Goal: Task Accomplishment & Management: Manage account settings

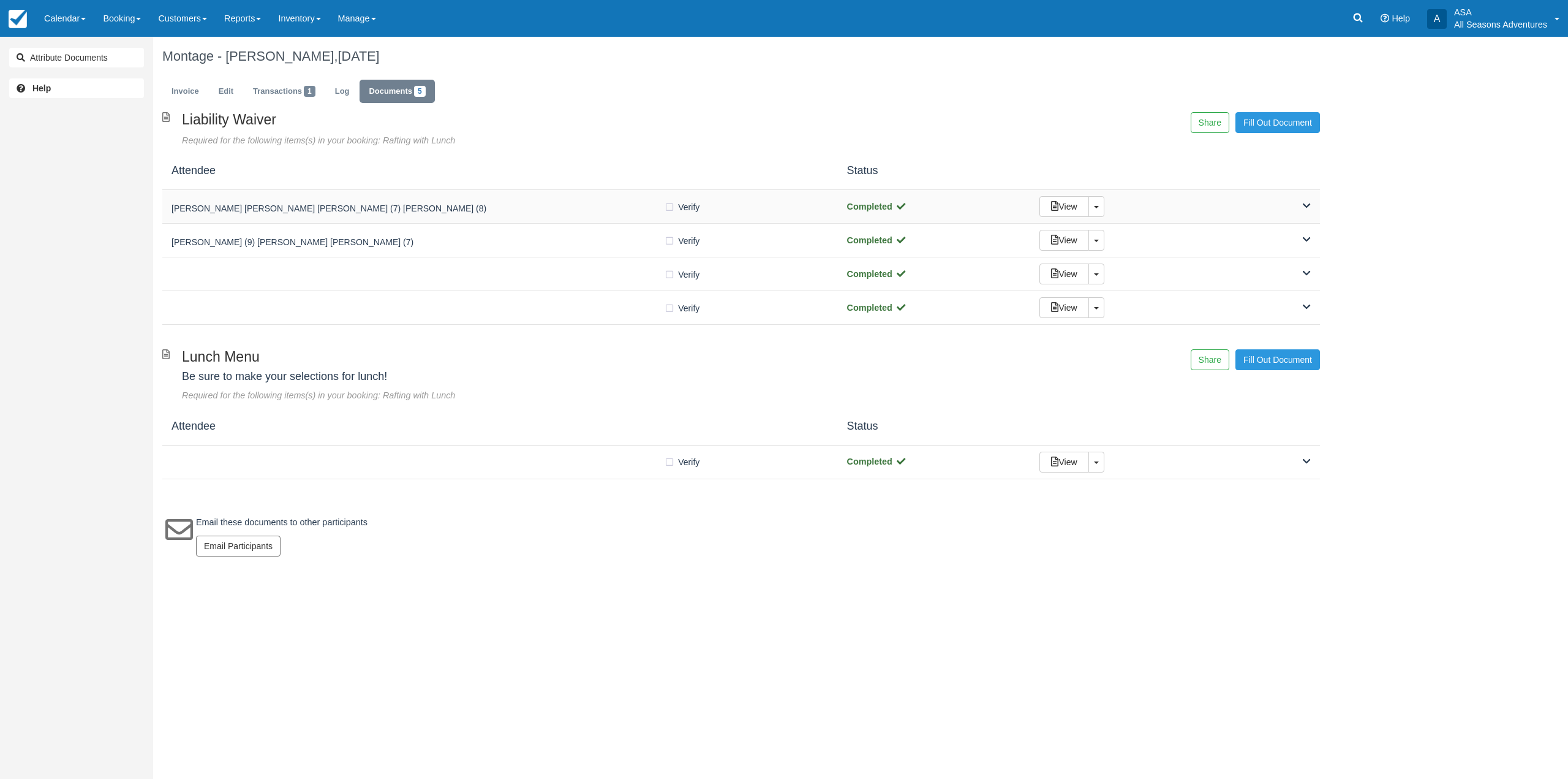
click at [444, 195] on div "Nicole Lesani Holden Lesani (7) Corinne Lesani (8) Verify Verified Completed Vi…" at bounding box center [742, 207] width 1158 height 34
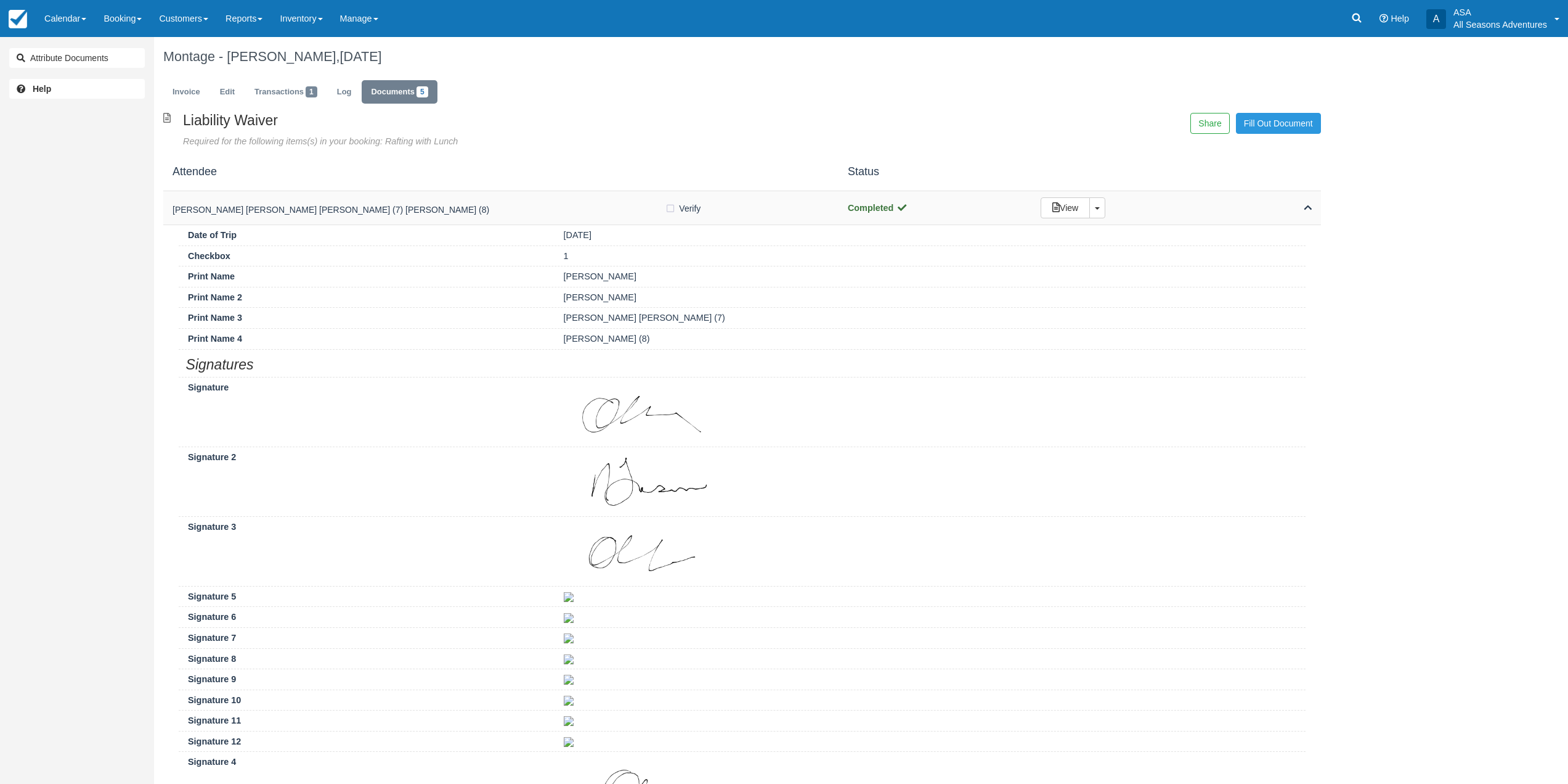
click at [446, 196] on div "Nicole Lesani Holden Lesani (7) Corinne Lesani (8) Verify Verified Completed Vi…" at bounding box center [742, 208] width 1157 height 34
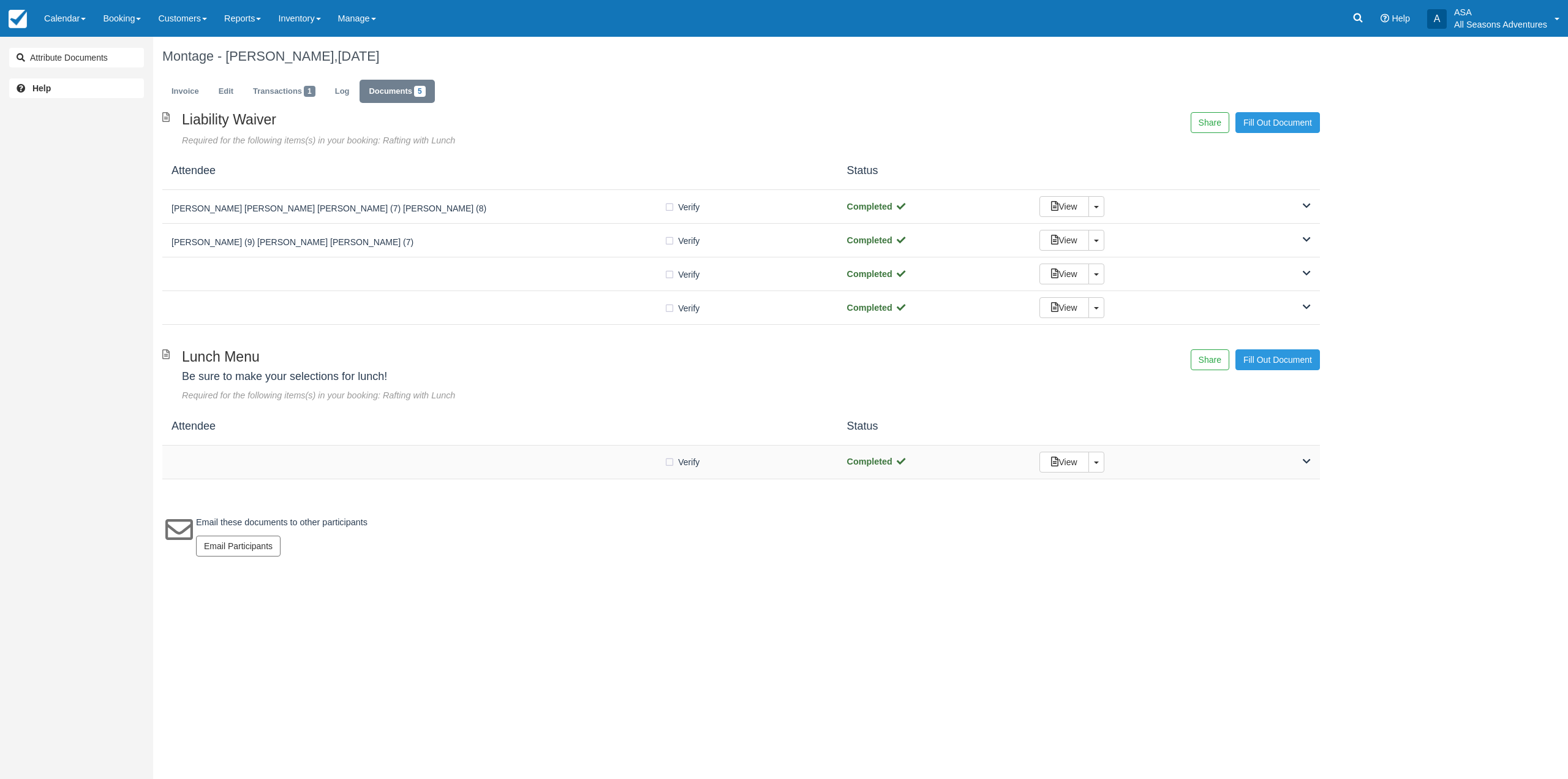
click at [501, 460] on div at bounding box center [417, 461] width 492 height 6
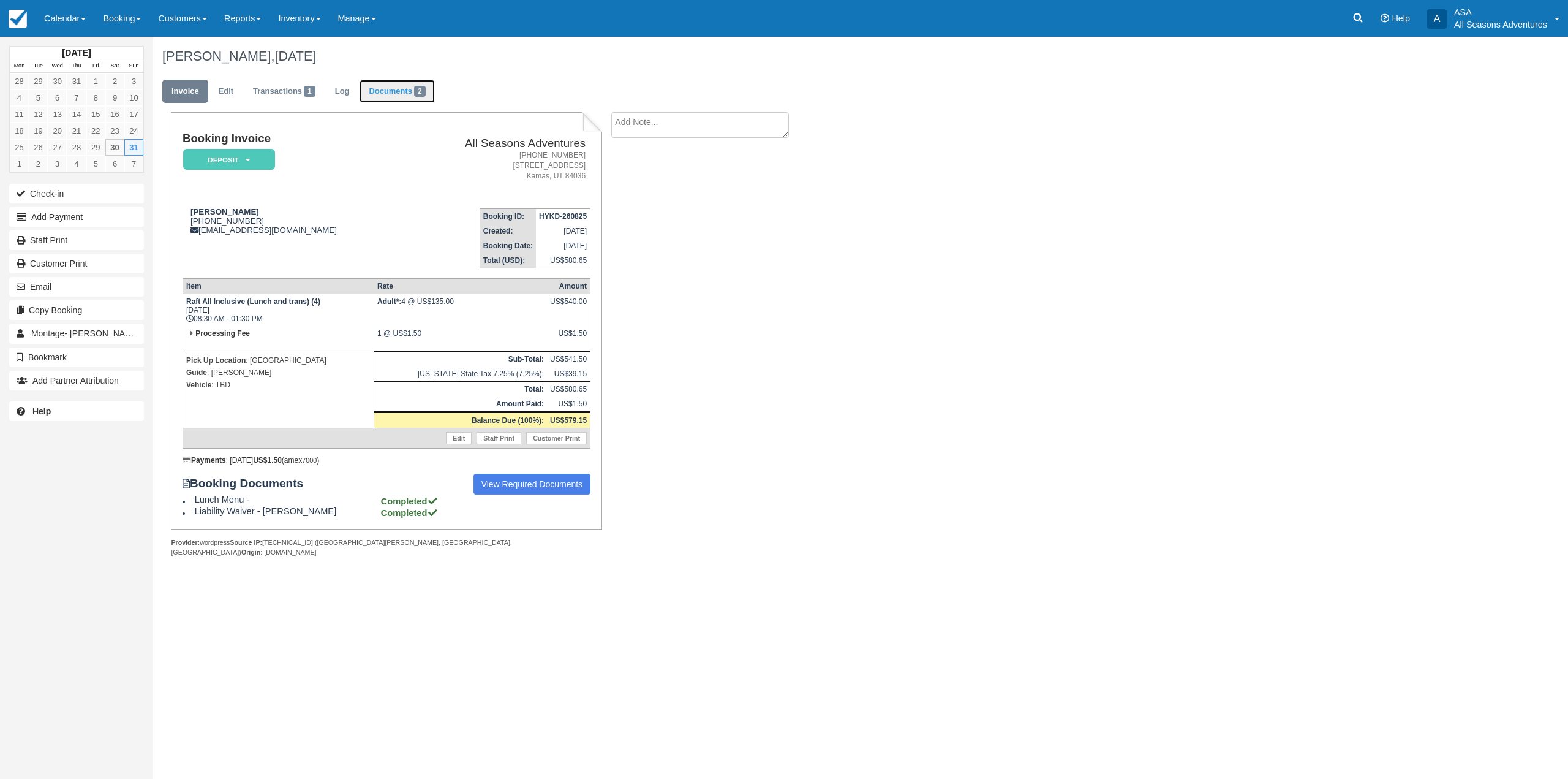
click at [413, 96] on link "Documents 2" at bounding box center [397, 92] width 75 height 24
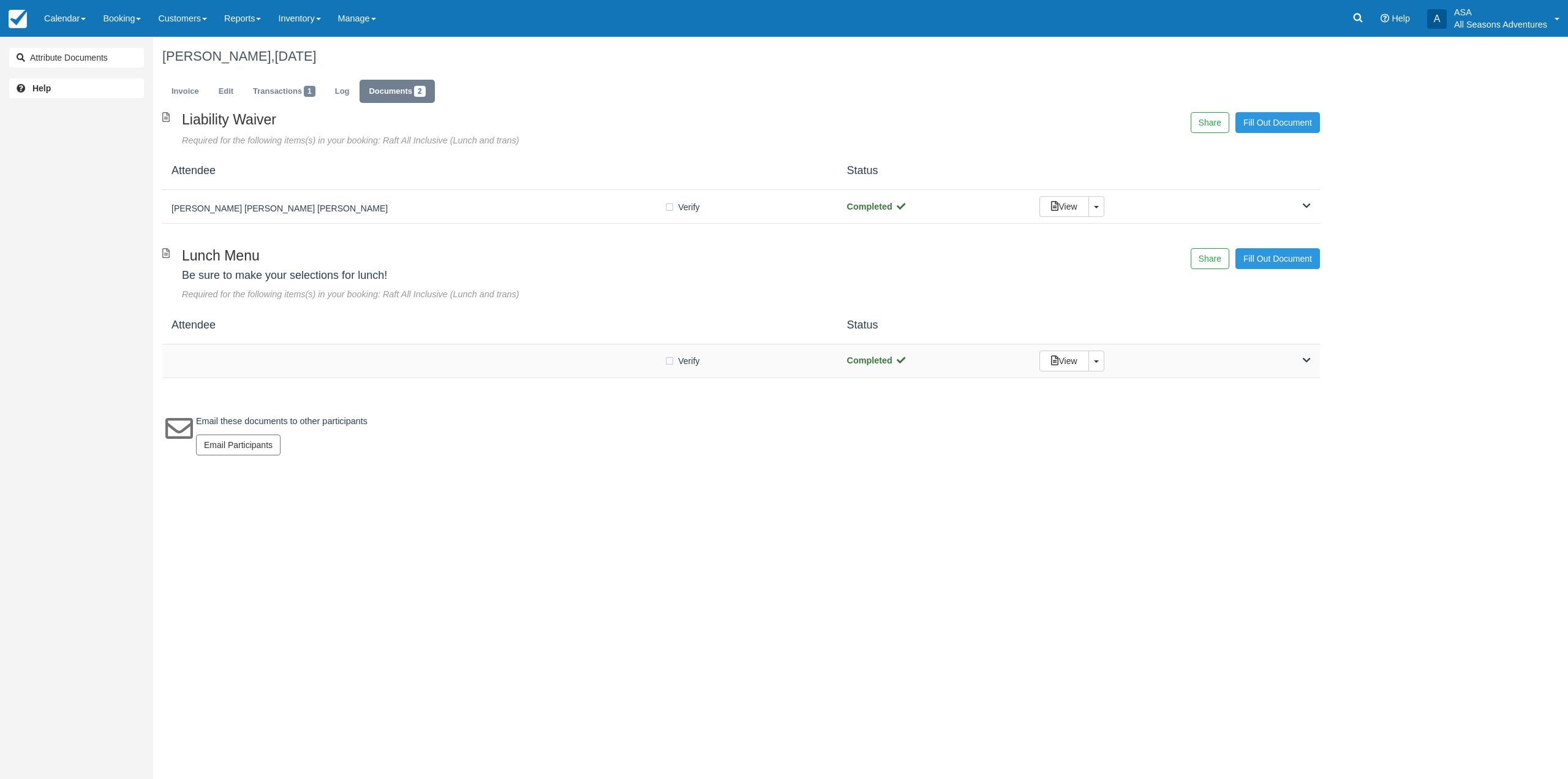
click at [410, 355] on div "Verify Verified" at bounding box center [500, 360] width 658 height 13
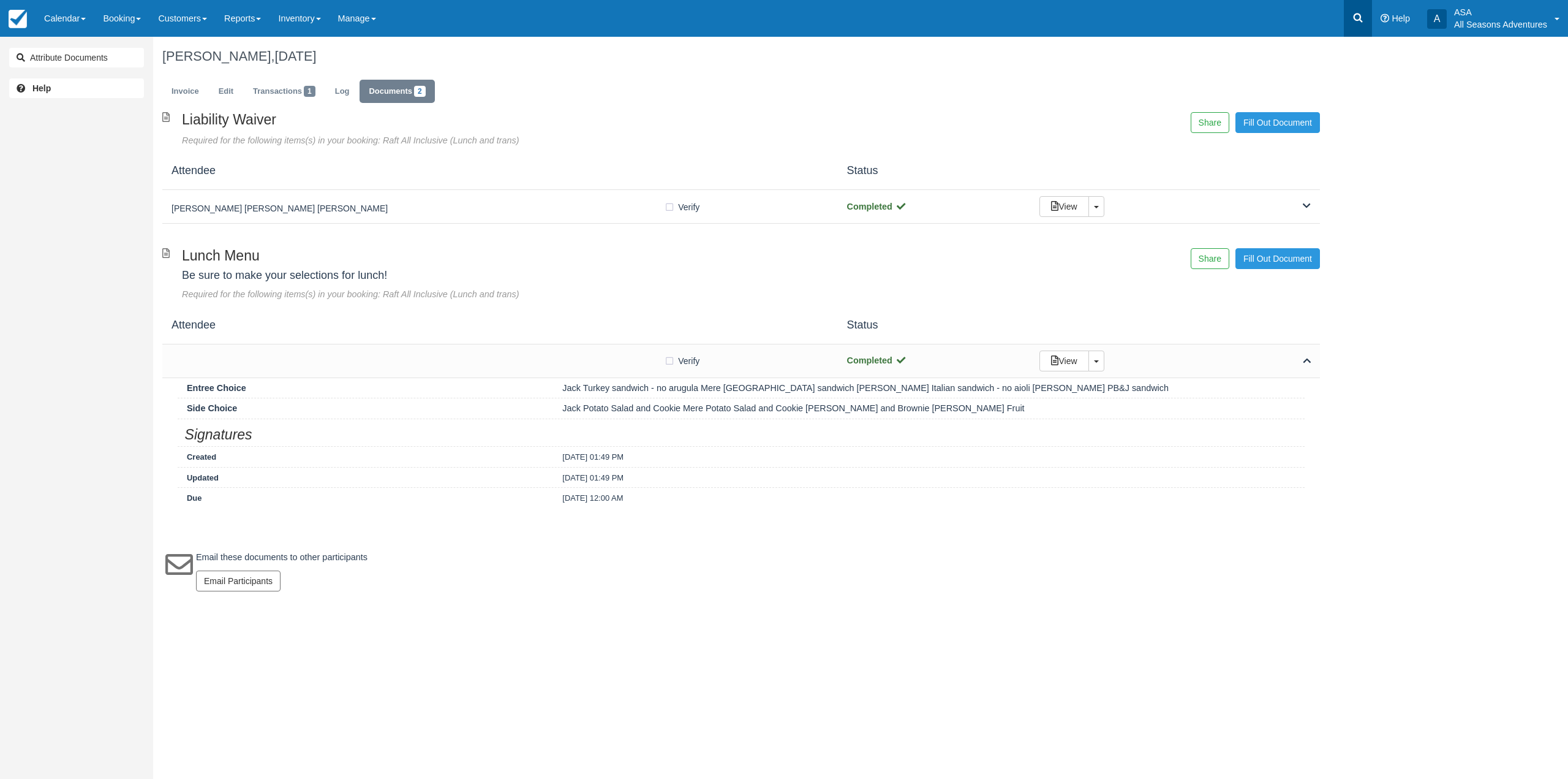
click at [1369, 13] on link at bounding box center [1358, 18] width 29 height 36
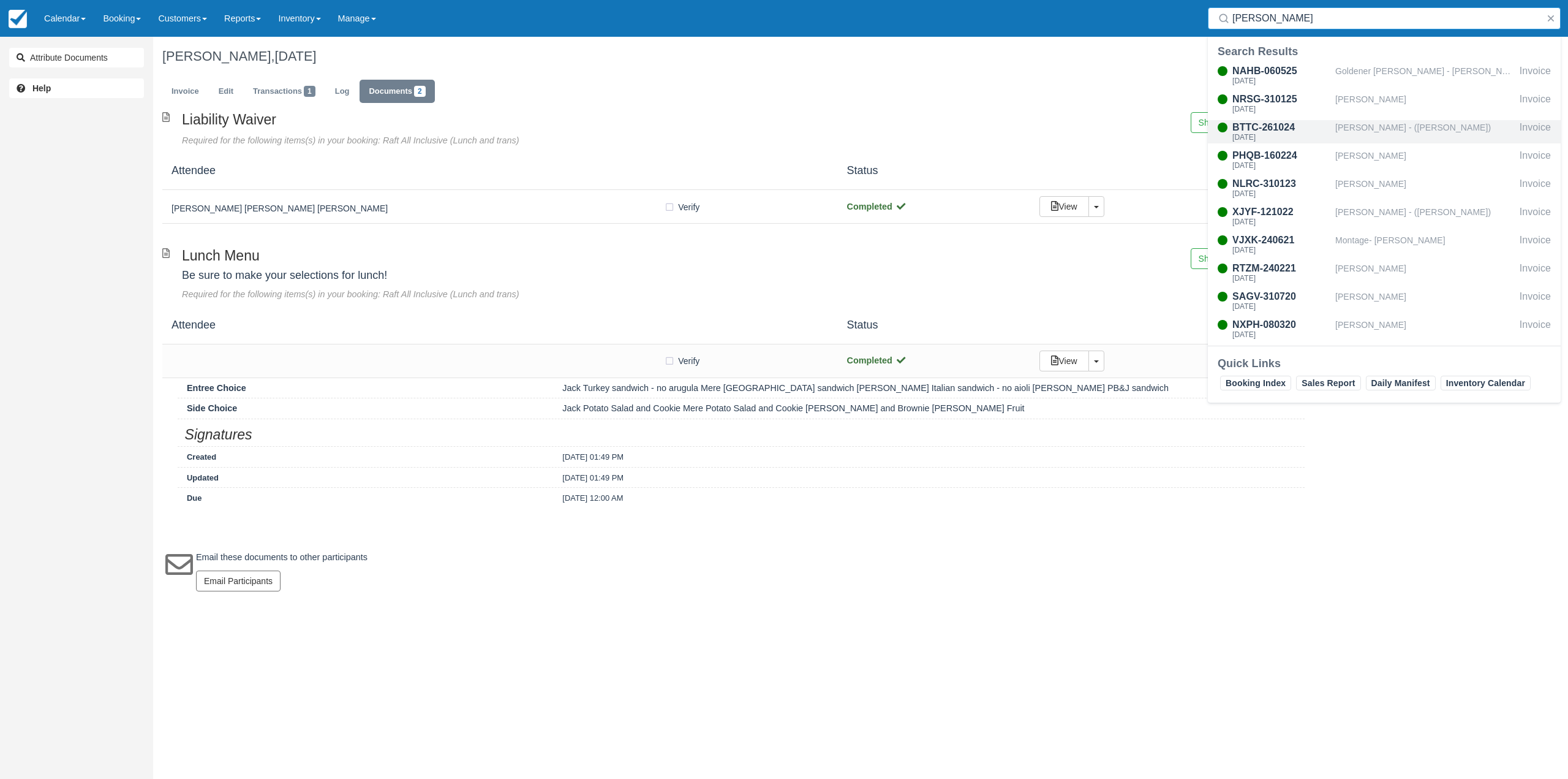
type input "martha"
click at [1379, 128] on div "[PERSON_NAME] - ([PERSON_NAME])" at bounding box center [1425, 132] width 179 height 24
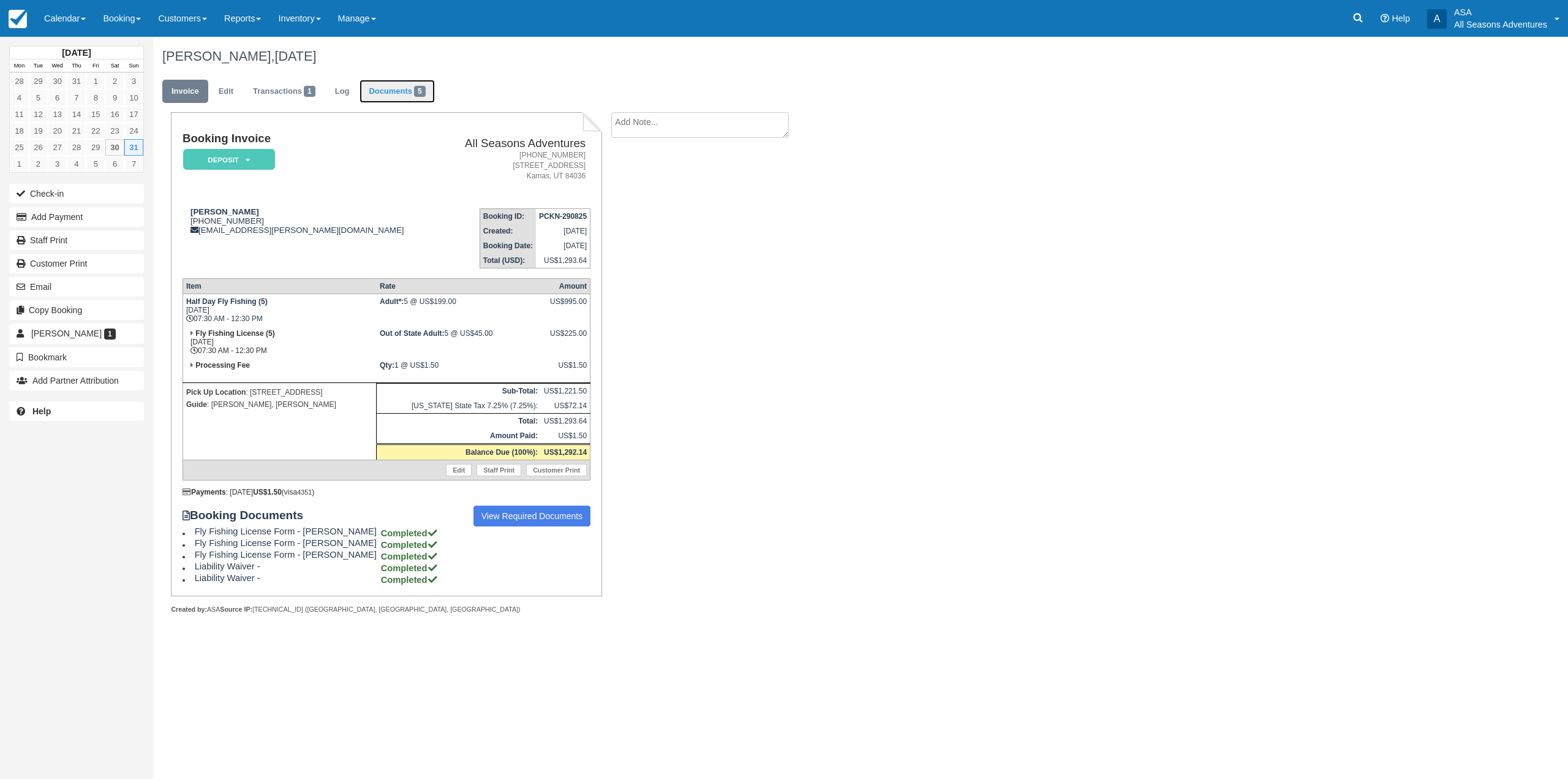
click at [376, 97] on link "Documents 5" at bounding box center [397, 92] width 75 height 24
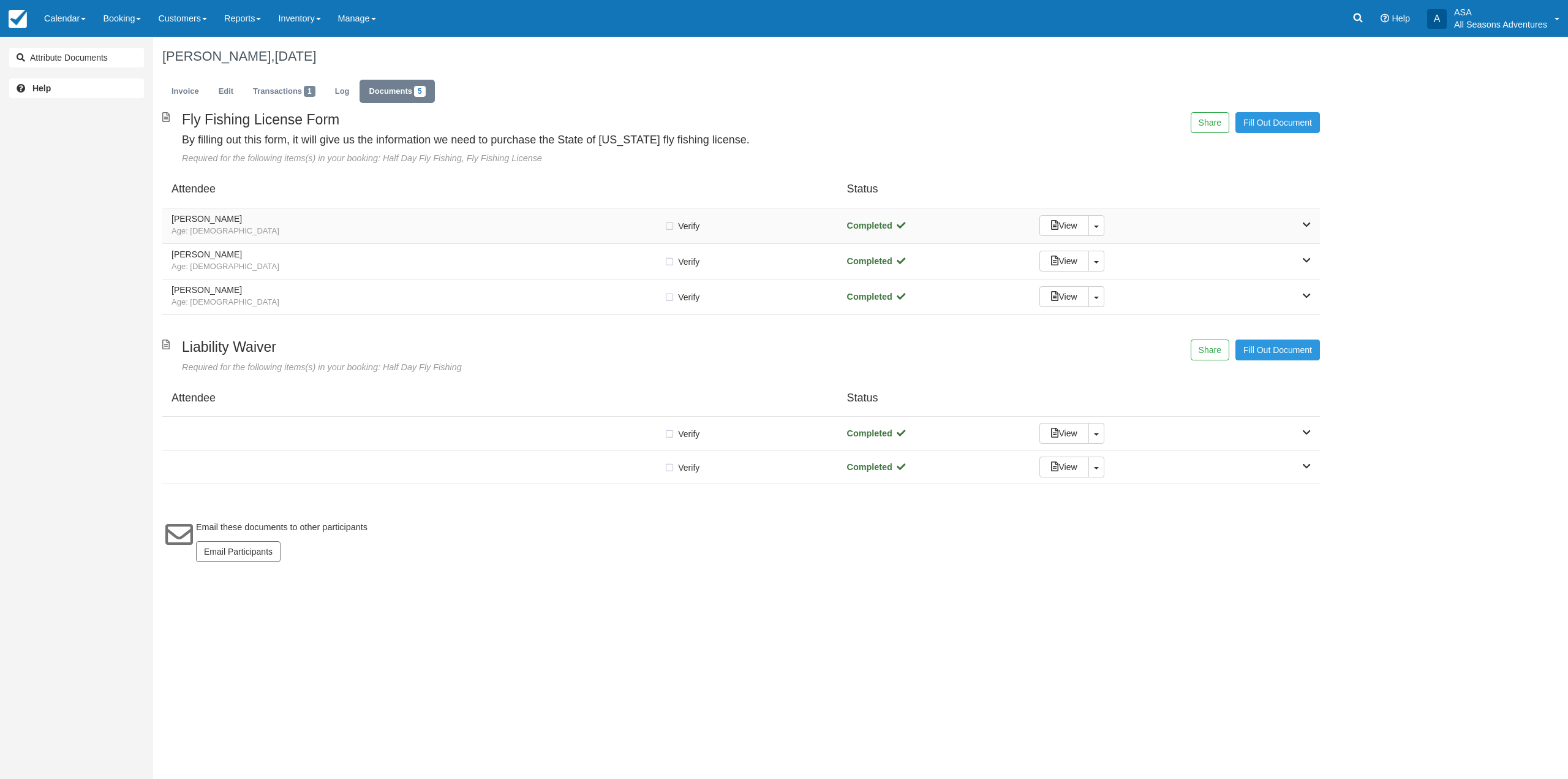
click at [334, 235] on span "Age: 35" at bounding box center [417, 232] width 492 height 12
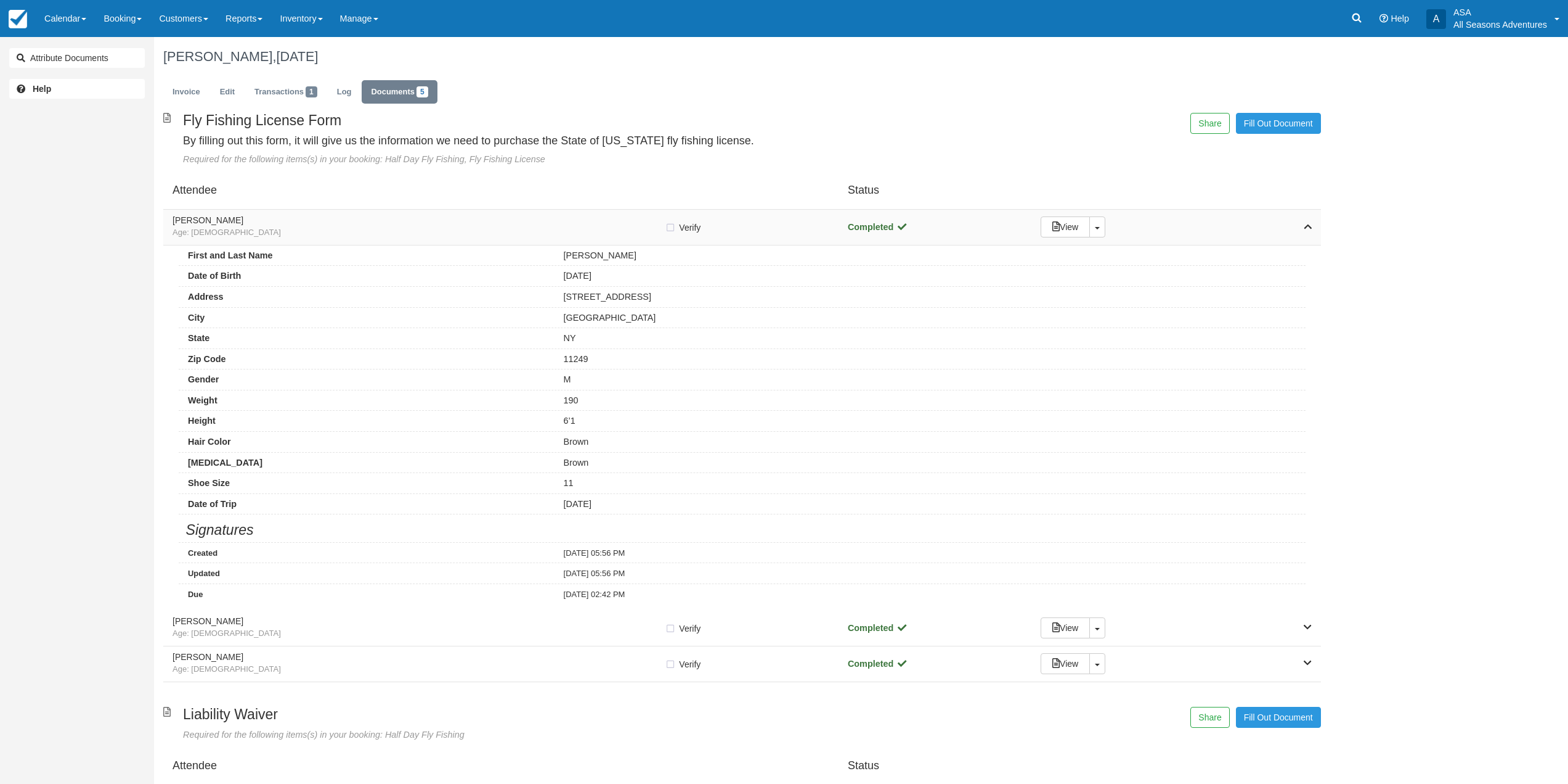
click at [336, 236] on span "Age: 35" at bounding box center [419, 233] width 492 height 12
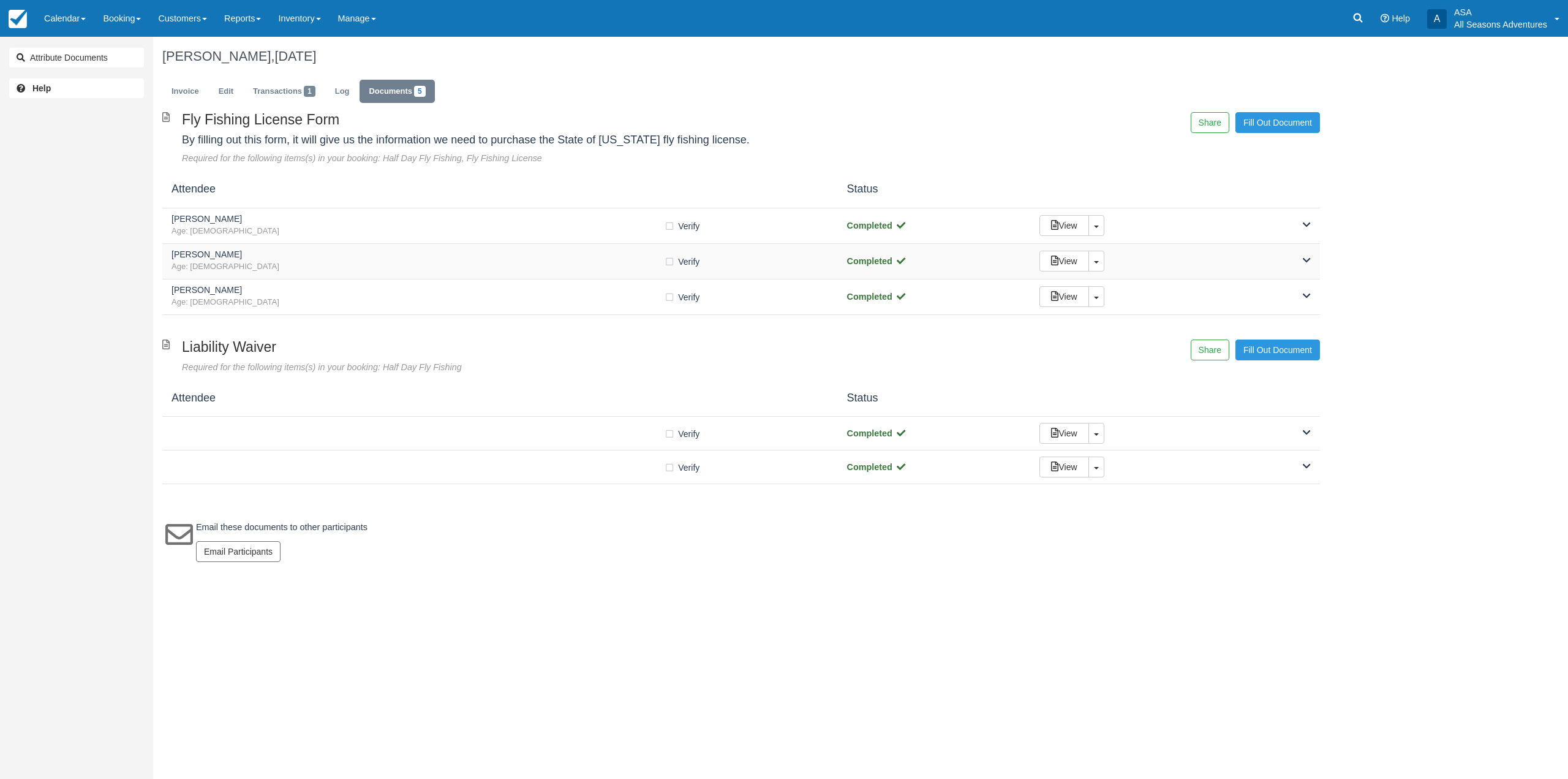
click at [350, 256] on h5 "Jake Engler" at bounding box center [417, 253] width 492 height 9
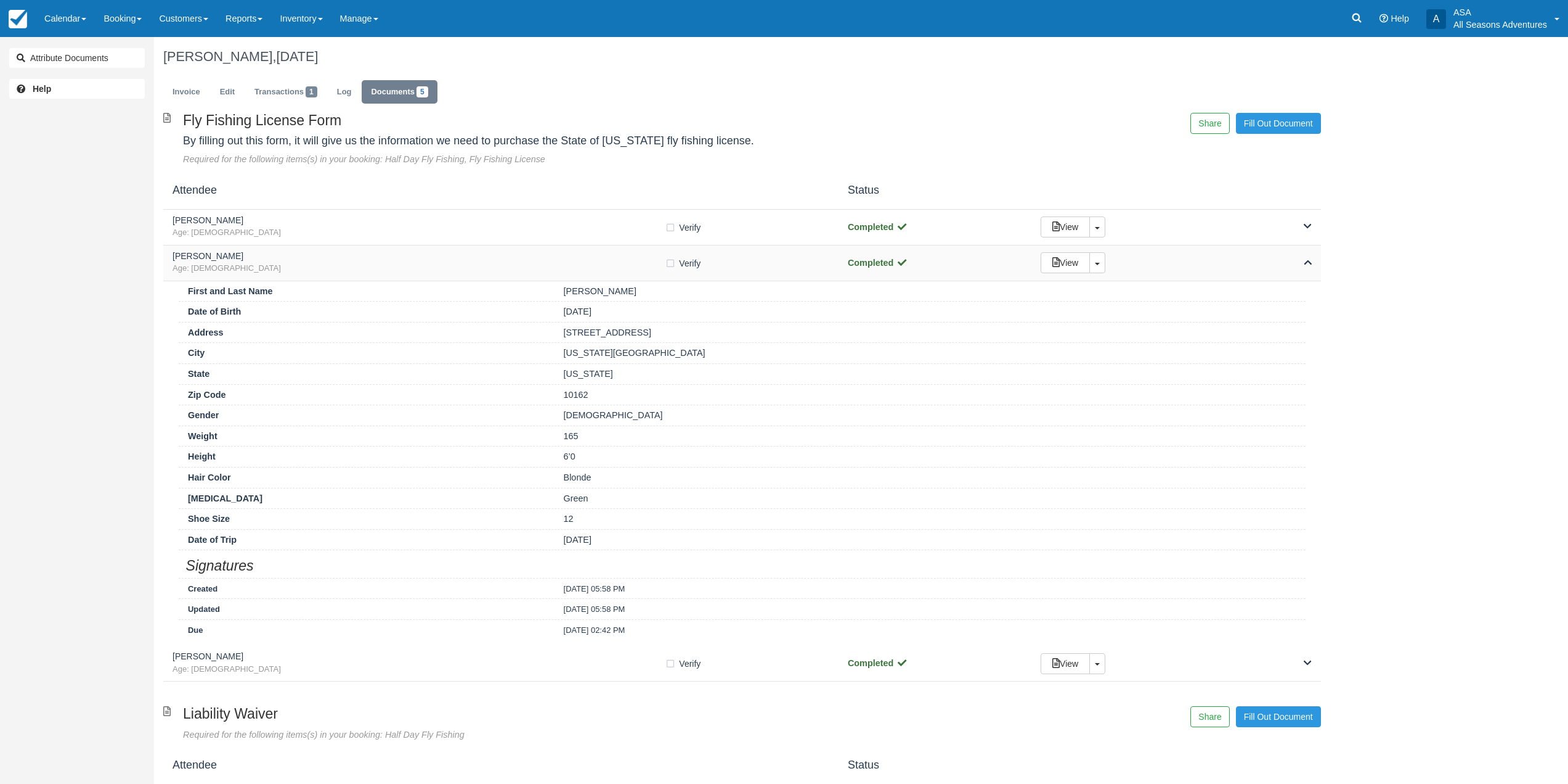
click at [352, 258] on h5 "Jake Engler" at bounding box center [419, 255] width 492 height 9
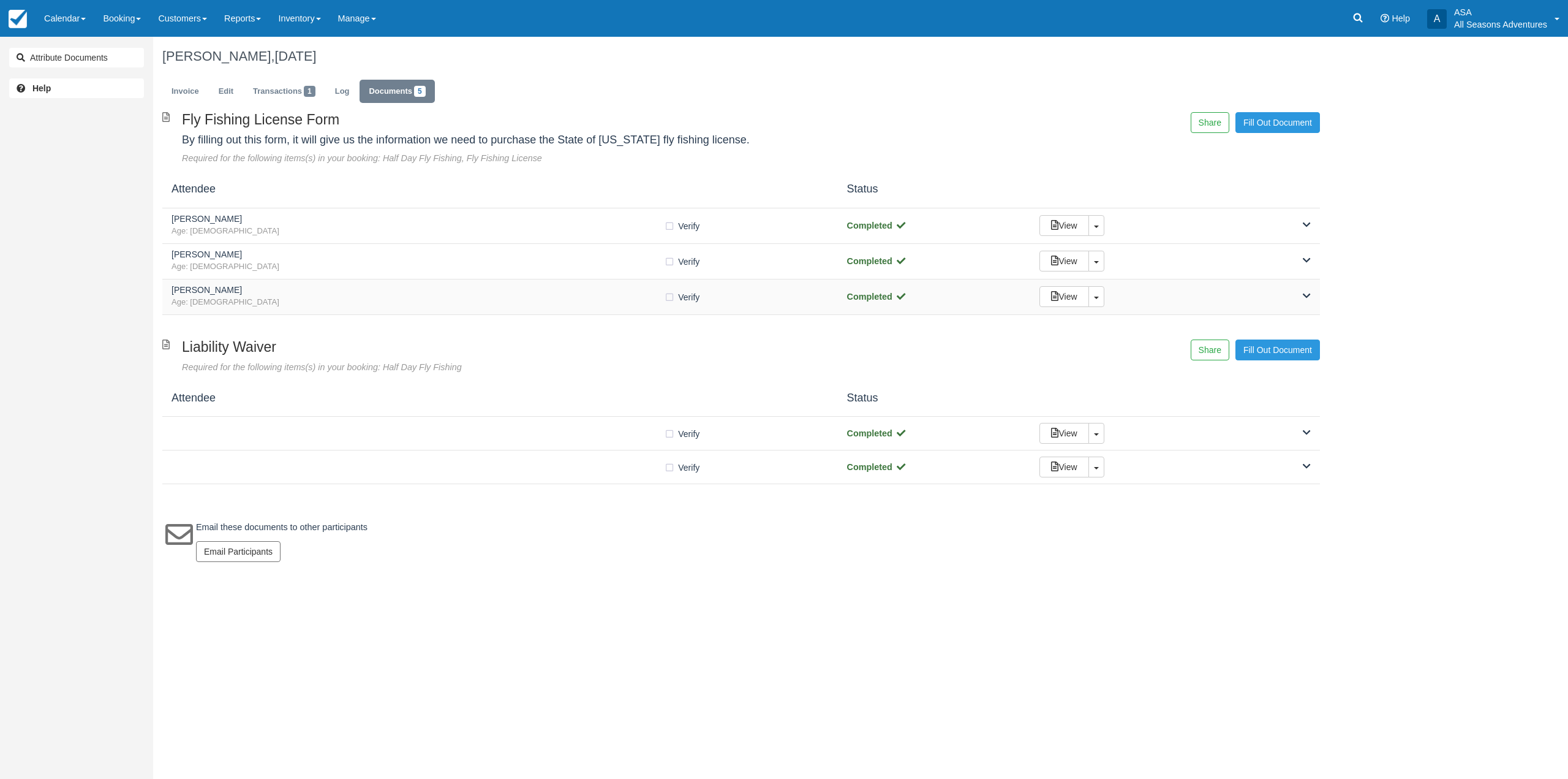
click at [350, 309] on div "Andre Carrera Age: 30 Verify Verified Completed View Toggle Dropdown Detach" at bounding box center [742, 297] width 1158 height 35
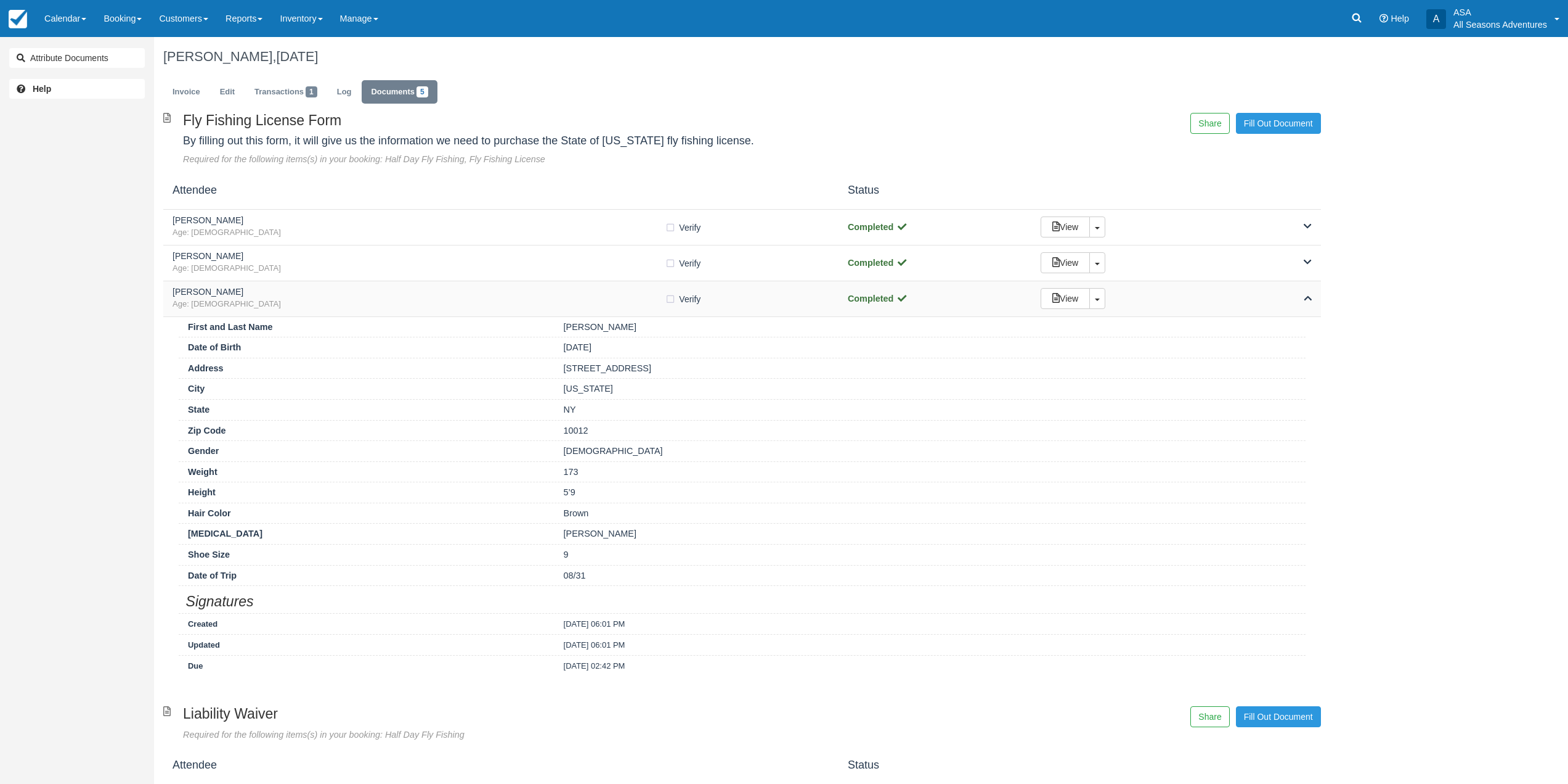
click at [352, 311] on div "Andre Carrera Age: 30 Verify Verified Completed View Toggle Dropdown Detach" at bounding box center [742, 299] width 1157 height 36
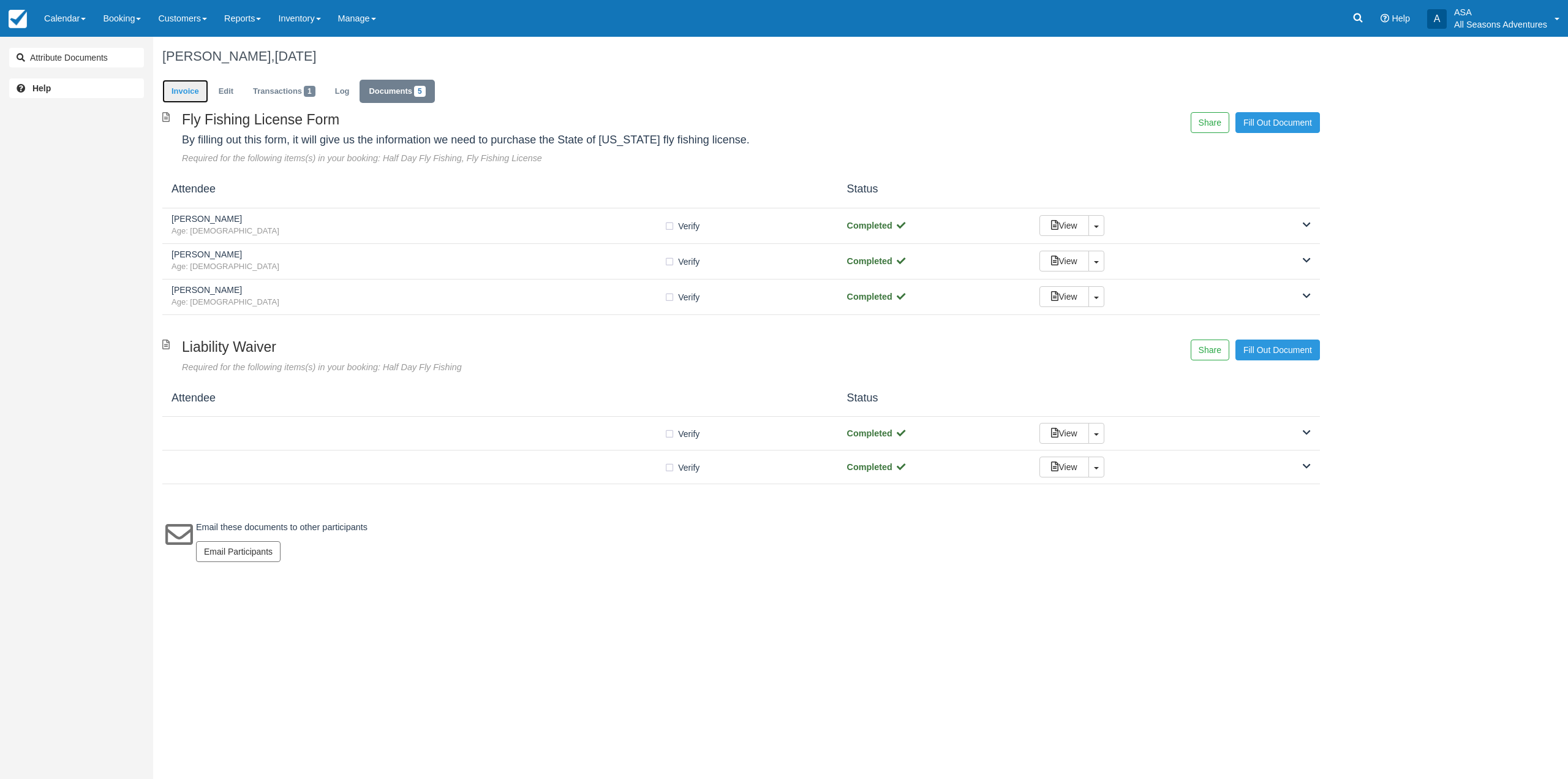
click at [194, 92] on link "Invoice" at bounding box center [185, 92] width 46 height 24
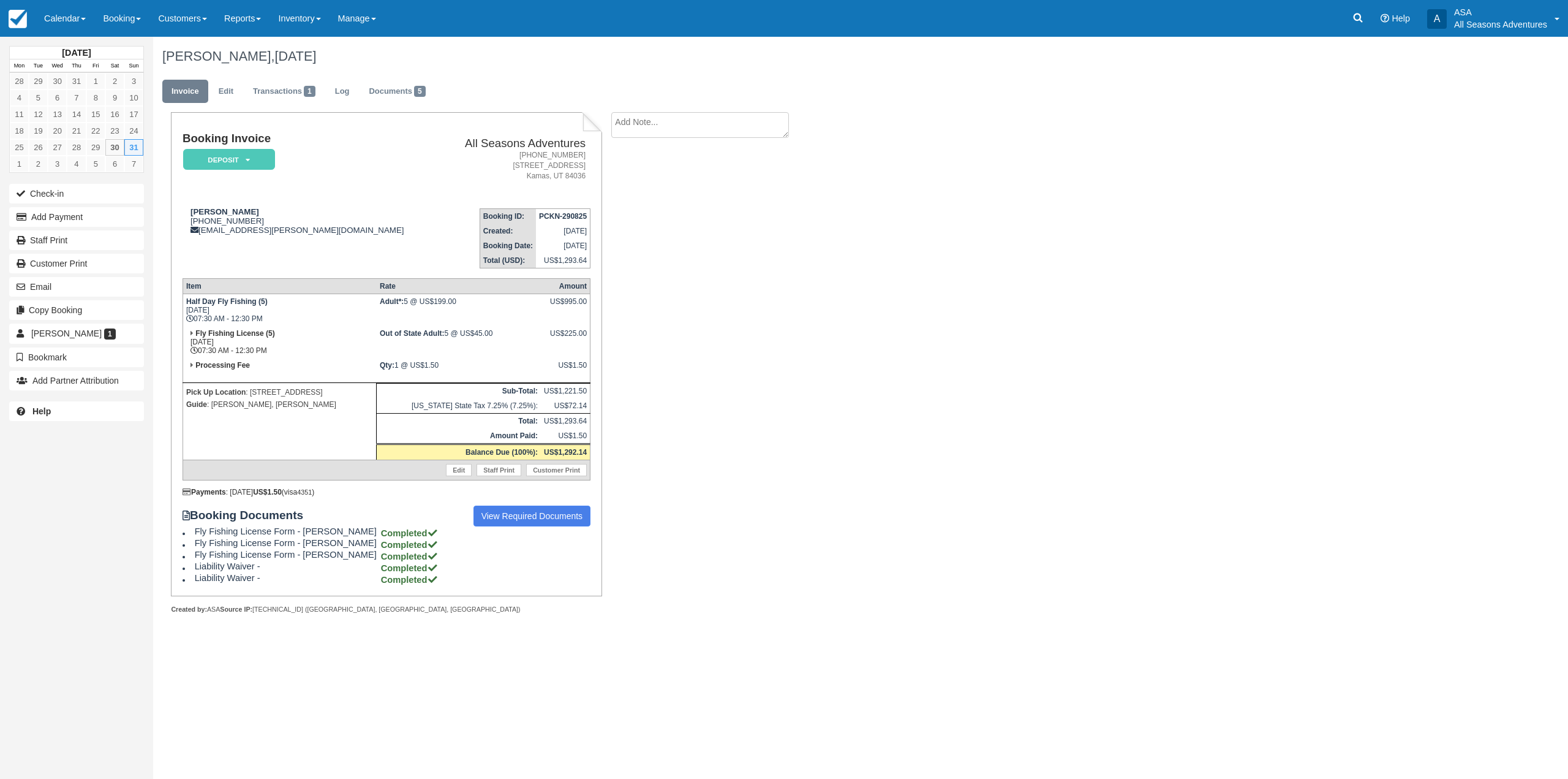
click at [828, 429] on div "Charles Kreitler, August 31 2025 Invoice Edit Transactions 1 Log Documents 5 Bo…" at bounding box center [741, 338] width 1176 height 604
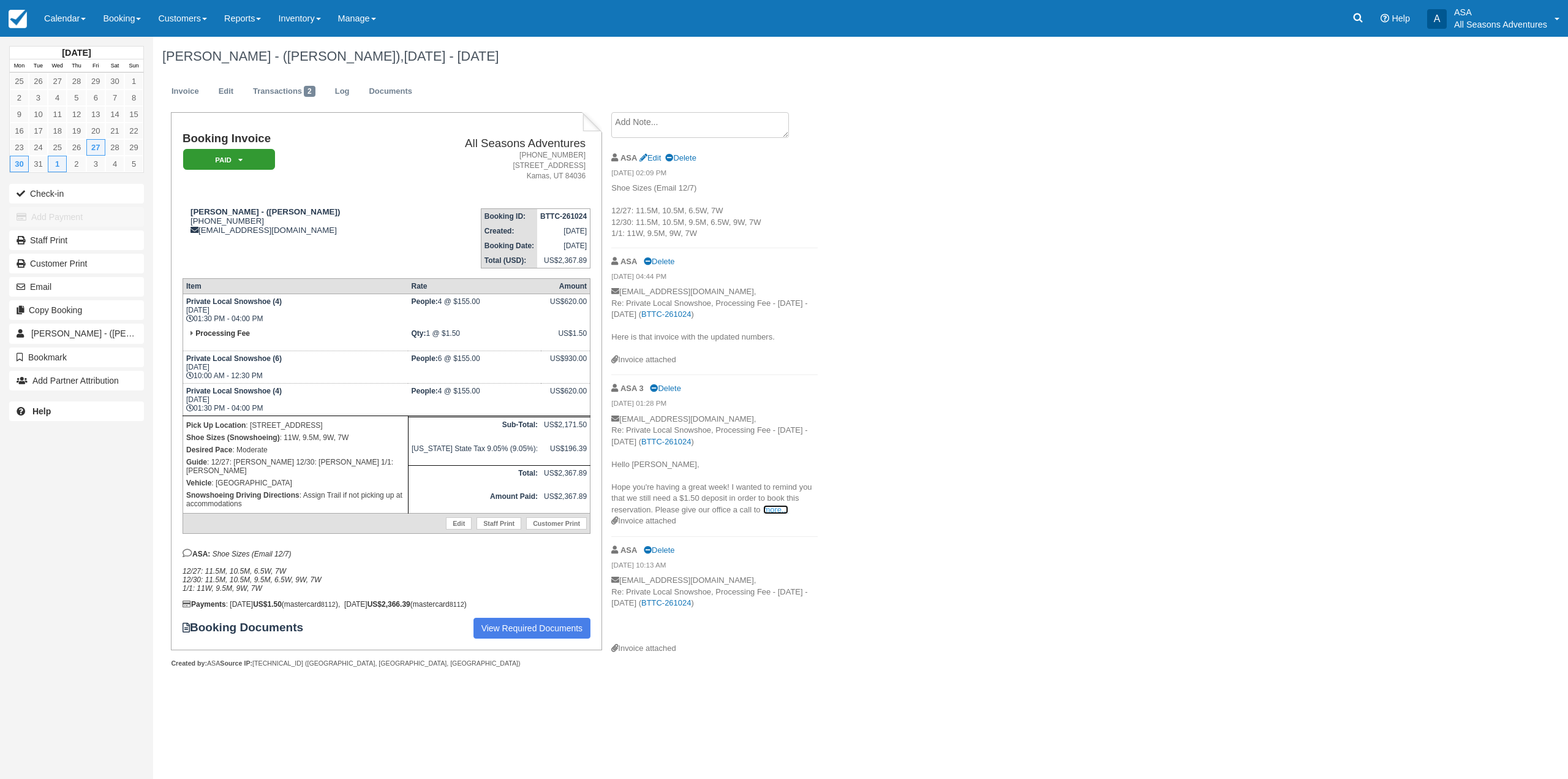
click at [782, 510] on link "more..." at bounding box center [775, 509] width 25 height 9
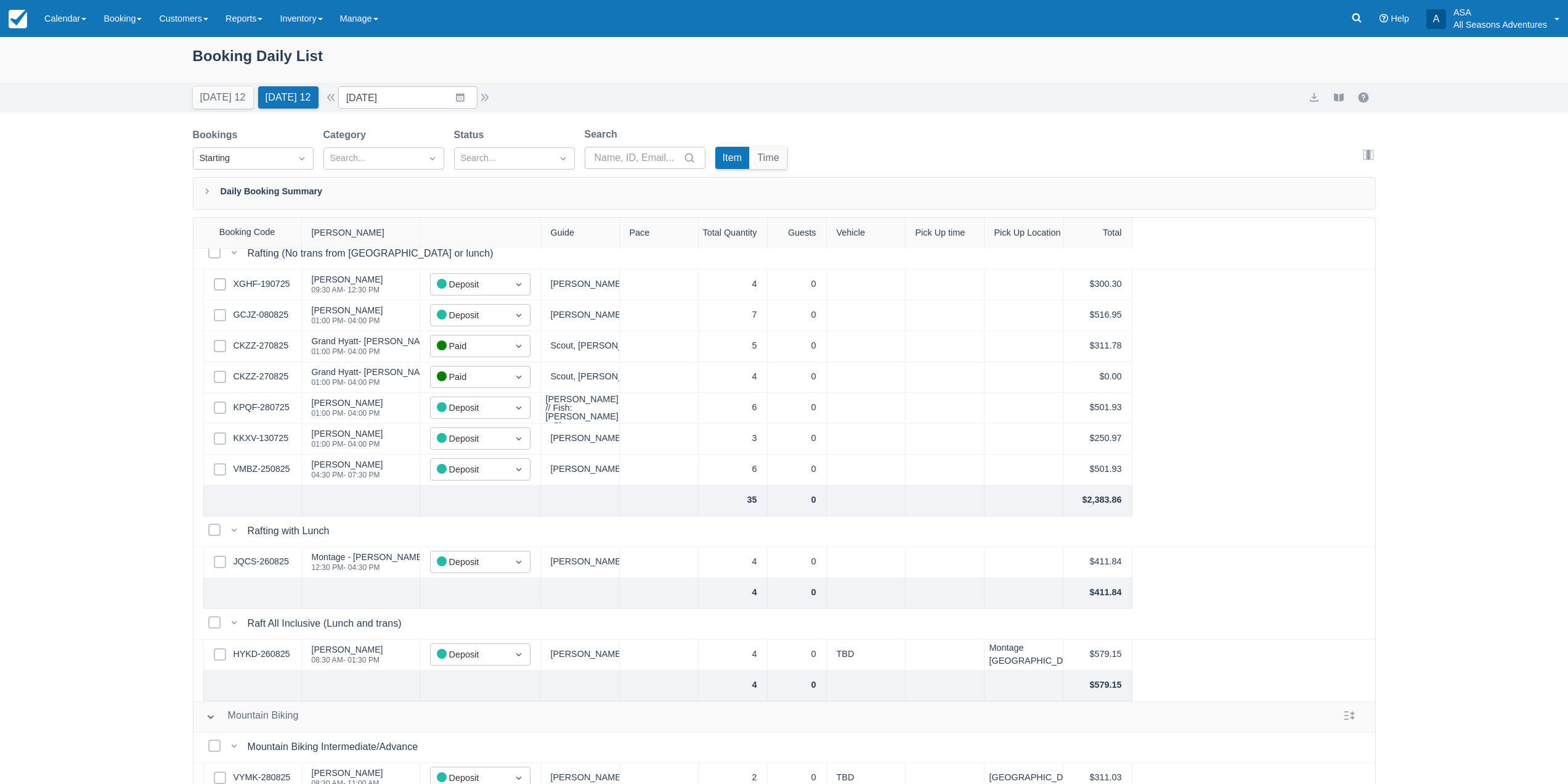
scroll to position [62, 0]
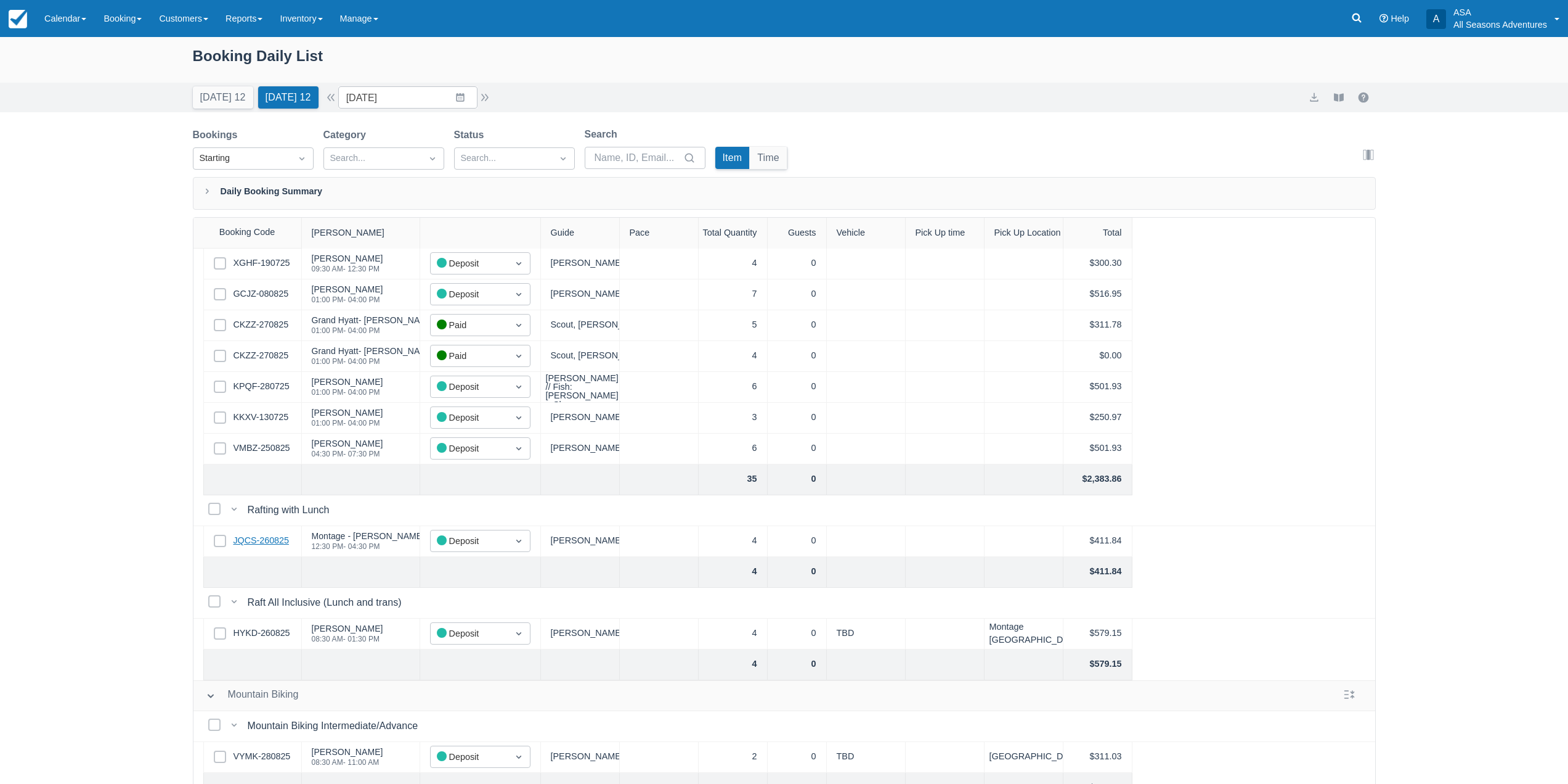
click at [263, 538] on link "JQCS-260825" at bounding box center [261, 541] width 56 height 14
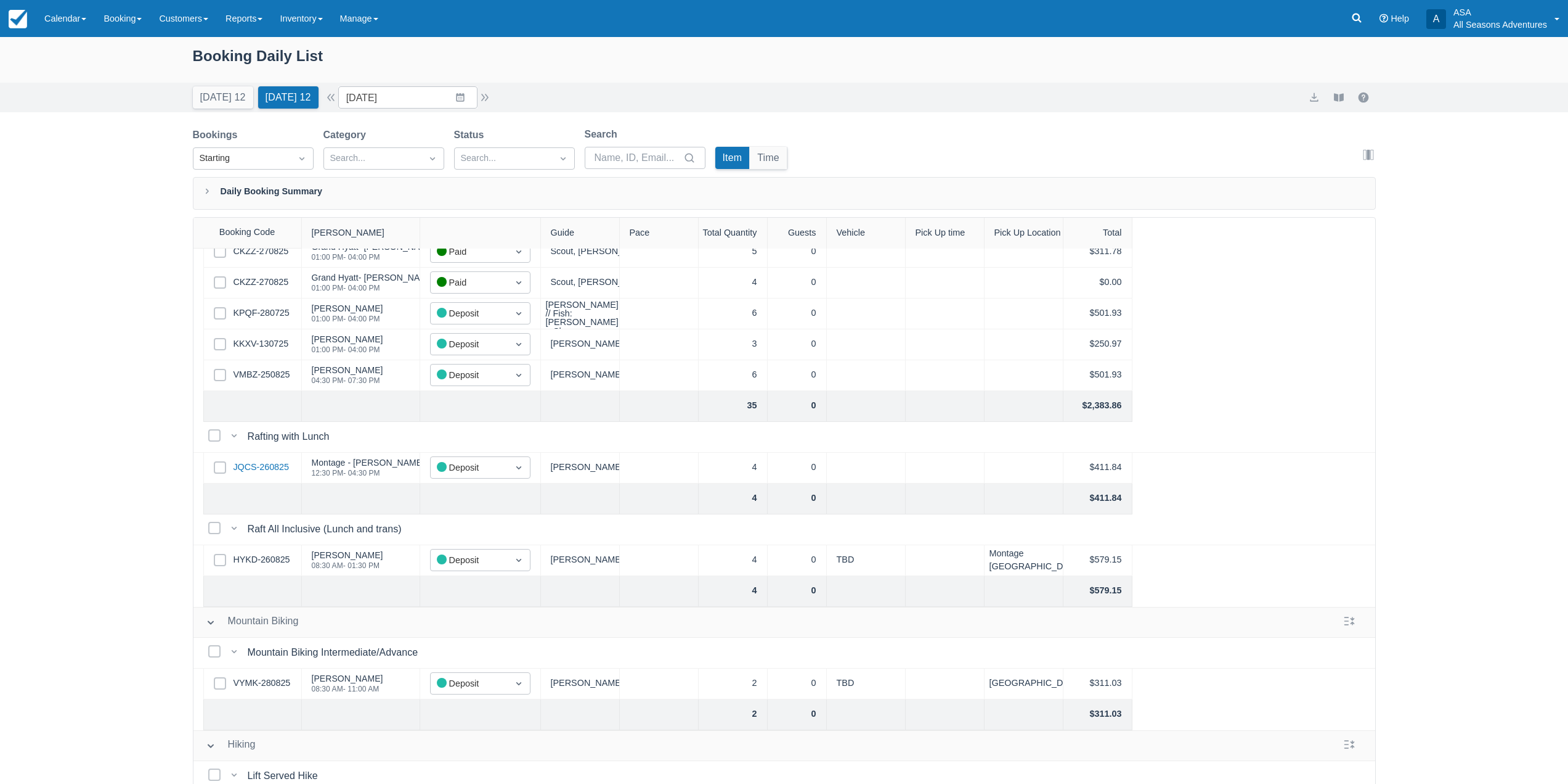
scroll to position [246, 0]
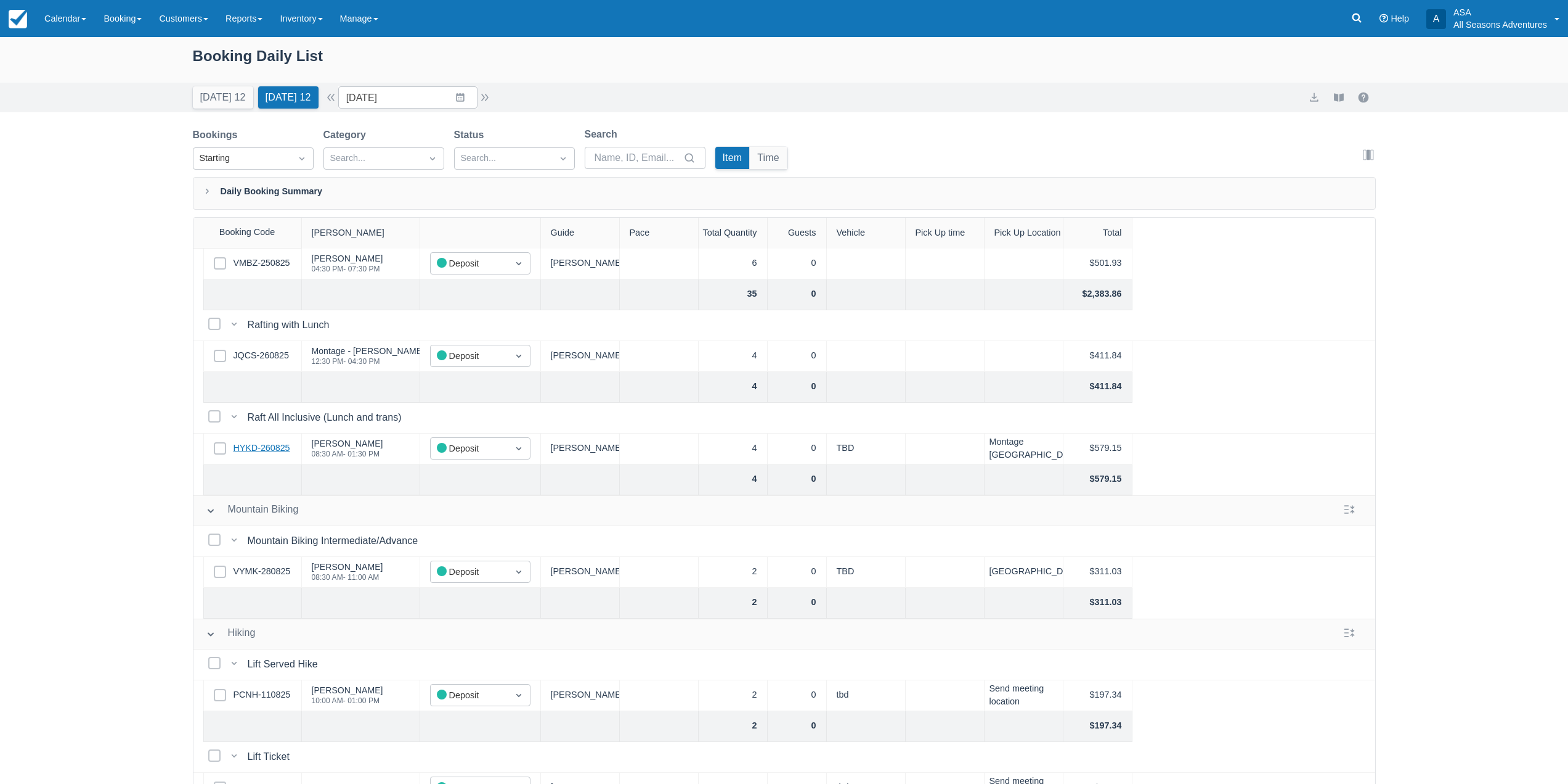
click at [276, 452] on link "HYKD-260825" at bounding box center [261, 449] width 57 height 14
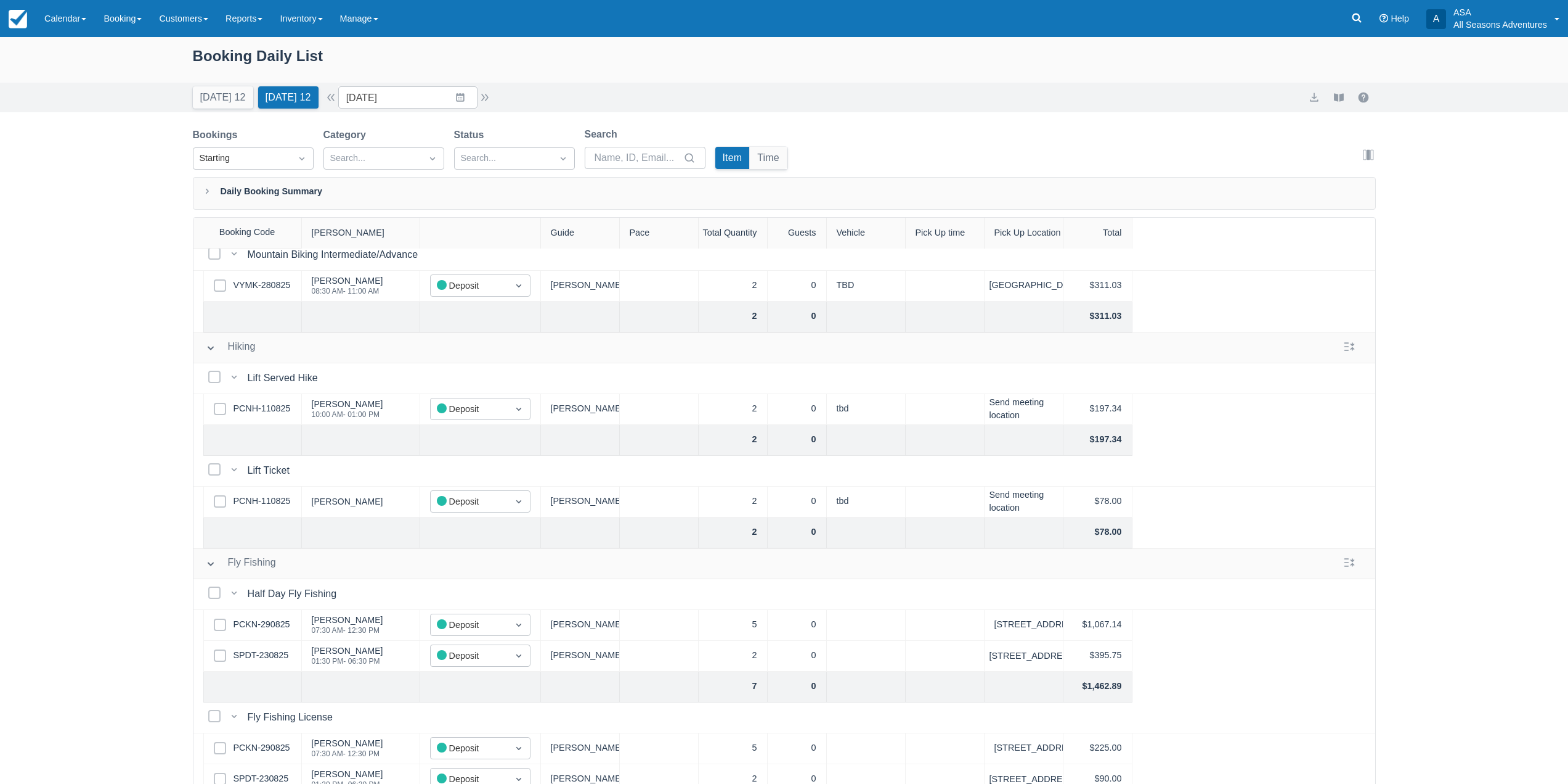
scroll to position [553, 0]
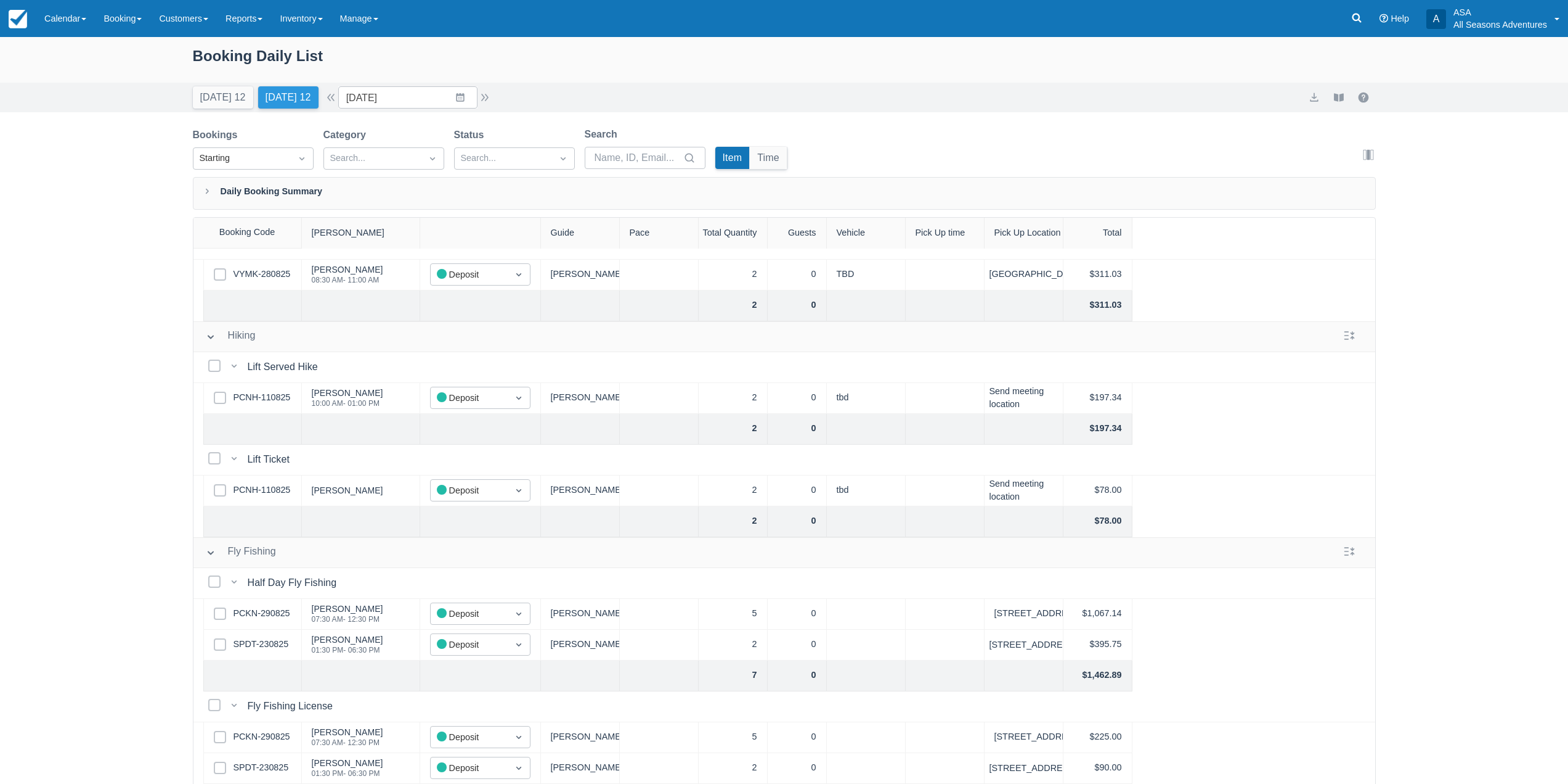
click at [290, 98] on button "Tomorrow 12" at bounding box center [288, 97] width 60 height 22
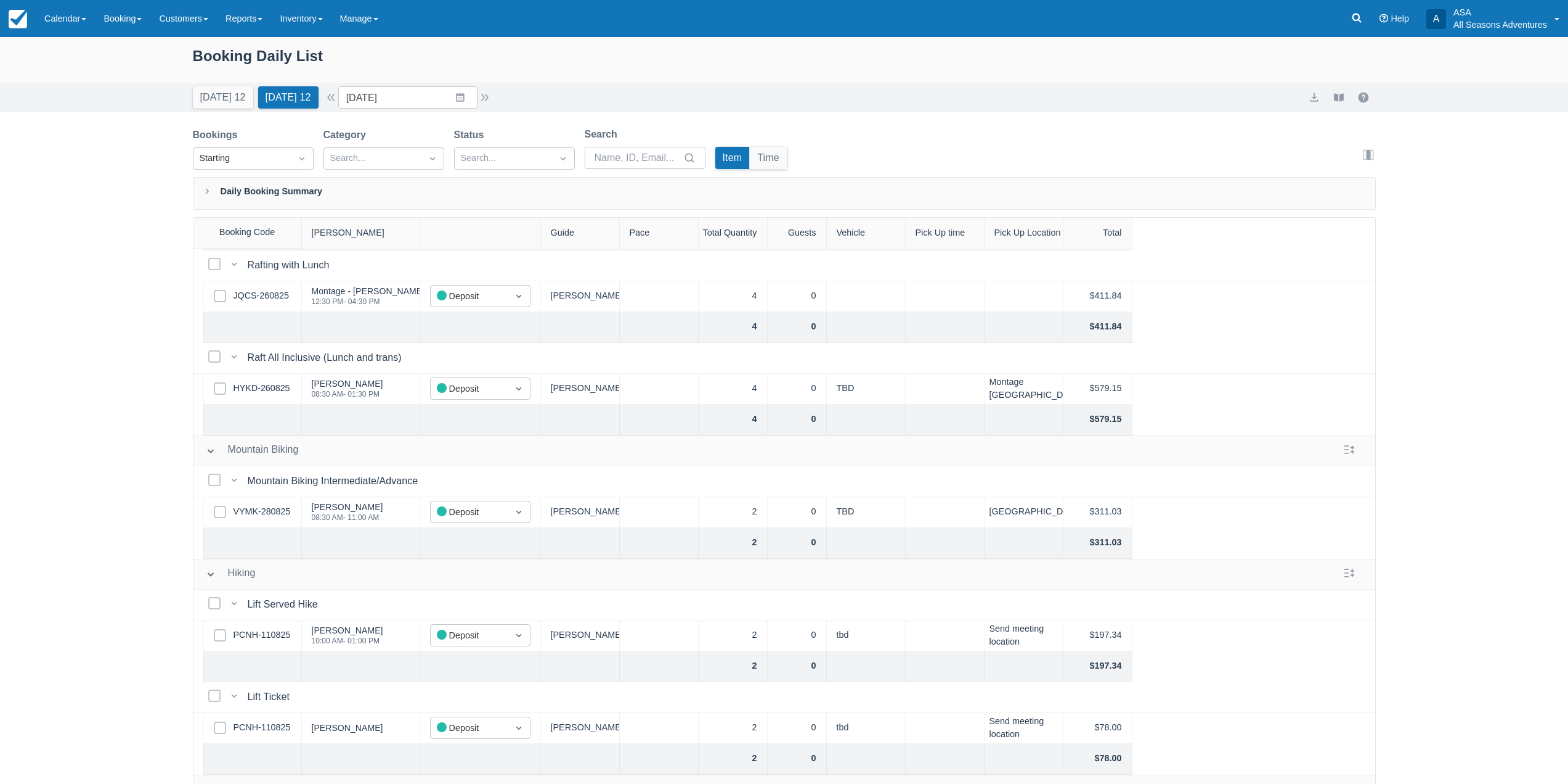
scroll to position [0, 0]
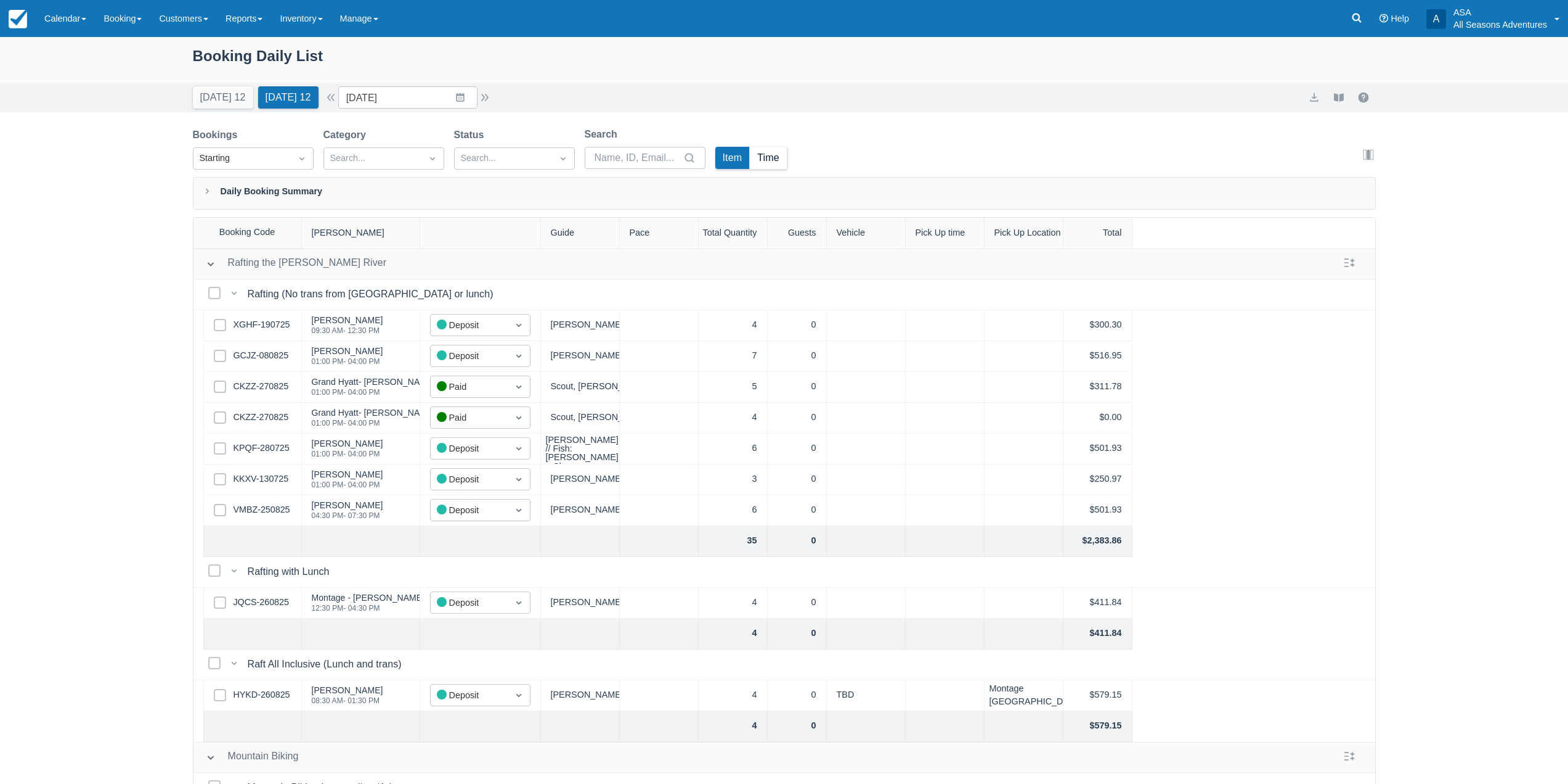
click at [779, 164] on button "Time" at bounding box center [768, 158] width 37 height 22
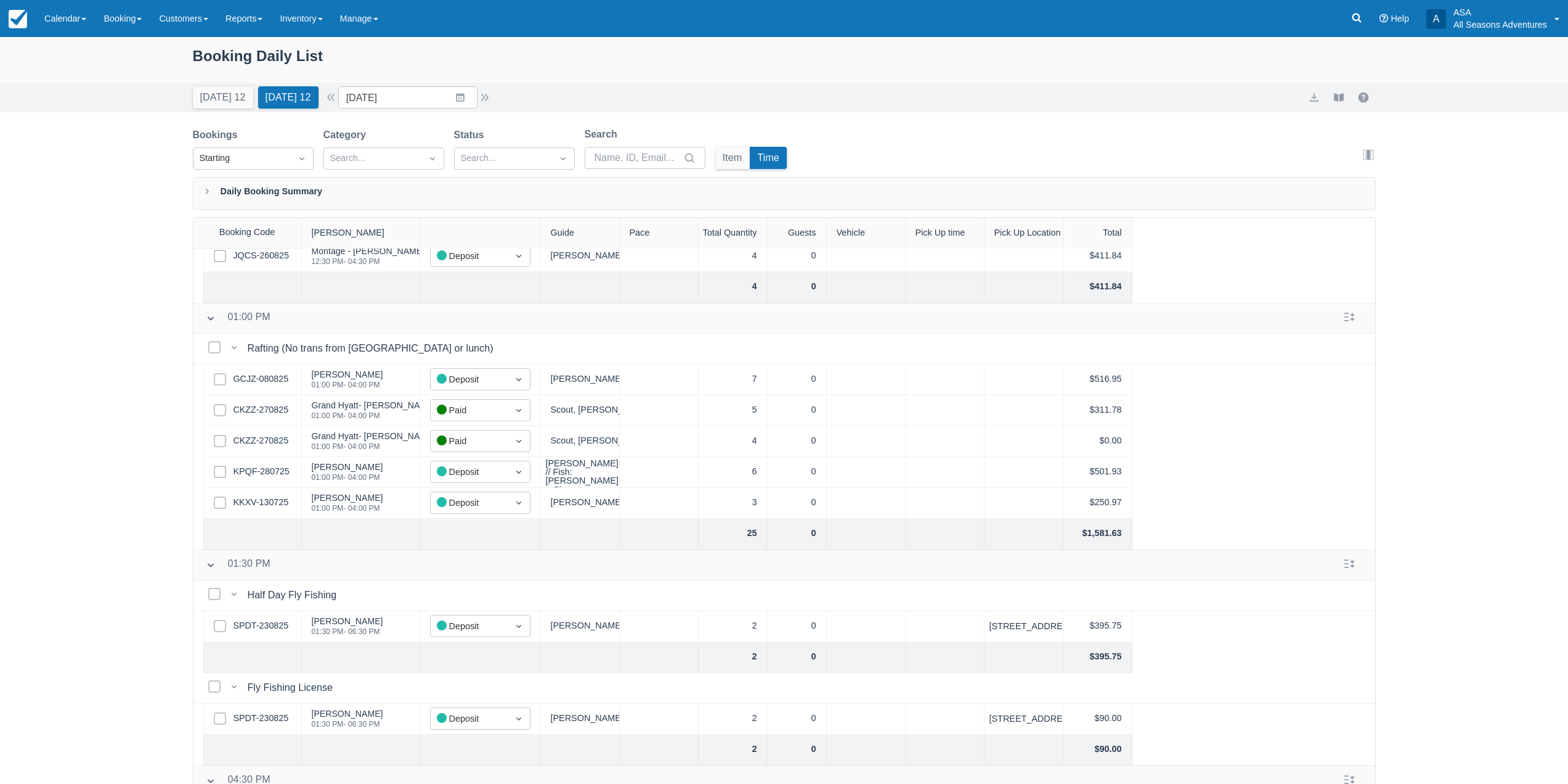
scroll to position [925, 0]
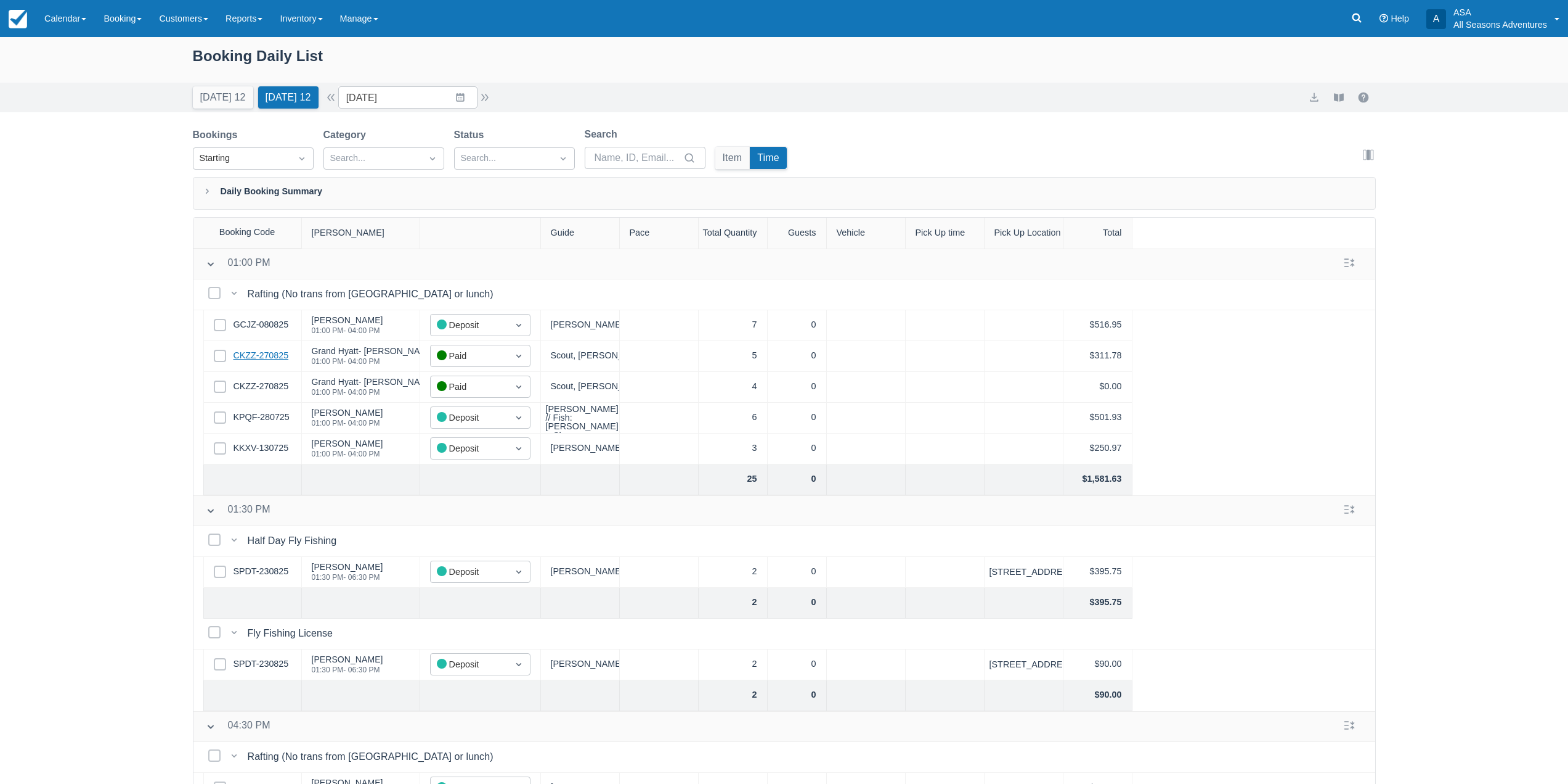
click at [273, 358] on link "CKZZ-270825" at bounding box center [261, 356] width 56 height 14
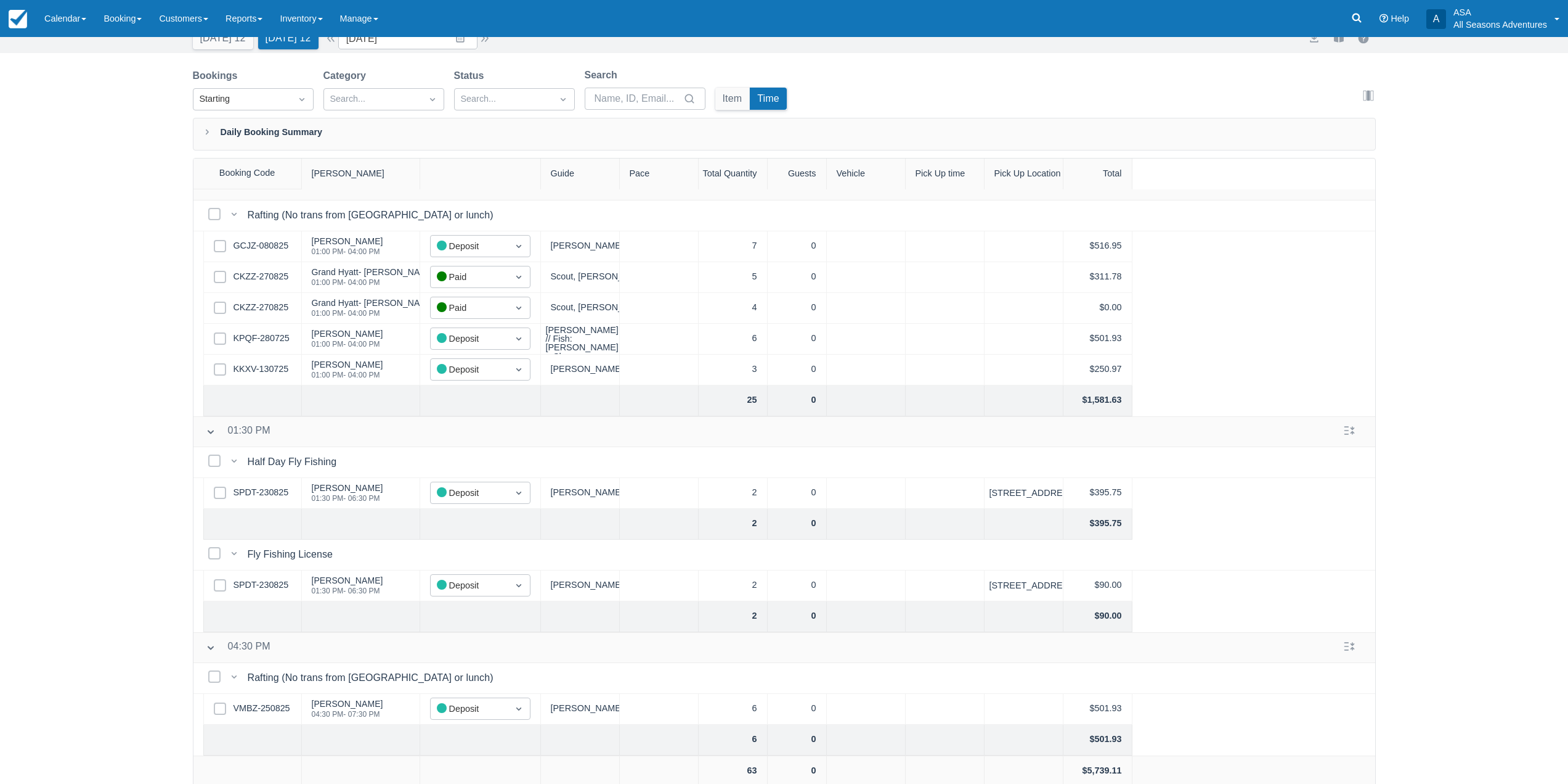
scroll to position [63, 0]
click at [248, 698] on link "VMBZ-250825" at bounding box center [261, 705] width 57 height 14
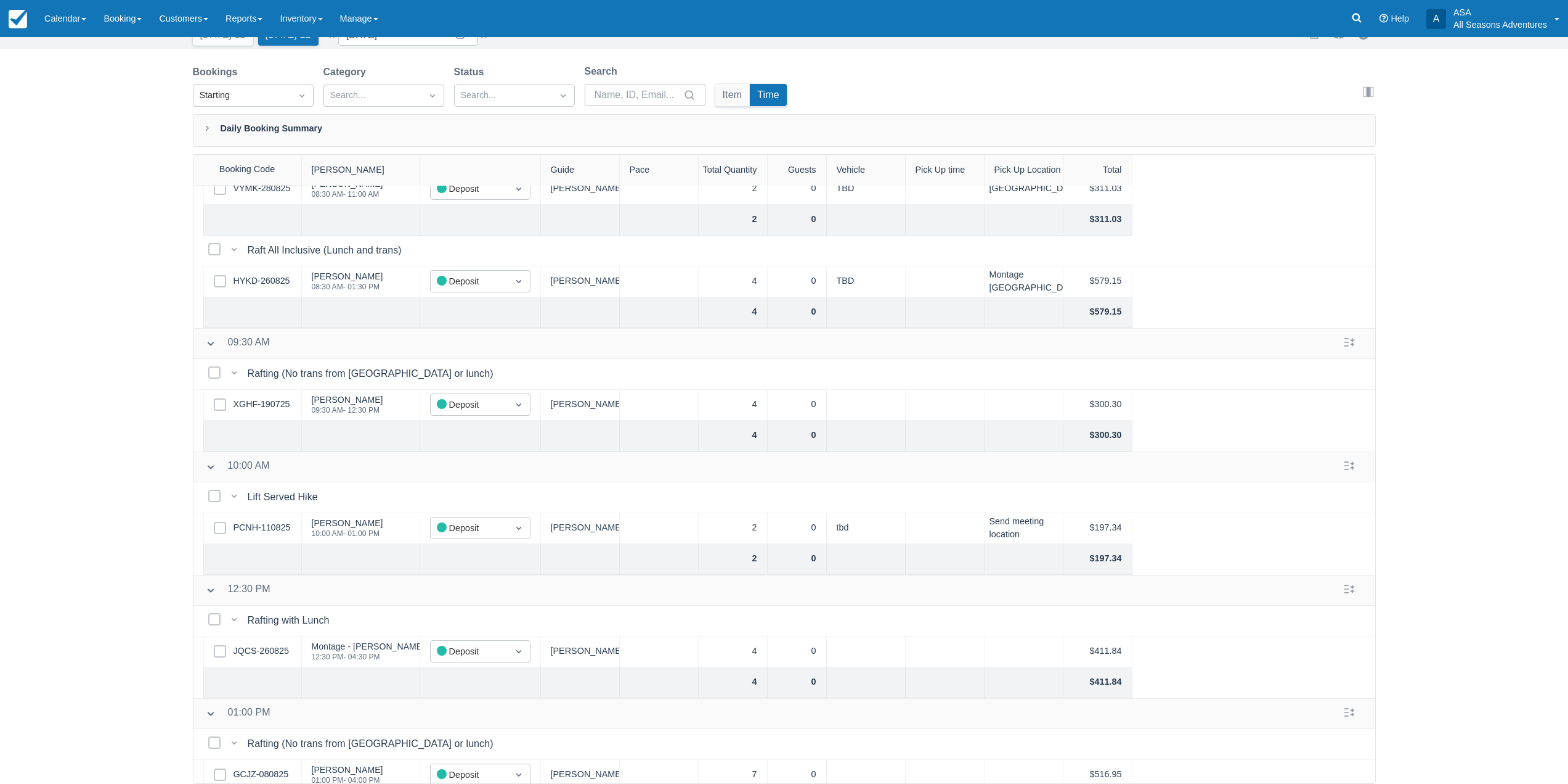
scroll to position [432, 0]
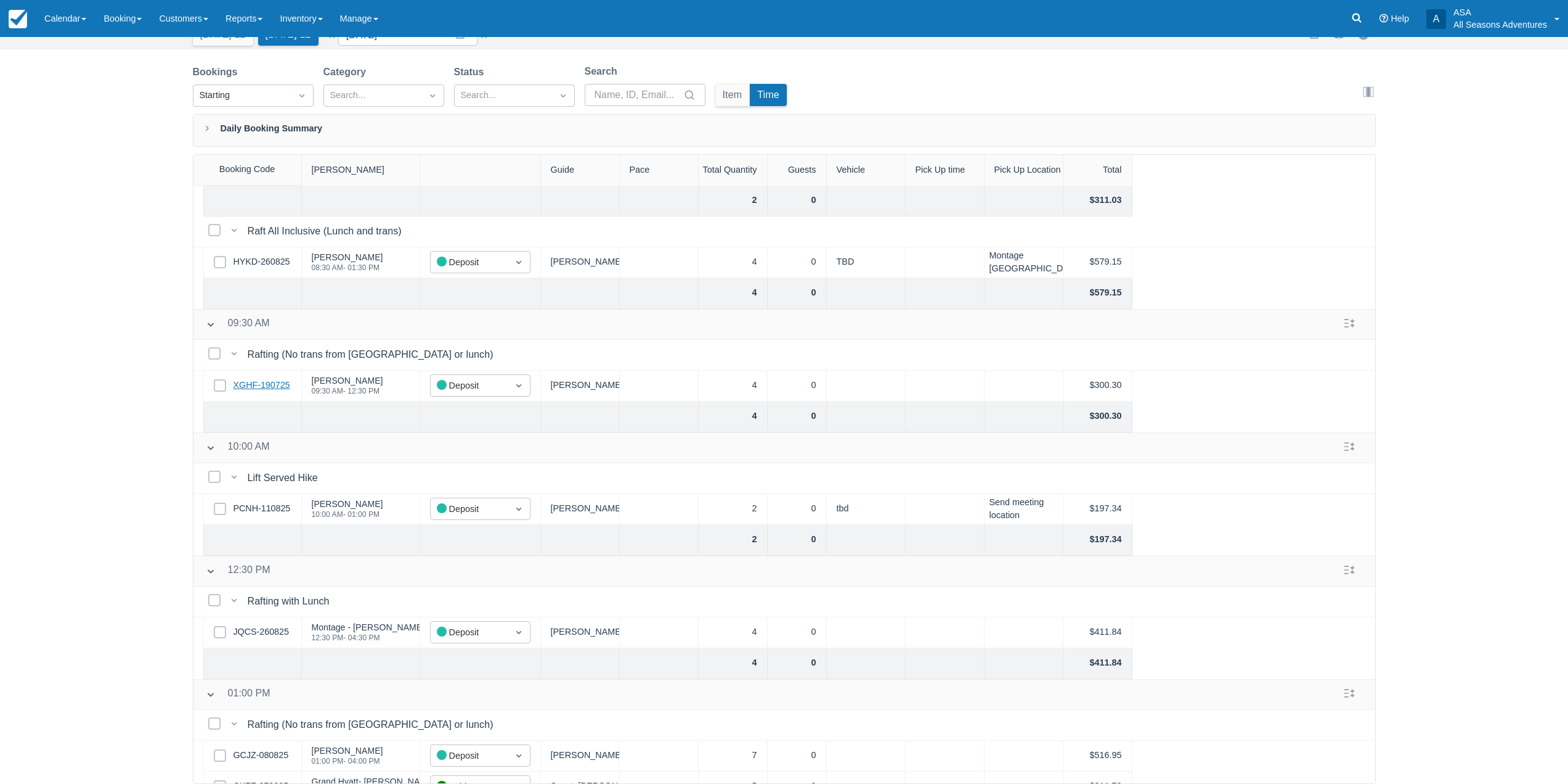
click at [270, 385] on link "XGHF-190725" at bounding box center [261, 385] width 57 height 14
click at [266, 626] on link "JQCS-260825" at bounding box center [261, 632] width 56 height 14
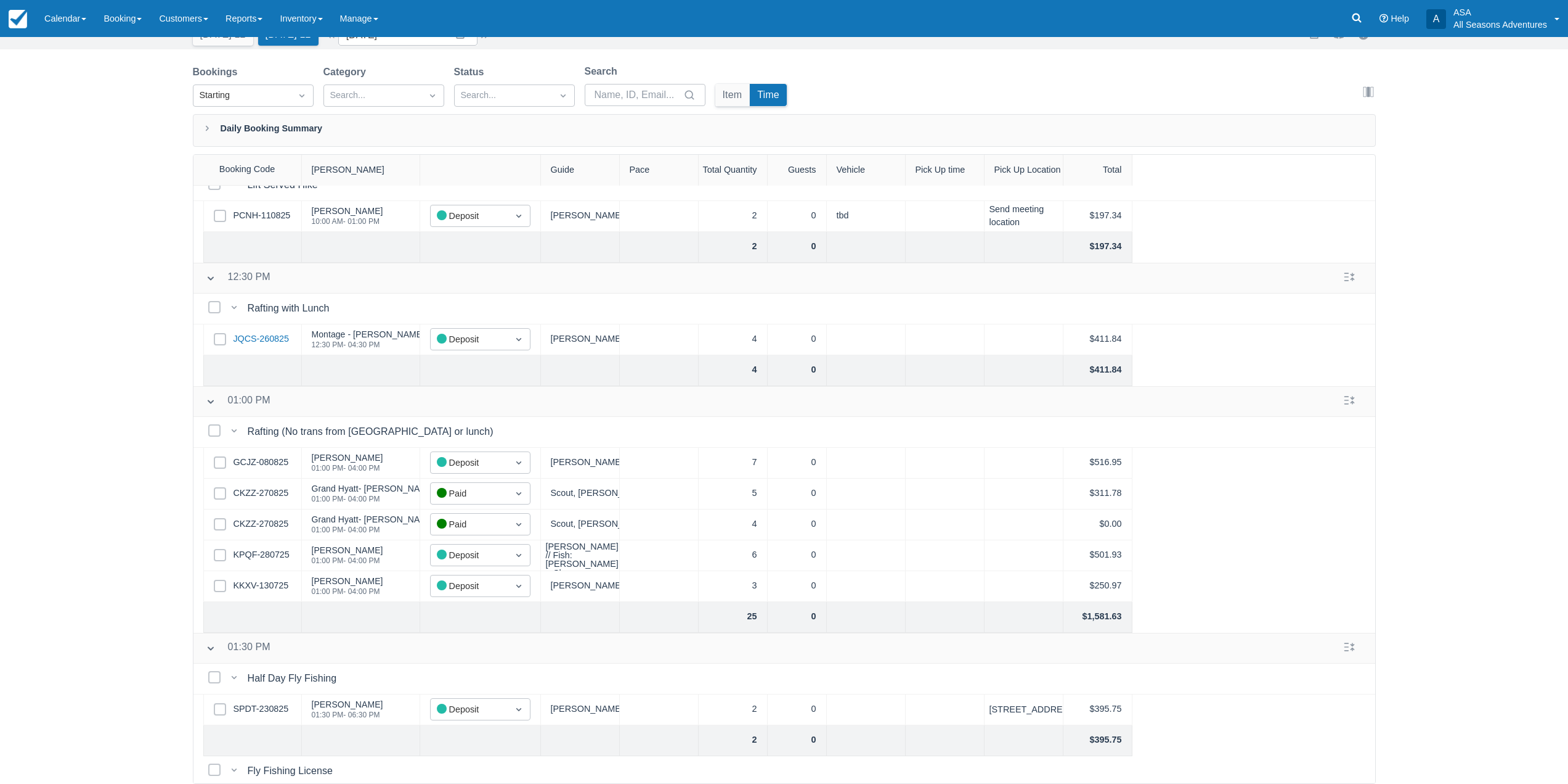
scroll to position [739, 0]
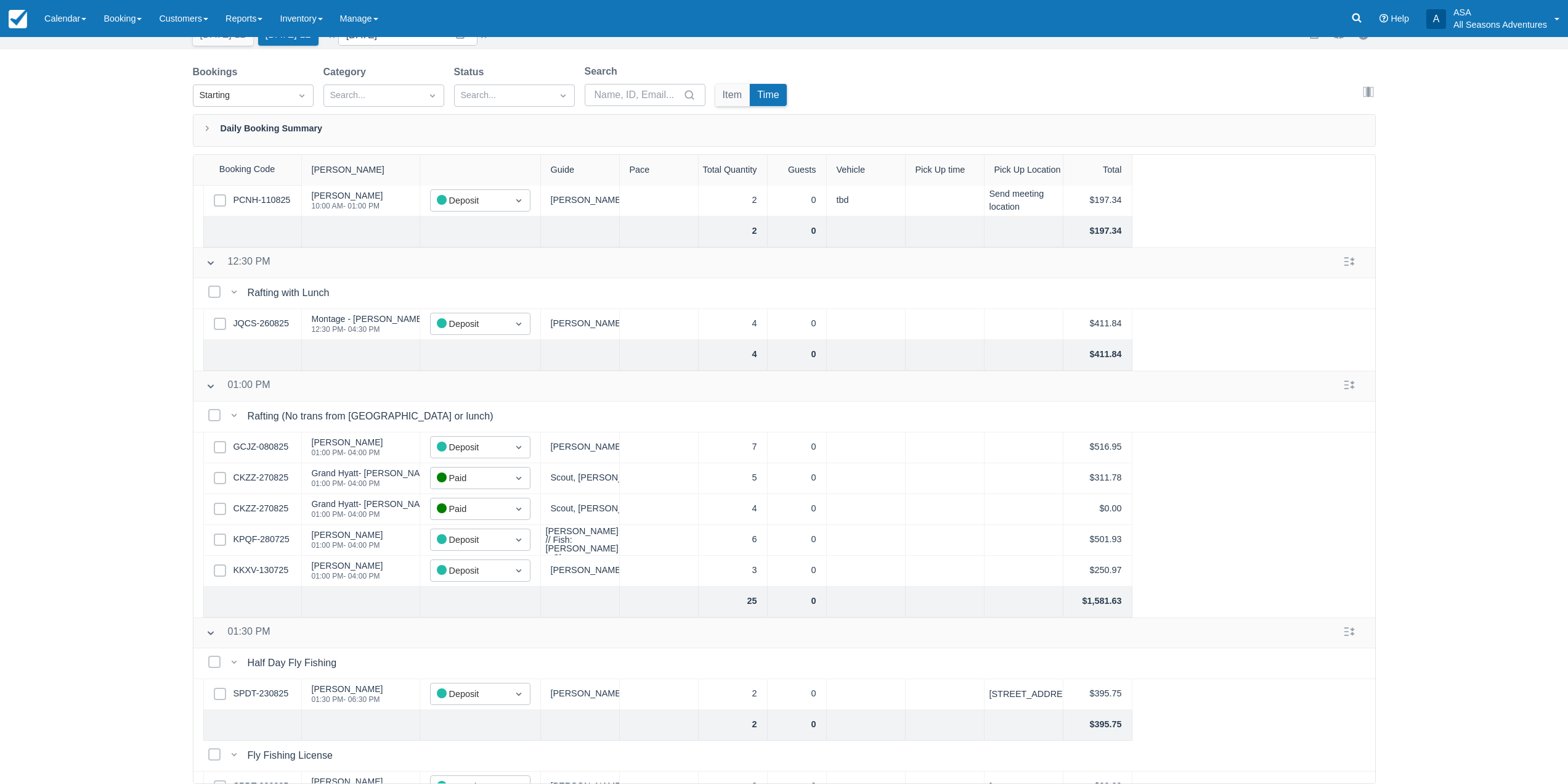
click at [286, 440] on div "Select Row GCJZ-080825" at bounding box center [252, 447] width 98 height 31
drag, startPoint x: 278, startPoint y: 444, endPoint x: 286, endPoint y: 451, distance: 10.6
click at [286, 451] on link "GCJZ-080825" at bounding box center [261, 448] width 56 height 14
click at [282, 476] on link "CKZZ-270825" at bounding box center [261, 478] width 56 height 14
click at [265, 543] on link "KPQF-280725" at bounding box center [261, 540] width 57 height 14
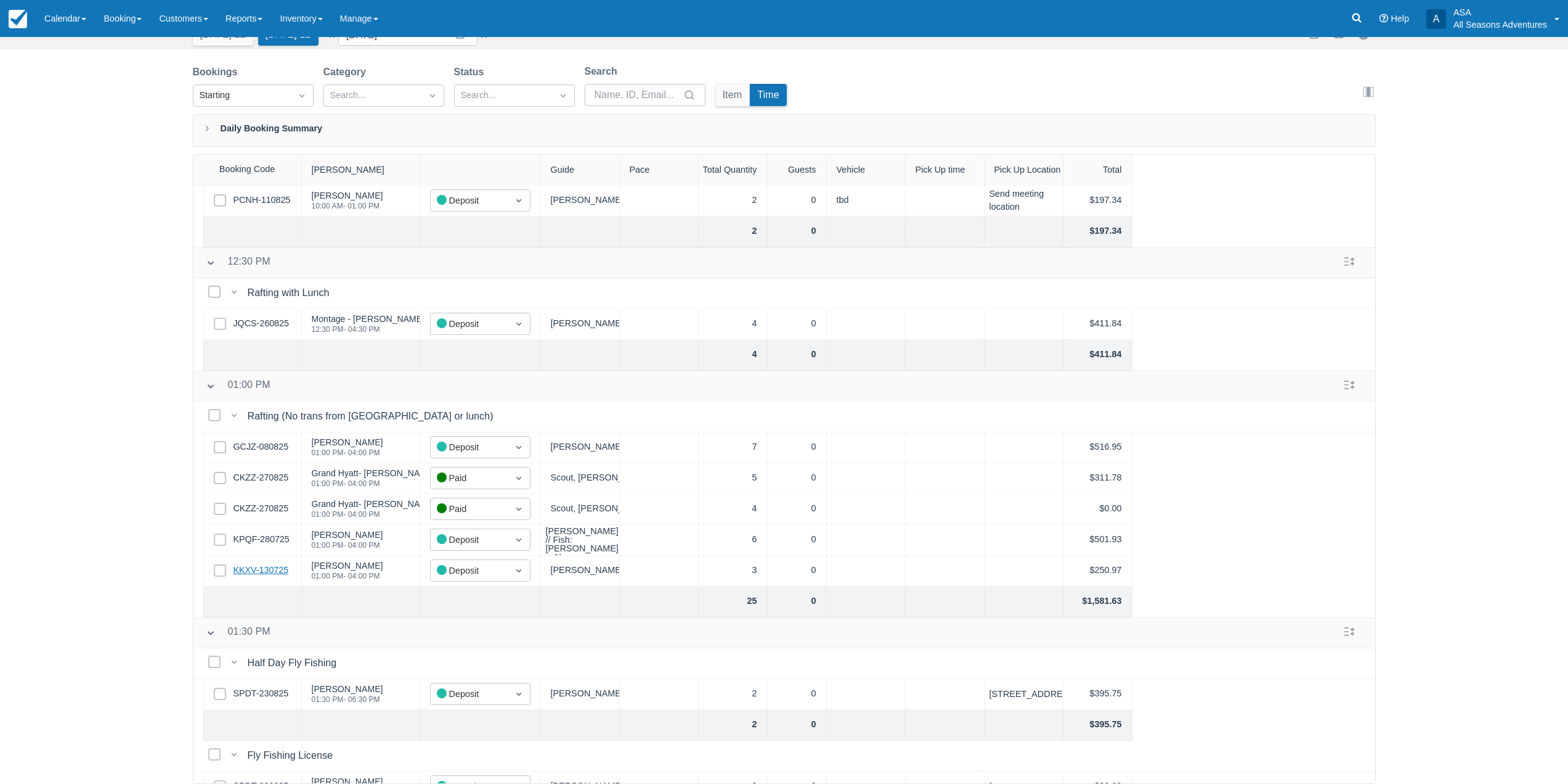
click at [282, 565] on link "KKXV-130725" at bounding box center [261, 571] width 56 height 14
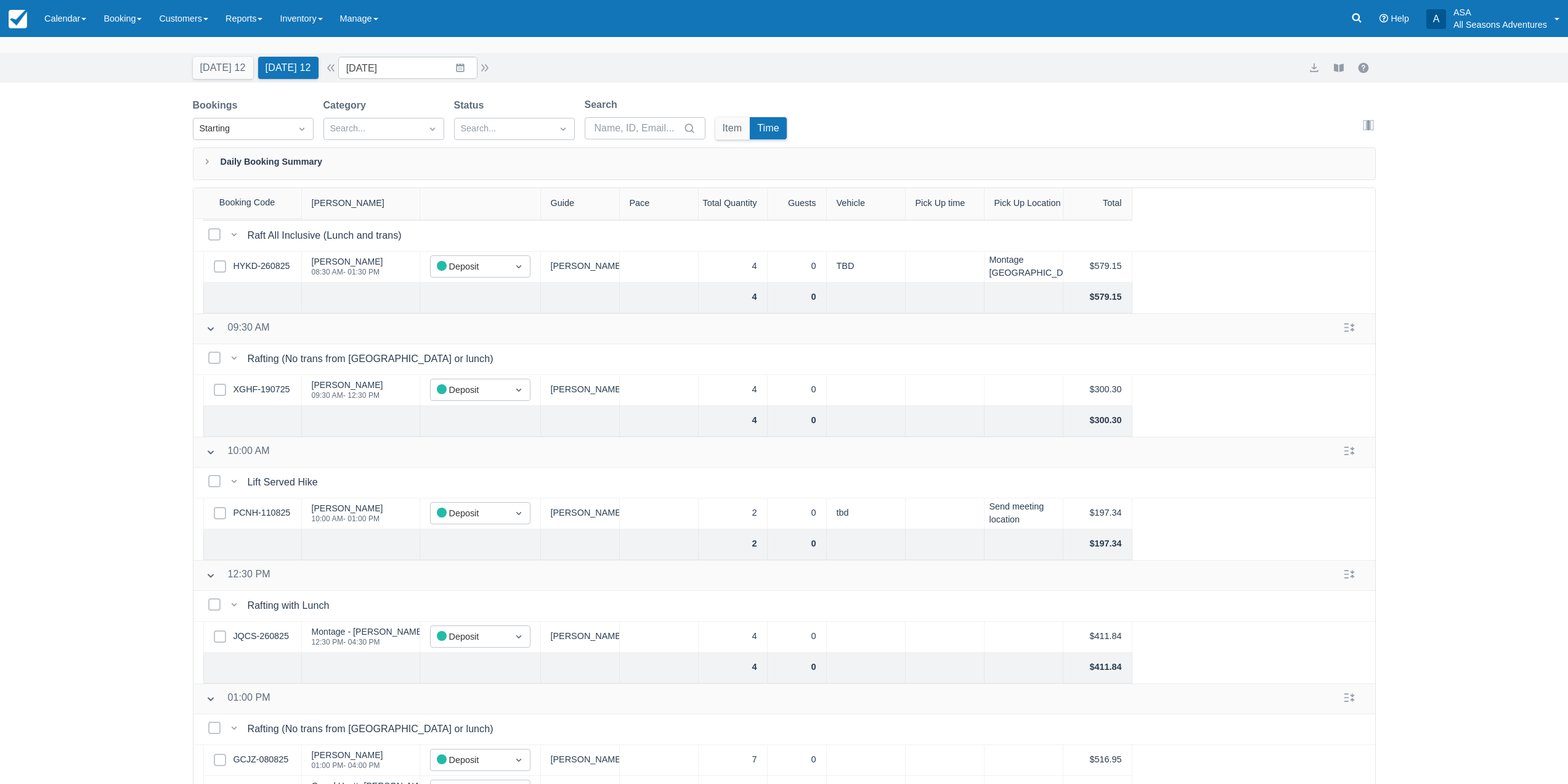
scroll to position [0, 0]
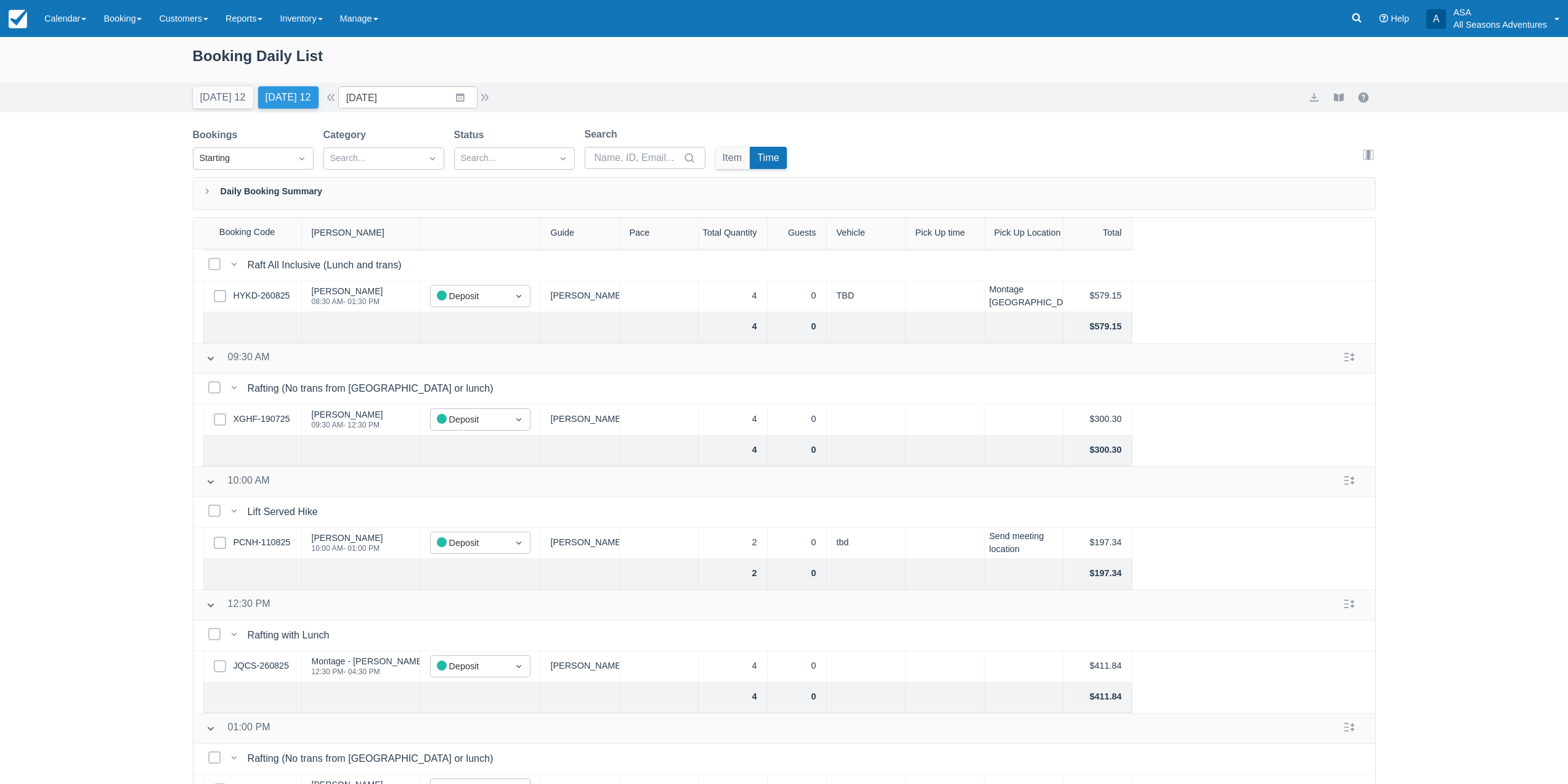
click at [284, 105] on button "Tomorrow 12" at bounding box center [288, 97] width 60 height 22
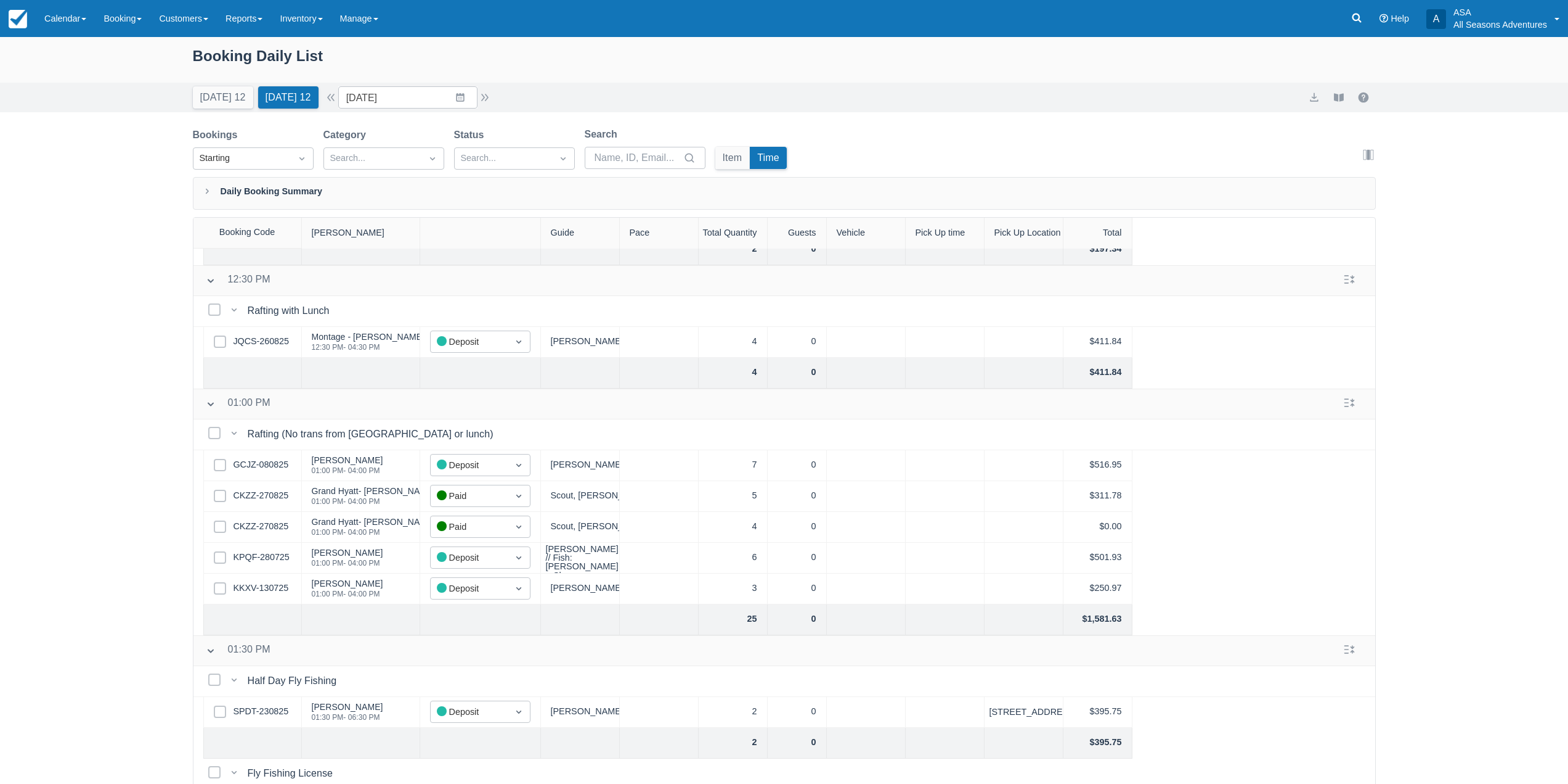
scroll to position [802, 0]
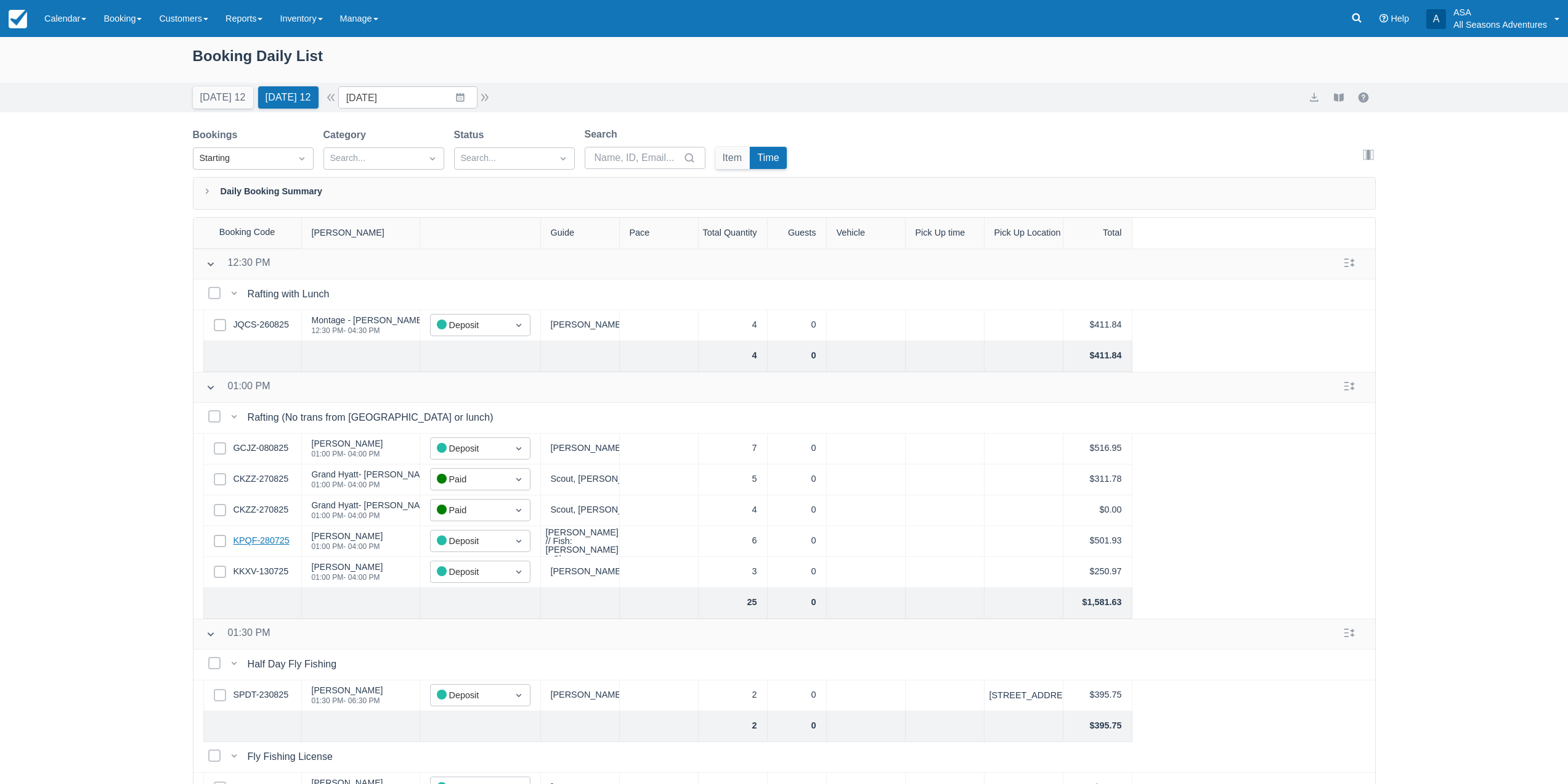
click at [237, 535] on link "KPQF-280725" at bounding box center [261, 541] width 57 height 14
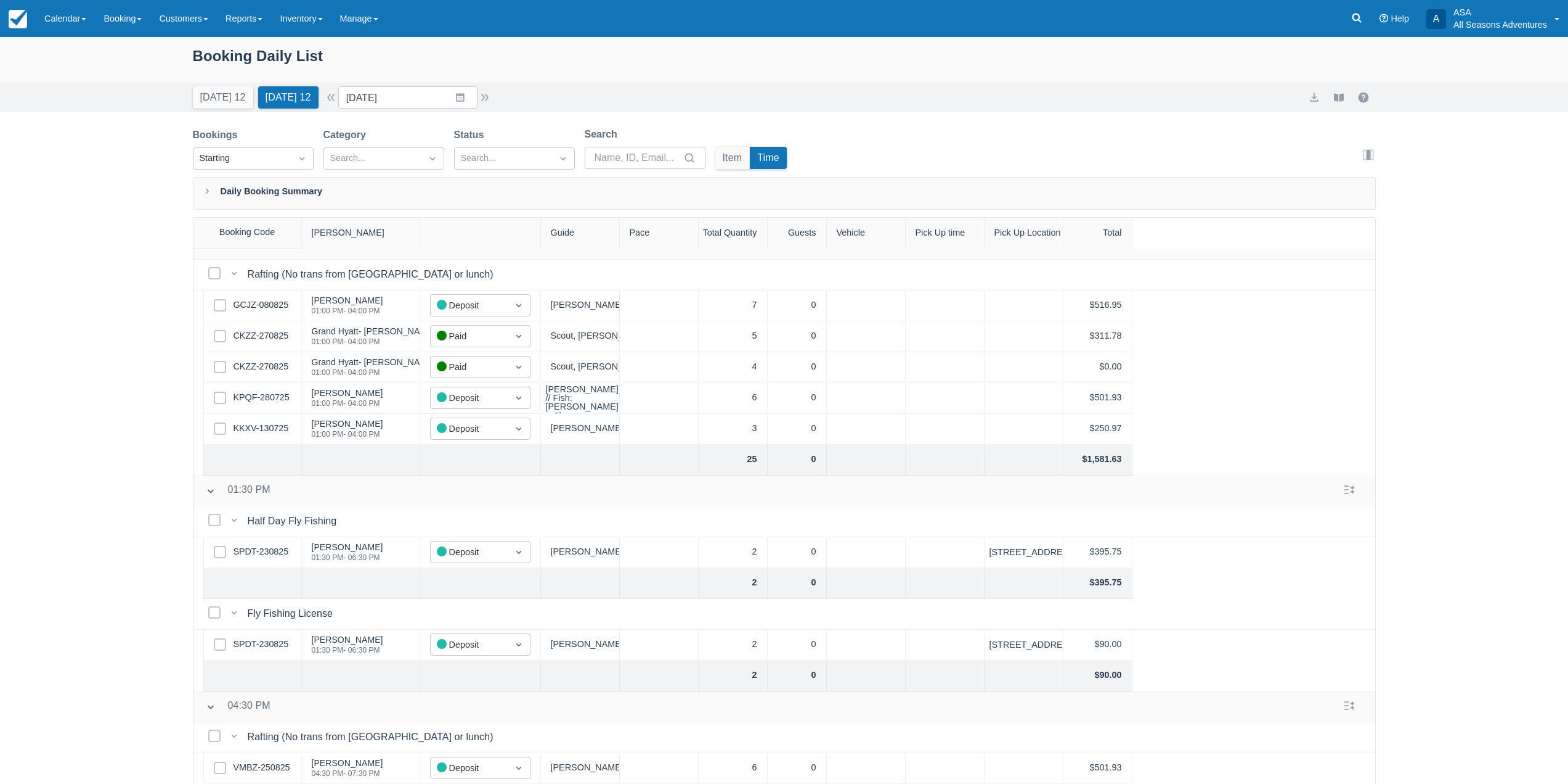
scroll to position [954, 0]
click at [296, 99] on button "Tomorrow 12" at bounding box center [288, 97] width 60 height 22
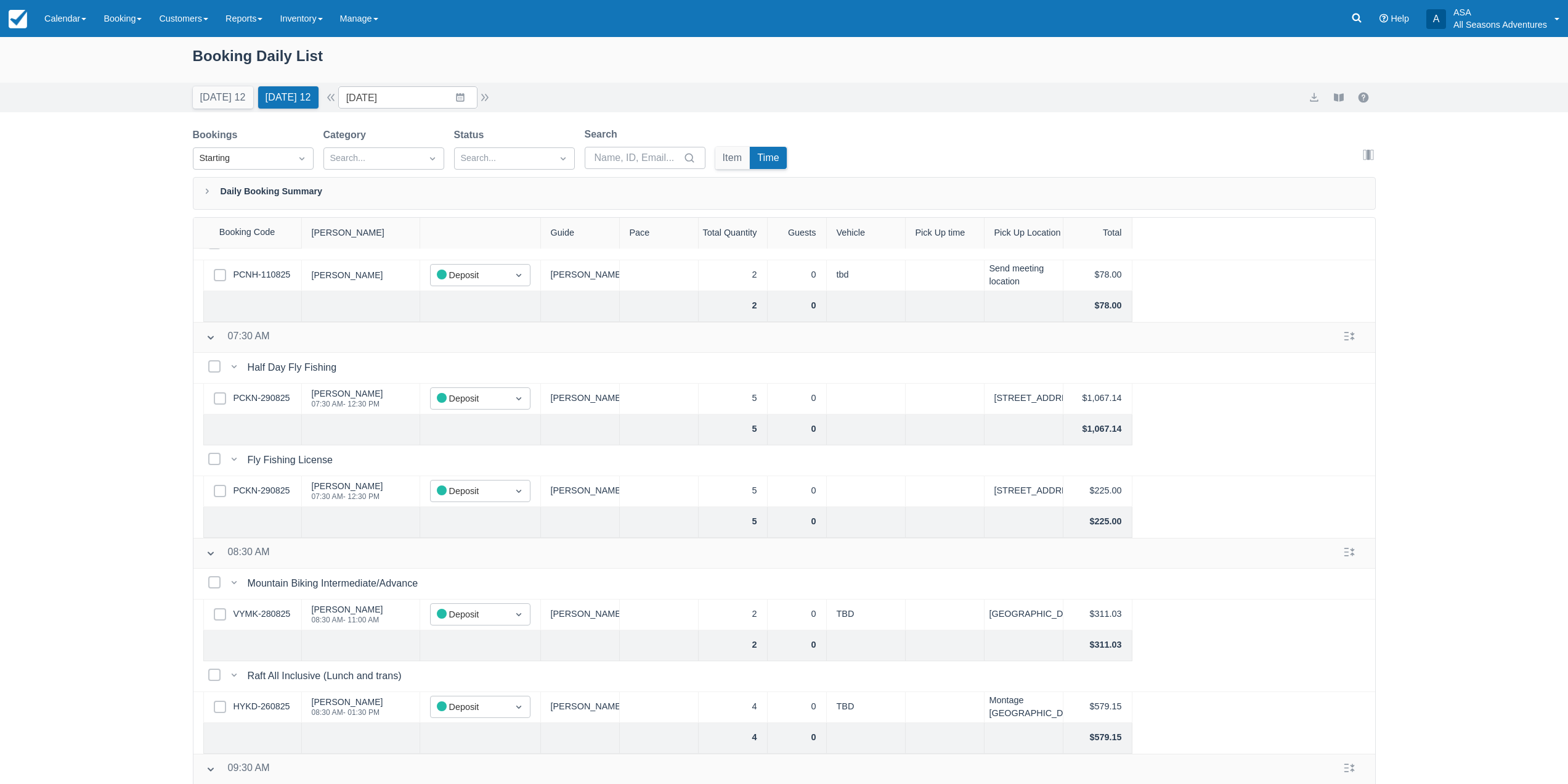
scroll to position [0, 0]
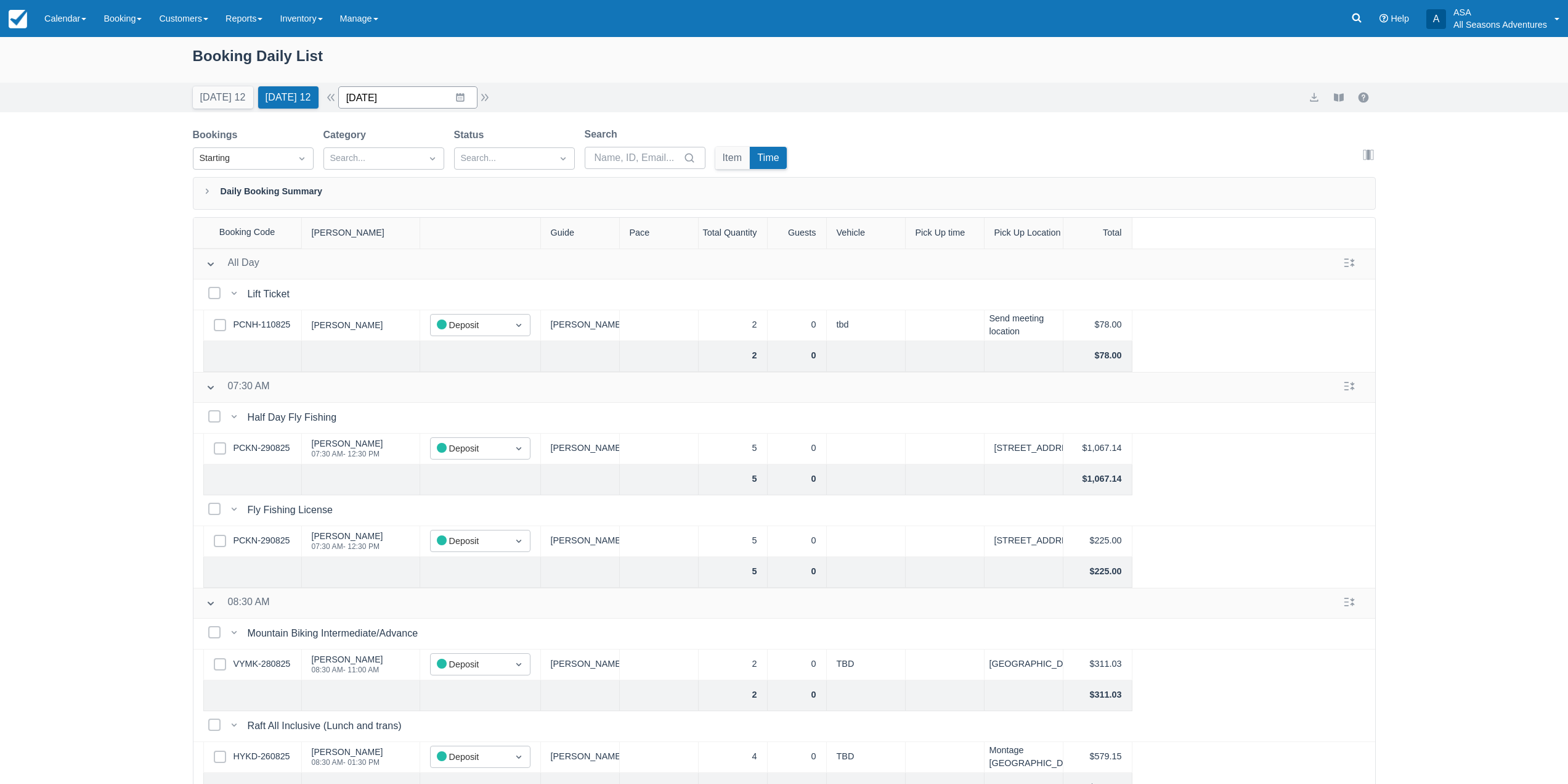
click at [438, 101] on input "08/31/25" at bounding box center [408, 97] width 139 height 22
click at [398, 309] on td "1" at bounding box center [388, 310] width 24 height 24
type input "09/01/25"
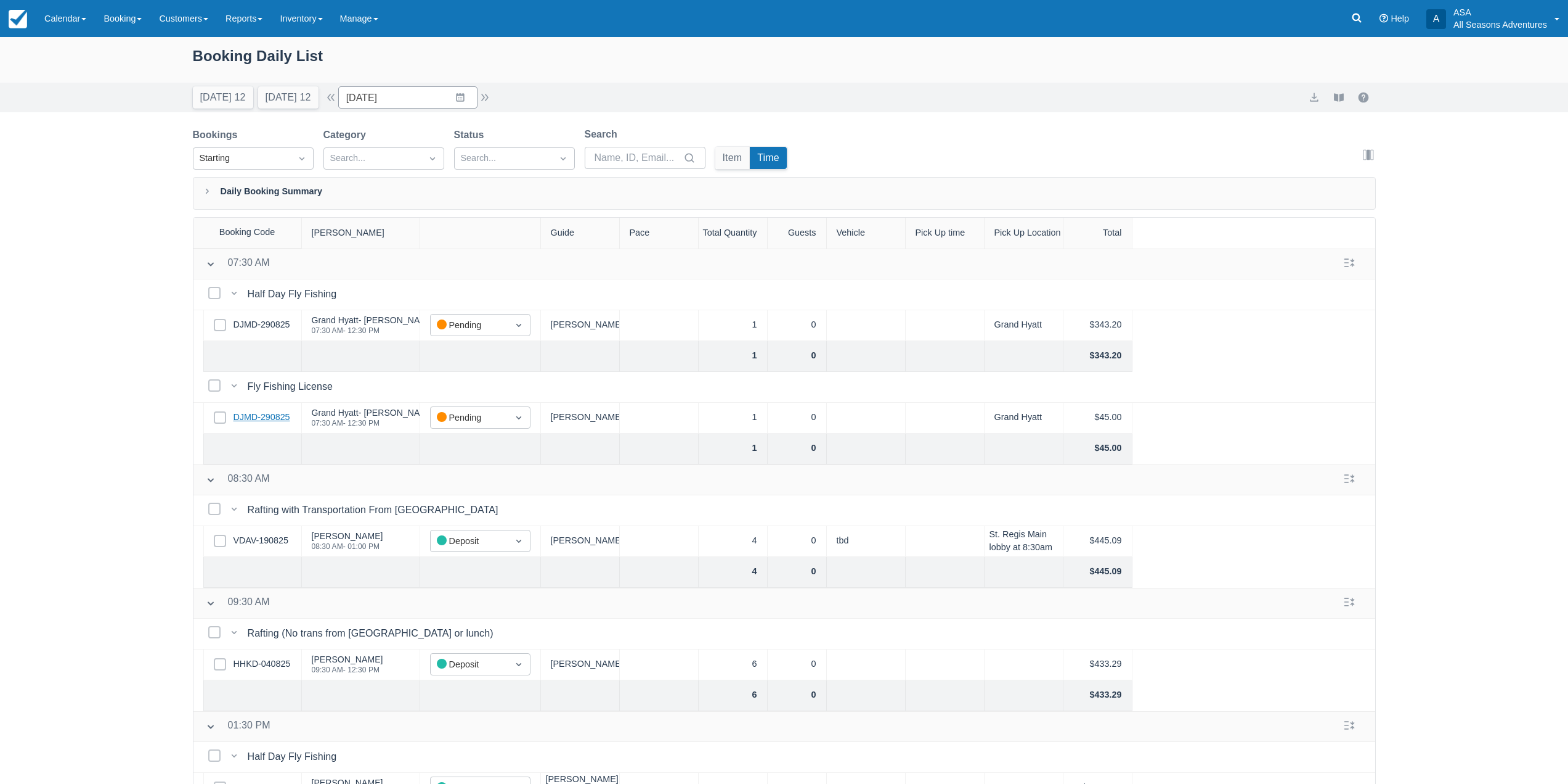
click at [246, 415] on link "DJMD-290825" at bounding box center [261, 418] width 57 height 14
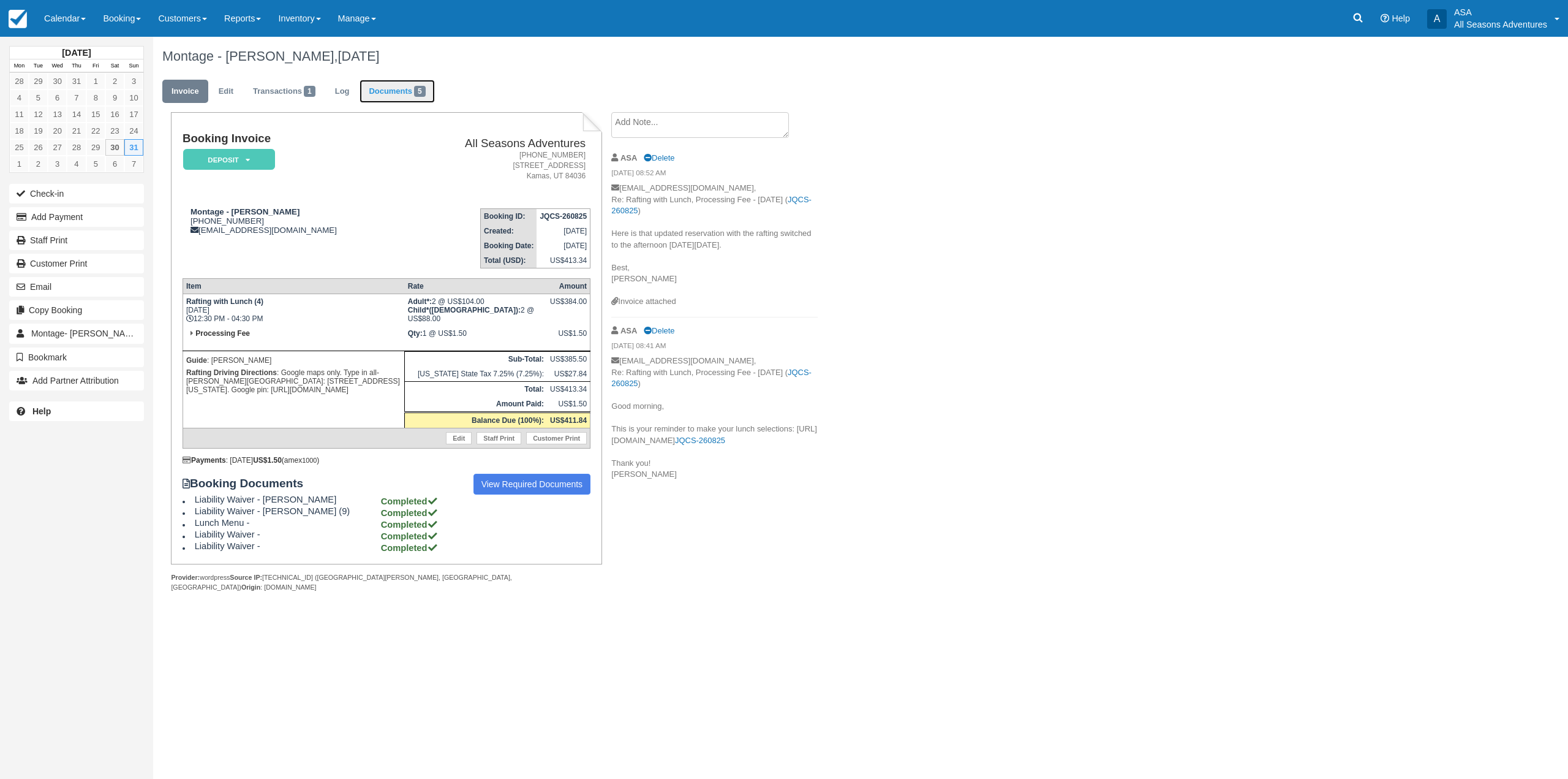
click at [422, 92] on span "5" at bounding box center [420, 91] width 12 height 11
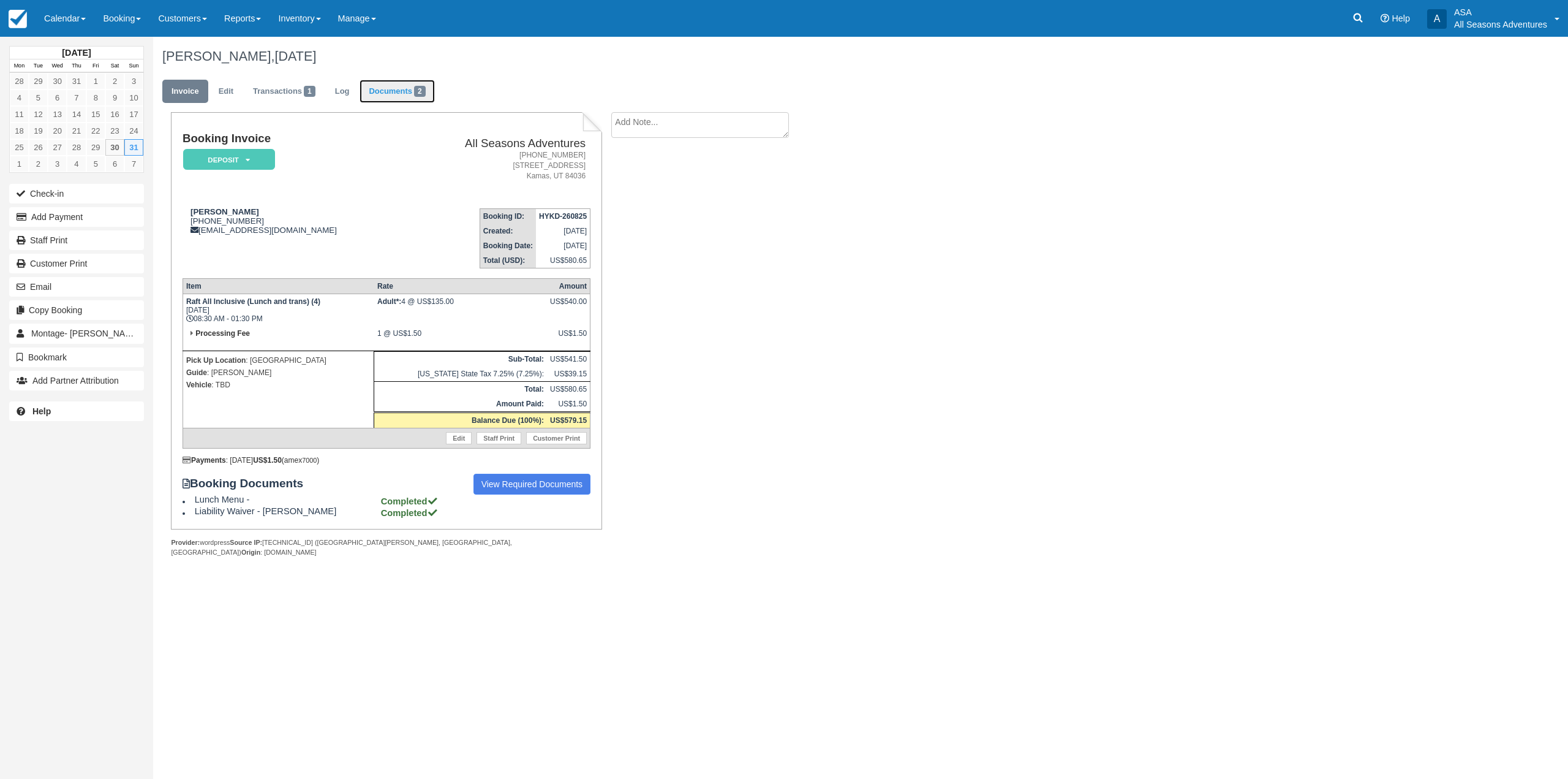
click at [402, 100] on link "Documents 2" at bounding box center [397, 92] width 75 height 24
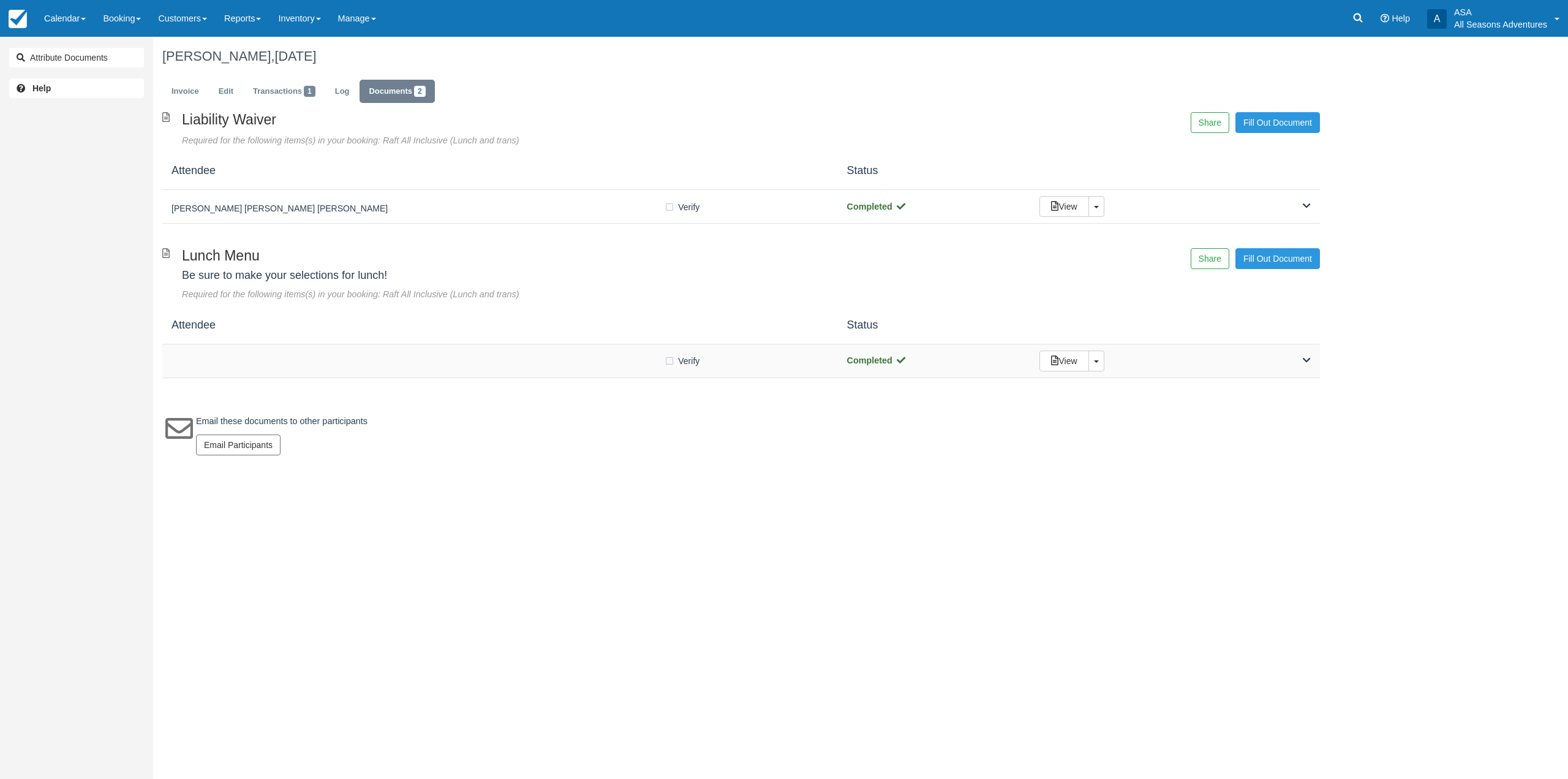
click at [543, 365] on div "Verify Verified" at bounding box center [500, 360] width 658 height 13
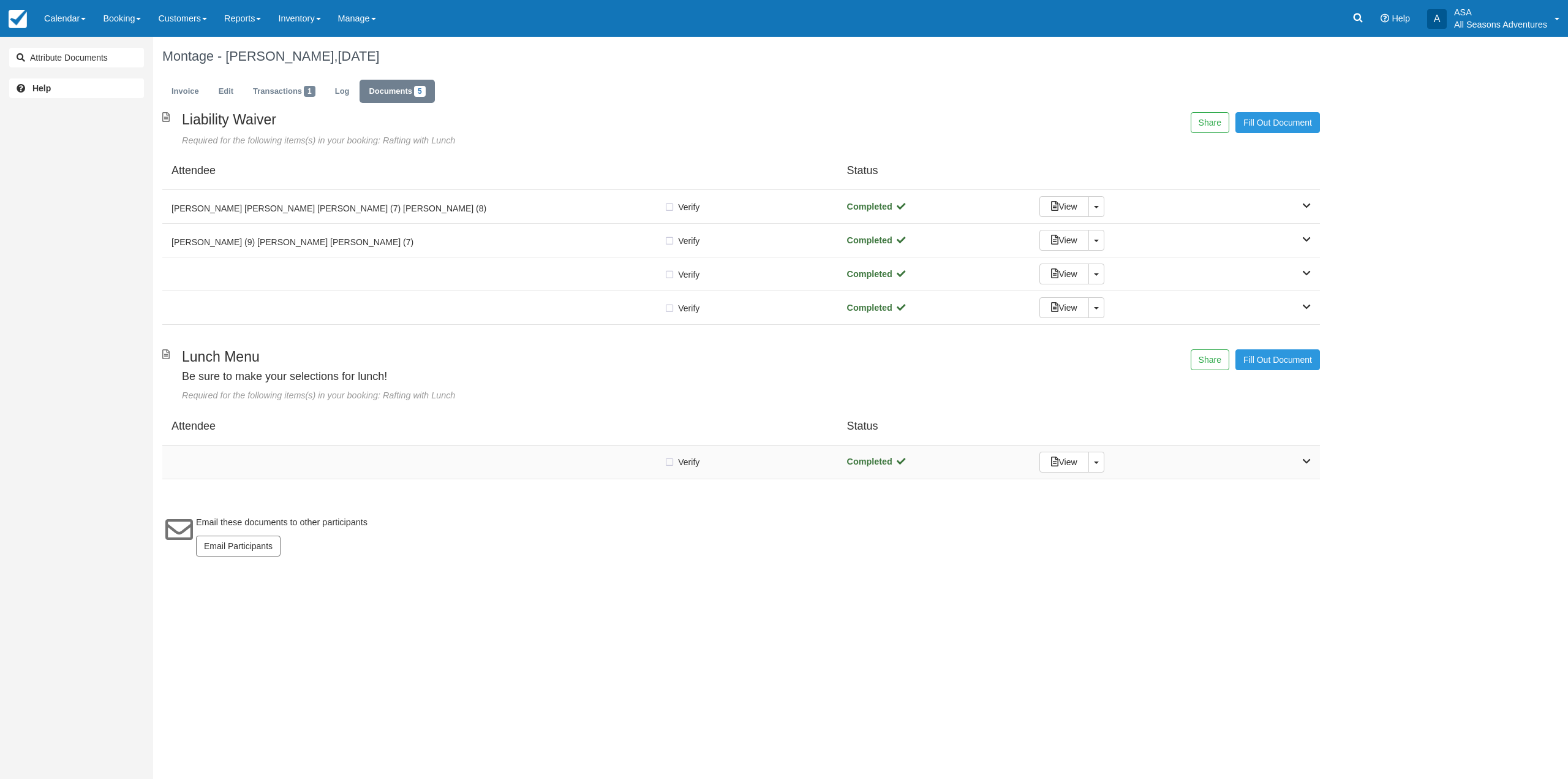
click at [526, 459] on div at bounding box center [417, 461] width 492 height 6
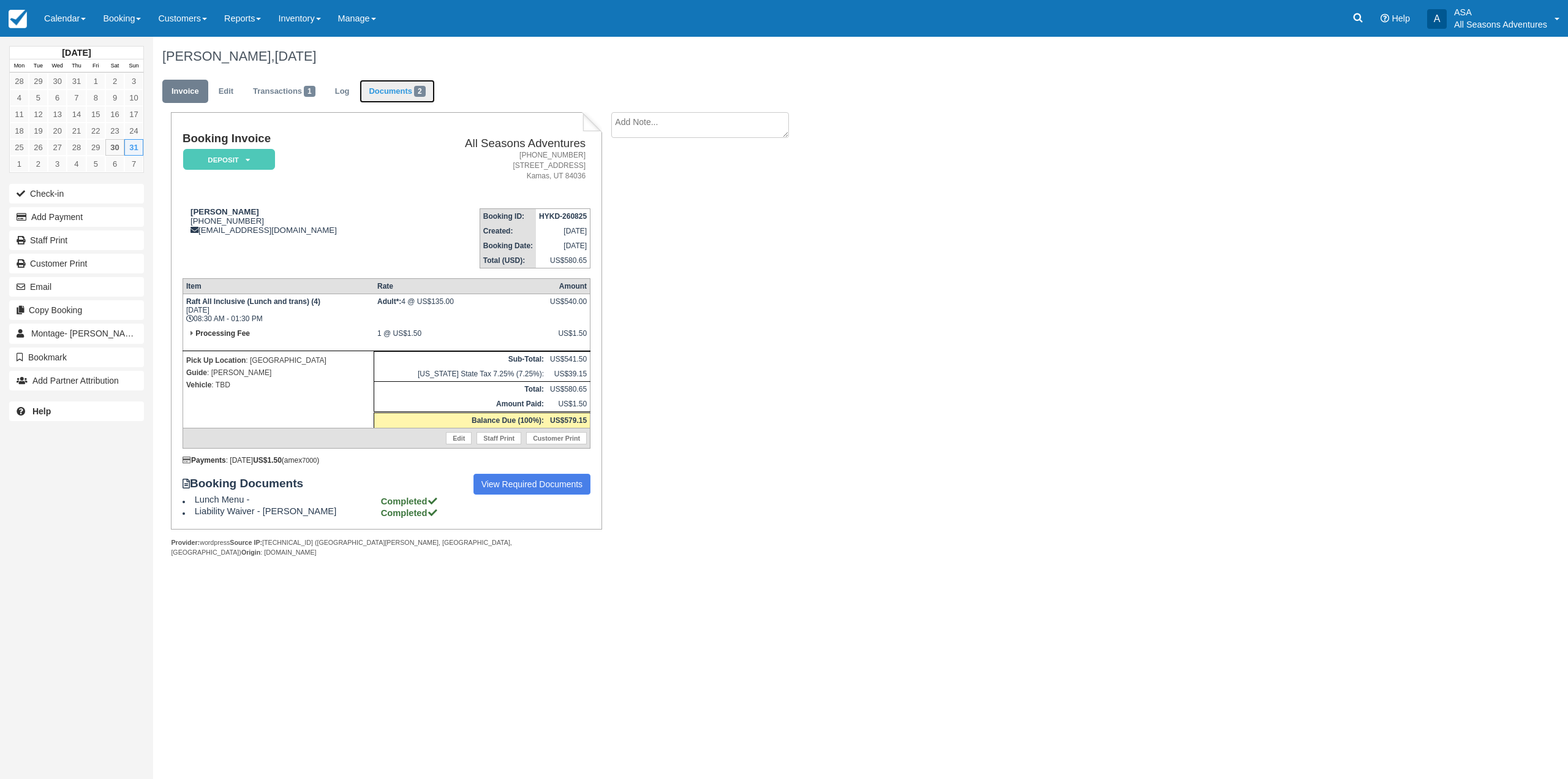
click at [397, 87] on link "Documents 2" at bounding box center [397, 92] width 75 height 24
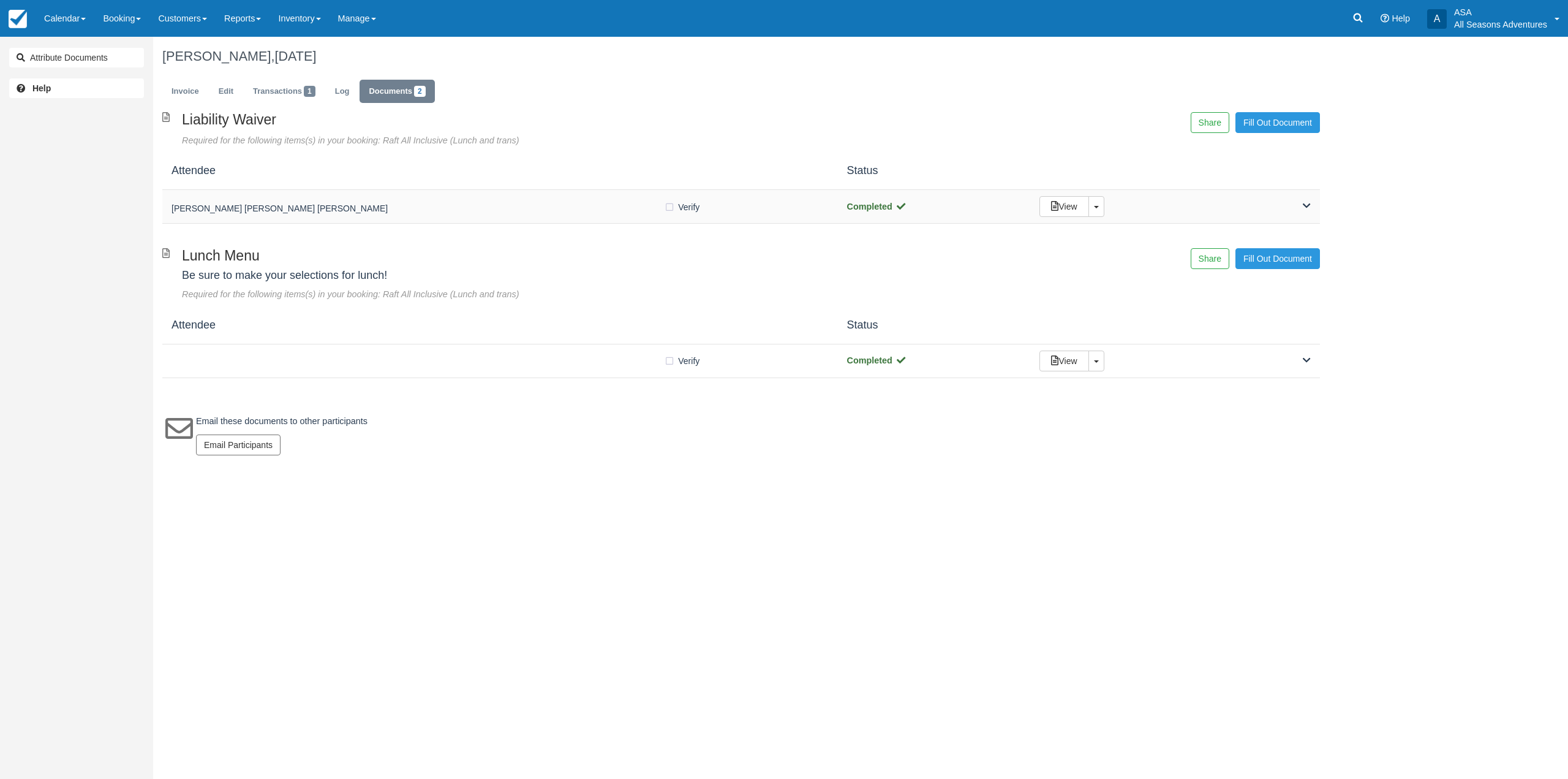
click at [409, 218] on div "Meredith Callison Brian Callison Tammy Callison Verify Verified Completed View …" at bounding box center [742, 207] width 1158 height 34
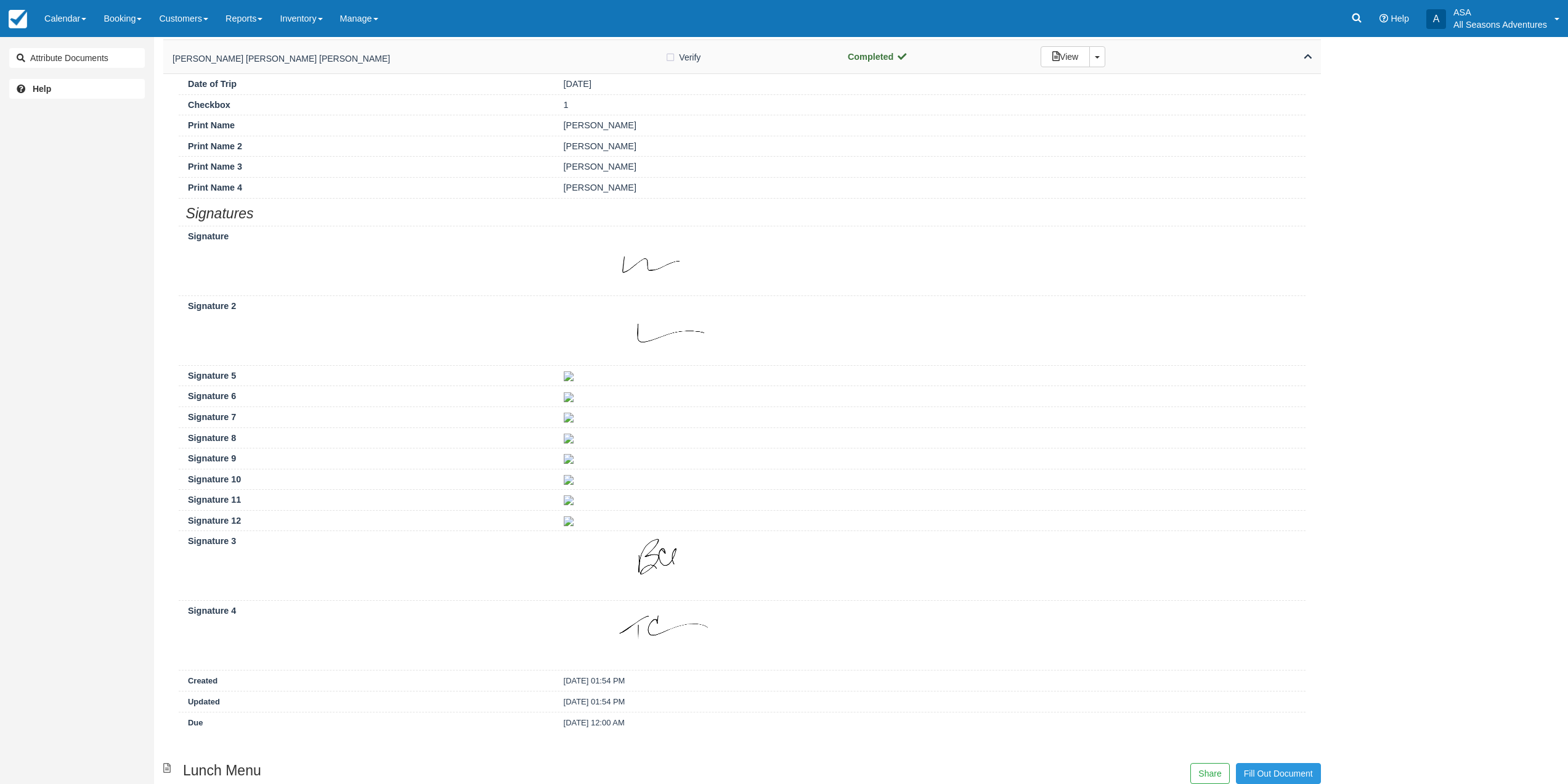
scroll to position [246, 0]
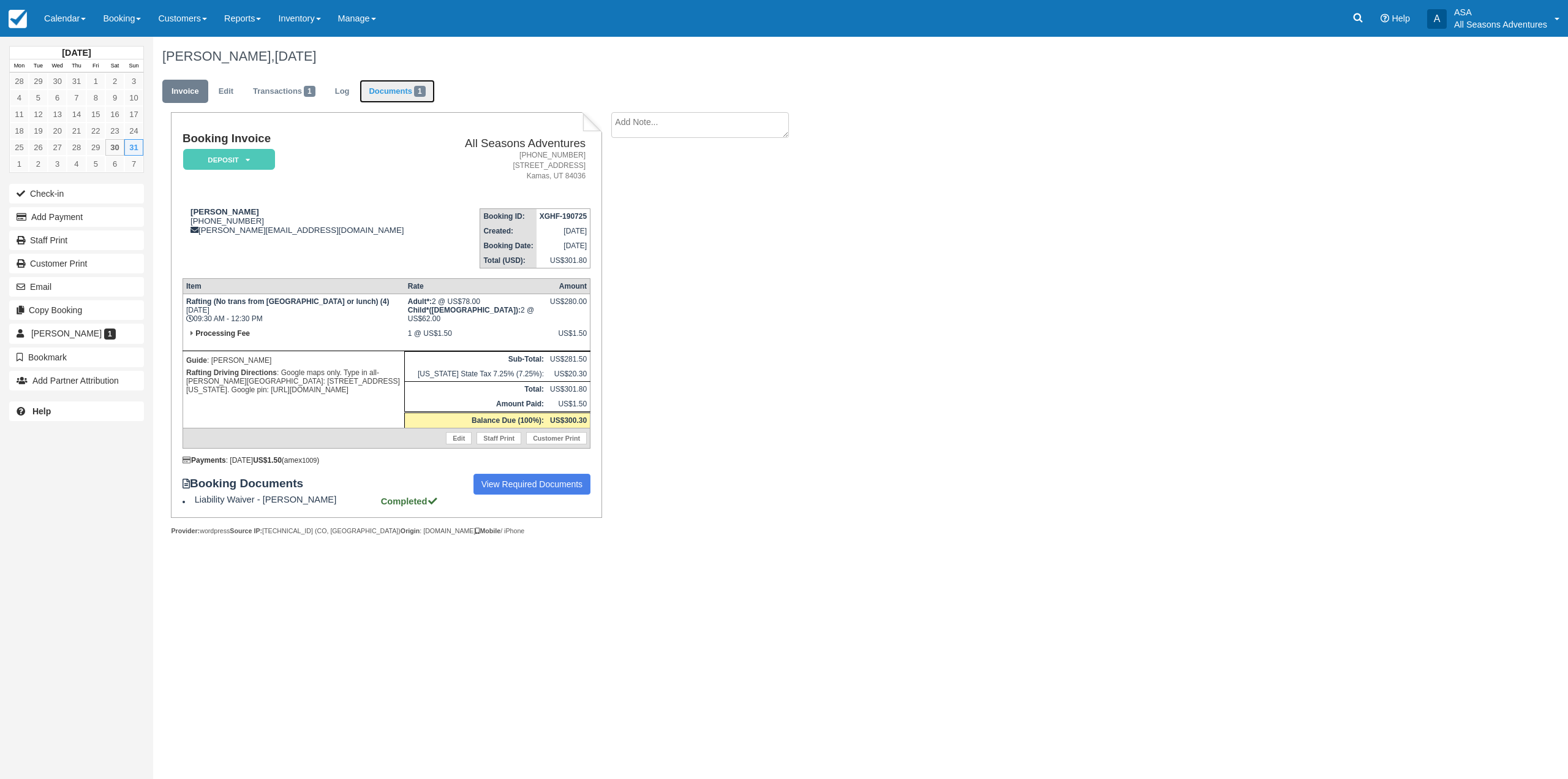
click at [392, 99] on link "Documents 1" at bounding box center [397, 92] width 75 height 24
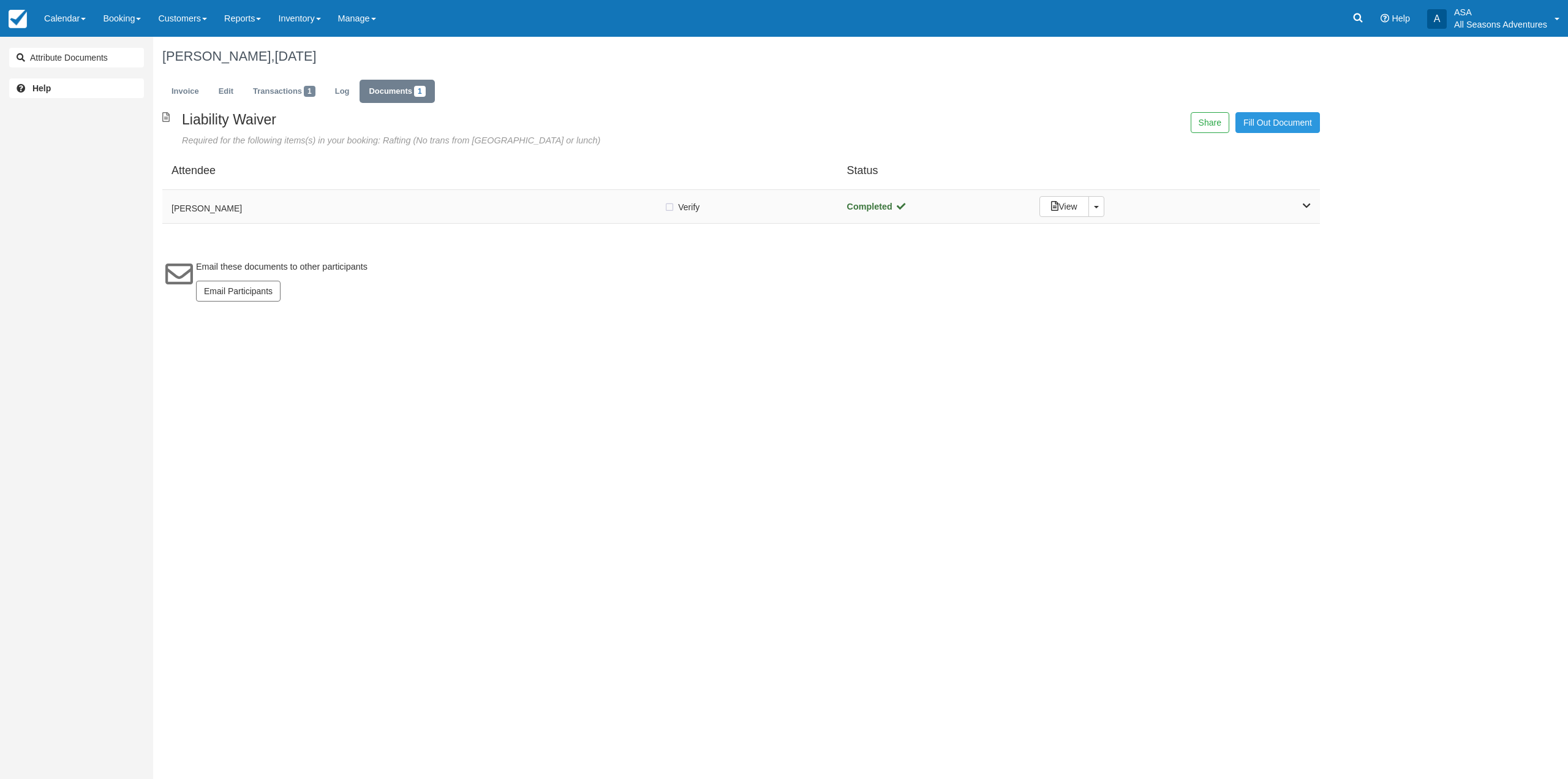
click at [371, 210] on h5 "Patrick Heuer" at bounding box center [417, 208] width 492 height 9
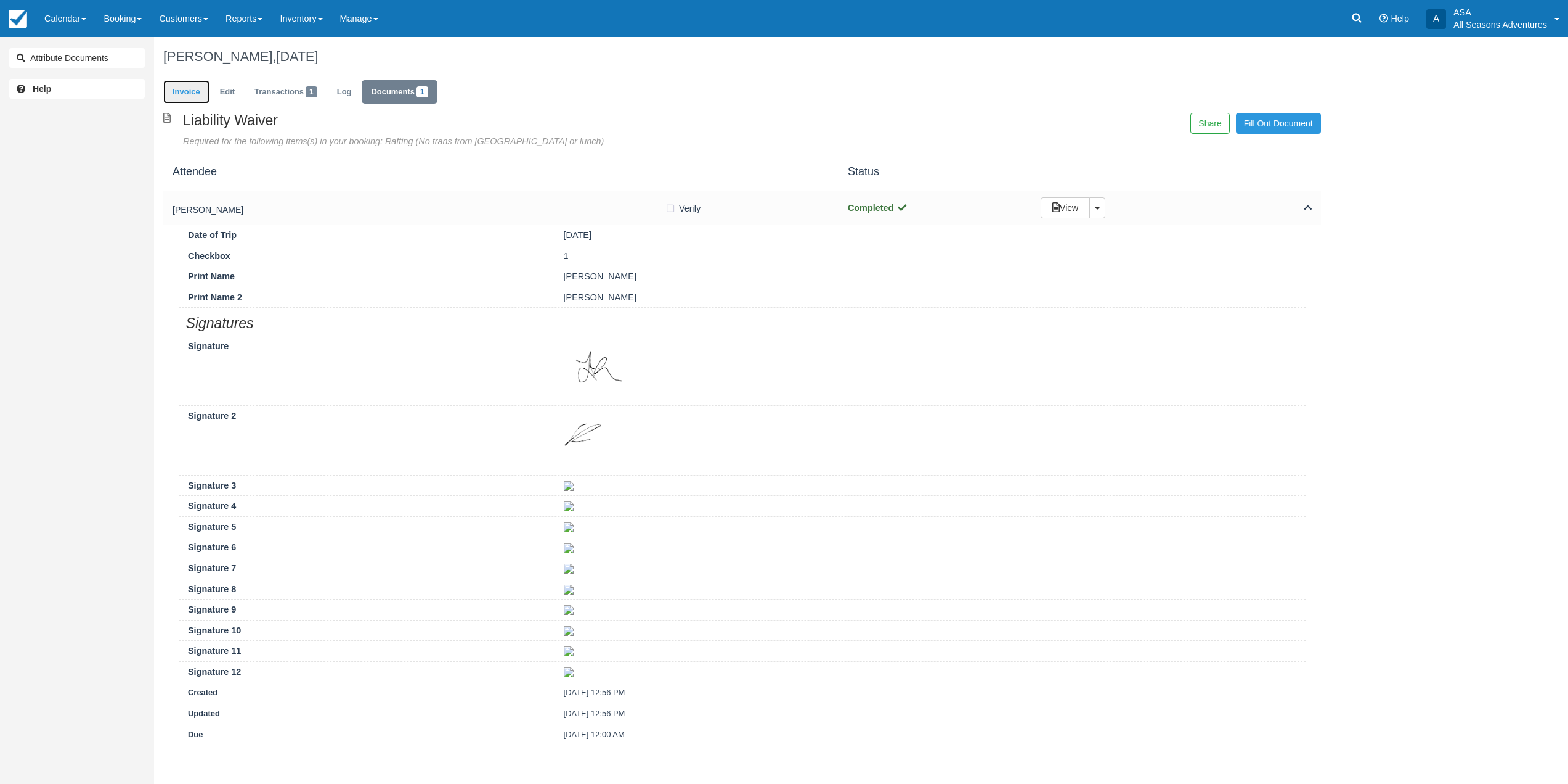
click at [192, 86] on link "Invoice" at bounding box center [186, 92] width 47 height 24
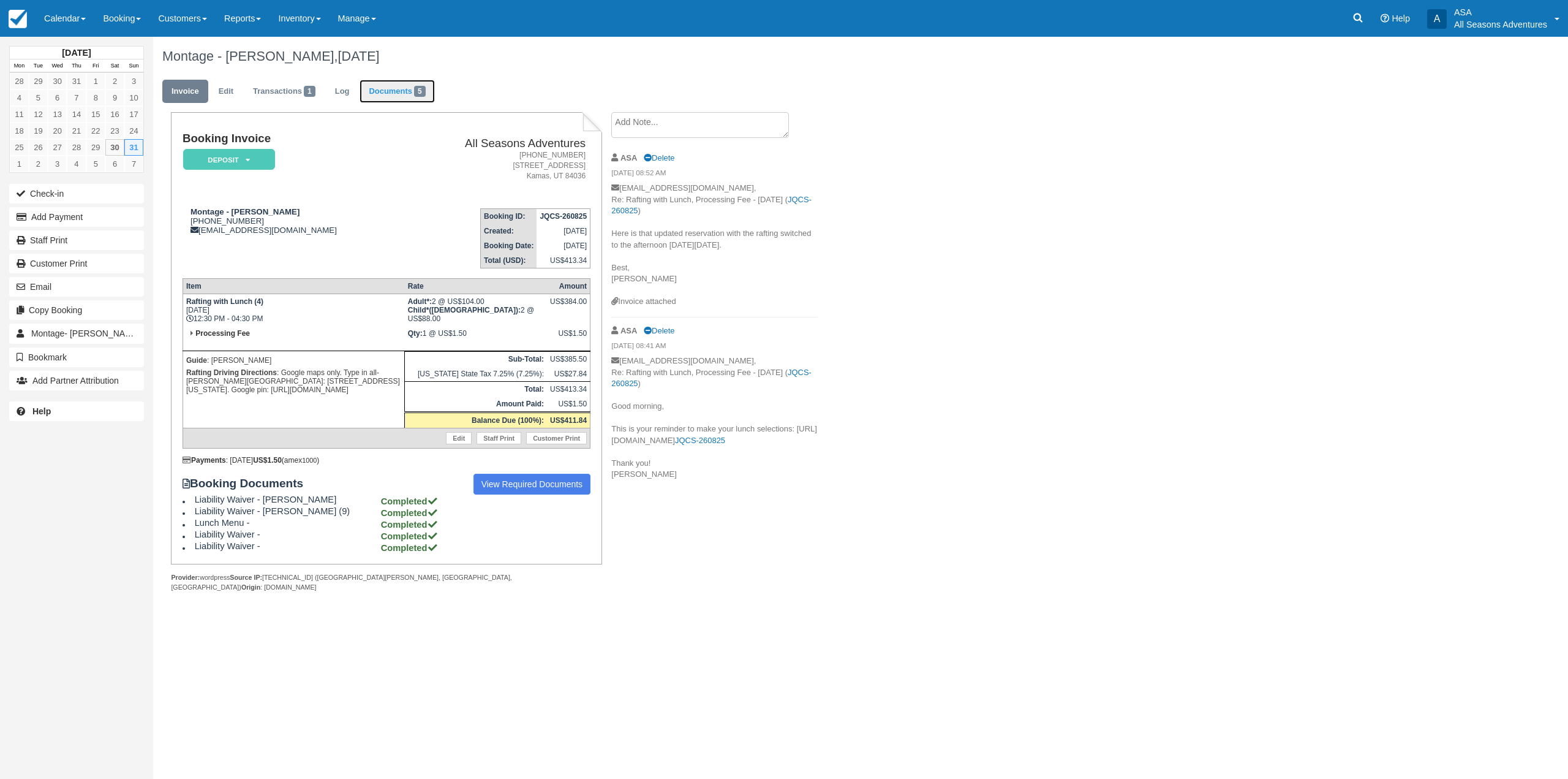
click at [406, 100] on link "Documents 5" at bounding box center [397, 92] width 75 height 24
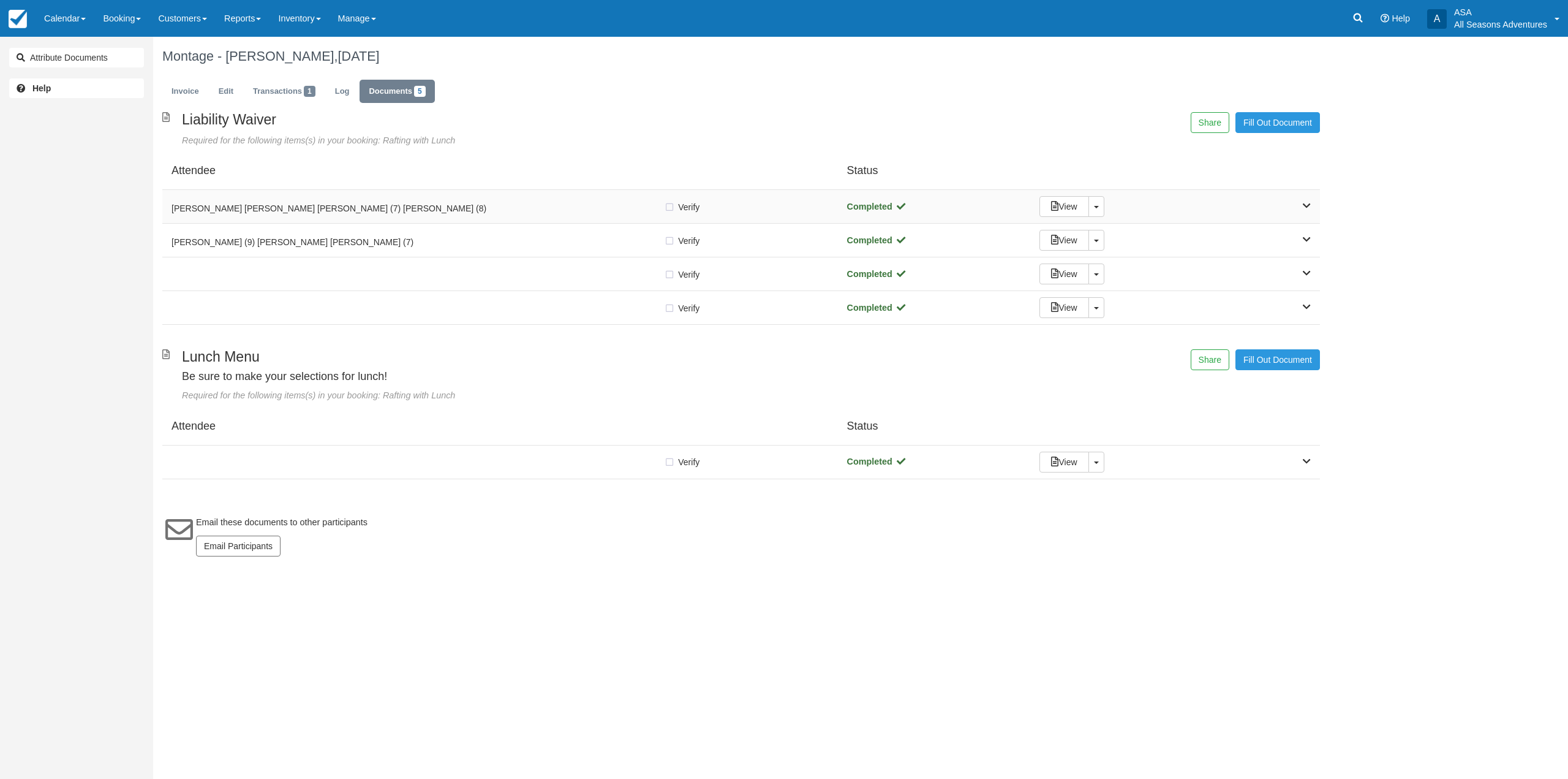
click at [398, 199] on div "Nicole Lesani Holden Lesani (7) Corinne Lesani (8)" at bounding box center [417, 206] width 492 height 17
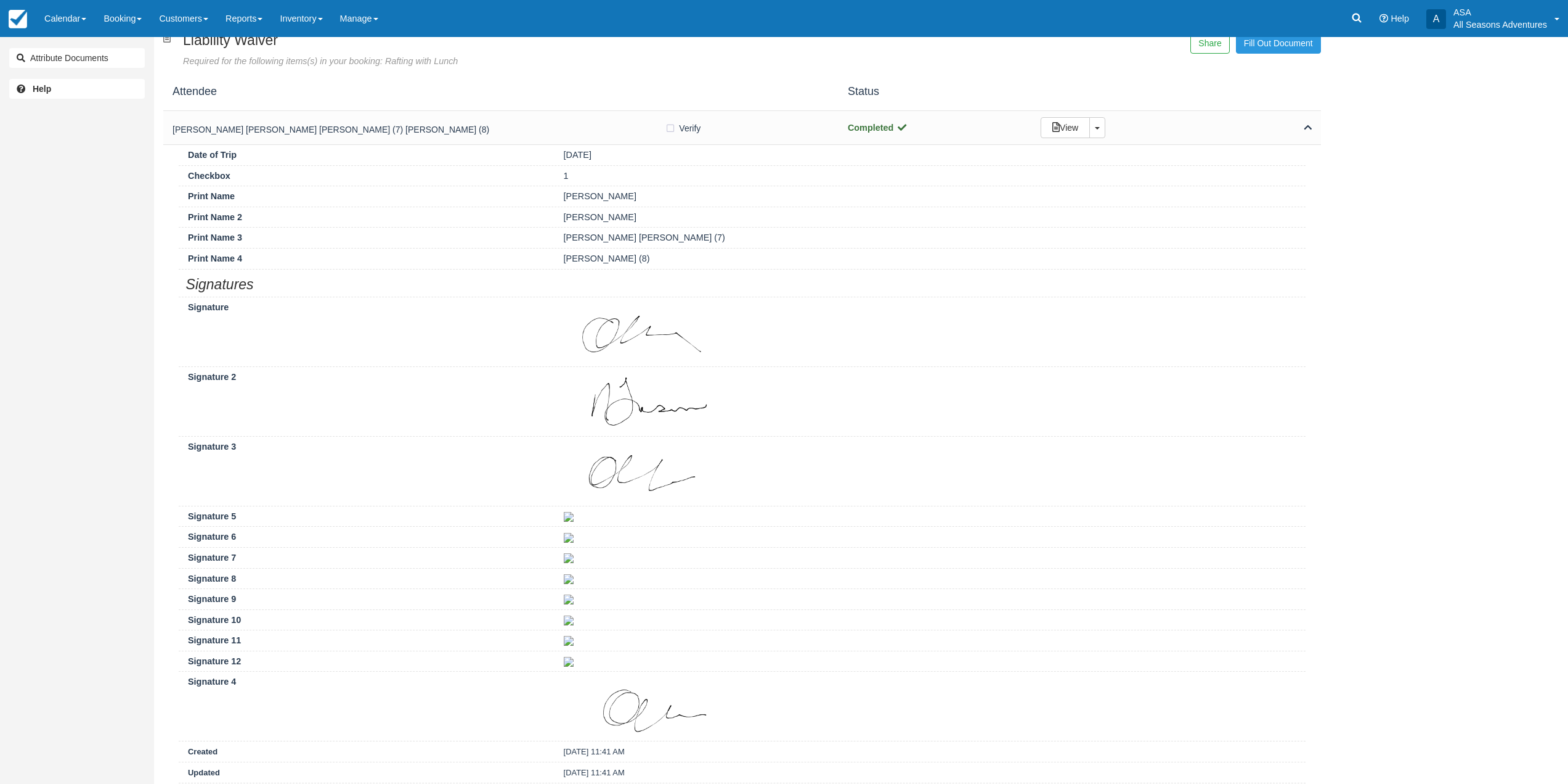
scroll to position [370, 0]
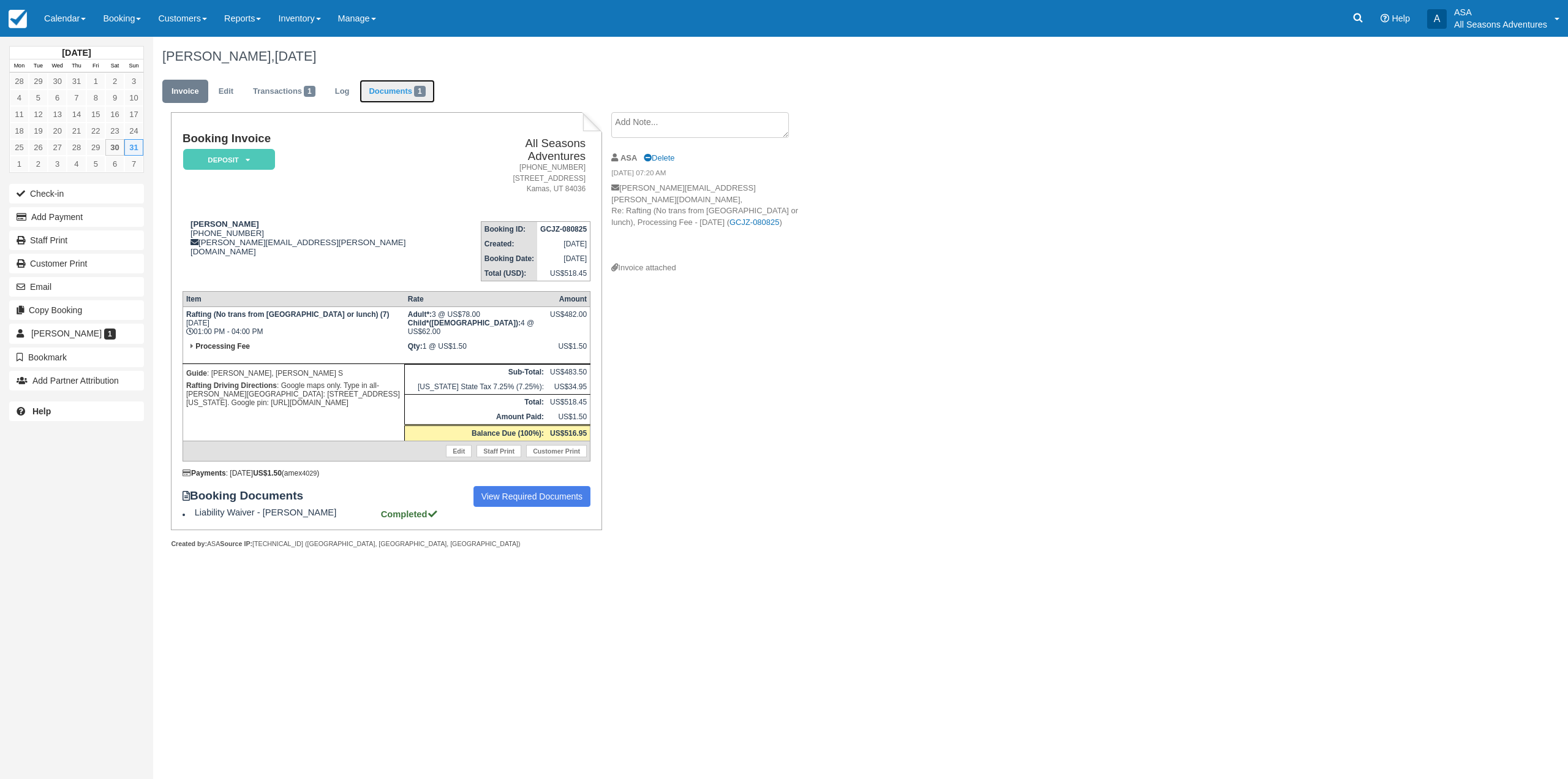
click at [423, 98] on link "Documents 1" at bounding box center [397, 92] width 75 height 24
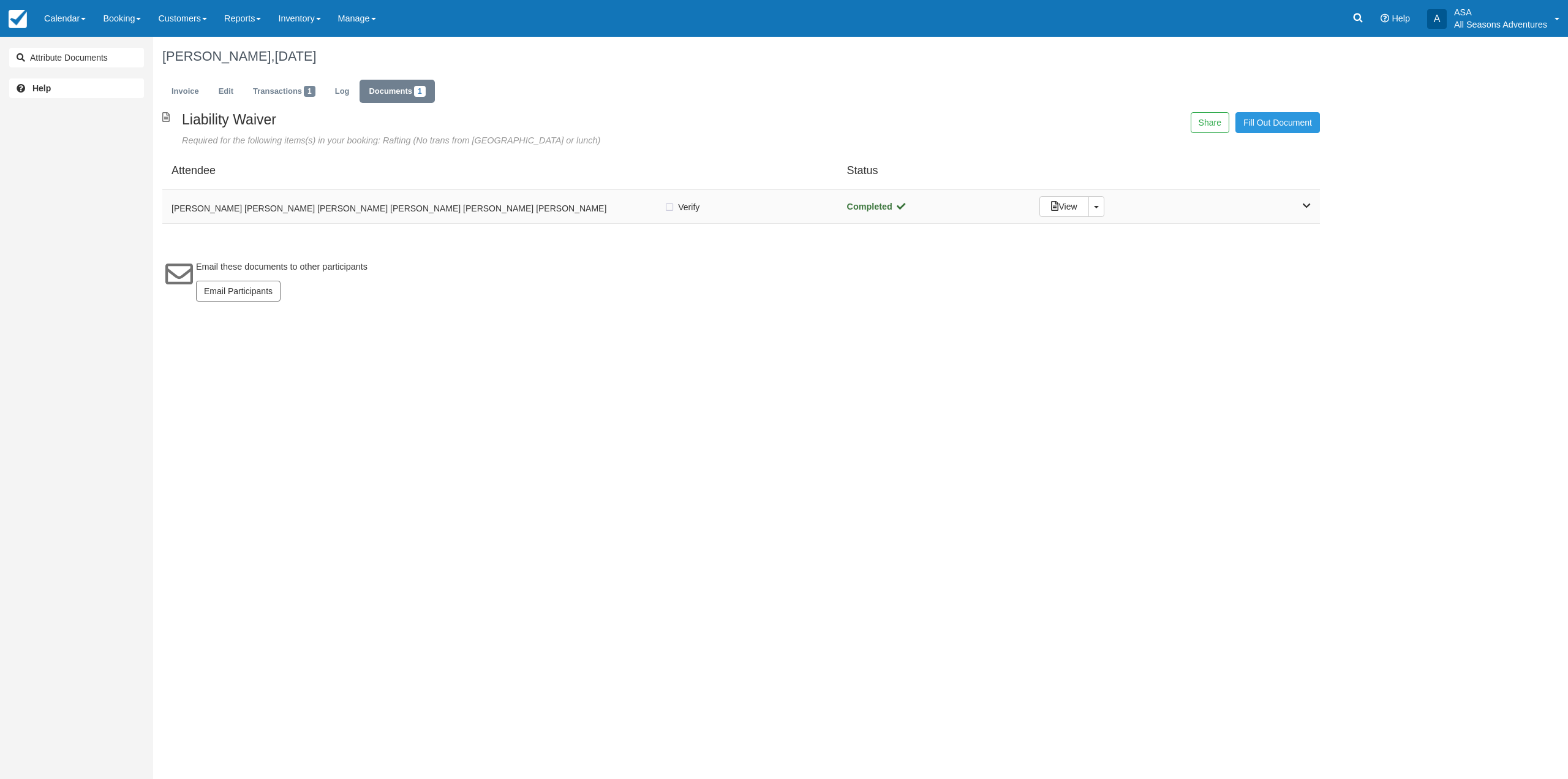
click at [402, 204] on h5 "Andrew Fitzgerald Jay Fitzgerald Nora Fitzgerald Patty Maneri Leo Maneri Bram M…" at bounding box center [417, 208] width 492 height 9
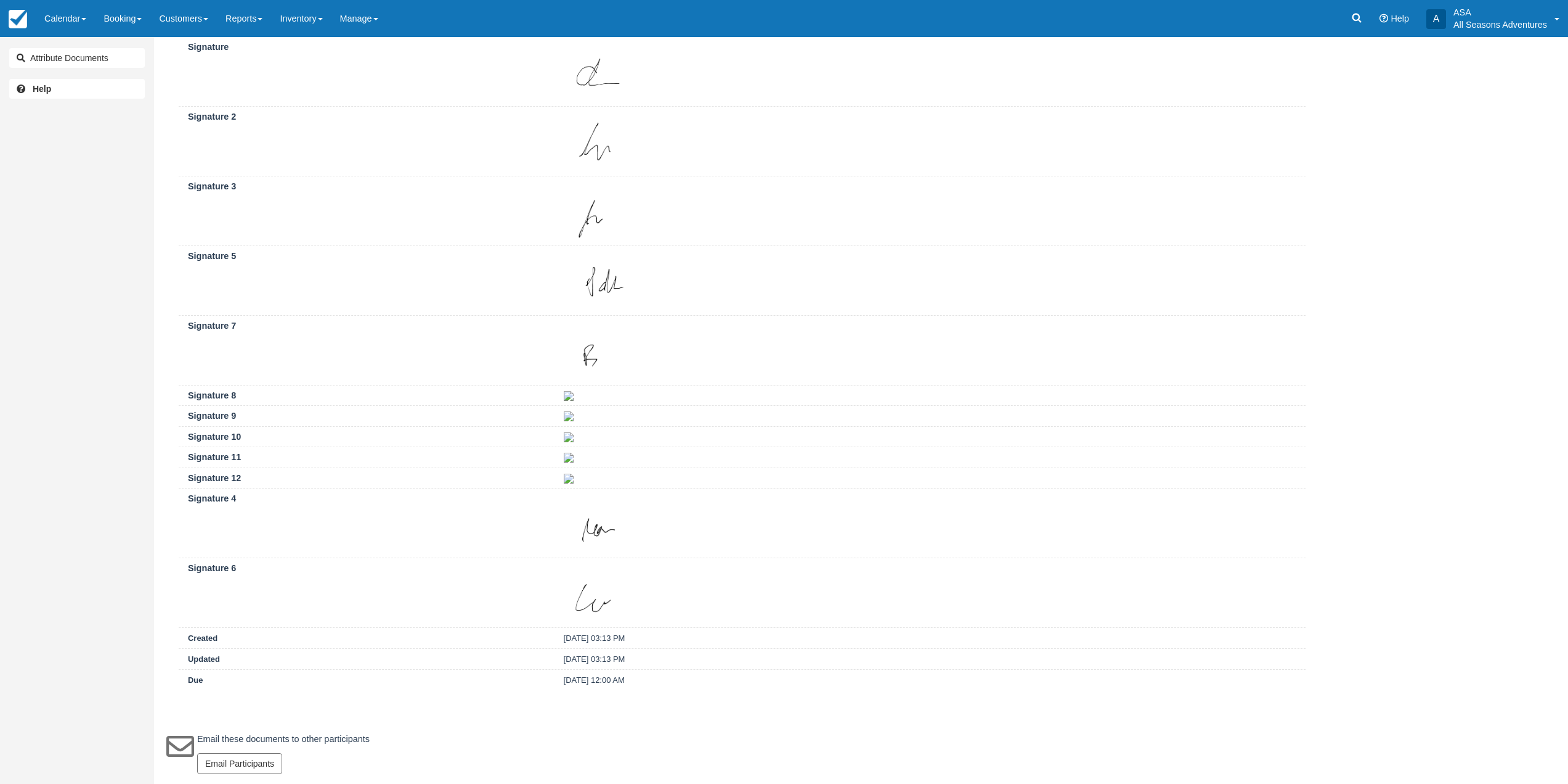
scroll to position [405, 0]
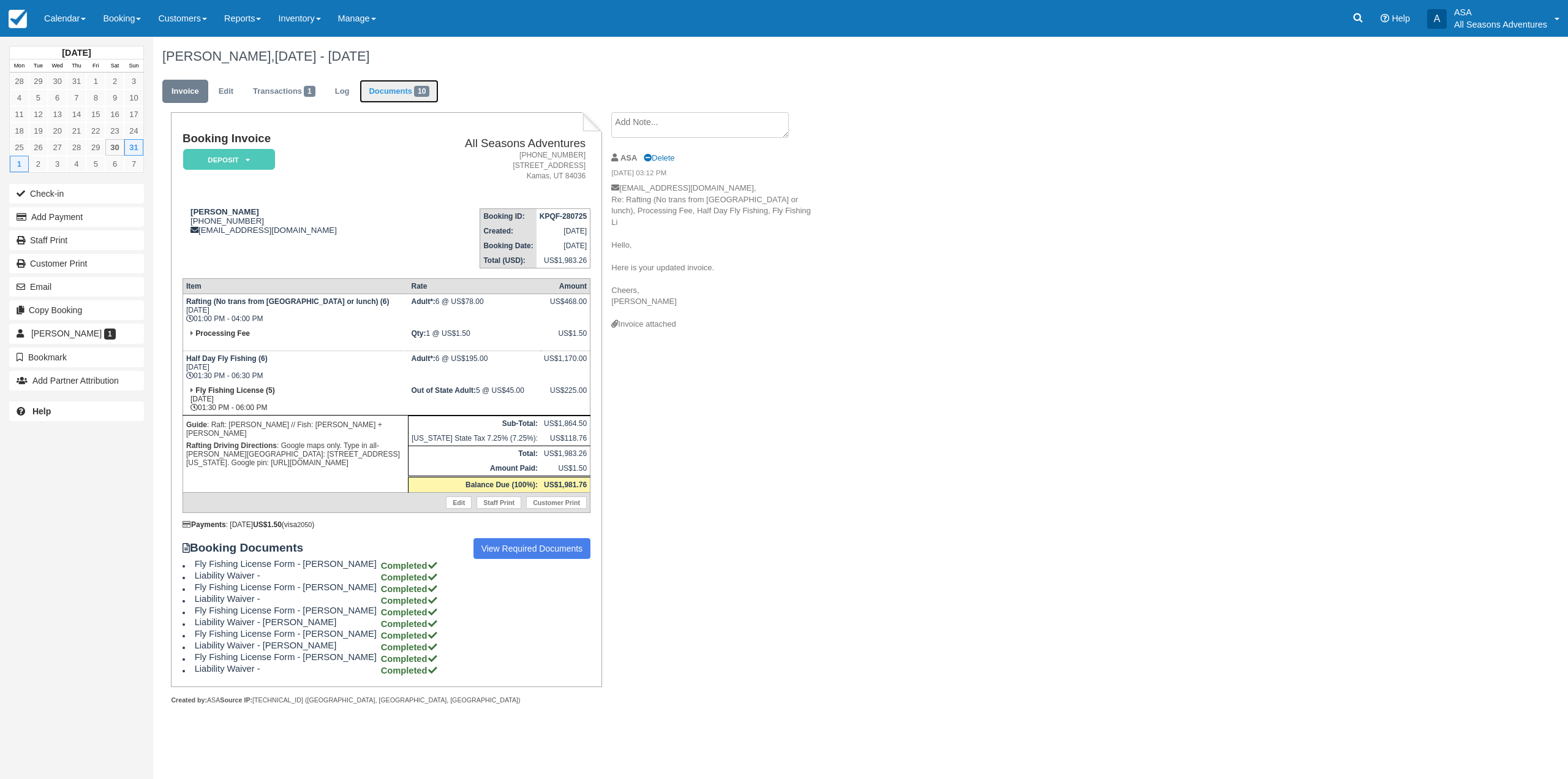
click at [424, 98] on link "Documents 10" at bounding box center [399, 92] width 79 height 24
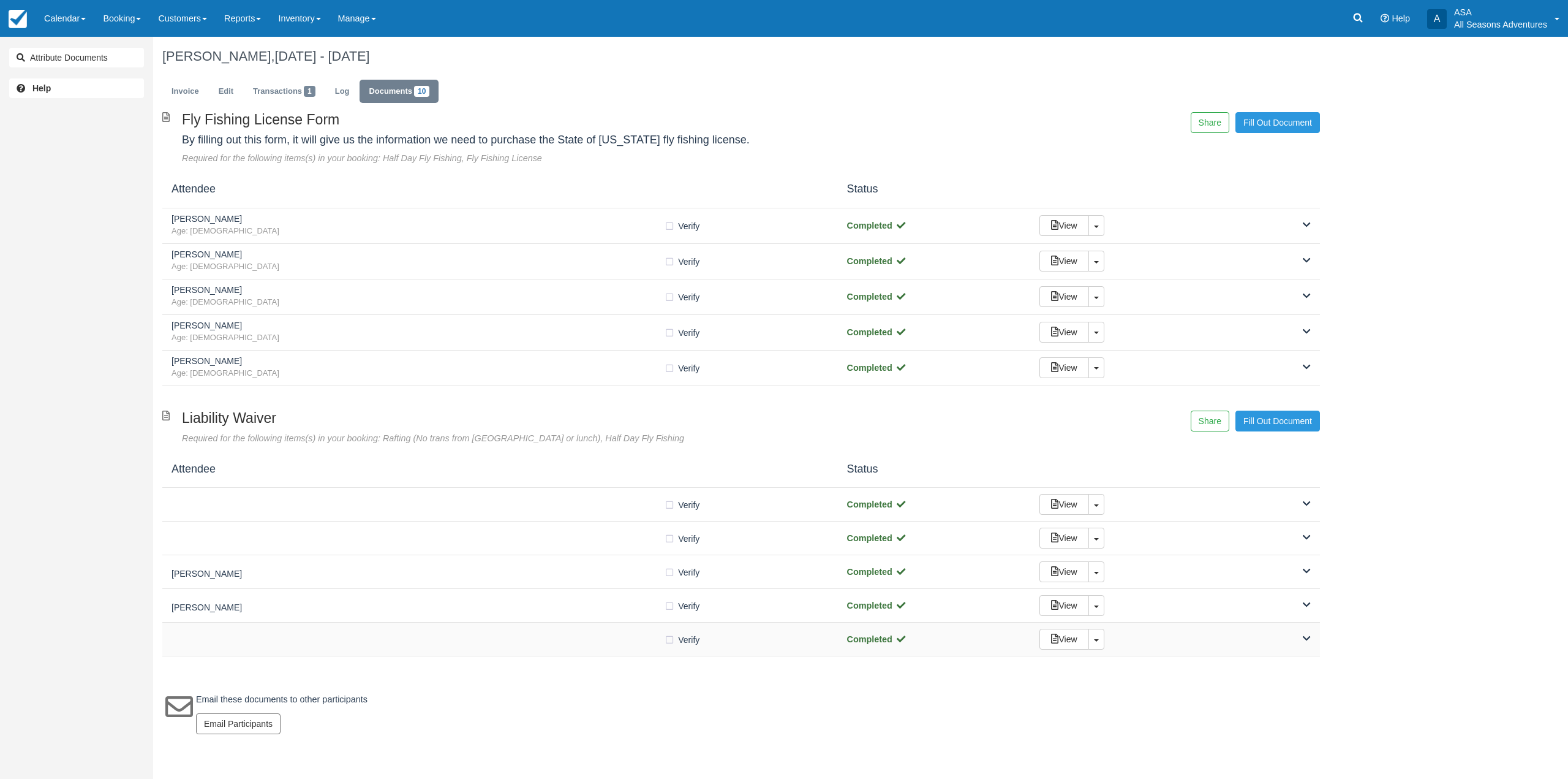
click at [567, 651] on div "Verify Verified Completed View Toggle Dropdown Detach" at bounding box center [742, 639] width 1158 height 34
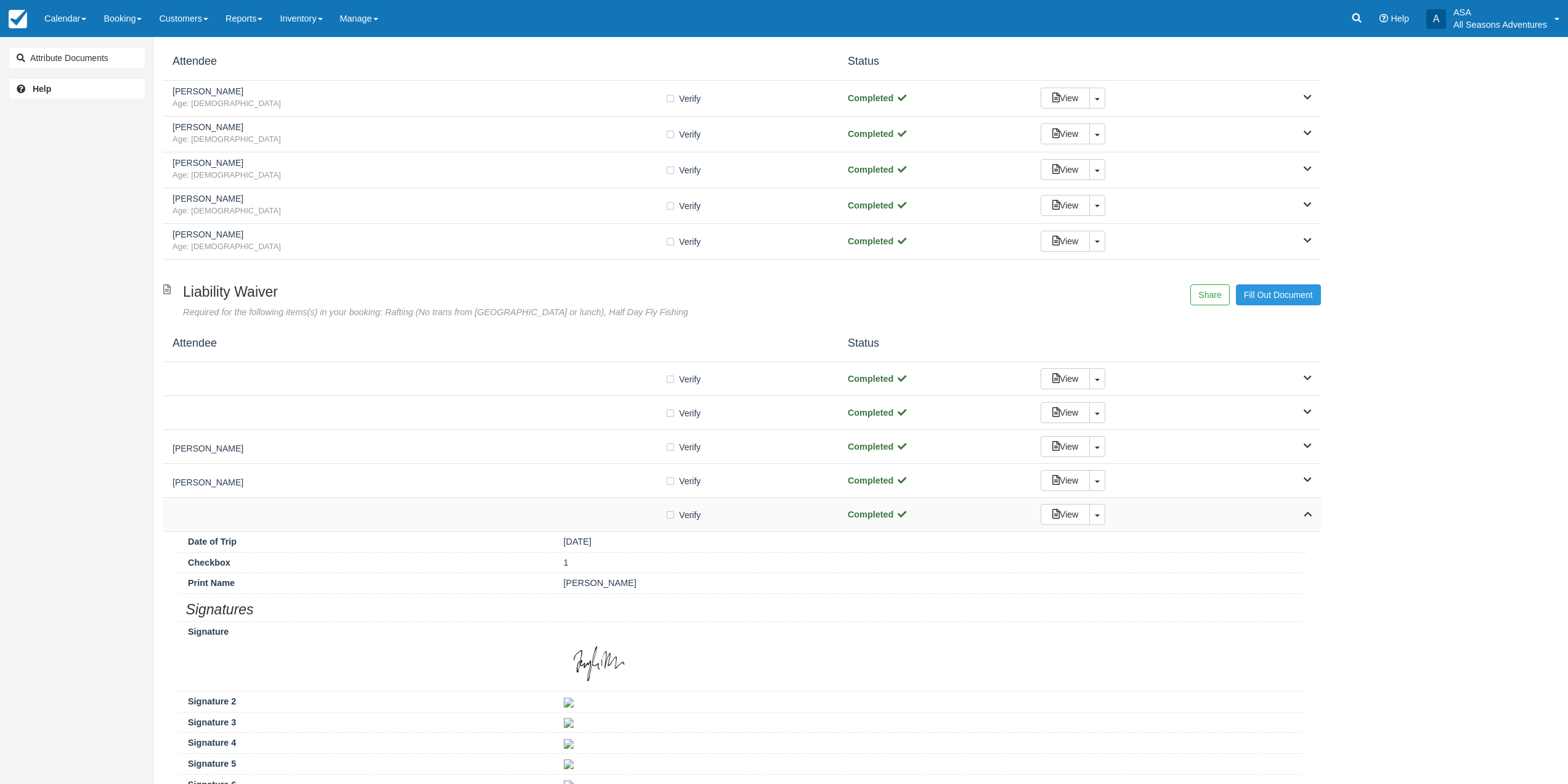
scroll to position [246, 0]
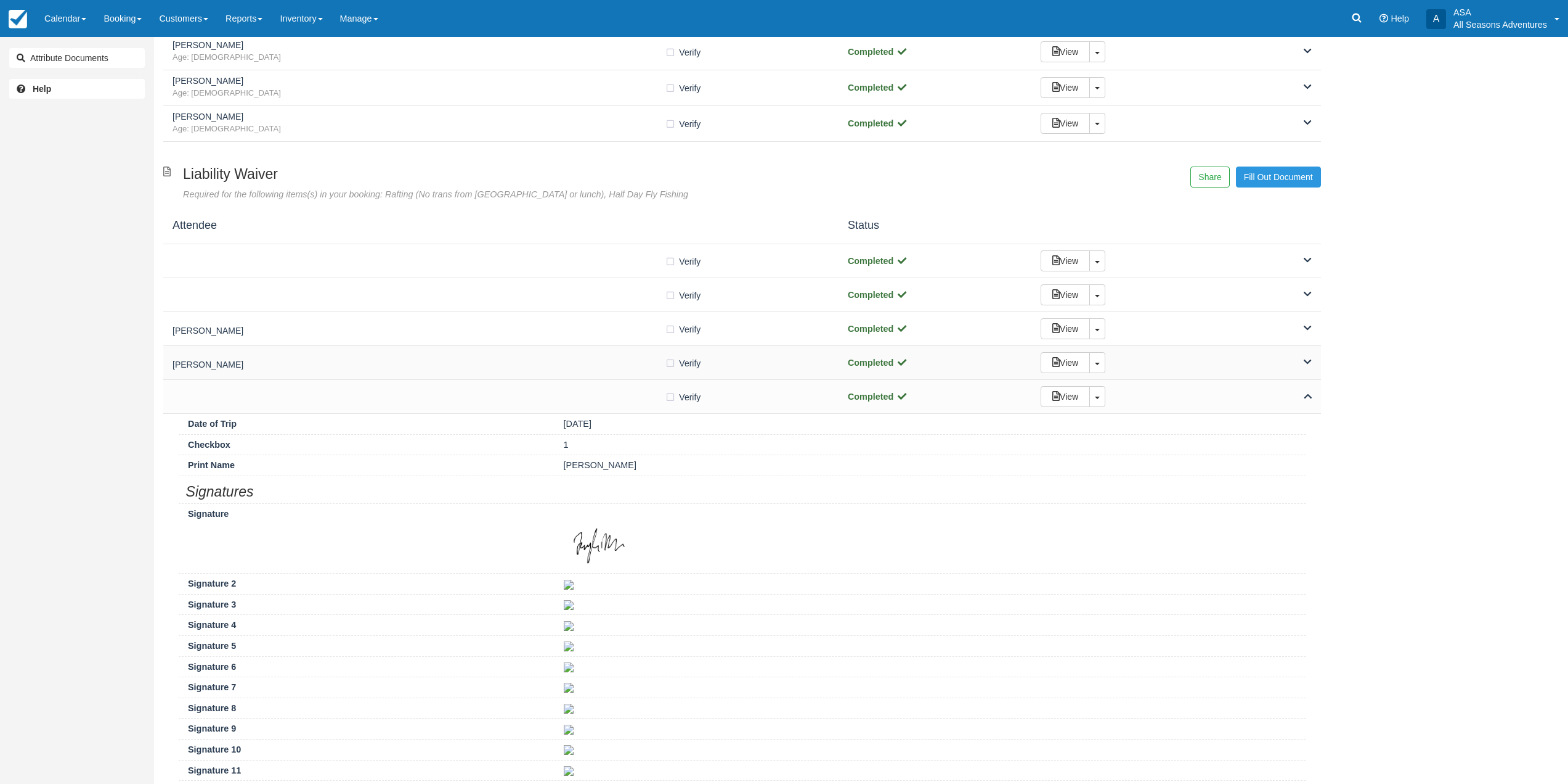
click at [585, 376] on div "Stephen Sharpe Verify Verified Completed View Toggle Dropdown Detach" at bounding box center [742, 362] width 1157 height 34
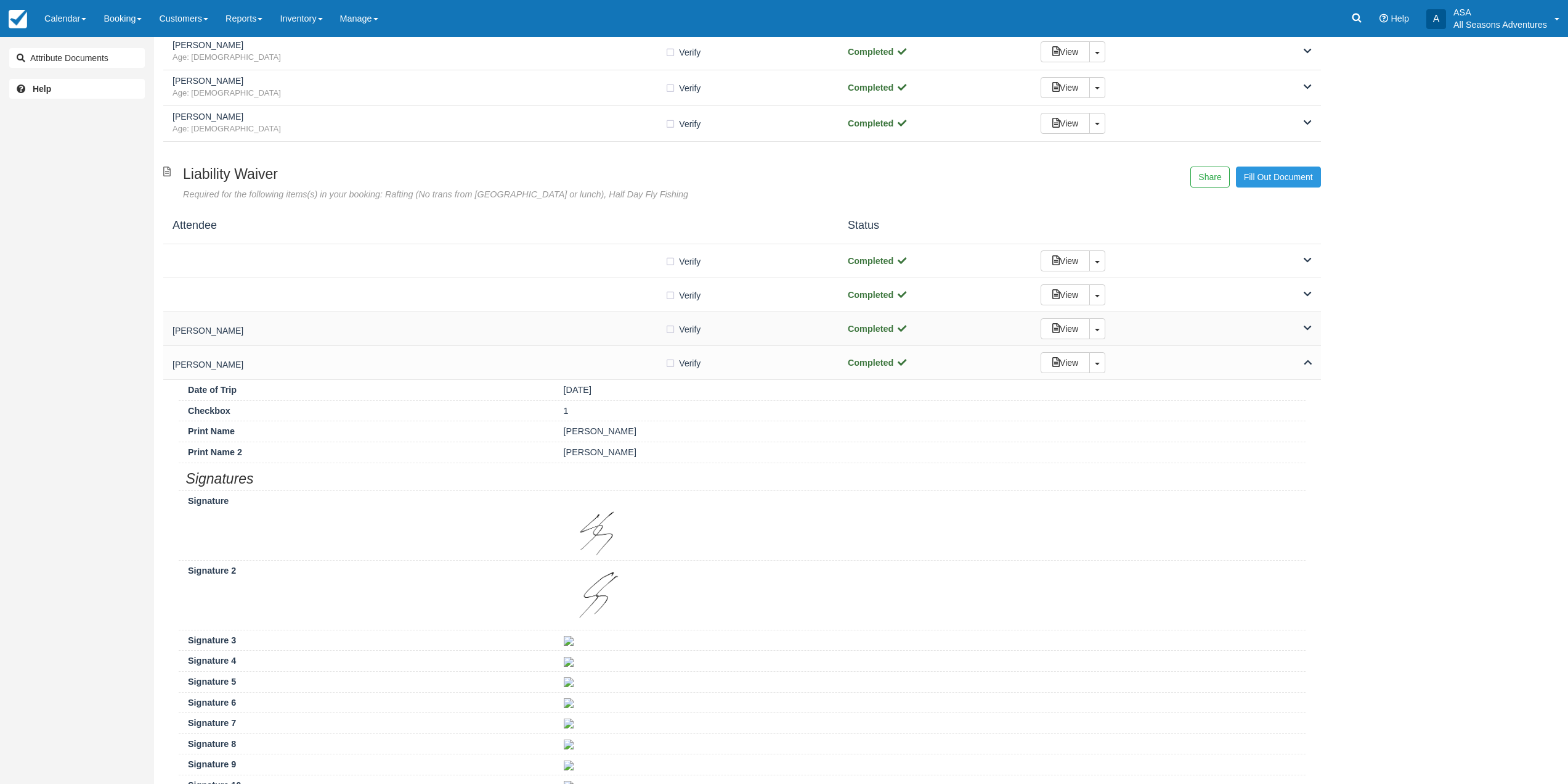
click at [586, 339] on div "Shawn McSpadden Verify Verified Completed View Toggle Dropdown Detach" at bounding box center [742, 328] width 1157 height 34
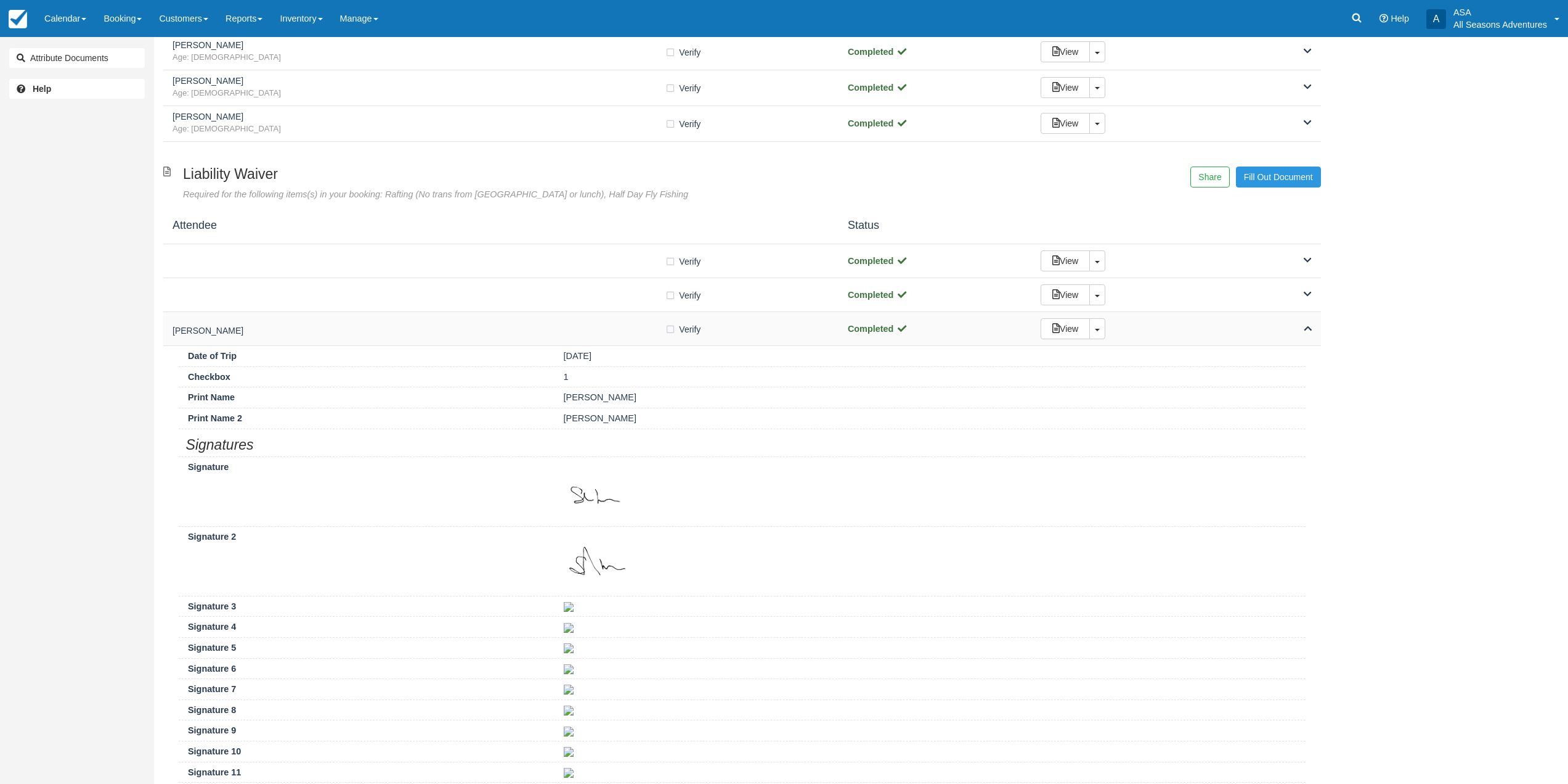
click at [575, 312] on div "Shawn McSpadden Verify Verified Completed View Toggle Dropdown Detach" at bounding box center [742, 328] width 1157 height 34
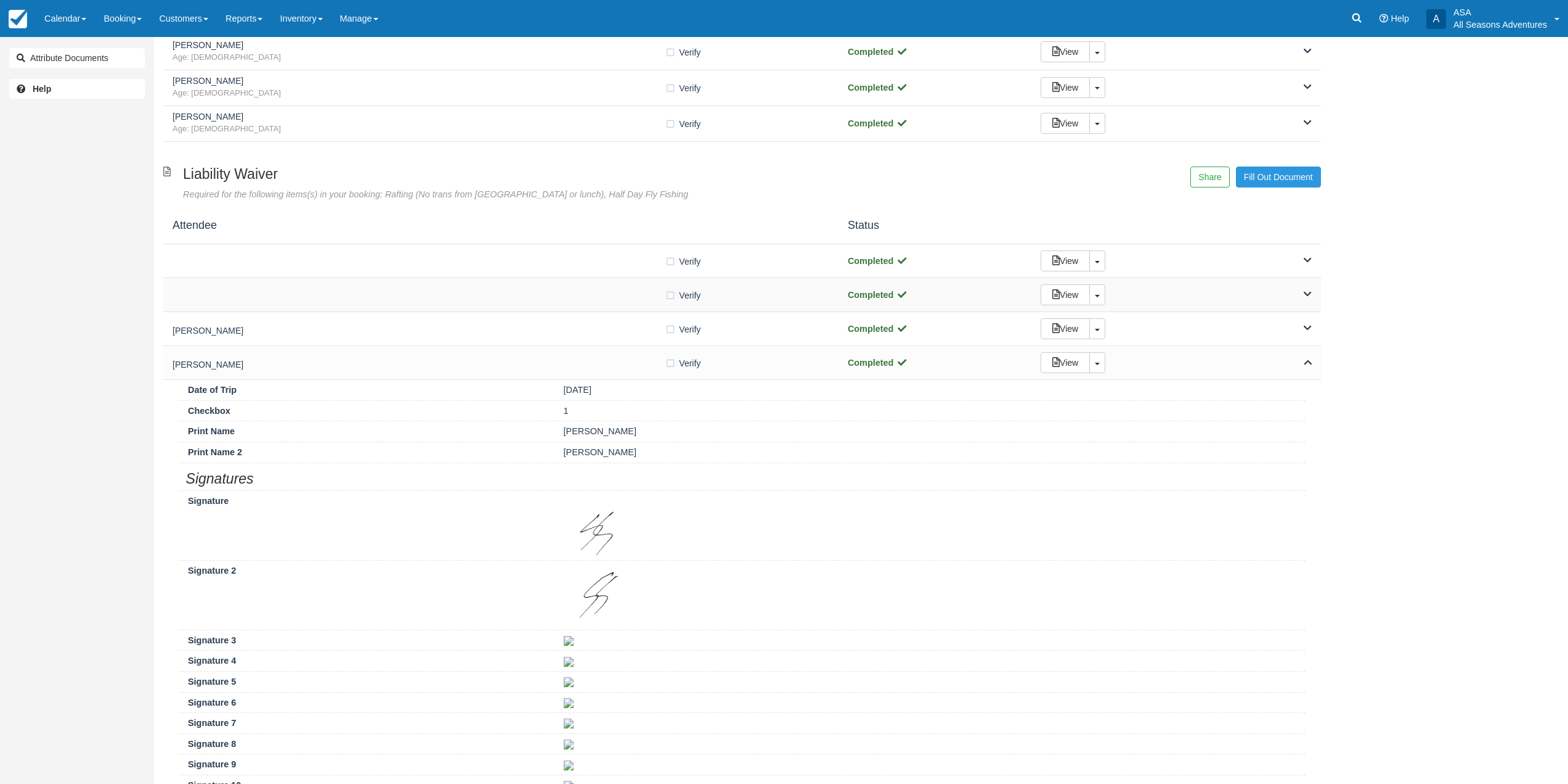
click at [575, 302] on div "Verify Verified" at bounding box center [501, 295] width 657 height 13
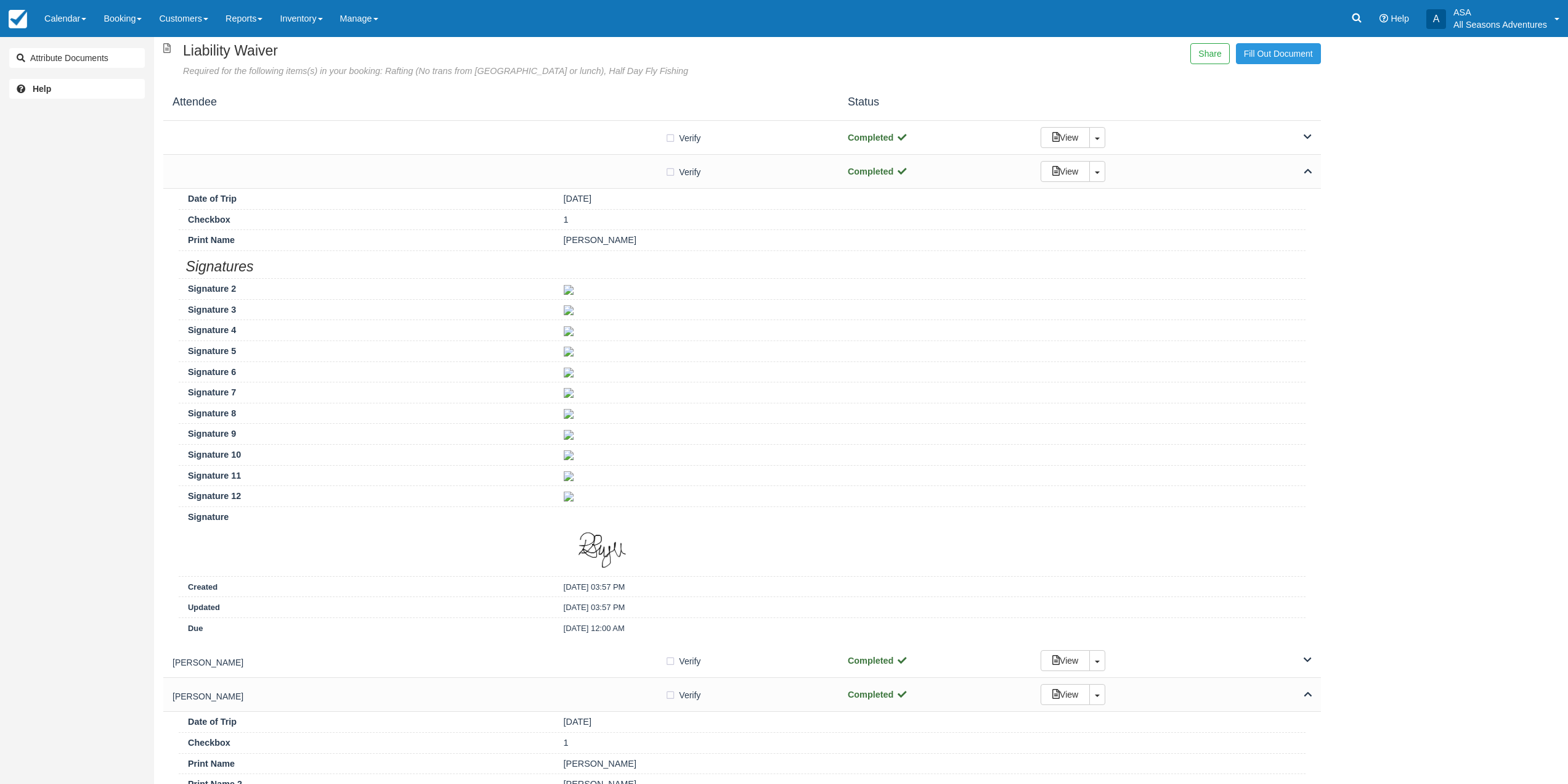
scroll to position [123, 0]
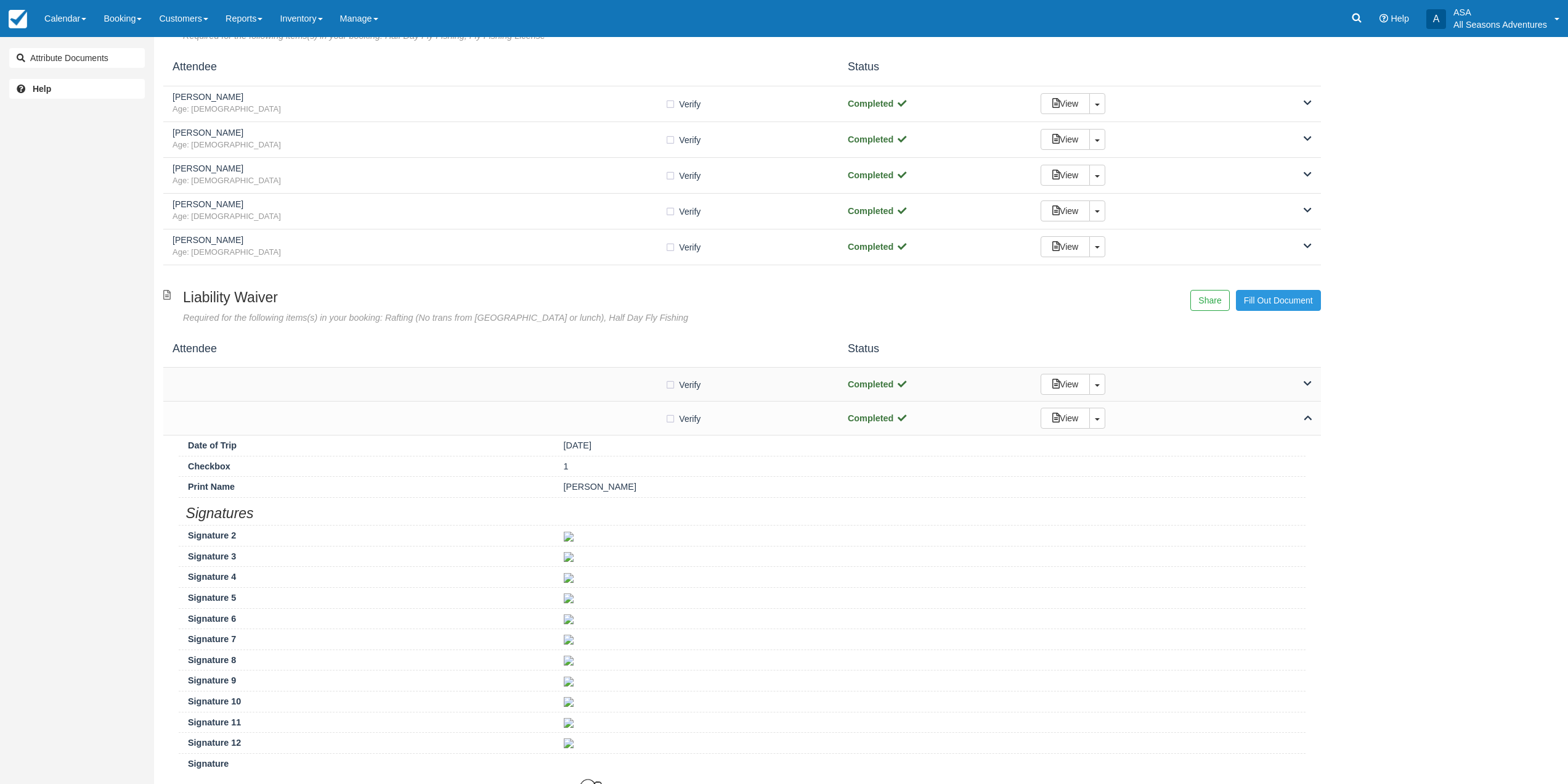
click at [588, 383] on div at bounding box center [419, 384] width 492 height 6
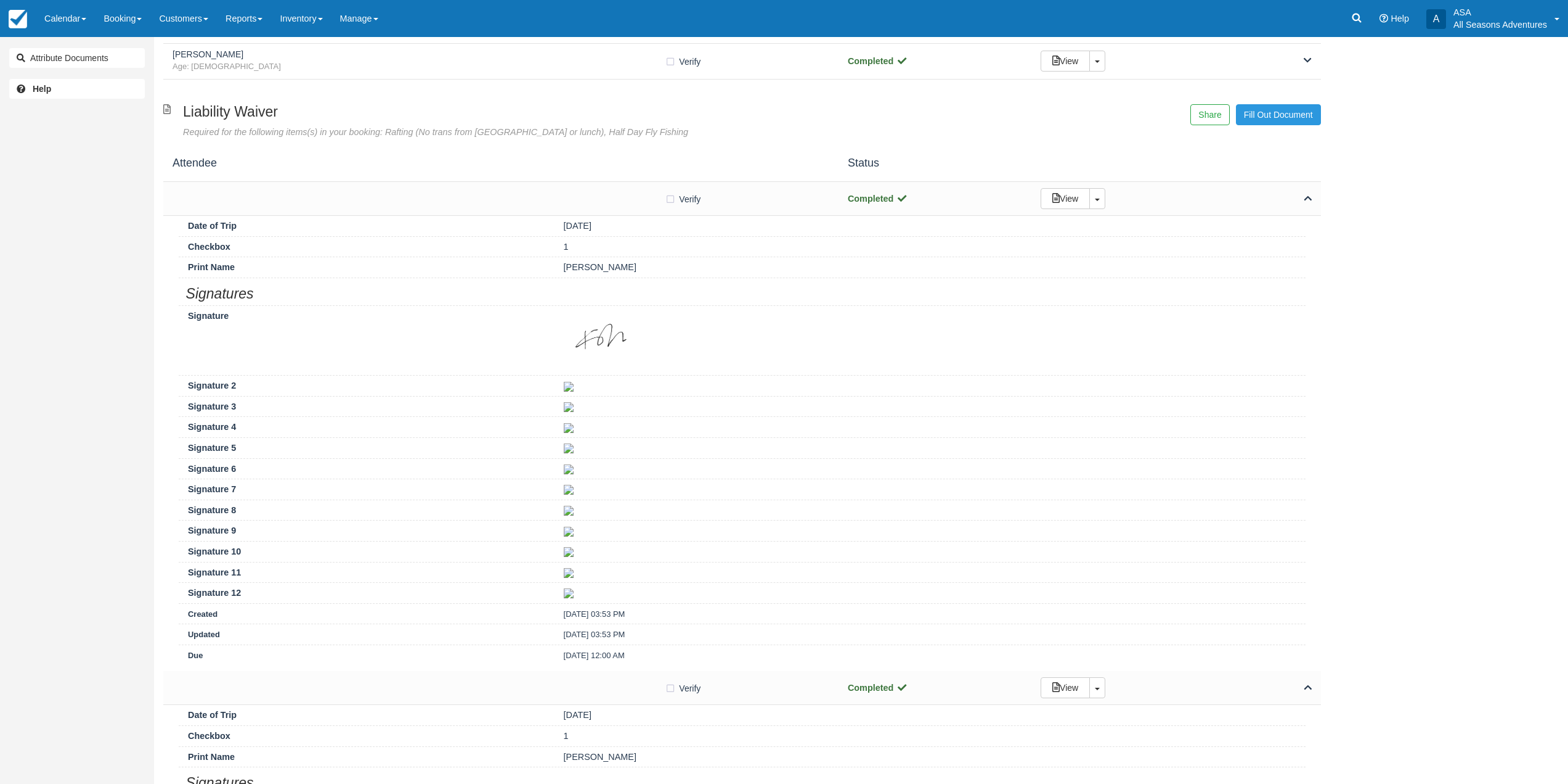
scroll to position [432, 0]
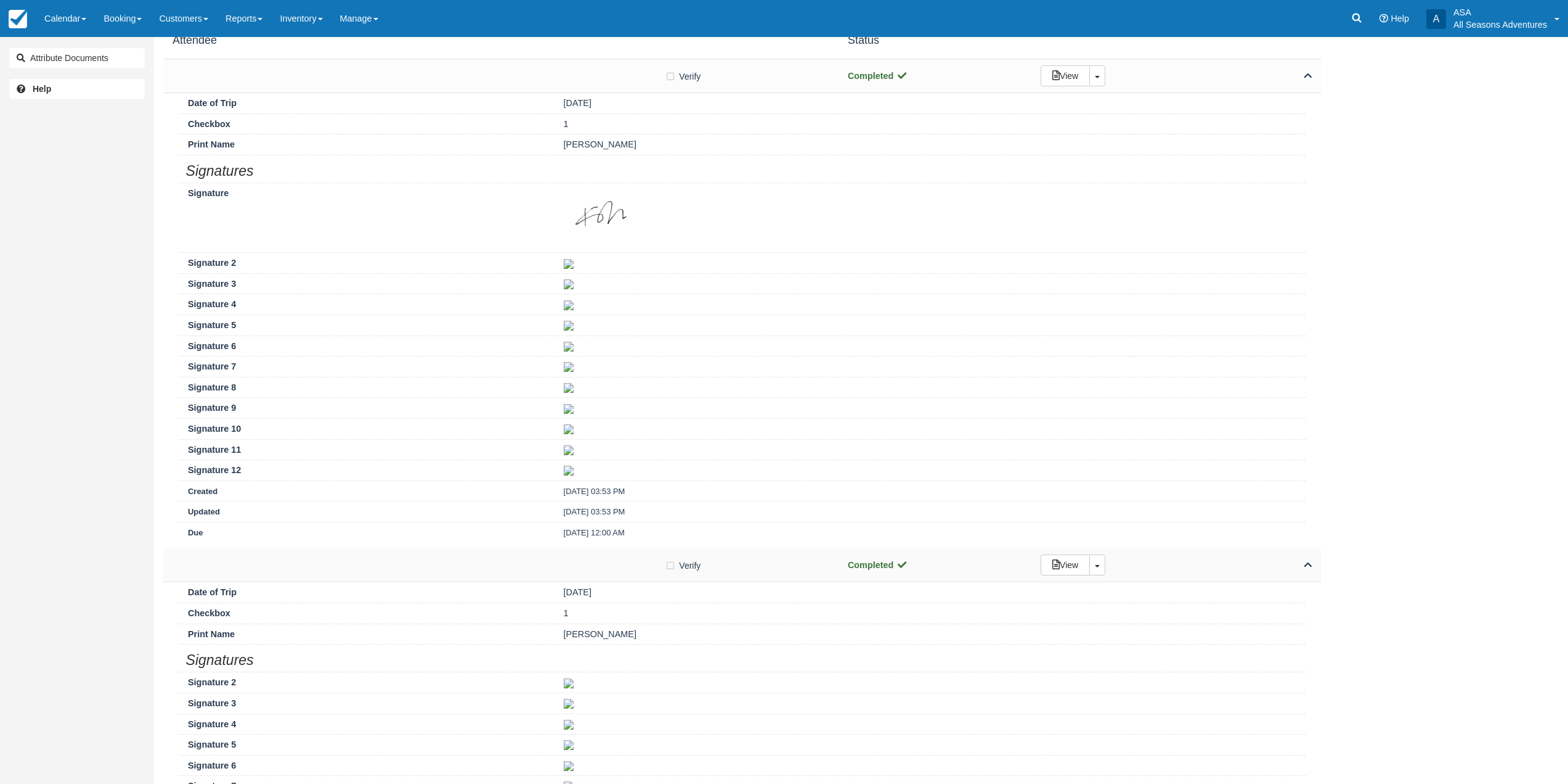
click at [605, 564] on div at bounding box center [419, 565] width 492 height 6
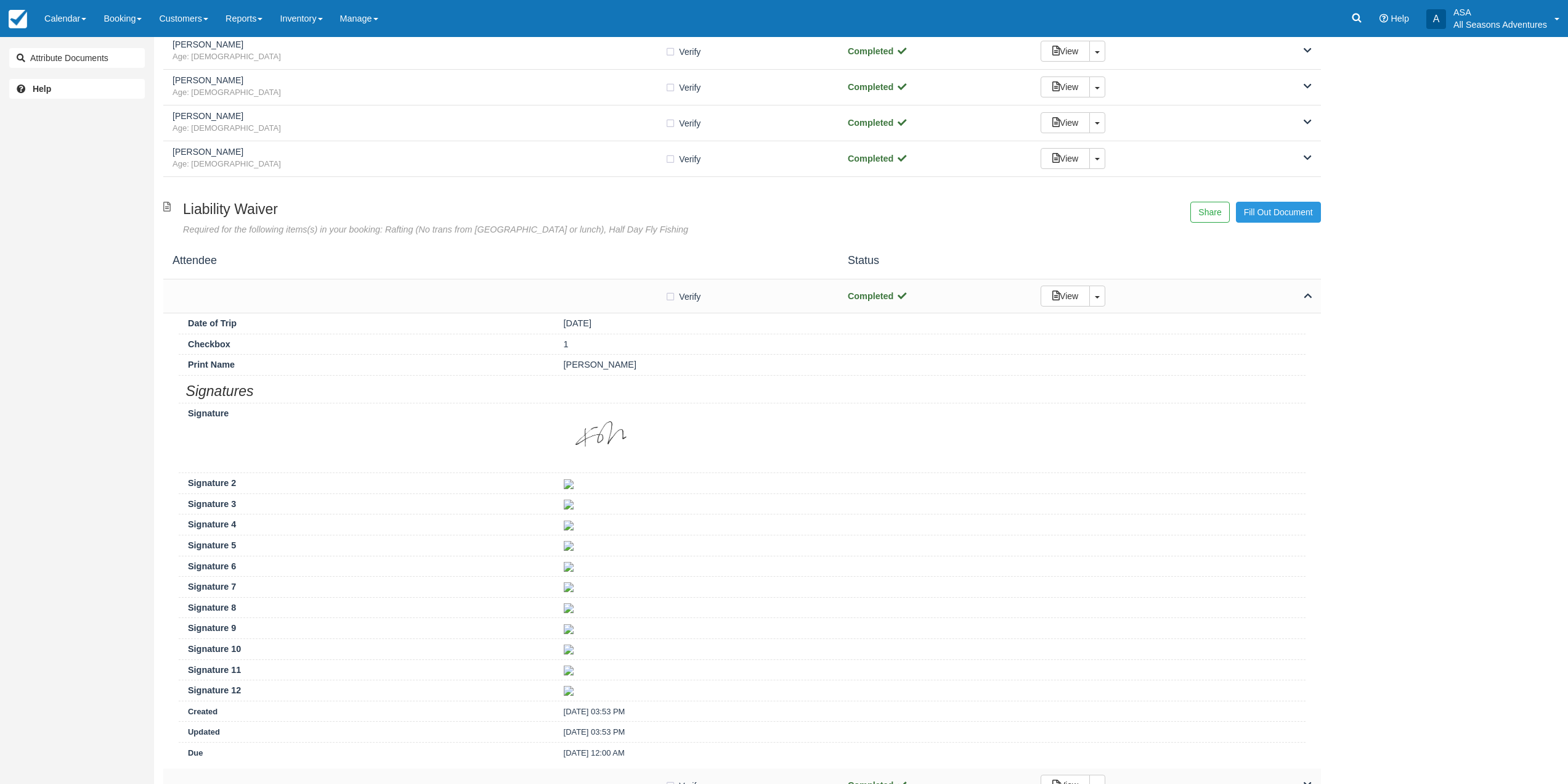
scroll to position [185, 0]
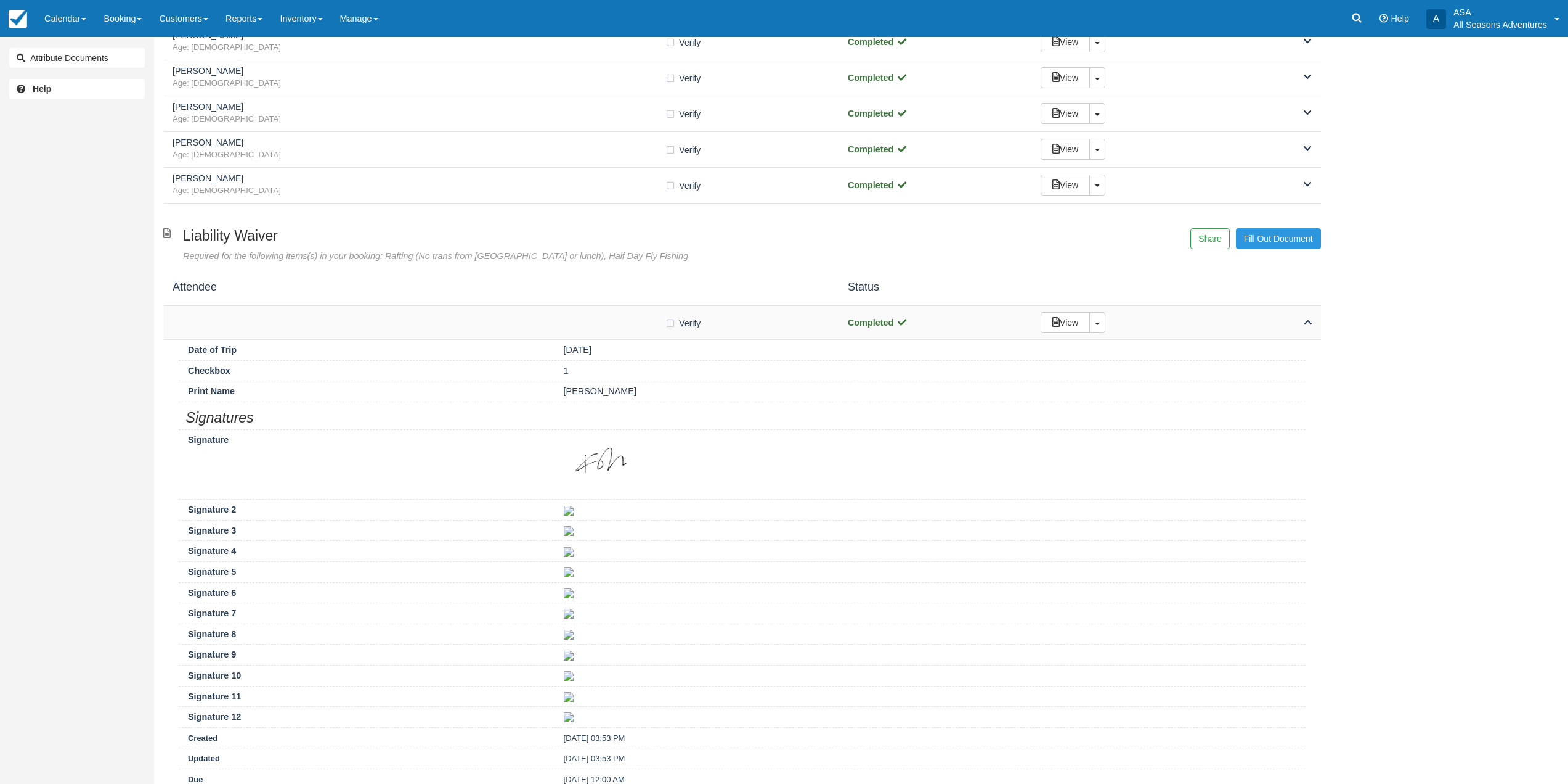
click at [582, 331] on div "Verify Verified Completed View Toggle Dropdown Detach" at bounding box center [742, 323] width 1157 height 34
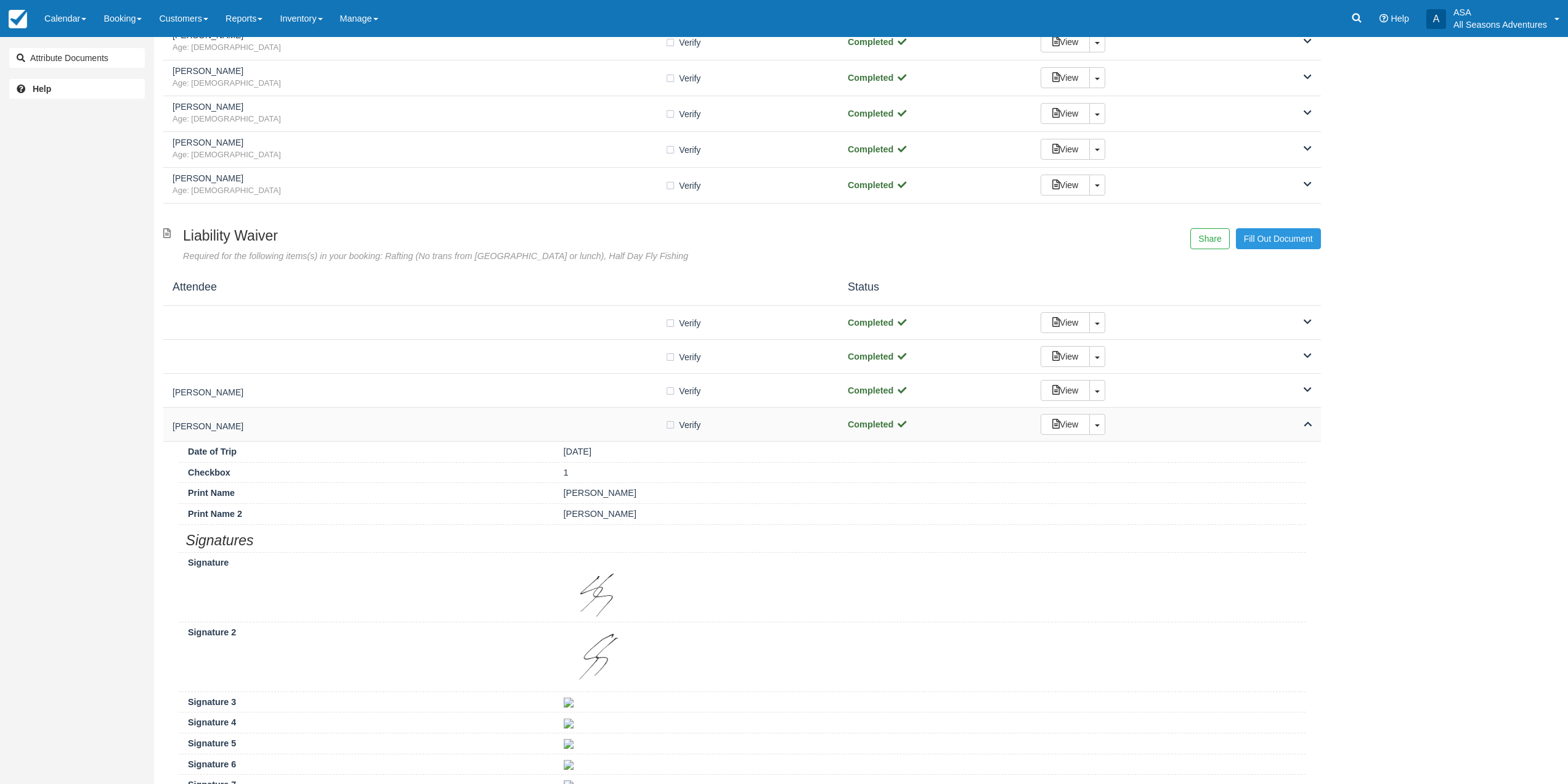
click at [583, 438] on div "Stephen Sharpe Verify Verified Completed View Toggle Dropdown Detach" at bounding box center [742, 425] width 1157 height 34
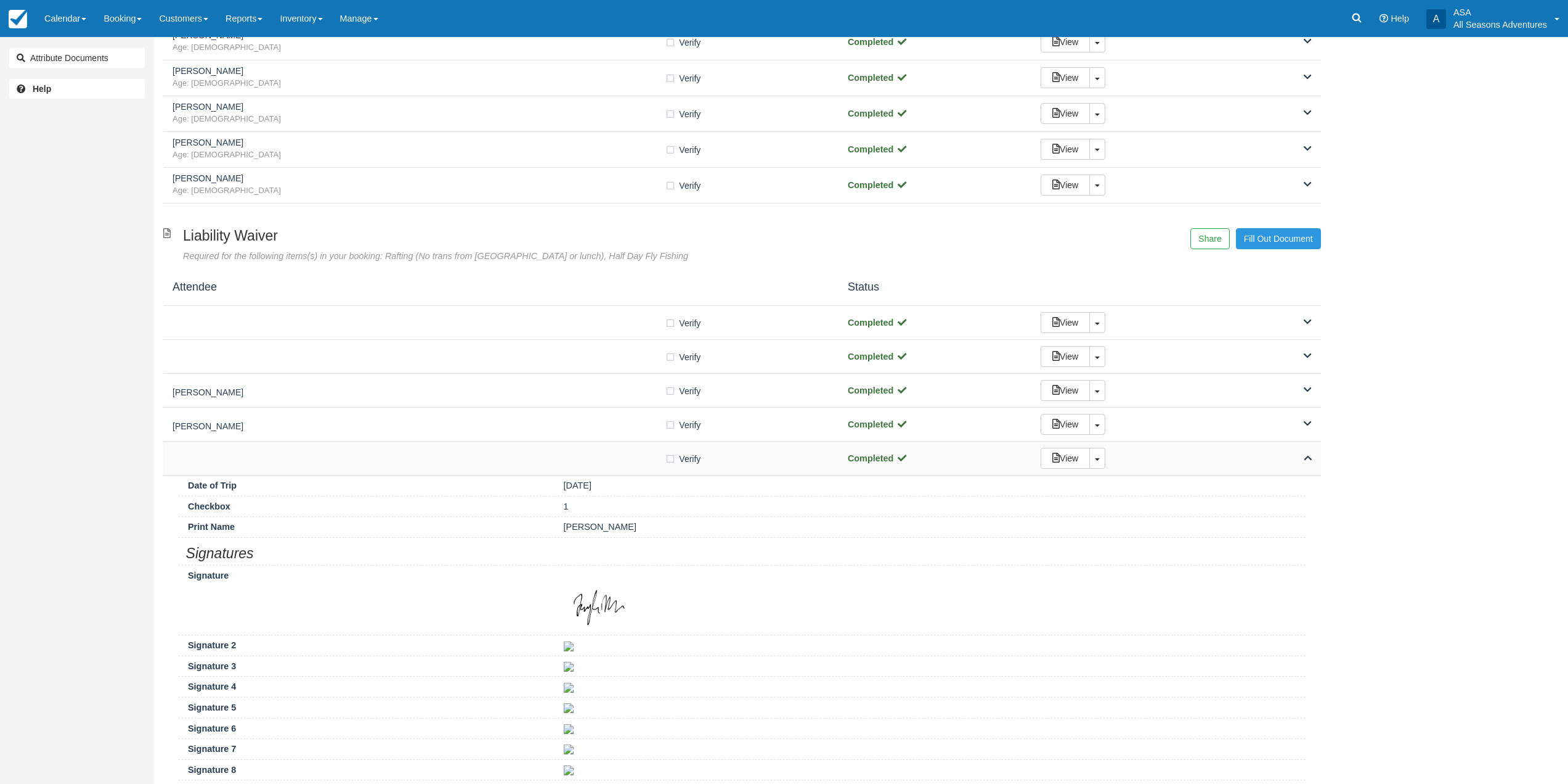
click at [644, 464] on div "Verify Verified" at bounding box center [501, 457] width 657 height 13
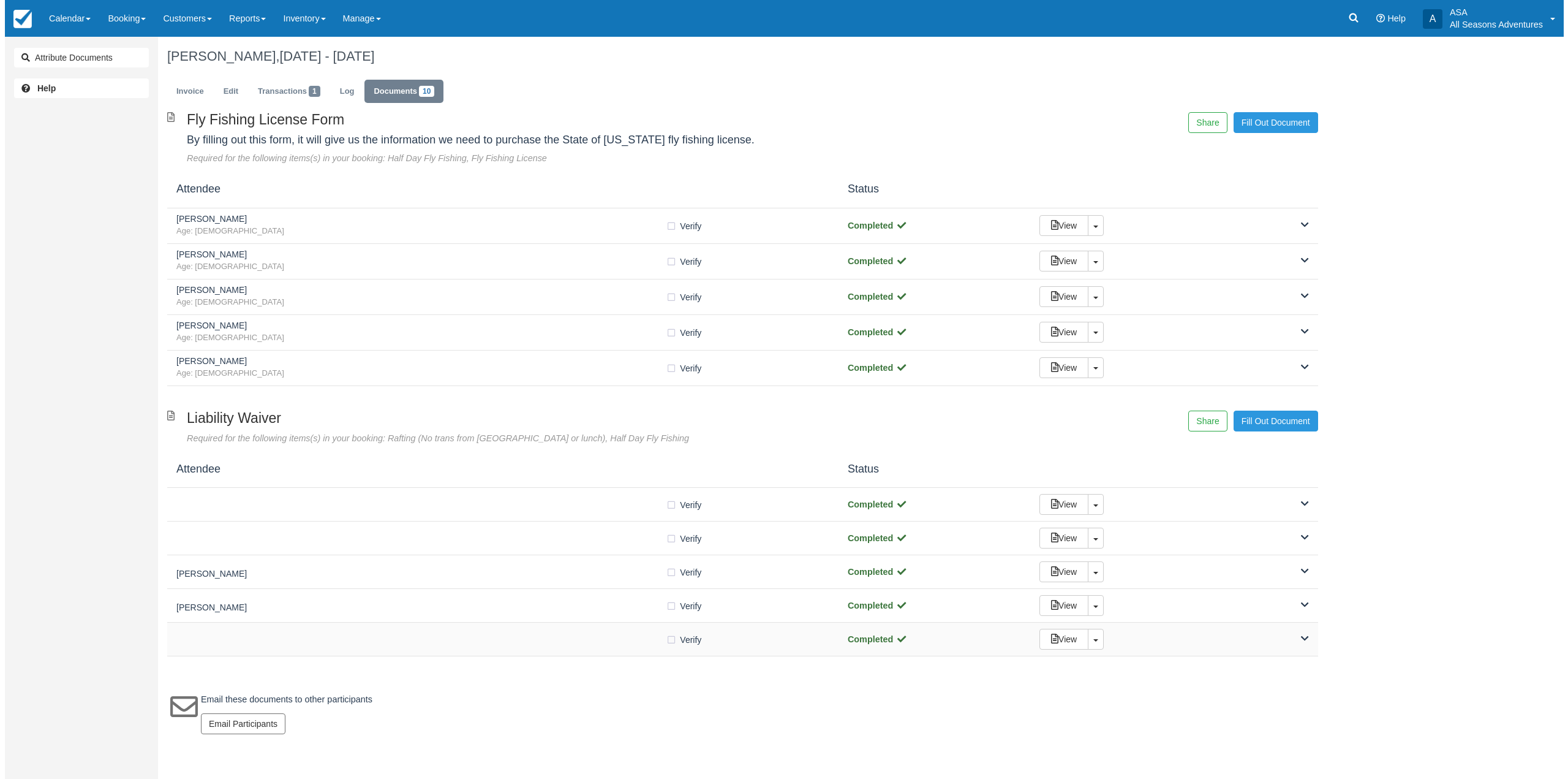
scroll to position [0, 0]
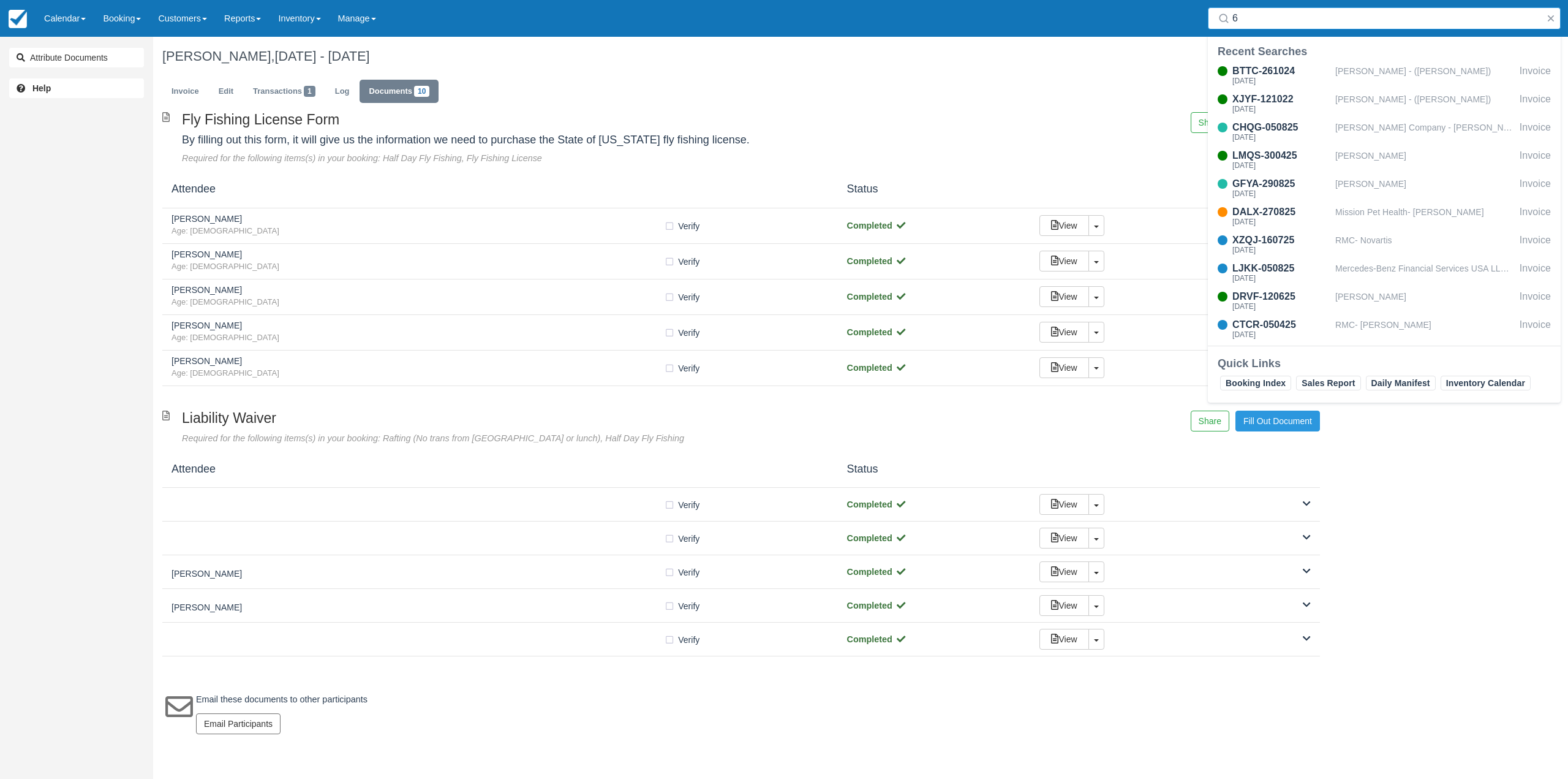
type input "6"
click at [205, 92] on link "Invoice" at bounding box center [185, 92] width 46 height 24
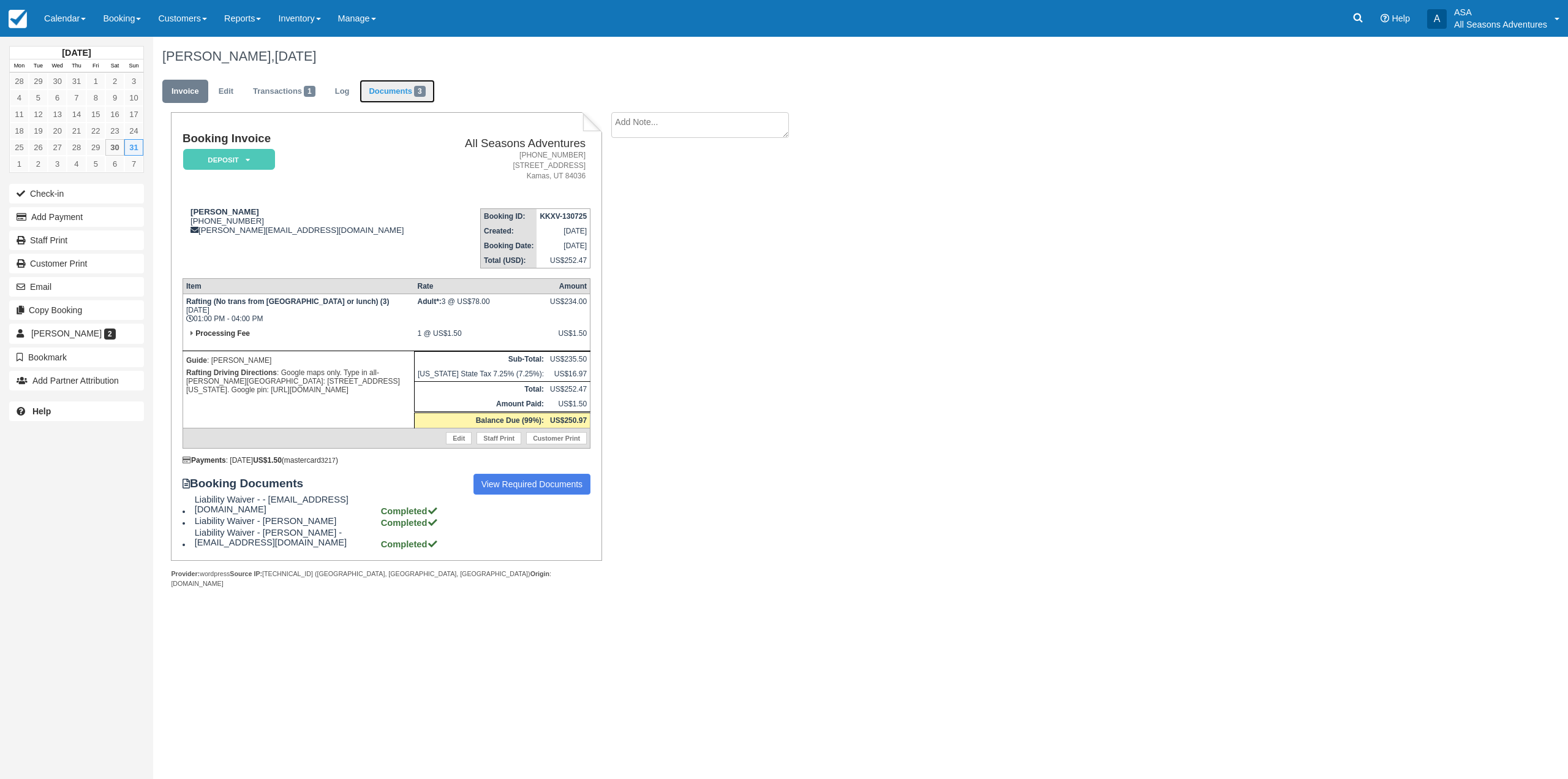
click at [420, 87] on span "3" at bounding box center [420, 91] width 12 height 11
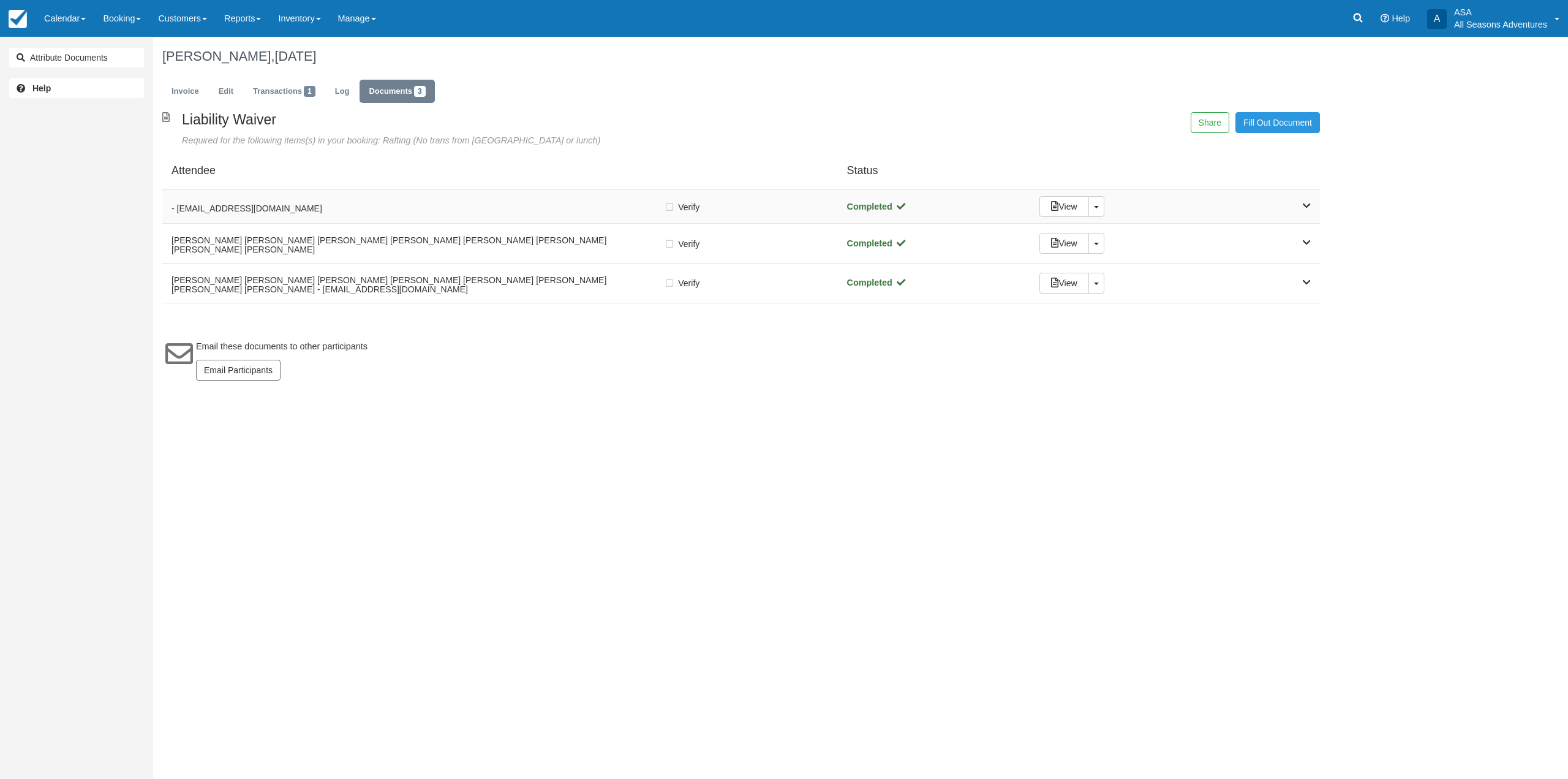
click at [488, 216] on div "- rajeev.khanna1005@gmail.com Verify Verified Completed View Toggle Dropdown De…" at bounding box center [742, 207] width 1158 height 34
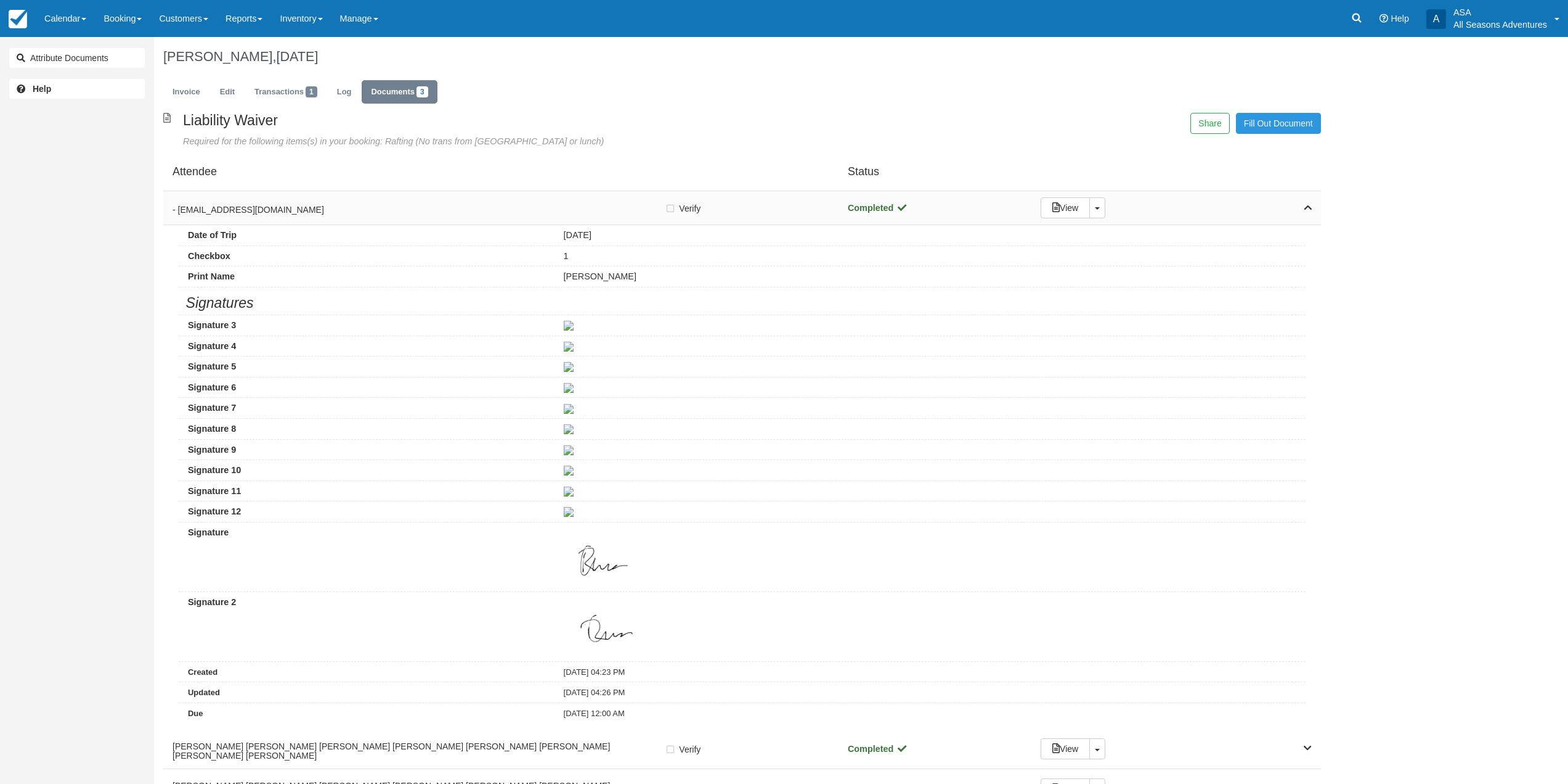
click at [491, 217] on div "- rajeev.khanna1005@gmail.com Verify Verified Completed View Toggle Dropdown De…" at bounding box center [742, 208] width 1157 height 34
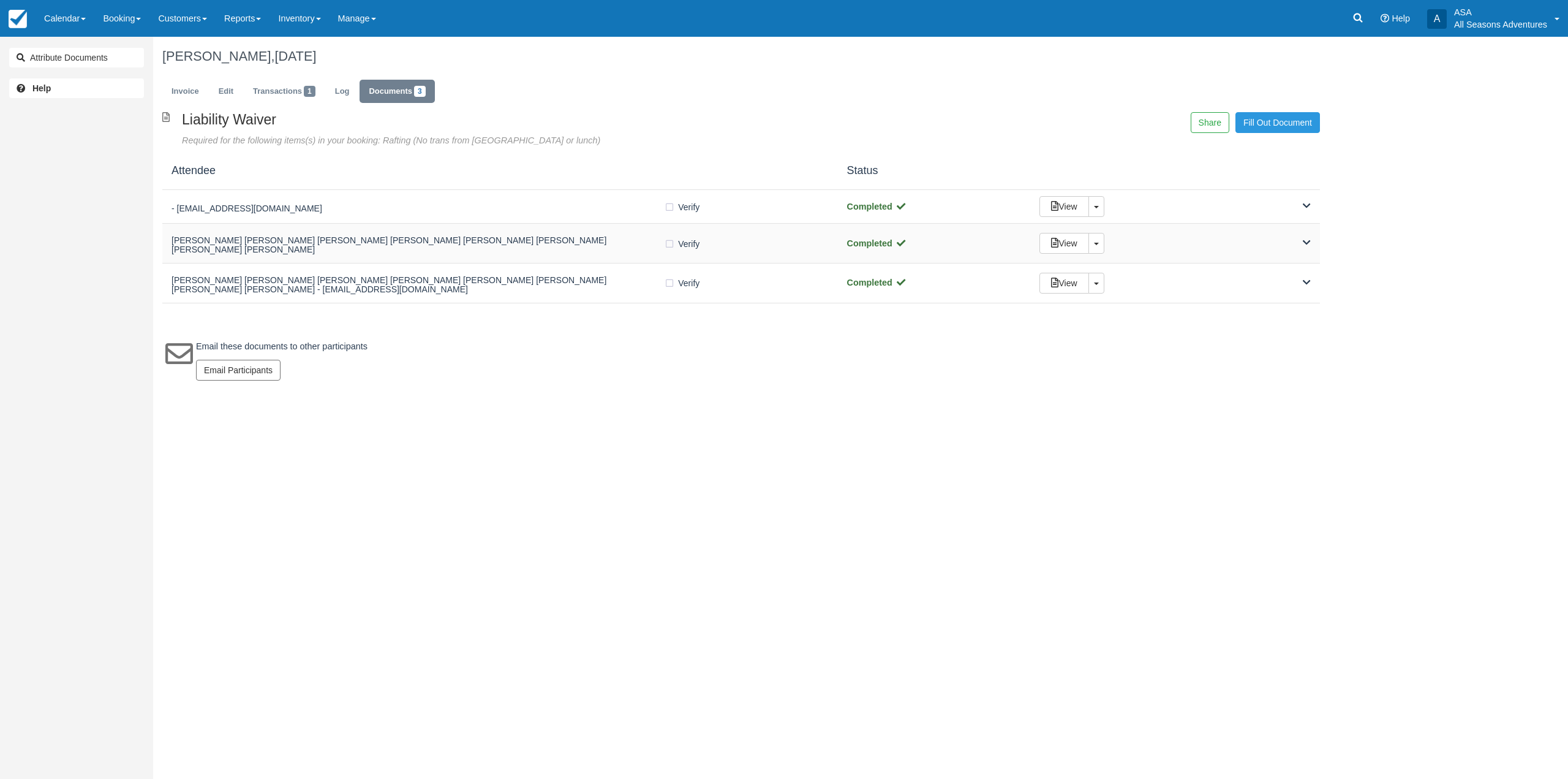
click at [526, 258] on div "Stephanie W Khanna Stephanie W Khanna Stephanie W Khanna Stephanie W Khanna Ste…" at bounding box center [742, 244] width 1158 height 39
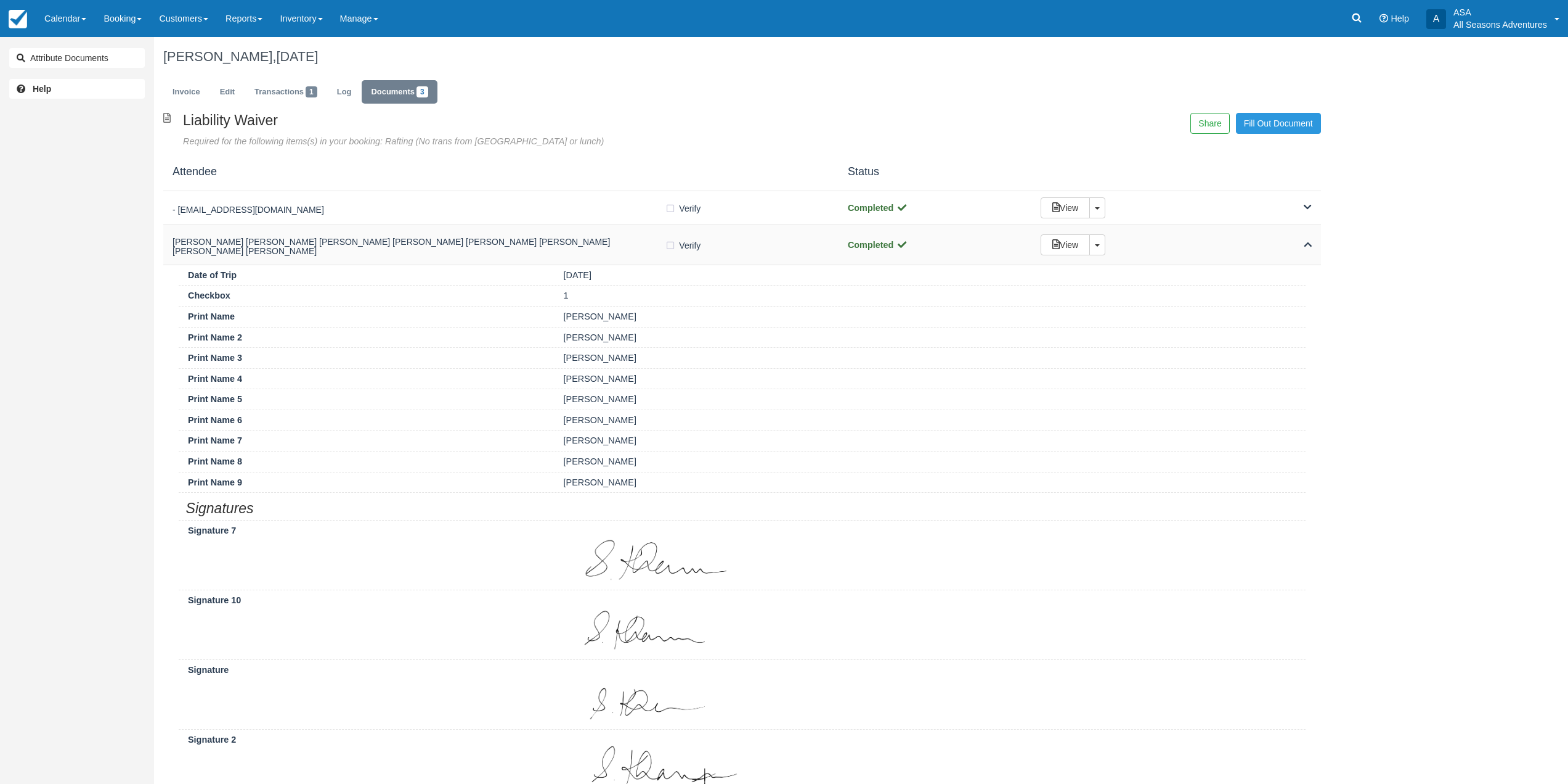
click at [529, 260] on div "Stephanie W Khanna Stephanie W Khanna Stephanie W Khanna Stephanie W Khanna Ste…" at bounding box center [742, 245] width 1157 height 40
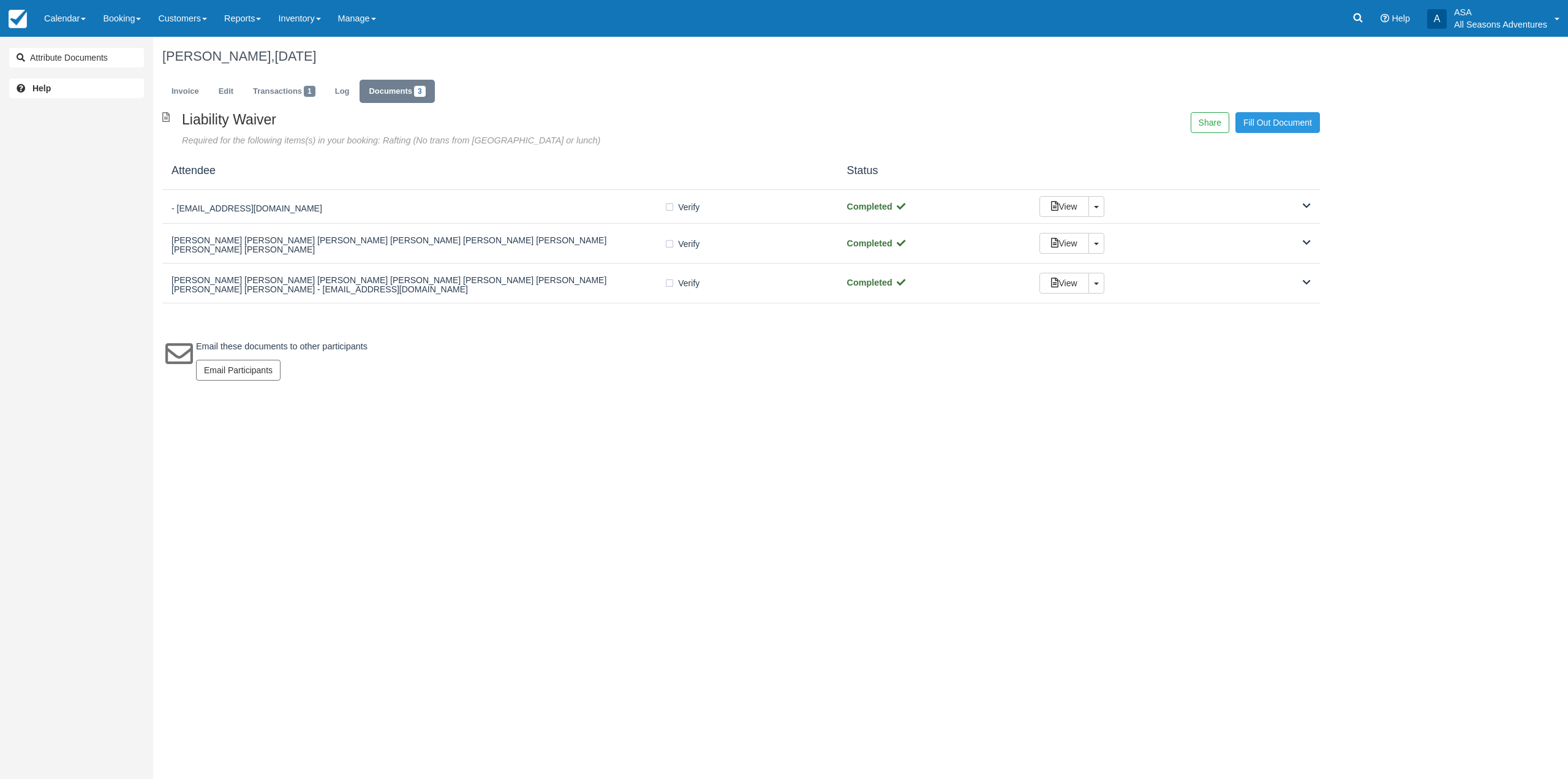
click at [533, 306] on div "Liability Waiver Required for the following items(s) in your booking: Rafting (…" at bounding box center [741, 252] width 1176 height 281
click at [535, 291] on h5 "Aiden Khanna Aiden Khanna Aiden Khanna Aiden Khanna Aiden Khanna Aiden Khanna A…" at bounding box center [417, 285] width 492 height 19
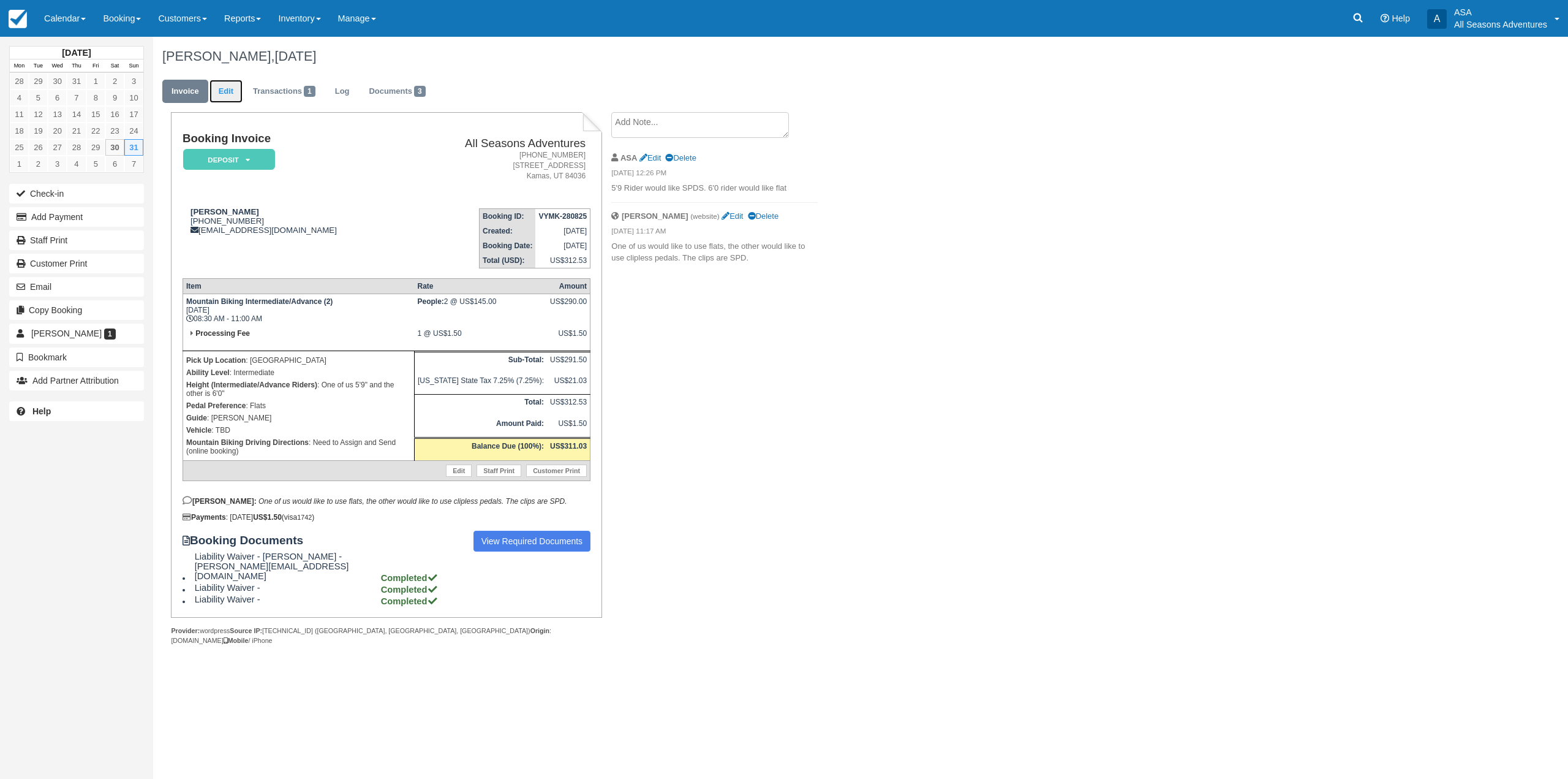
click at [223, 88] on link "Edit" at bounding box center [226, 92] width 34 height 24
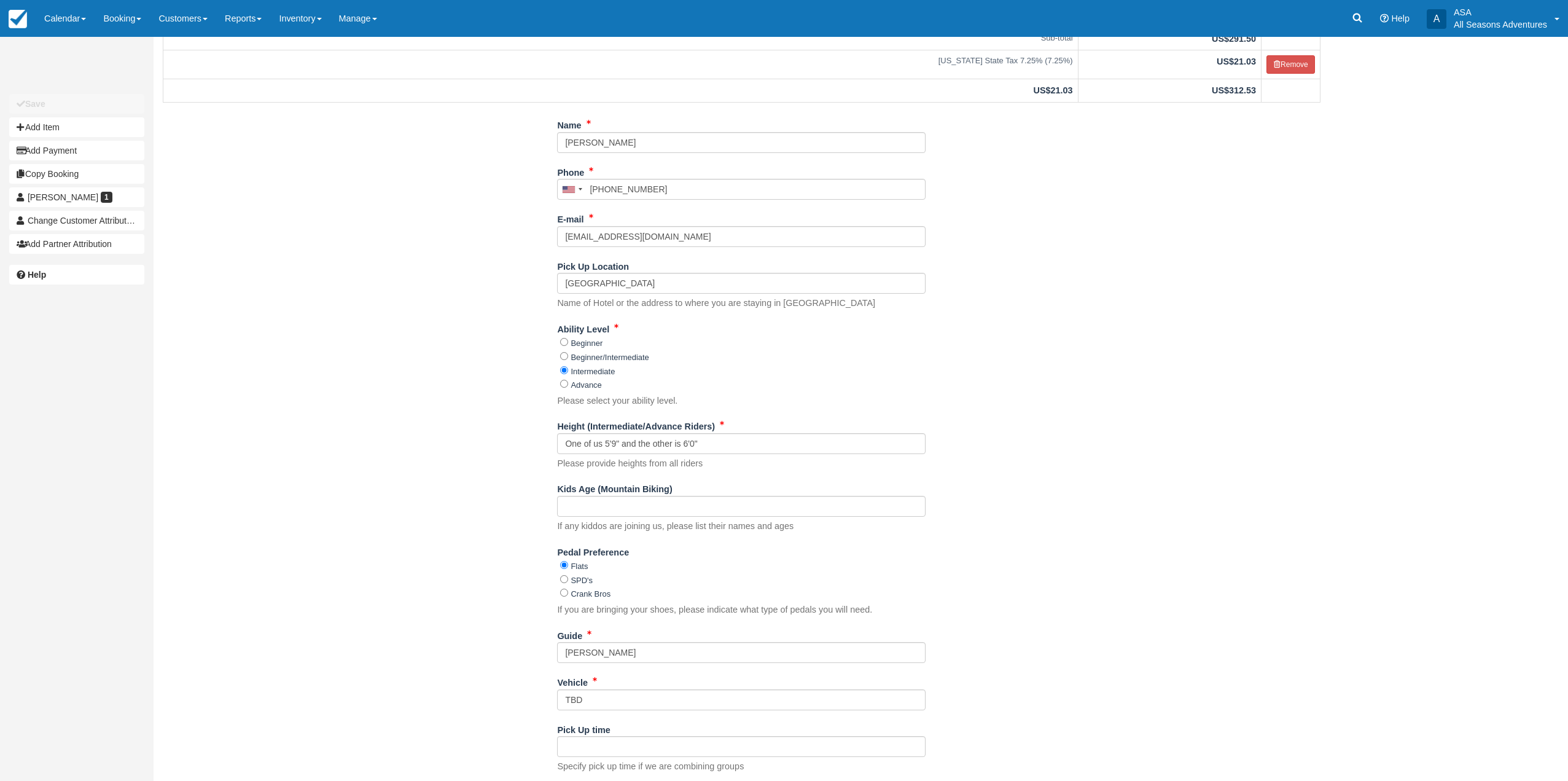
scroll to position [251, 0]
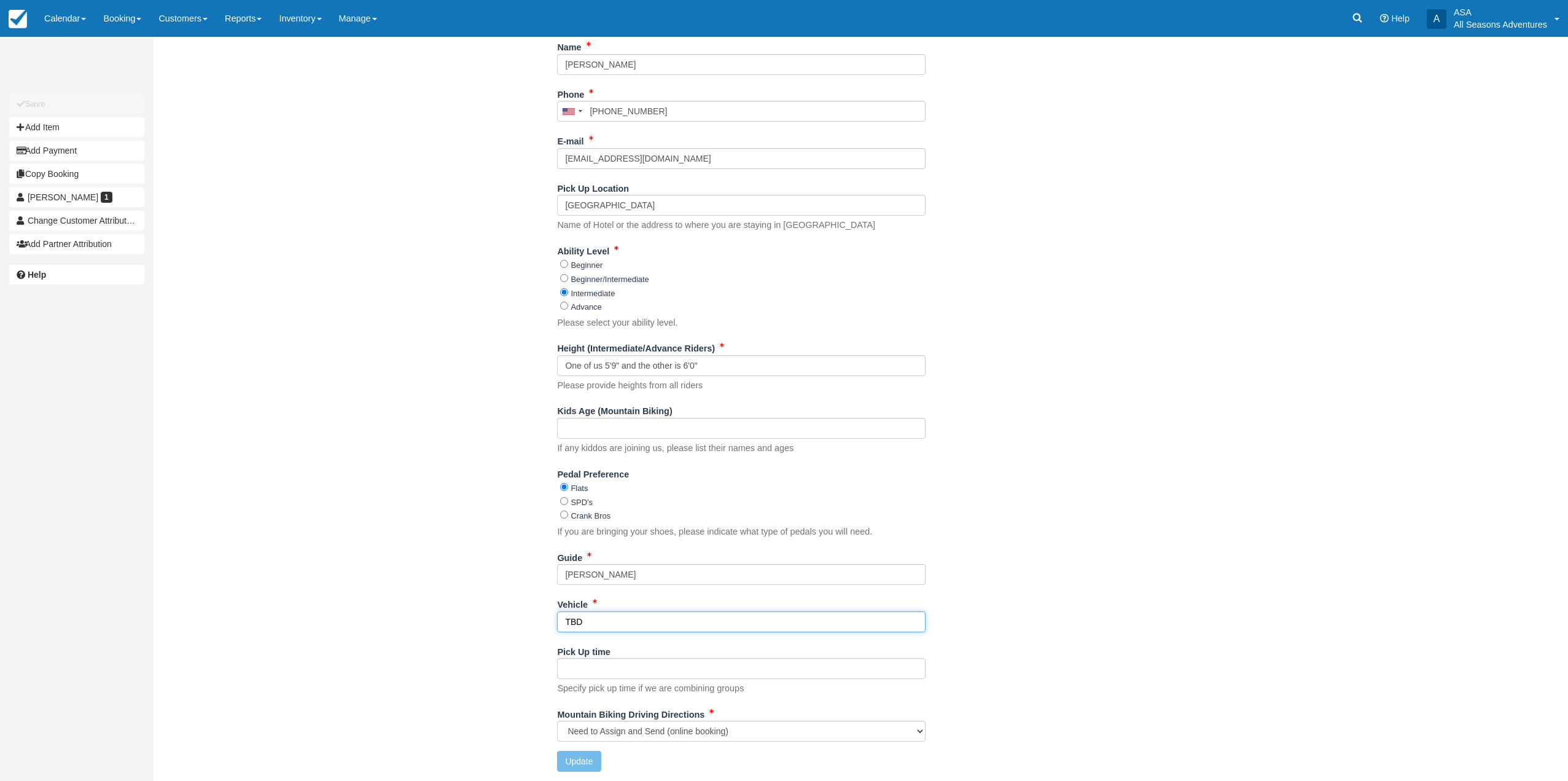
drag, startPoint x: 623, startPoint y: 622, endPoint x: 547, endPoint y: 627, distance: 76.2
click at [549, 627] on div "Name Brian Tanada Phone United States +1 Canada +1 United Kingdom +44 Afghanist…" at bounding box center [741, 408] width 1176 height 743
type input "Lincoln"
click at [547, 627] on div "Name Brian Tanada Phone United States +1 Canada +1 United Kingdom +44 Afghanist…" at bounding box center [741, 408] width 1176 height 743
click at [575, 761] on button "Update" at bounding box center [578, 760] width 44 height 21
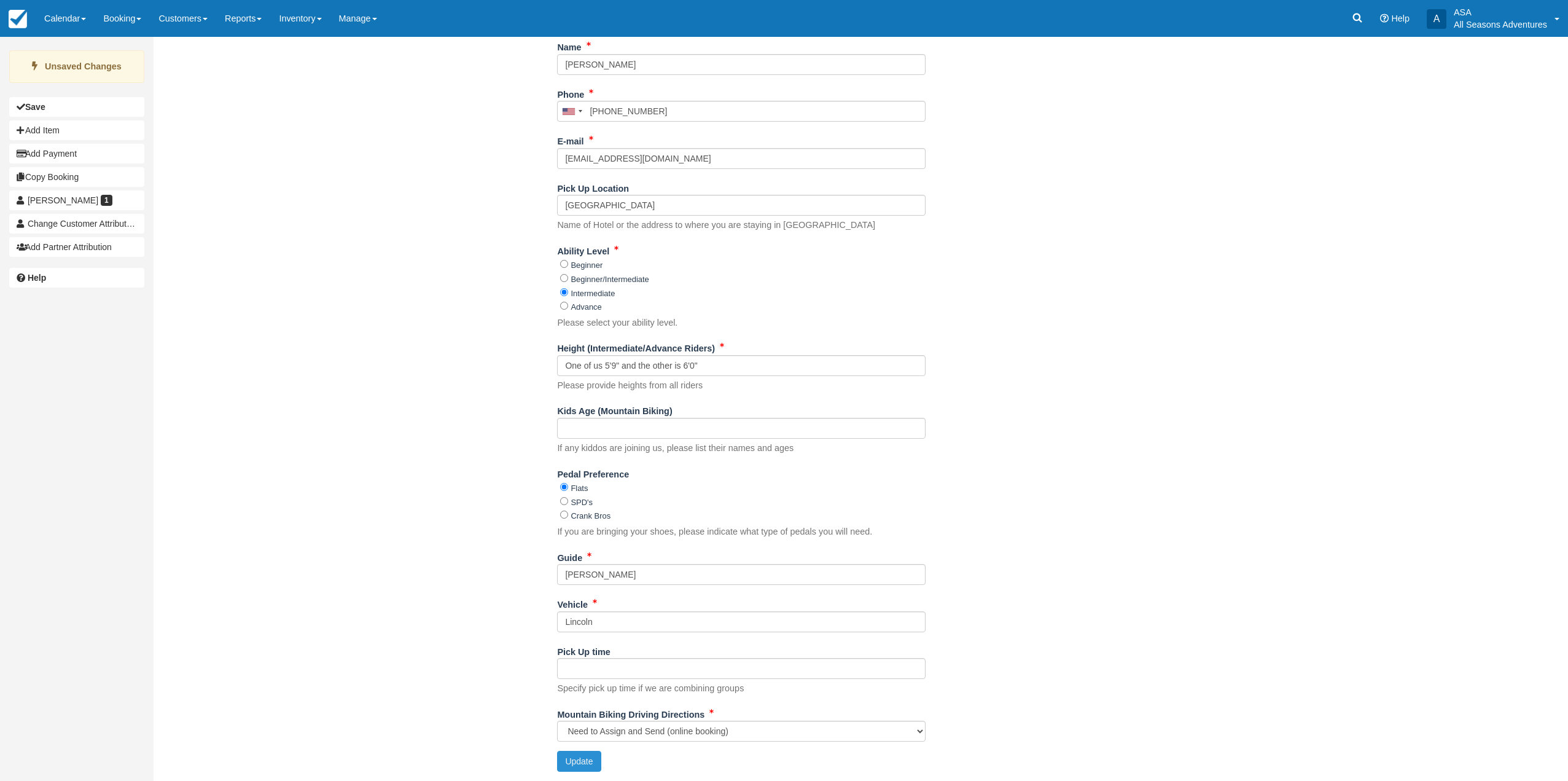
type input "+19098555870"
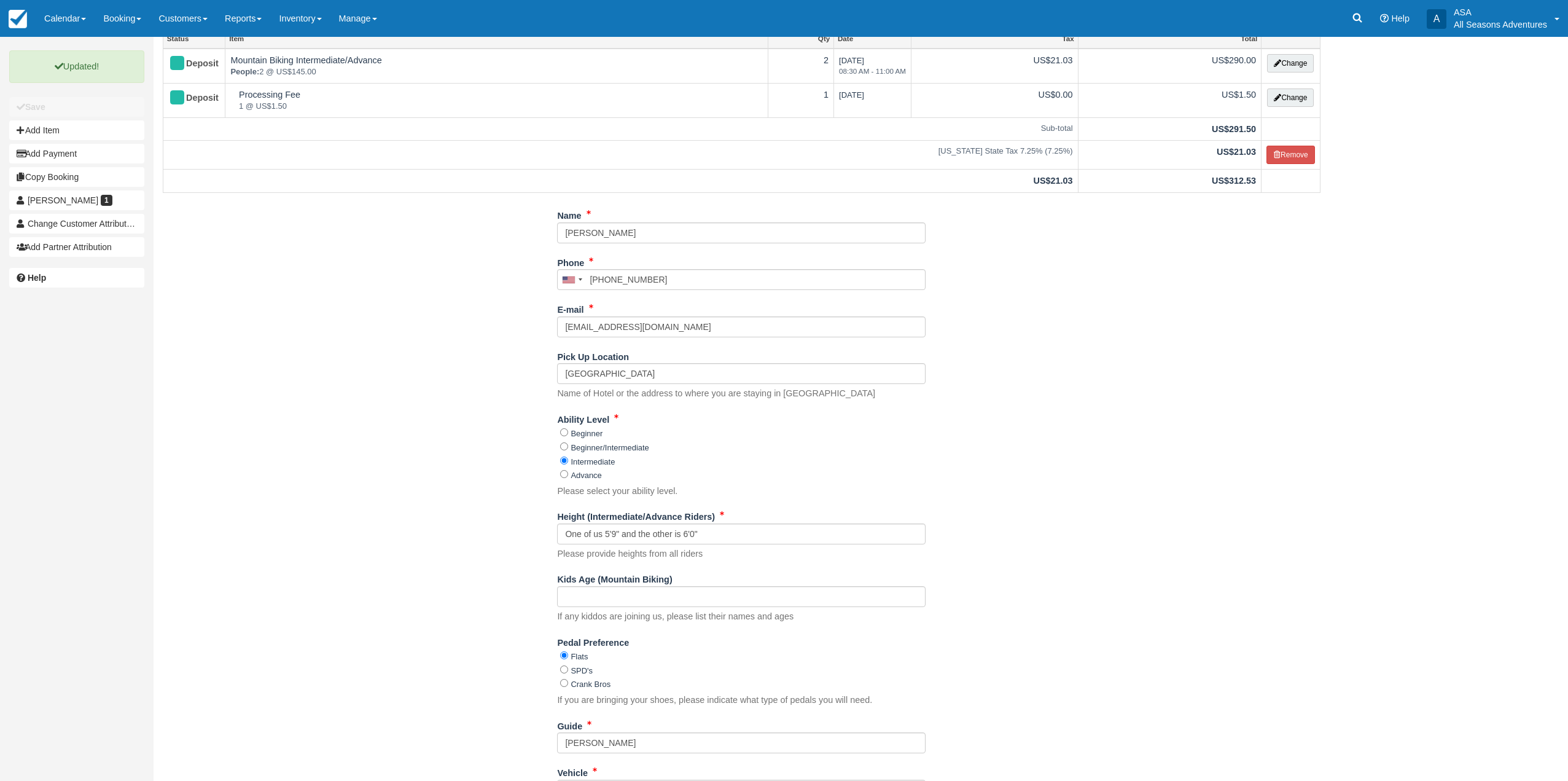
scroll to position [0, 0]
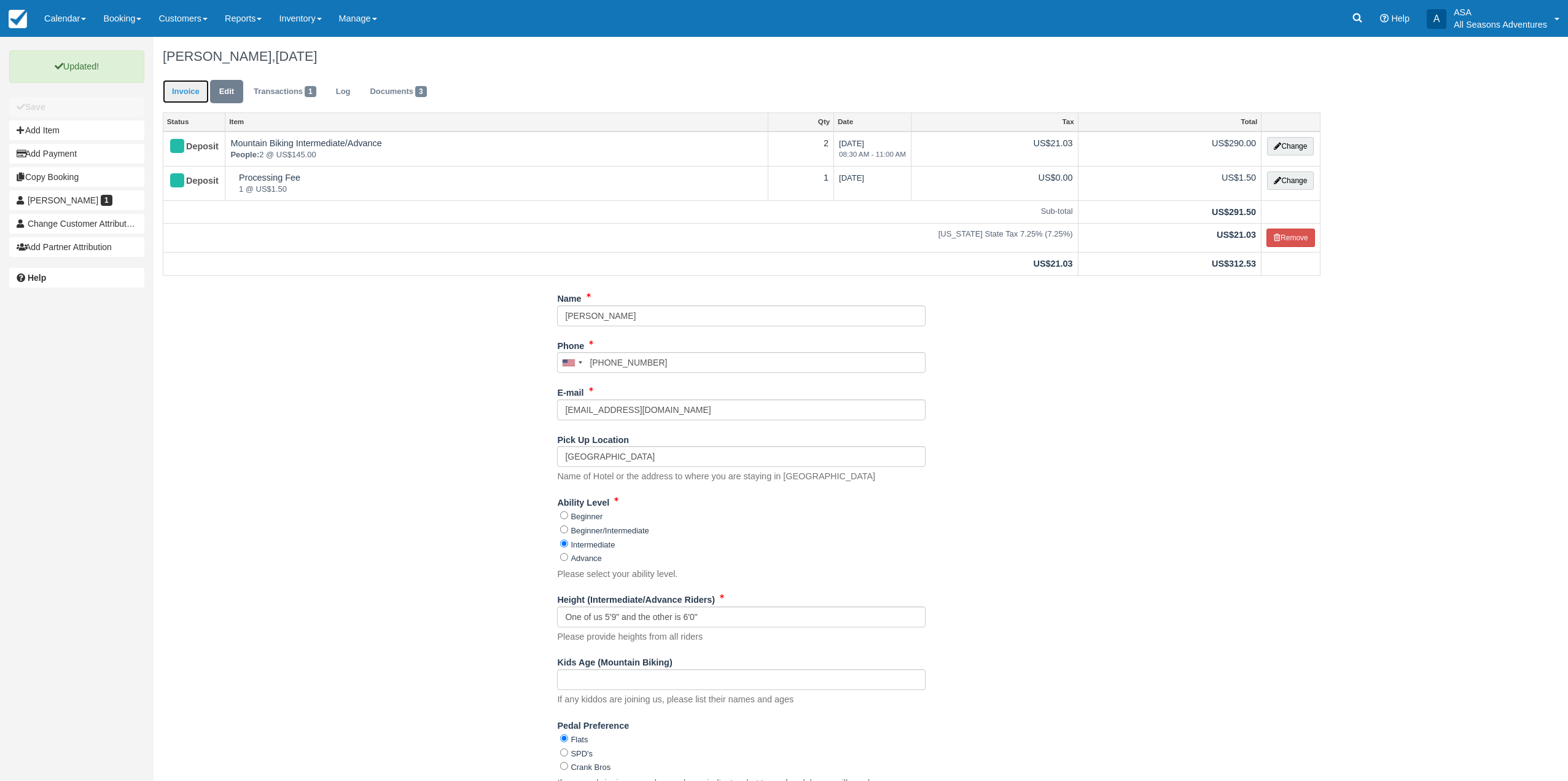
click at [191, 85] on link "Invoice" at bounding box center [186, 92] width 46 height 24
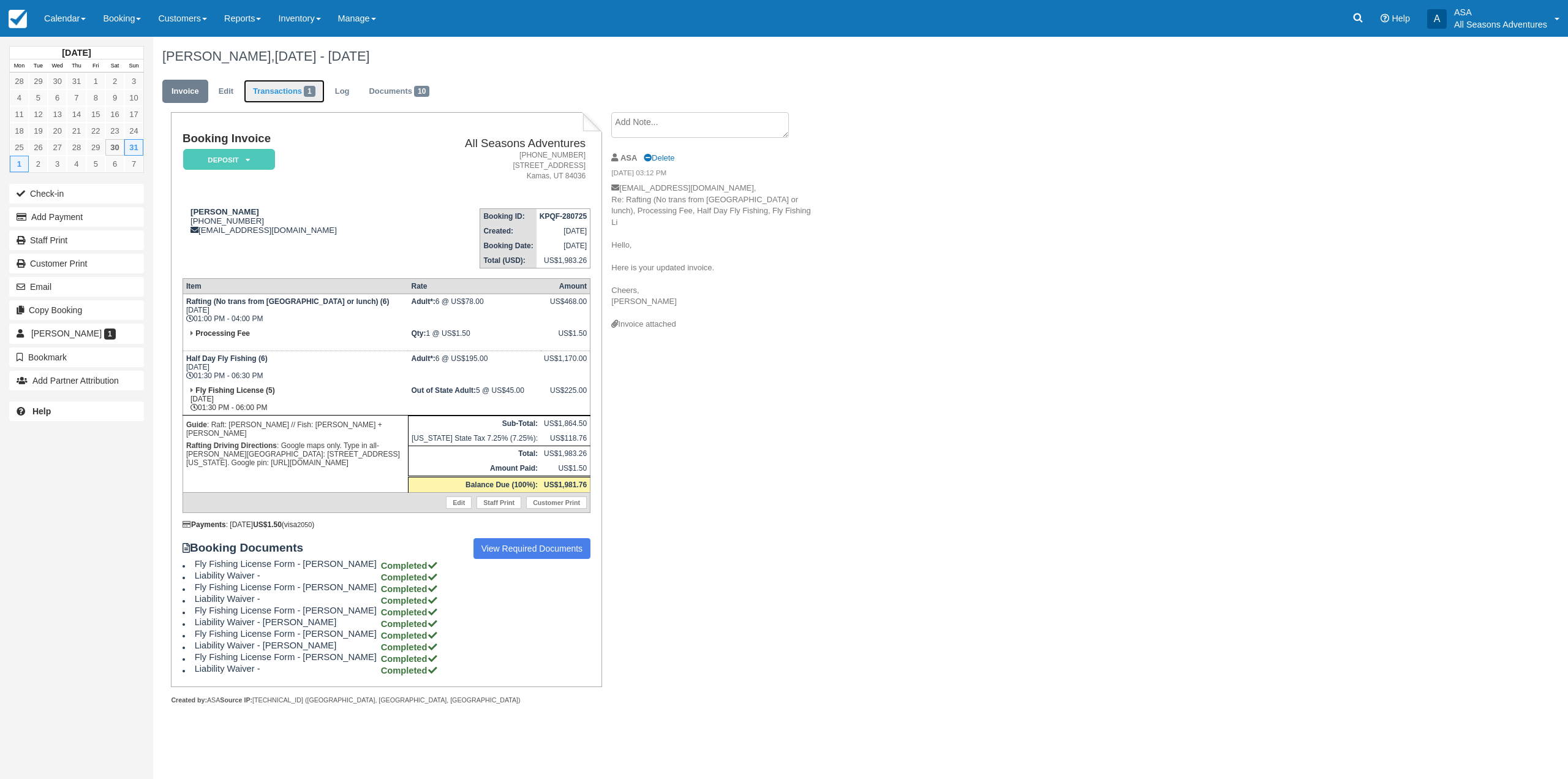
click at [282, 102] on link "Transactions 1" at bounding box center [284, 92] width 81 height 24
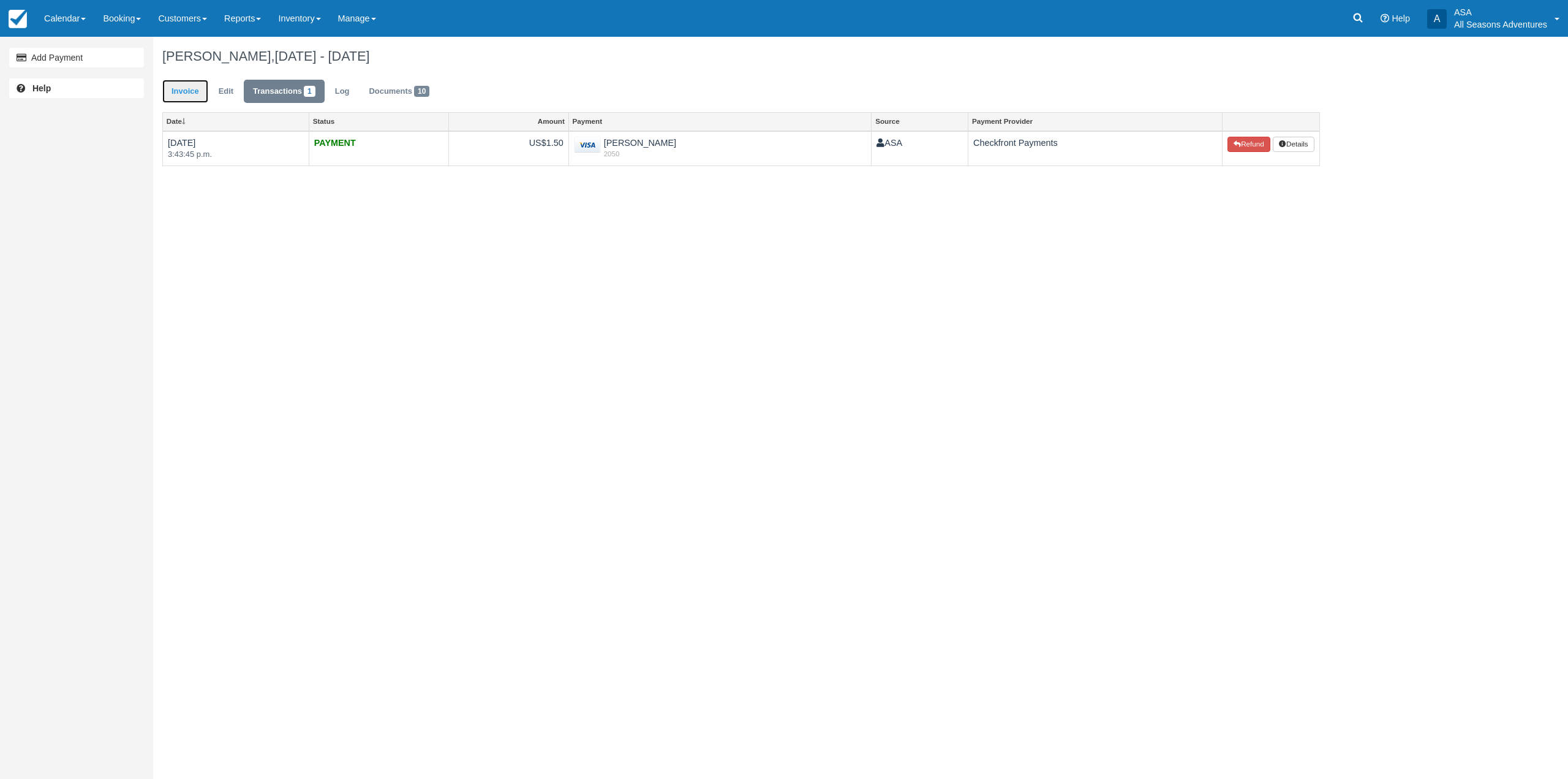
click at [182, 95] on link "Invoice" at bounding box center [185, 92] width 46 height 24
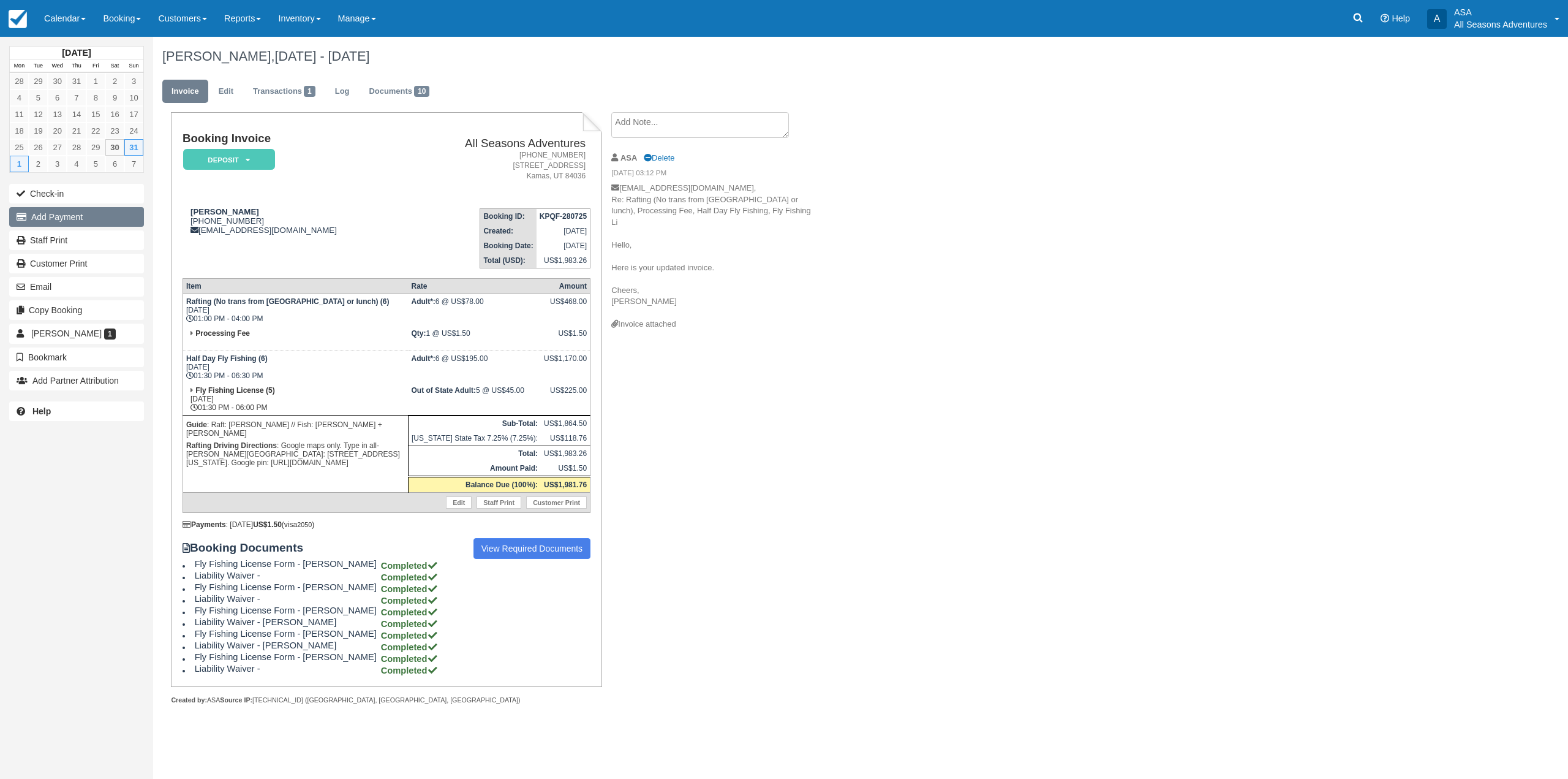
click at [103, 224] on button "Add Payment" at bounding box center [76, 217] width 135 height 20
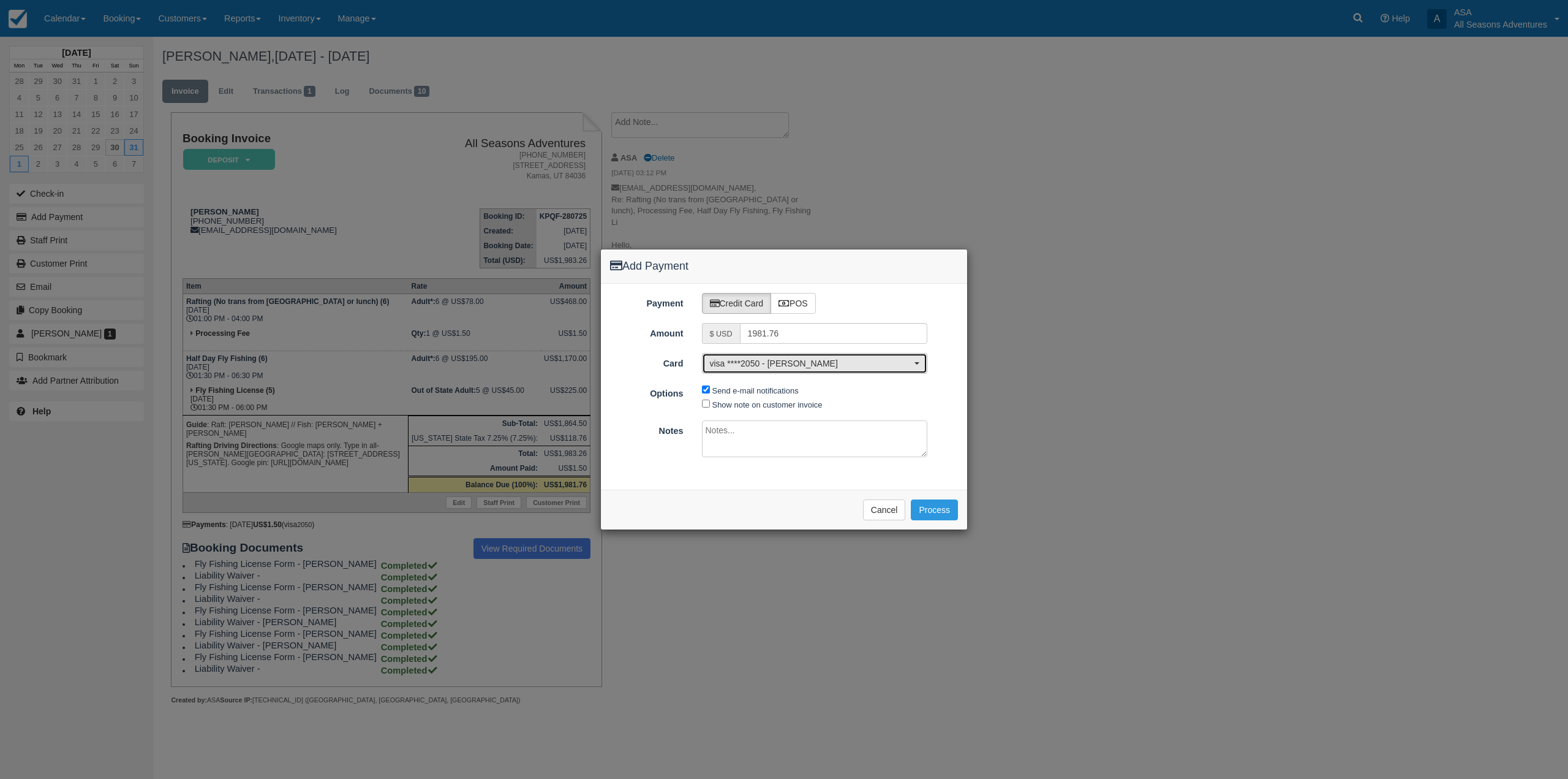
click at [795, 366] on span "visa ****2050 - Kylen Sharpe" at bounding box center [811, 363] width 202 height 12
click at [799, 403] on link "[ New Card ]" at bounding box center [816, 403] width 225 height 19
select select "0"
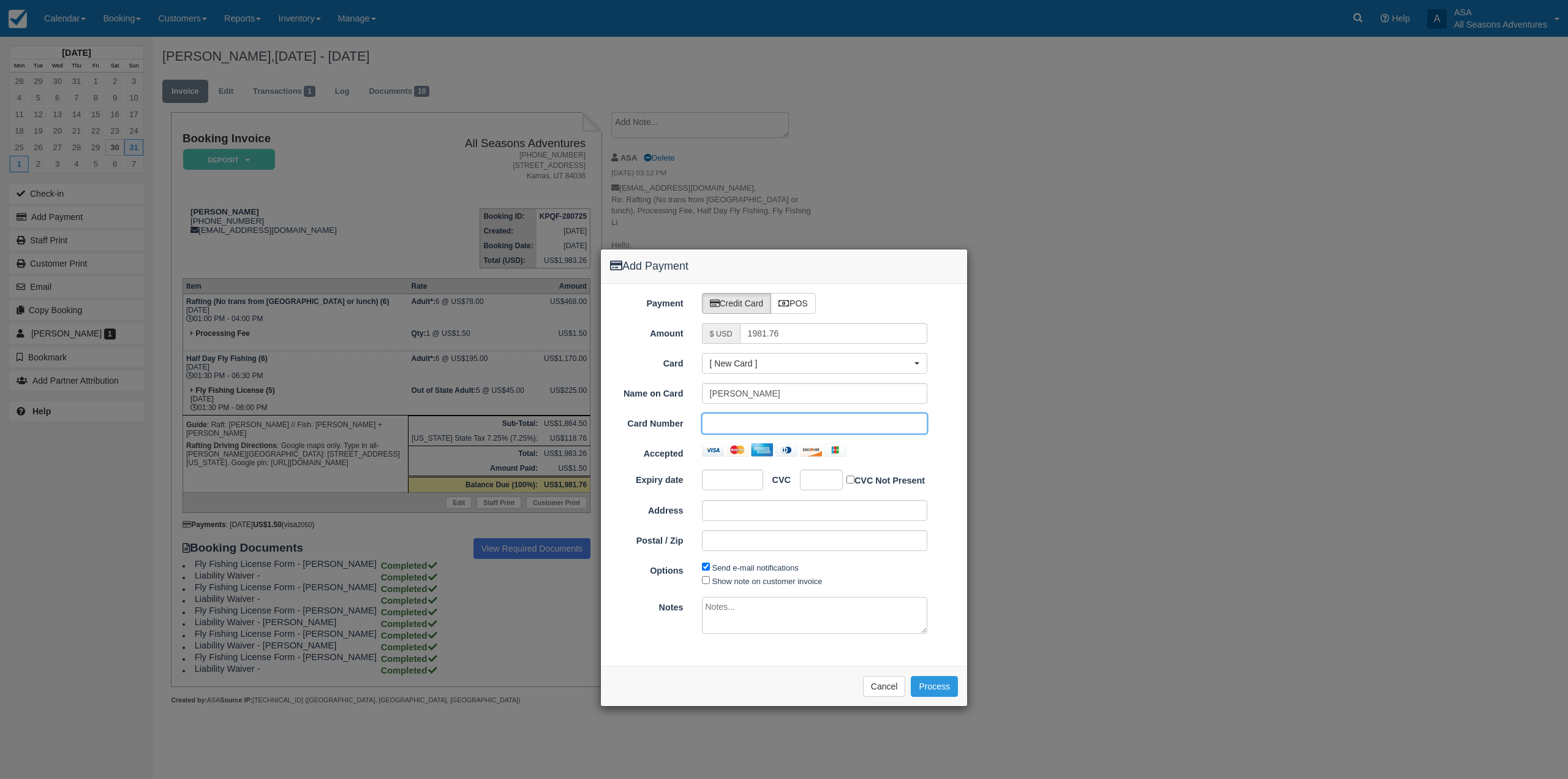
click at [772, 649] on div "Payment Credit Card POS Amount $ USD 1981.76 Card [ New Card ] visa ****2050 - …" at bounding box center [783, 475] width 366 height 383
click at [891, 680] on button "Cancel" at bounding box center [884, 685] width 42 height 21
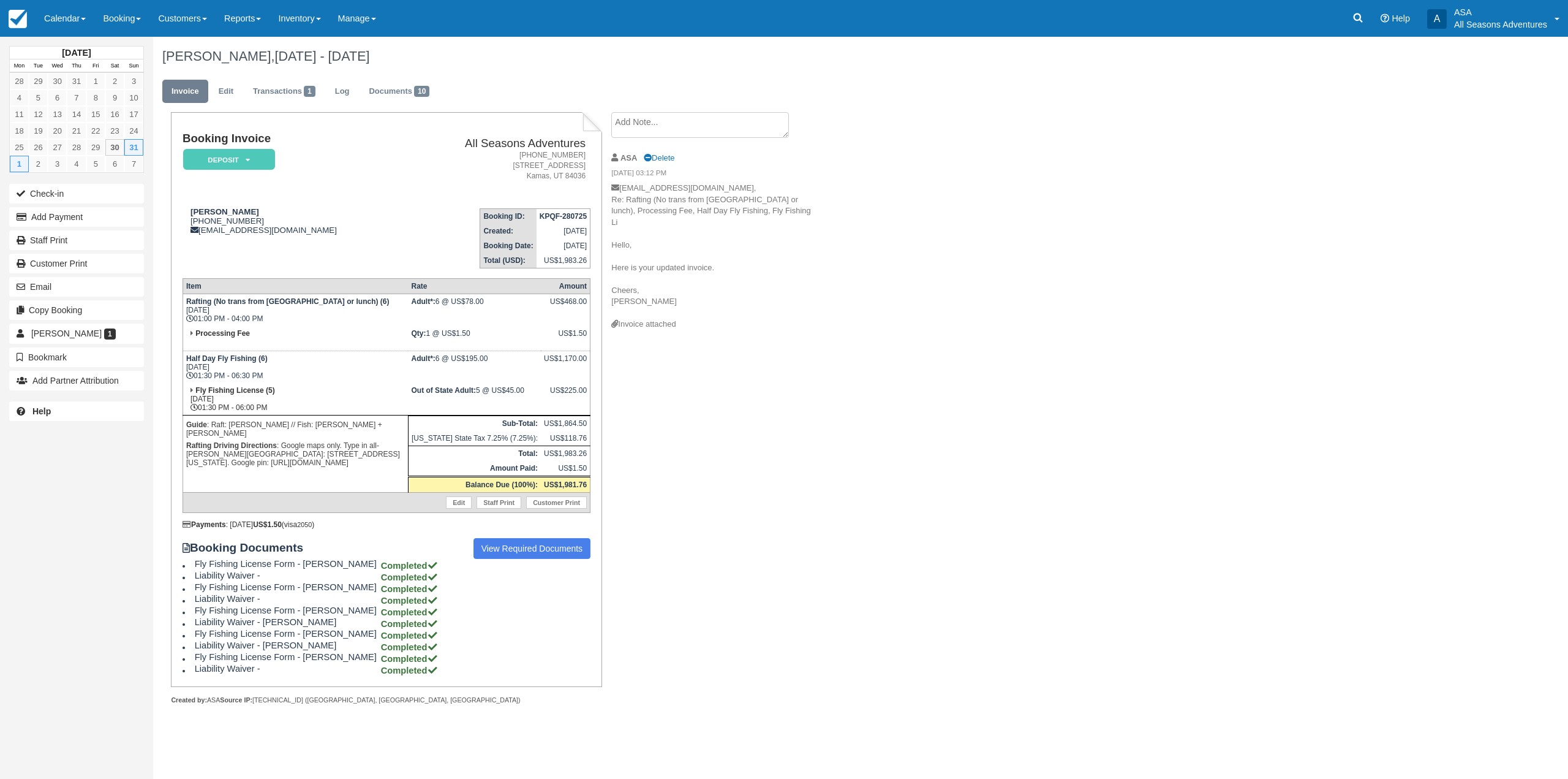
click at [750, 131] on textarea at bounding box center [700, 125] width 178 height 26
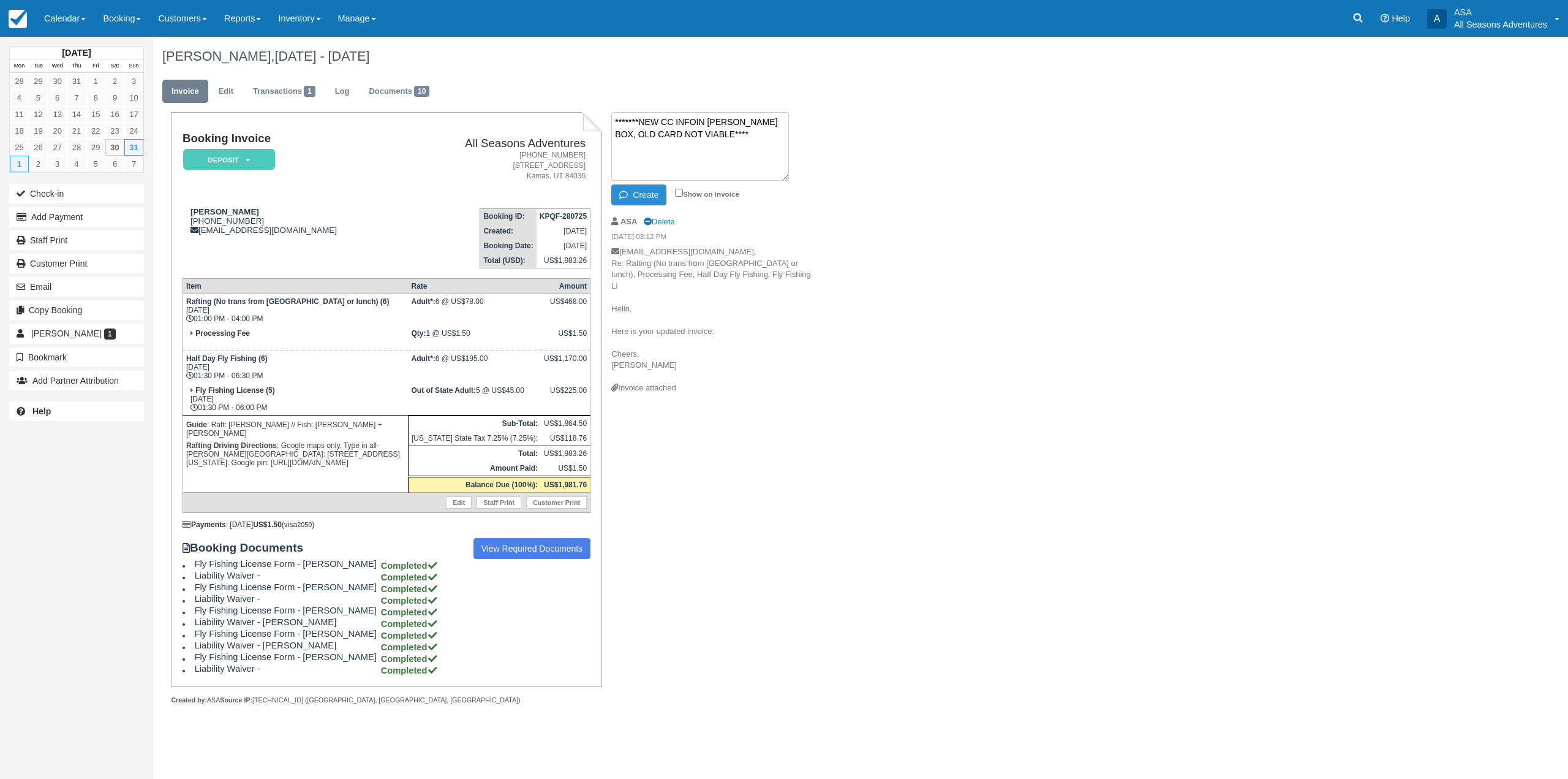
type textarea "*******NEW CC INFOIN SPENCER'S BOX, OLD CARD NOT VIABLE****"
click at [650, 197] on button "Create" at bounding box center [639, 194] width 55 height 21
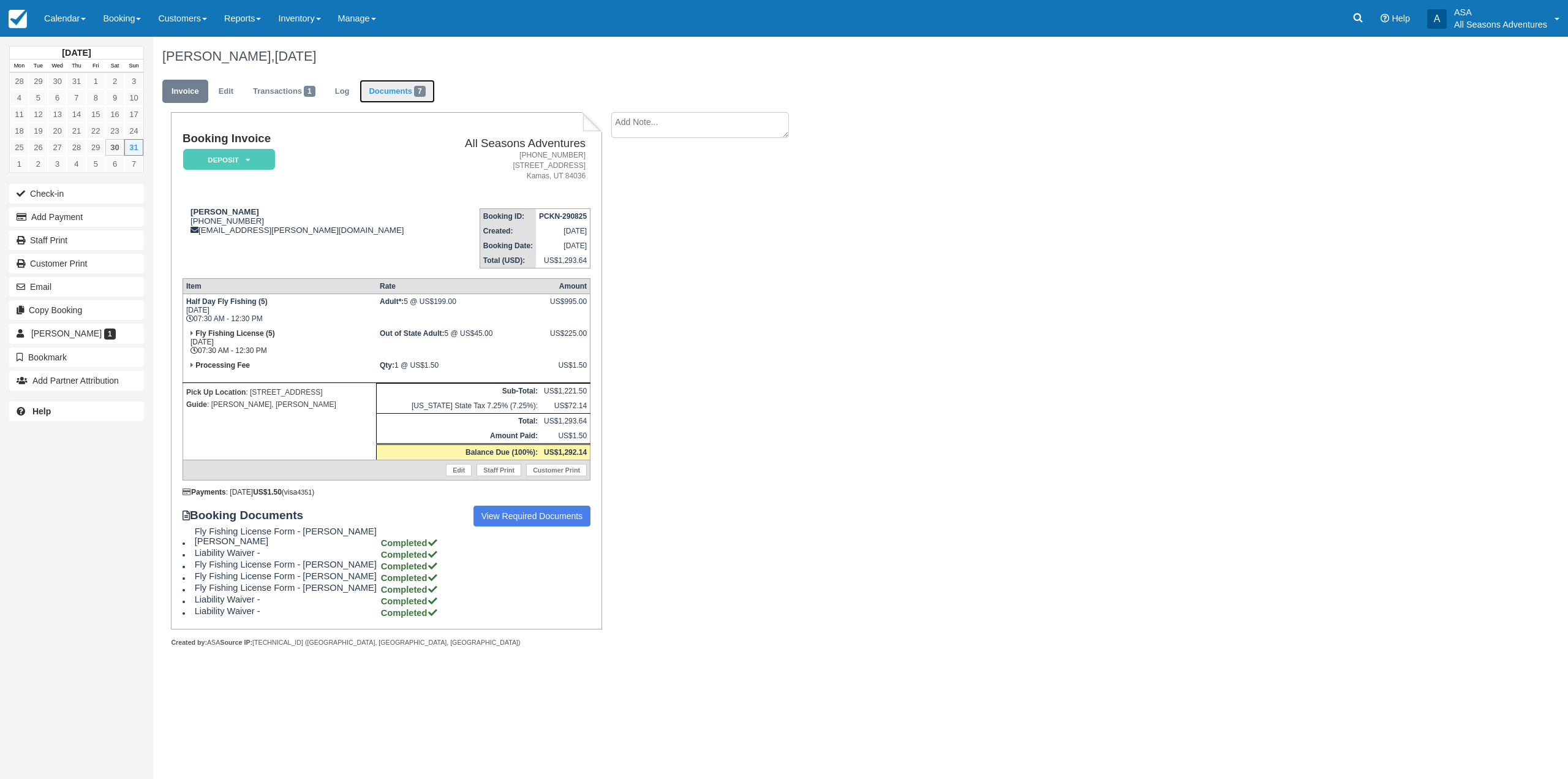
click at [410, 90] on link "Documents 7" at bounding box center [397, 92] width 75 height 24
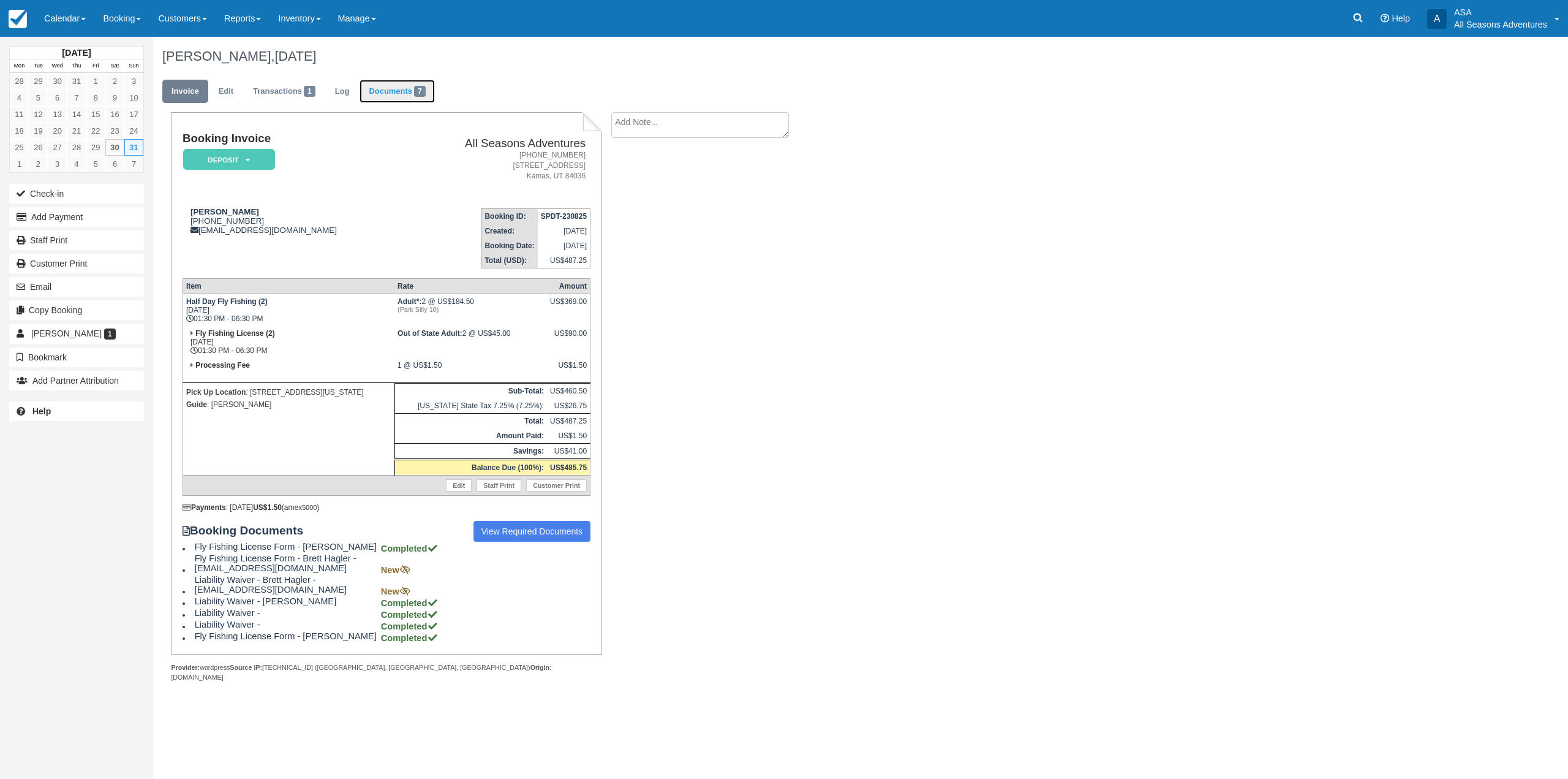
click at [408, 95] on link "Documents 7" at bounding box center [397, 92] width 75 height 24
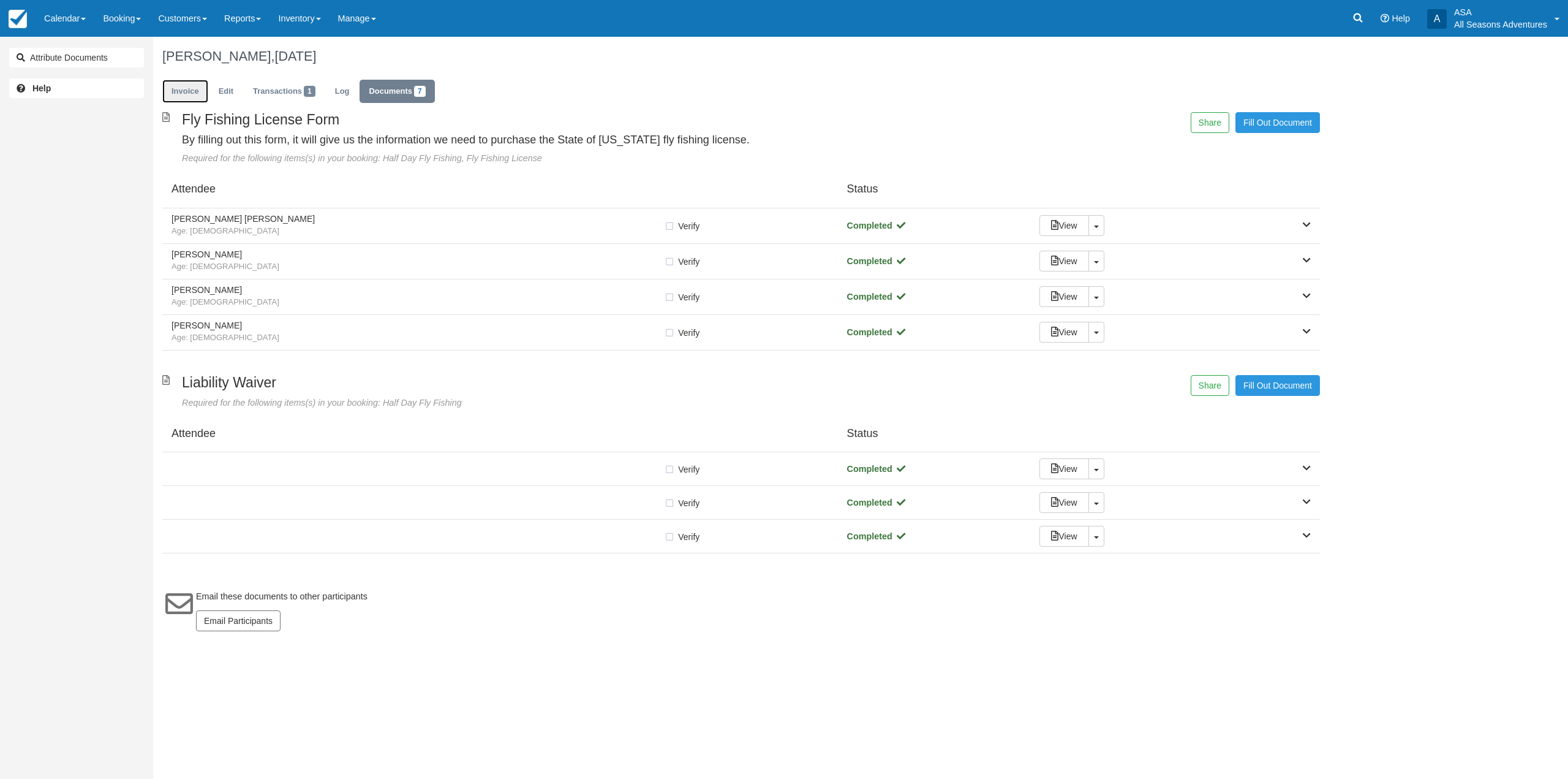
click at [188, 83] on link "Invoice" at bounding box center [185, 92] width 46 height 24
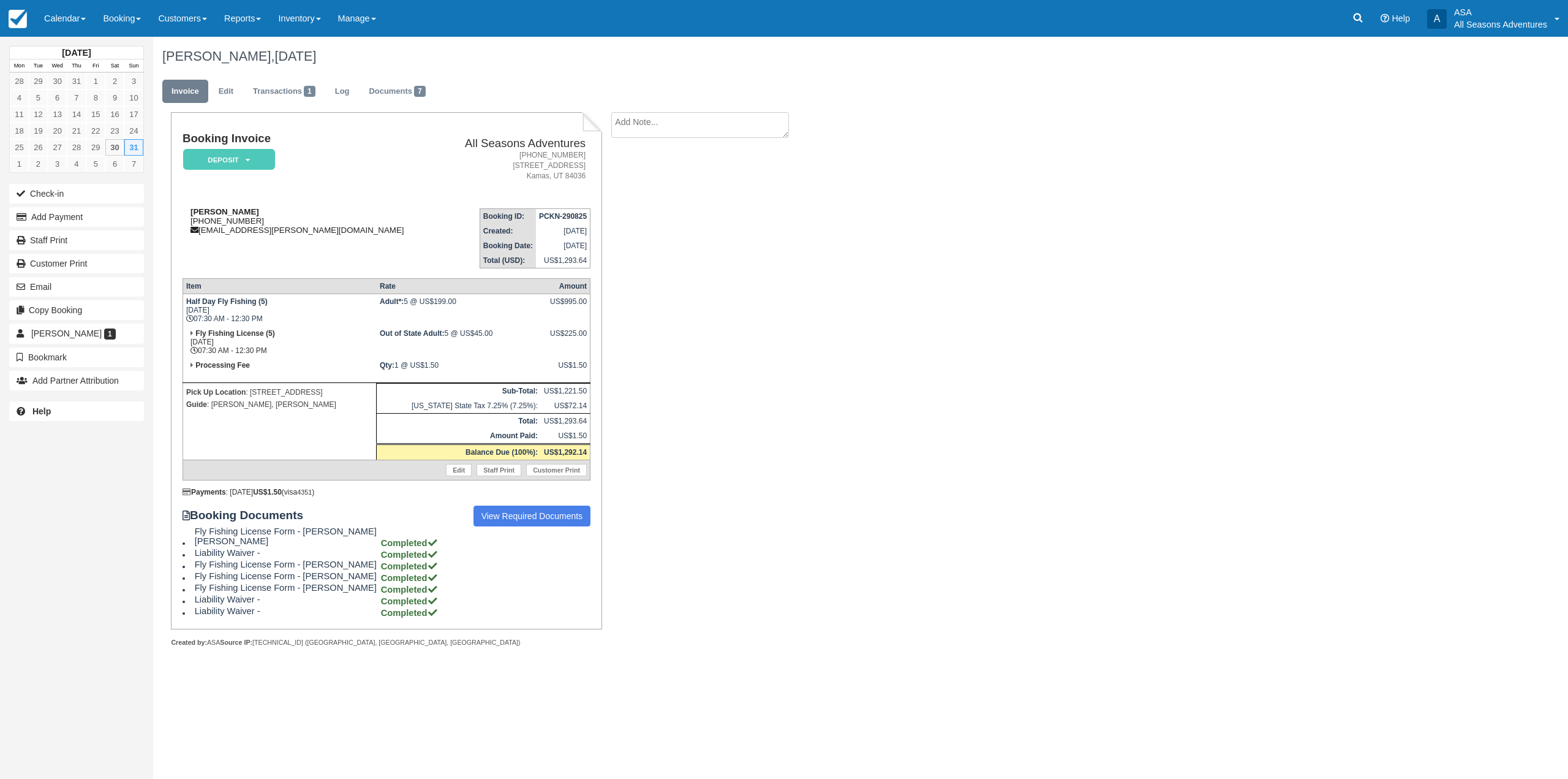
drag, startPoint x: 262, startPoint y: 219, endPoint x: 197, endPoint y: 221, distance: 65.0
click at [197, 221] on div "[PERSON_NAME] [PHONE_NUMBER] [EMAIL_ADDRESS][PERSON_NAME][DOMAIN_NAME]" at bounding box center [311, 221] width 256 height 28
copy div "[PHONE_NUMBER]"
click at [428, 83] on link "Documents 7" at bounding box center [397, 92] width 75 height 24
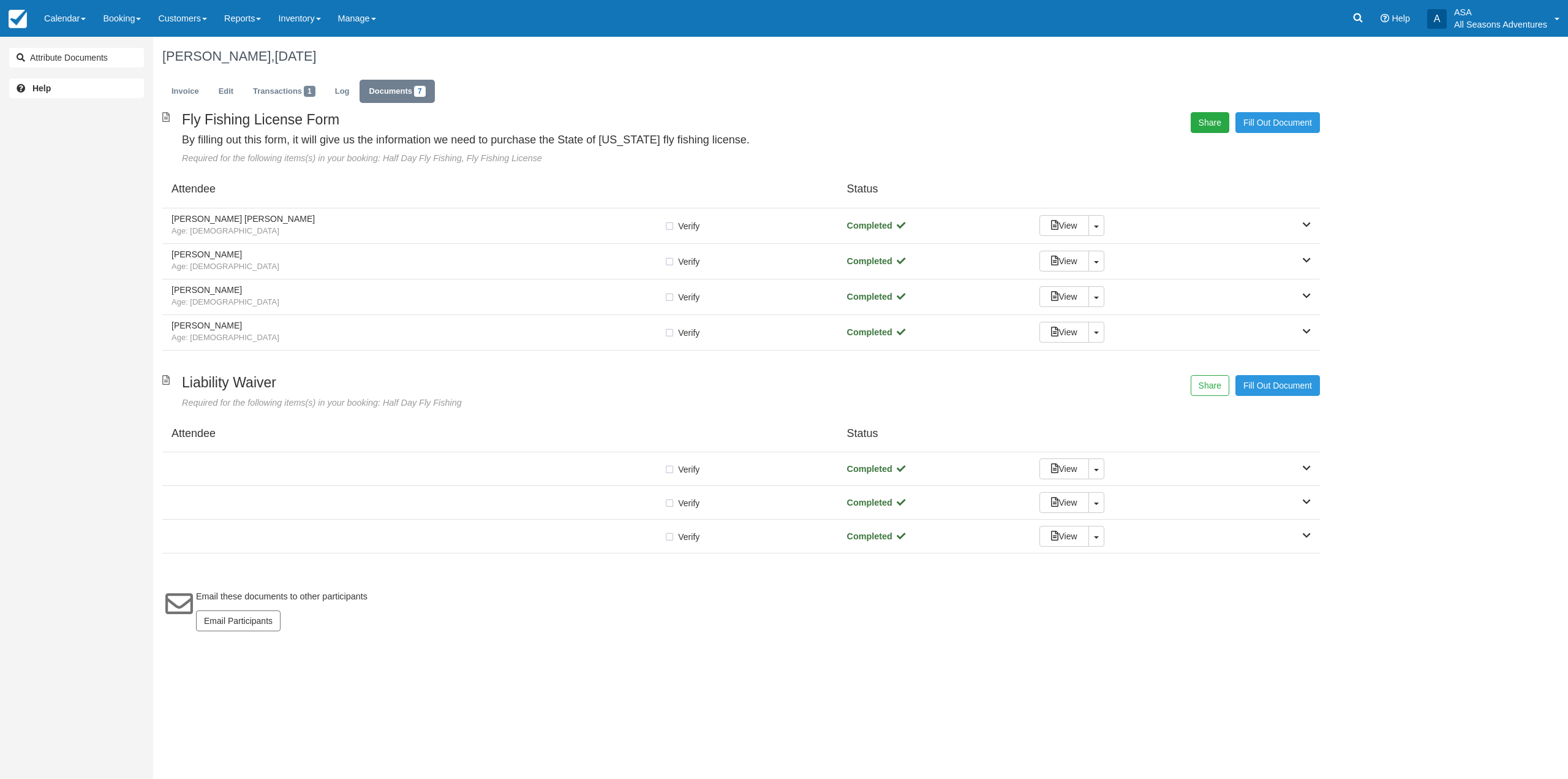
click at [1209, 129] on button "Share" at bounding box center [1210, 122] width 38 height 21
click at [1275, 93] on span "Copy" at bounding box center [1267, 89] width 36 height 21
click at [1204, 385] on button "Share" at bounding box center [1210, 385] width 38 height 21
click at [1257, 358] on span "Copy" at bounding box center [1267, 351] width 36 height 21
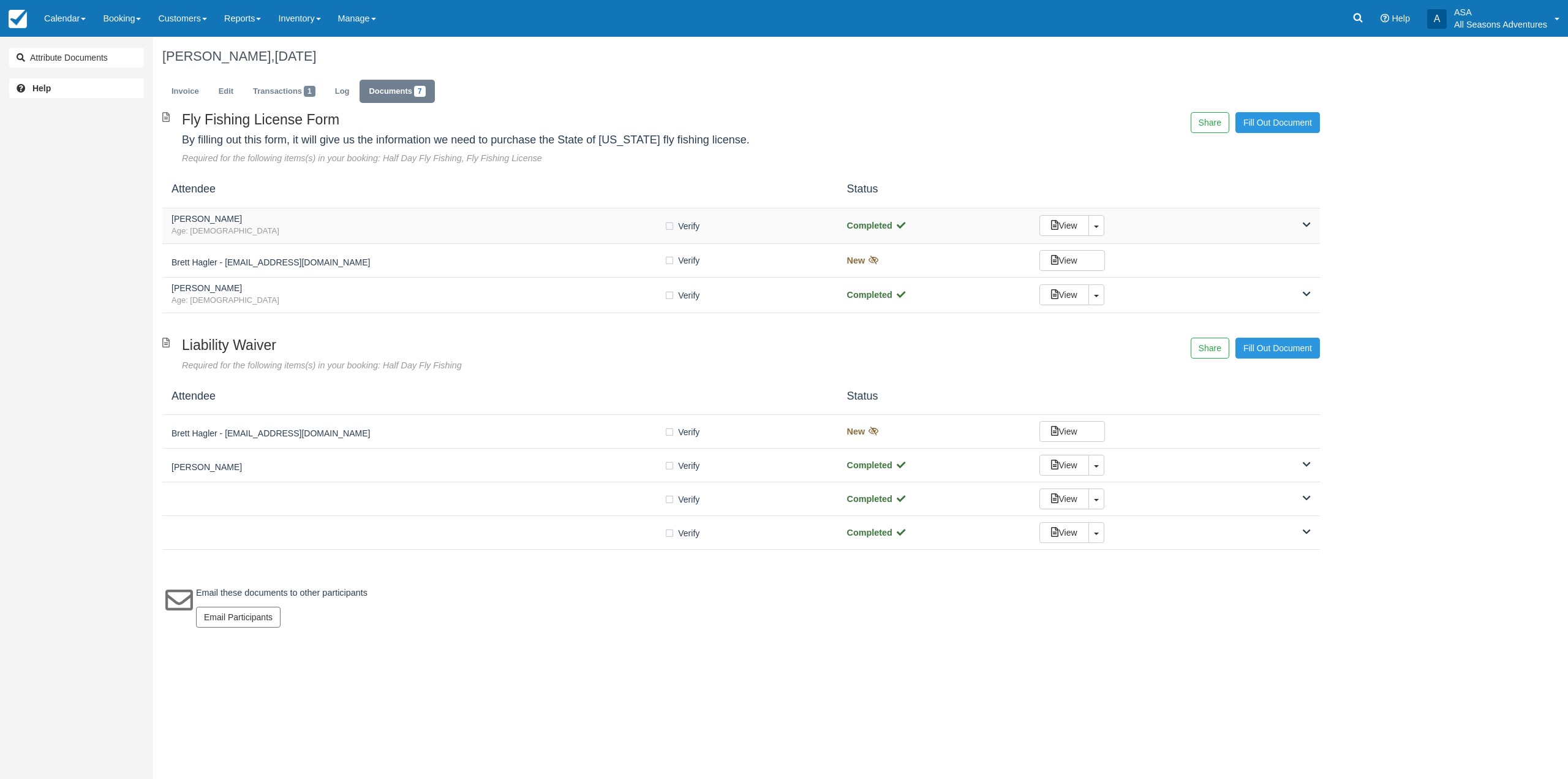
click at [404, 210] on div "[PERSON_NAME] Age: [DEMOGRAPHIC_DATA] Verify Verified Completed View Toggle Dro…" at bounding box center [742, 226] width 1158 height 35
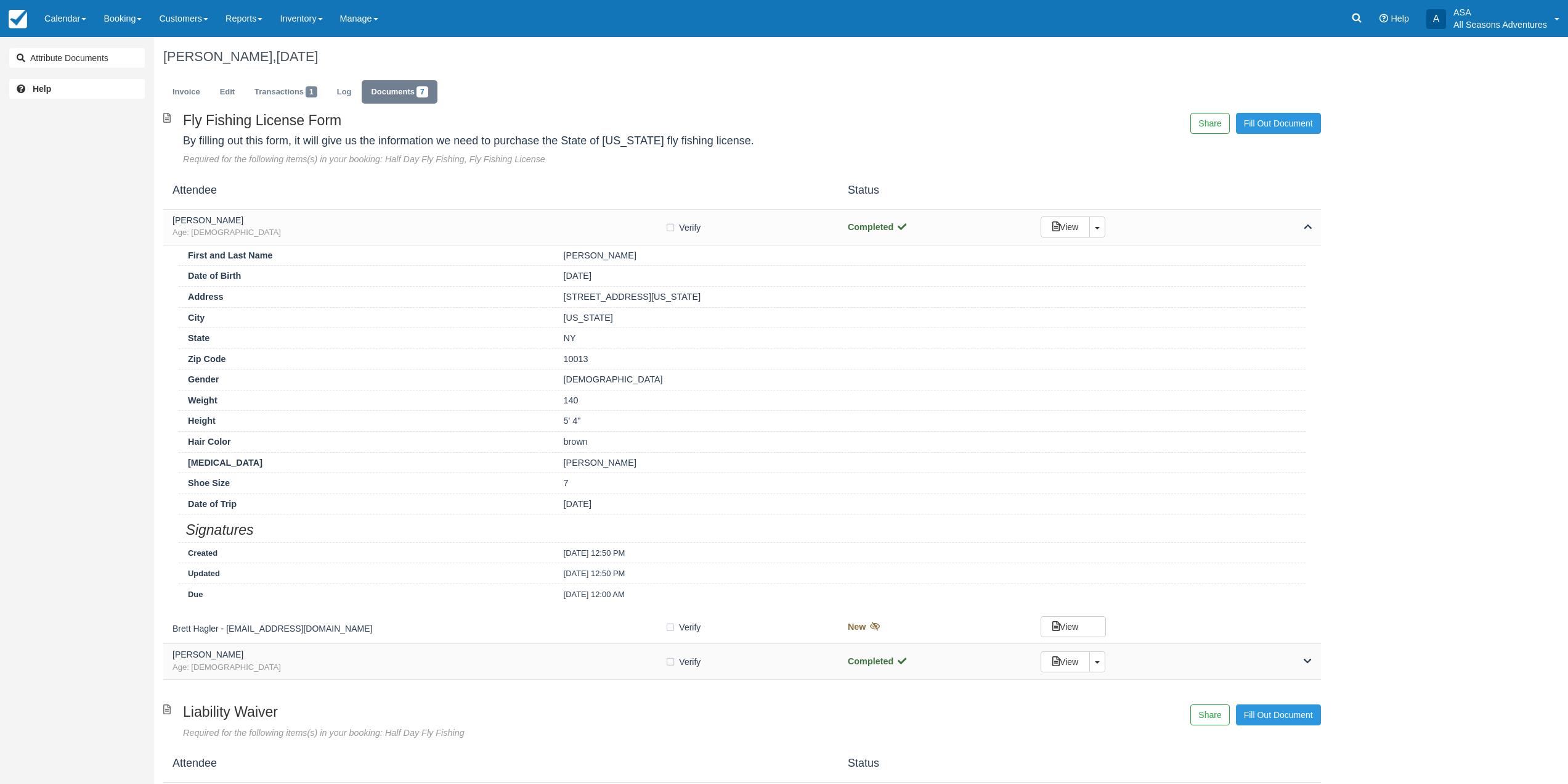
click at [608, 652] on h5 "[PERSON_NAME]" at bounding box center [419, 654] width 492 height 9
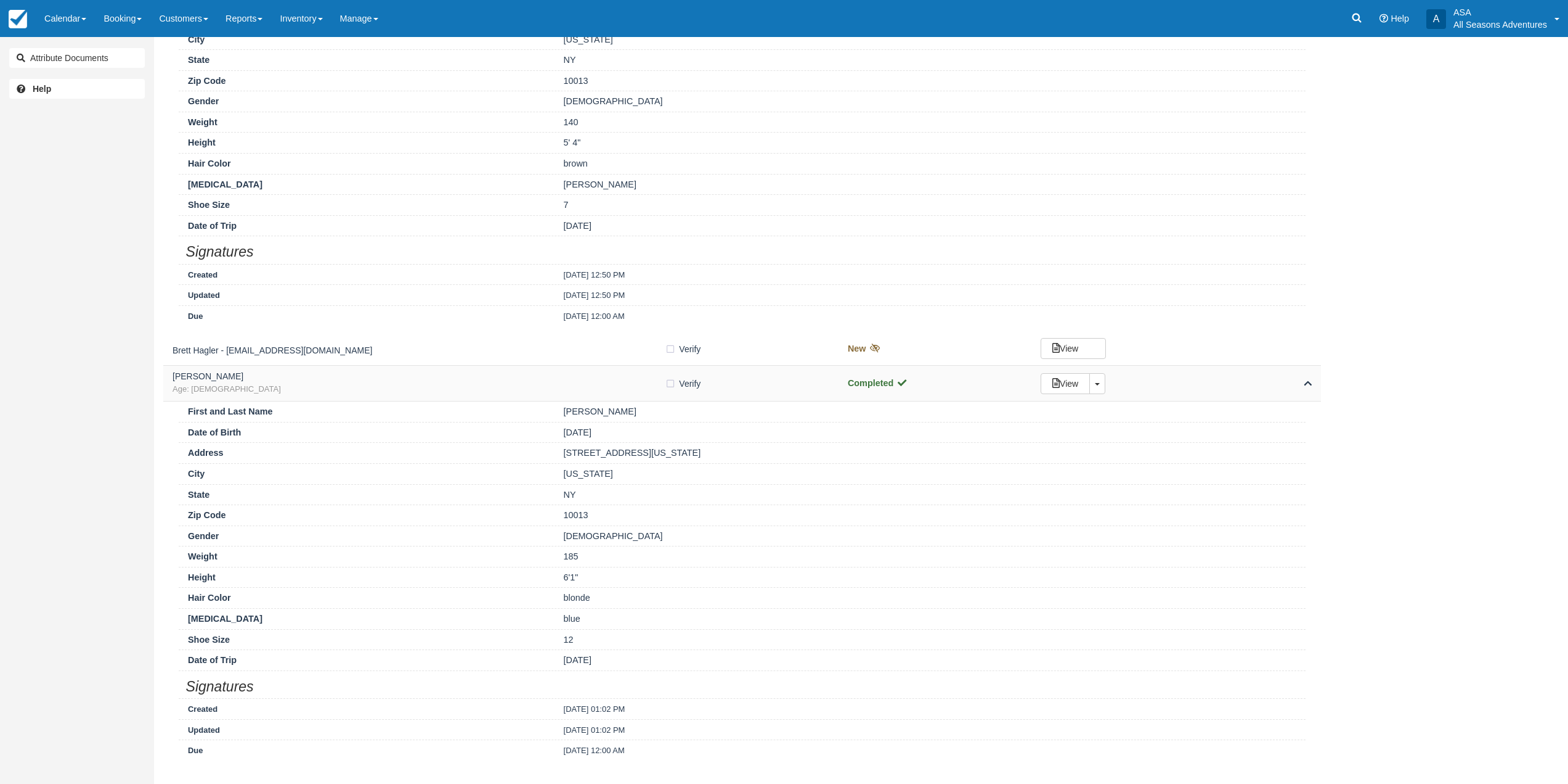
scroll to position [309, 0]
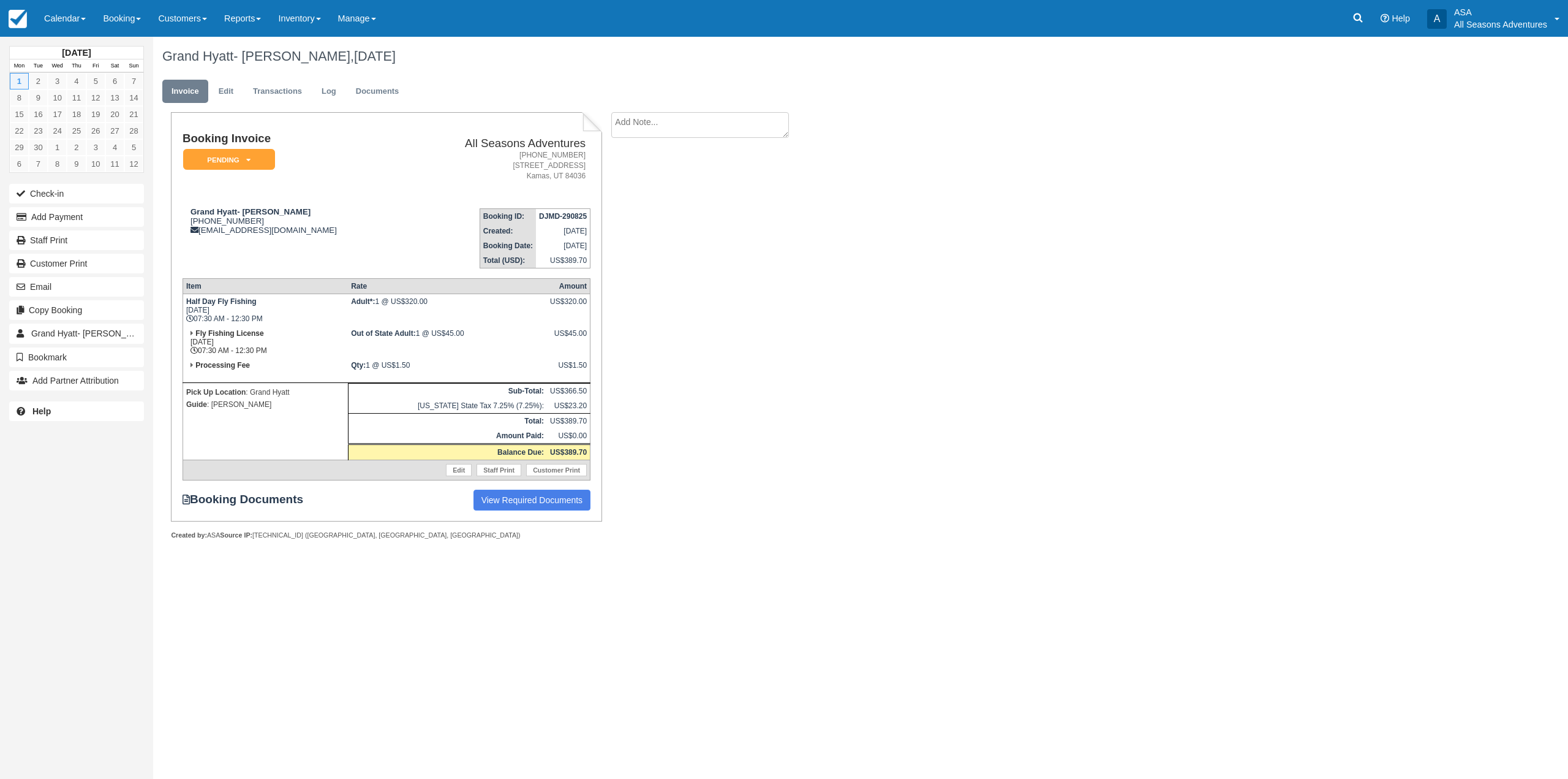
click at [744, 283] on div "Booking Invoice Pending   Reserved Deposit Paid Waiting Cancelled Void All Seas…" at bounding box center [489, 339] width 674 height 454
click at [705, 301] on div "Booking Invoice Pending   Reserved Deposit Paid Waiting Cancelled Void All Seas…" at bounding box center [489, 339] width 674 height 454
click at [90, 210] on button "Add Payment" at bounding box center [76, 217] width 135 height 20
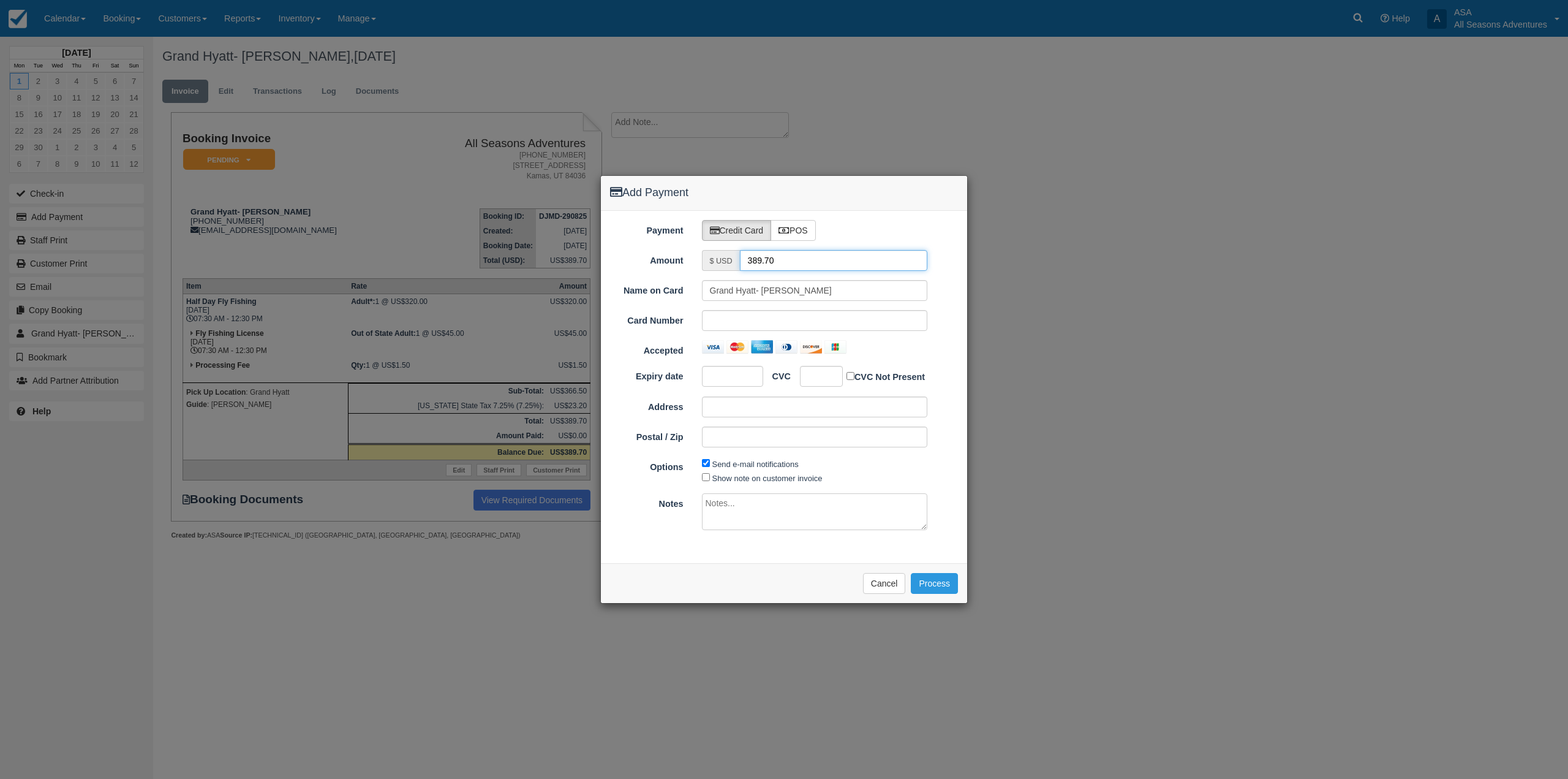
drag, startPoint x: 785, startPoint y: 261, endPoint x: 561, endPoint y: 270, distance: 224.2
click at [567, 267] on div "Add Payment Payment Credit Card POS Amount $ USD 389.70 Name on Card Grand Hyat…" at bounding box center [784, 390] width 1568 height 779
type input "1.50"
drag, startPoint x: 761, startPoint y: 282, endPoint x: 659, endPoint y: 298, distance: 103.2
click at [659, 298] on div "Name on Card Grand Hyatt- Warren Sekino" at bounding box center [783, 290] width 366 height 21
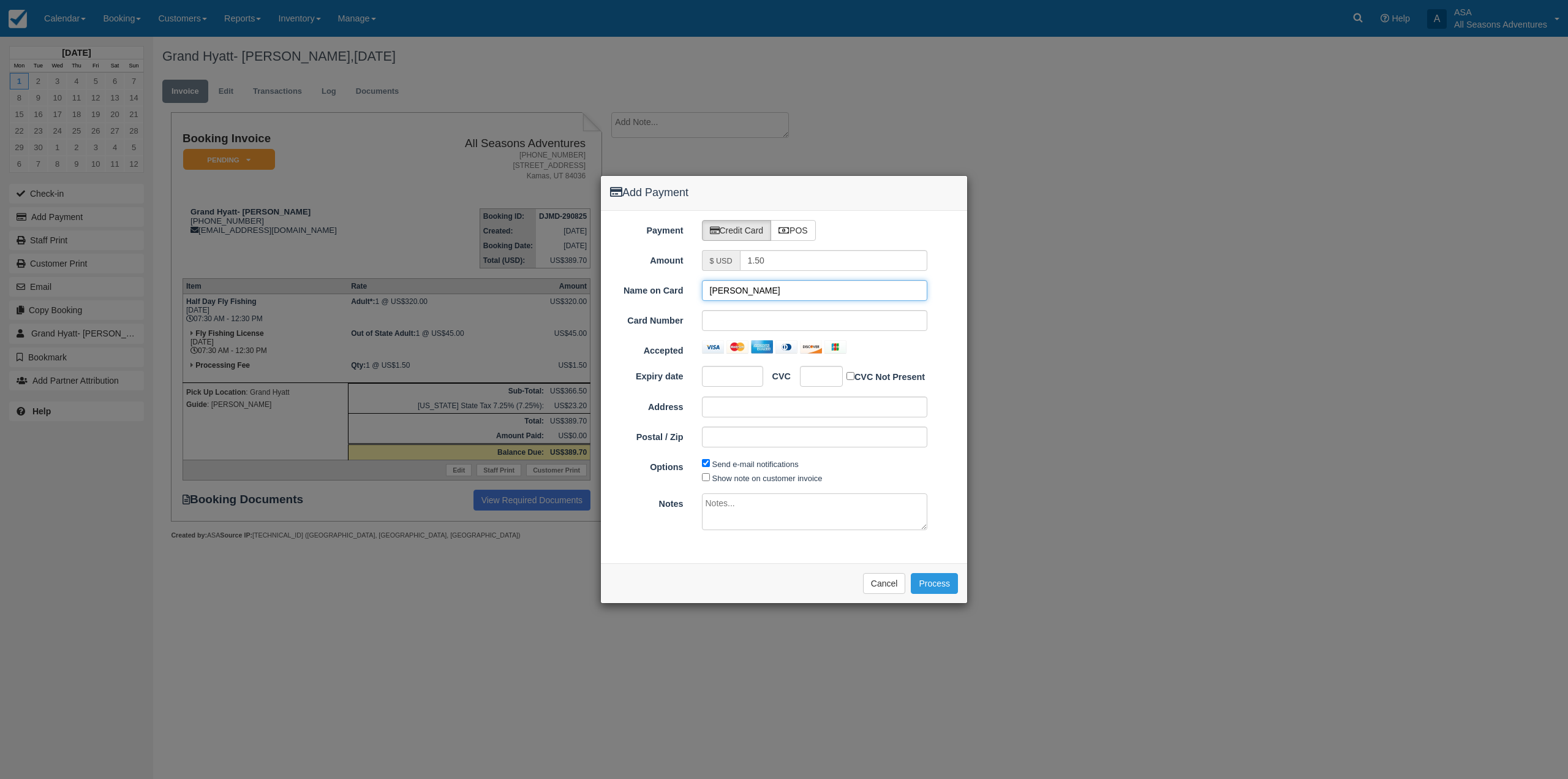
type input "Warren Sekino"
click at [891, 350] on div at bounding box center [815, 347] width 226 height 14
click at [929, 592] on button "Process" at bounding box center [935, 583] width 47 height 21
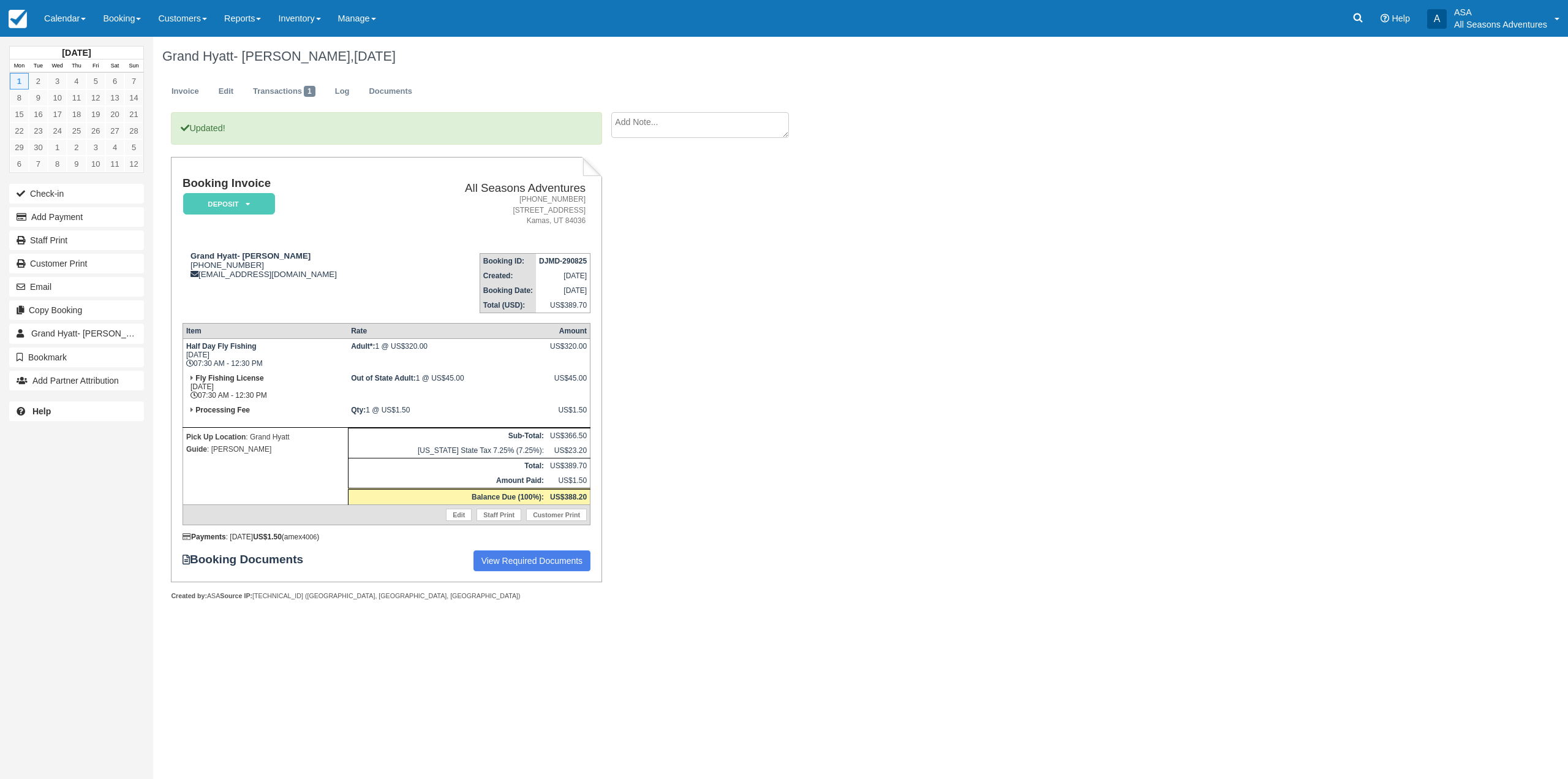
click at [945, 315] on div "Grand Hyatt- Warren Sekino, September 01 2025 Invoice Edit Transactions 1 Log D…" at bounding box center [741, 331] width 1176 height 590
click at [224, 87] on link "Edit" at bounding box center [226, 92] width 34 height 24
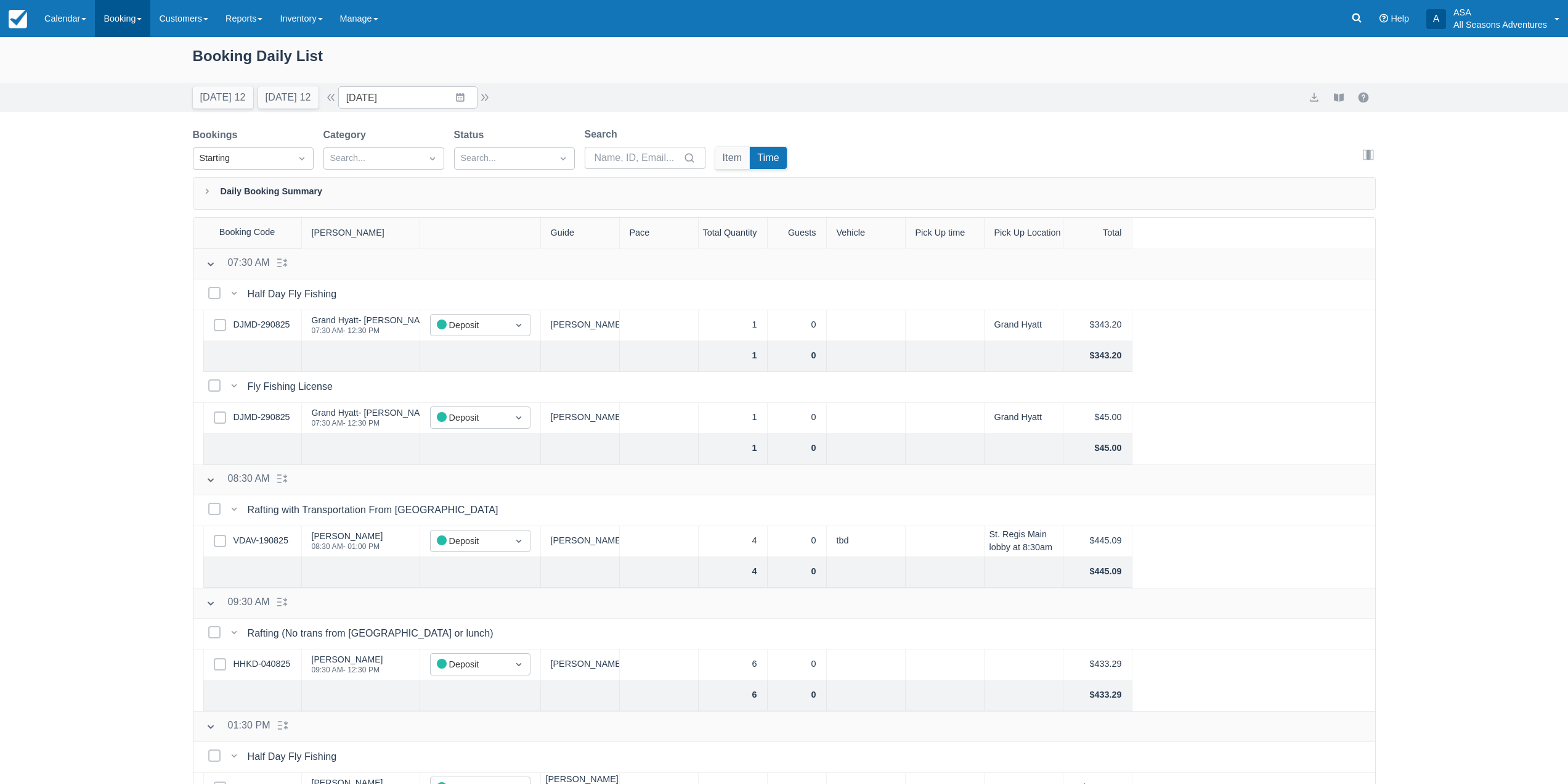
click at [131, 17] on link "Booking" at bounding box center [123, 18] width 56 height 37
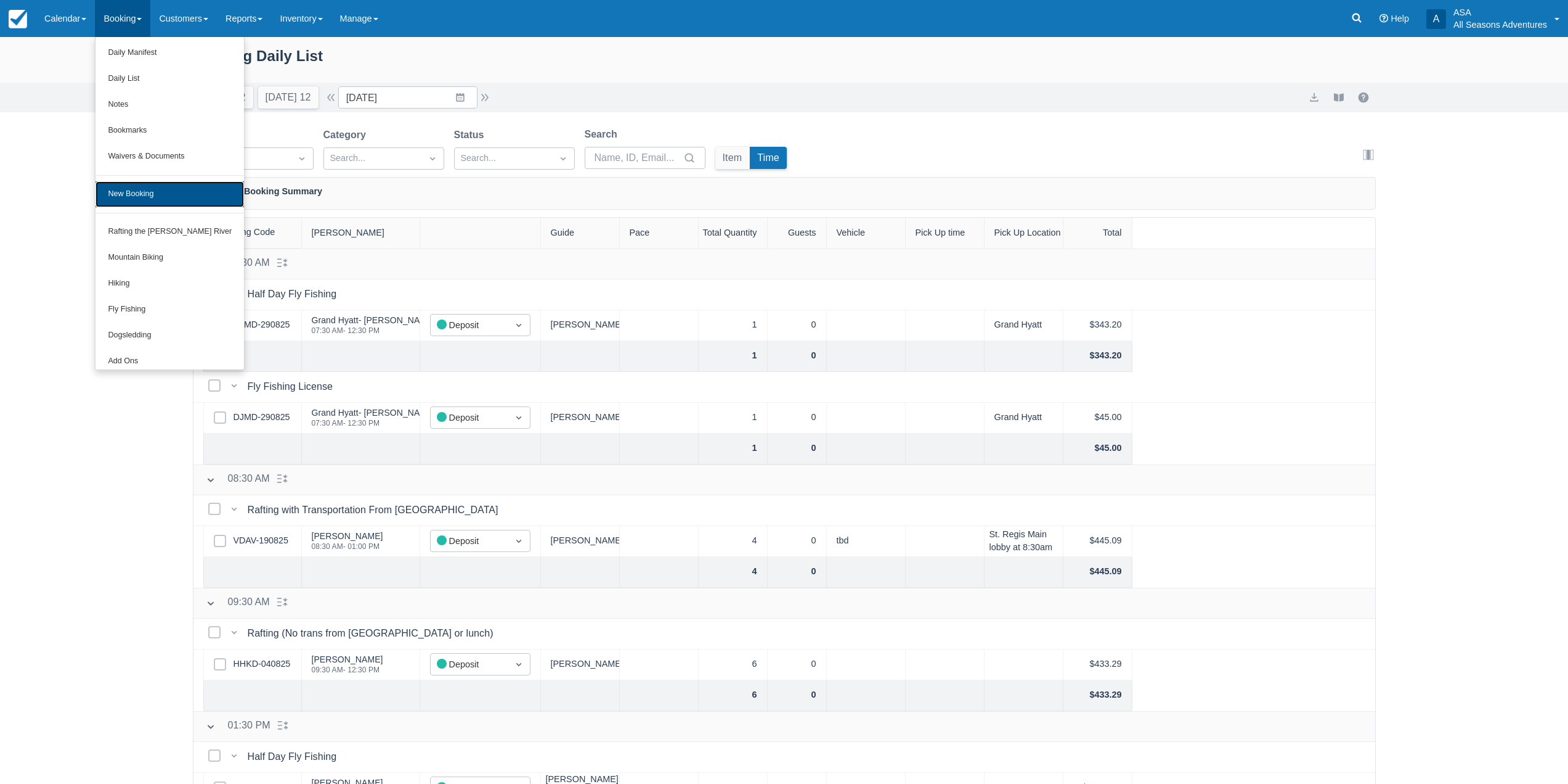
click at [151, 195] on link "New Booking" at bounding box center [170, 195] width 149 height 26
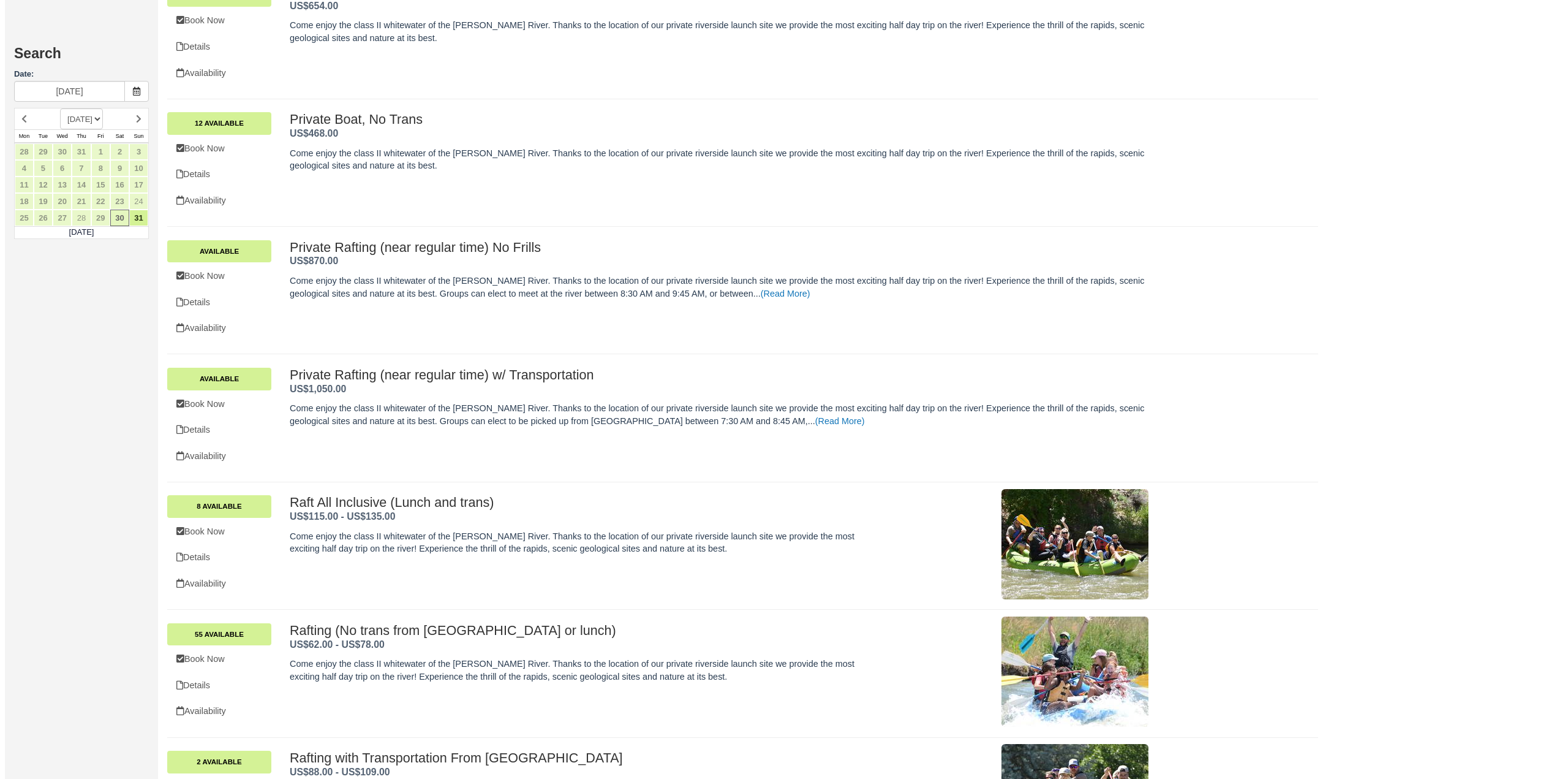
scroll to position [1005, 0]
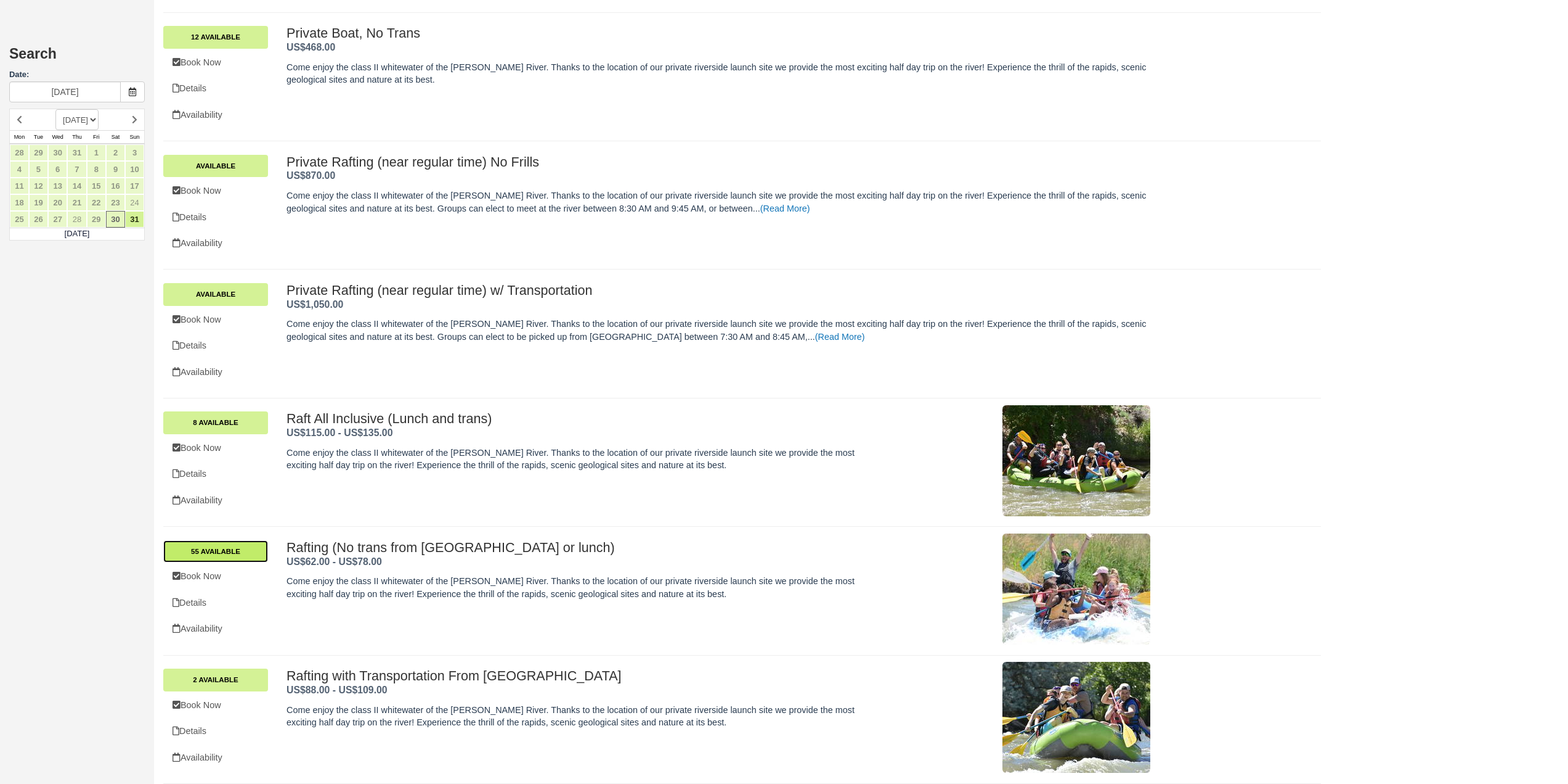
click at [243, 554] on link "55 Available" at bounding box center [216, 551] width 105 height 22
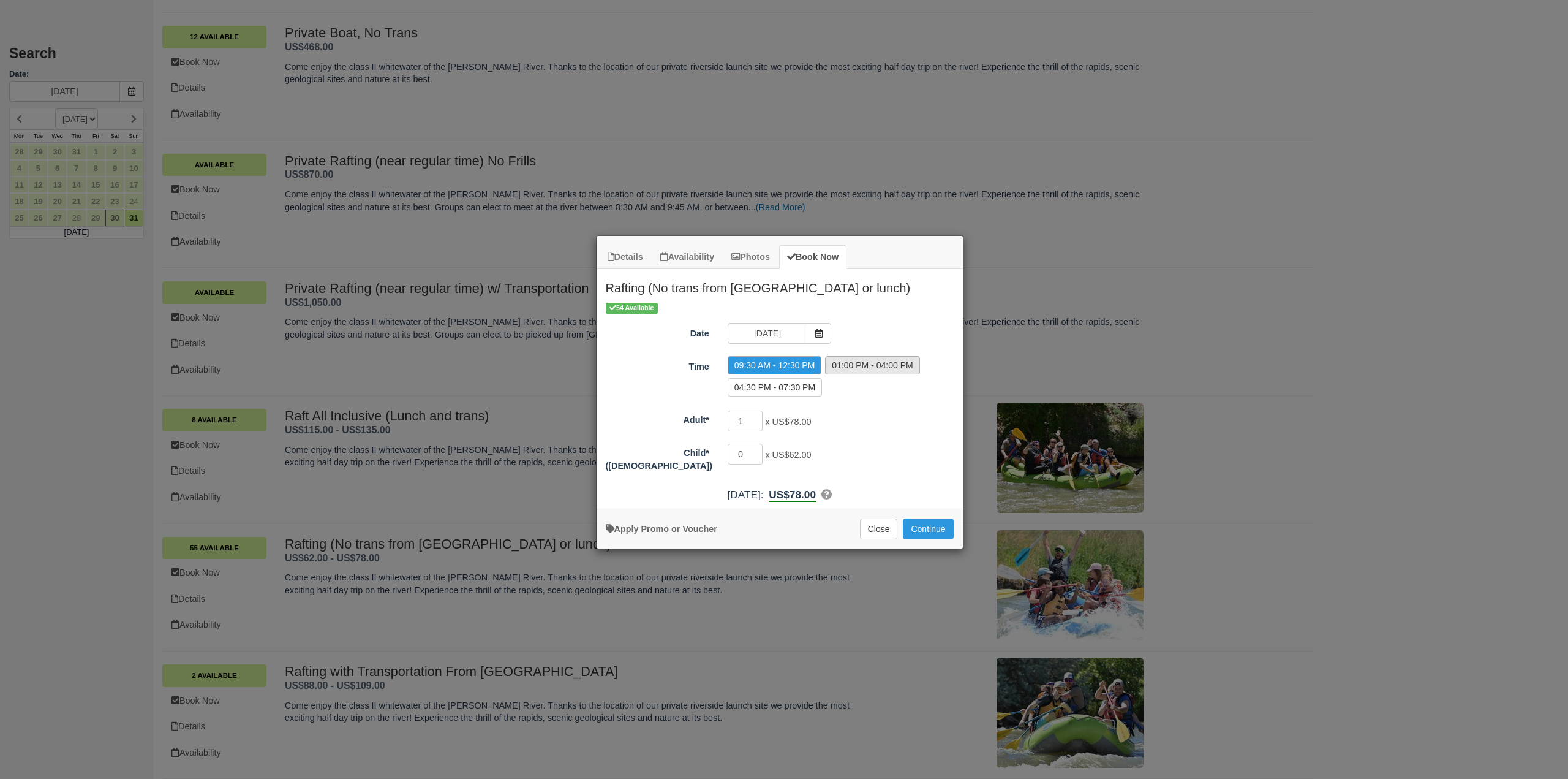
click at [836, 360] on label "01:00 PM - 04:00 PM" at bounding box center [873, 365] width 95 height 19
radio input "true"
type input "1"
click at [755, 451] on input "1" at bounding box center [746, 454] width 36 height 21
click at [937, 524] on button "Continue" at bounding box center [928, 529] width 50 height 21
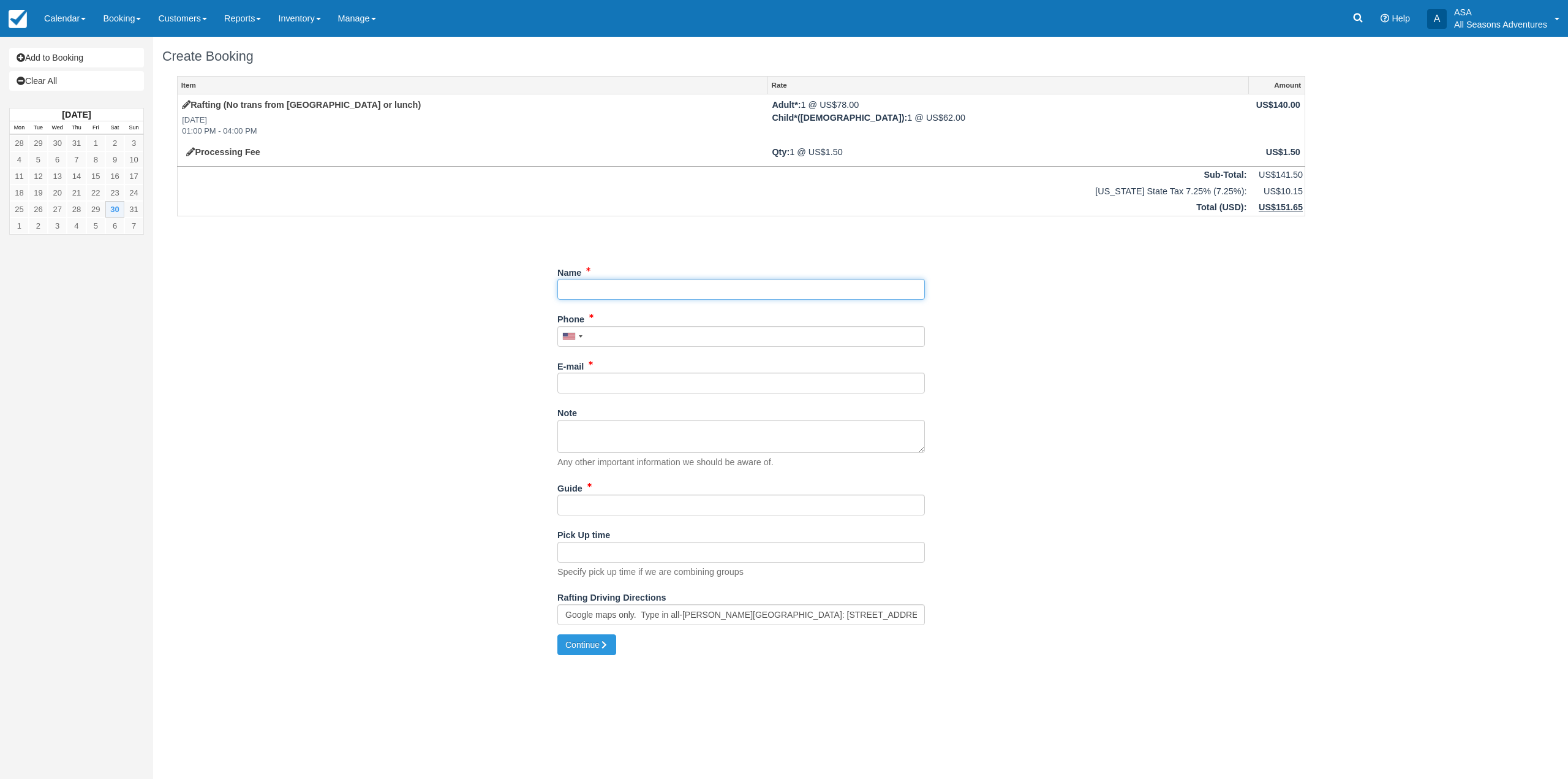
click at [649, 300] on input "Name" at bounding box center [741, 289] width 368 height 21
type input "[PERSON_NAME]"
click at [678, 329] on input "Phone" at bounding box center [738, 335] width 368 height 21
type input "[PHONE_NUMBER]"
click at [713, 385] on input "E-mail" at bounding box center [738, 383] width 368 height 21
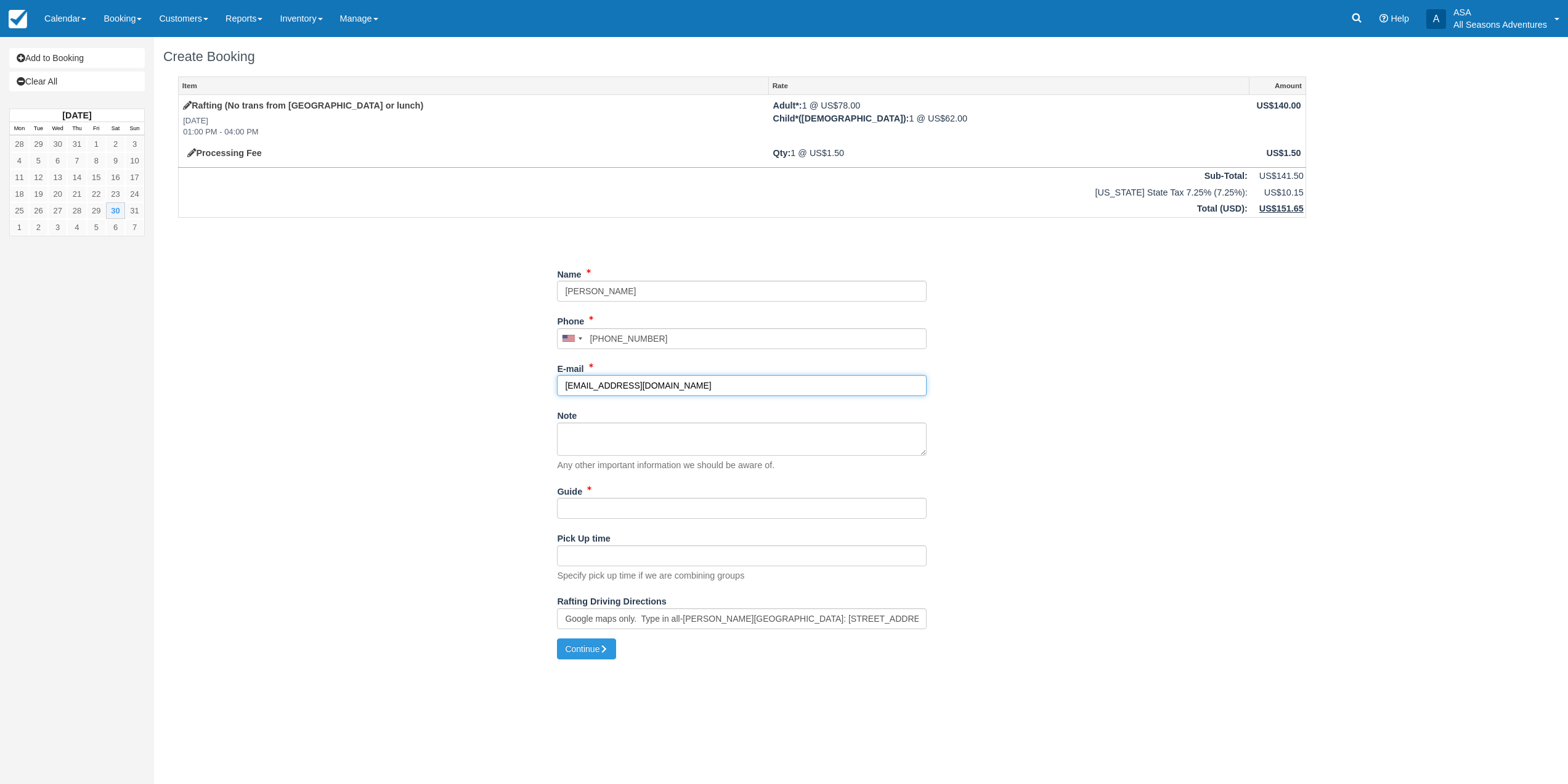
type input "[EMAIL_ADDRESS][DOMAIN_NAME]"
click at [659, 511] on input "Guide" at bounding box center [742, 507] width 370 height 21
click at [640, 510] on input "Guide" at bounding box center [742, 507] width 370 height 21
type input "Scout"
drag, startPoint x: 509, startPoint y: 531, endPoint x: 546, endPoint y: 555, distance: 44.1
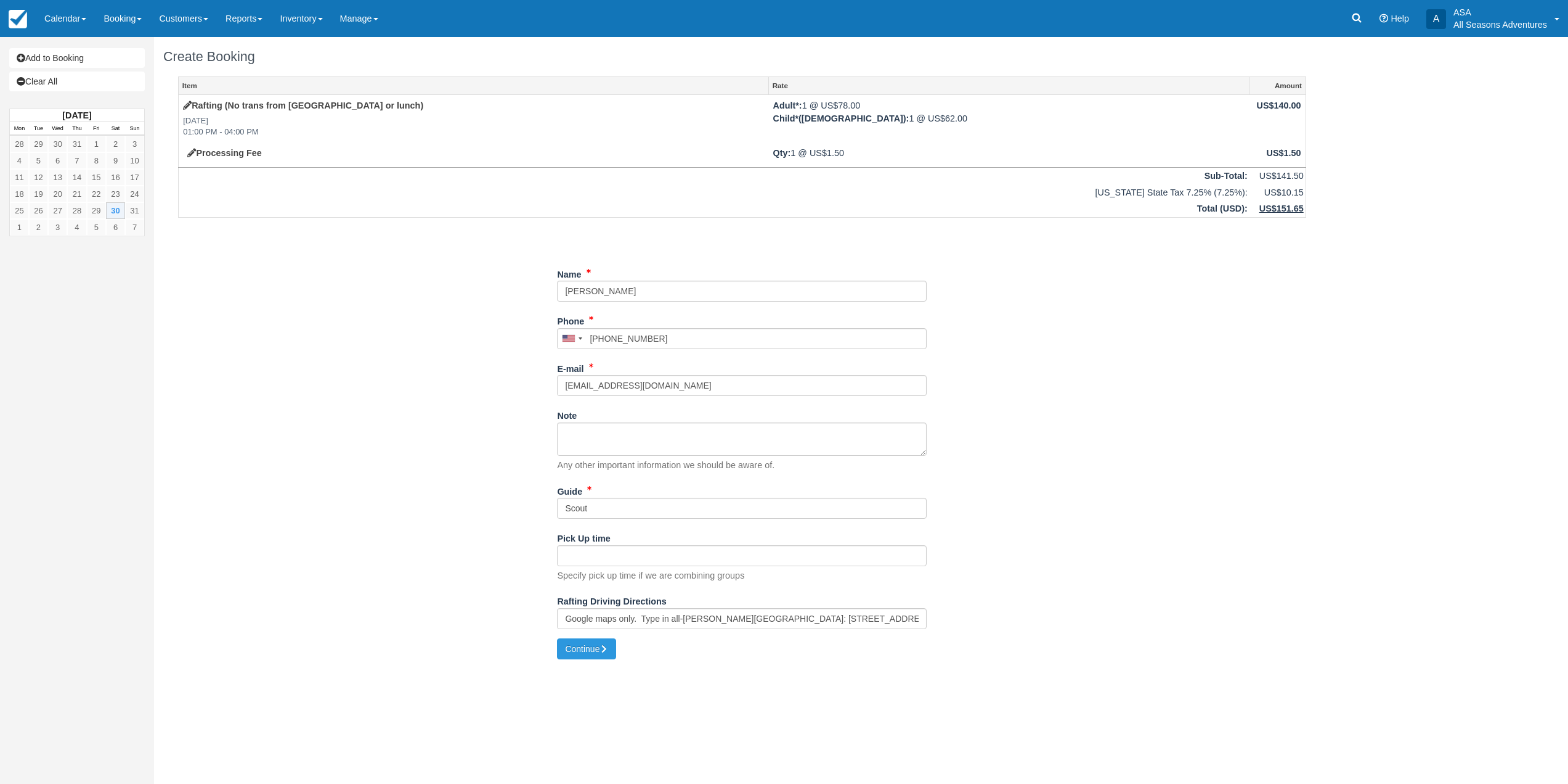
click at [509, 531] on div "Item Rate Amount Rafting (No trans from [GEOGRAPHIC_DATA] or lunch) [DATE] 01:0…" at bounding box center [742, 357] width 1157 height 562
click at [569, 653] on button "Continue" at bounding box center [587, 648] width 60 height 21
type input "[PHONE_NUMBER]"
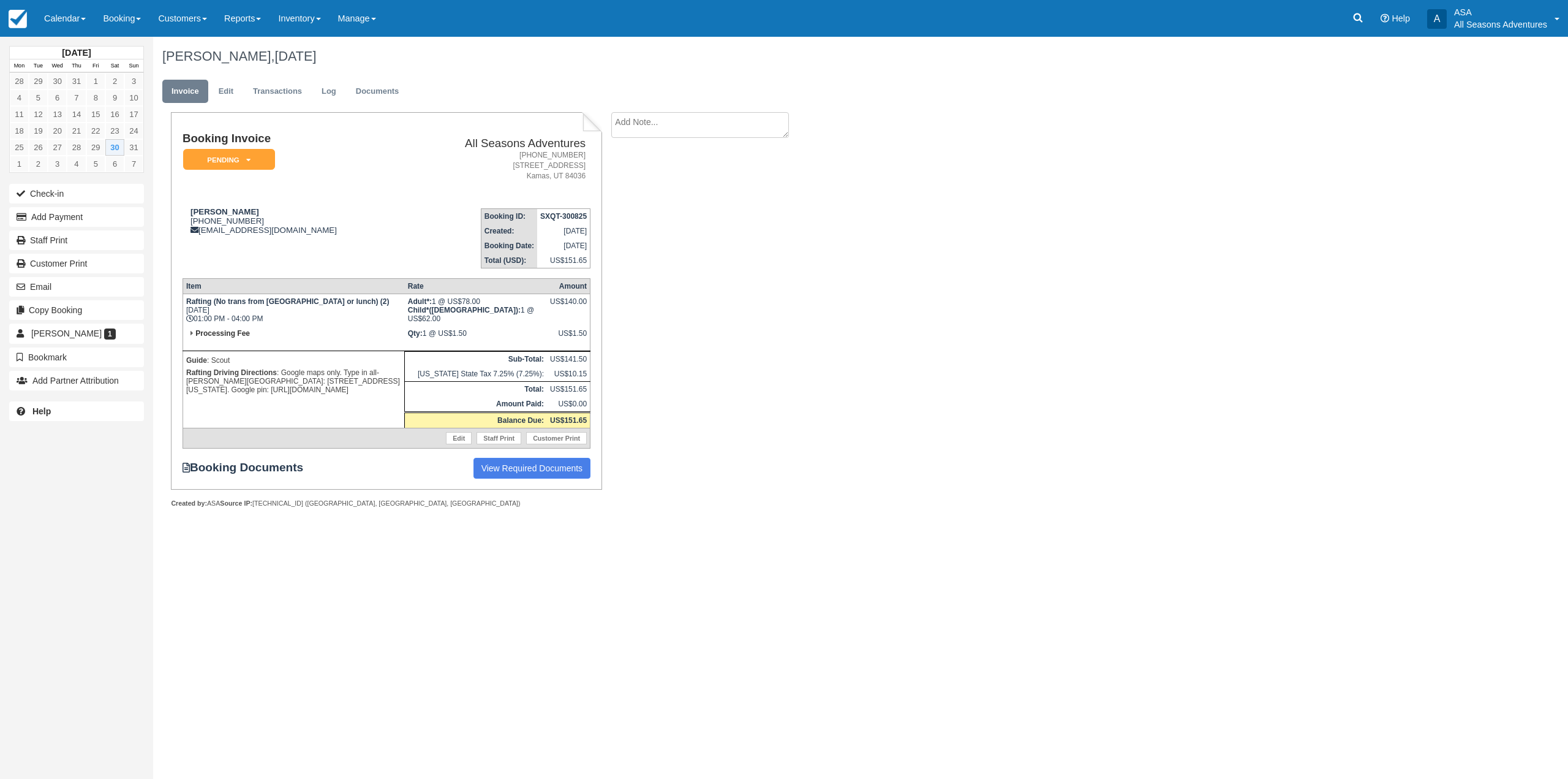
click at [695, 267] on div "Booking Invoice Pending   Reserved Deposit Paid Waiting Cancelled Void All Seas…" at bounding box center [489, 323] width 674 height 422
click at [87, 221] on button "Add Payment" at bounding box center [76, 217] width 135 height 20
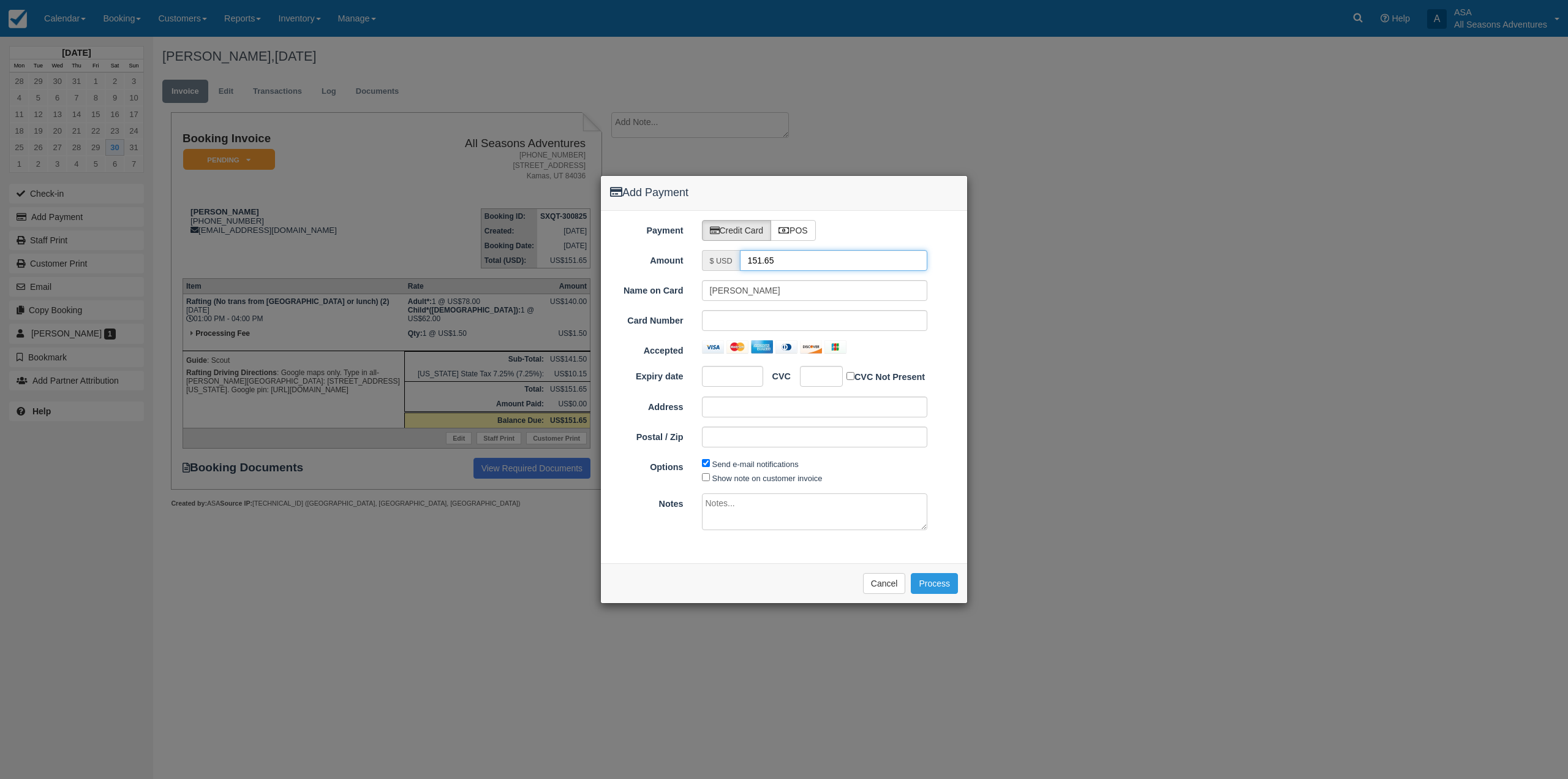
drag, startPoint x: 716, startPoint y: 271, endPoint x: 708, endPoint y: 273, distance: 8.2
click at [708, 273] on div "Payment Credit Card POS Amount $ USD 151.65 Name on Card Gareth Penhallurick Ca…" at bounding box center [783, 387] width 366 height 352
type input "1.50"
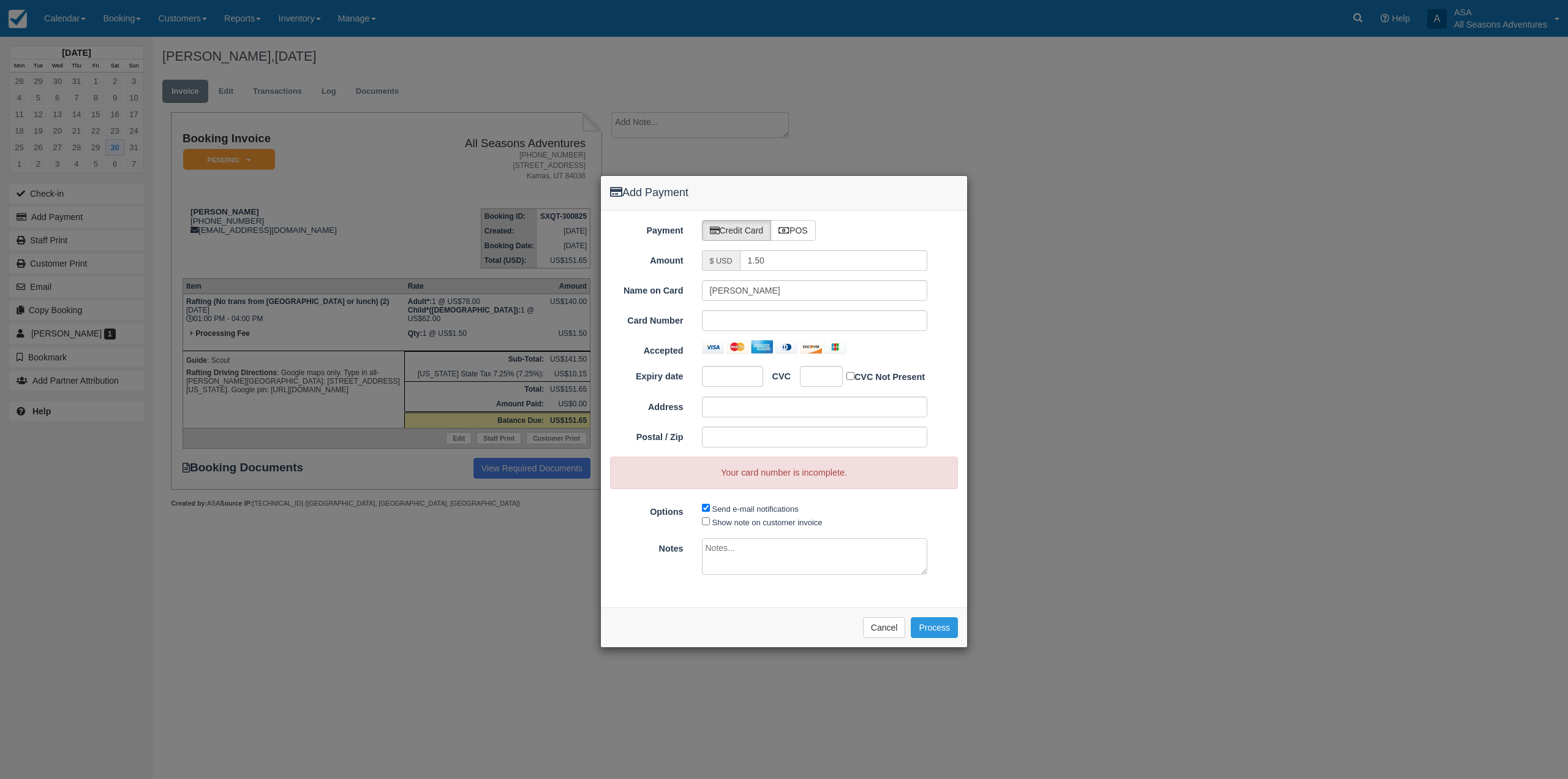
click at [753, 375] on div at bounding box center [733, 376] width 61 height 21
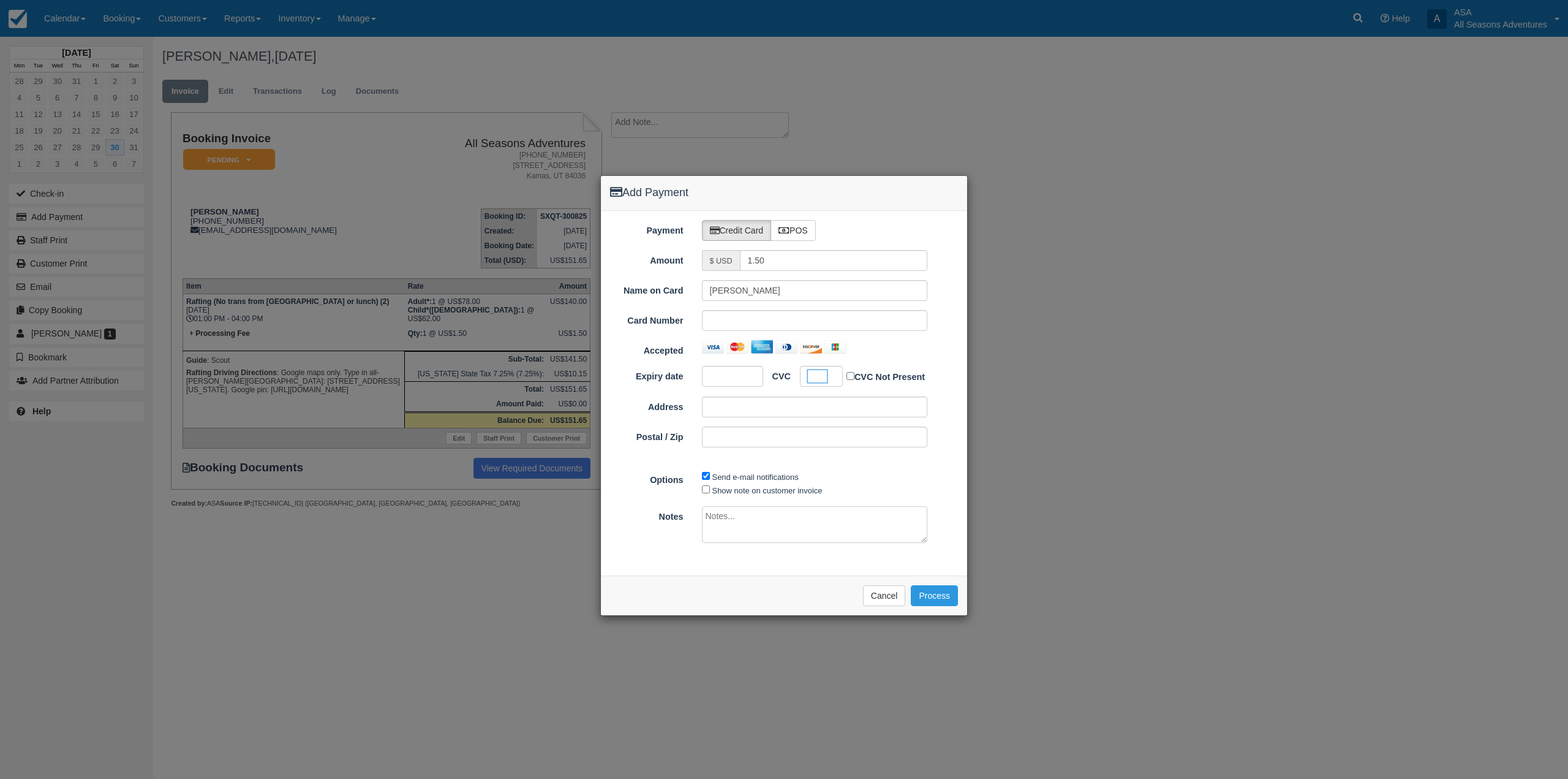
click at [921, 352] on div at bounding box center [815, 347] width 226 height 14
click at [941, 597] on button "Process" at bounding box center [935, 595] width 47 height 21
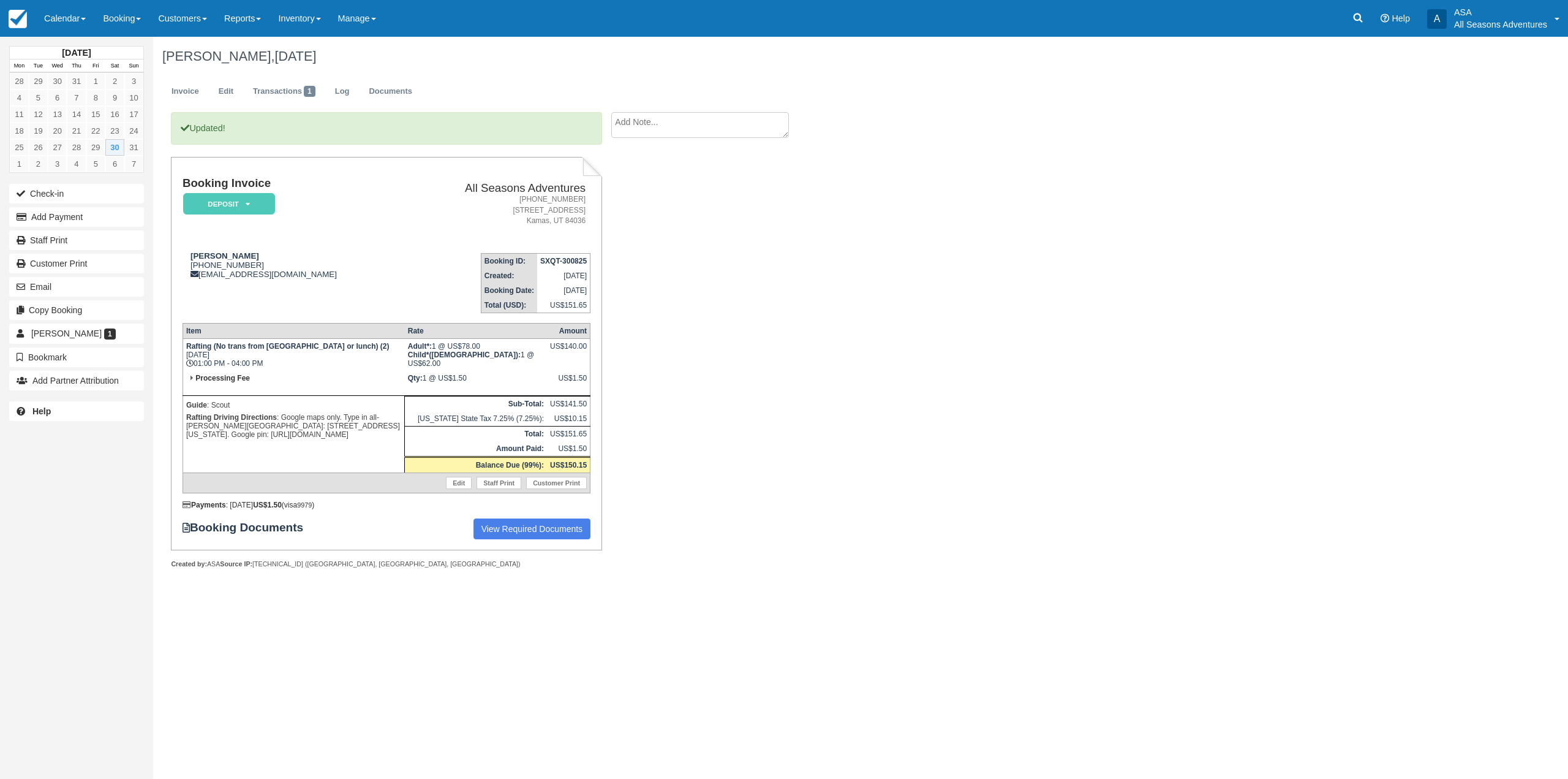
click at [952, 357] on div "Gareth Penhallurick, August 30 2025 Invoice Edit Transactions 1 Log Documents U…" at bounding box center [741, 316] width 1176 height 558
drag, startPoint x: 268, startPoint y: 254, endPoint x: 221, endPoint y: 252, distance: 47.0
click at [221, 252] on div "Gareth Penhallurick 1 (808) 639-2320 gpenhallurick@gmail.com" at bounding box center [293, 265] width 221 height 28
copy strong "Penhallurick"
drag, startPoint x: 350, startPoint y: 433, endPoint x: 183, endPoint y: 418, distance: 167.7
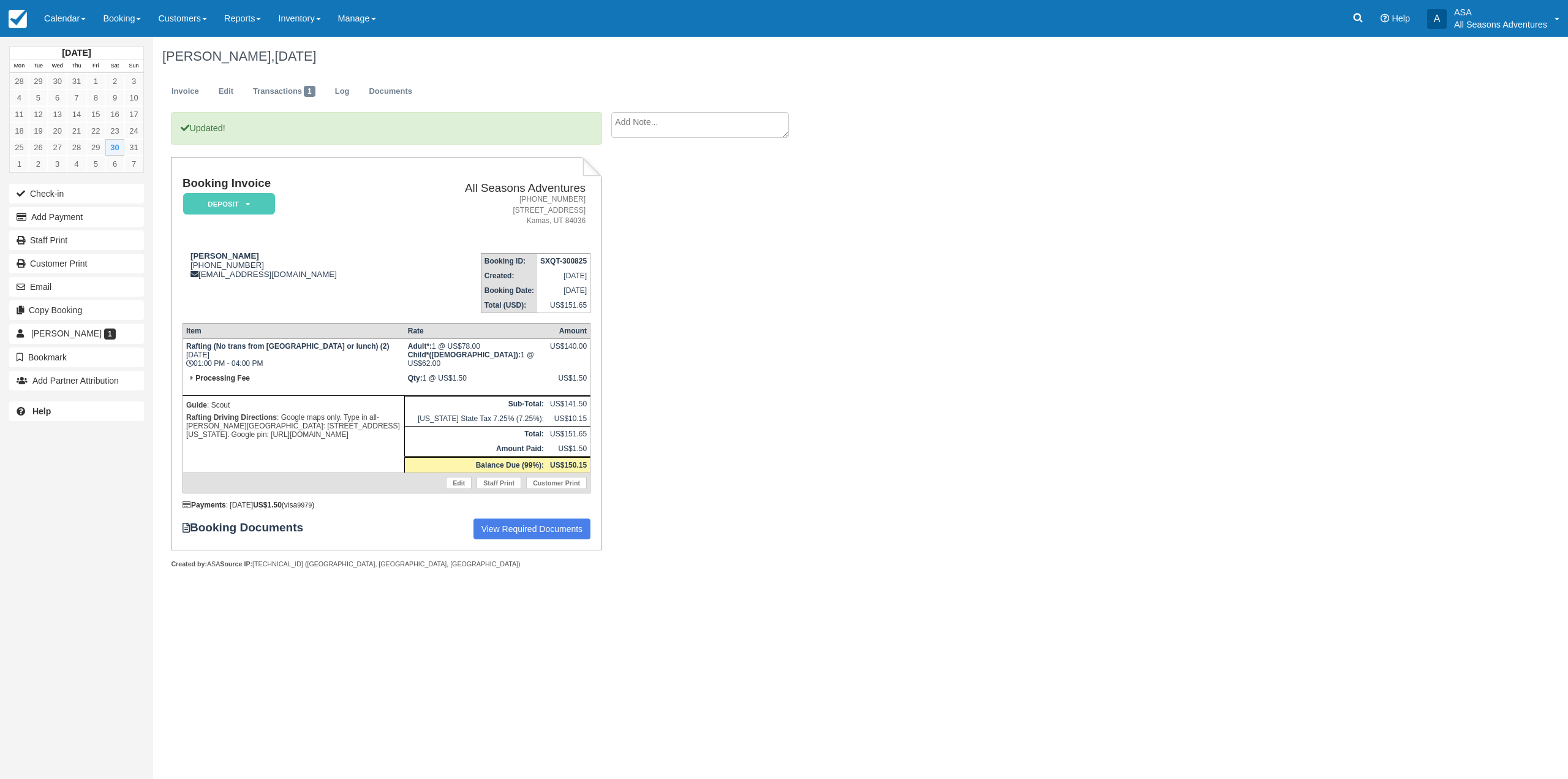
click at [183, 418] on td "Guide : Scout Rafting Driving Directions : Google maps only. Type in all-Weber …" at bounding box center [293, 434] width 222 height 77
copy p "Rafting Driving Directions : Google maps only. Type in all-Weber Crossing Campg…"
click at [720, 279] on div "Updated! Booking Invoice Deposit   Pending Reserved Paid Waiting Cancelled All …" at bounding box center [489, 354] width 674 height 483
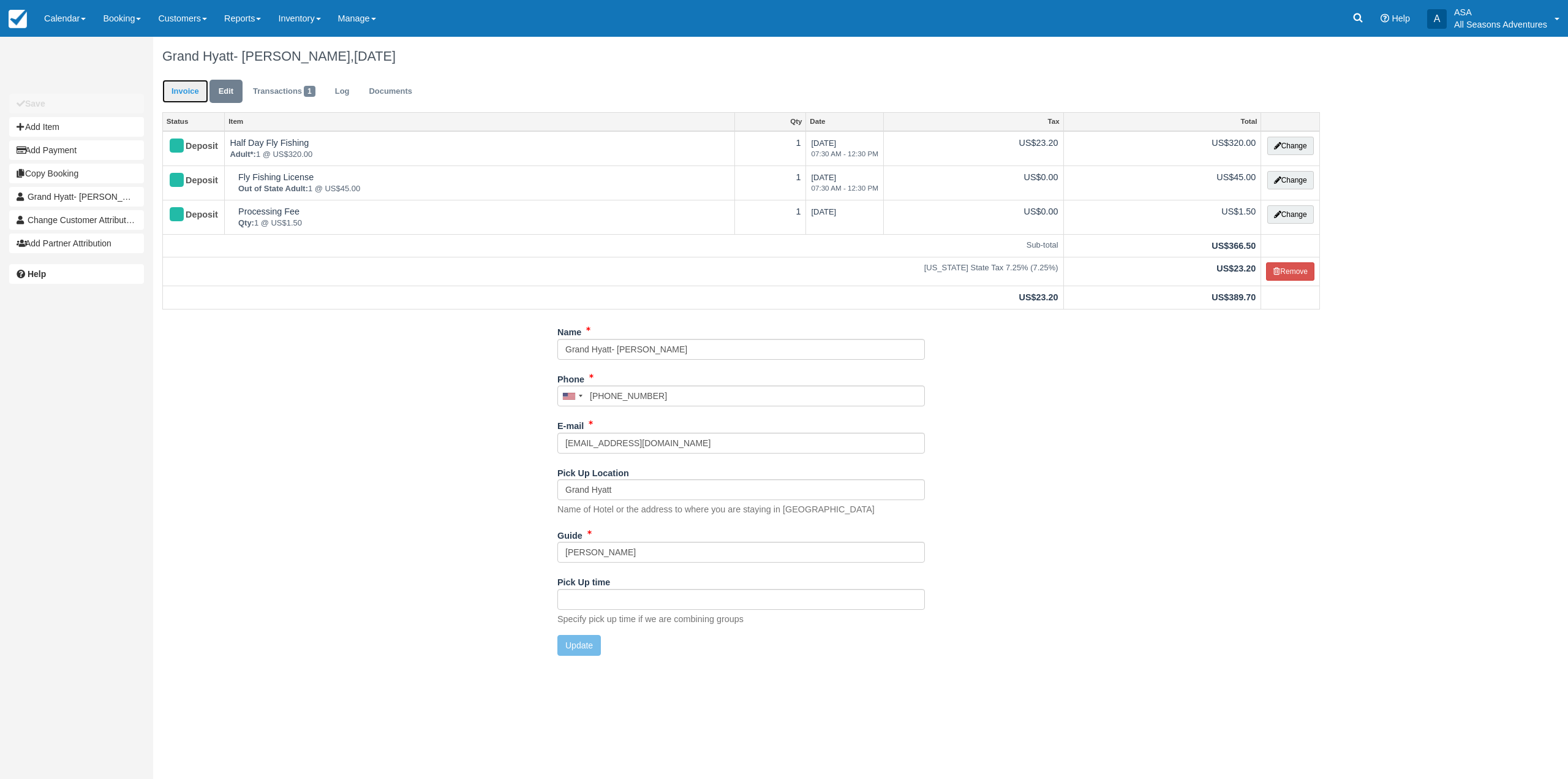
click at [190, 98] on link "Invoice" at bounding box center [185, 92] width 46 height 24
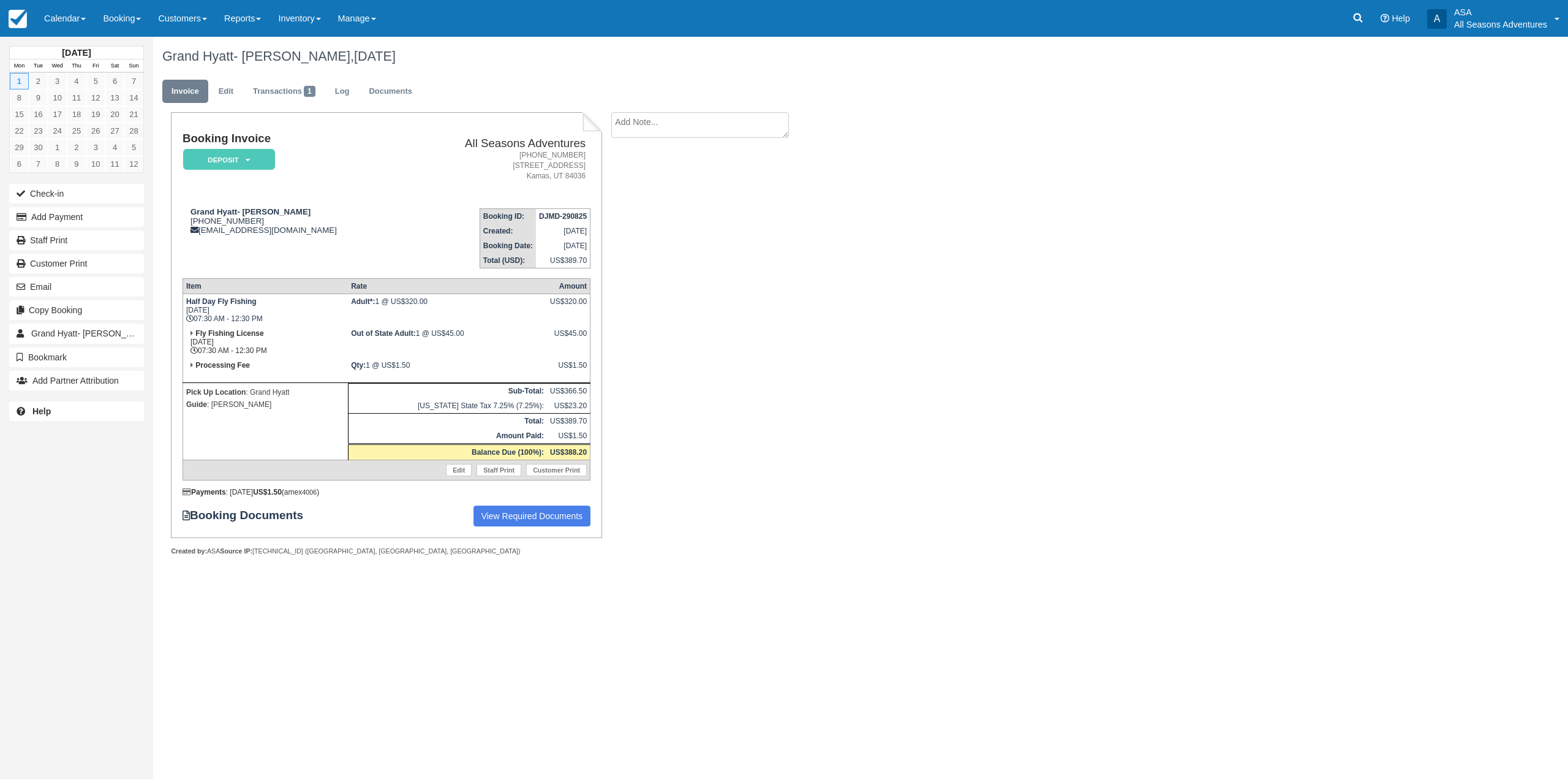
click at [226, 104] on ul "Invoice Edit Transactions 1 Log Documents" at bounding box center [742, 94] width 1158 height 36
click at [225, 93] on link "Edit" at bounding box center [226, 92] width 34 height 24
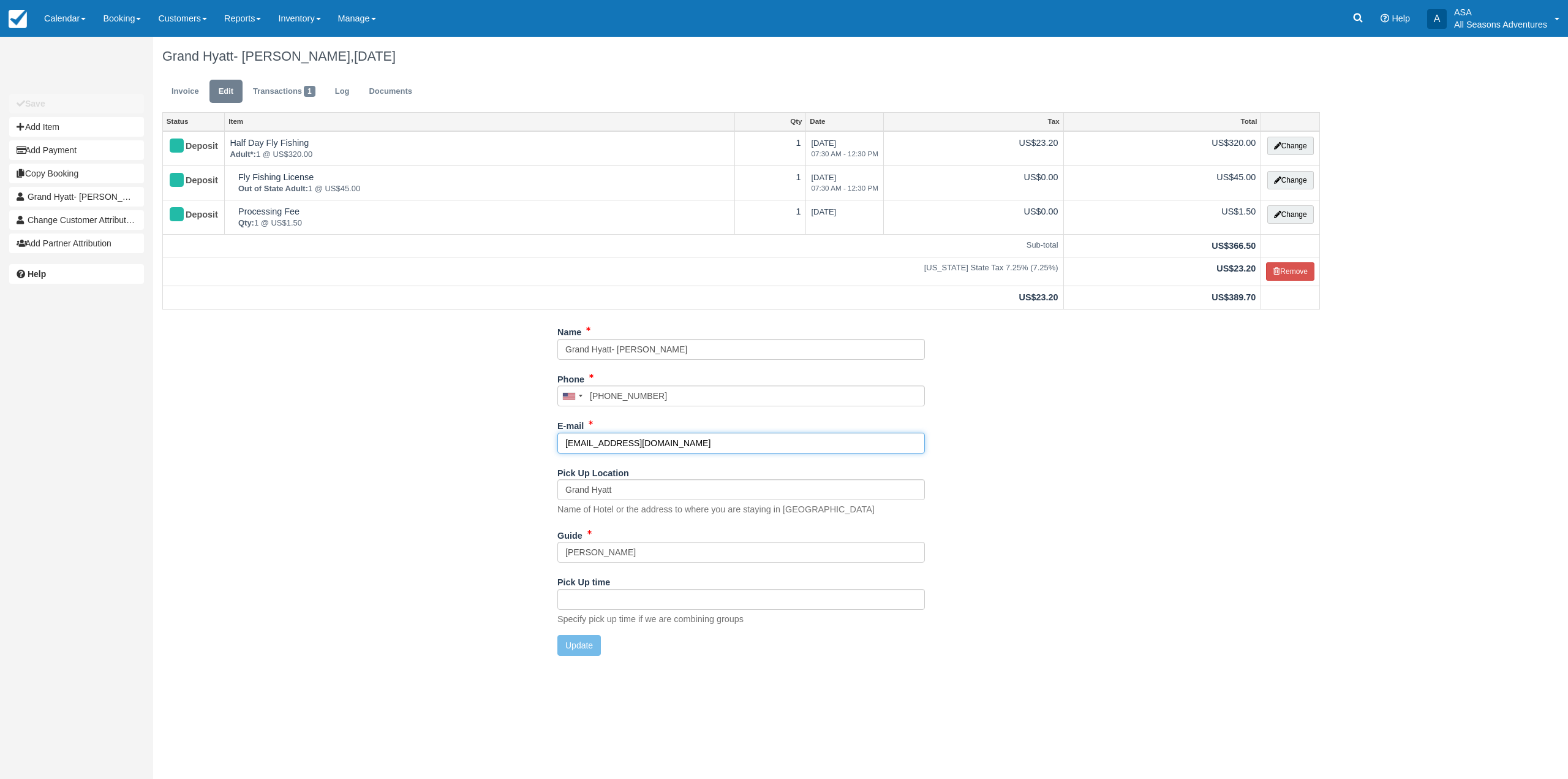
drag, startPoint x: 688, startPoint y: 443, endPoint x: 516, endPoint y: 449, distance: 172.1
click at [516, 449] on div "Name Grand Hyatt- Warren Sekino Phone United States +1 Canada +1 United Kingdom…" at bounding box center [741, 493] width 1176 height 343
type input "slcgp-concierge@hyatt.com"
click at [593, 649] on button "Update" at bounding box center [579, 645] width 43 height 21
type input "+19084617264"
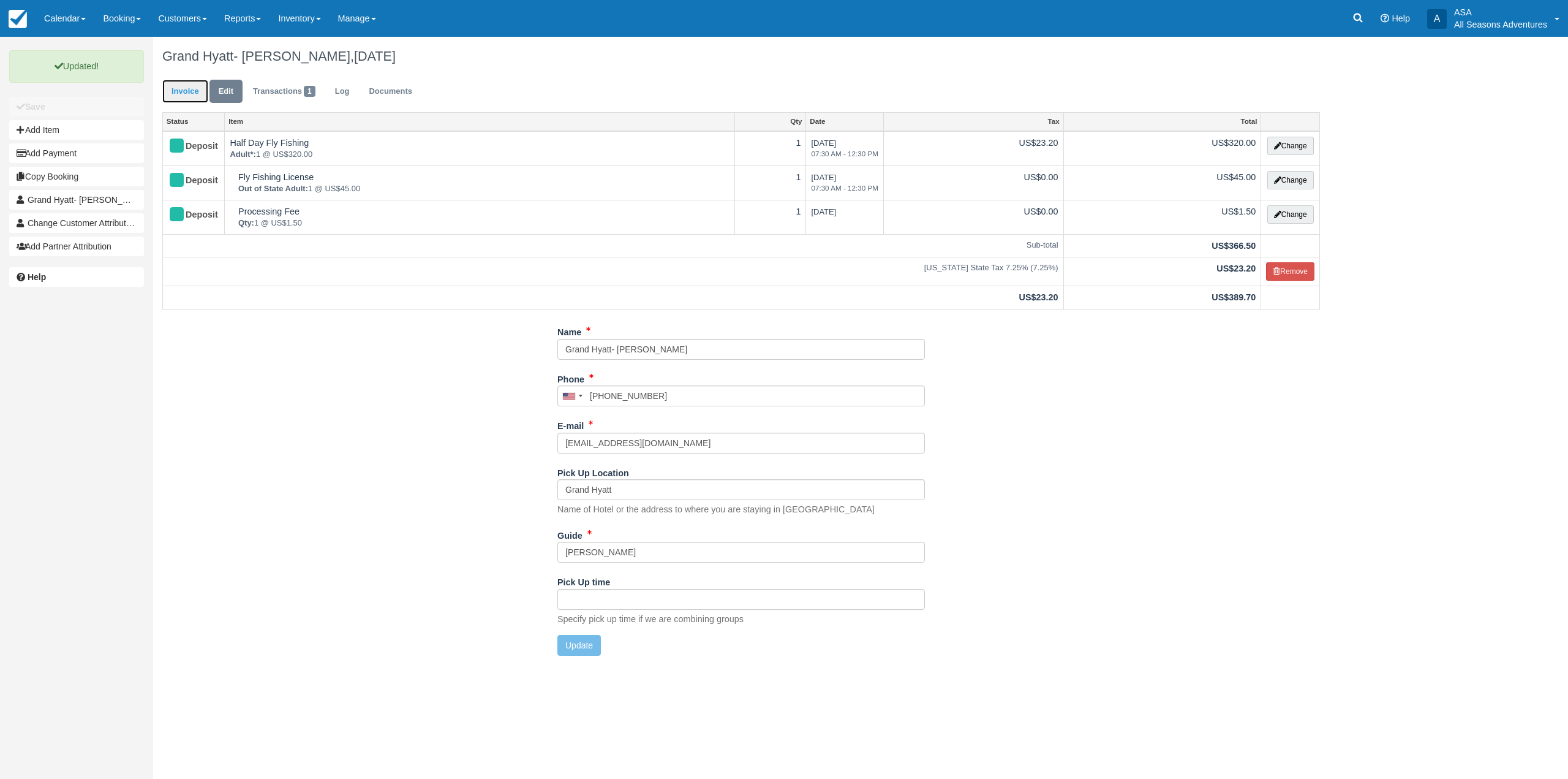
click at [188, 93] on link "Invoice" at bounding box center [185, 92] width 46 height 24
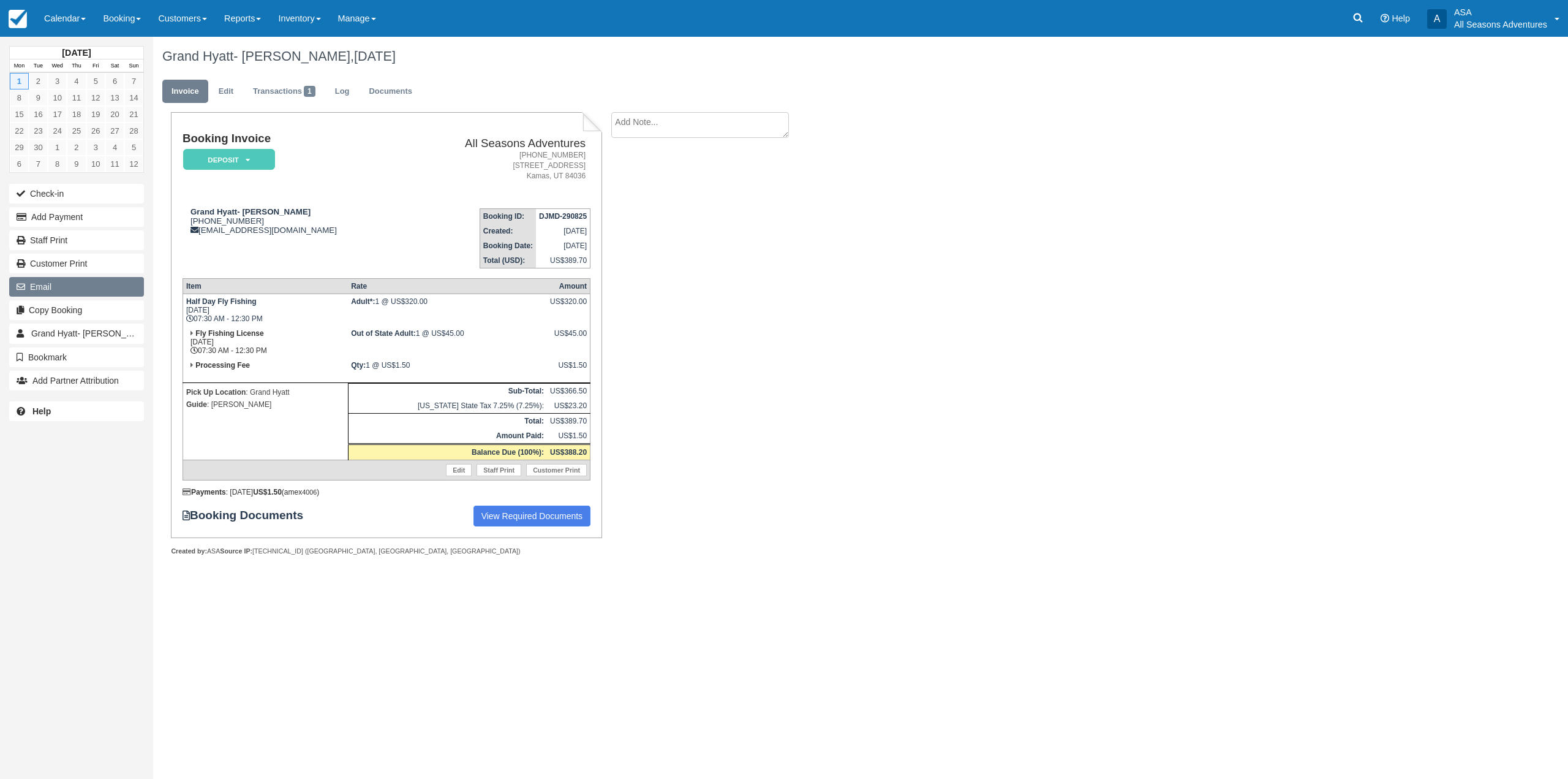
click at [102, 292] on button "Email" at bounding box center [76, 287] width 135 height 20
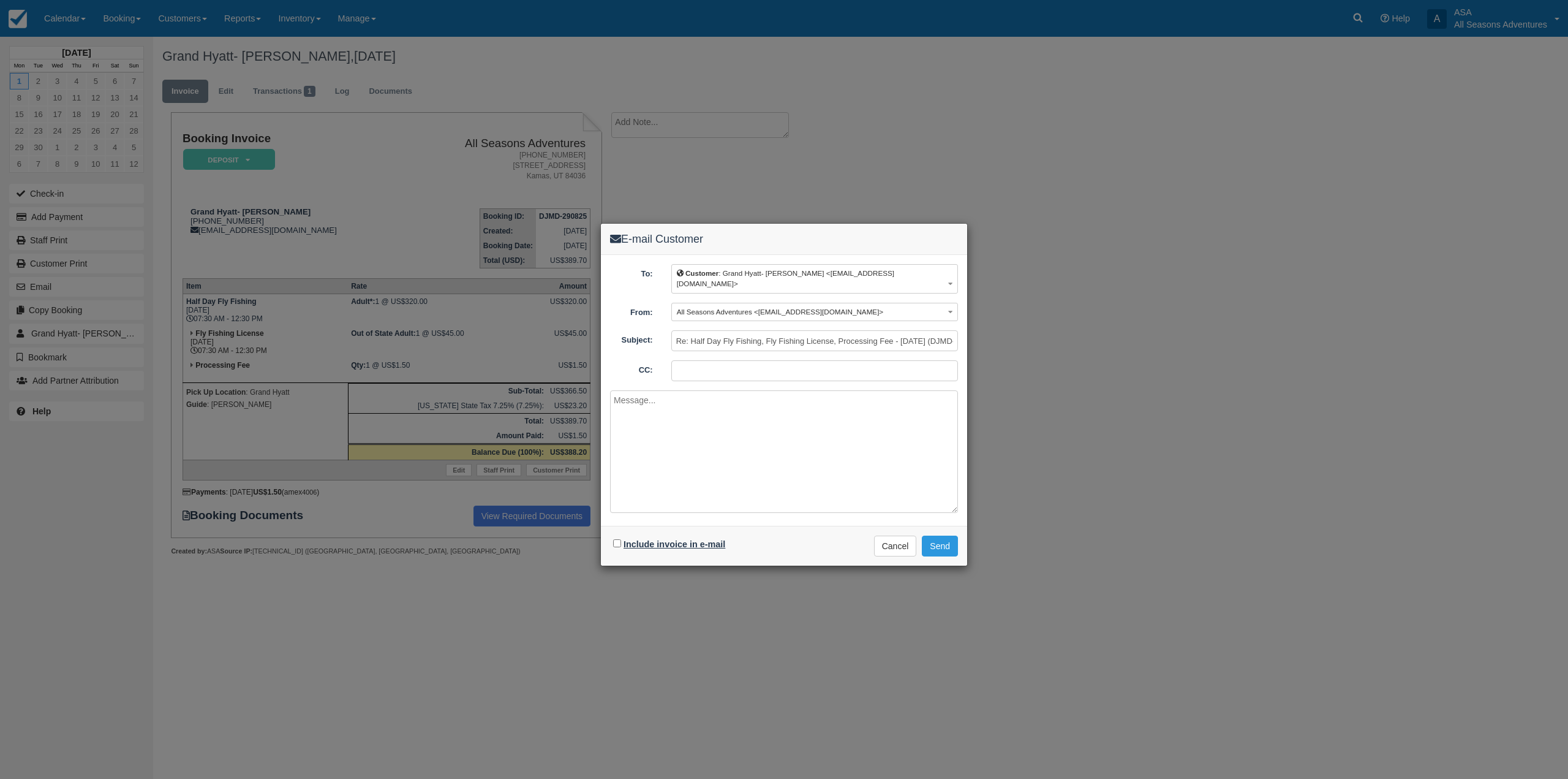
click at [683, 539] on label "Include invoice in e-mail" at bounding box center [674, 544] width 102 height 10
click at [621, 539] on input "Include invoice in e-mail" at bounding box center [617, 543] width 8 height 8
checkbox input "true"
click at [939, 535] on button "Send" at bounding box center [940, 545] width 36 height 21
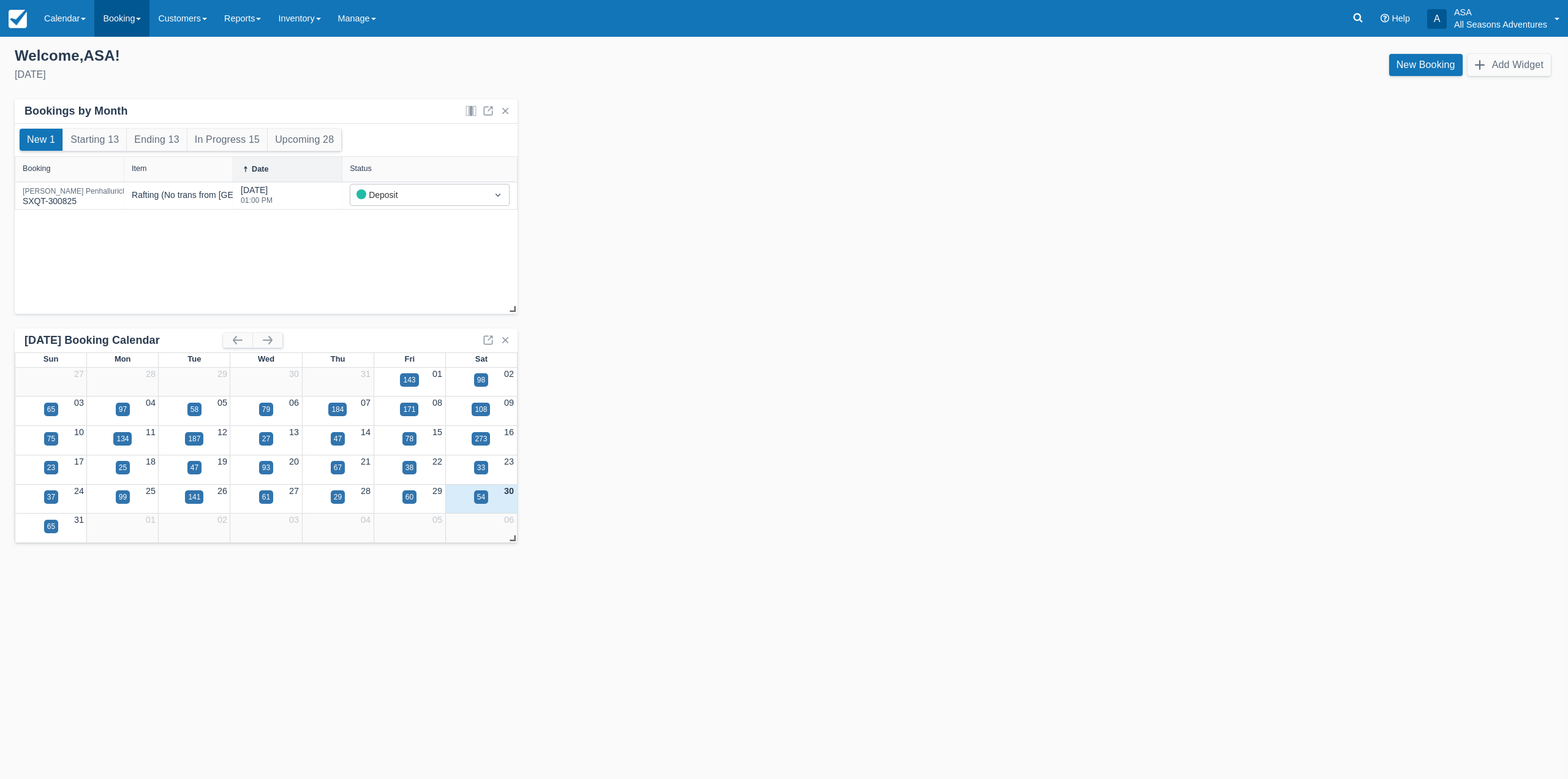
click at [140, 25] on link "Booking" at bounding box center [122, 18] width 55 height 36
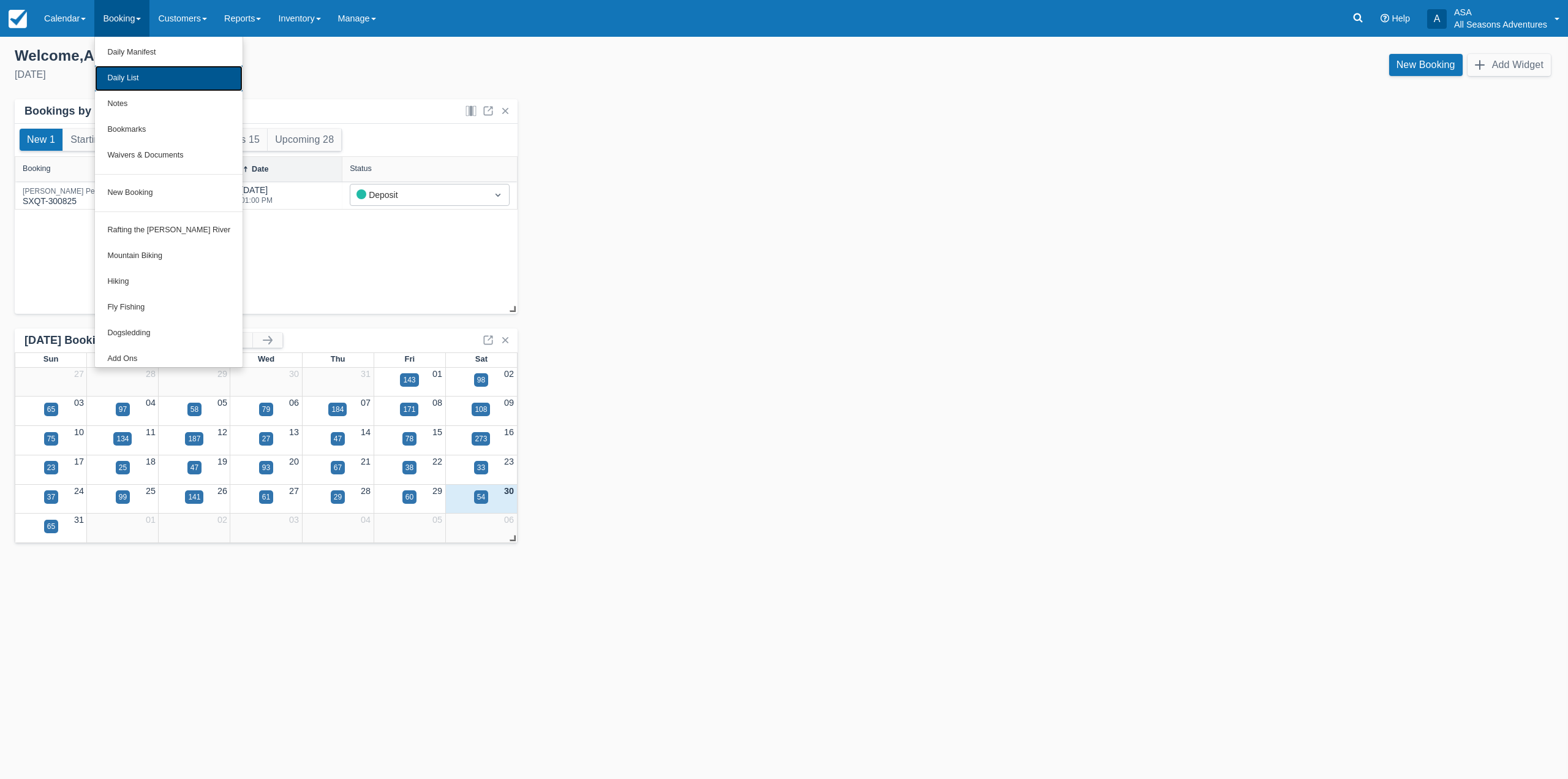
click at [150, 80] on link "Daily List" at bounding box center [169, 78] width 148 height 26
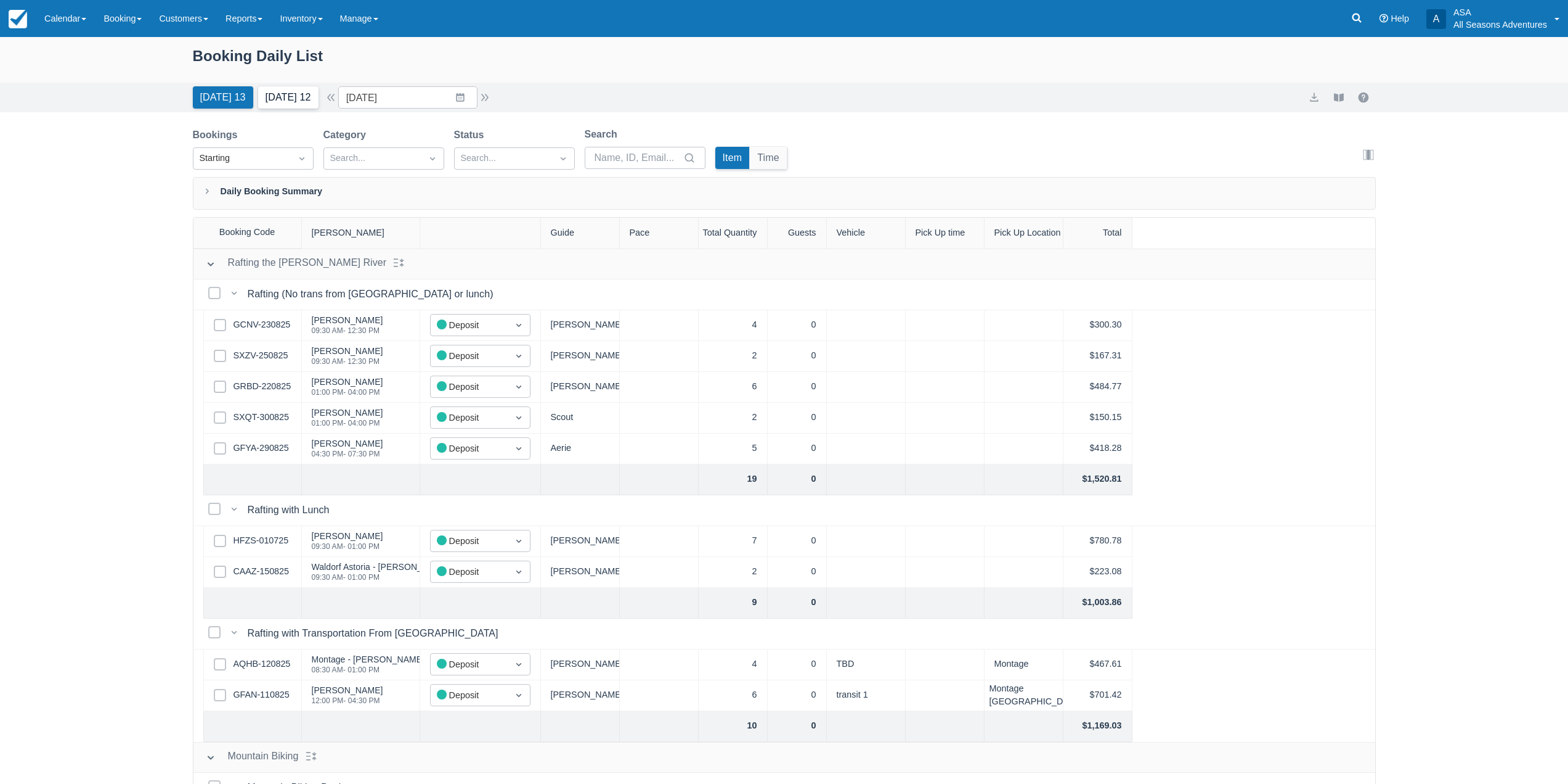
click at [278, 103] on button "Tomorrow 12" at bounding box center [288, 97] width 60 height 22
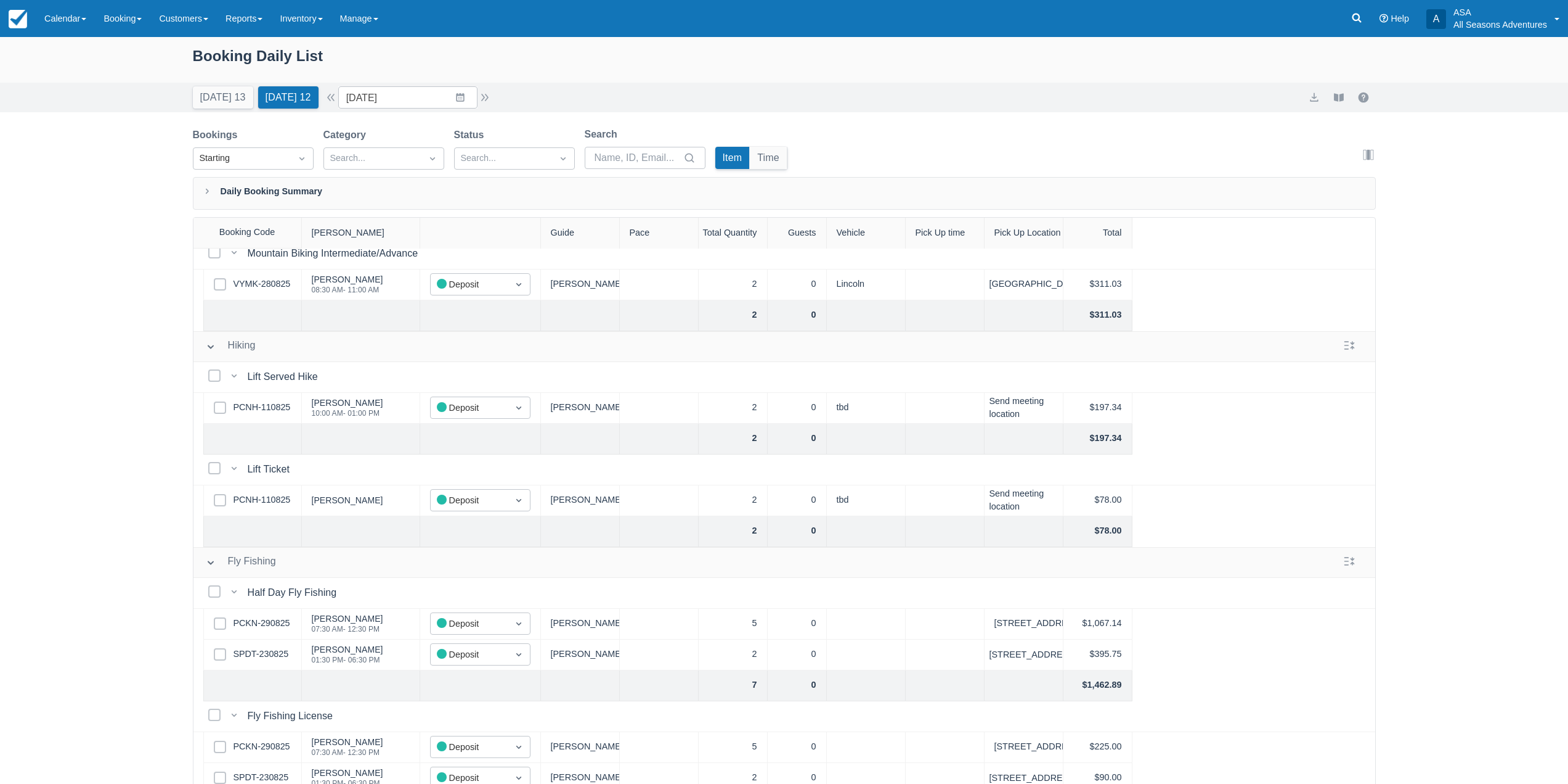
scroll to position [553, 0]
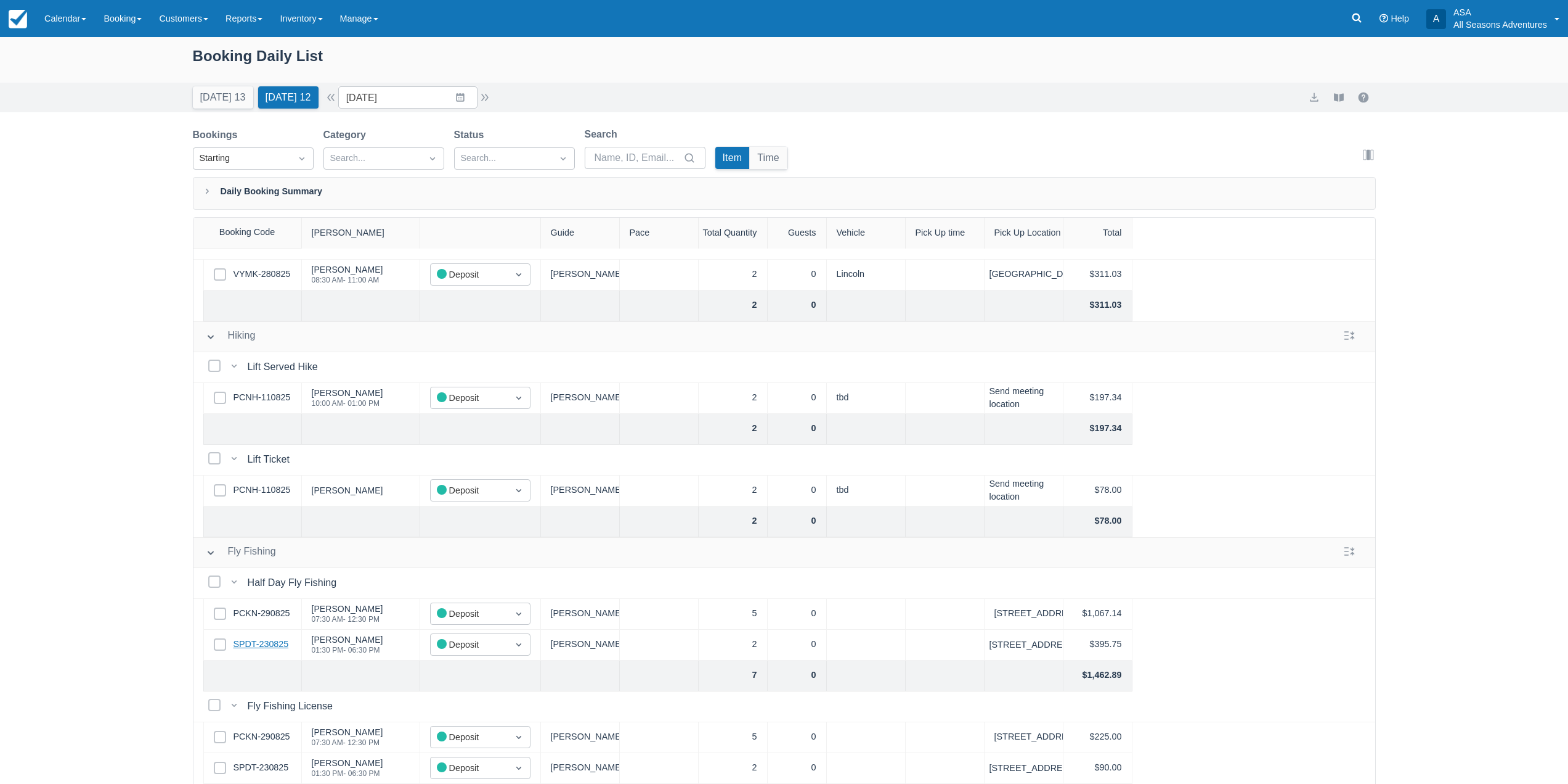
click at [276, 637] on link "SPDT-230825" at bounding box center [261, 644] width 56 height 14
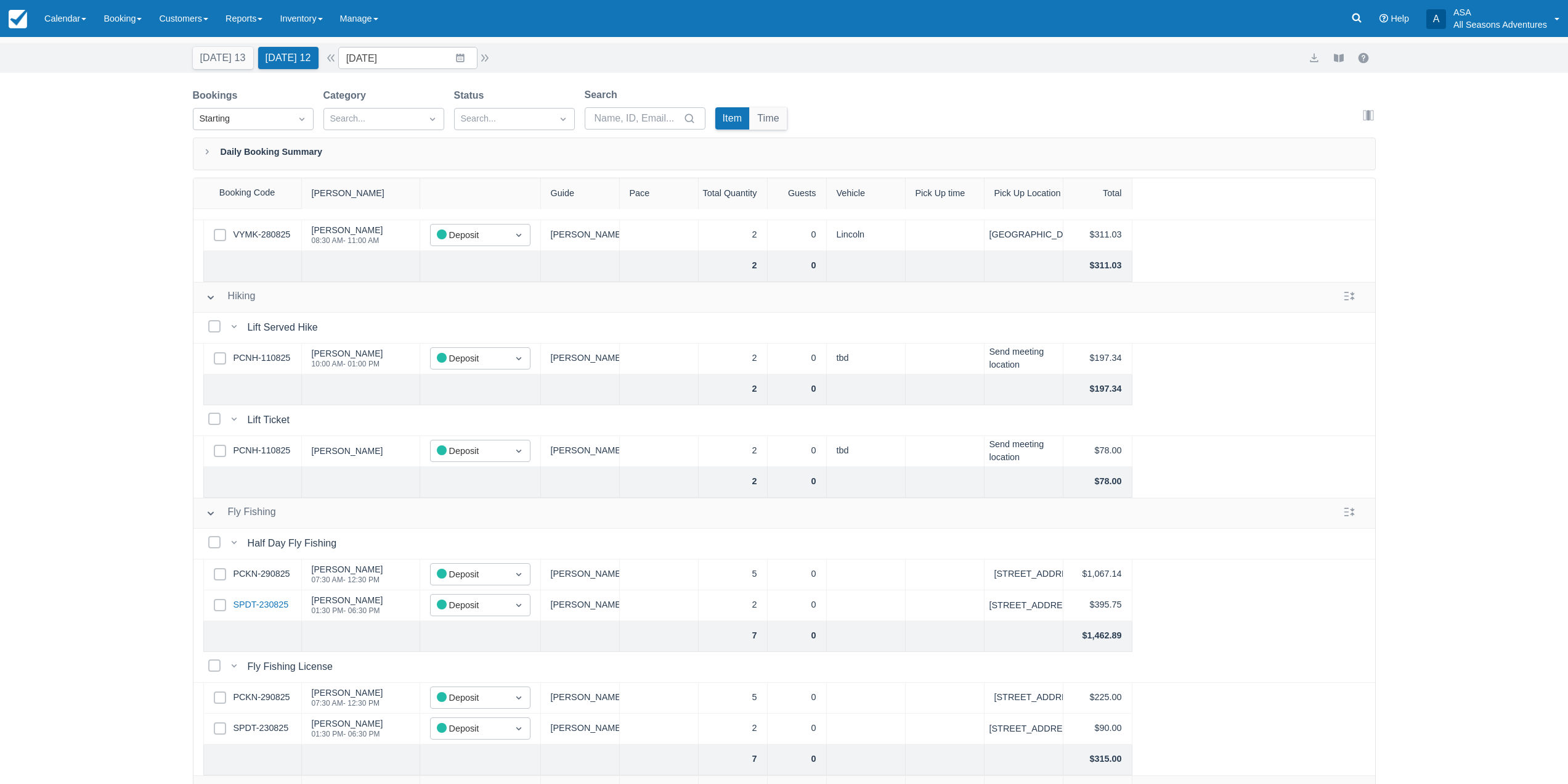
scroll to position [63, 0]
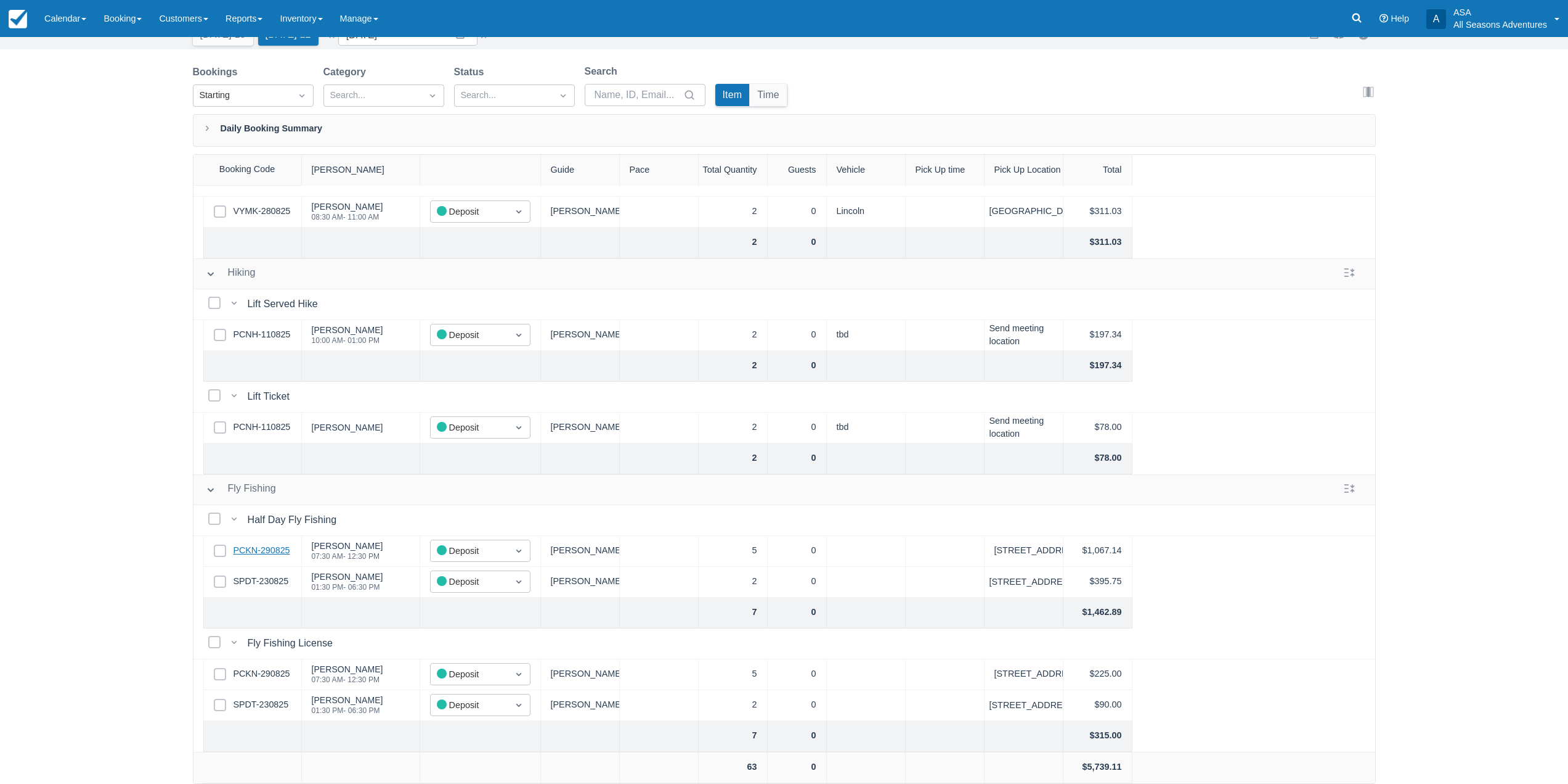
click at [256, 544] on link "PCKN-290825" at bounding box center [261, 551] width 57 height 14
click at [267, 667] on link "PCKN-290825" at bounding box center [261, 674] width 57 height 14
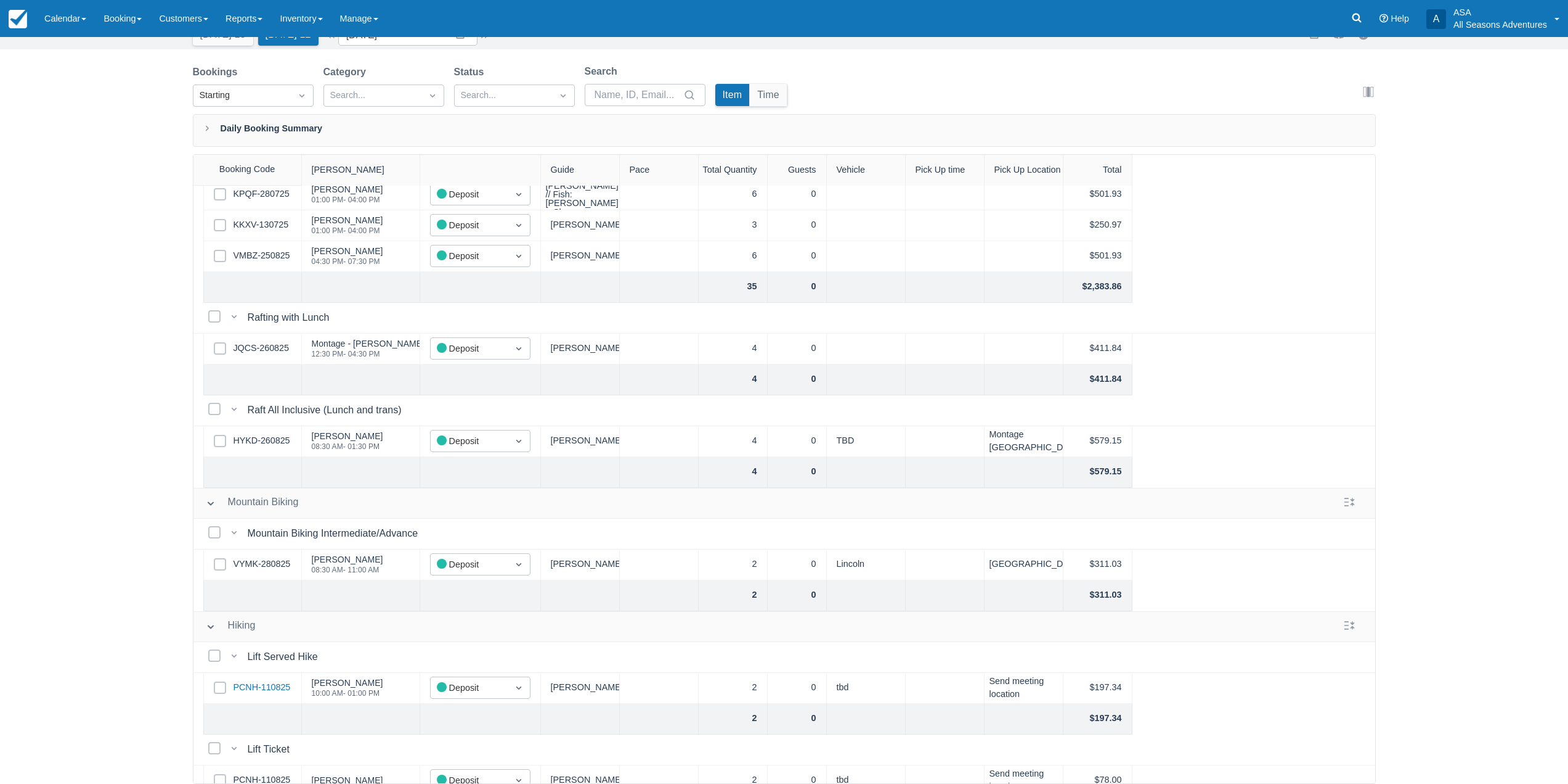
scroll to position [183, 0]
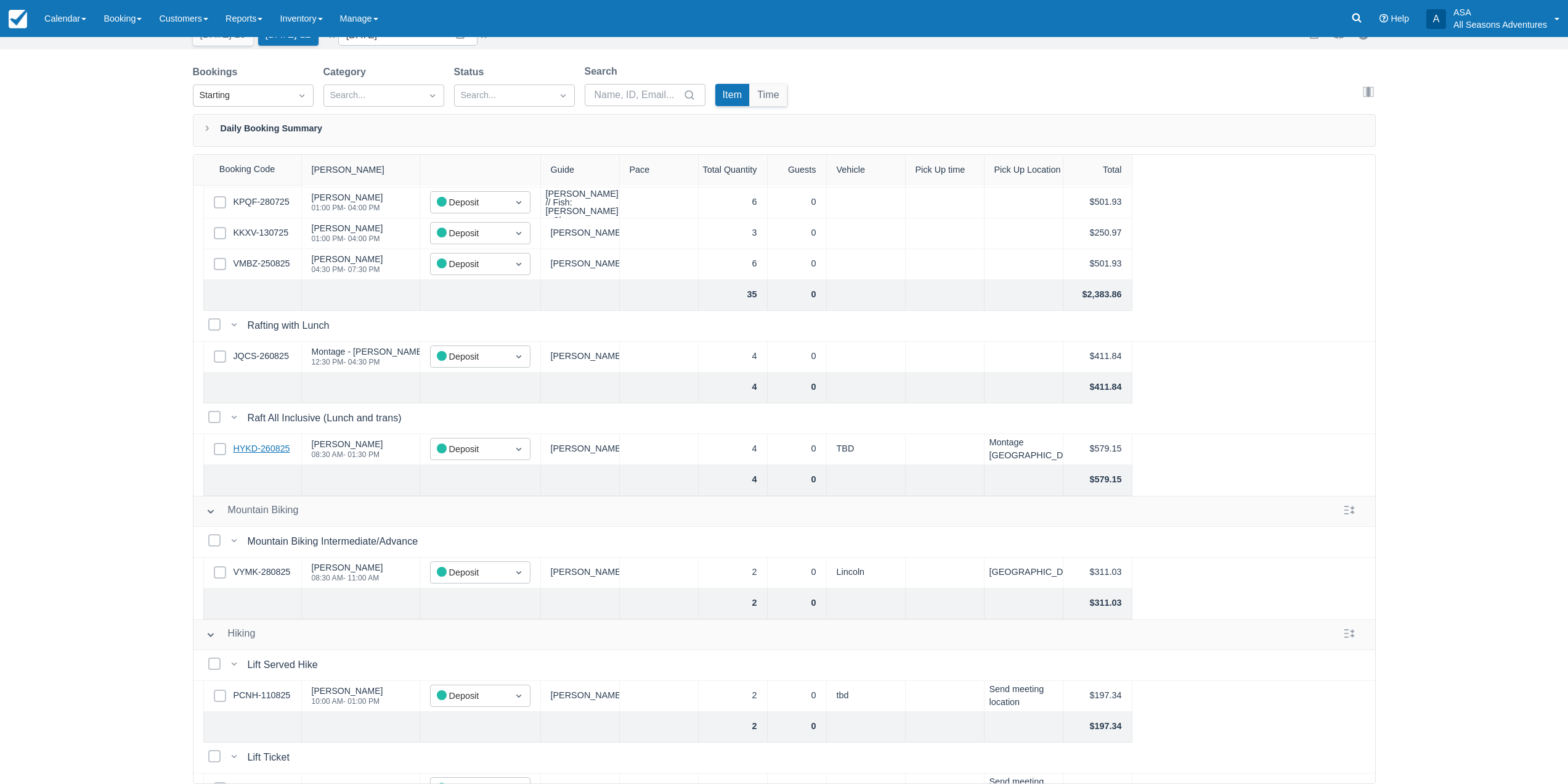
click at [250, 449] on link "HYKD-260825" at bounding box center [261, 449] width 57 height 14
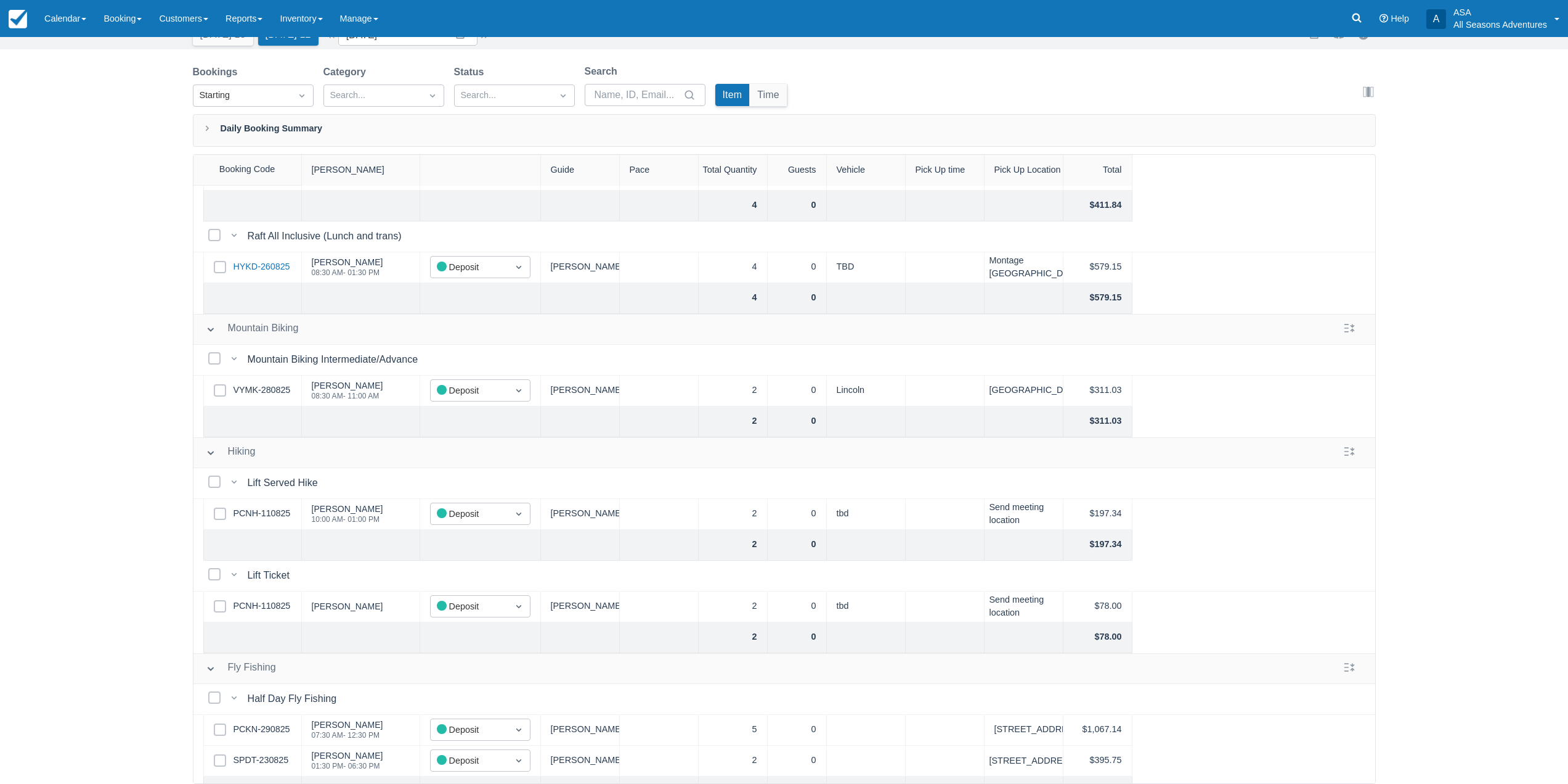
scroll to position [370, 0]
click at [278, 507] on link "PCNH-110825" at bounding box center [262, 509] width 58 height 14
click at [271, 384] on link "VYMK-280825" at bounding box center [262, 385] width 58 height 14
click at [253, 257] on link "HYKD-260825" at bounding box center [261, 262] width 57 height 14
click at [281, 725] on link "PCKN-290825" at bounding box center [261, 724] width 57 height 14
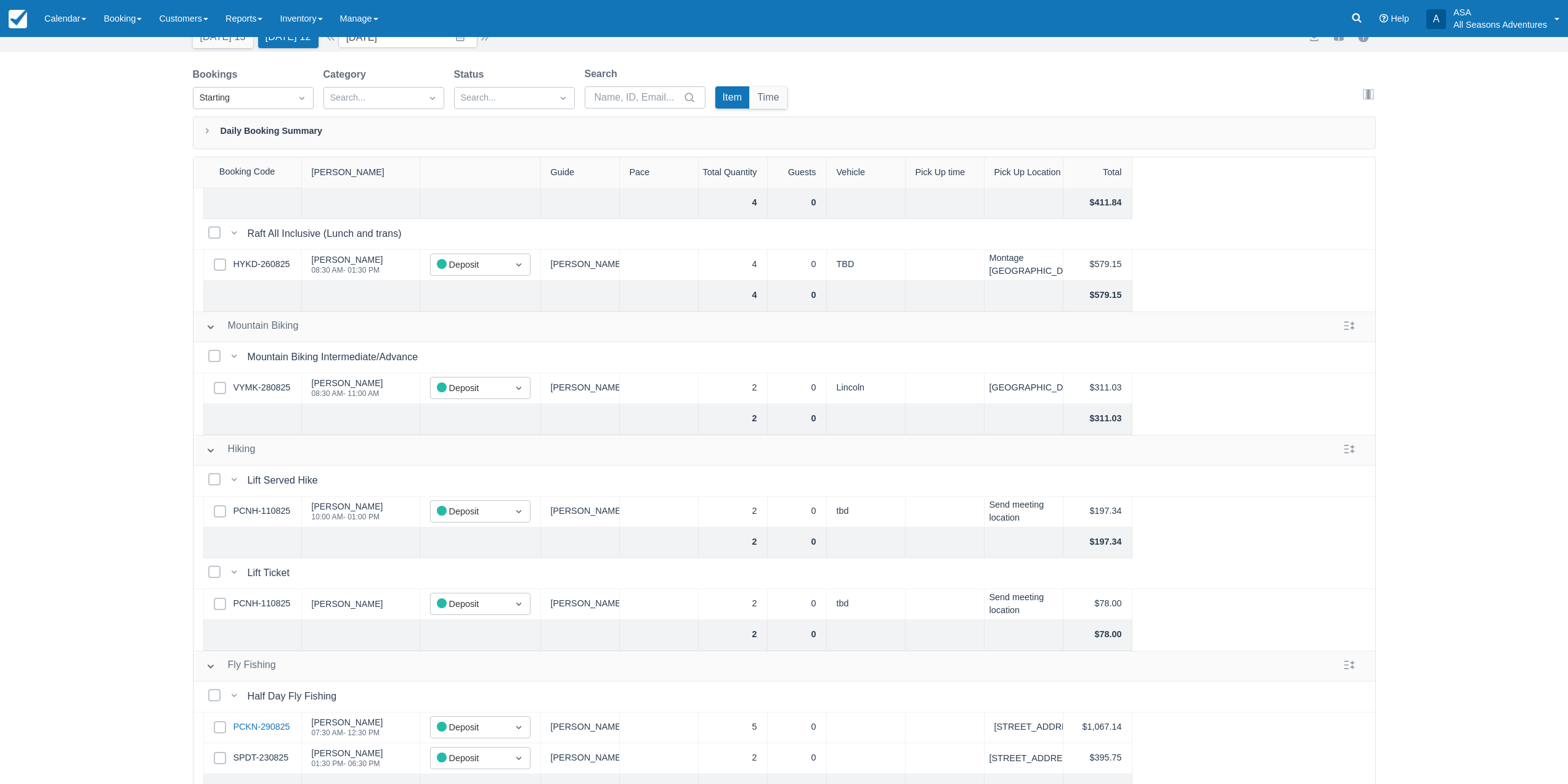
scroll to position [63, 0]
click at [42, 321] on div "Booking Daily List Today 13 Tomorrow 12 Date 08/31/25 Navigate forward to inter…" at bounding box center [784, 379] width 1568 height 810
click at [52, 384] on div "Booking Daily List Today 13 Tomorrow 12 Date 08/31/25 Navigate forward to inter…" at bounding box center [784, 379] width 1568 height 810
click at [72, 444] on div "Booking Daily List Today 13 Tomorrow 12 Date 08/31/25 Navigate forward to inter…" at bounding box center [784, 379] width 1568 height 810
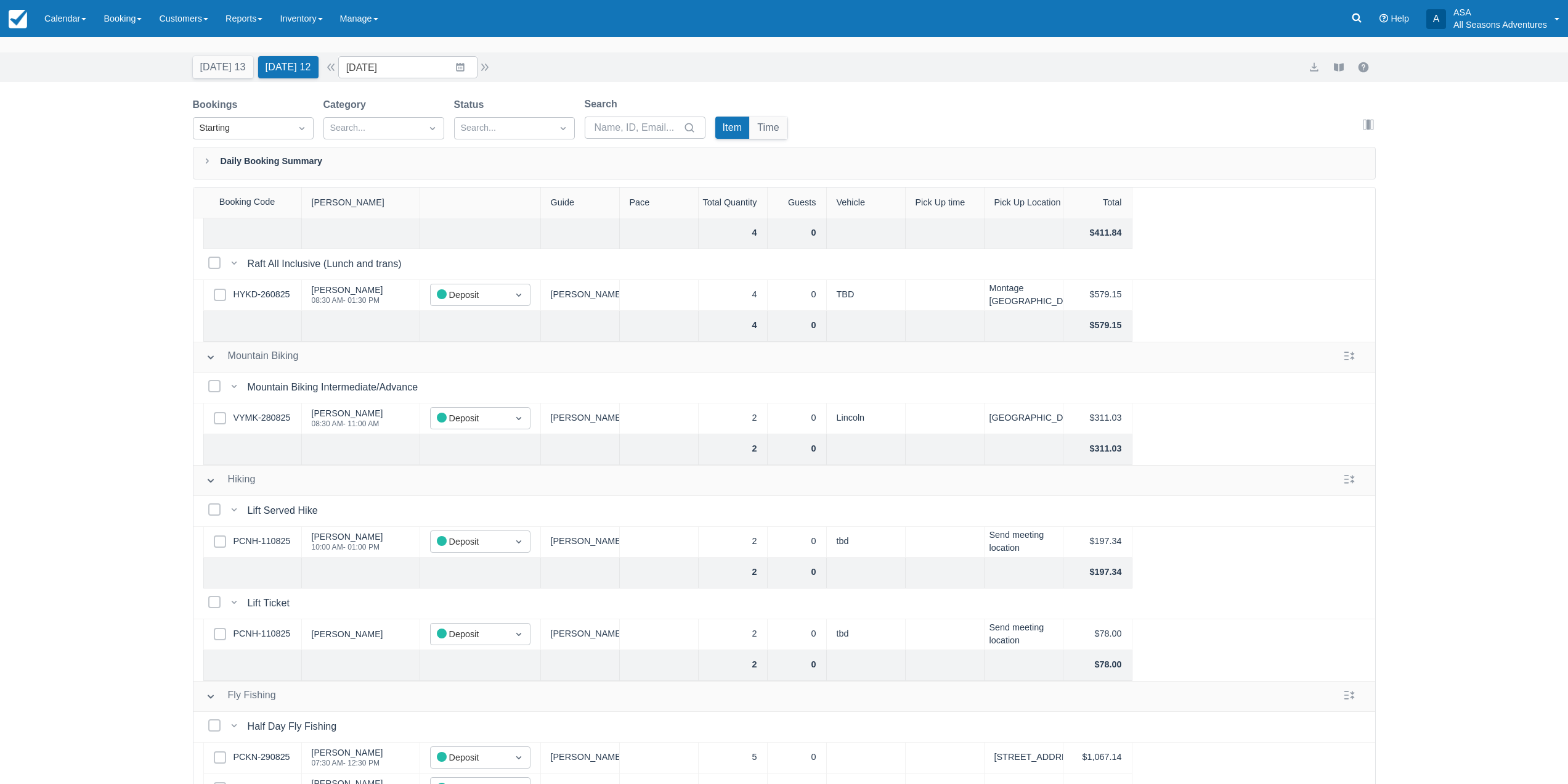
scroll to position [0, 0]
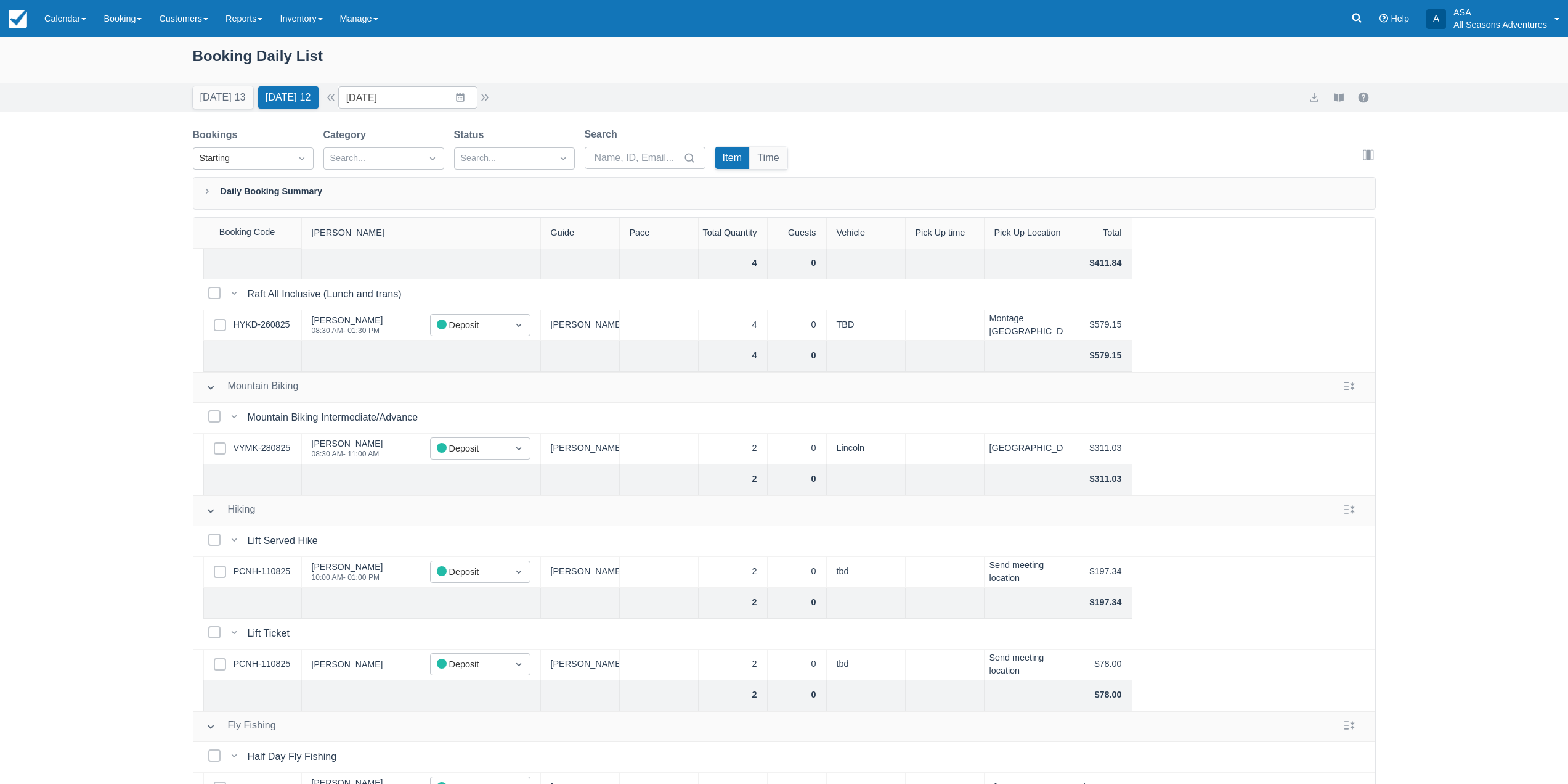
click at [83, 441] on div "Booking Daily List Today 13 Tomorrow 12 Date 08/31/25 Navigate forward to inter…" at bounding box center [784, 442] width 1568 height 810
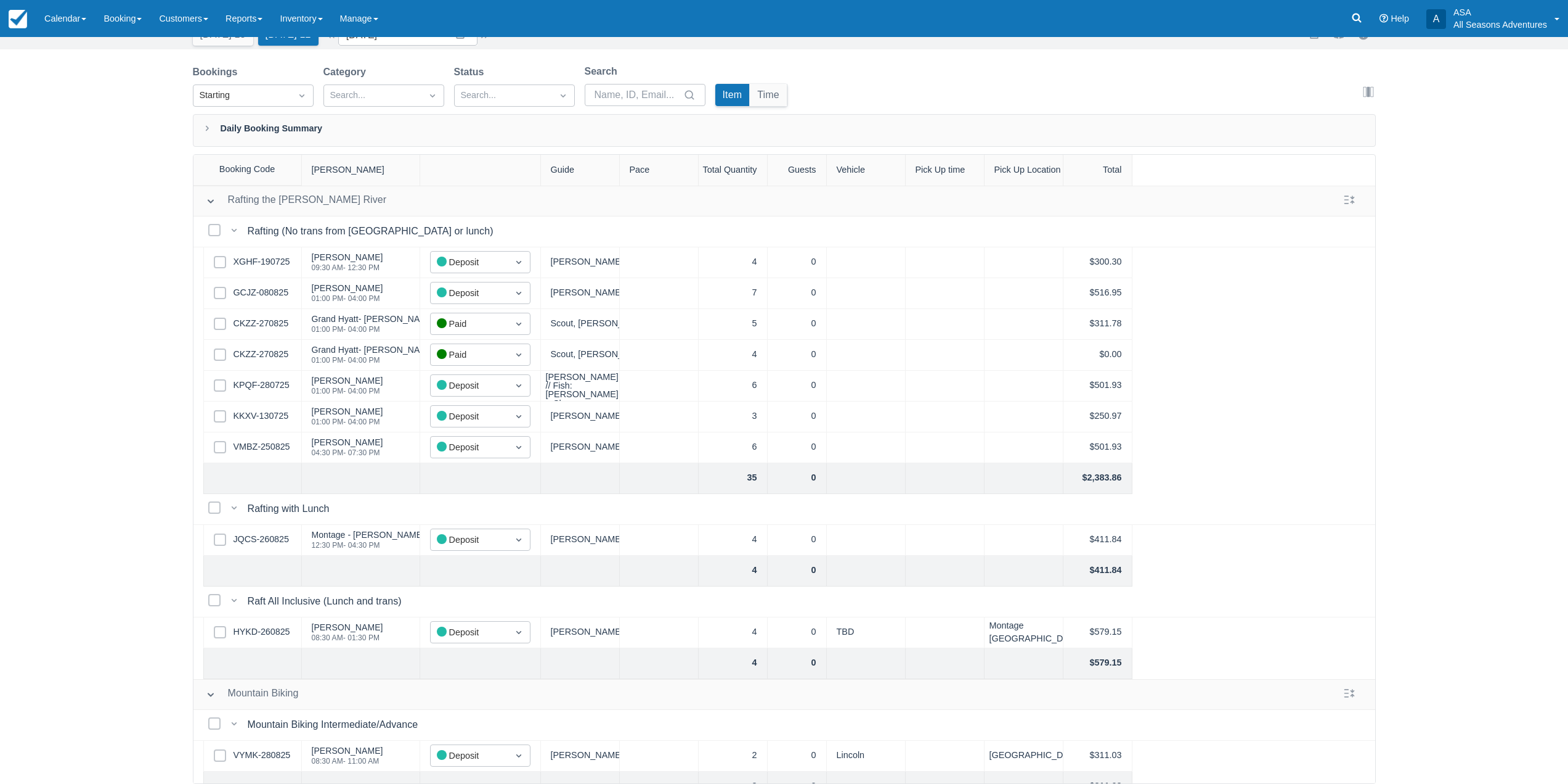
click at [53, 385] on div "Booking Daily List Today 13 Tomorrow 12 Date 08/31/25 Navigate forward to inter…" at bounding box center [784, 379] width 1568 height 810
click at [97, 340] on div "Booking Daily List Today 13 Tomorrow 12 Date 08/31/25 Navigate forward to inter…" at bounding box center [784, 379] width 1568 height 810
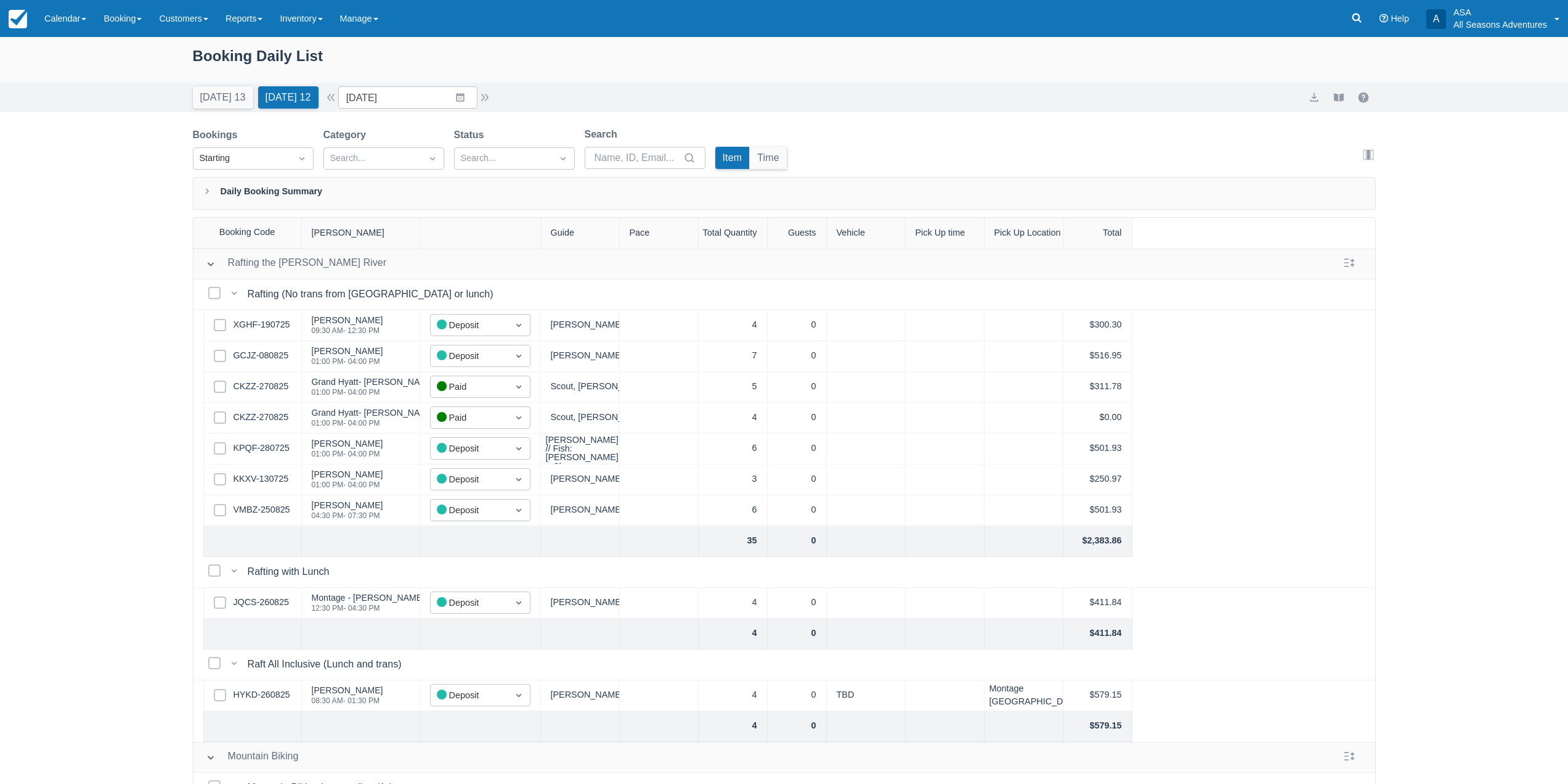
click at [102, 338] on div "Booking Daily List Today 13 Tomorrow 12 Date 08/31/25 Navigate forward to inter…" at bounding box center [784, 442] width 1568 height 810
click at [162, 381] on div "Booking Daily List Today 13 Tomorrow 12 Date 08/31/25 Navigate forward to inter…" at bounding box center [784, 442] width 1568 height 810
click at [492, 107] on div "Today 13 Tomorrow 12 Date 08/31/25 Navigate forward to interact with the calend…" at bounding box center [342, 97] width 300 height 22
click at [492, 103] on button "button" at bounding box center [484, 97] width 15 height 15
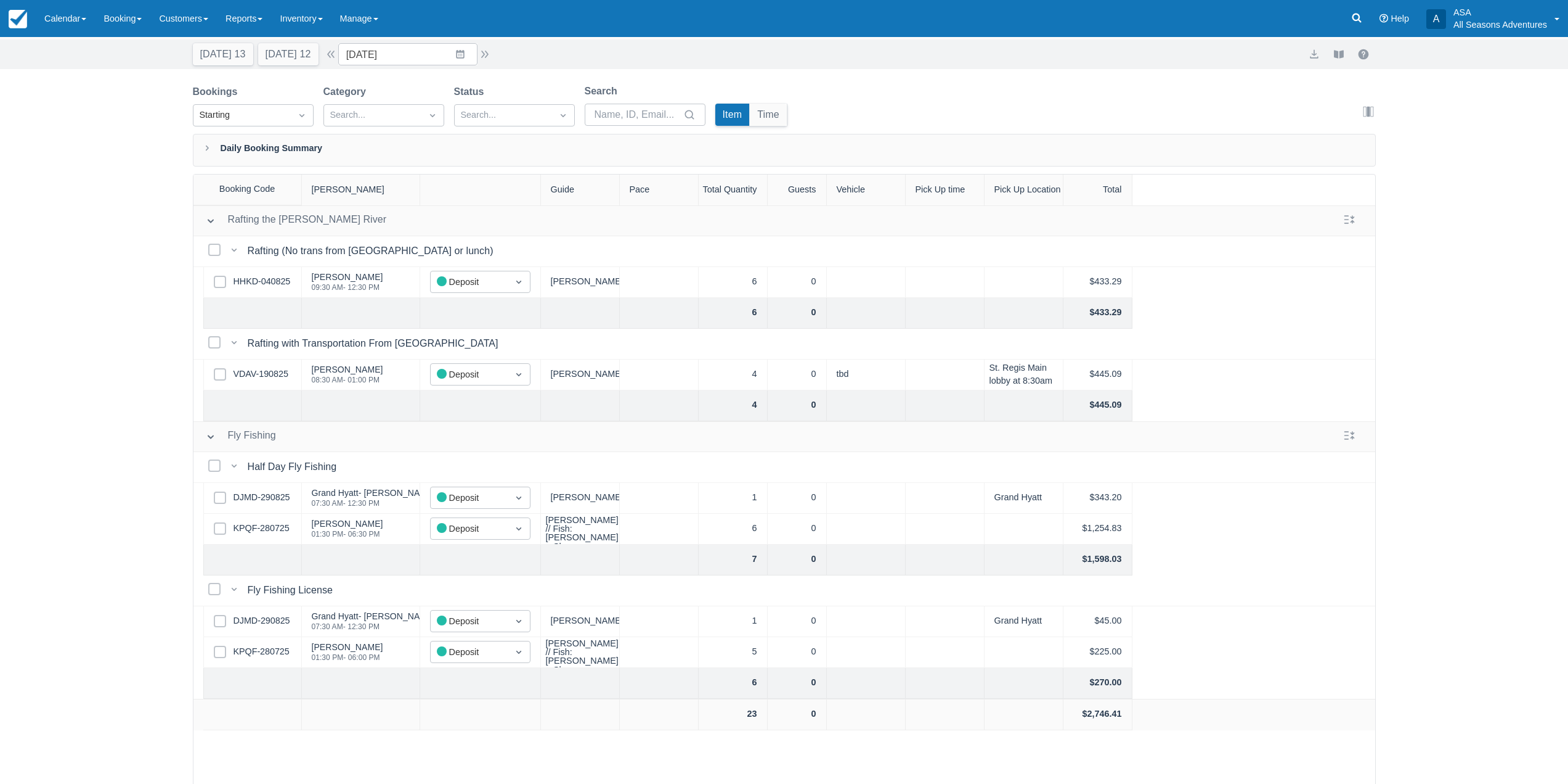
scroll to position [62, 0]
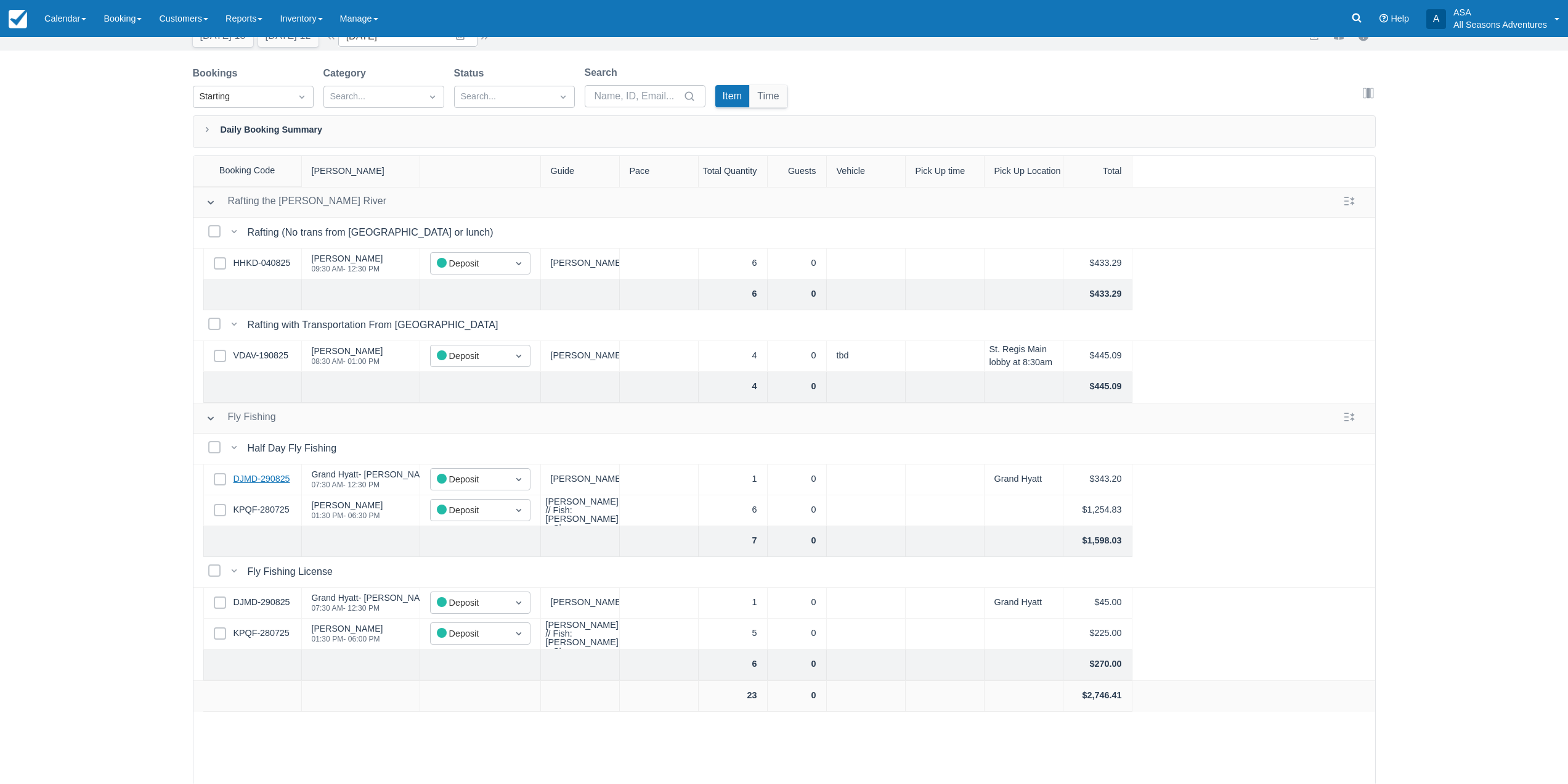
click at [266, 478] on link "DJMD-290825" at bounding box center [261, 479] width 57 height 14
click at [276, 510] on link "KPQF-280725" at bounding box center [261, 510] width 57 height 14
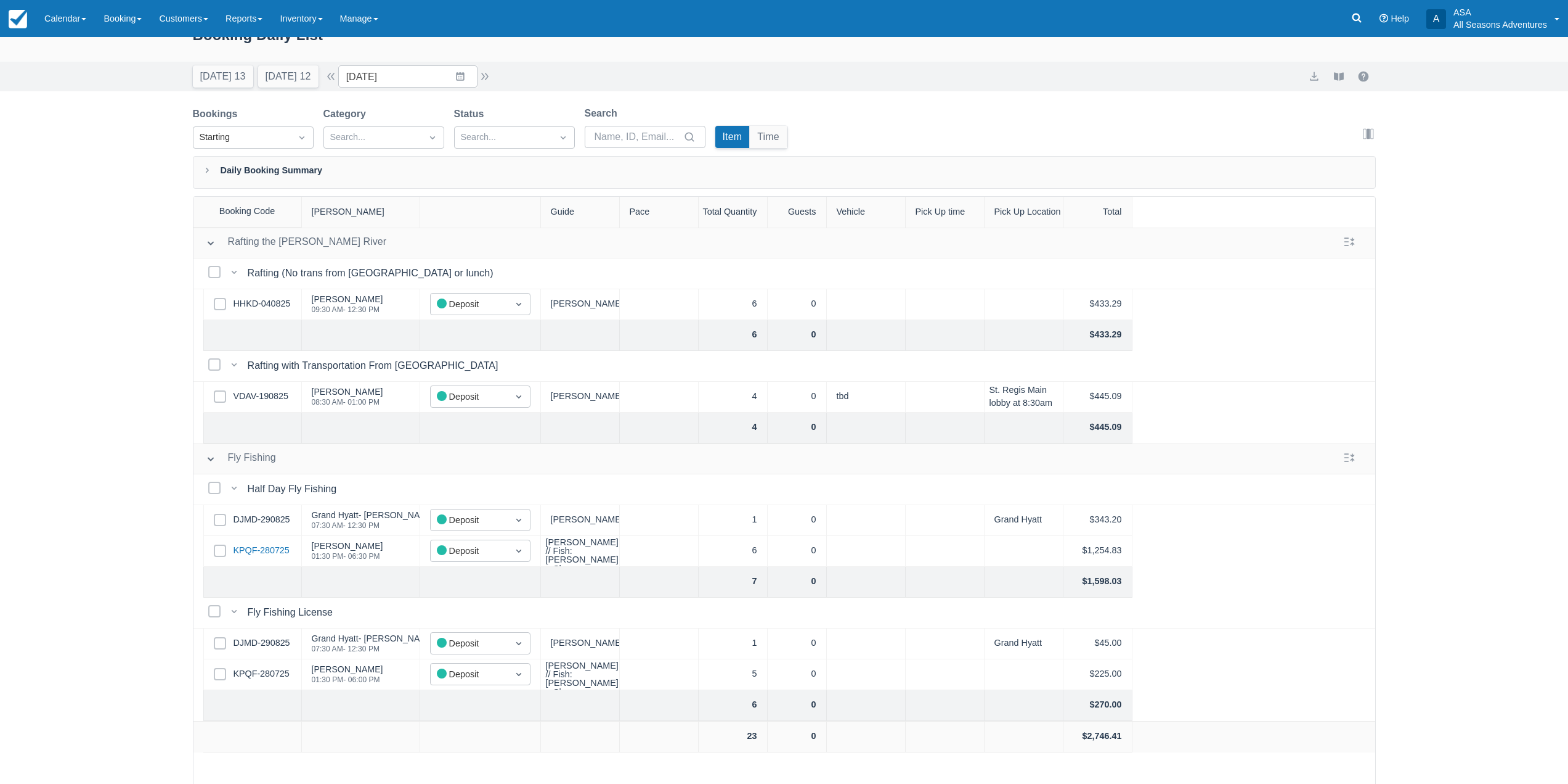
scroll to position [0, 0]
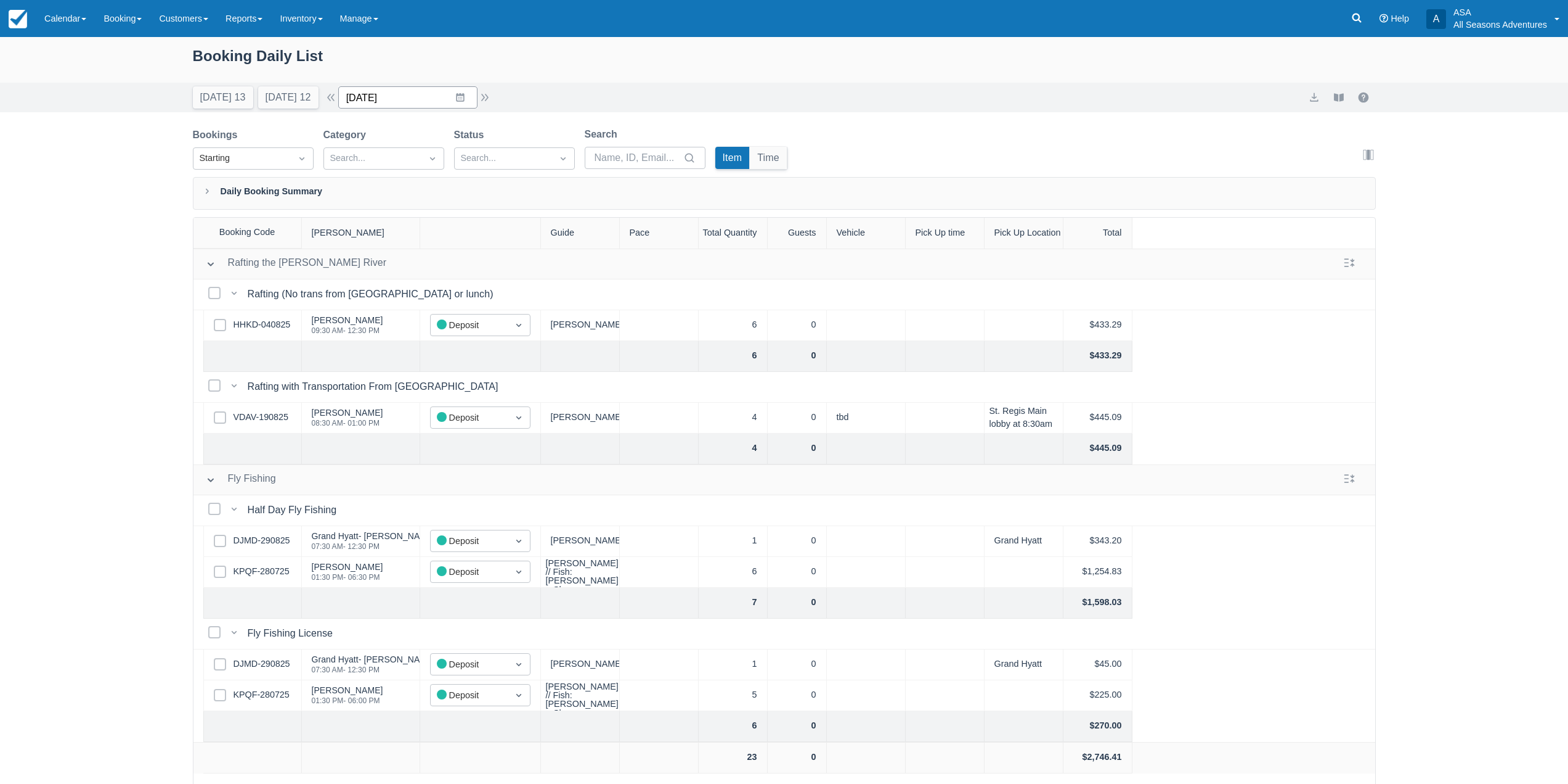
click at [463, 100] on input "[DATE]" at bounding box center [408, 97] width 139 height 22
click at [463, 100] on input "09/01/25" at bounding box center [408, 97] width 139 height 22
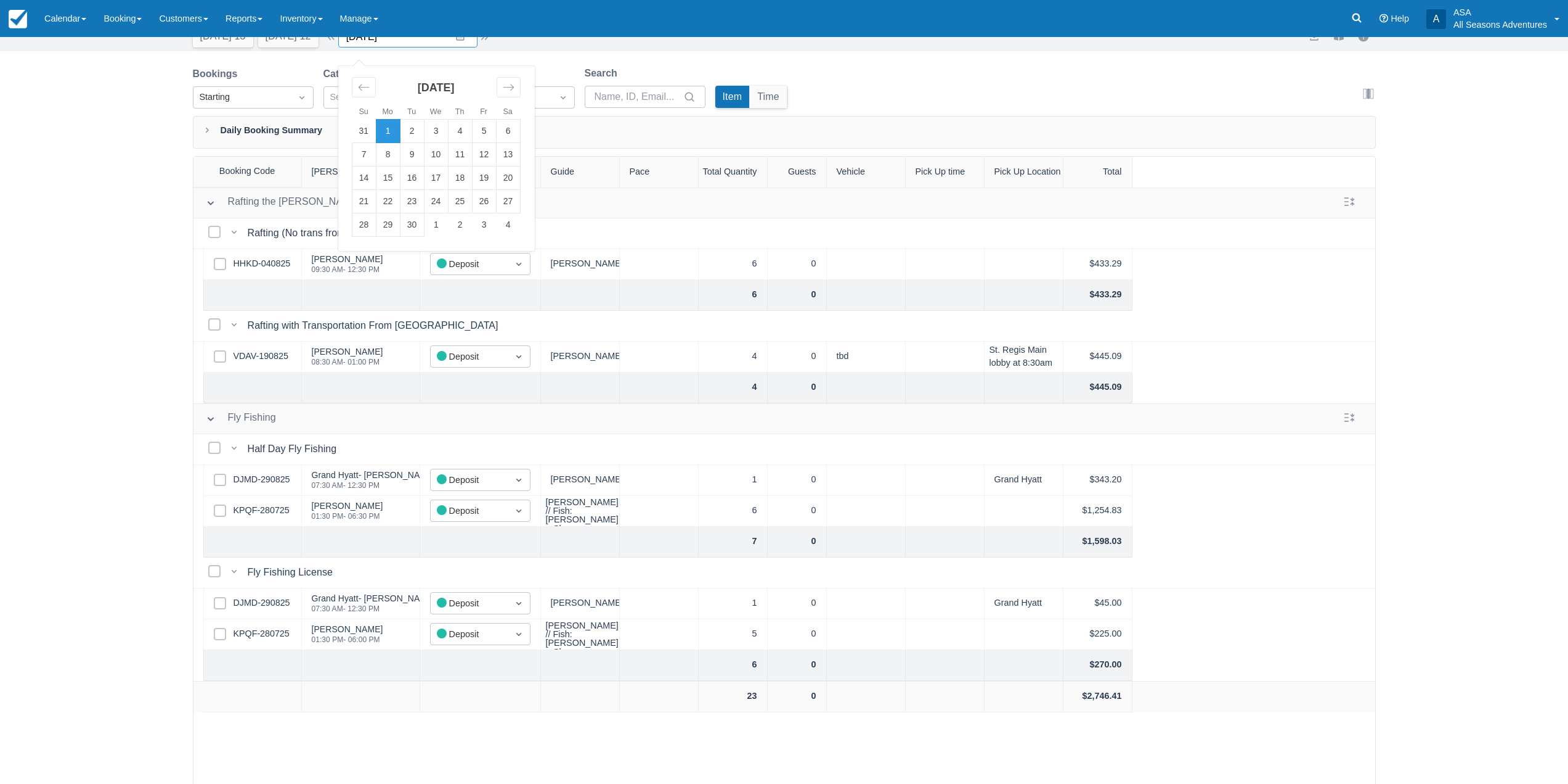
scroll to position [63, 0]
click at [261, 629] on link "KPQF-280725" at bounding box center [261, 632] width 57 height 14
click at [88, 328] on div "Booking Daily List Today 13 Tomorrow 12 Date 09/01/25 Navigate forward to inter…" at bounding box center [784, 379] width 1568 height 810
click at [84, 336] on div "Booking Daily List Today 13 Tomorrow 12 Date 09/01/25 Navigate forward to inter…" at bounding box center [784, 379] width 1568 height 810
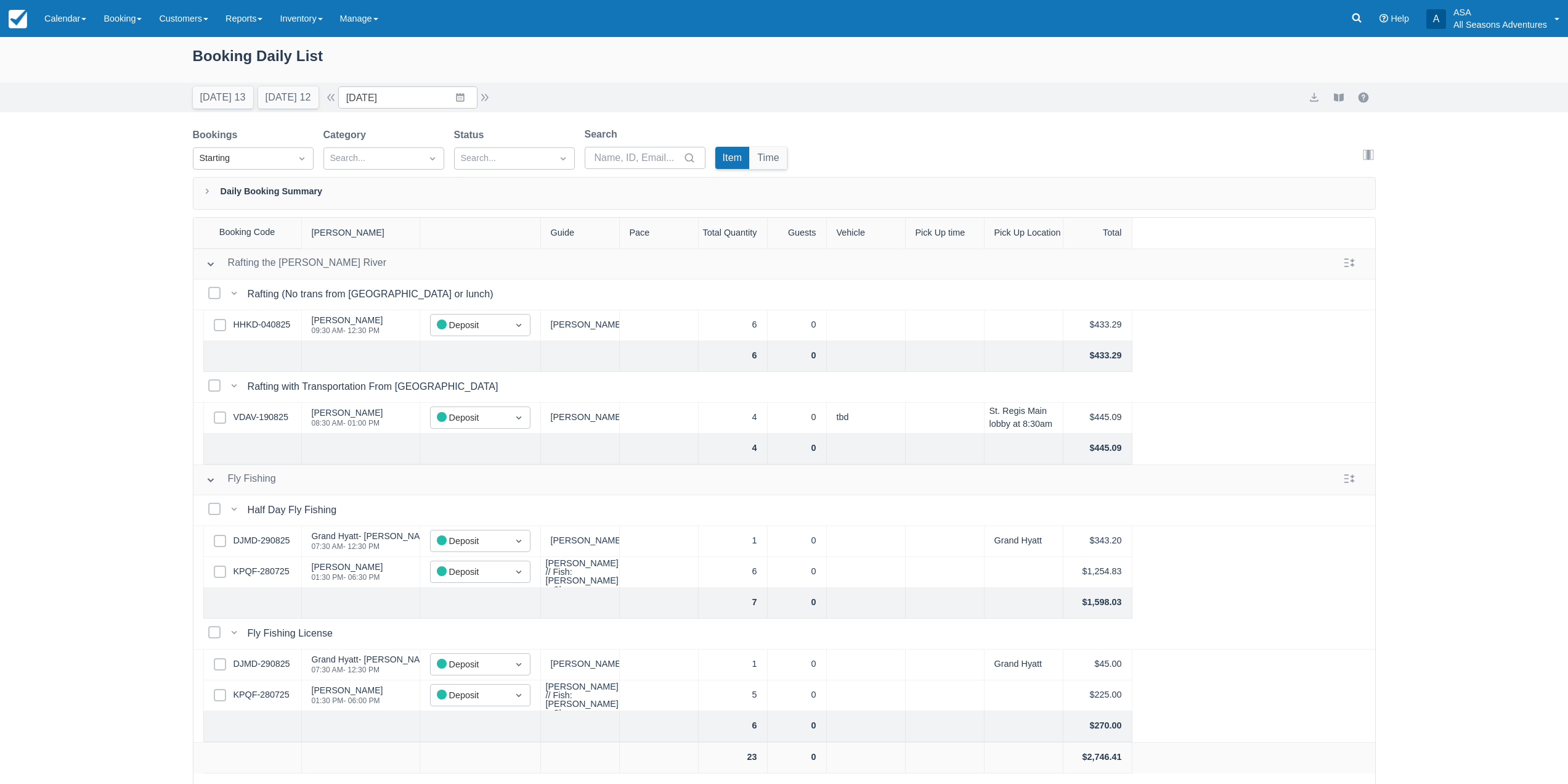
click at [92, 396] on div "Booking Daily List Today 13 Tomorrow 12 Date 09/01/25 Navigate forward to inter…" at bounding box center [784, 442] width 1568 height 810
click at [128, 342] on div "Booking Daily List Today 13 Tomorrow 12 Date 09/01/25 Navigate forward to inter…" at bounding box center [784, 442] width 1568 height 810
click at [138, 377] on div "Booking Daily List Today 13 Tomorrow 12 Date 09/01/25 Navigate forward to inter…" at bounding box center [784, 442] width 1568 height 810
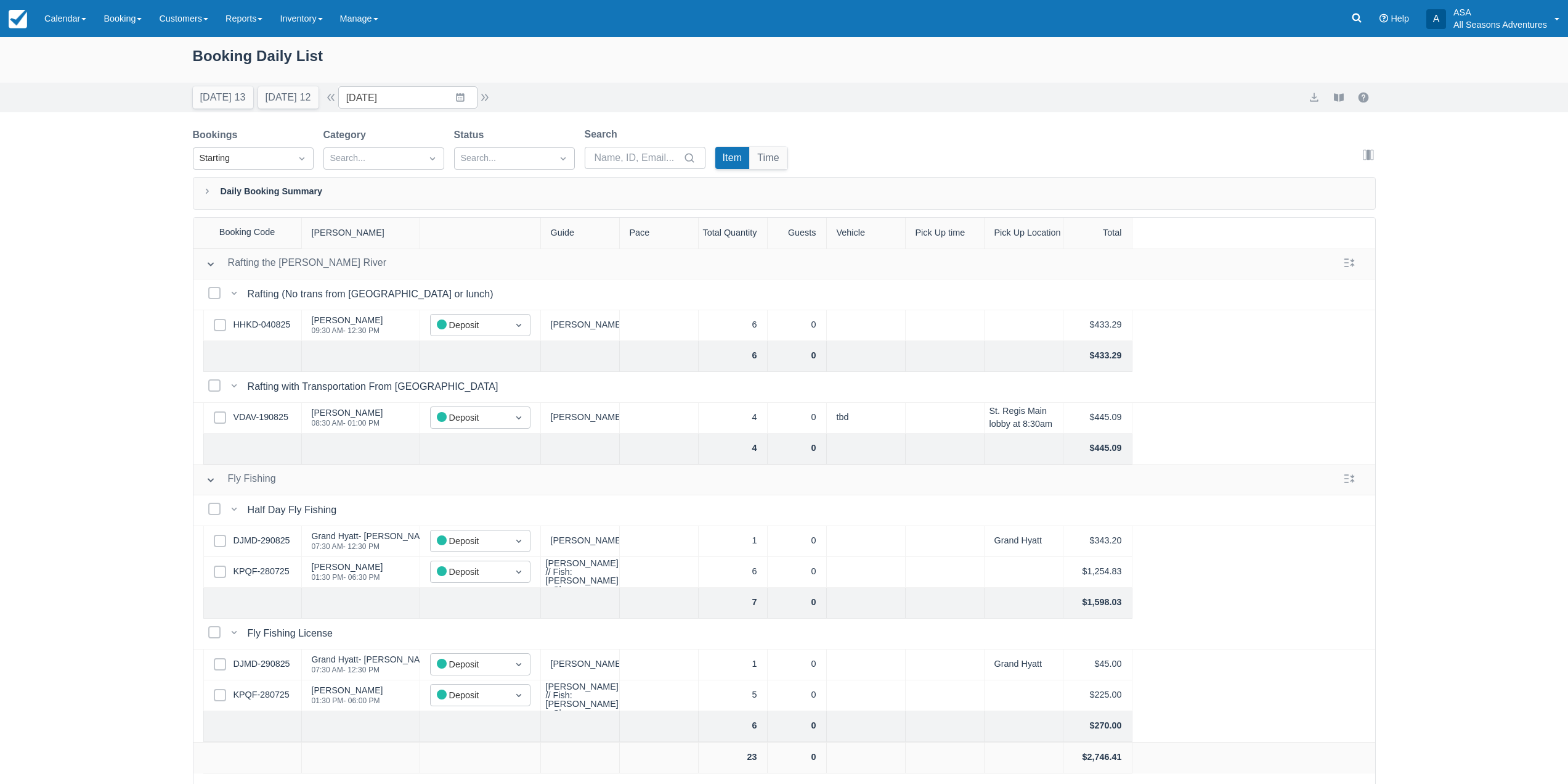
click at [138, 377] on div "Booking Daily List Today 13 Tomorrow 12 Date 09/01/25 Navigate forward to inter…" at bounding box center [784, 442] width 1568 height 810
click at [139, 377] on div "Booking Daily List Today 13 Tomorrow 12 Date 09/01/25 Navigate forward to inter…" at bounding box center [784, 442] width 1568 height 810
click at [30, 523] on div "Booking Daily List Today 13 Tomorrow 12 Date 09/01/25 Navigate forward to inter…" at bounding box center [784, 442] width 1568 height 810
click at [284, 90] on button "Tomorrow 12" at bounding box center [288, 97] width 60 height 22
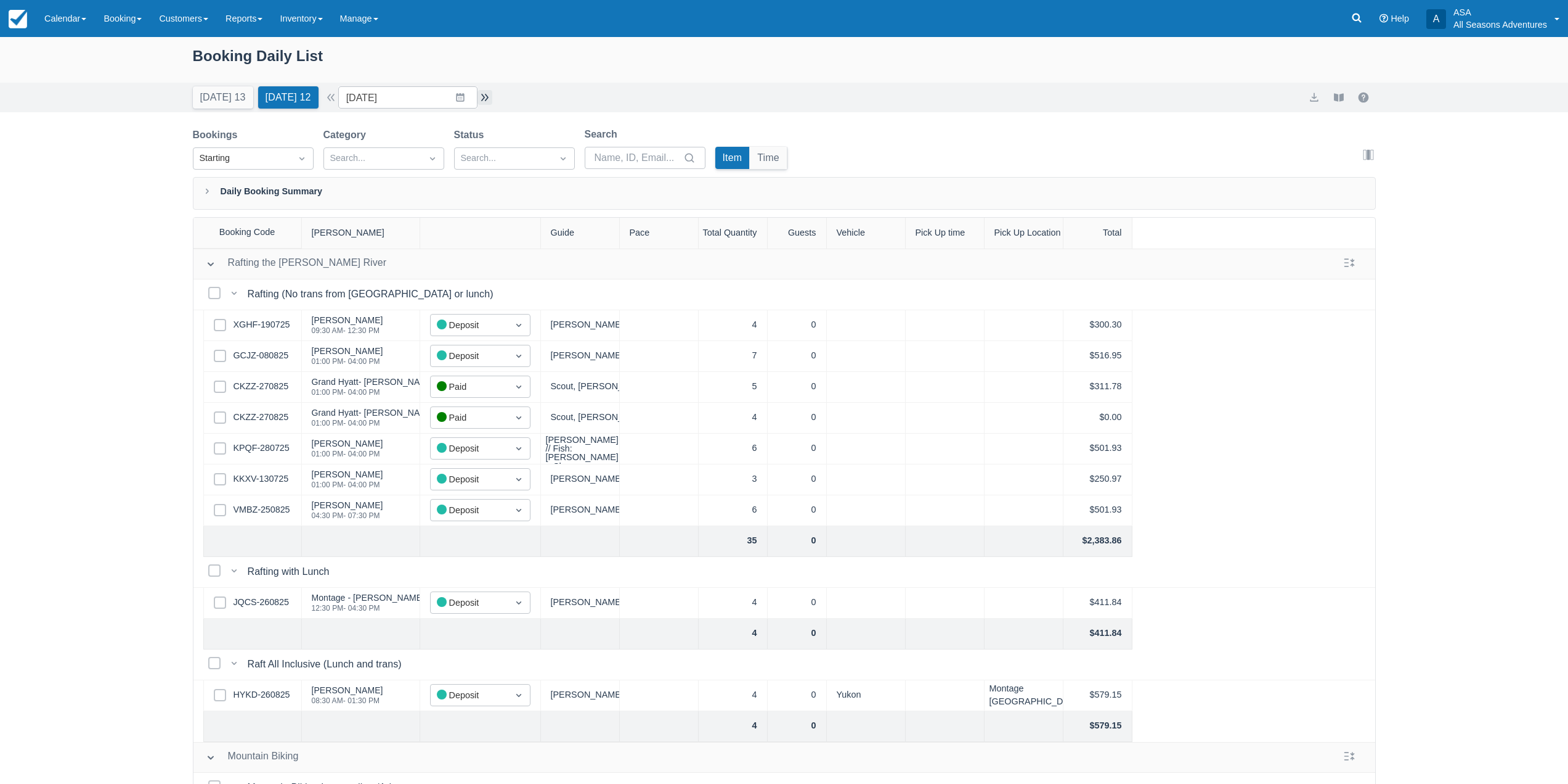
click at [490, 98] on button "button" at bounding box center [484, 97] width 15 height 15
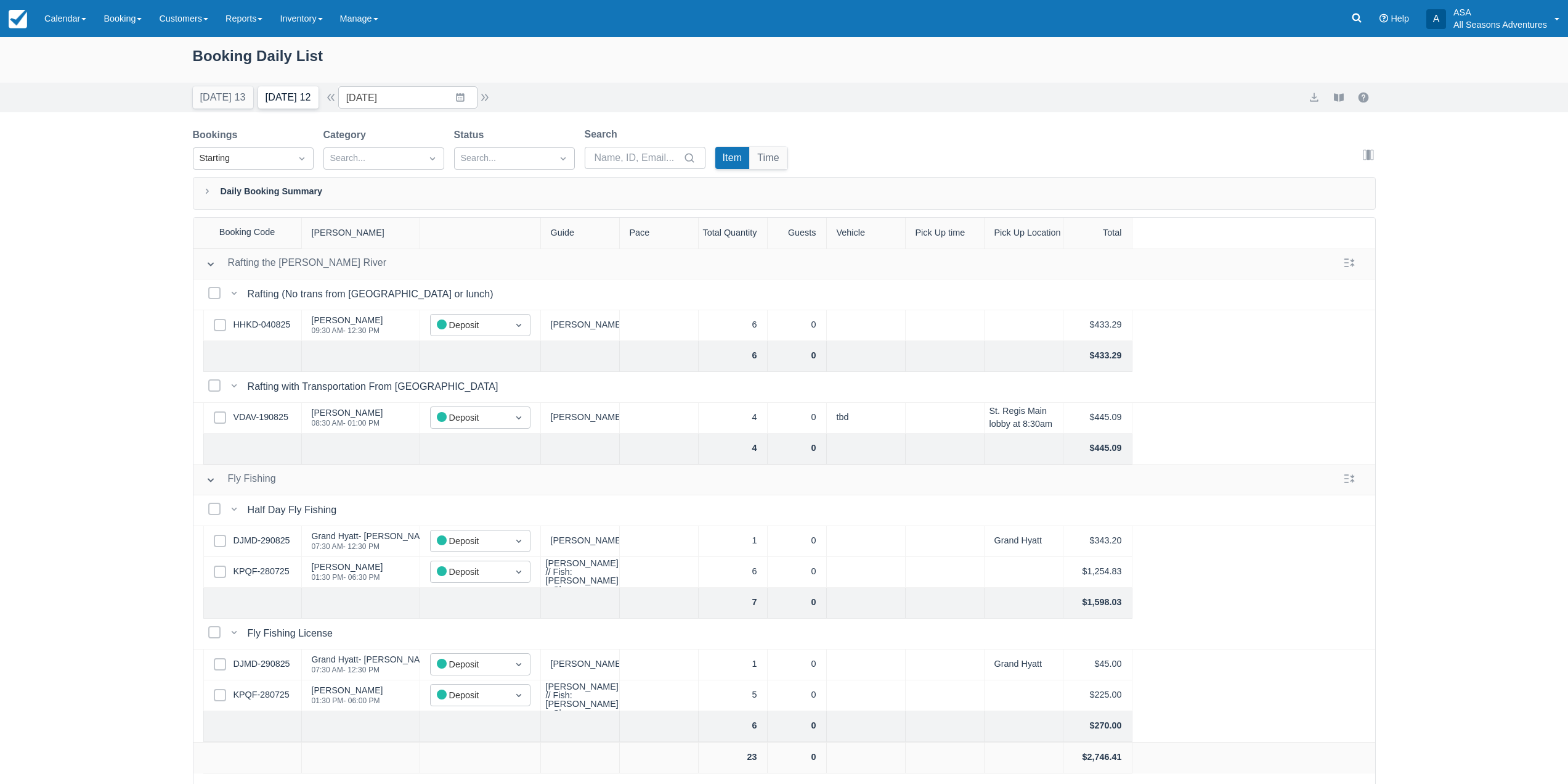
click at [279, 107] on button "Tomorrow 12" at bounding box center [288, 97] width 60 height 22
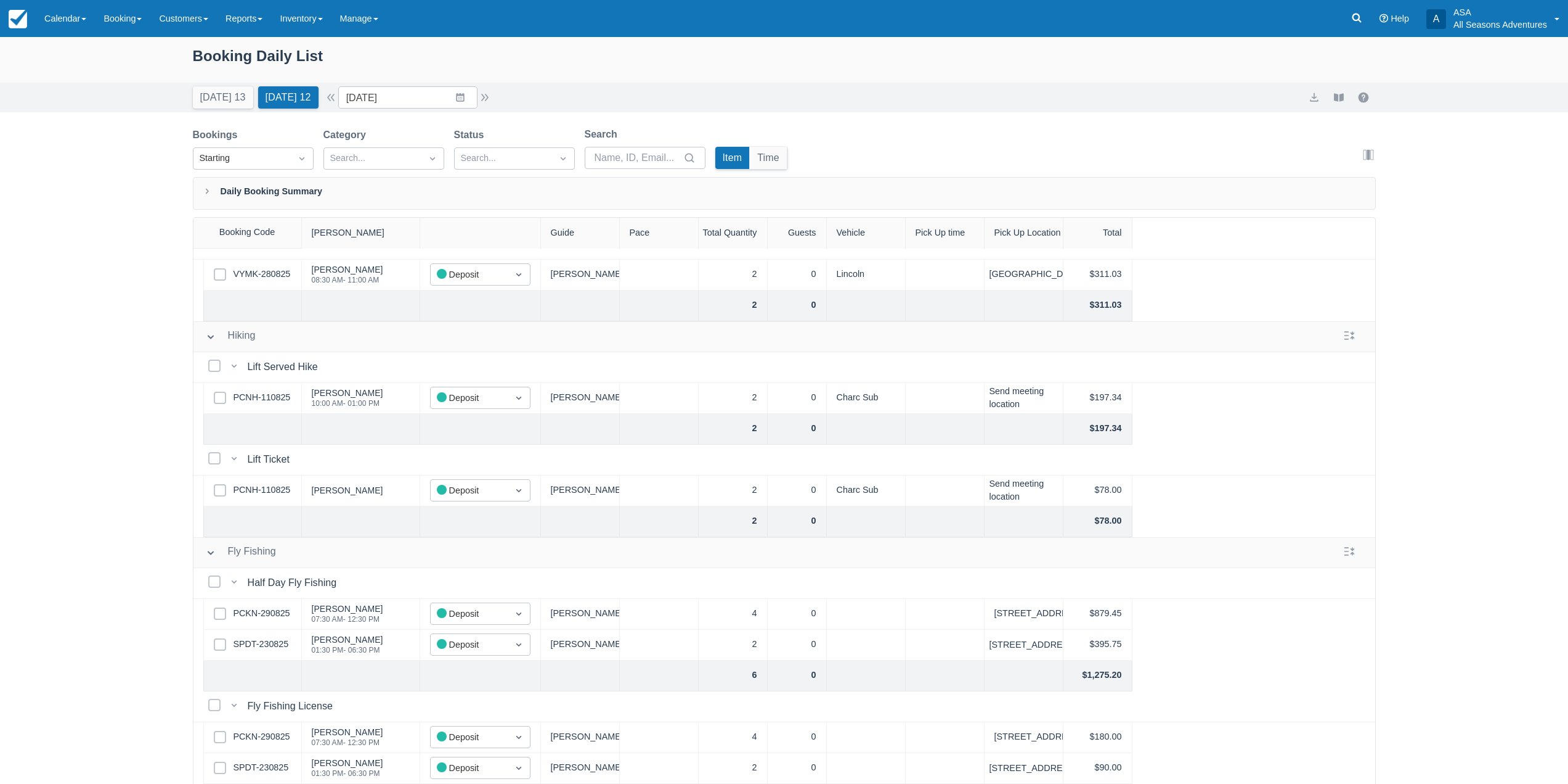
scroll to position [63, 0]
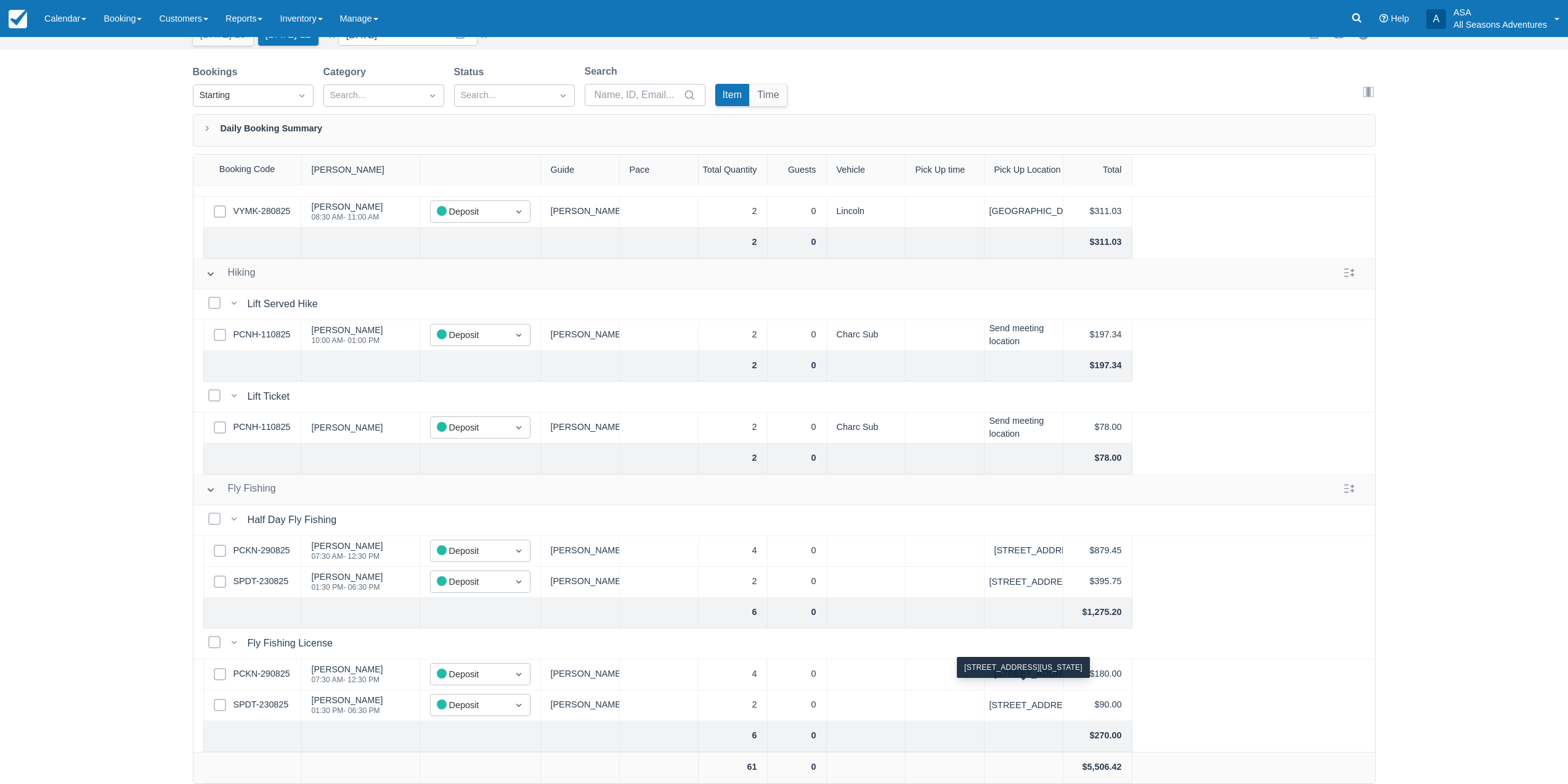
drag, startPoint x: 1001, startPoint y: 701, endPoint x: 991, endPoint y: 686, distance: 18.0
click at [991, 701] on div "14 Lucky Star Drive Park City Ut" at bounding box center [1033, 705] width 87 height 9
copy div "14 Lucky Star Drive Park City Ut"
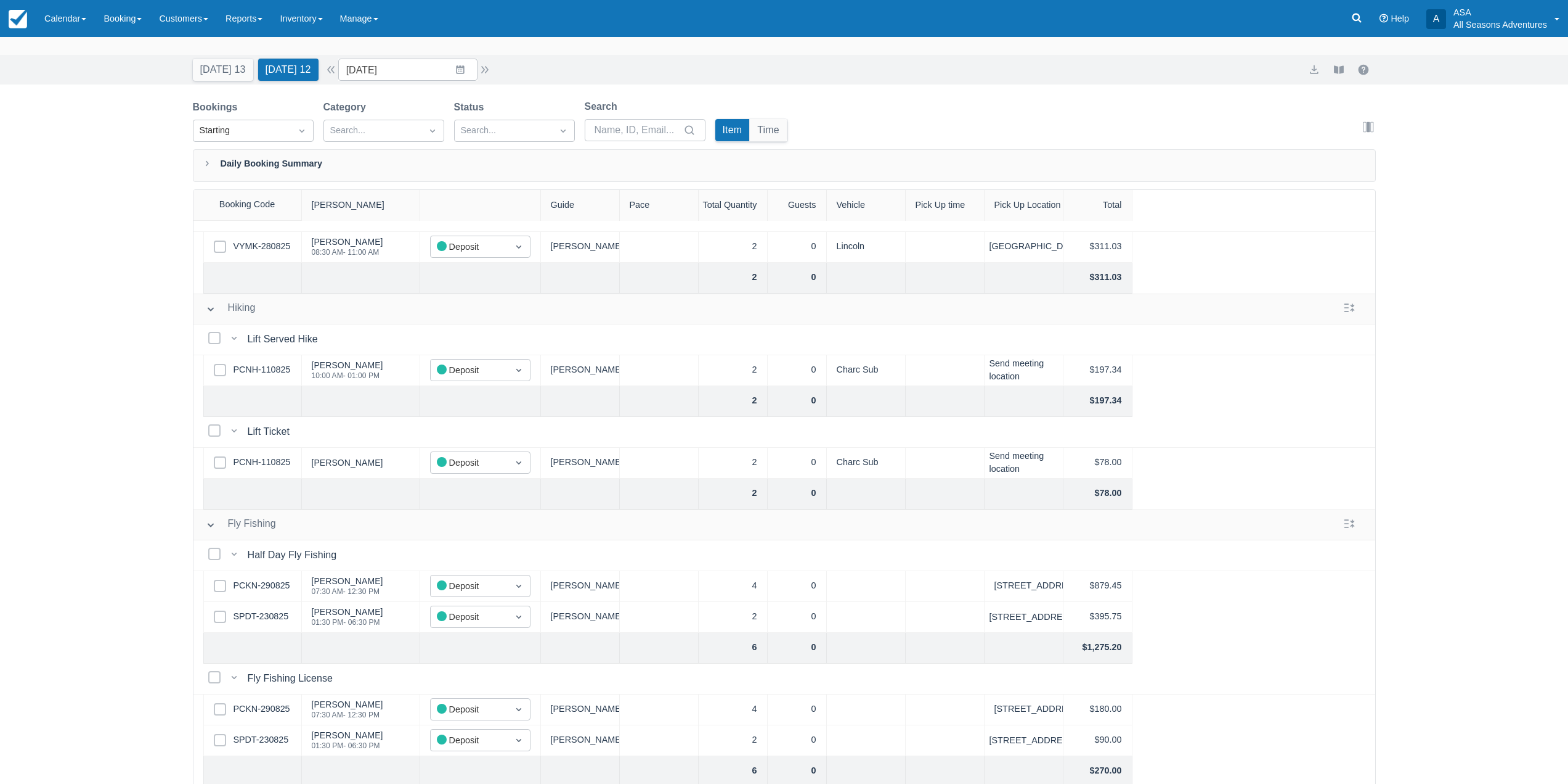
scroll to position [0, 0]
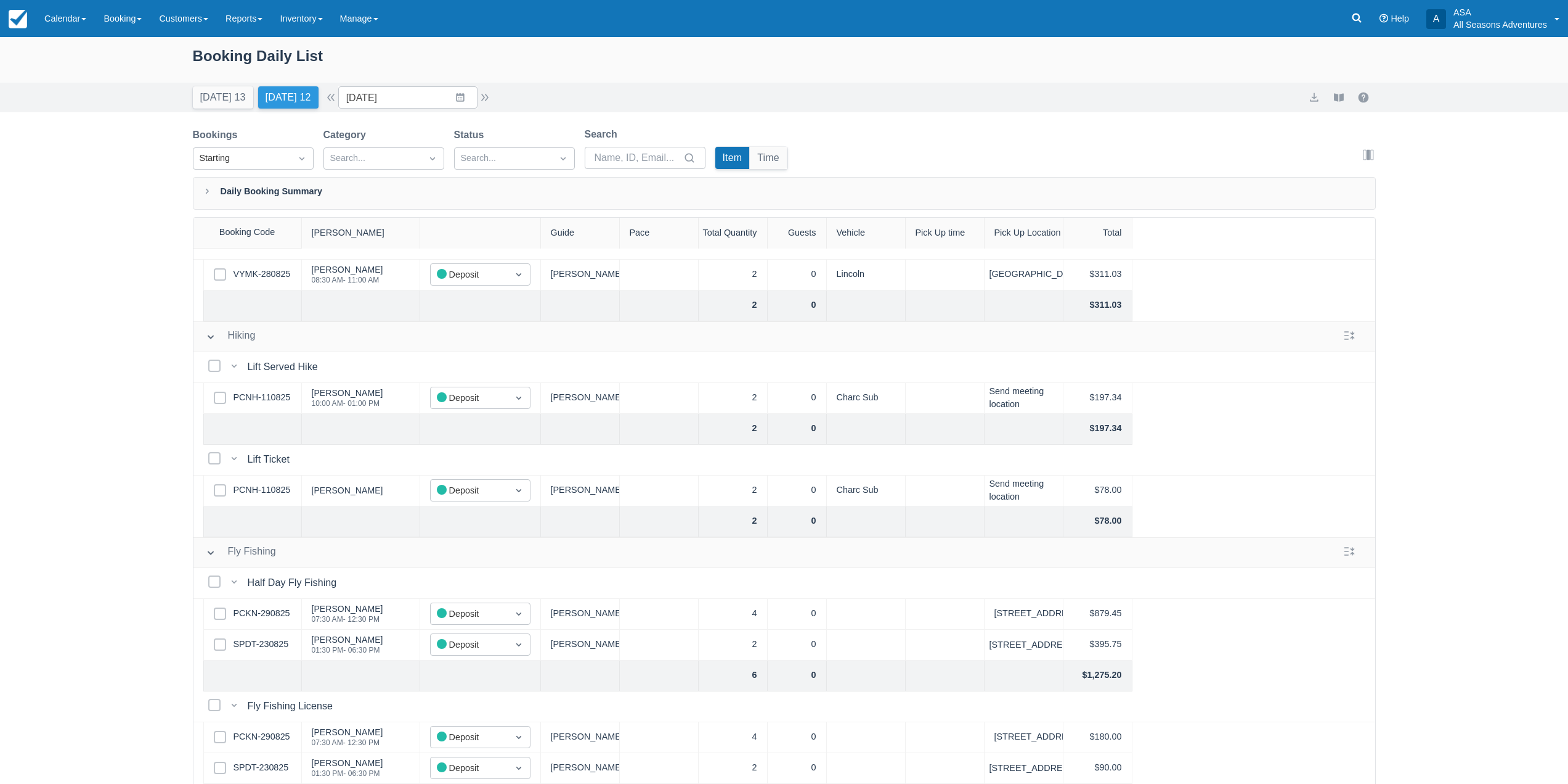
click at [277, 100] on button "Tomorrow 12" at bounding box center [288, 97] width 60 height 22
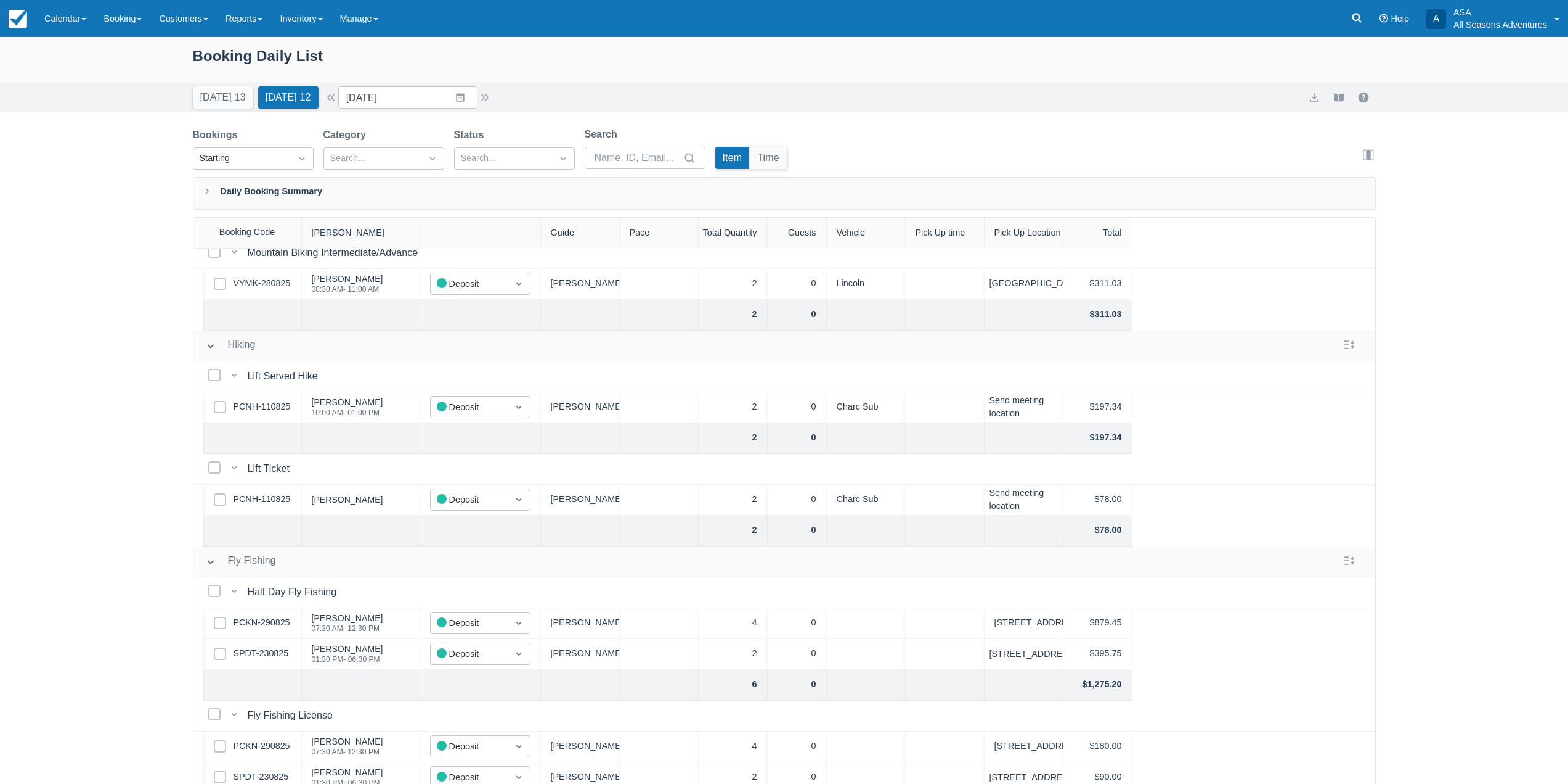
scroll to position [553, 0]
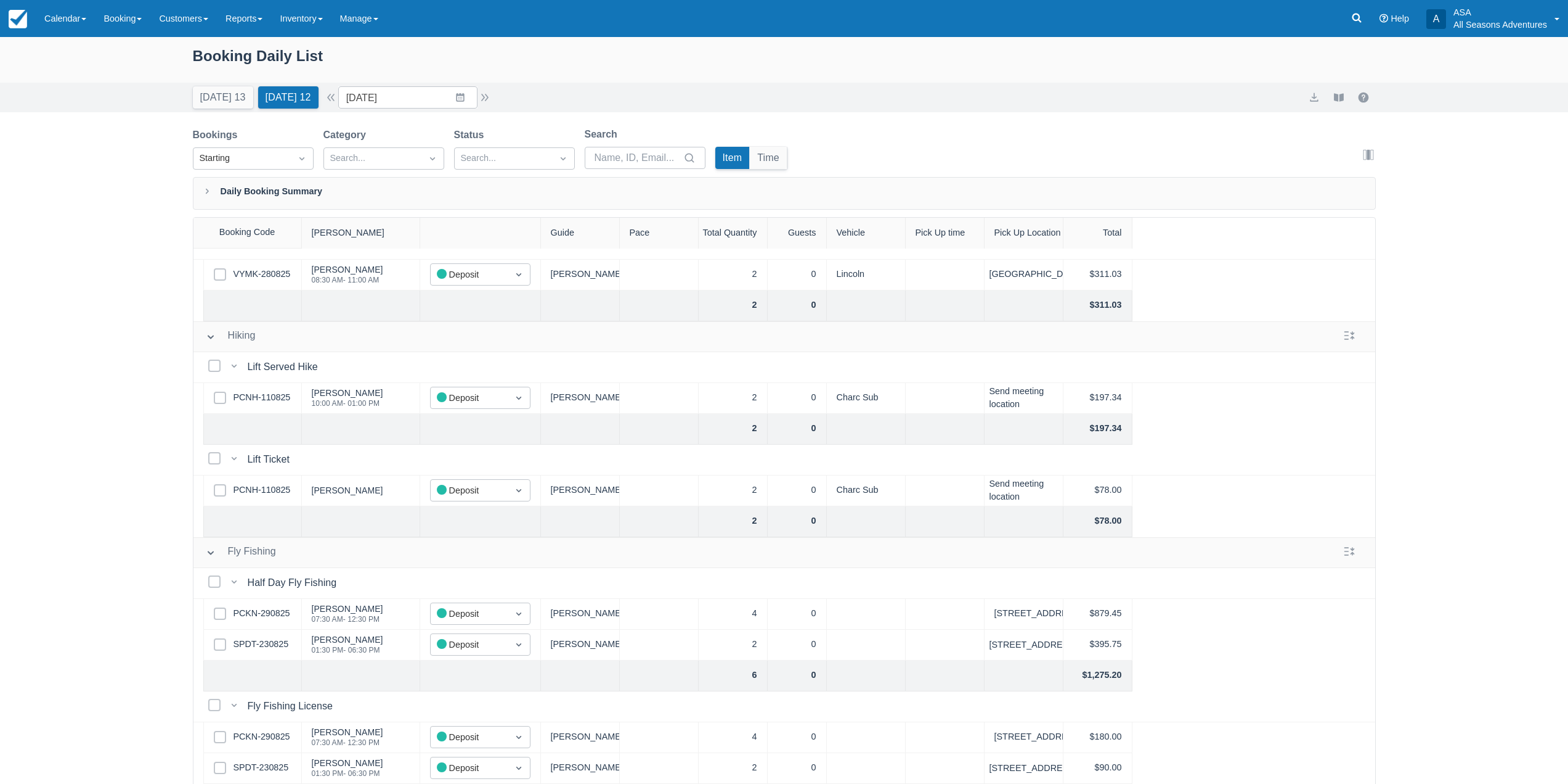
click at [164, 431] on div "Booking Daily List Today 13 Tomorrow 12 Date 08/31/25 Navigate forward to inter…" at bounding box center [784, 442] width 1568 height 810
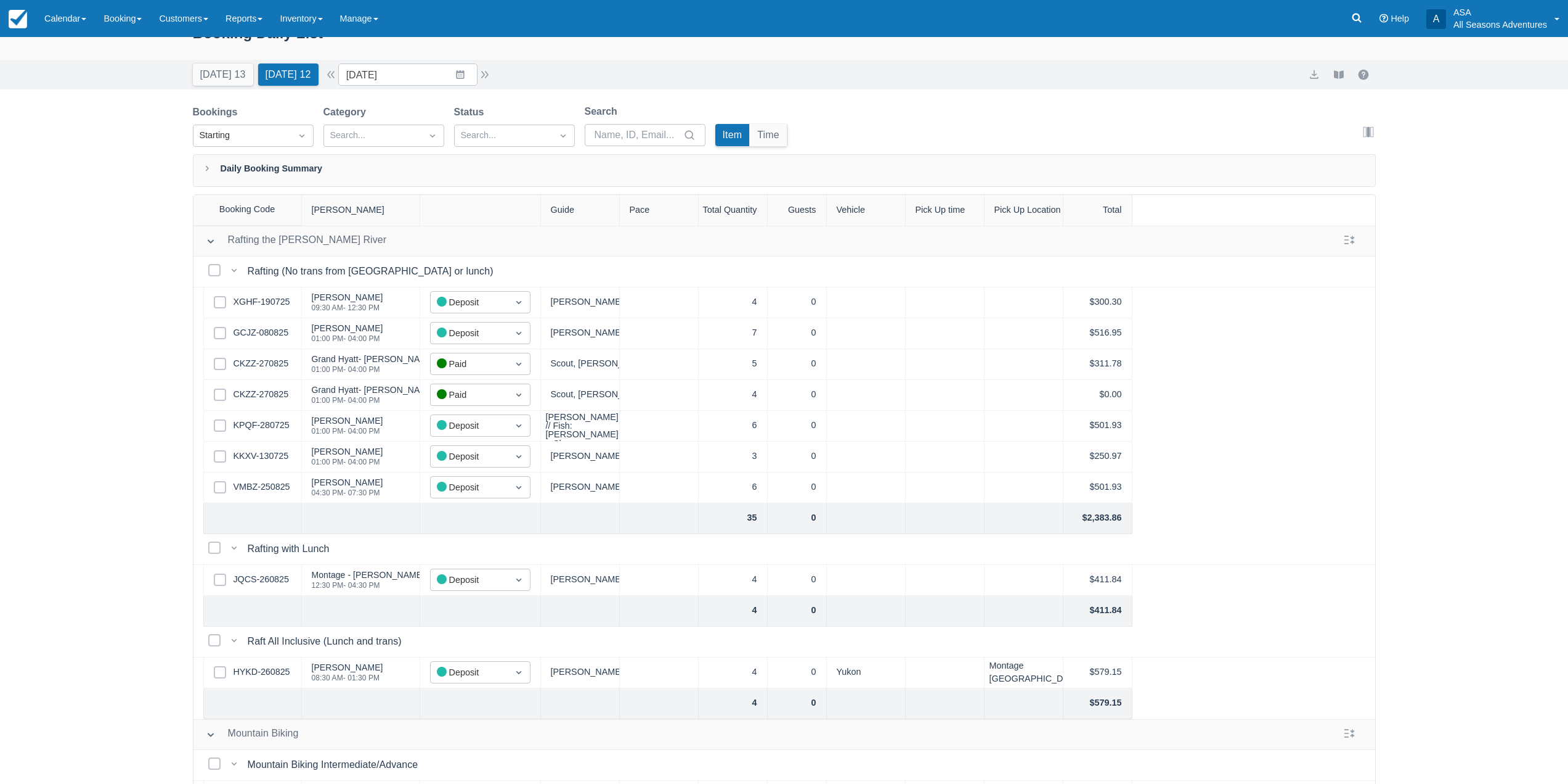
scroll to position [0, 0]
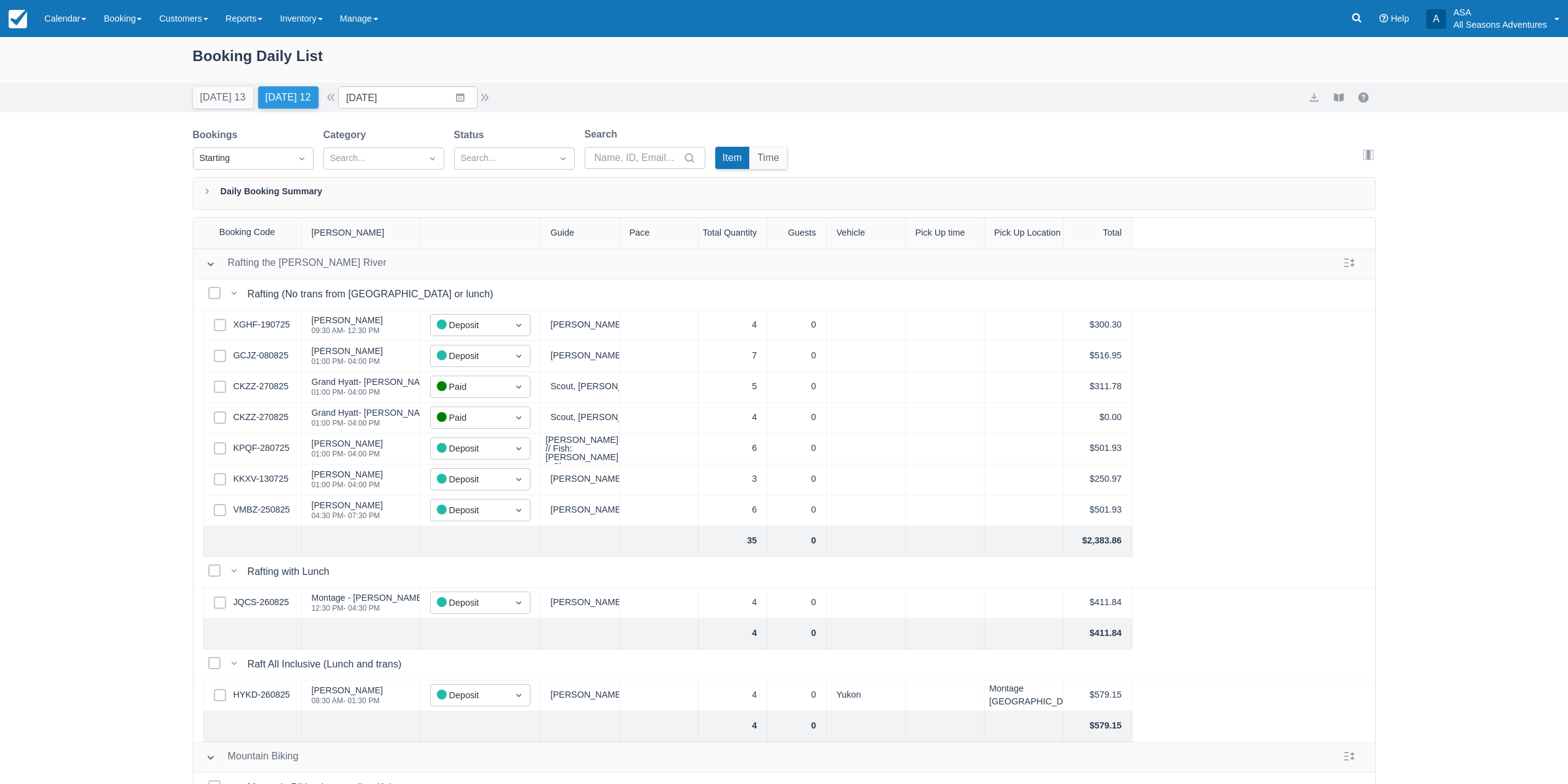
click at [294, 95] on button "Tomorrow 12" at bounding box center [288, 97] width 60 height 22
click at [486, 97] on button "button" at bounding box center [484, 97] width 15 height 15
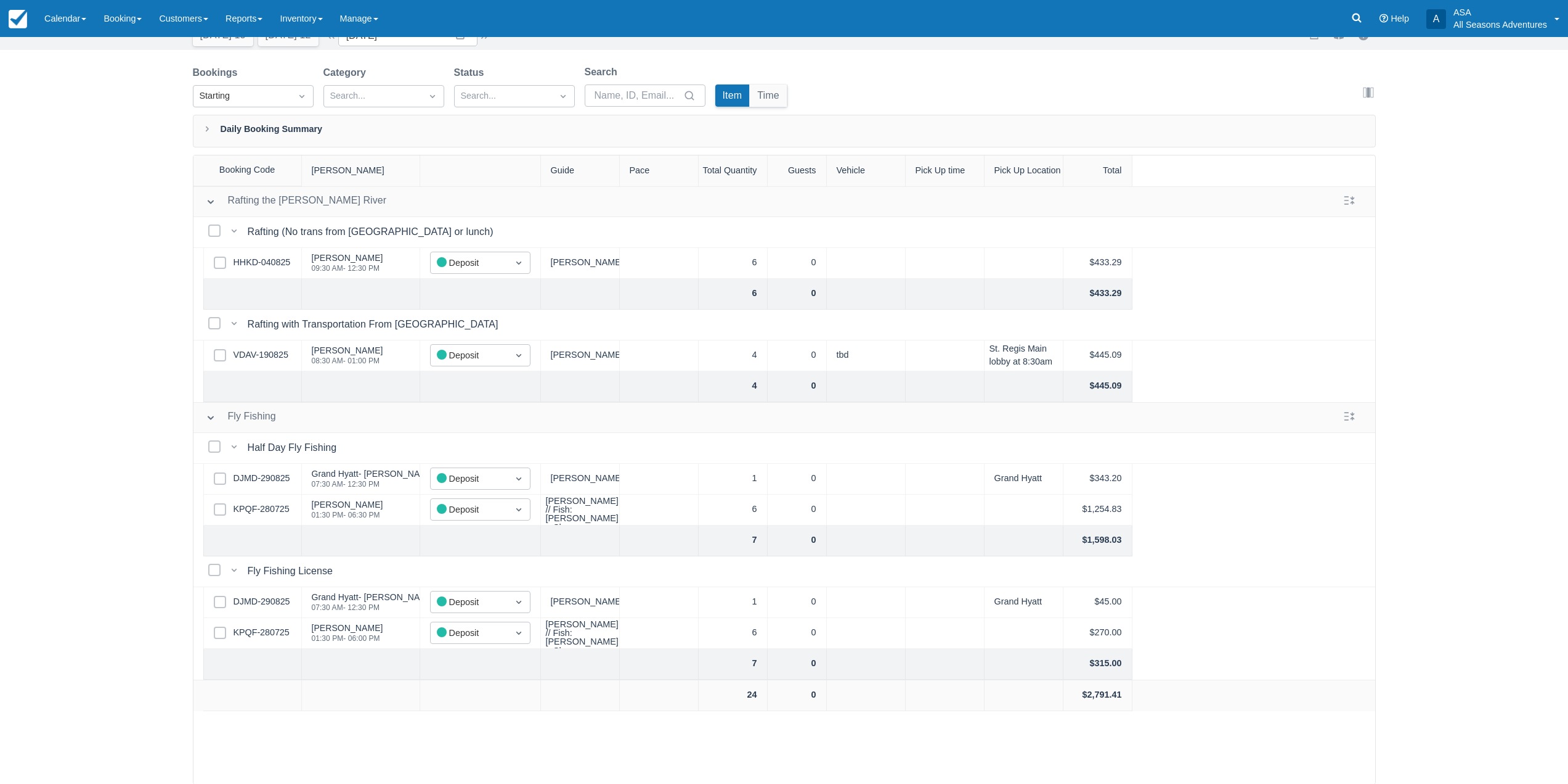
scroll to position [63, 0]
click at [266, 472] on link "DJMD-290825" at bounding box center [261, 478] width 57 height 14
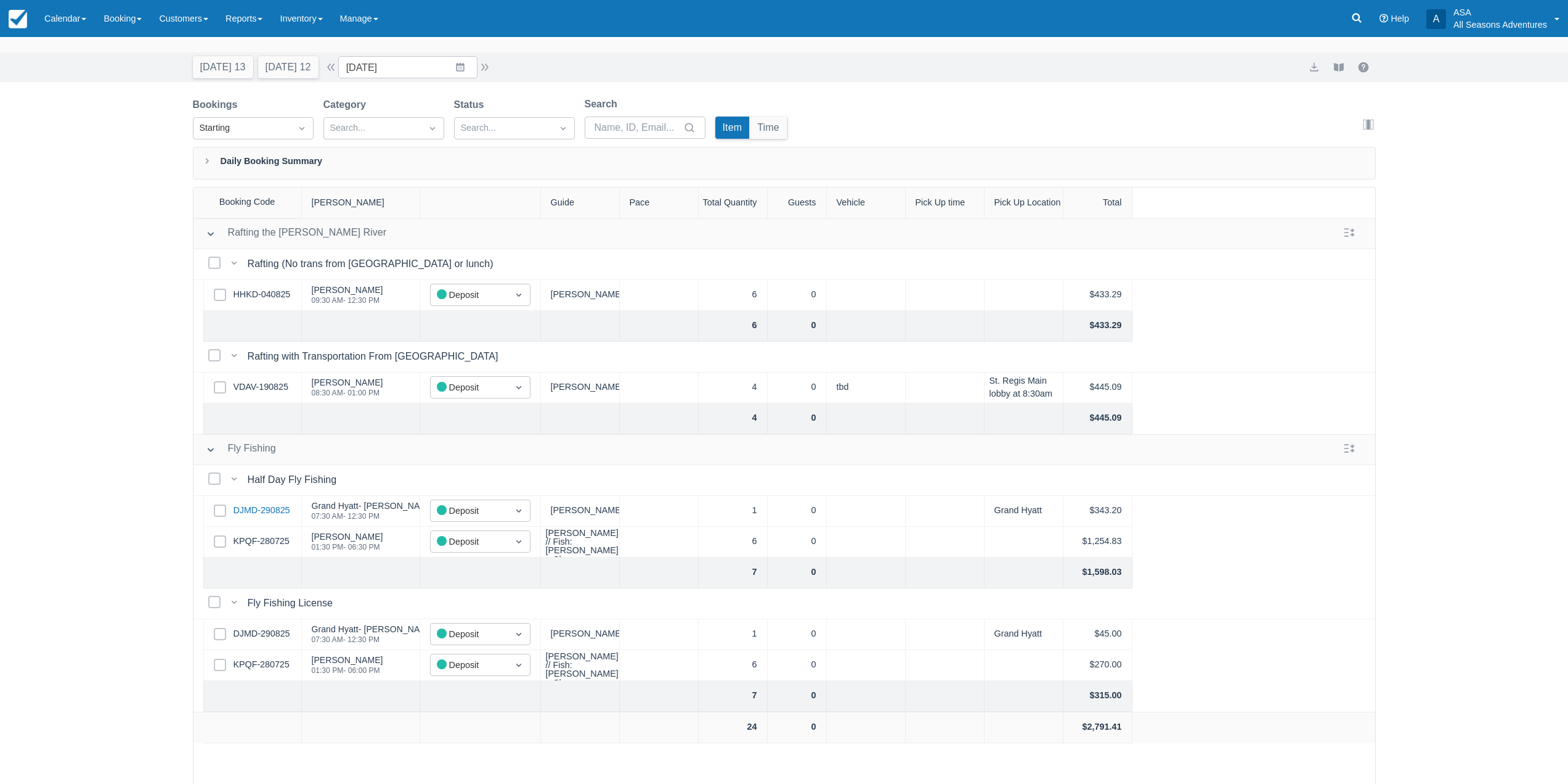
scroll to position [0, 0]
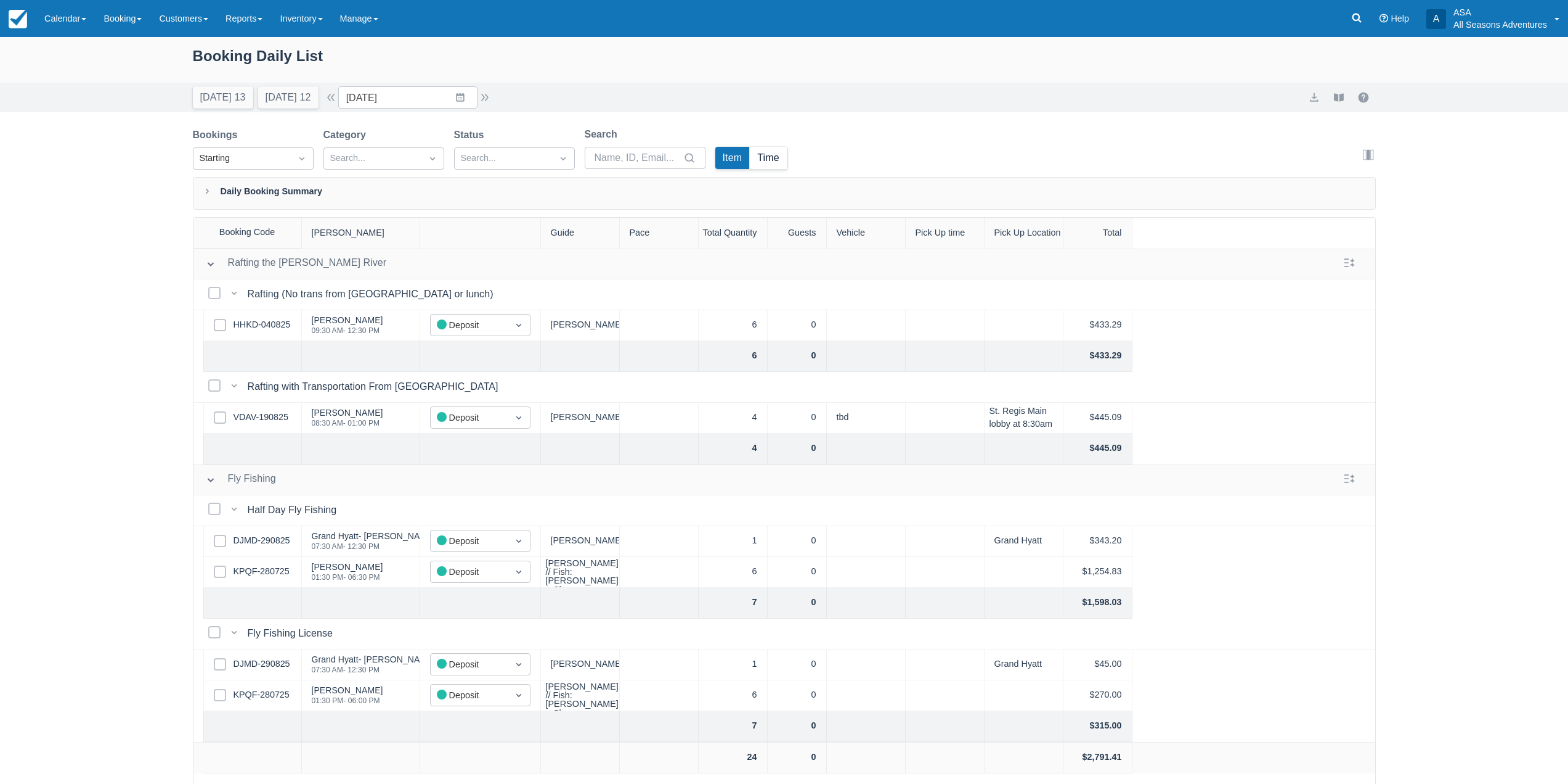
click at [774, 156] on button "Time" at bounding box center [768, 158] width 37 height 22
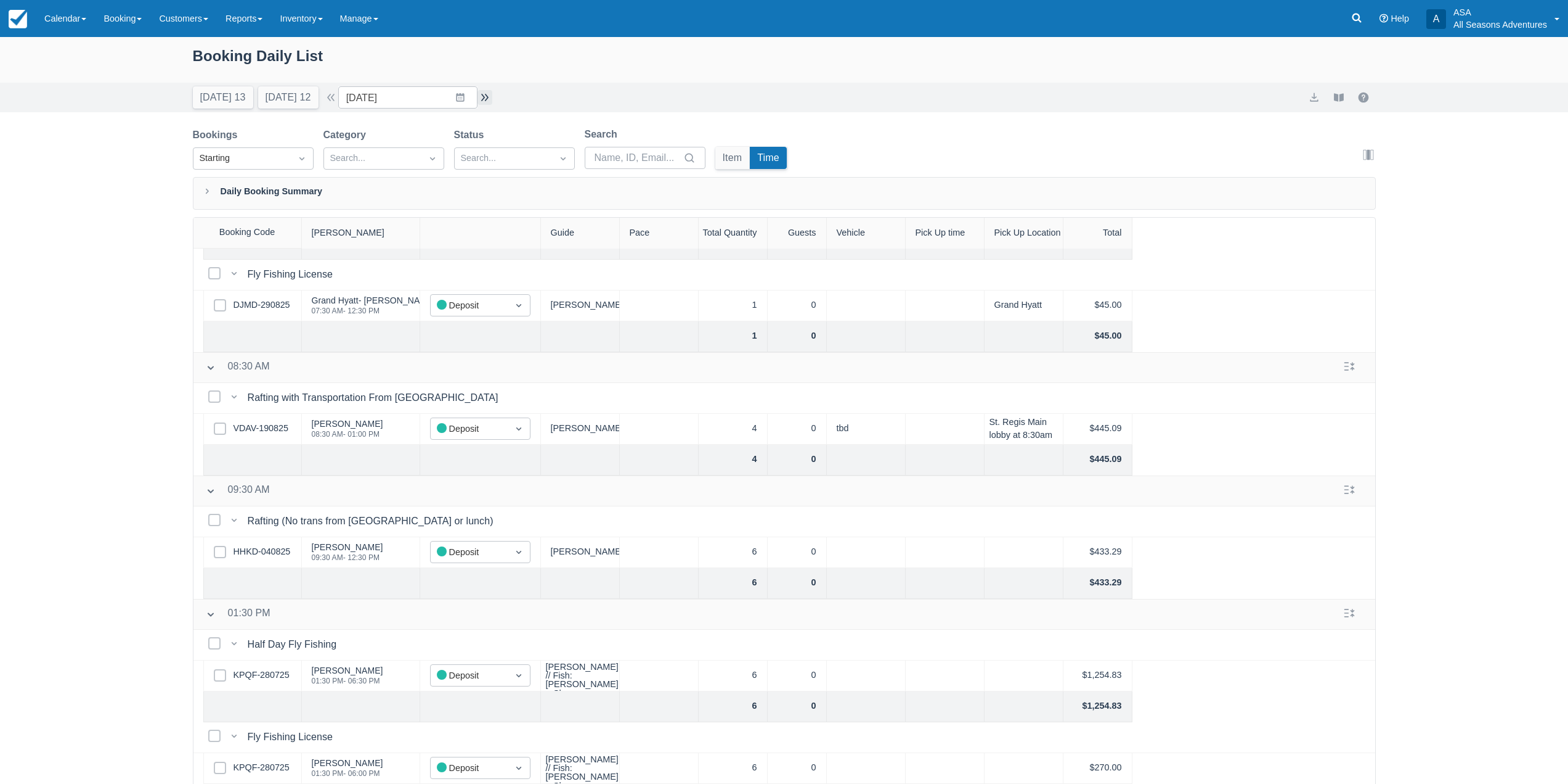
click at [489, 96] on button "button" at bounding box center [484, 97] width 15 height 15
type input "09/02/25"
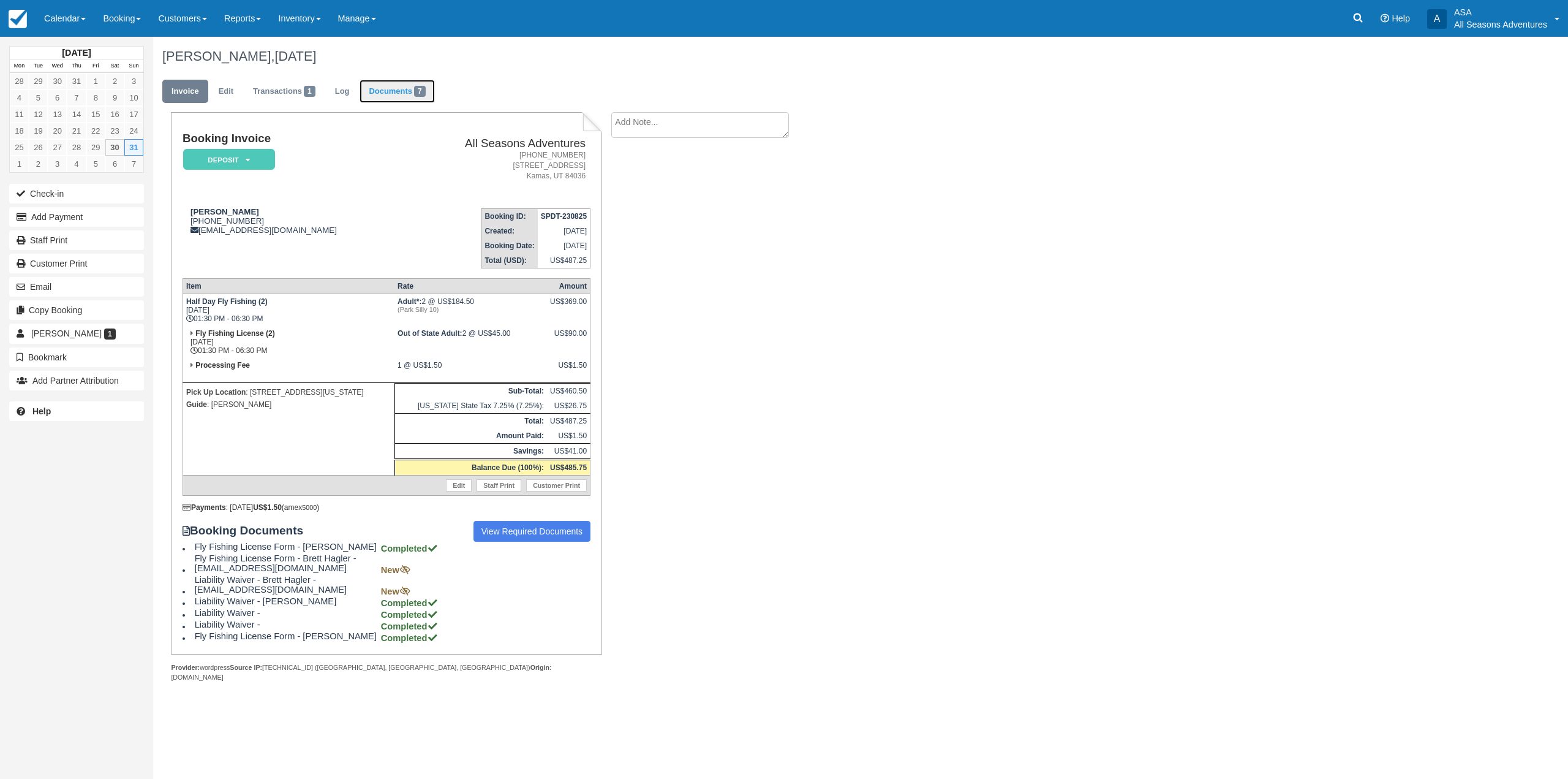
click at [384, 87] on link "Documents 7" at bounding box center [397, 92] width 75 height 24
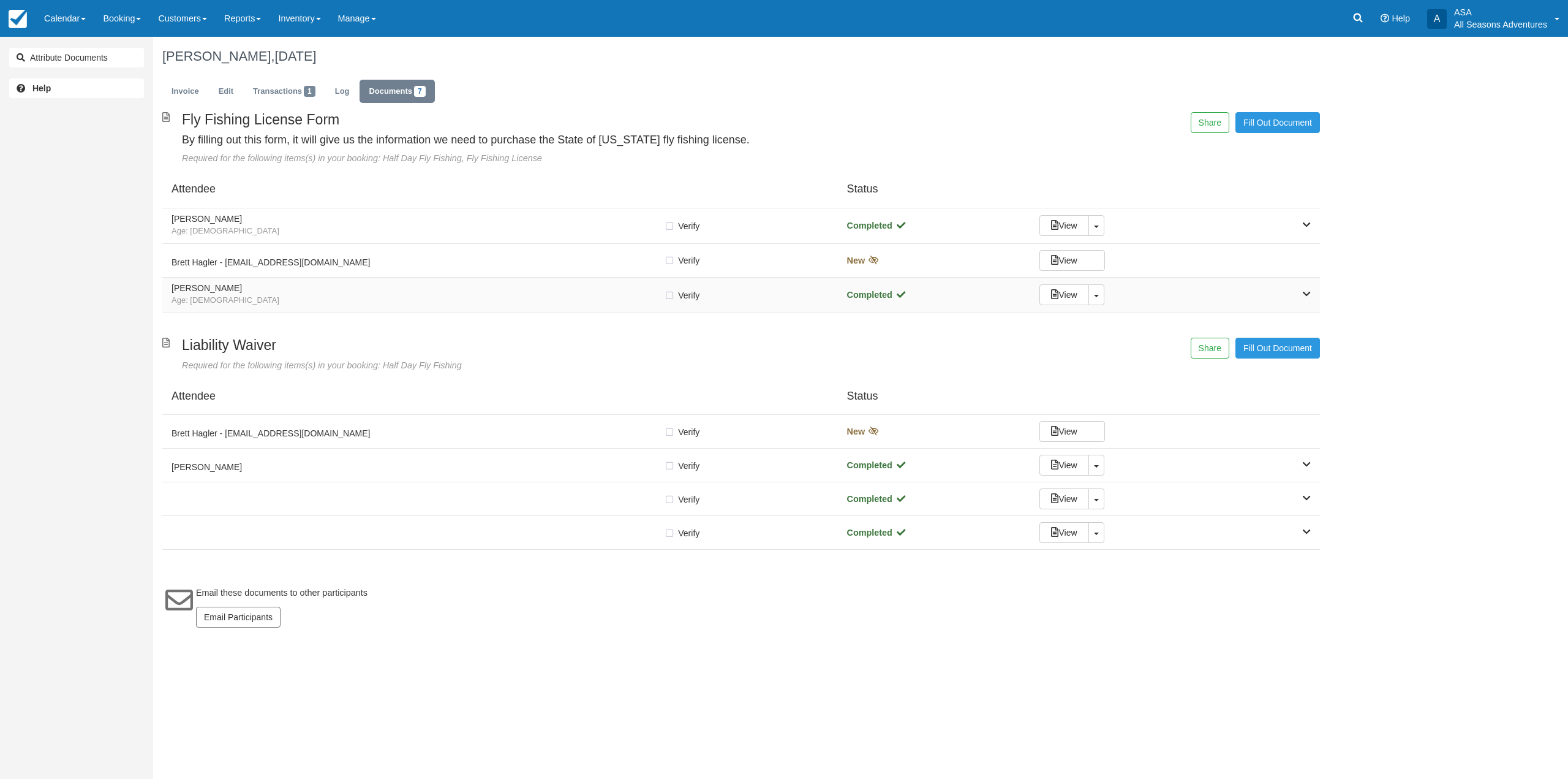
click at [368, 303] on span "Age: [DEMOGRAPHIC_DATA]" at bounding box center [417, 301] width 492 height 12
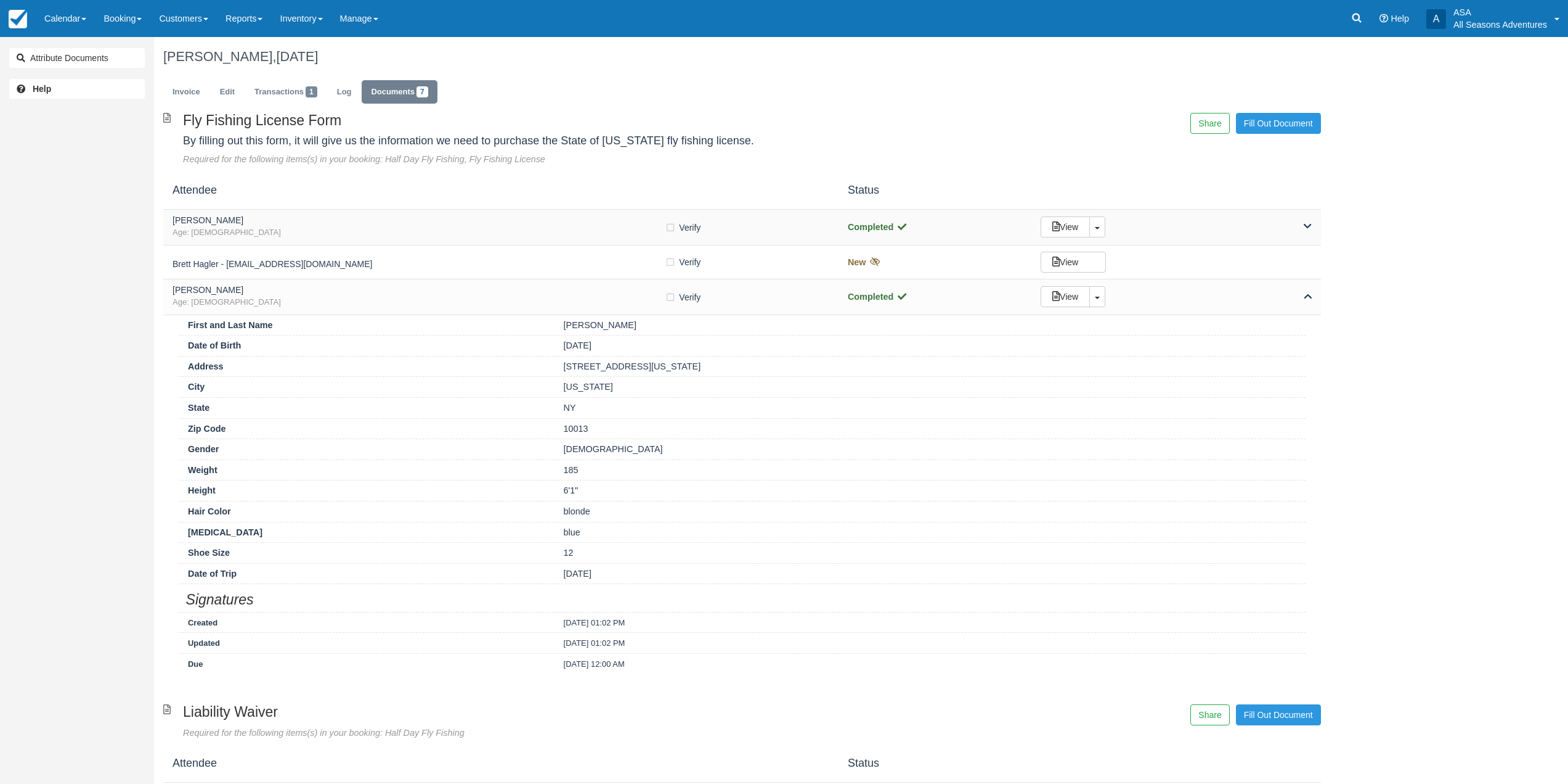
click at [404, 224] on h5 "[PERSON_NAME]" at bounding box center [419, 219] width 492 height 9
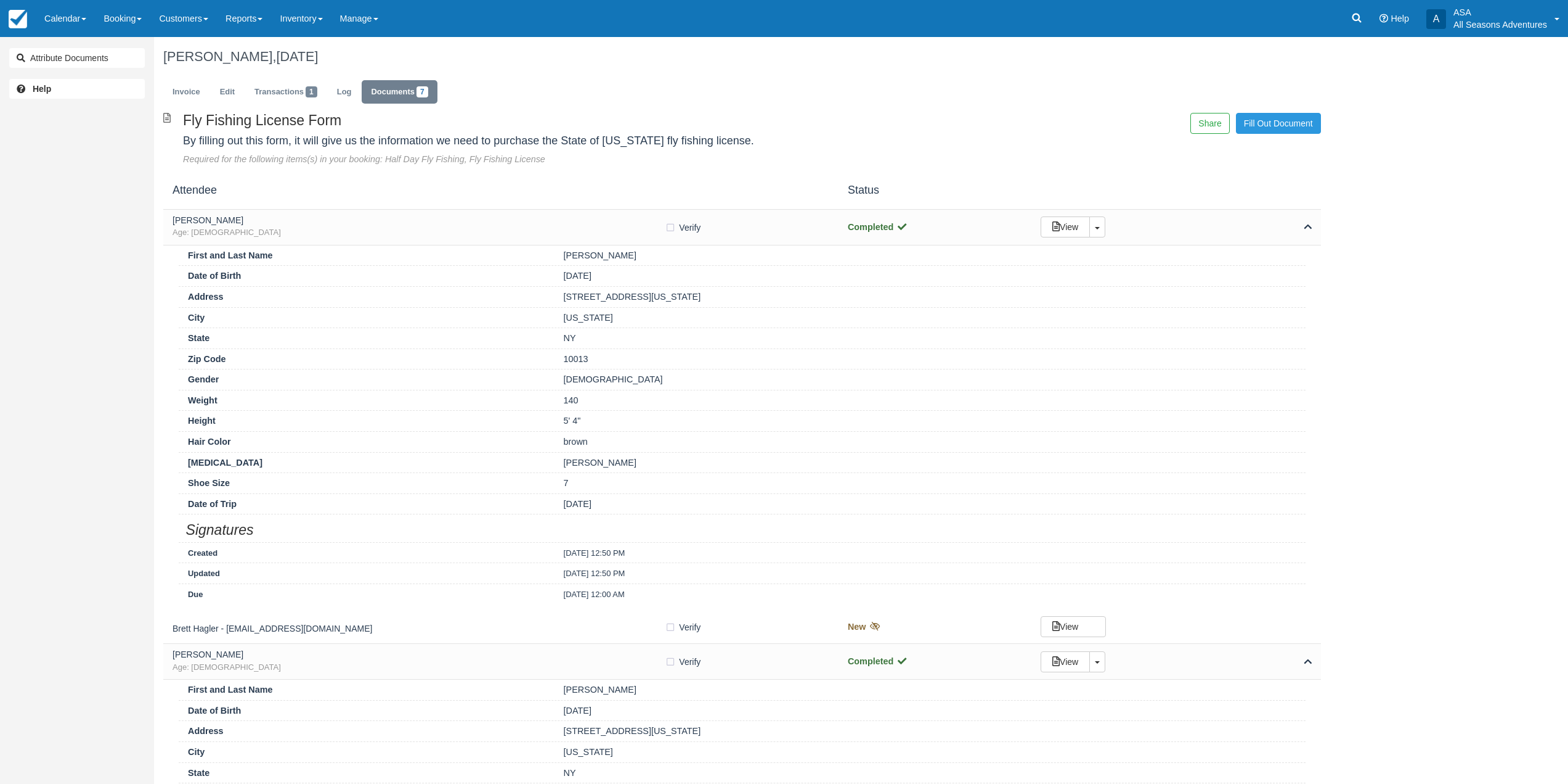
click at [291, 203] on div "Attendee Status" at bounding box center [742, 191] width 1157 height 38
click at [293, 215] on h5 "Demi Cissell-Hagler" at bounding box center [419, 219] width 492 height 9
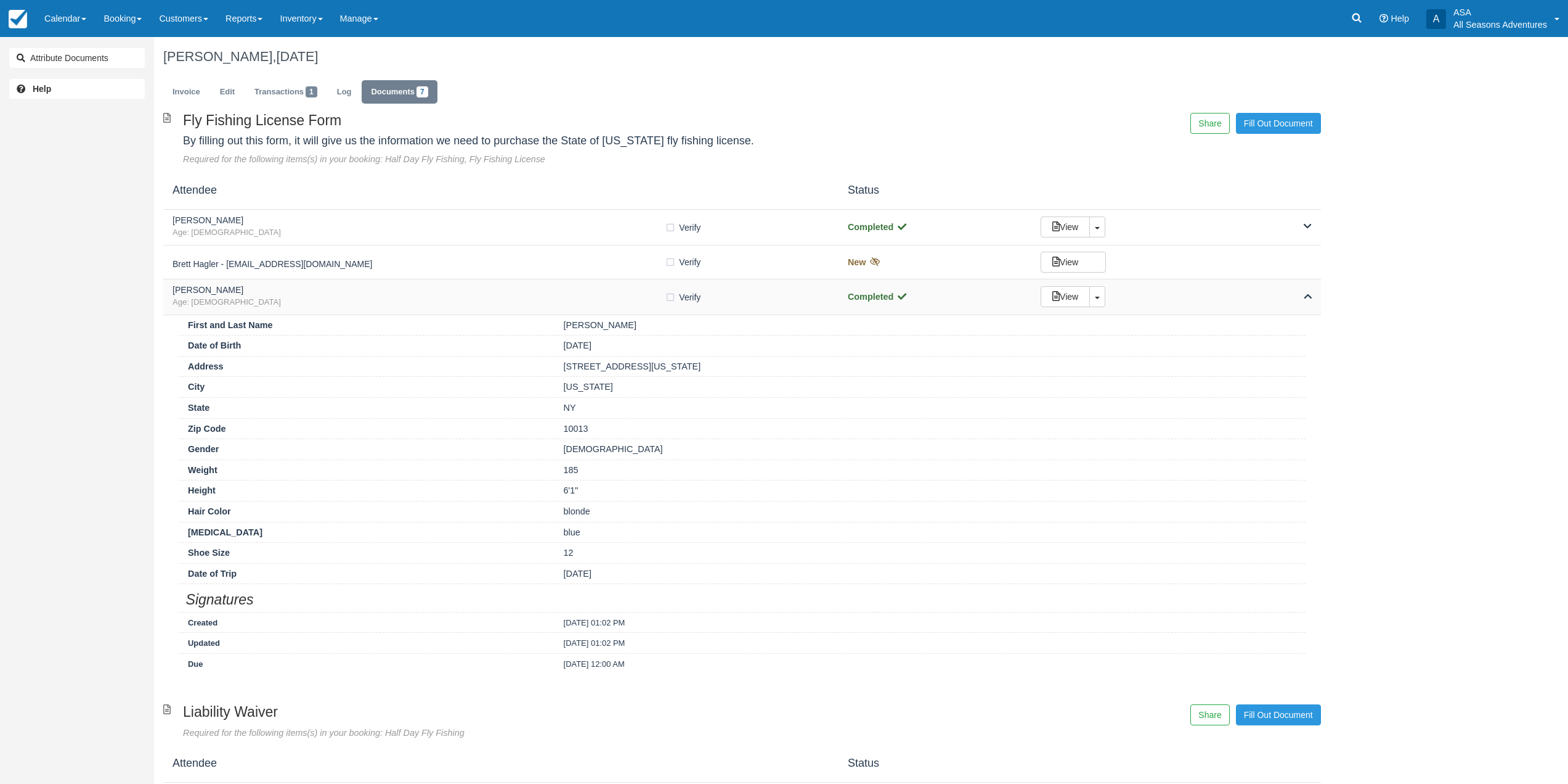
click at [315, 291] on h5 "Brett Hagler" at bounding box center [419, 290] width 492 height 9
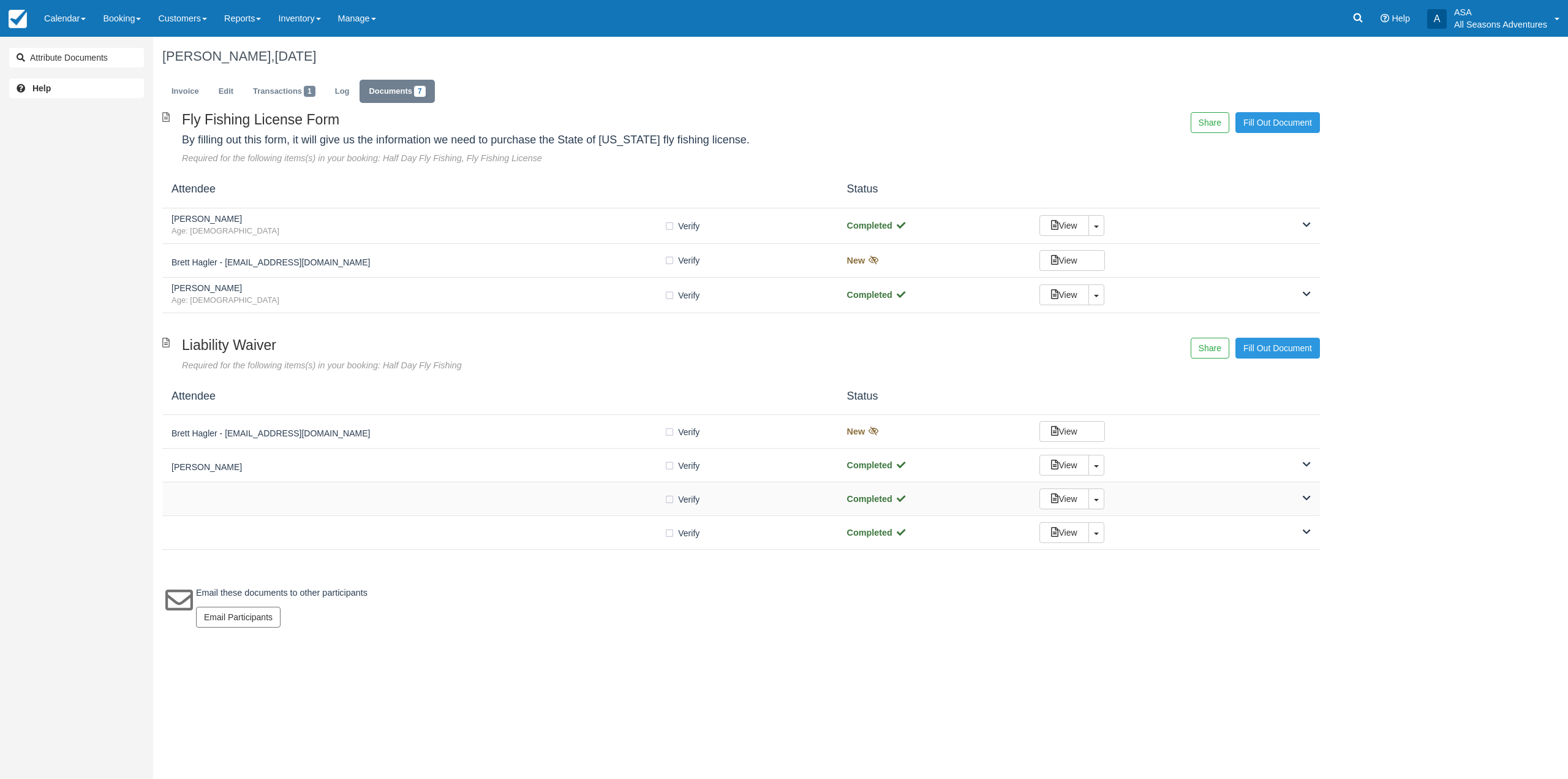
click at [443, 504] on div "Verify Verified" at bounding box center [500, 498] width 658 height 13
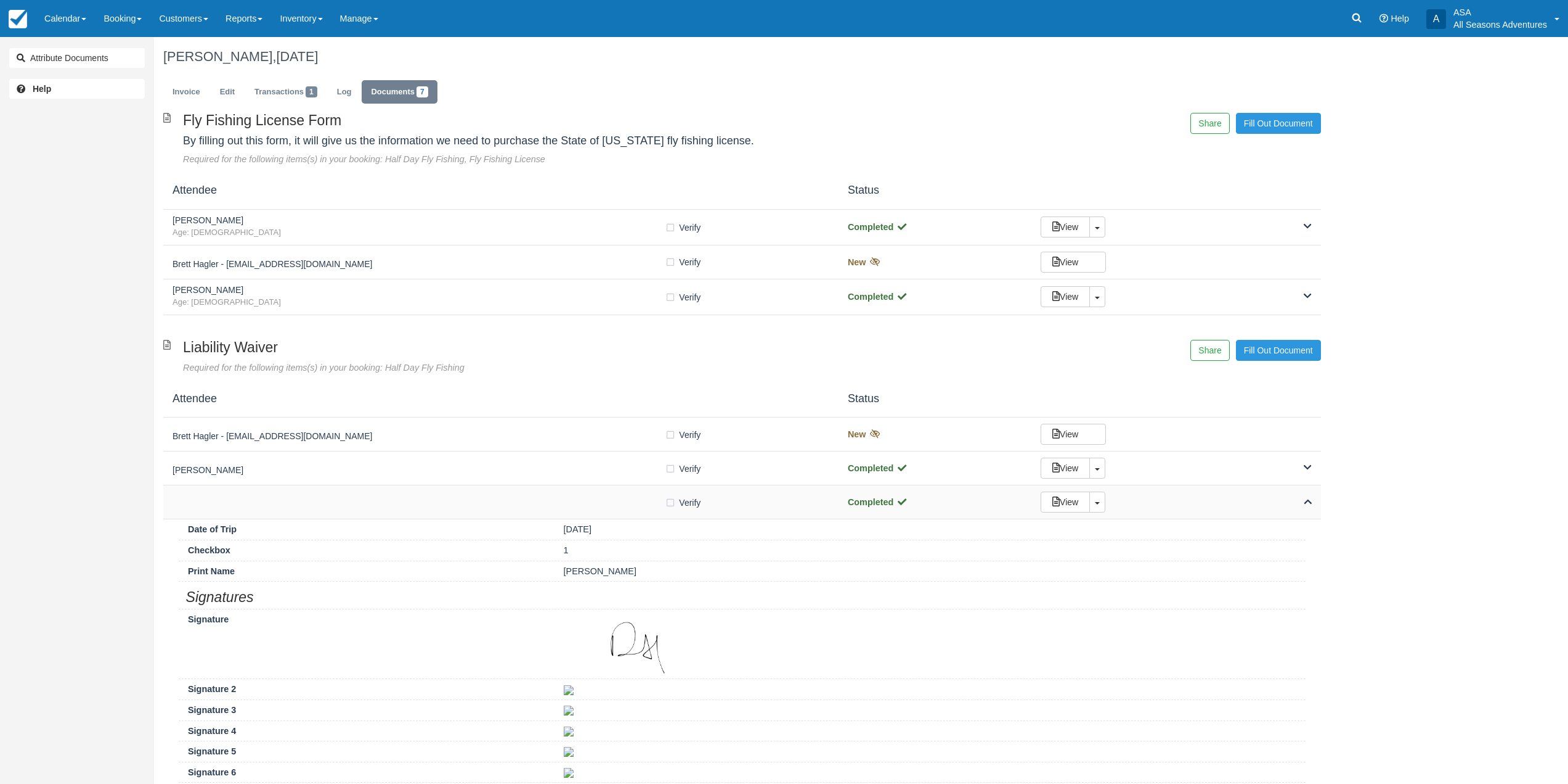
click at [445, 507] on div "Verify Verified" at bounding box center [501, 501] width 657 height 13
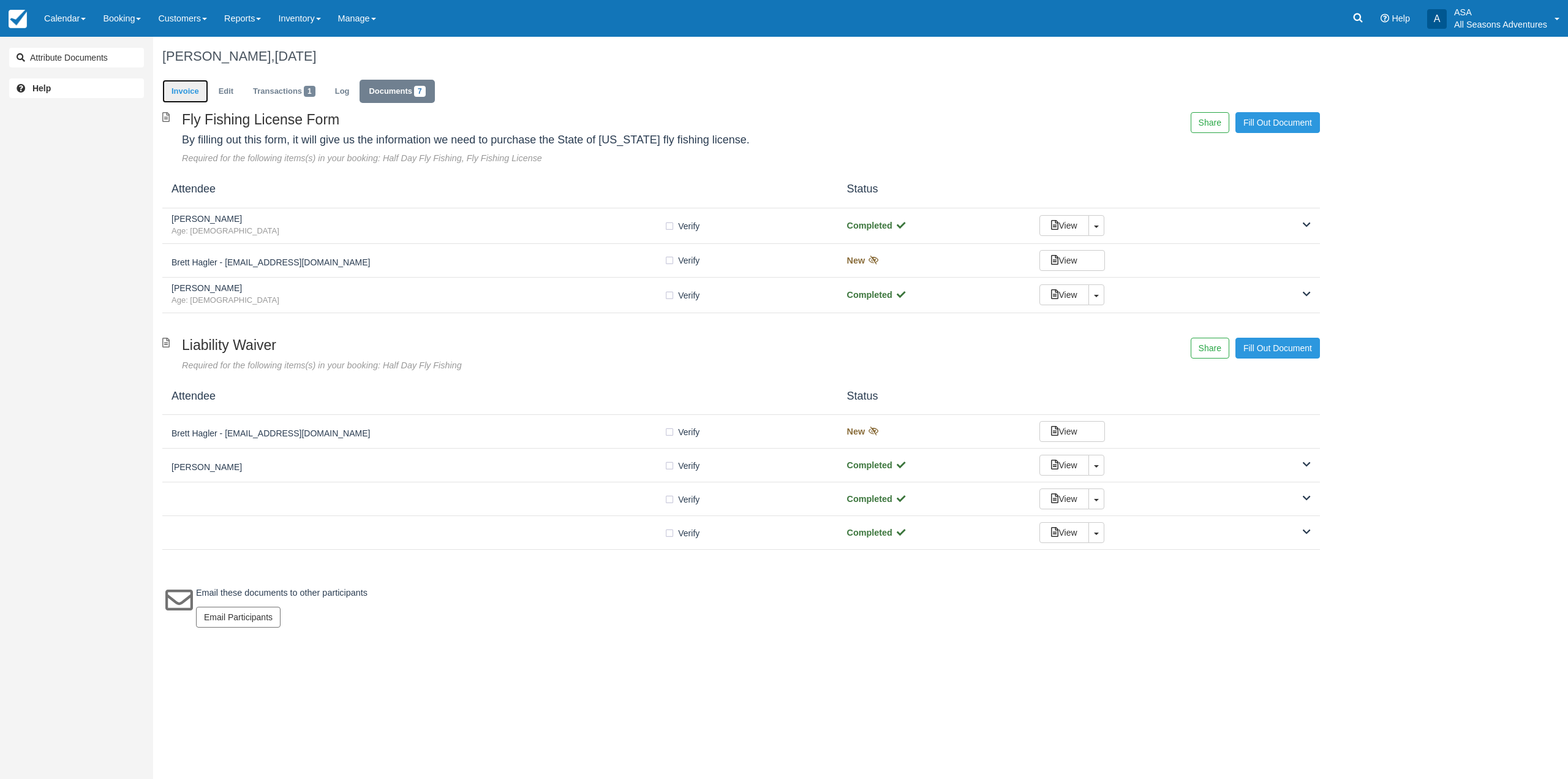
click at [194, 92] on link "Invoice" at bounding box center [185, 92] width 46 height 24
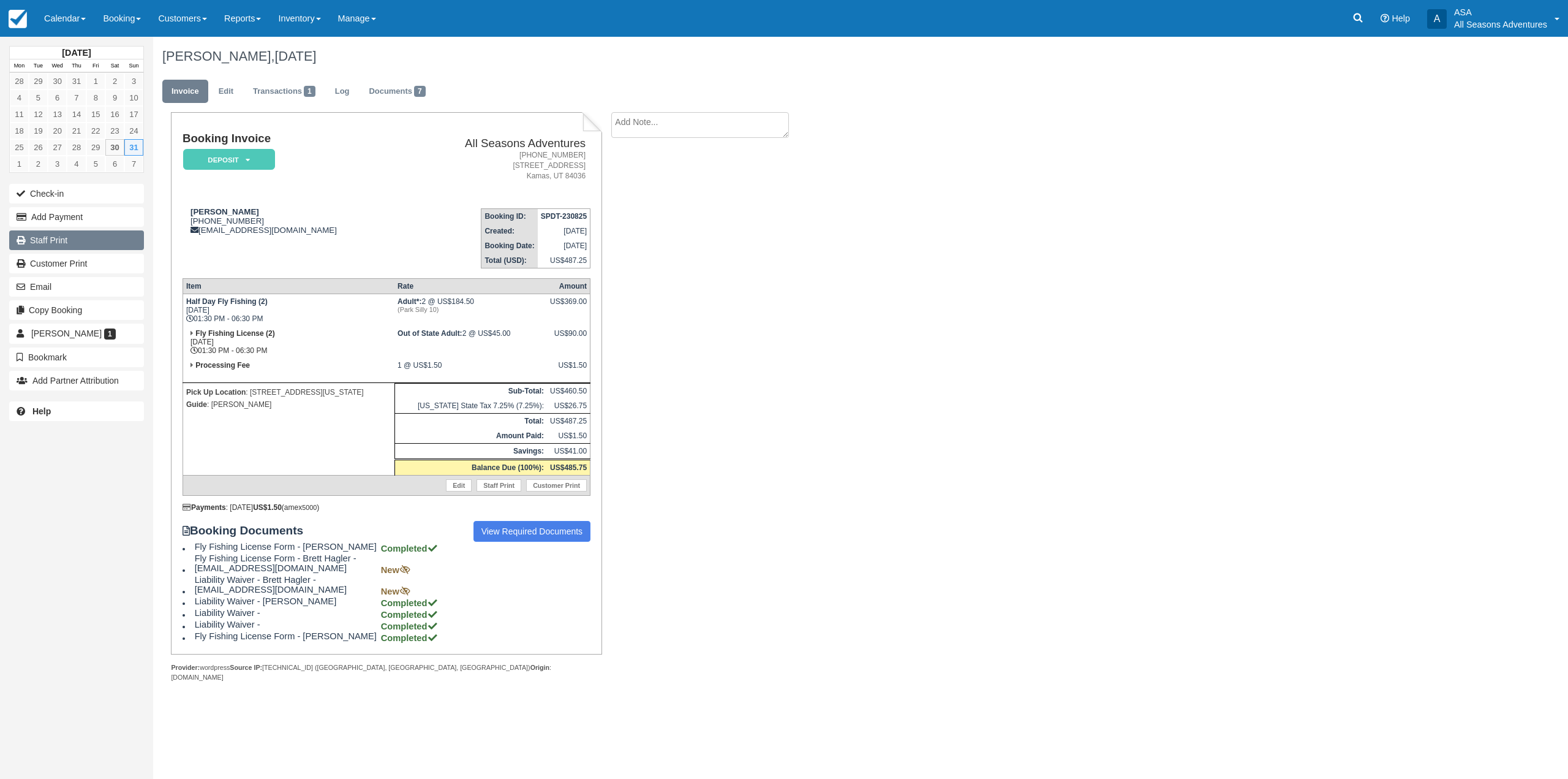
click at [97, 239] on link "Staff Print" at bounding box center [76, 241] width 135 height 20
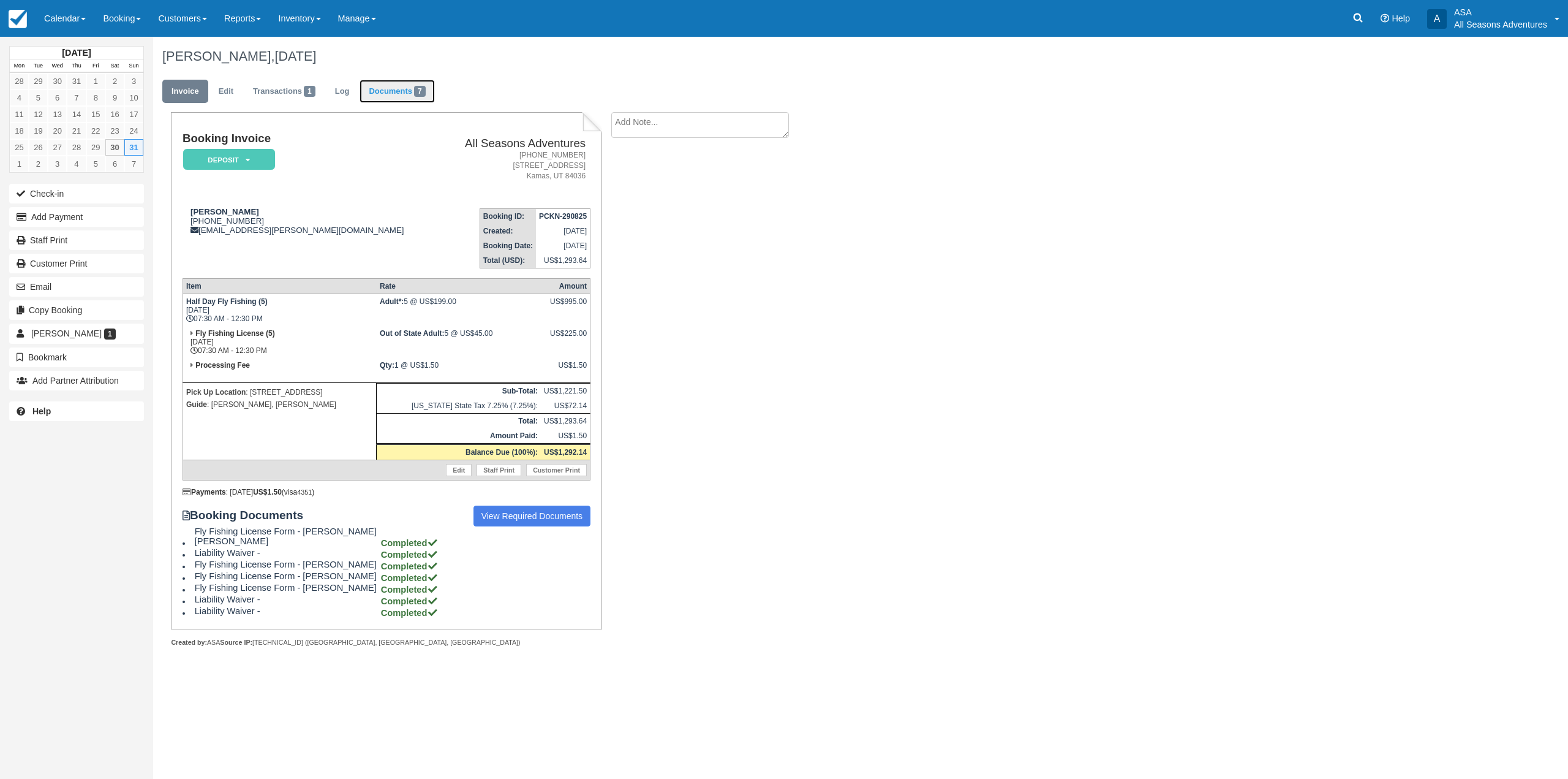
click at [409, 90] on link "Documents 7" at bounding box center [397, 92] width 75 height 24
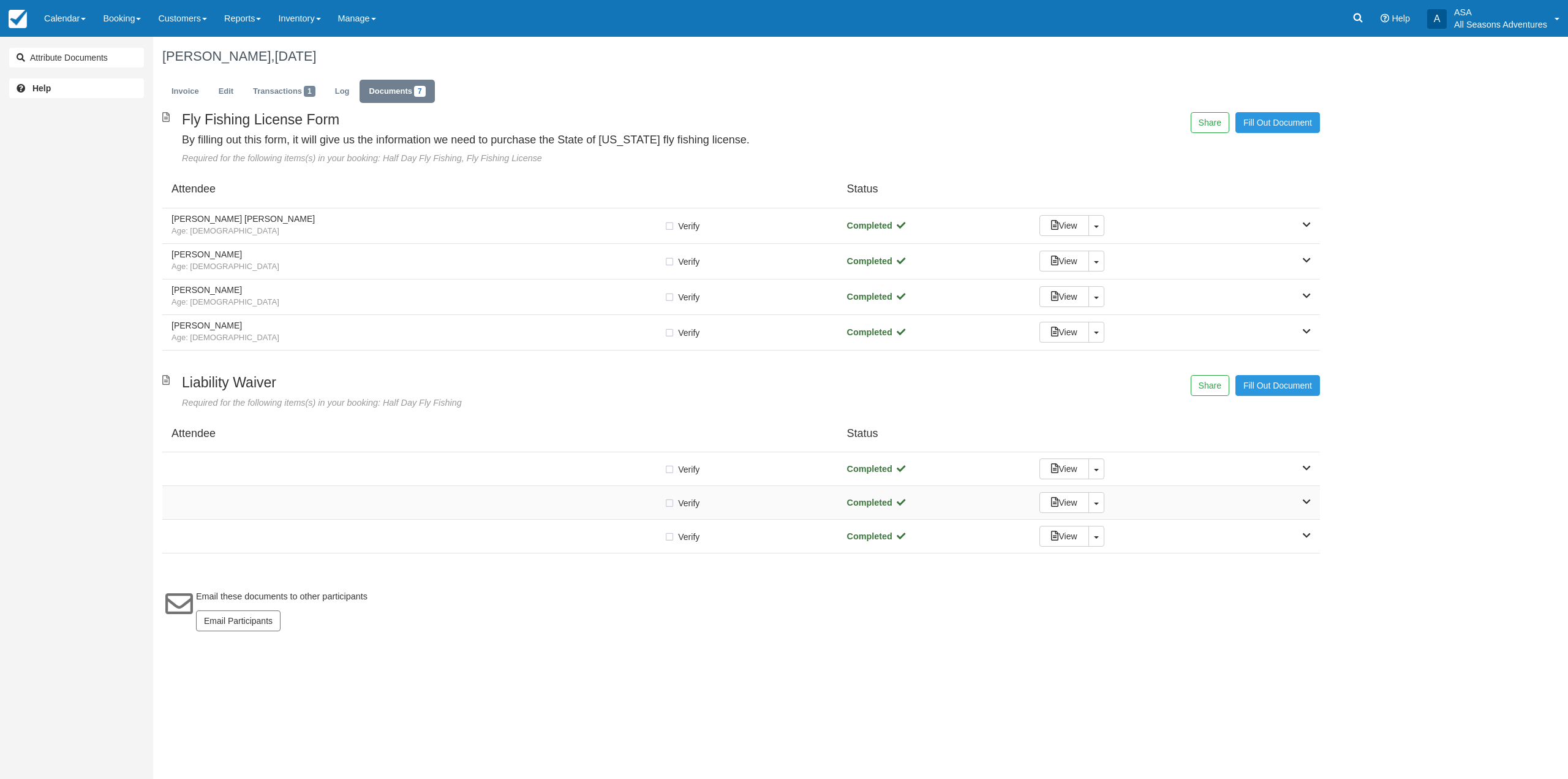
click at [504, 510] on div "Verify Verified Completed View Toggle Dropdown Detach" at bounding box center [742, 503] width 1158 height 34
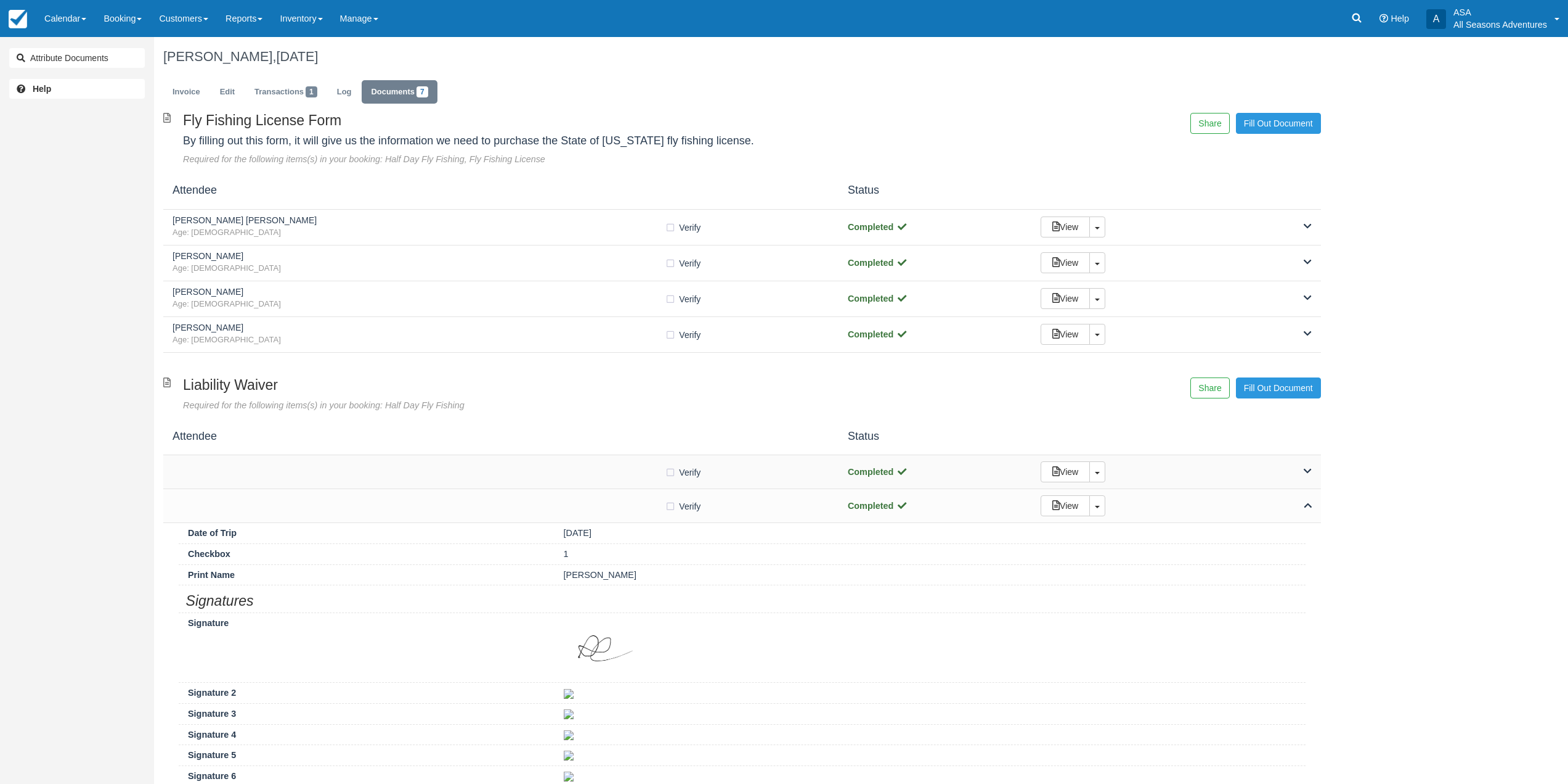
click at [497, 482] on div "Verify Verified Completed View Toggle Dropdown Detach" at bounding box center [742, 471] width 1157 height 34
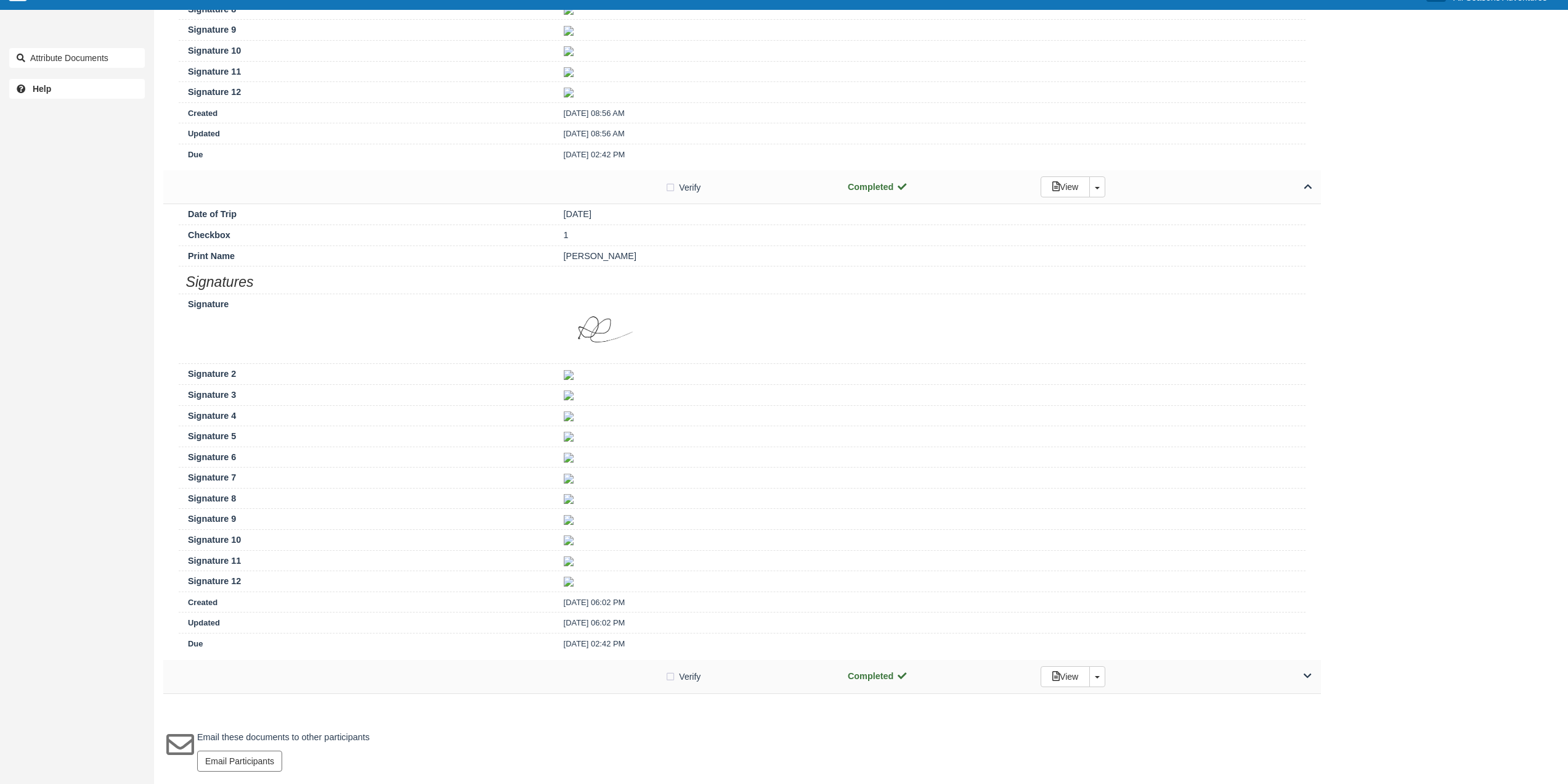
click at [533, 673] on div at bounding box center [419, 676] width 492 height 6
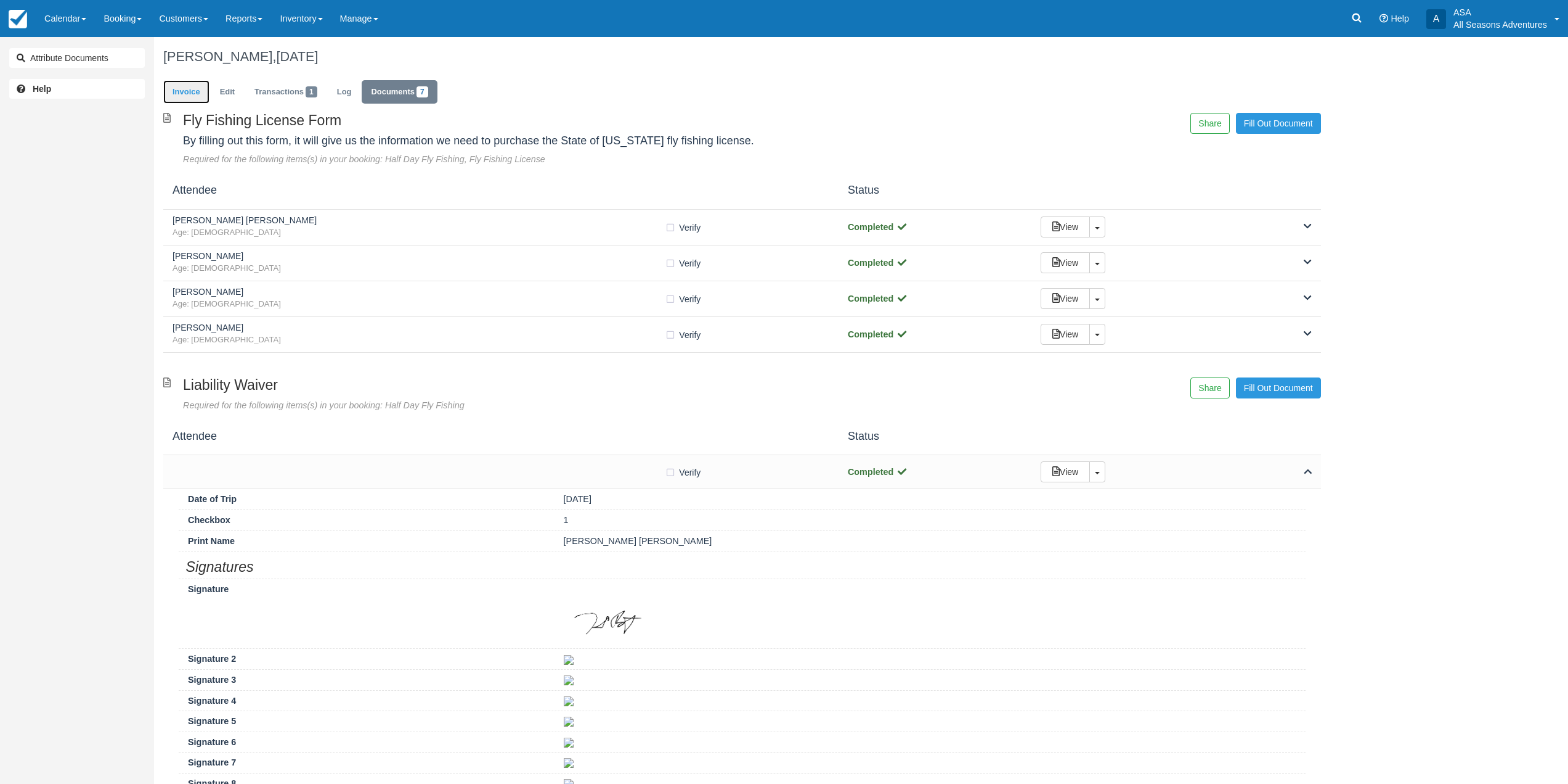
click at [174, 96] on link "Invoice" at bounding box center [186, 92] width 47 height 24
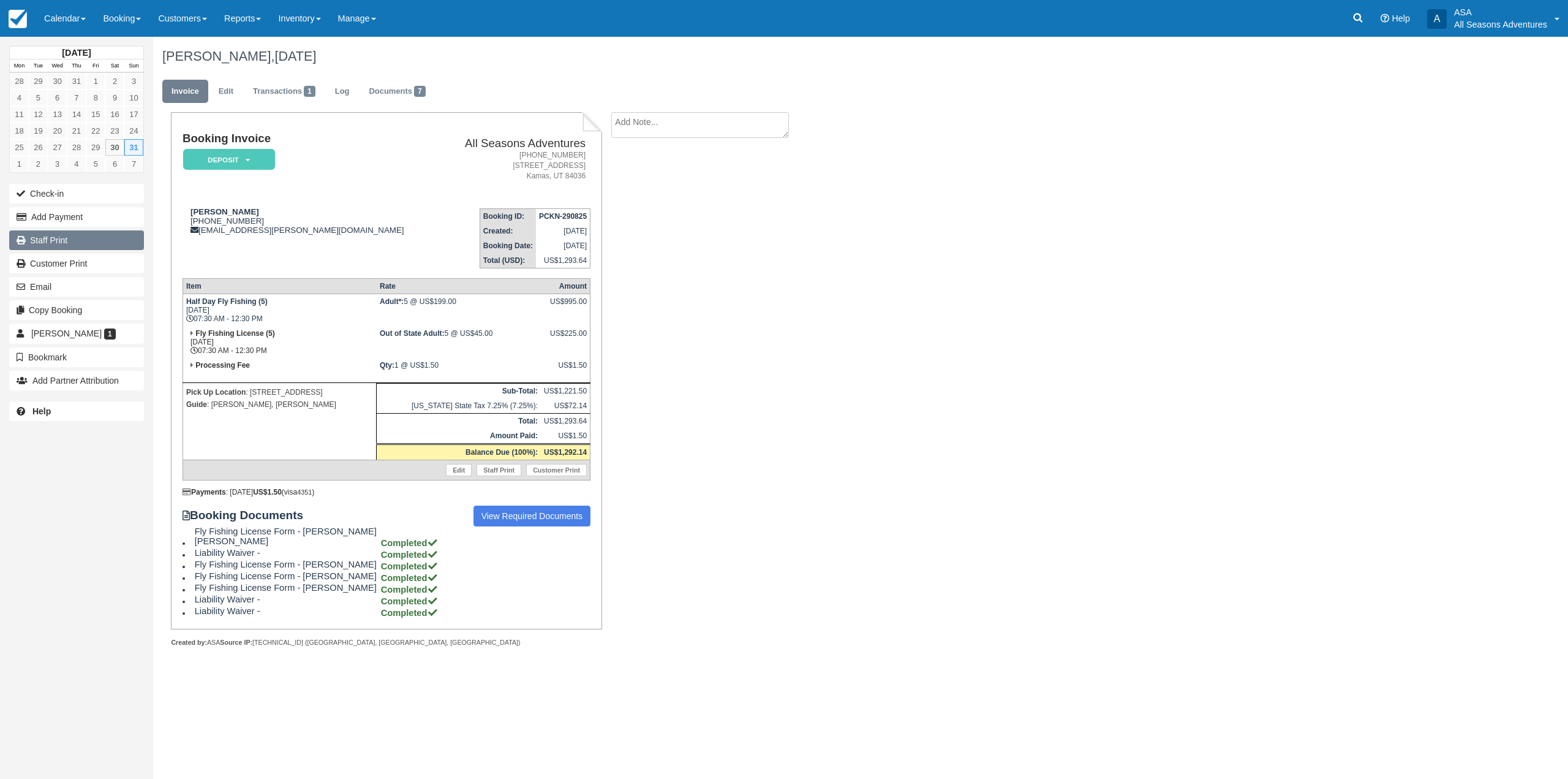
click at [101, 242] on link "Staff Print" at bounding box center [76, 241] width 135 height 20
click at [390, 98] on link "Documents 7" at bounding box center [397, 92] width 75 height 24
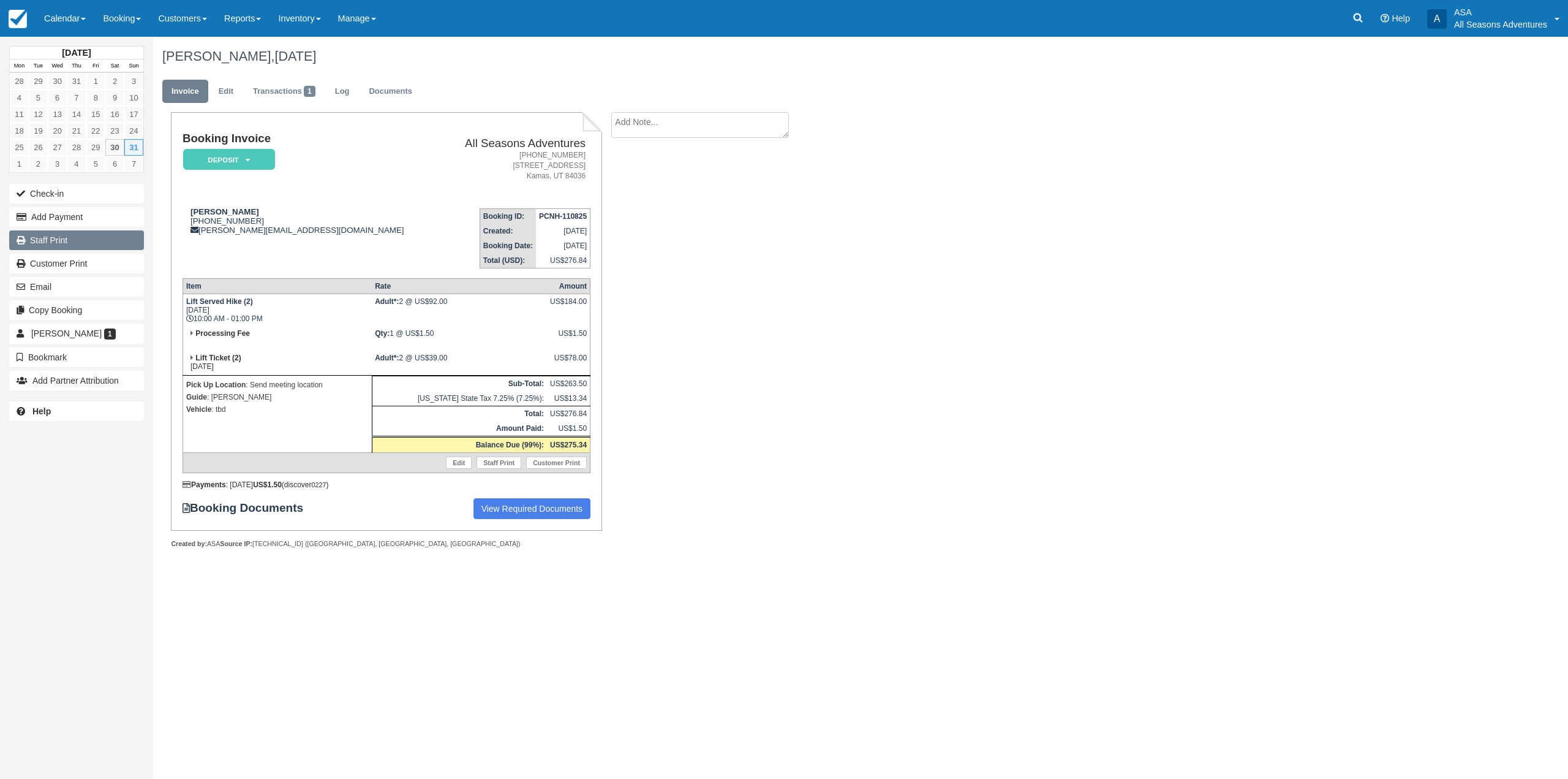
click at [92, 238] on link "Staff Print" at bounding box center [76, 241] width 135 height 20
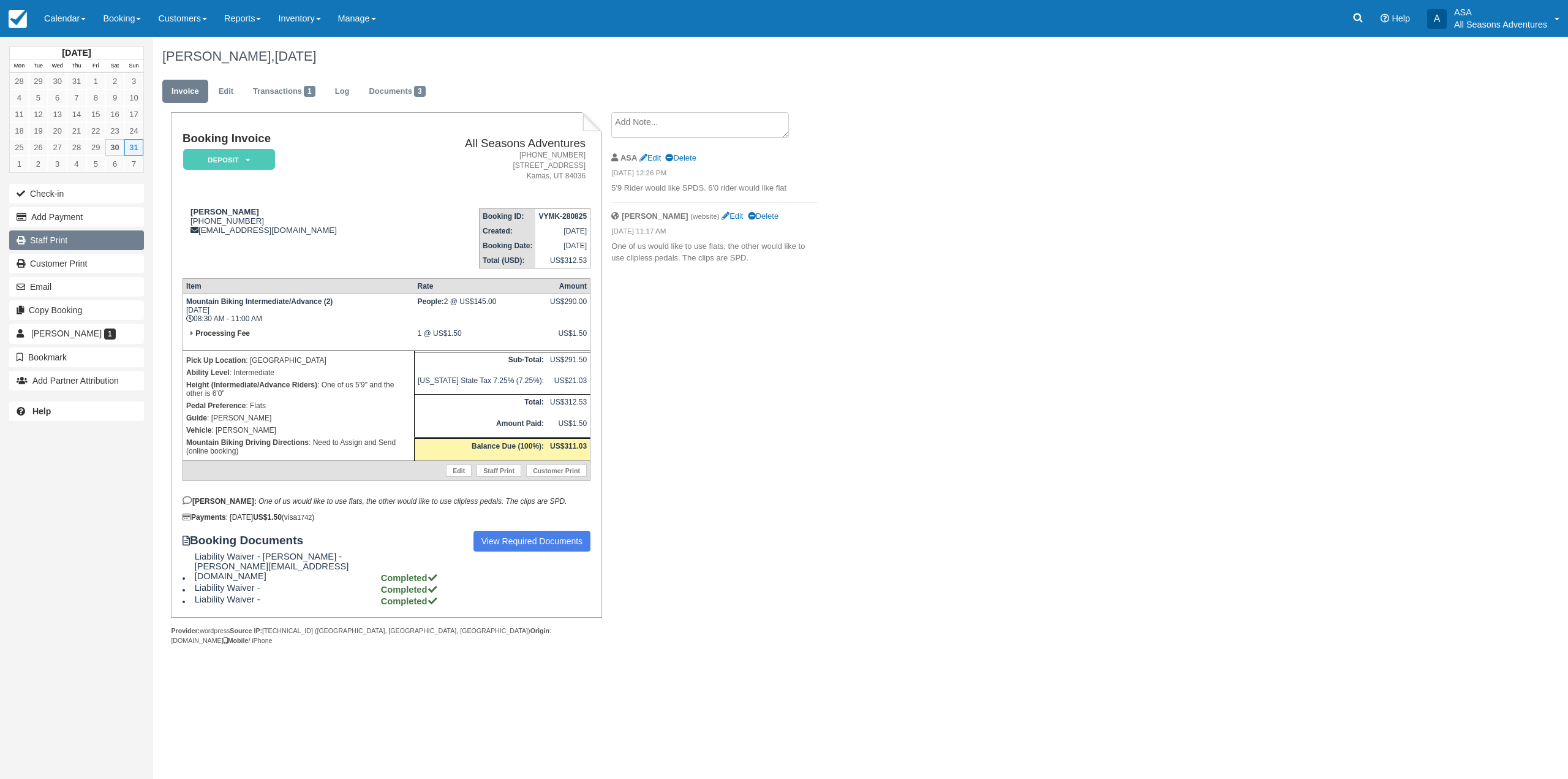
click at [73, 245] on link "Staff Print" at bounding box center [76, 241] width 135 height 20
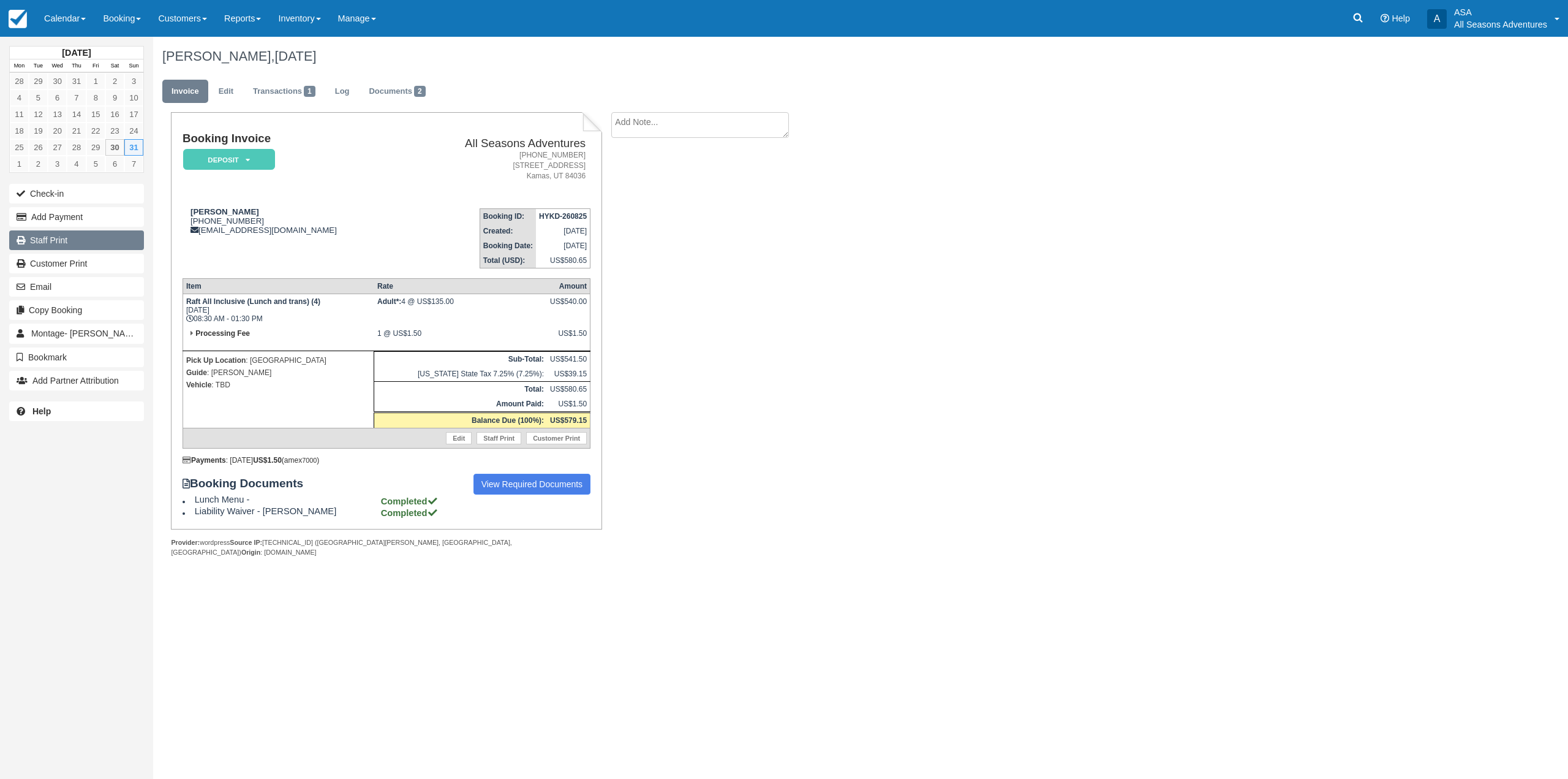
click at [85, 242] on link "Staff Print" at bounding box center [76, 241] width 135 height 20
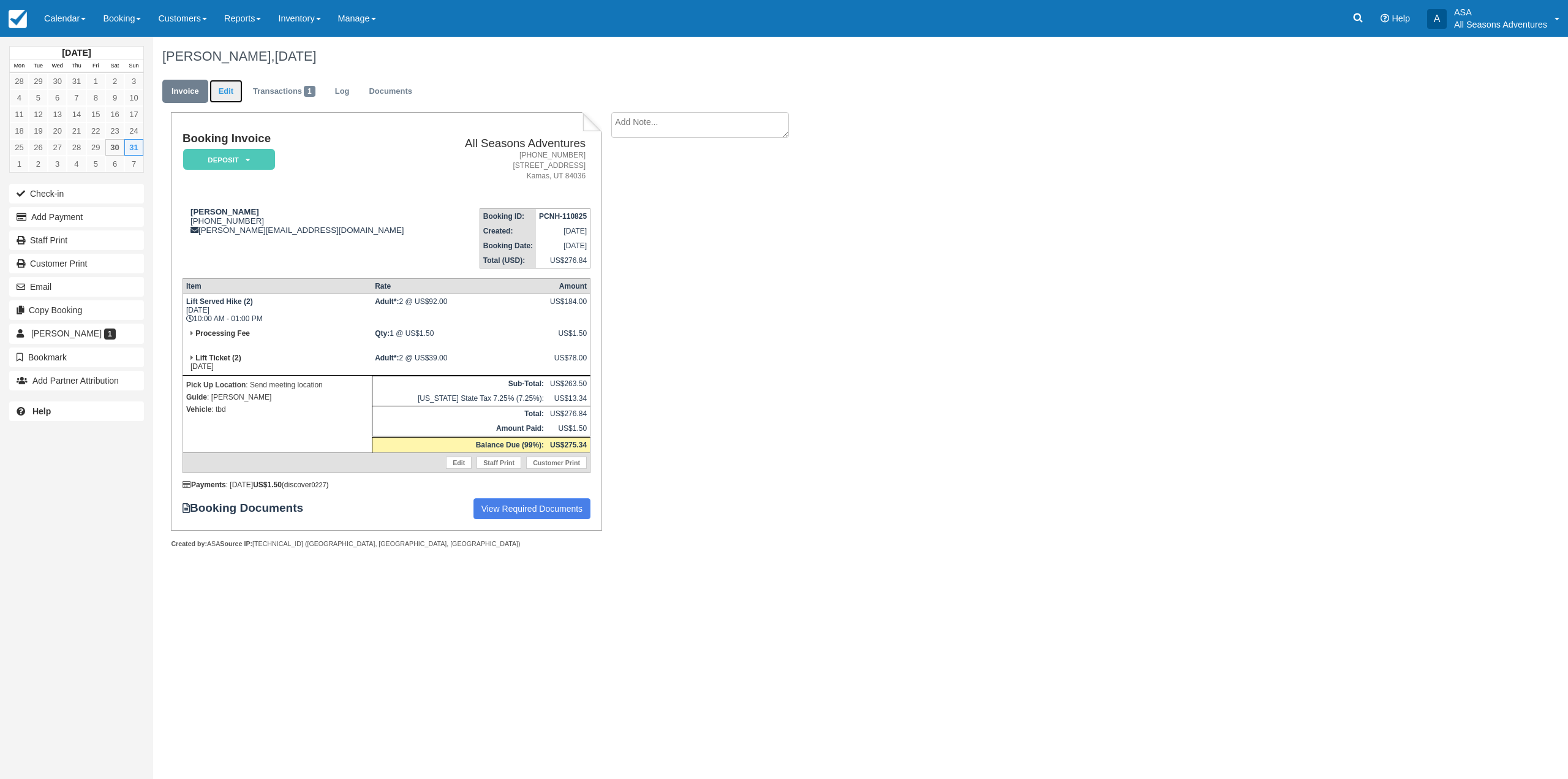
click at [228, 93] on link "Edit" at bounding box center [226, 92] width 34 height 24
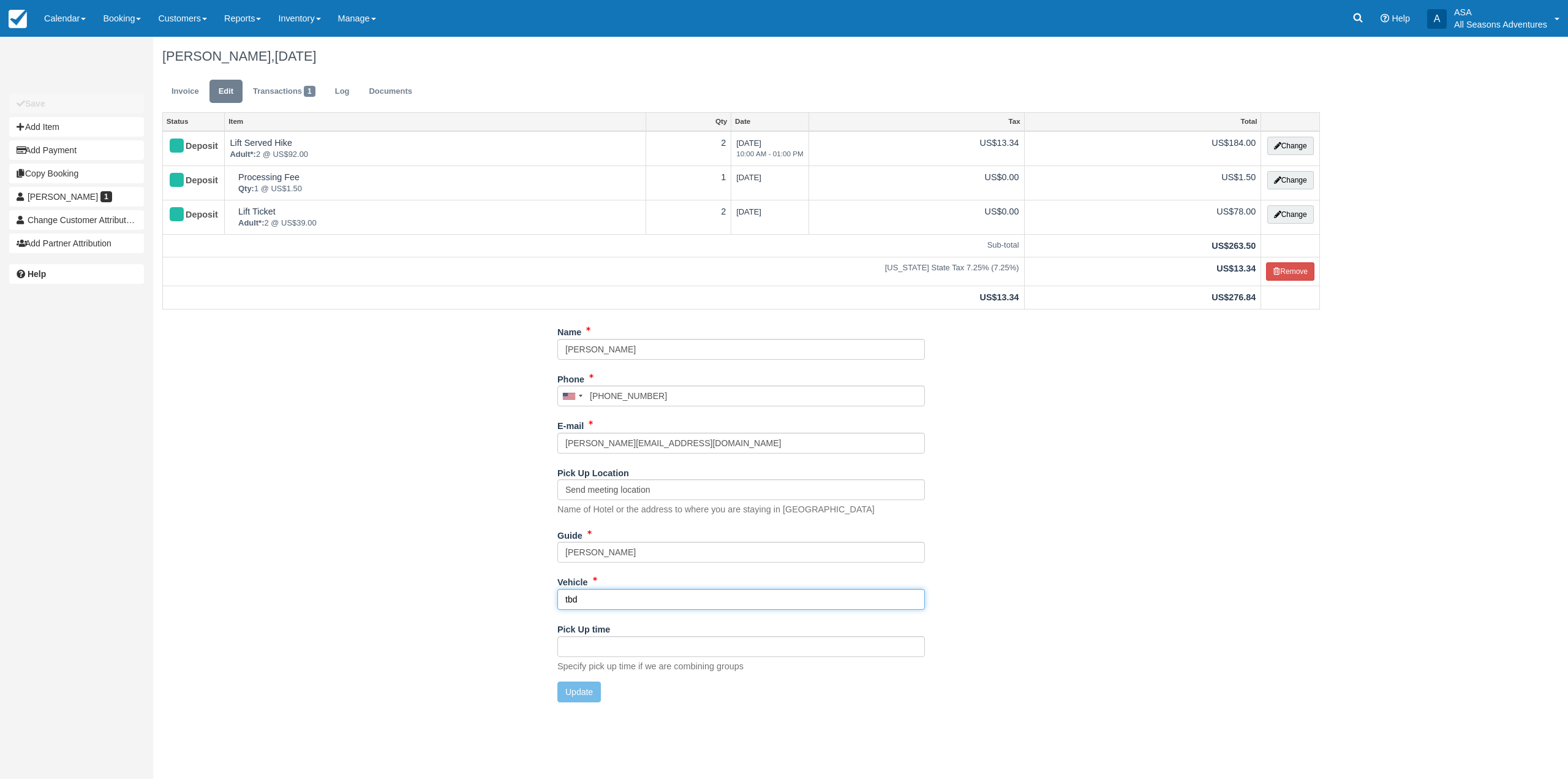
drag, startPoint x: 600, startPoint y: 595, endPoint x: 439, endPoint y: 595, distance: 161.0
click at [447, 595] on div "Name Bob Bell Phone United States +1 Canada +1 United Kingdom +44 Afghanistan (…" at bounding box center [741, 516] width 1176 height 390
type input "Charc Sub"
click at [580, 683] on button "Update" at bounding box center [579, 691] width 43 height 21
type input "+13212433037"
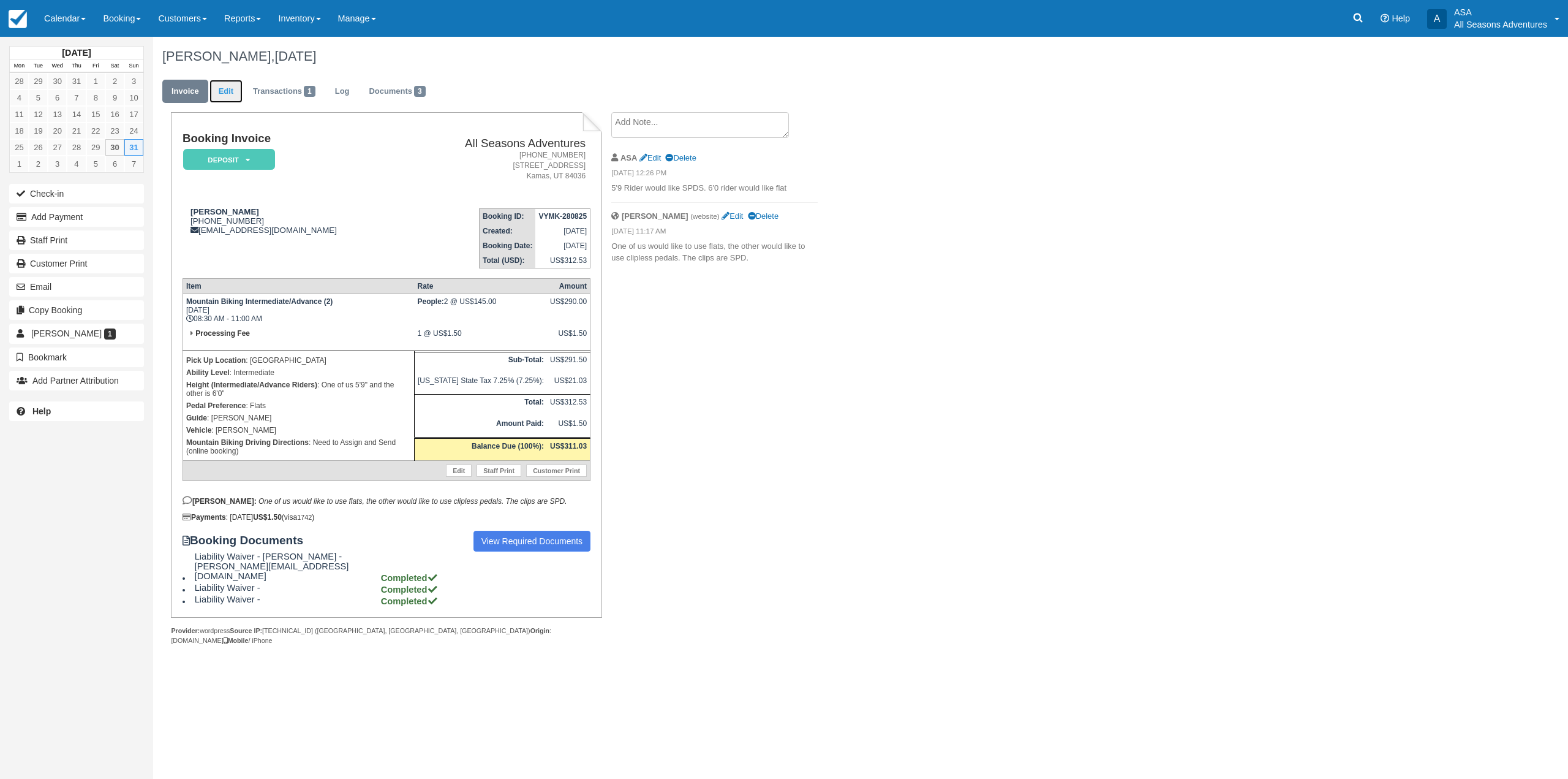
click at [234, 84] on link "Edit" at bounding box center [226, 92] width 34 height 24
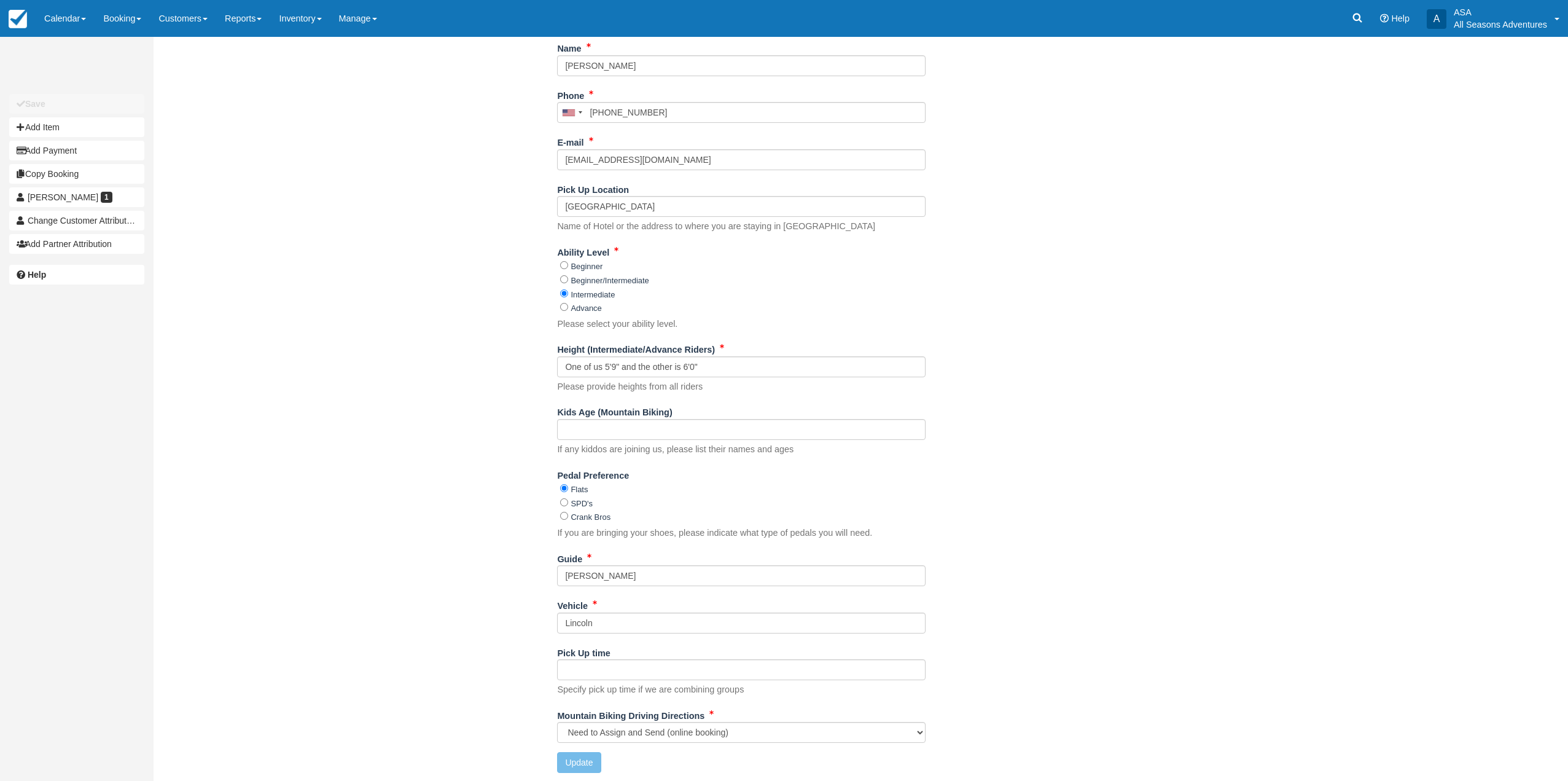
scroll to position [251, 0]
click at [633, 726] on select "Quinn's Junction Trailhead: https://goo.gl/maps/qRDszhVH1E7tmAiF7 All Seasons A…" at bounding box center [740, 731] width 369 height 21
click at [498, 643] on div "Name Brian Tanada Phone United States +1 Canada +1 United Kingdom +44 Afghanist…" at bounding box center [741, 408] width 1176 height 743
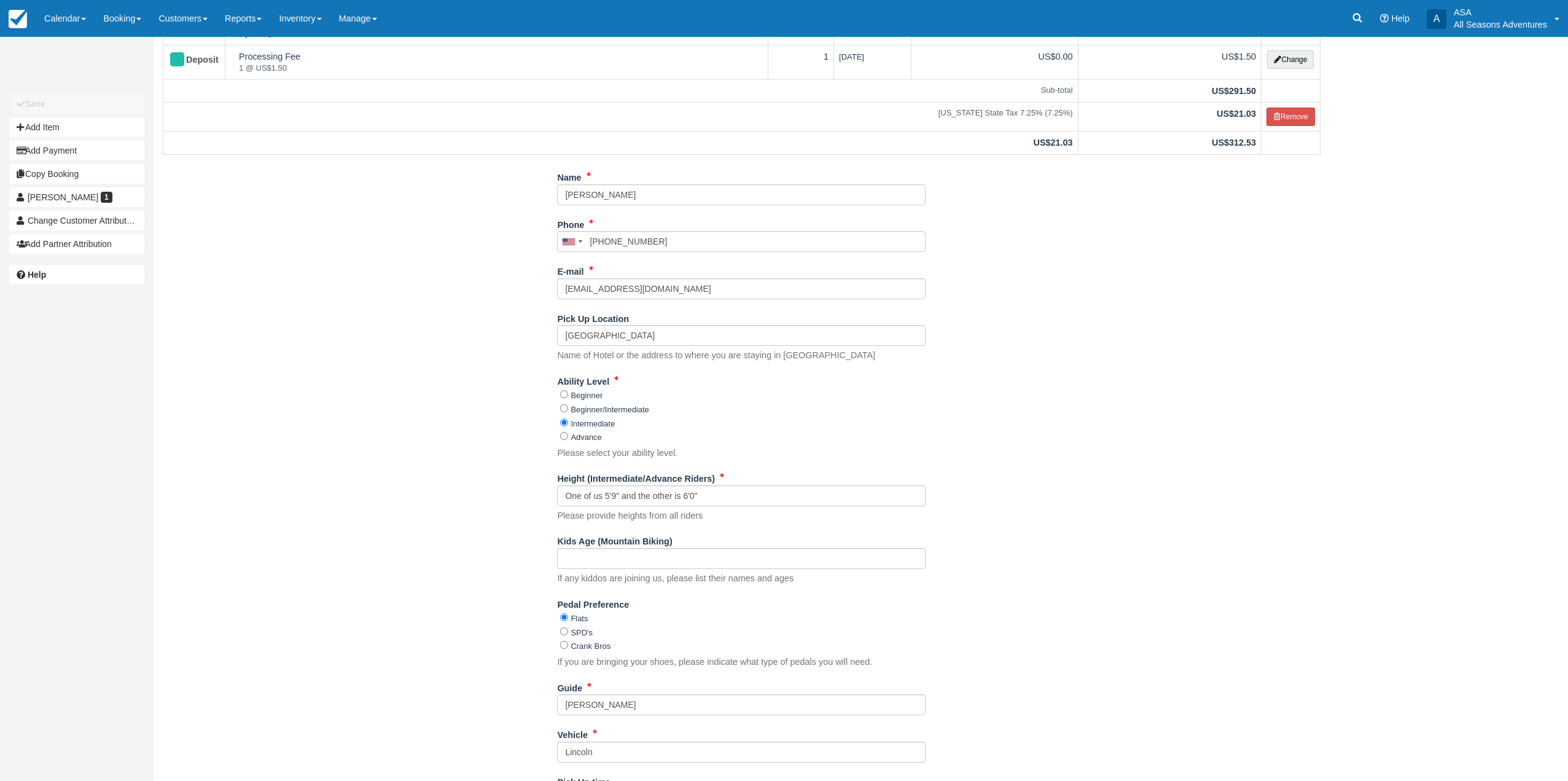
scroll to position [0, 0]
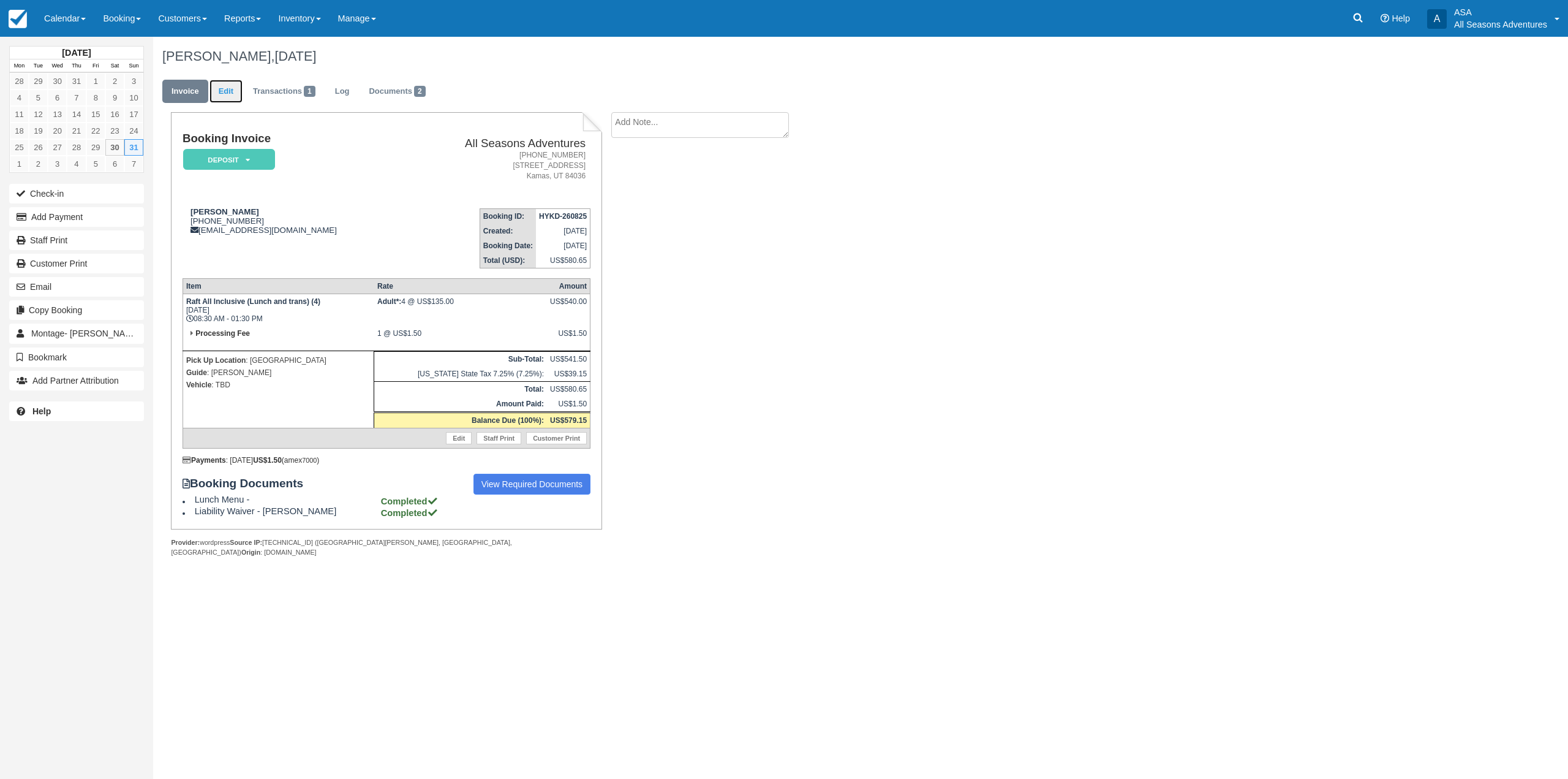
click at [231, 98] on link "Edit" at bounding box center [226, 92] width 34 height 24
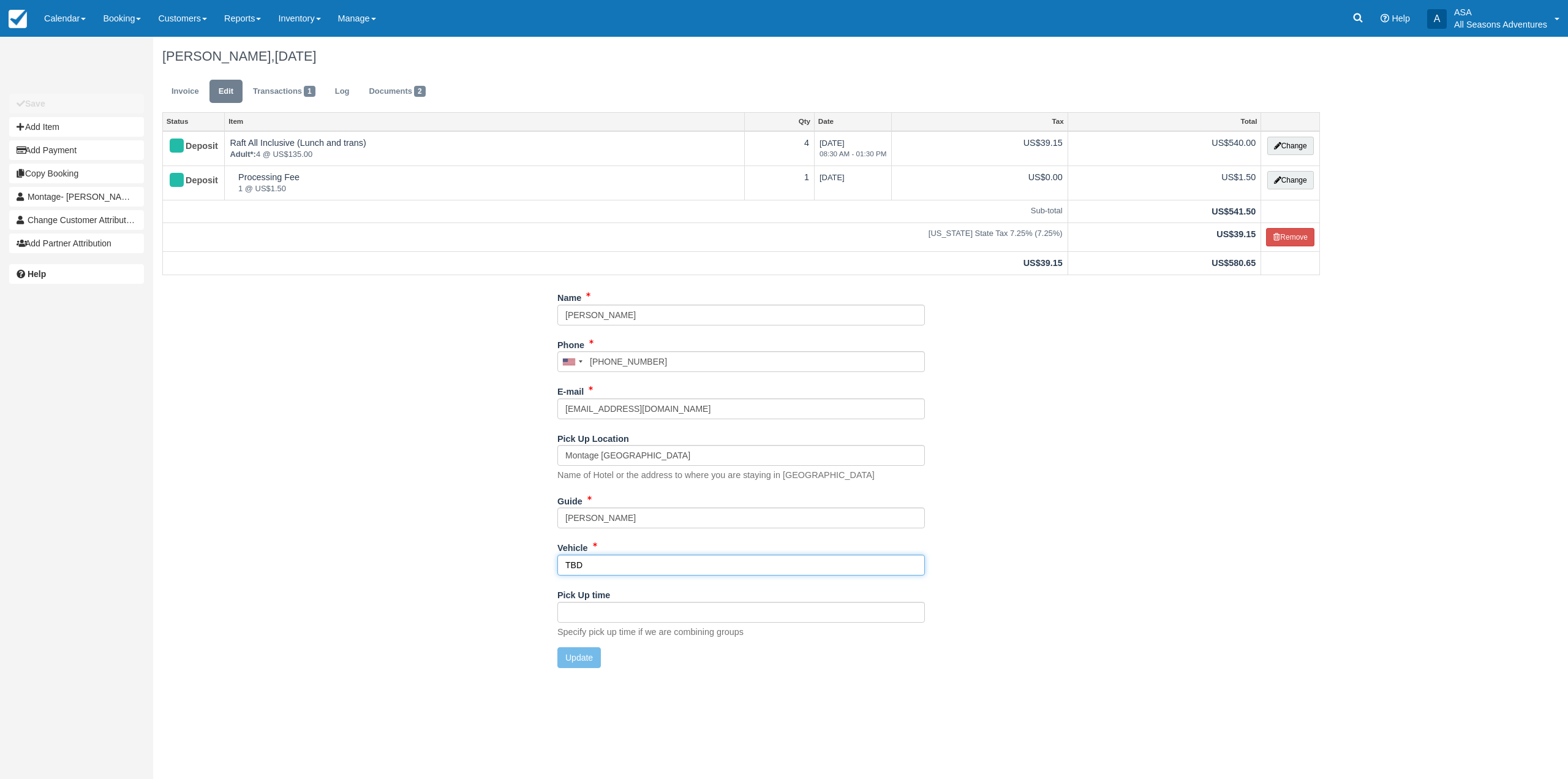
drag, startPoint x: 590, startPoint y: 561, endPoint x: 408, endPoint y: 539, distance: 183.3
click at [408, 539] on div "Name [PERSON_NAME] Phone [GEOGRAPHIC_DATA] +1 [GEOGRAPHIC_DATA] +1 [GEOGRAPHIC_…" at bounding box center [741, 481] width 1176 height 390
type input "Yukon"
click at [587, 671] on div "Name [PERSON_NAME] Phone [GEOGRAPHIC_DATA] +1 [GEOGRAPHIC_DATA] +1 [GEOGRAPHIC_…" at bounding box center [741, 481] width 1176 height 390
click at [585, 666] on button "Update" at bounding box center [579, 657] width 43 height 21
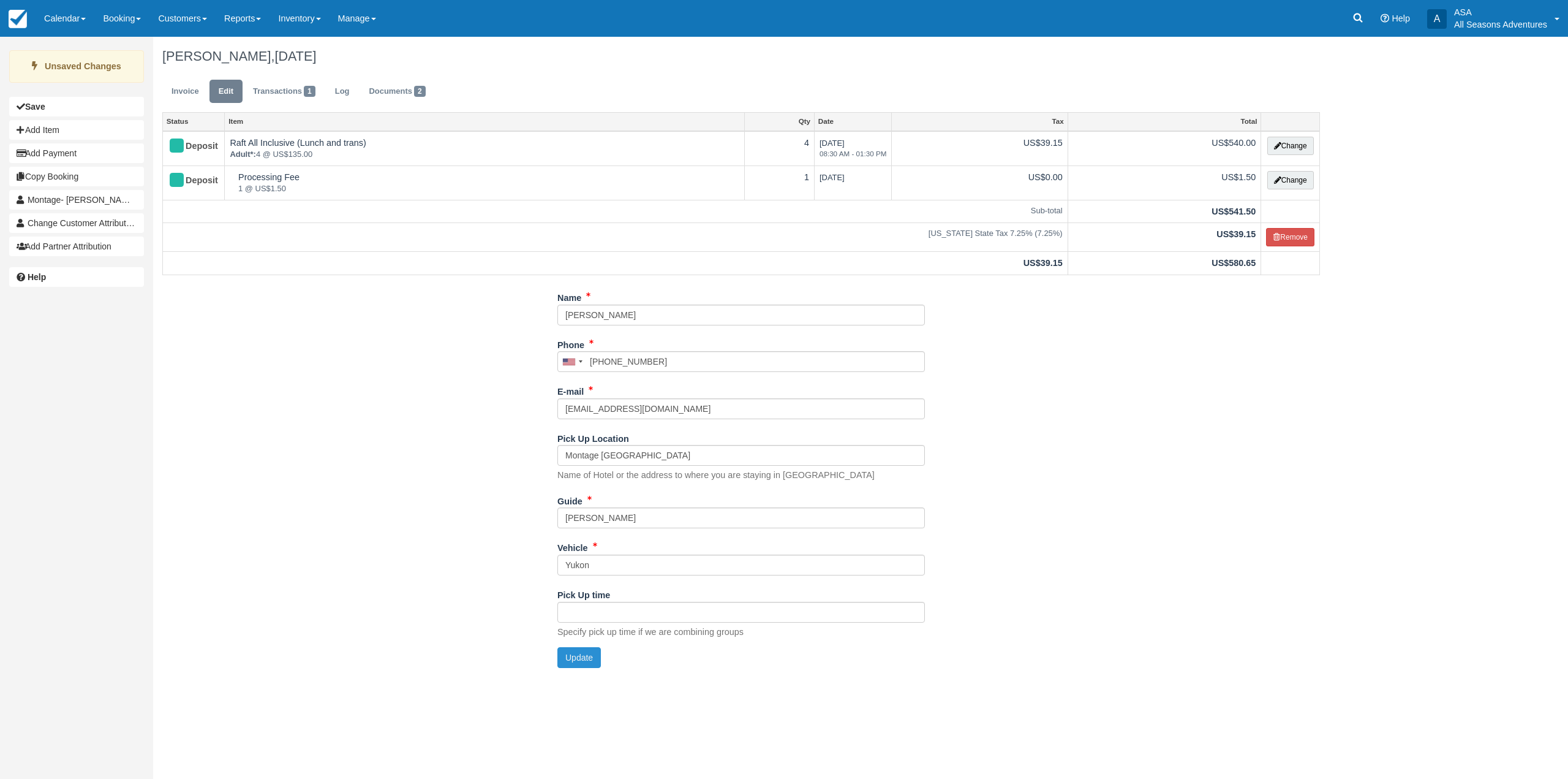
type input "[PHONE_NUMBER]"
click at [386, 98] on link "Documents 2" at bounding box center [397, 92] width 75 height 24
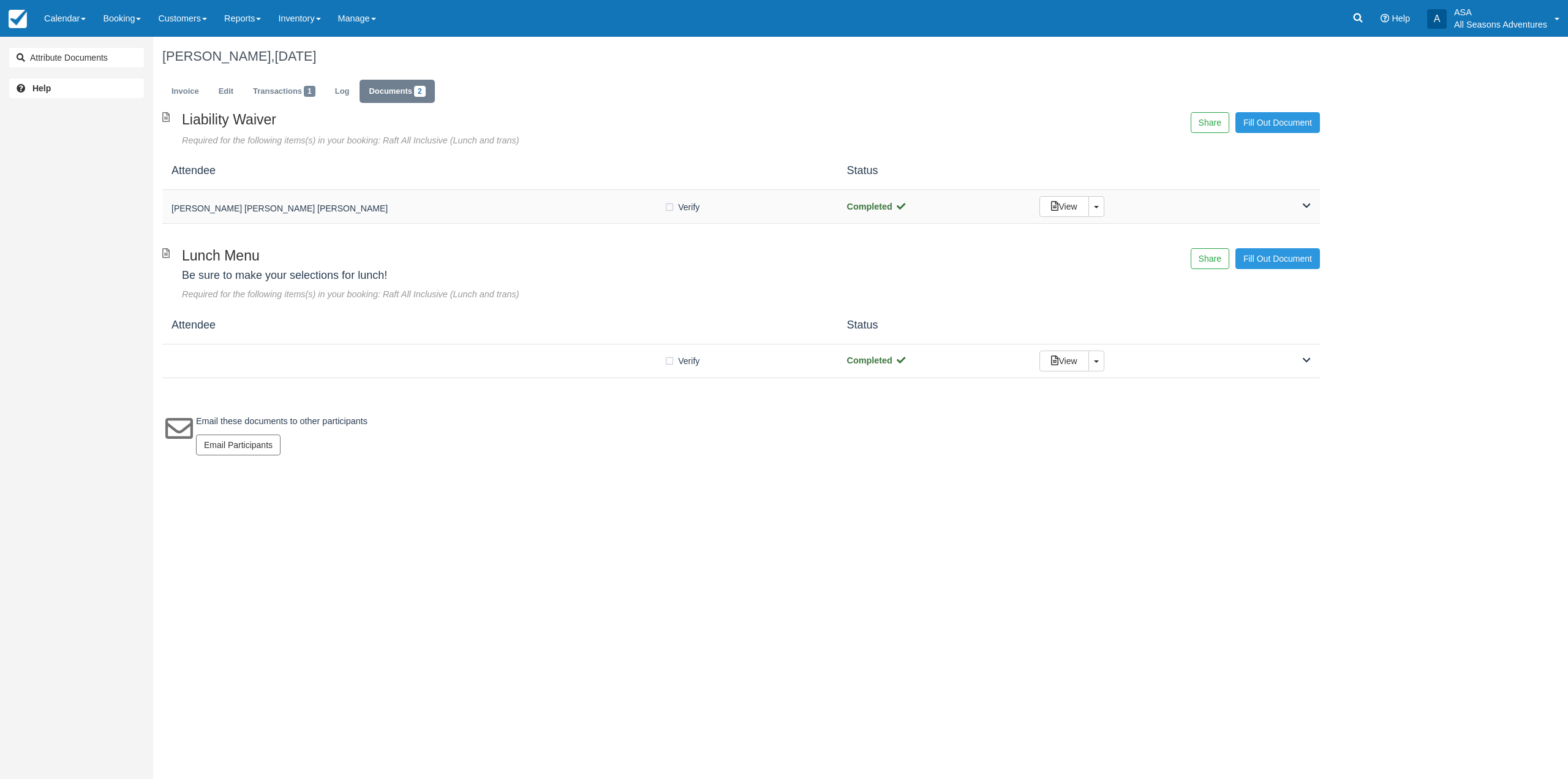
click at [437, 205] on h5 "Meredith Callison Brian Callison Tammy Callison" at bounding box center [417, 208] width 492 height 9
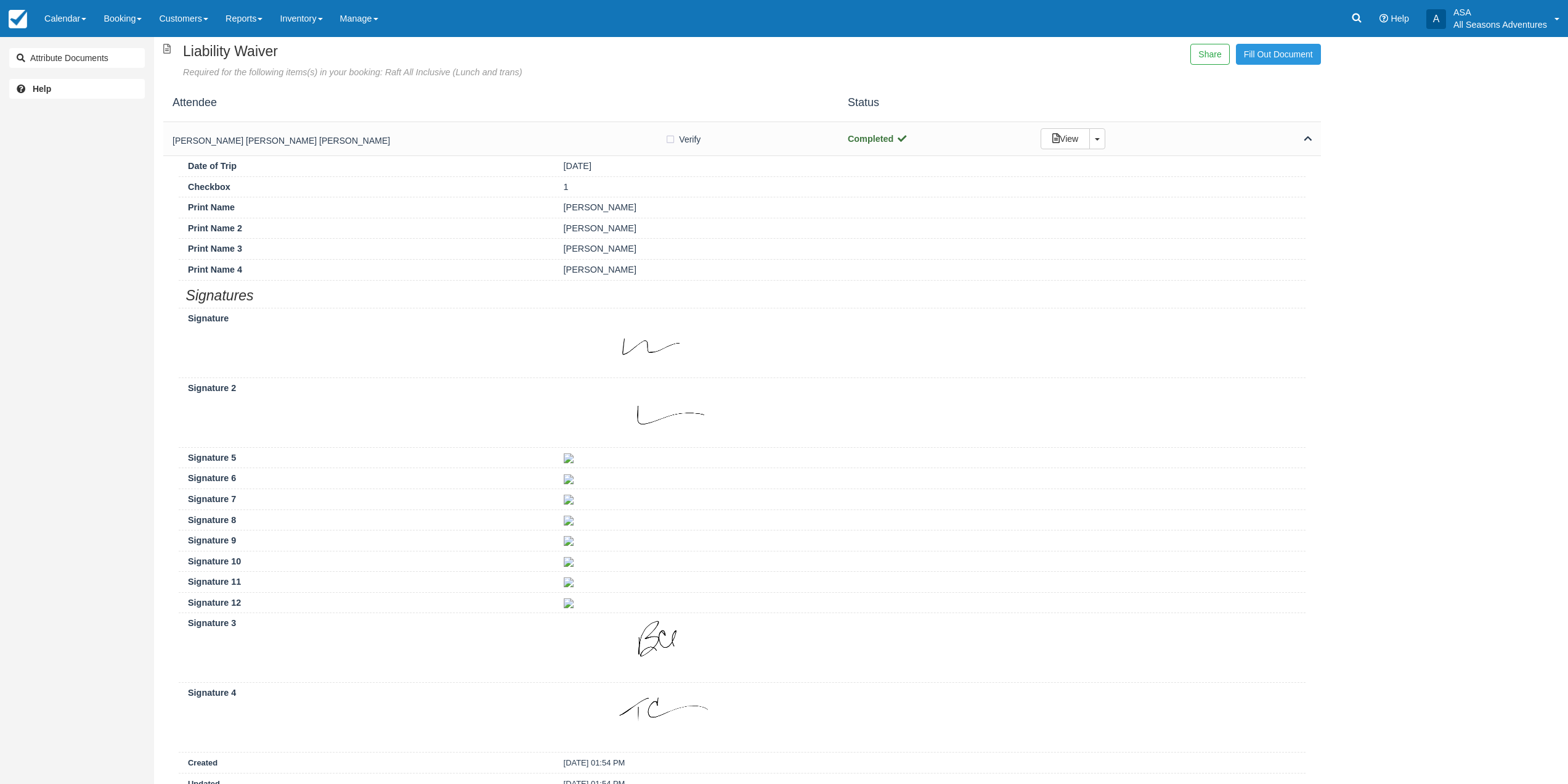
scroll to position [62, 0]
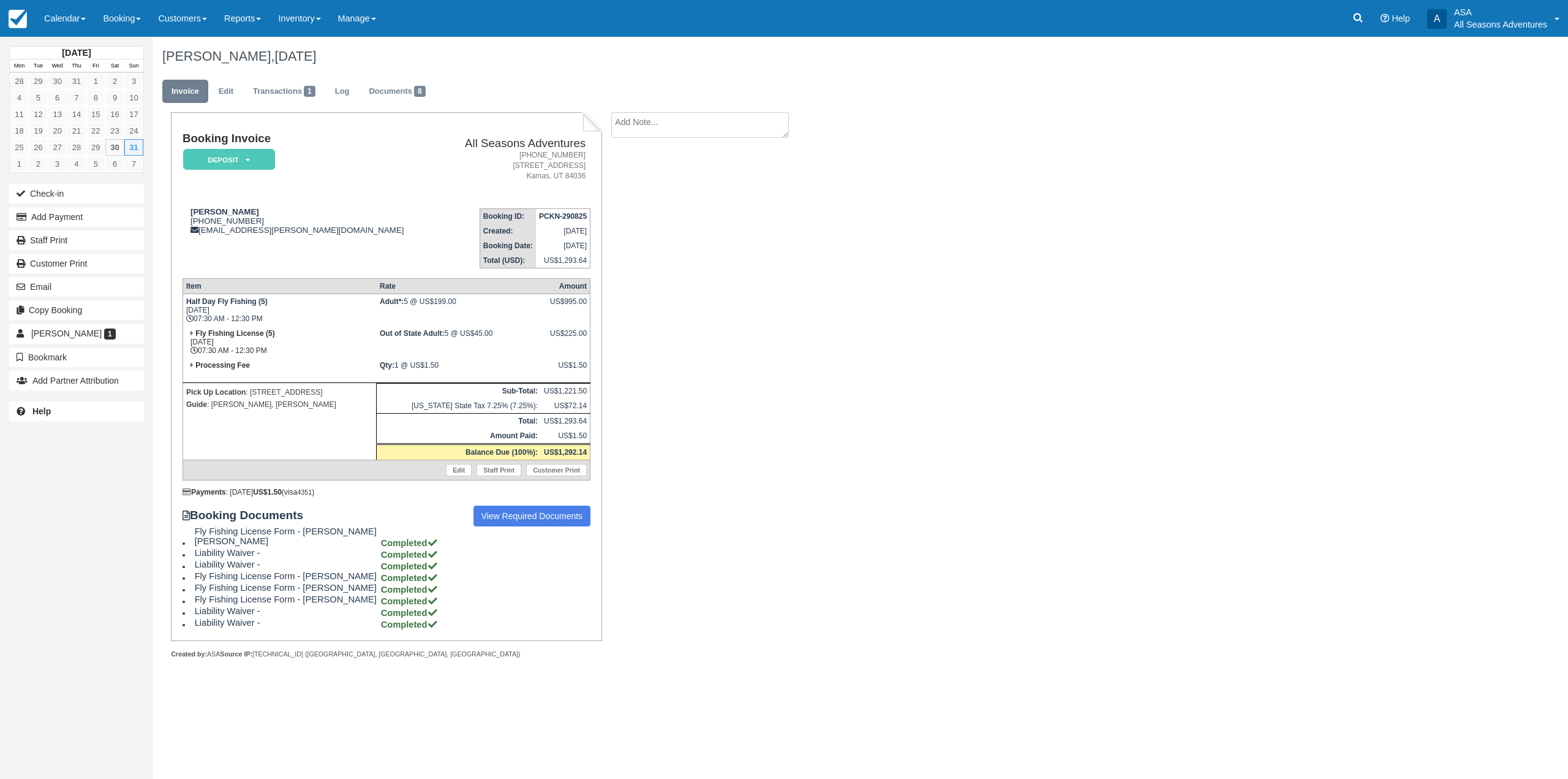
click at [1015, 397] on div "[PERSON_NAME], [DATE] Invoice Edit Transactions 1 Log Documents 8 Booking Invoi…" at bounding box center [741, 361] width 1176 height 649
click at [400, 89] on link "Documents 8" at bounding box center [397, 92] width 75 height 24
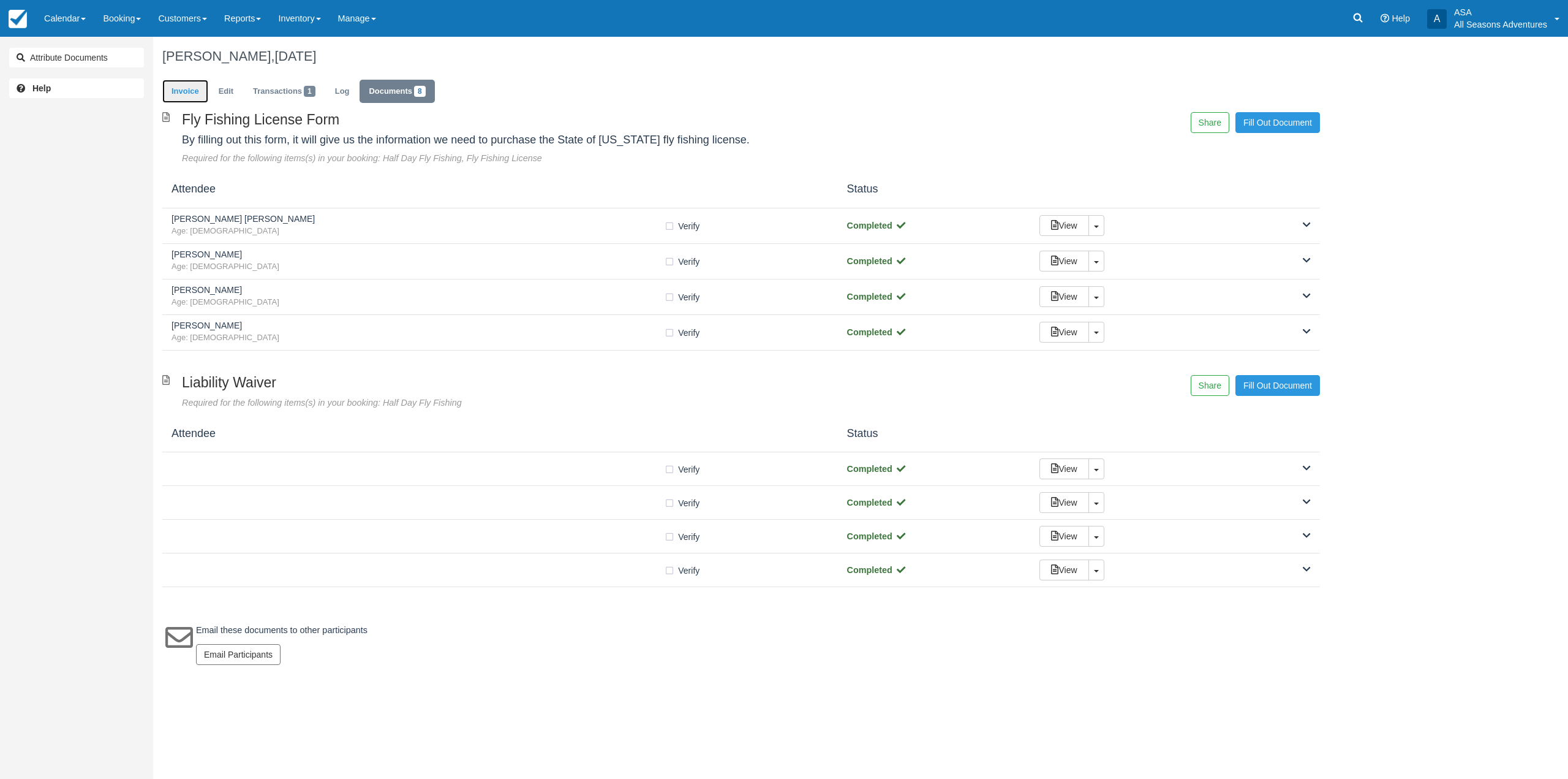
click at [189, 101] on link "Invoice" at bounding box center [185, 92] width 46 height 24
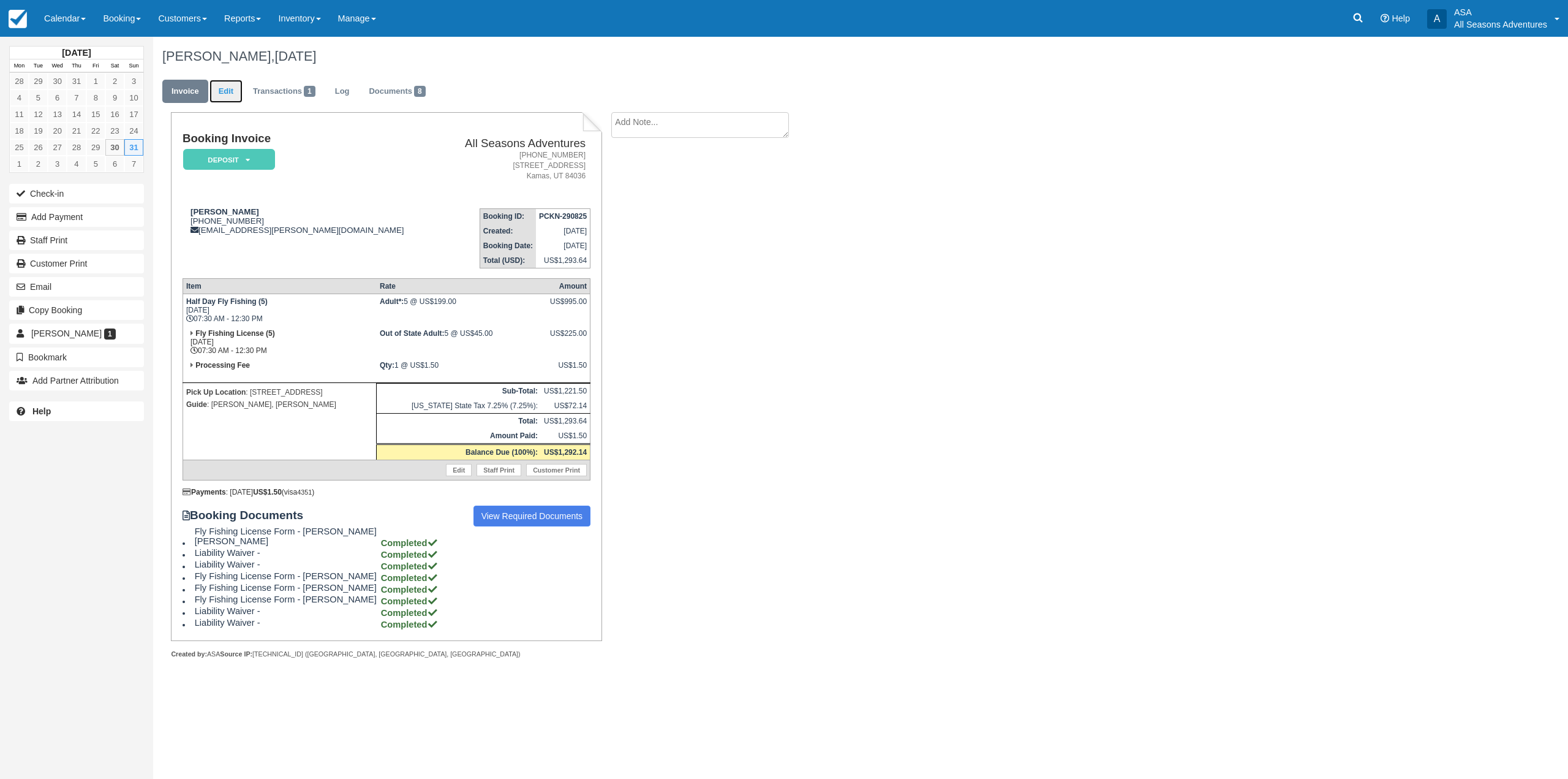
click at [237, 89] on link "Edit" at bounding box center [226, 92] width 34 height 24
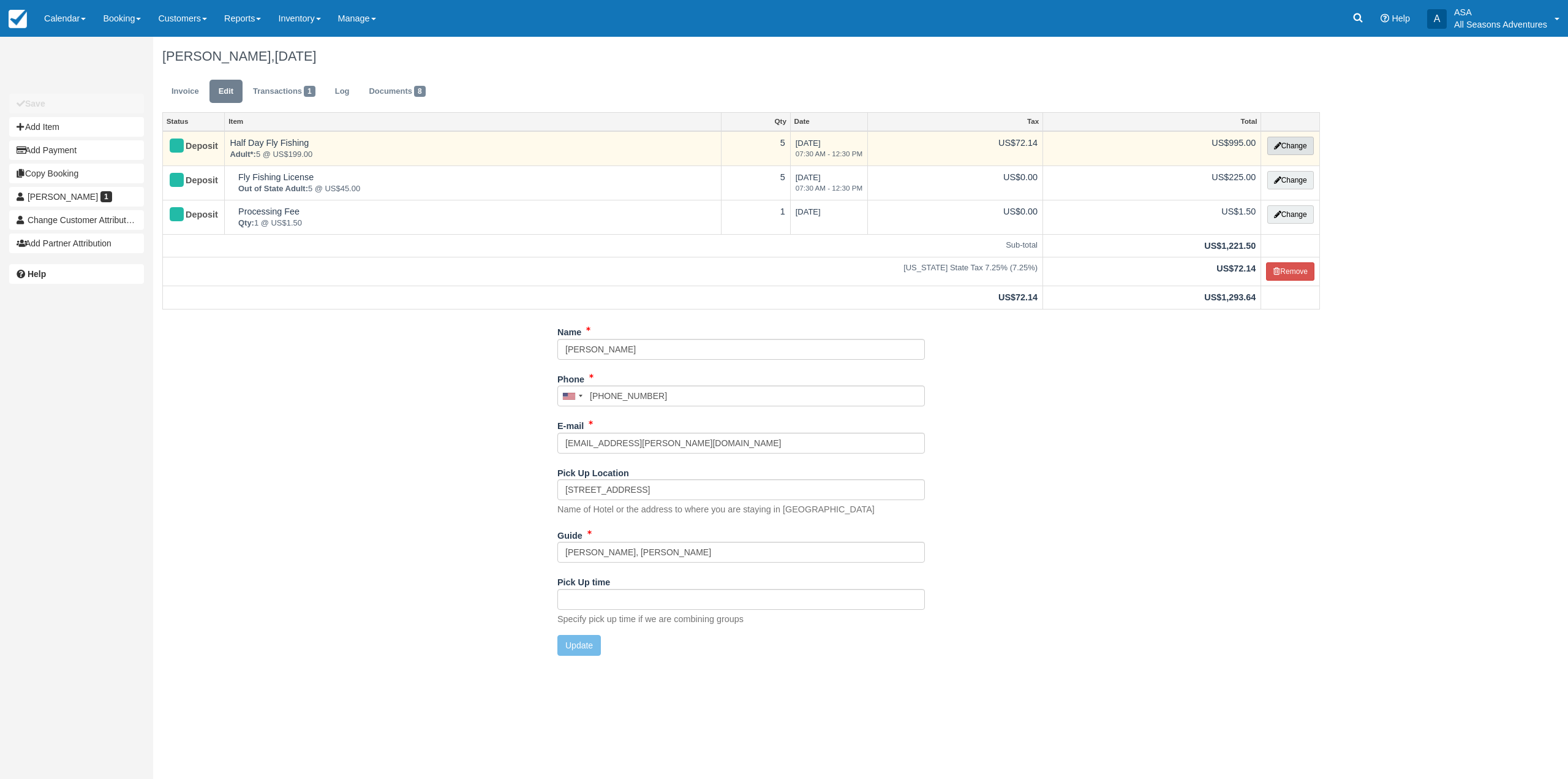
click at [1299, 147] on button "Change" at bounding box center [1290, 146] width 46 height 19
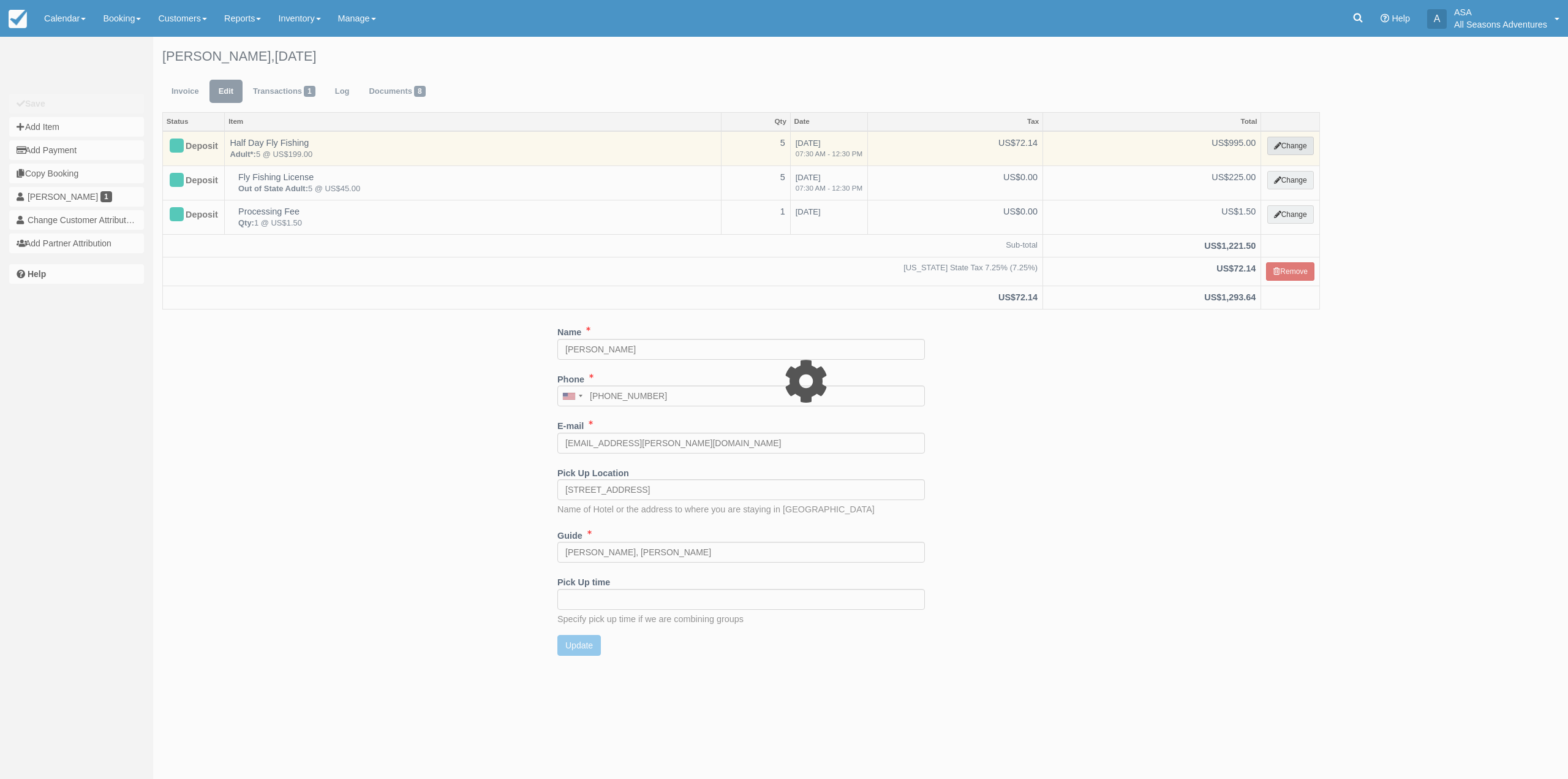
select select "8"
type input "995.00"
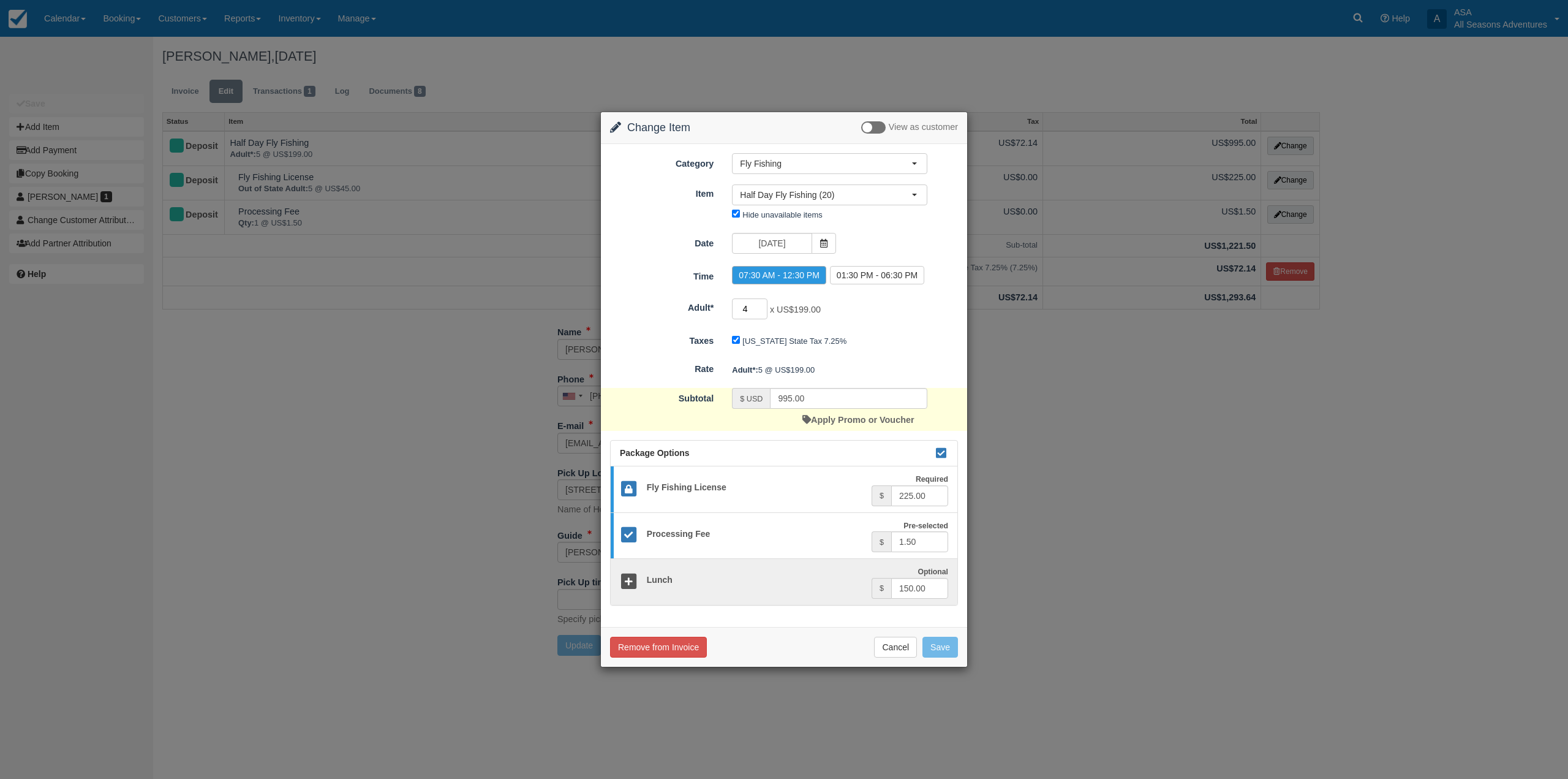
type input "4"
click at [762, 311] on input "4" at bounding box center [749, 309] width 36 height 21
type input "820.00"
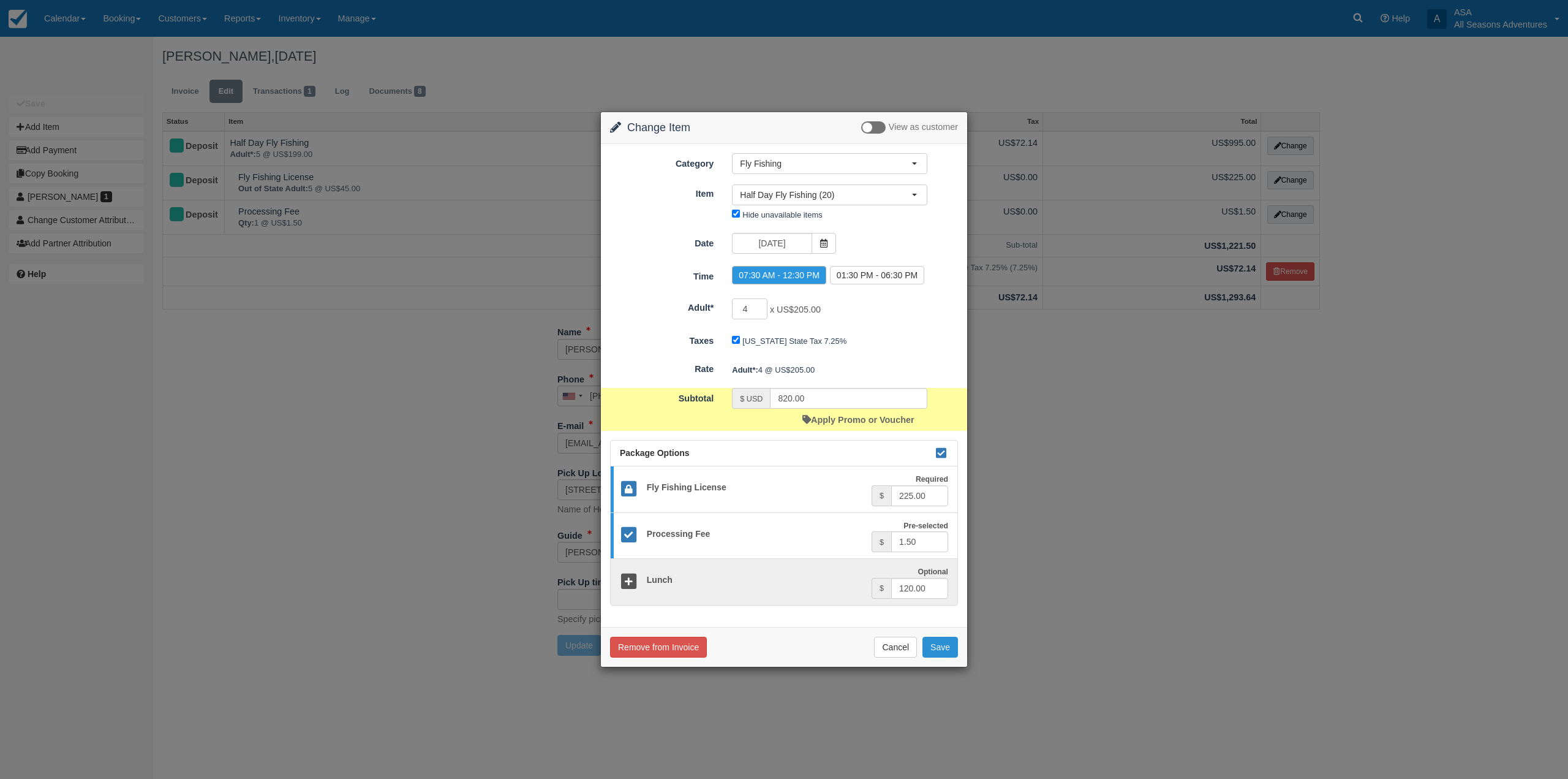
click at [955, 651] on button "Save" at bounding box center [941, 646] width 36 height 21
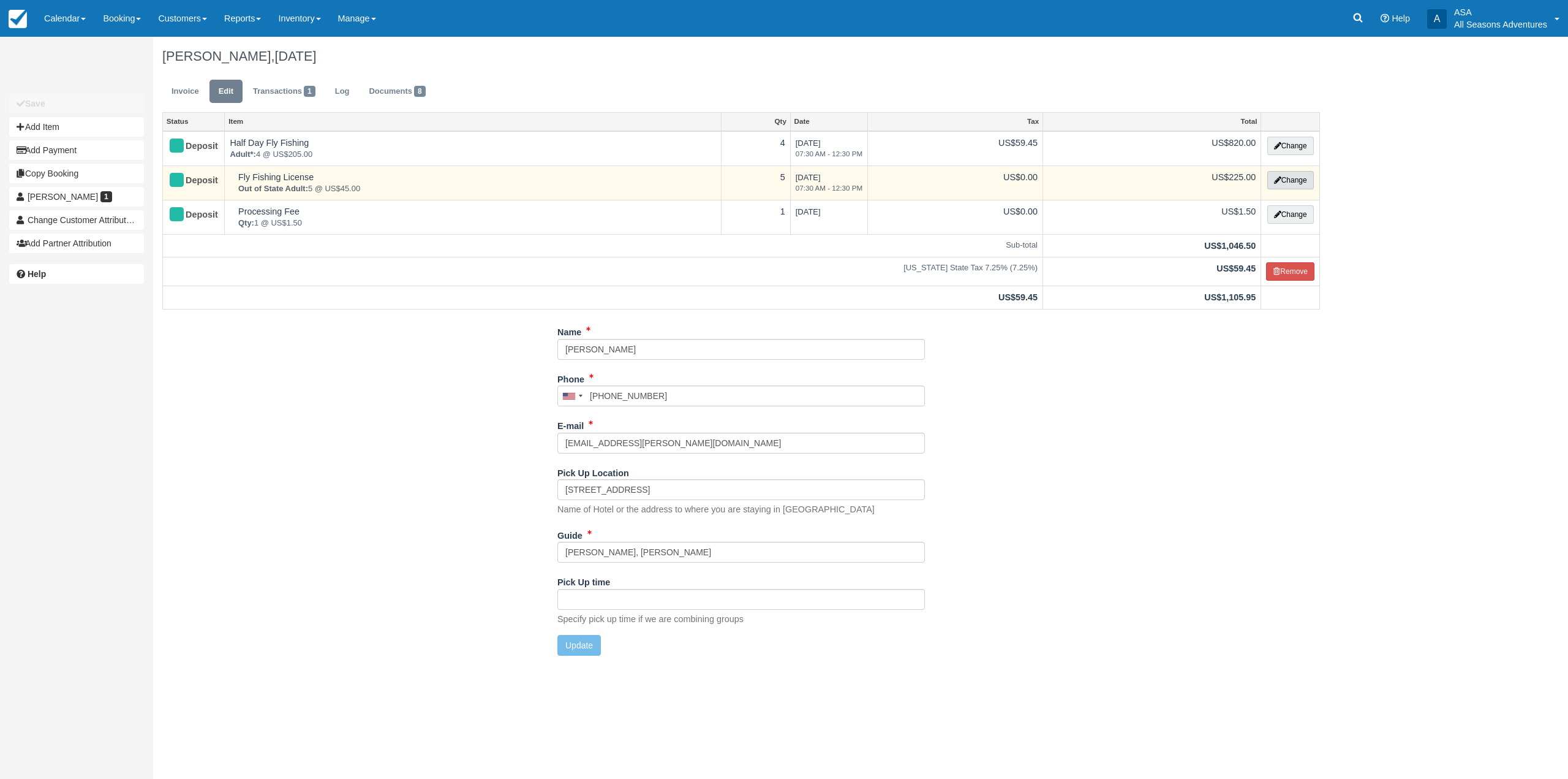
click at [1276, 178] on icon "button" at bounding box center [1277, 179] width 7 height 7
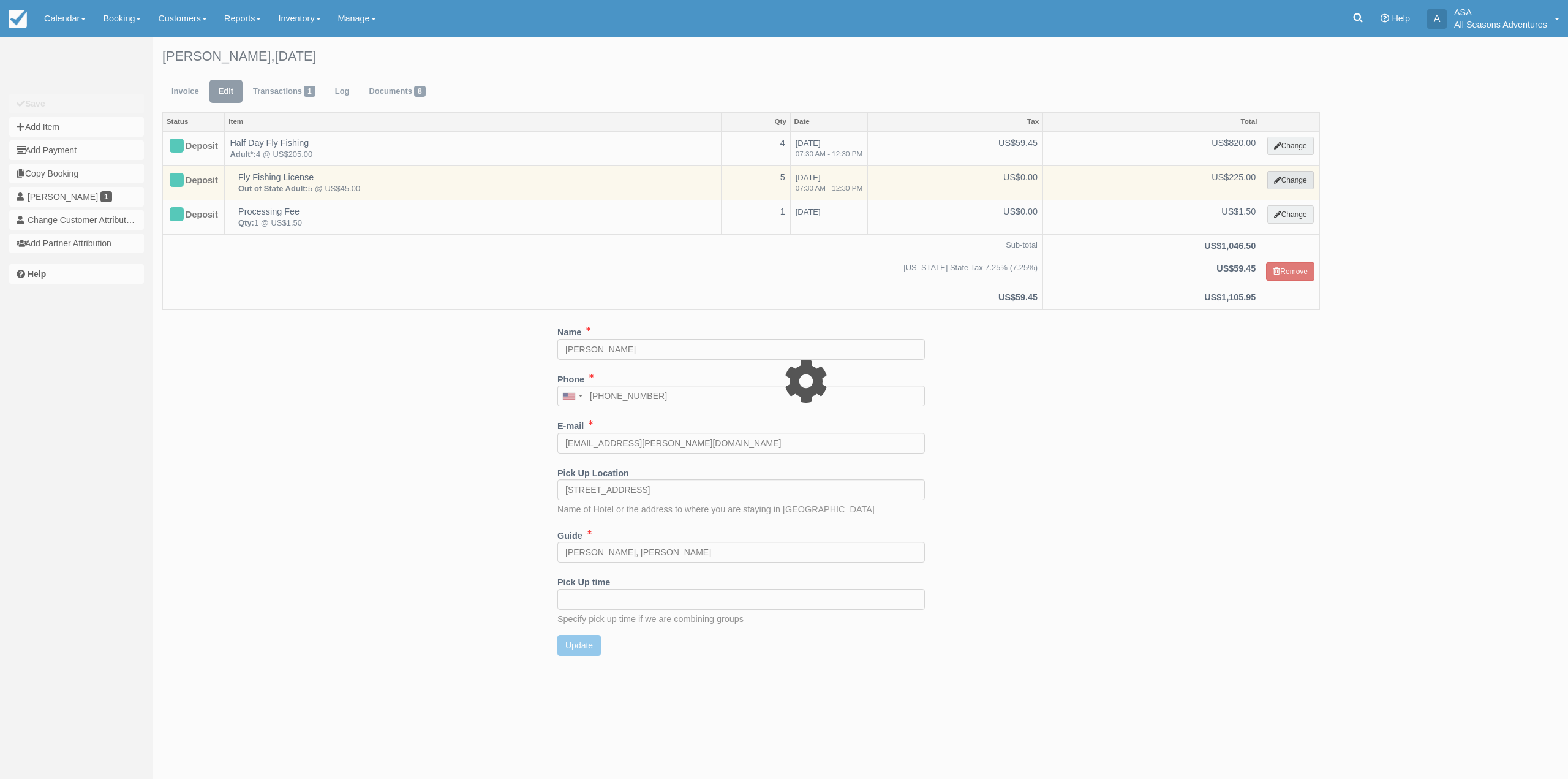
select select "8"
type input "225.00"
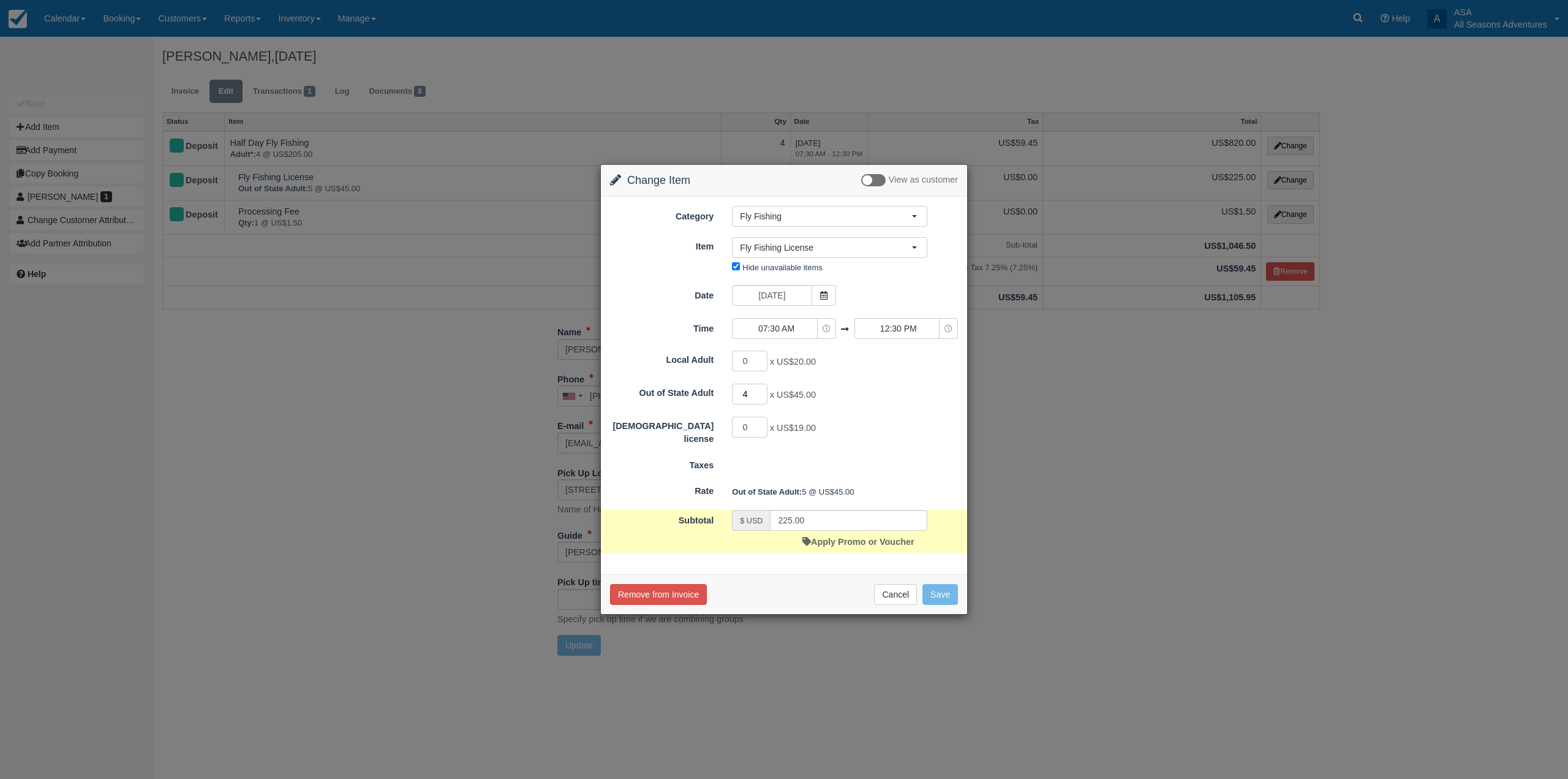
type input "4"
click at [762, 398] on input "4" at bounding box center [749, 393] width 36 height 21
type input "180.00"
click at [939, 601] on button "Save" at bounding box center [941, 594] width 36 height 21
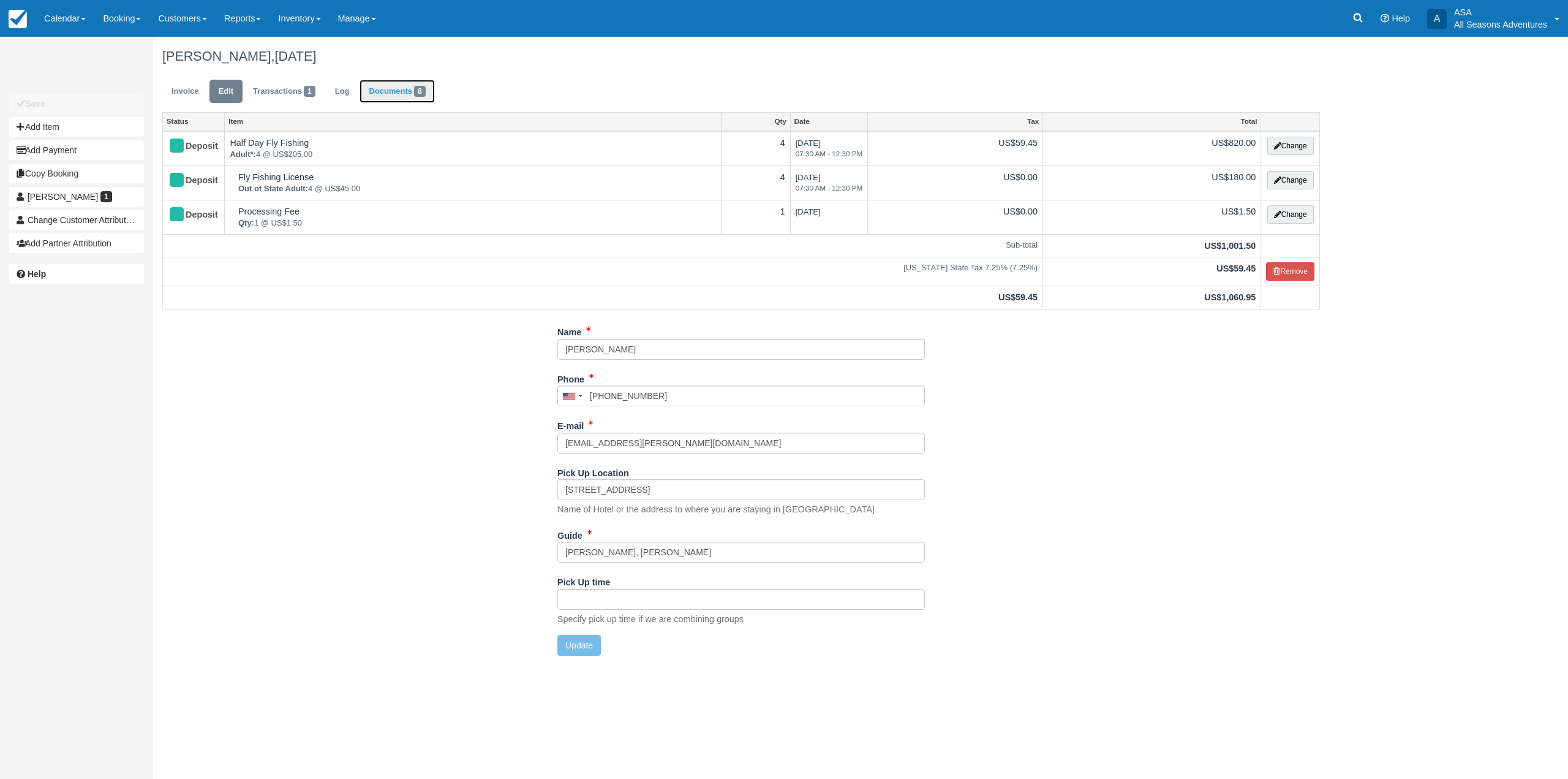
click at [413, 94] on link "Documents 8" at bounding box center [397, 92] width 75 height 24
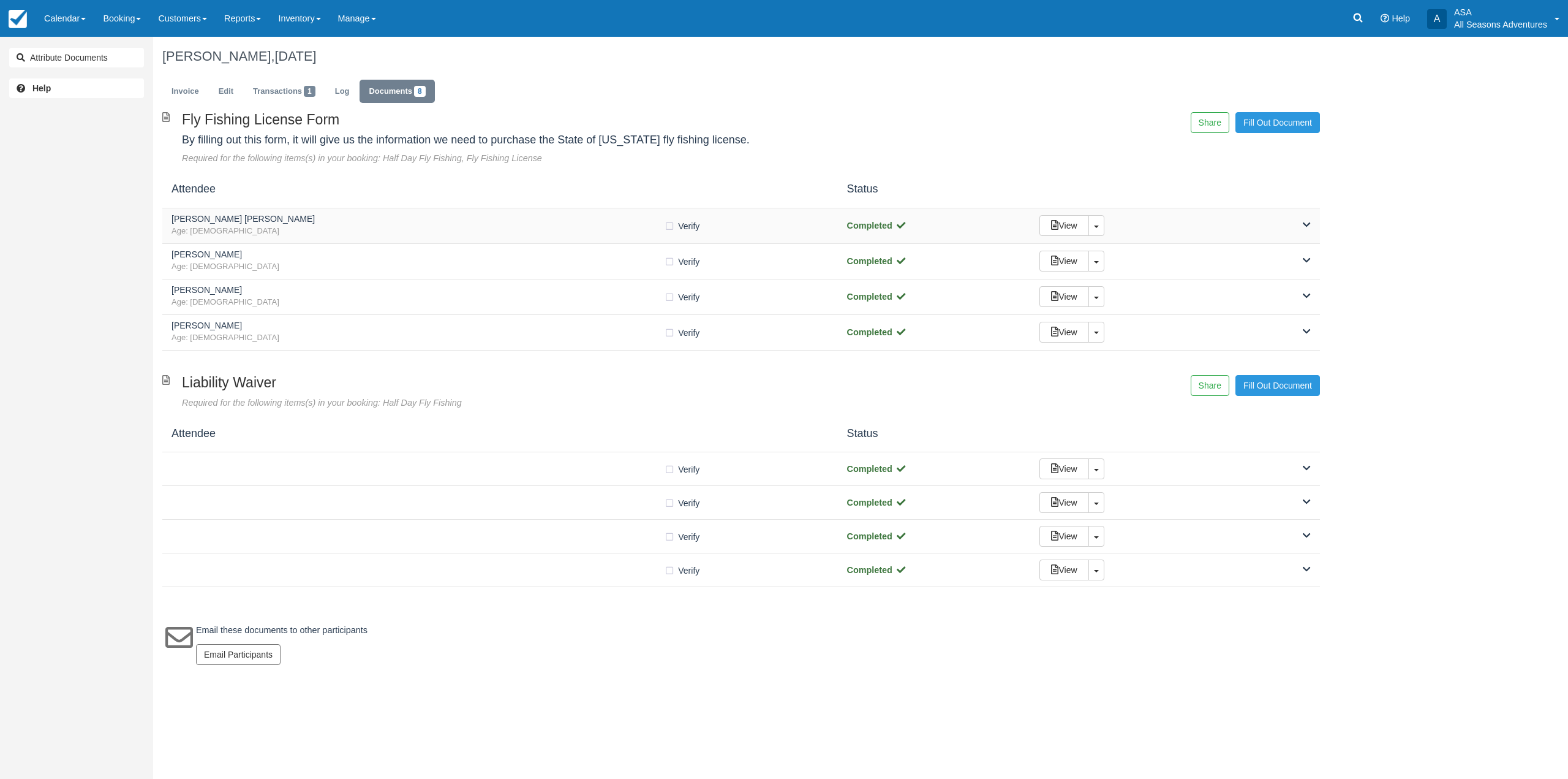
click at [579, 240] on div "Hunt Bartram Age: 31 Verify Verified Completed View Toggle Dropdown Detach" at bounding box center [742, 226] width 1158 height 35
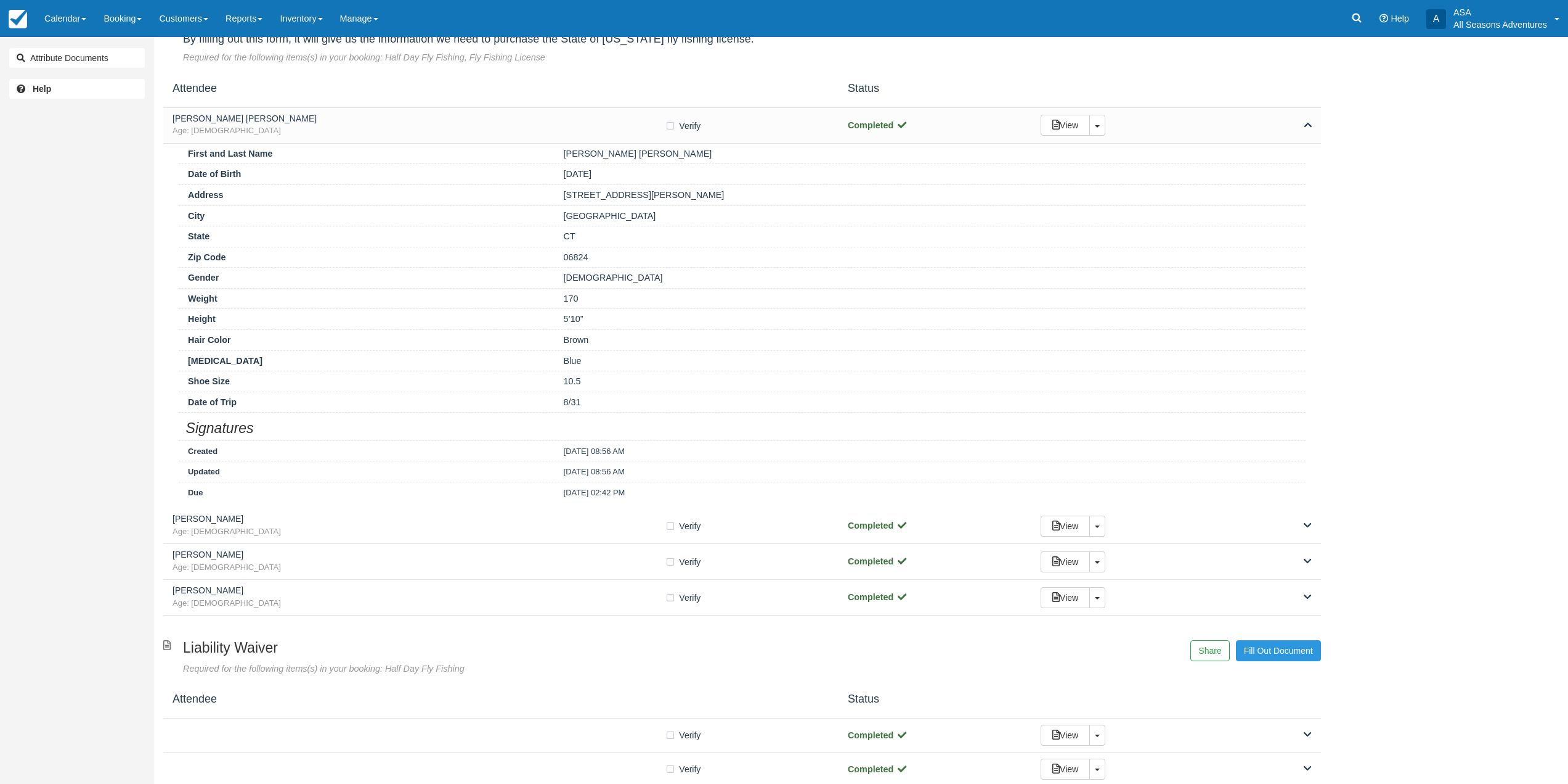
scroll to position [123, 0]
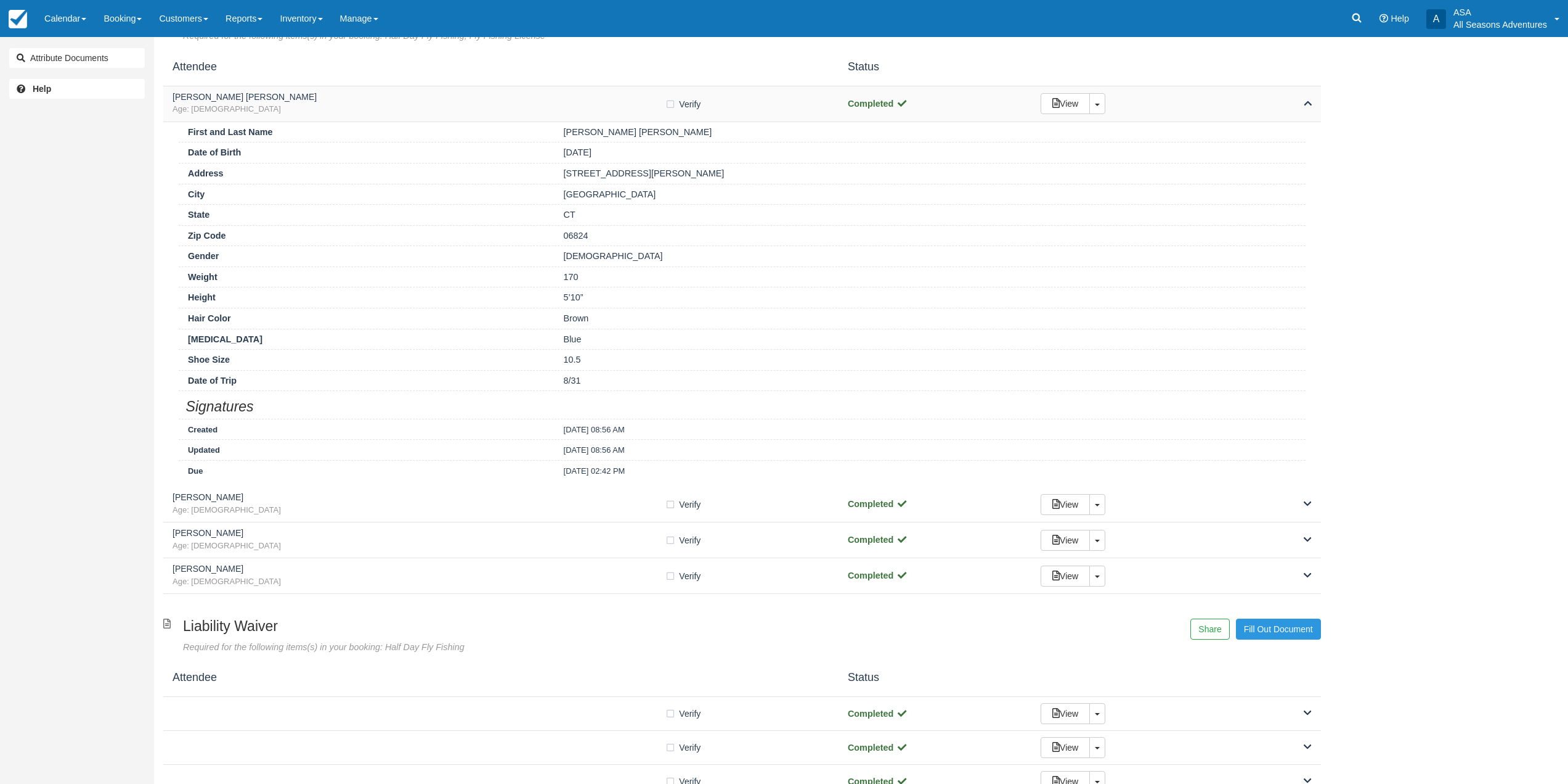
click at [596, 98] on h5 "[PERSON_NAME] [PERSON_NAME]" at bounding box center [419, 96] width 492 height 9
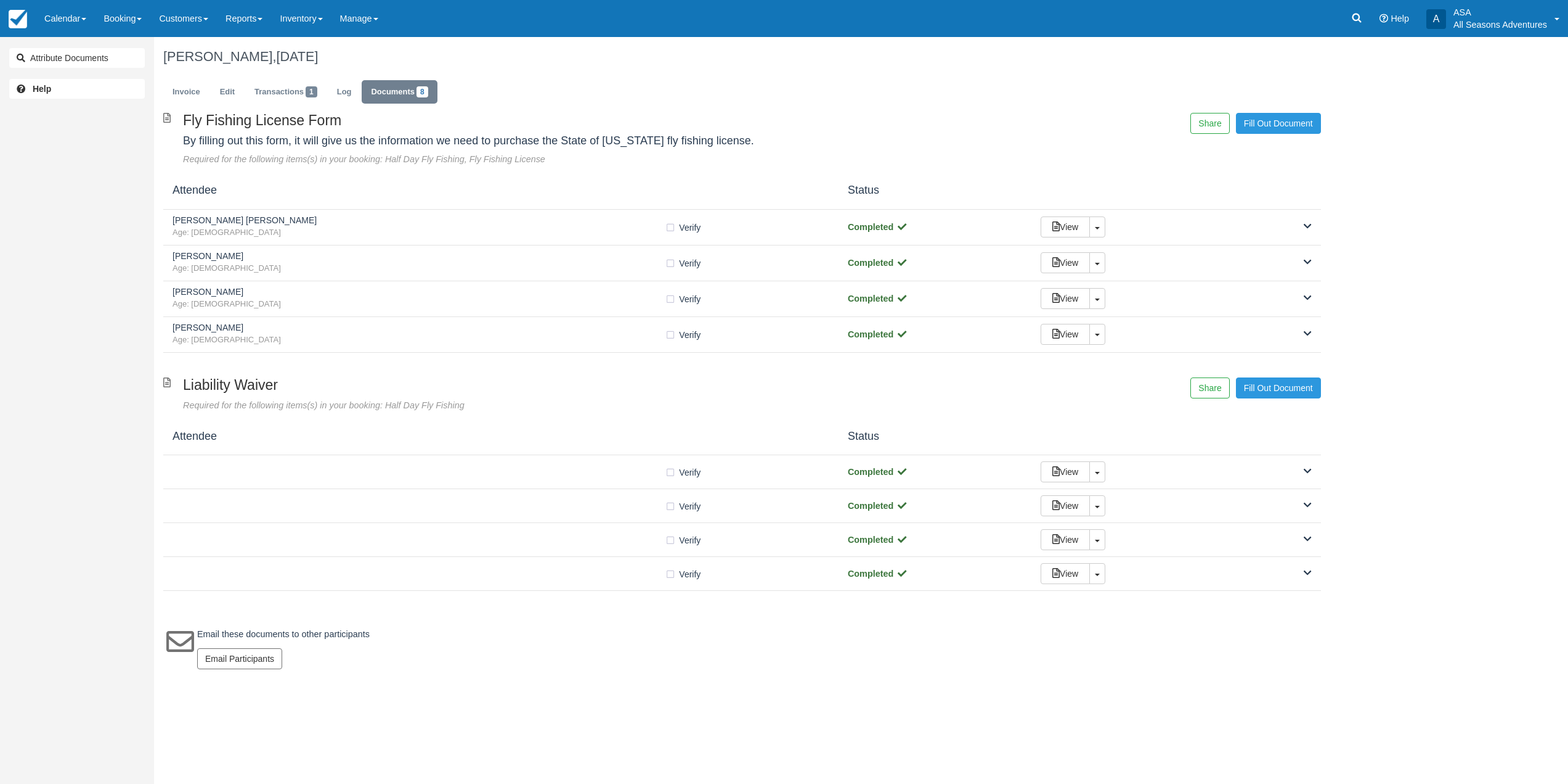
scroll to position [0, 0]
click at [597, 264] on span "Age: 35" at bounding box center [420, 269] width 495 height 12
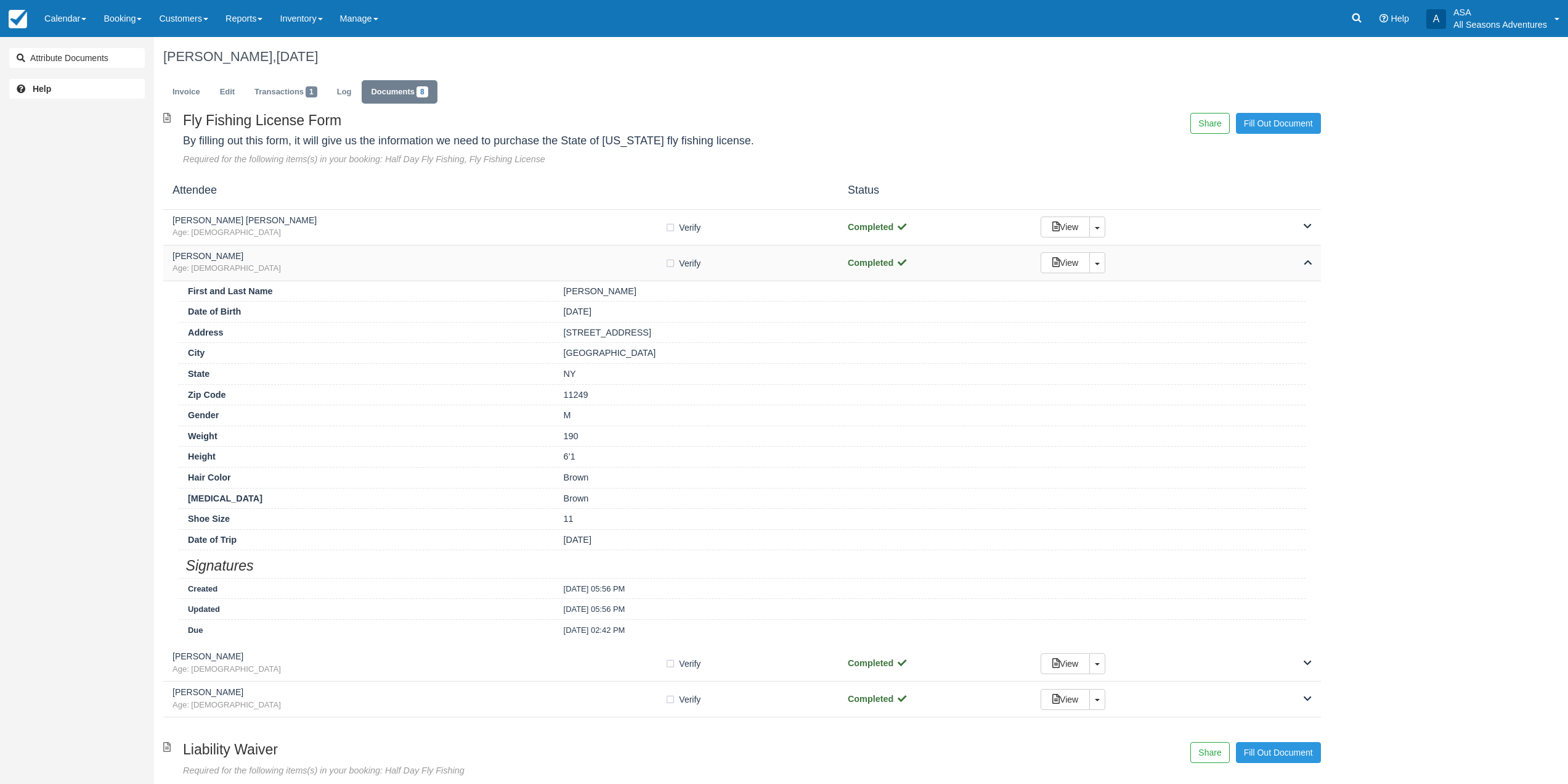
click at [588, 259] on h5 "Charles Kreitler" at bounding box center [419, 255] width 492 height 9
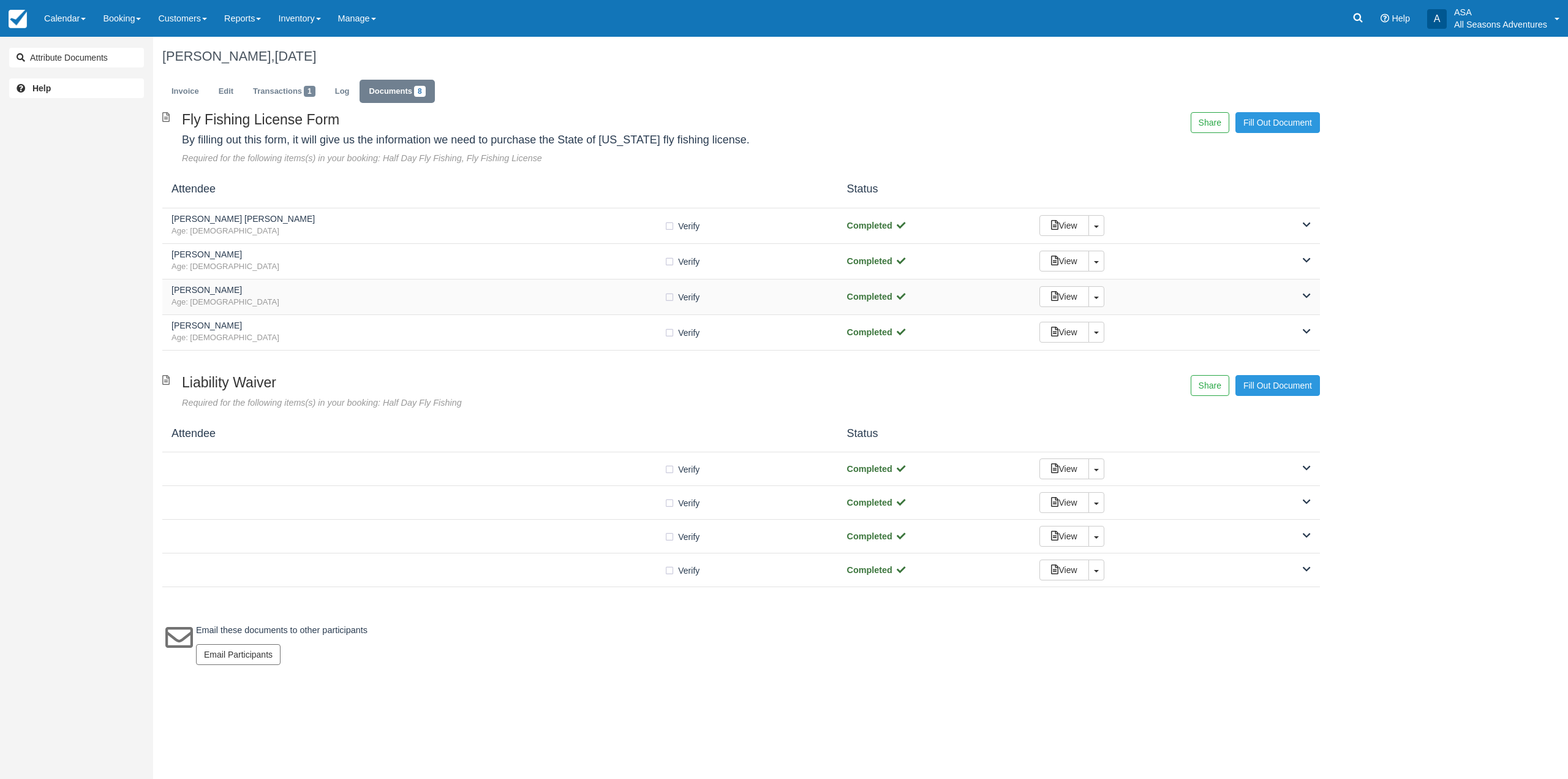
click at [592, 303] on span "Age: 30" at bounding box center [417, 303] width 492 height 12
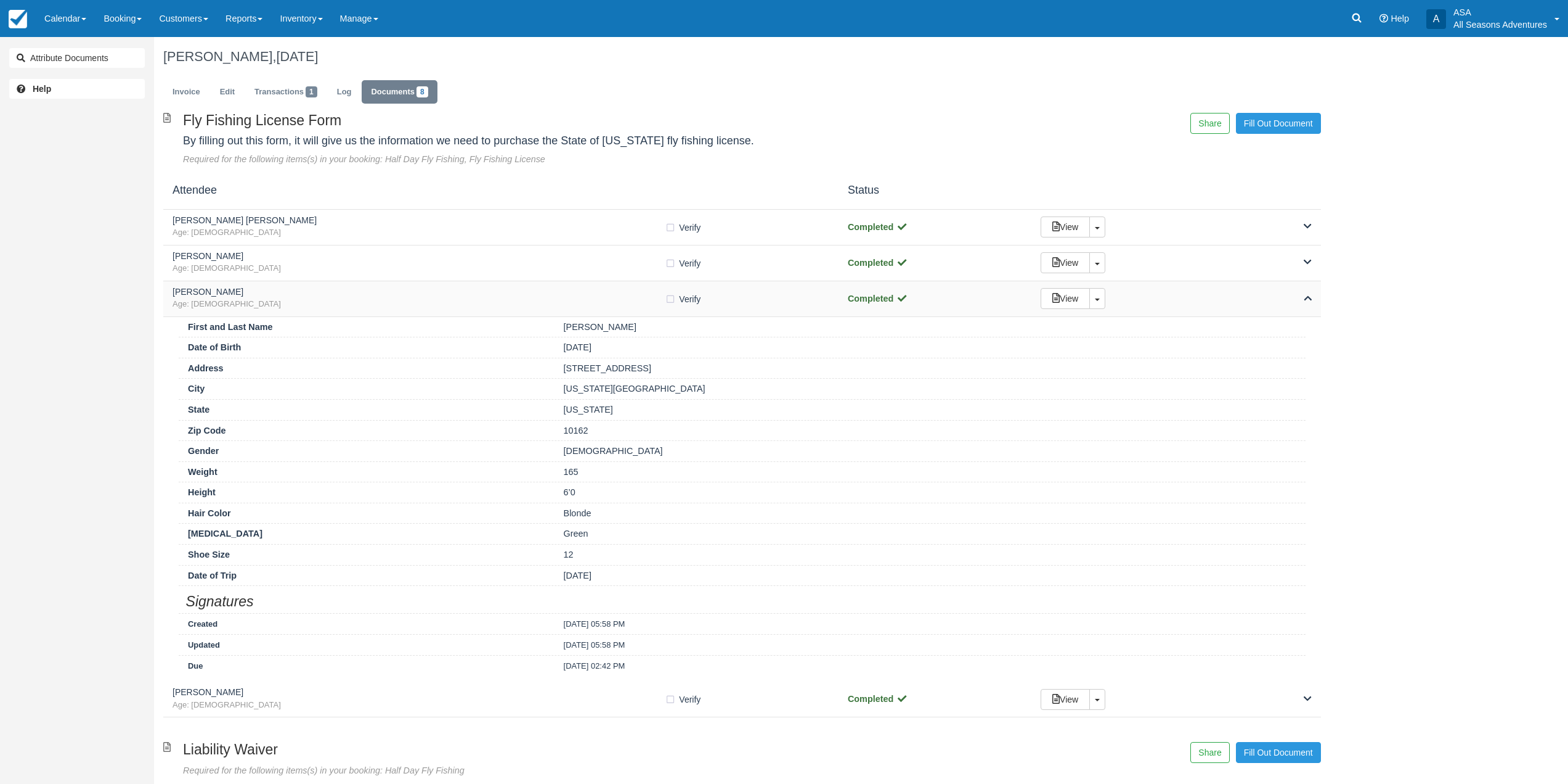
scroll to position [62, 0]
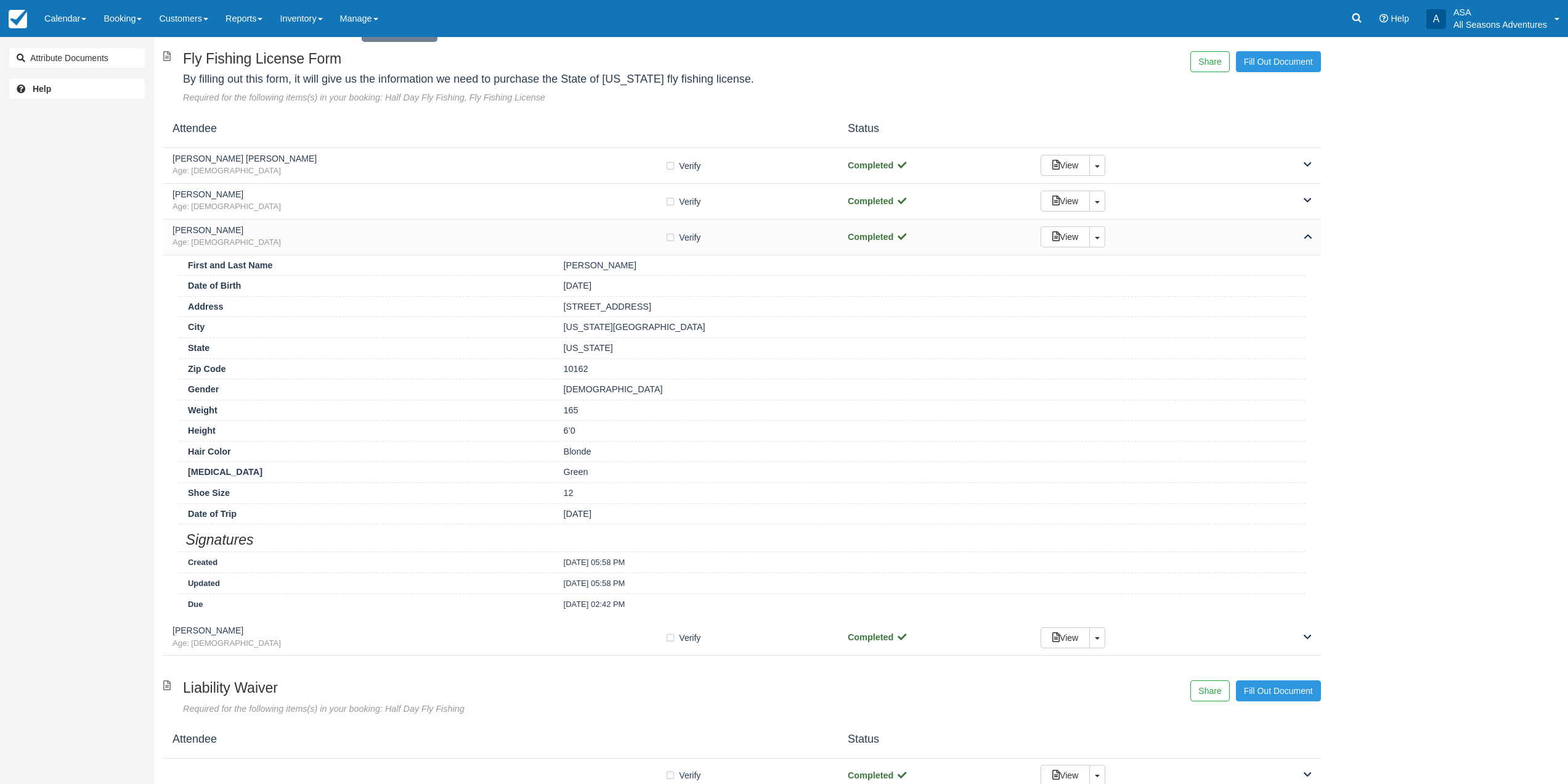
drag, startPoint x: 661, startPoint y: 308, endPoint x: 565, endPoint y: 309, distance: 96.0
click at [565, 309] on div "500 east 77th street" at bounding box center [929, 307] width 751 height 13
copy div "500 east 77th street"
click at [586, 240] on span "Age: 30" at bounding box center [419, 243] width 492 height 12
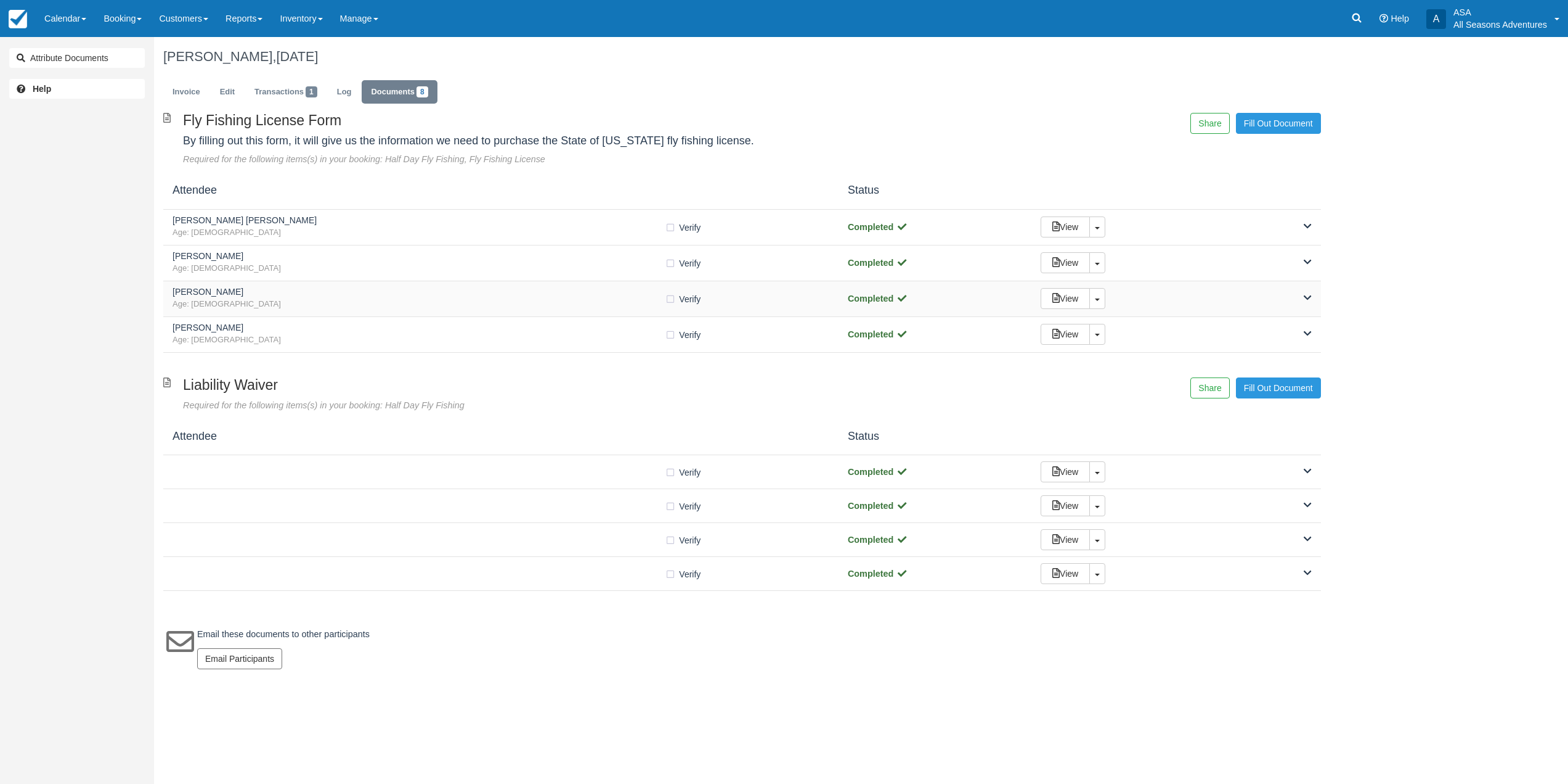
scroll to position [0, 0]
click at [616, 345] on span "Age: 30" at bounding box center [420, 340] width 495 height 12
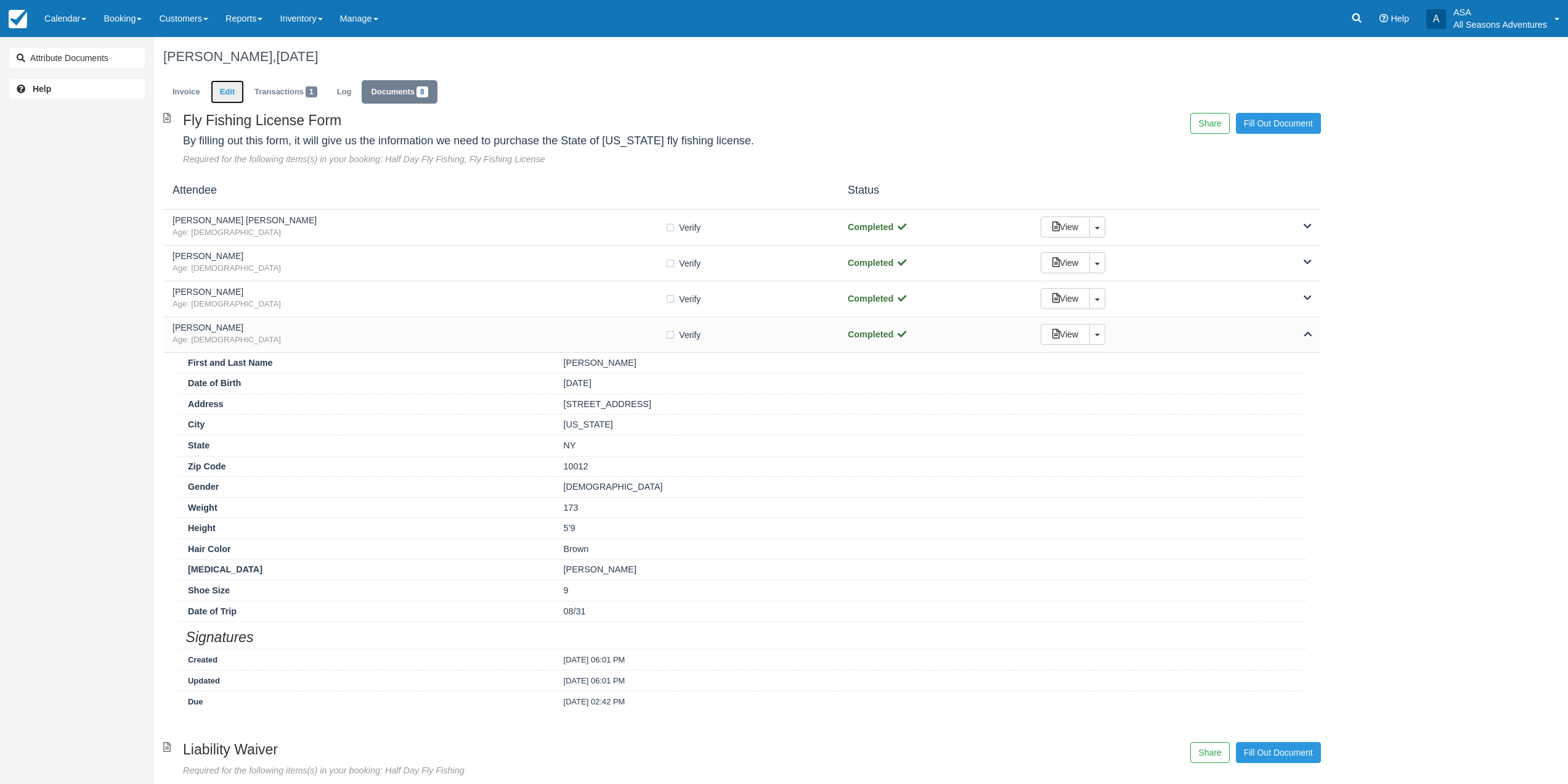
click at [214, 94] on link "Edit" at bounding box center [227, 92] width 34 height 24
click at [189, 91] on link "Invoice" at bounding box center [186, 92] width 47 height 24
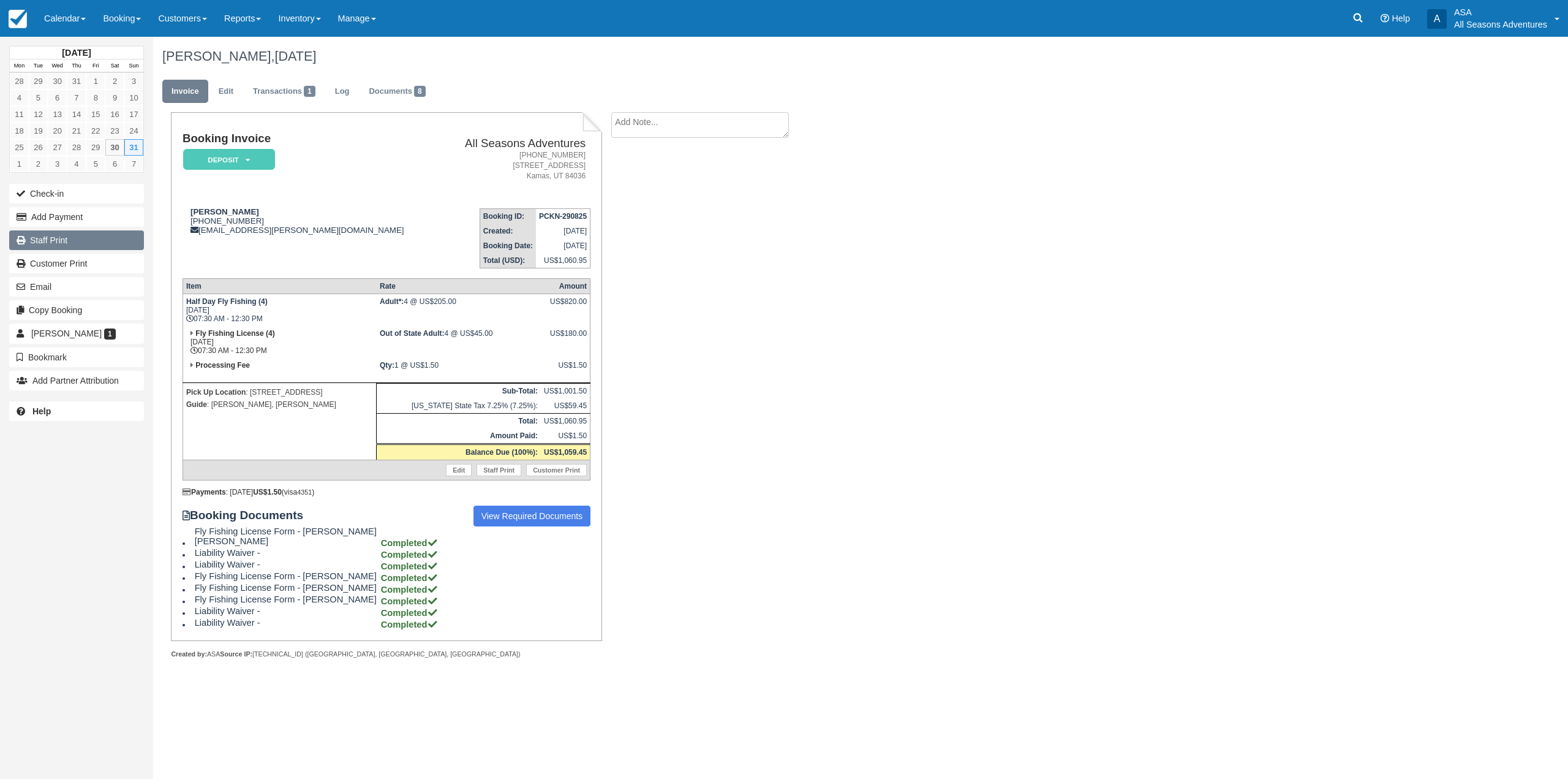
click at [90, 245] on link "Staff Print" at bounding box center [76, 241] width 135 height 20
click at [394, 101] on link "Documents 8" at bounding box center [397, 92] width 75 height 24
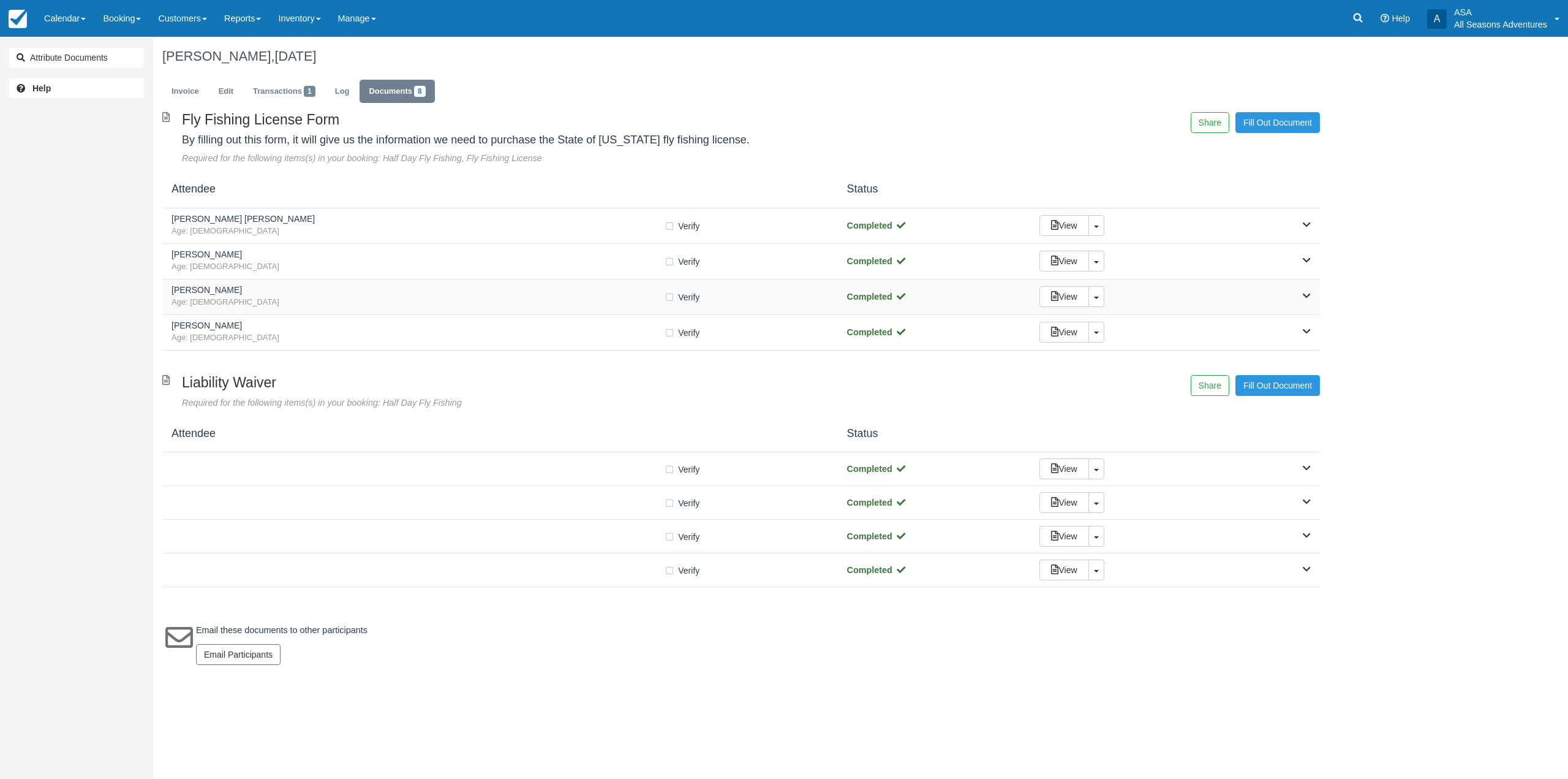
click at [373, 289] on h5 "[PERSON_NAME]" at bounding box center [417, 289] width 492 height 9
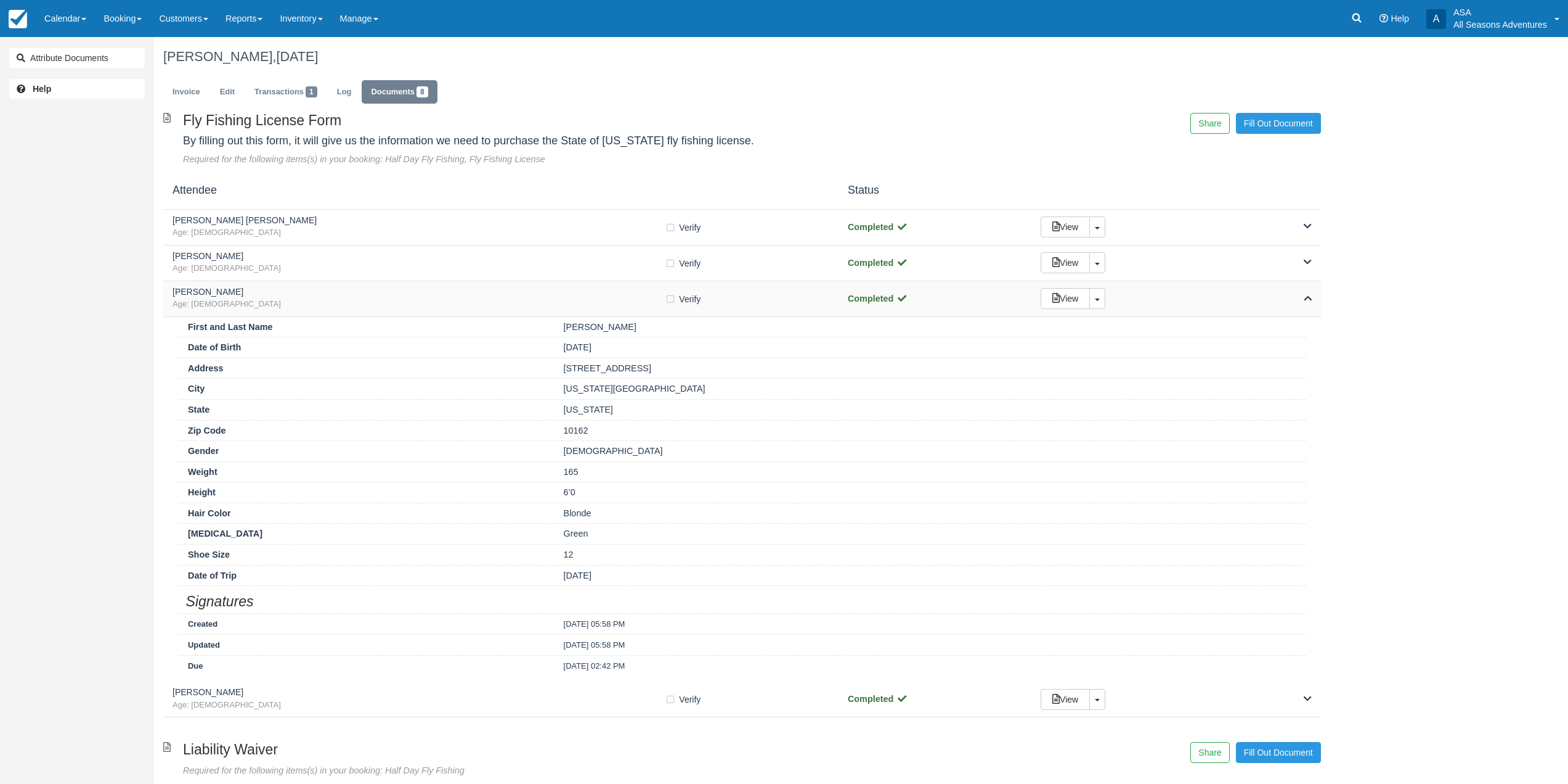
click at [373, 292] on h5 "[PERSON_NAME]" at bounding box center [419, 291] width 492 height 9
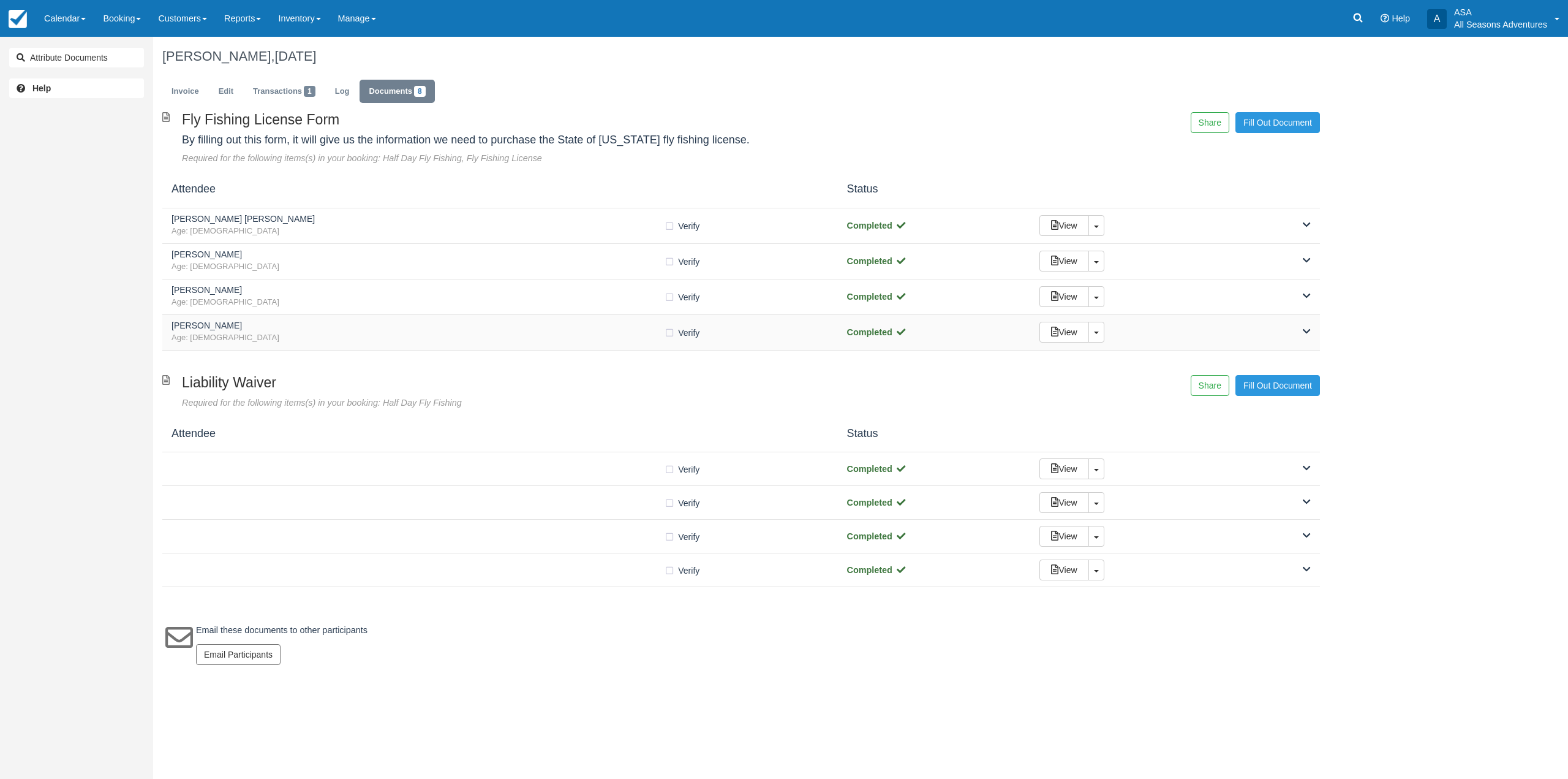
click at [347, 327] on h5 "Andre Carrera" at bounding box center [417, 325] width 492 height 9
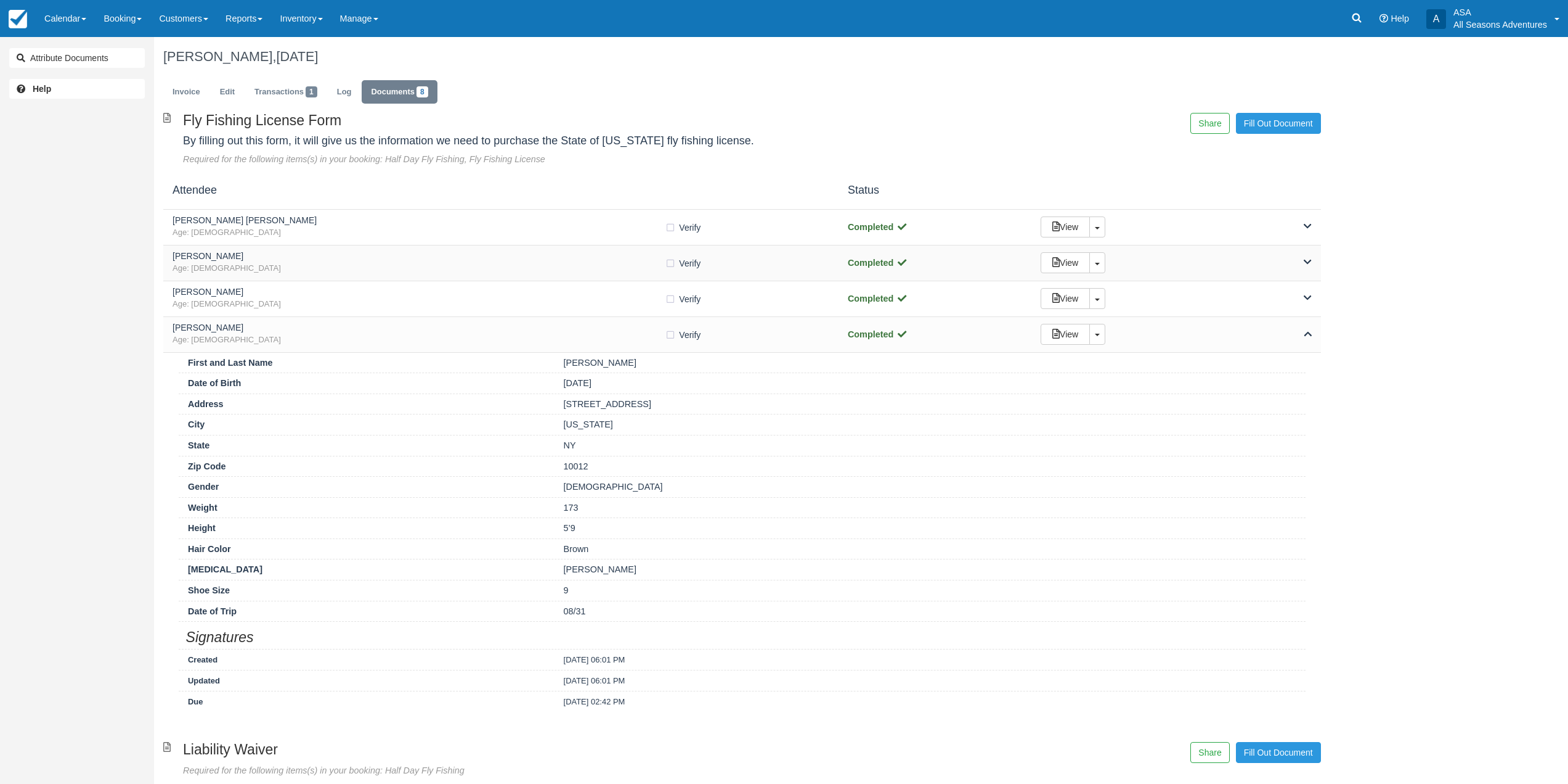
click at [352, 261] on div "Charles Kreitler Age: 35" at bounding box center [419, 262] width 492 height 23
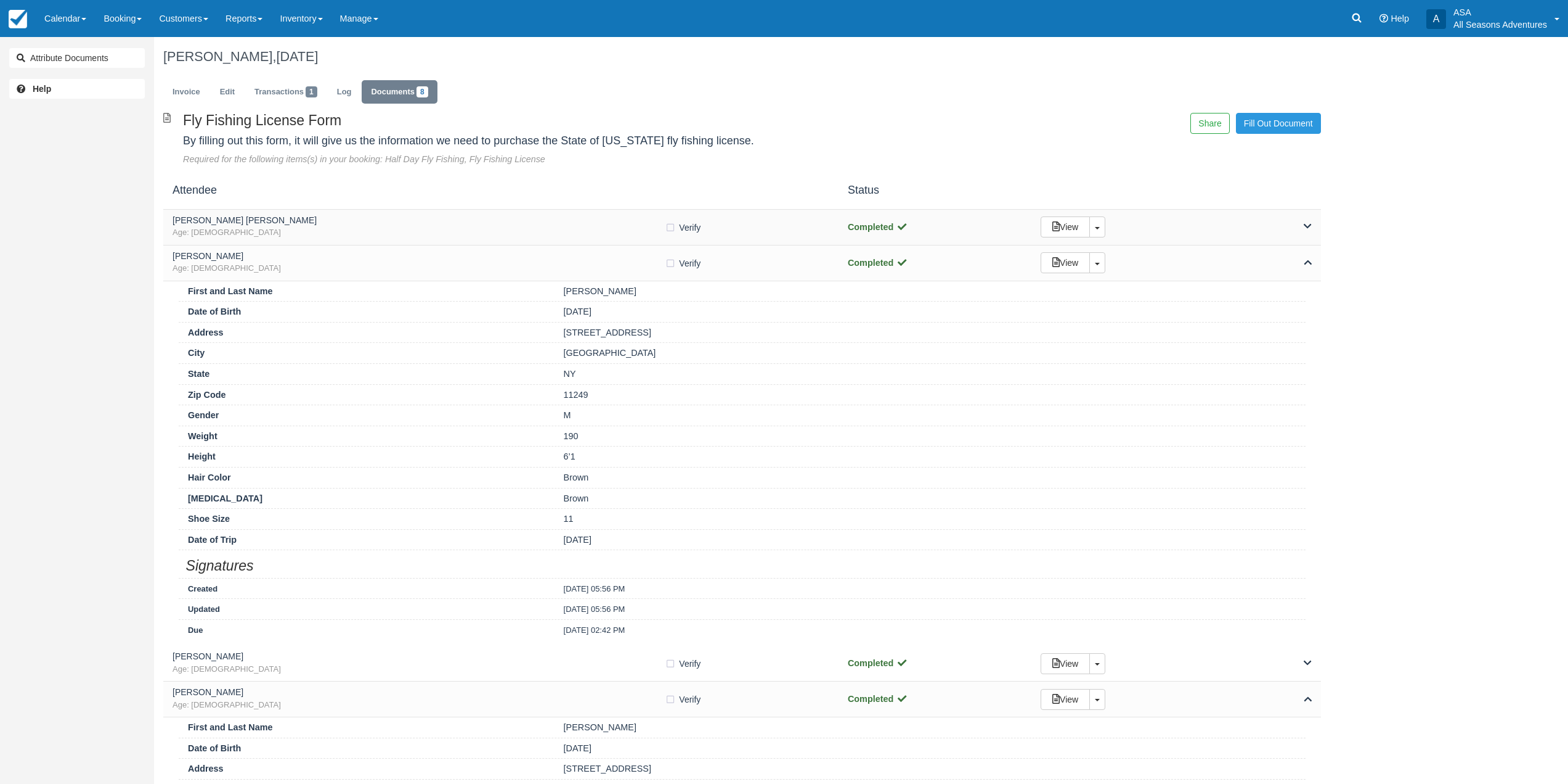
click at [307, 235] on span "Age: 31" at bounding box center [419, 233] width 492 height 12
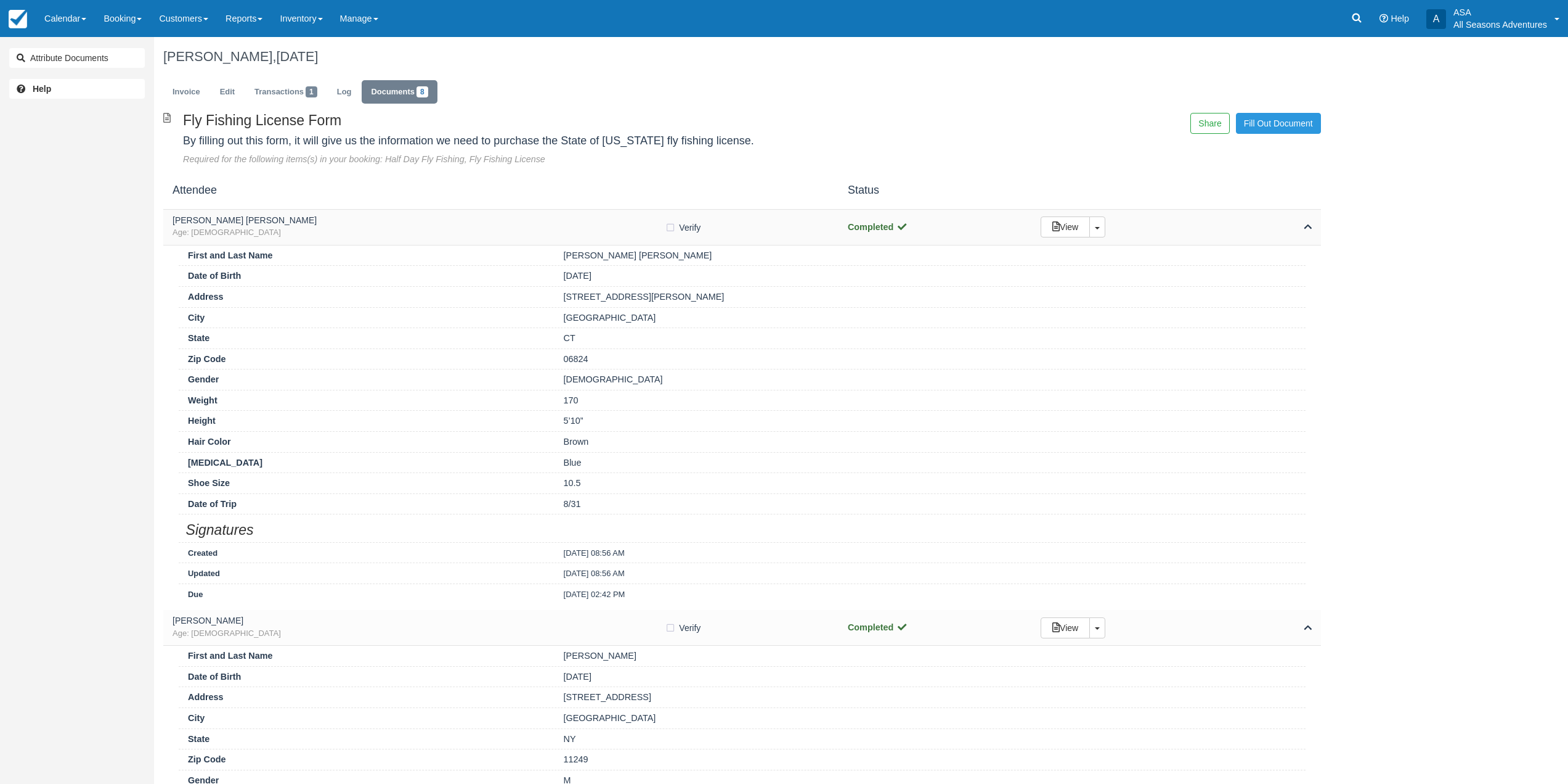
click at [307, 235] on span "Age: 31" at bounding box center [419, 233] width 492 height 12
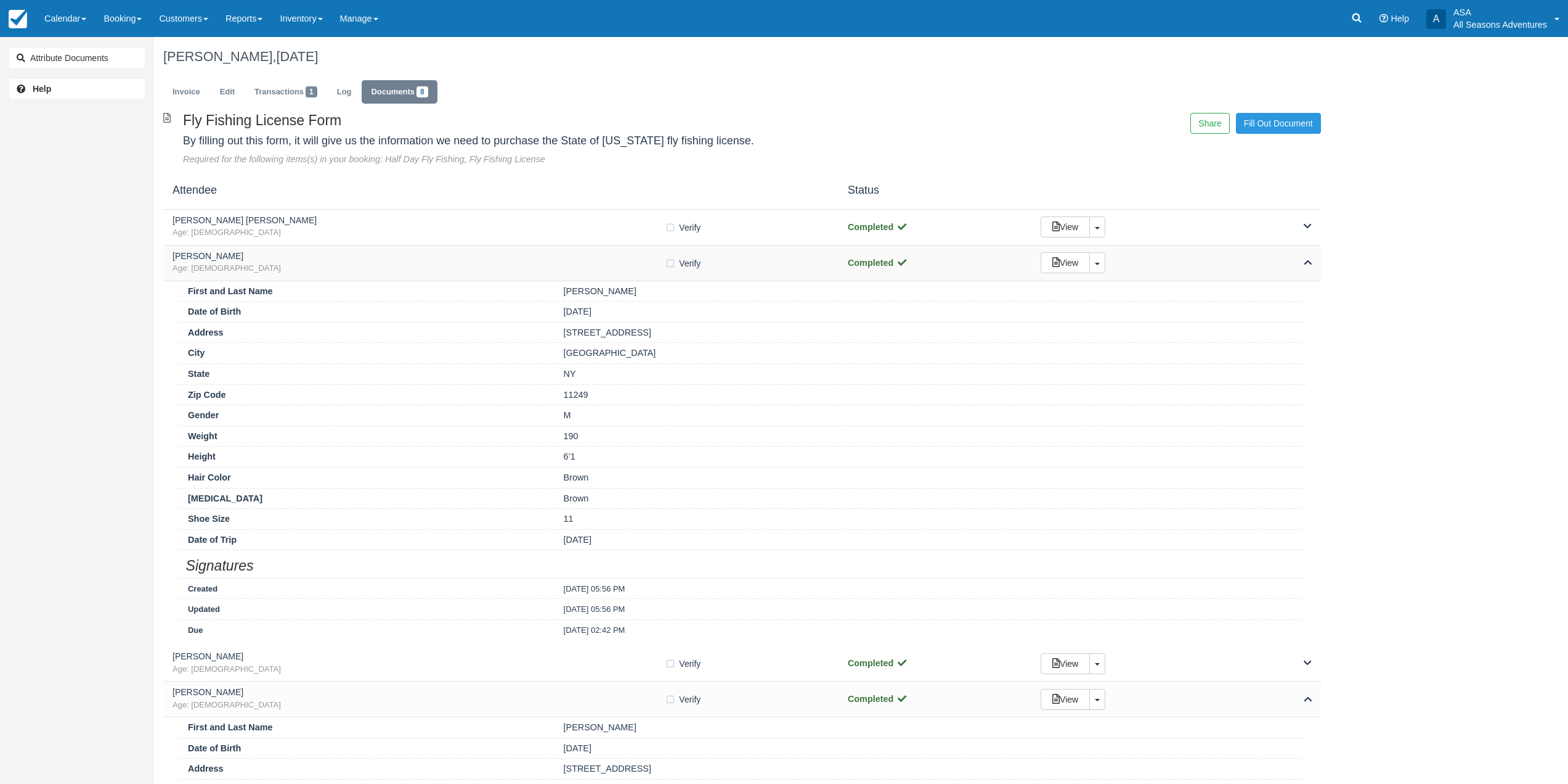
click at [312, 261] on div "Charles Kreitler Age: 35" at bounding box center [419, 262] width 492 height 23
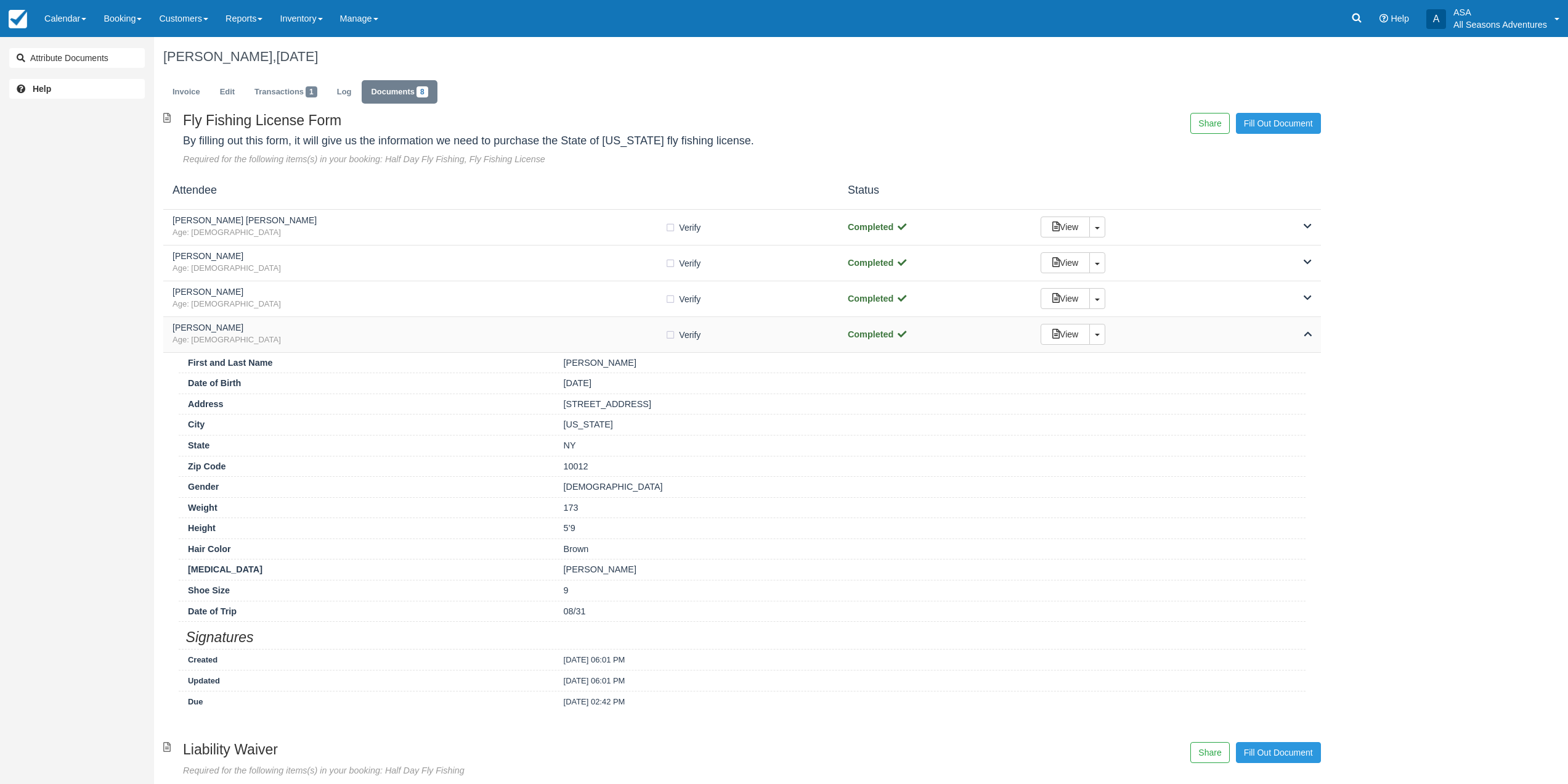
click at [343, 337] on span "Age: 30" at bounding box center [419, 340] width 492 height 12
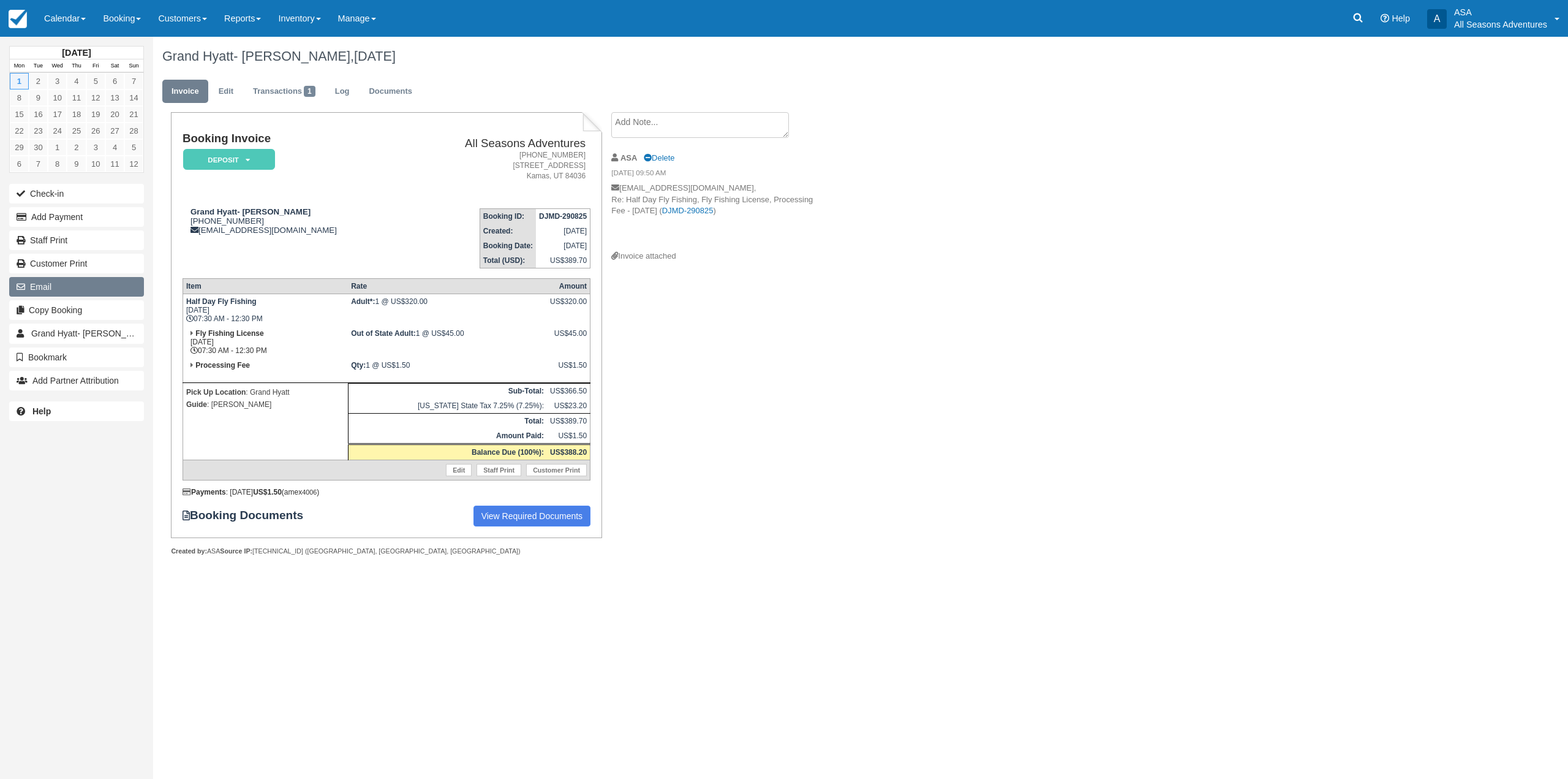
click at [73, 283] on button "Email" at bounding box center [76, 287] width 135 height 20
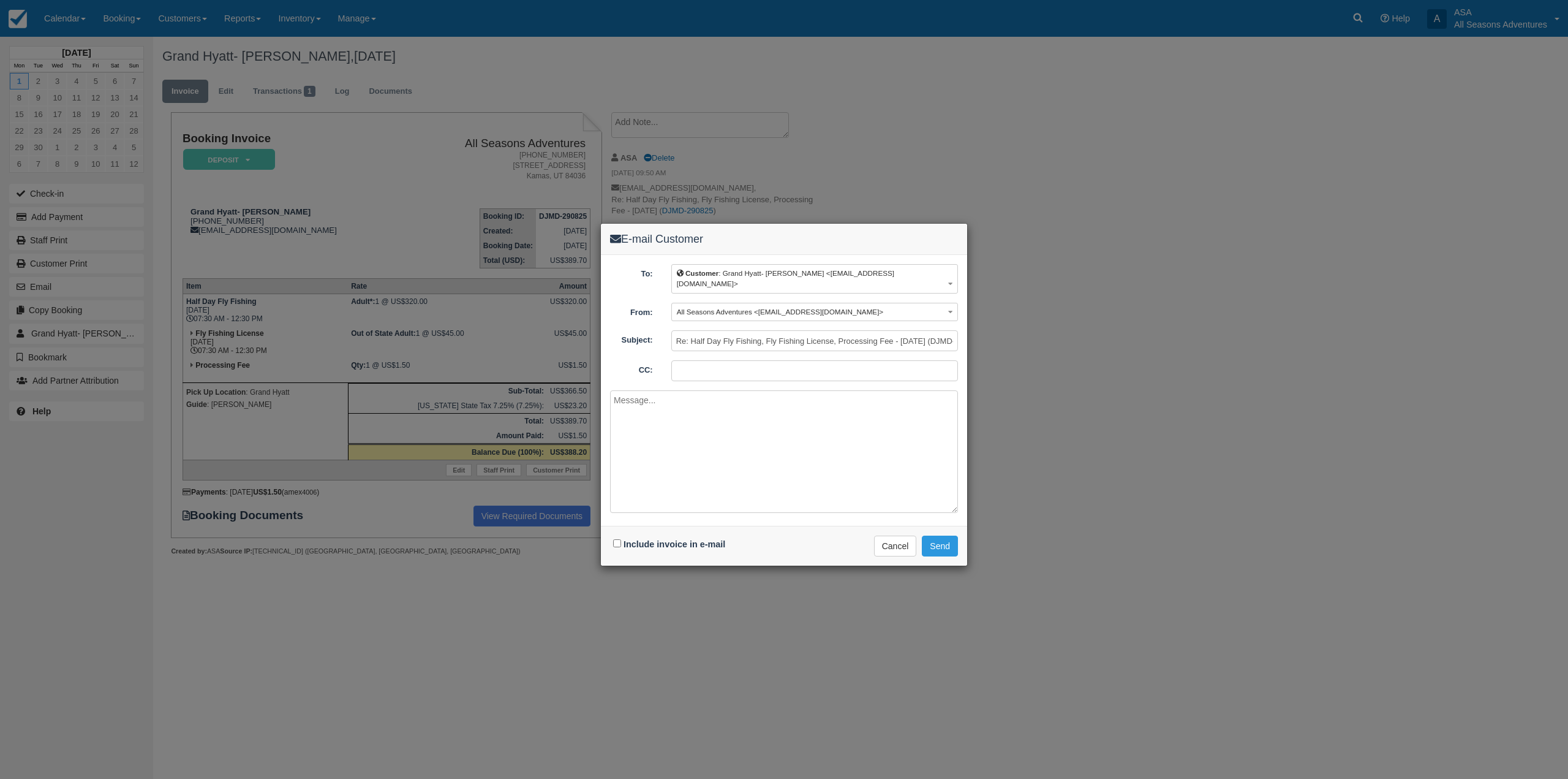
click at [734, 395] on textarea at bounding box center [784, 452] width 348 height 122
click at [923, 418] on textarea "Hello, Please advise these guests to complete their fly fishing license forms. …" at bounding box center [784, 452] width 348 height 122
click at [891, 420] on textarea "Hello, Please advise these guests to complete their fly fishing license forms. …" at bounding box center [784, 452] width 348 height 122
click at [875, 415] on textarea "Hello, Please advise these guests to complete their fly fishing license forms. …" at bounding box center [784, 452] width 348 height 122
type textarea "Hello, Please advise these guests to complete their fly fishing license forms t…"
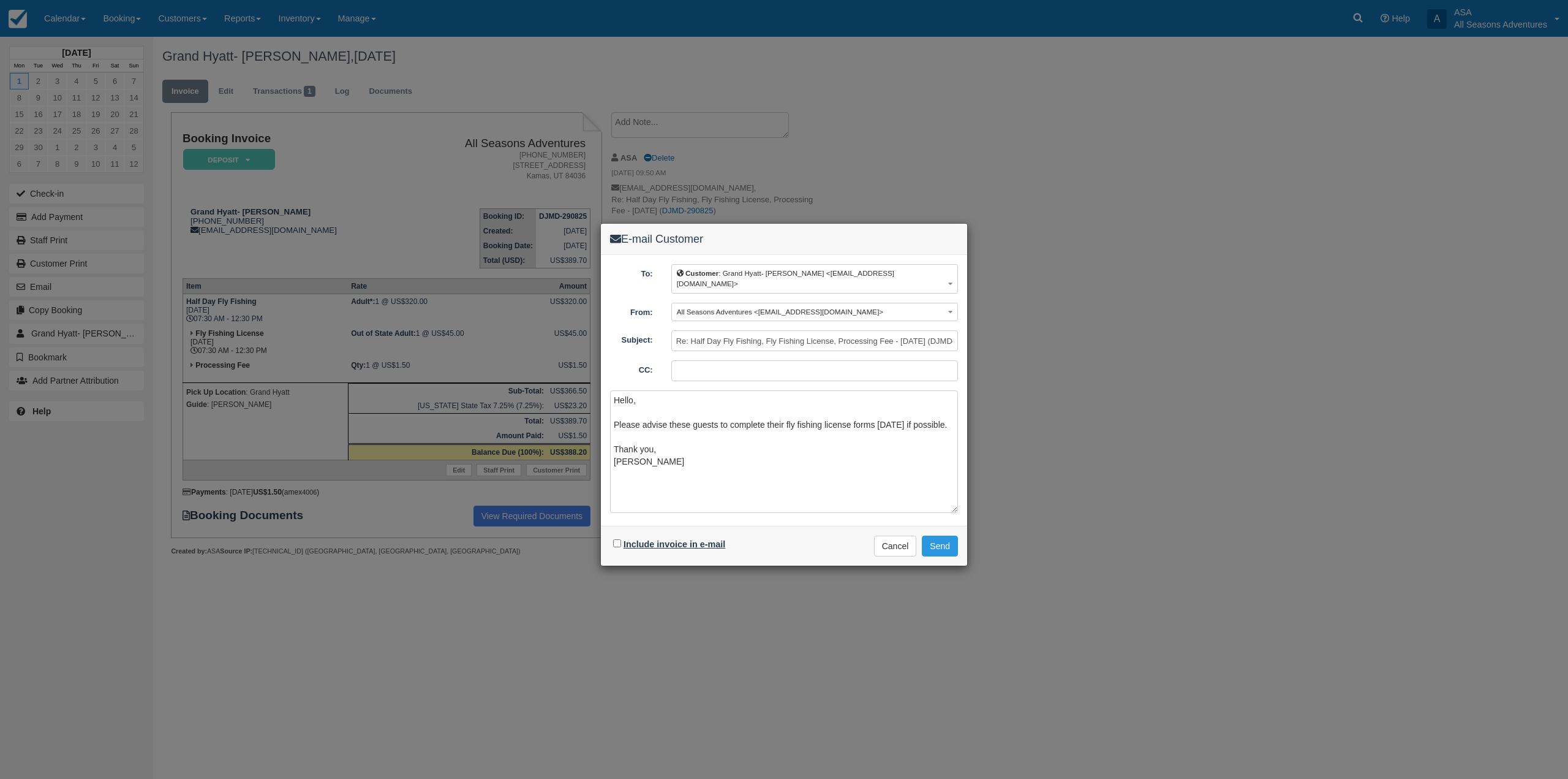
click at [684, 539] on label "Include invoice in e-mail" at bounding box center [674, 544] width 102 height 10
click at [621, 539] on input "Include invoice in e-mail" at bounding box center [617, 543] width 8 height 8
checkbox input "true"
click at [942, 535] on button "Send" at bounding box center [940, 545] width 36 height 21
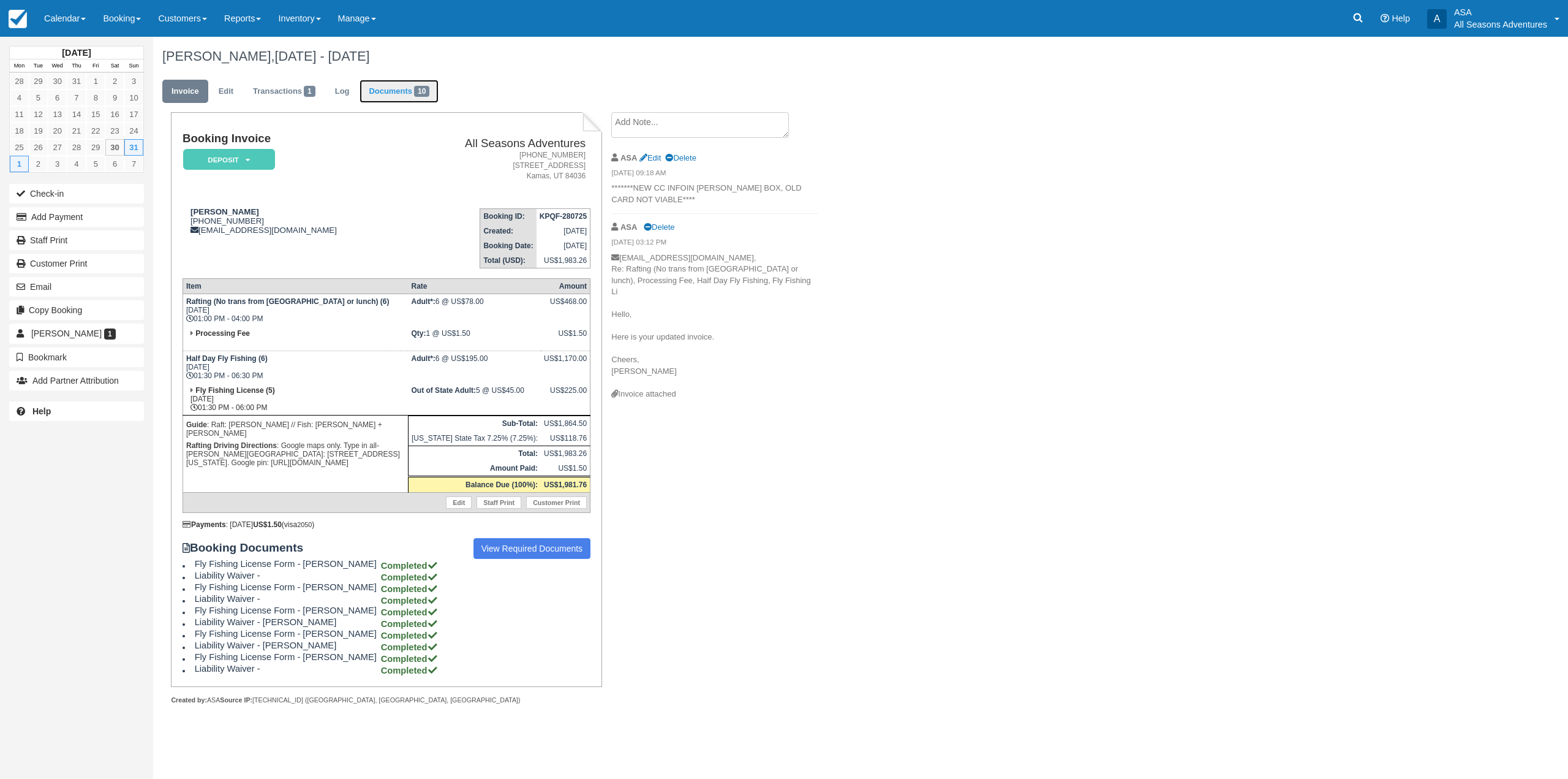
click at [400, 84] on link "Documents 10" at bounding box center [399, 92] width 79 height 24
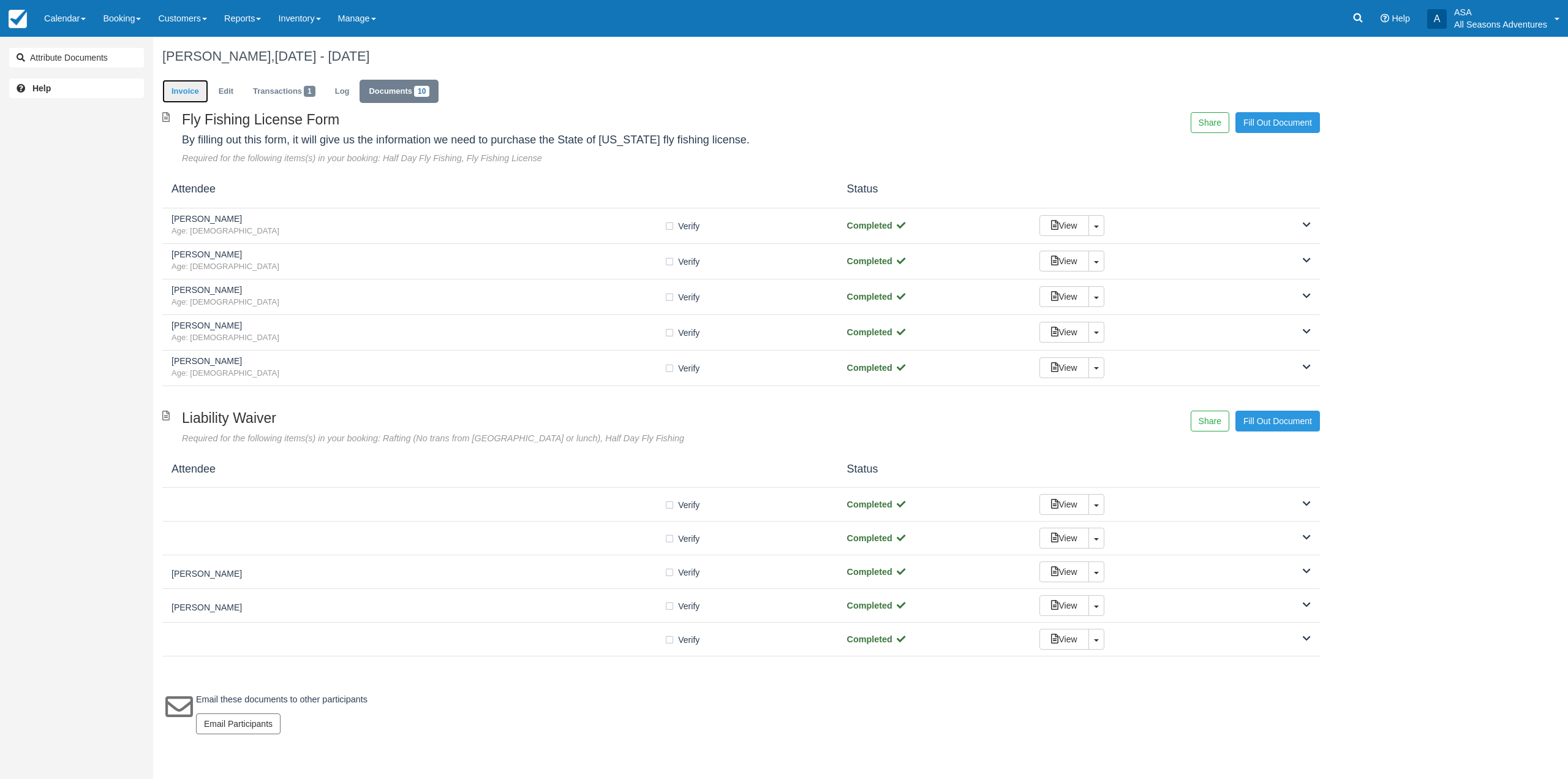
click at [205, 88] on link "Invoice" at bounding box center [185, 92] width 46 height 24
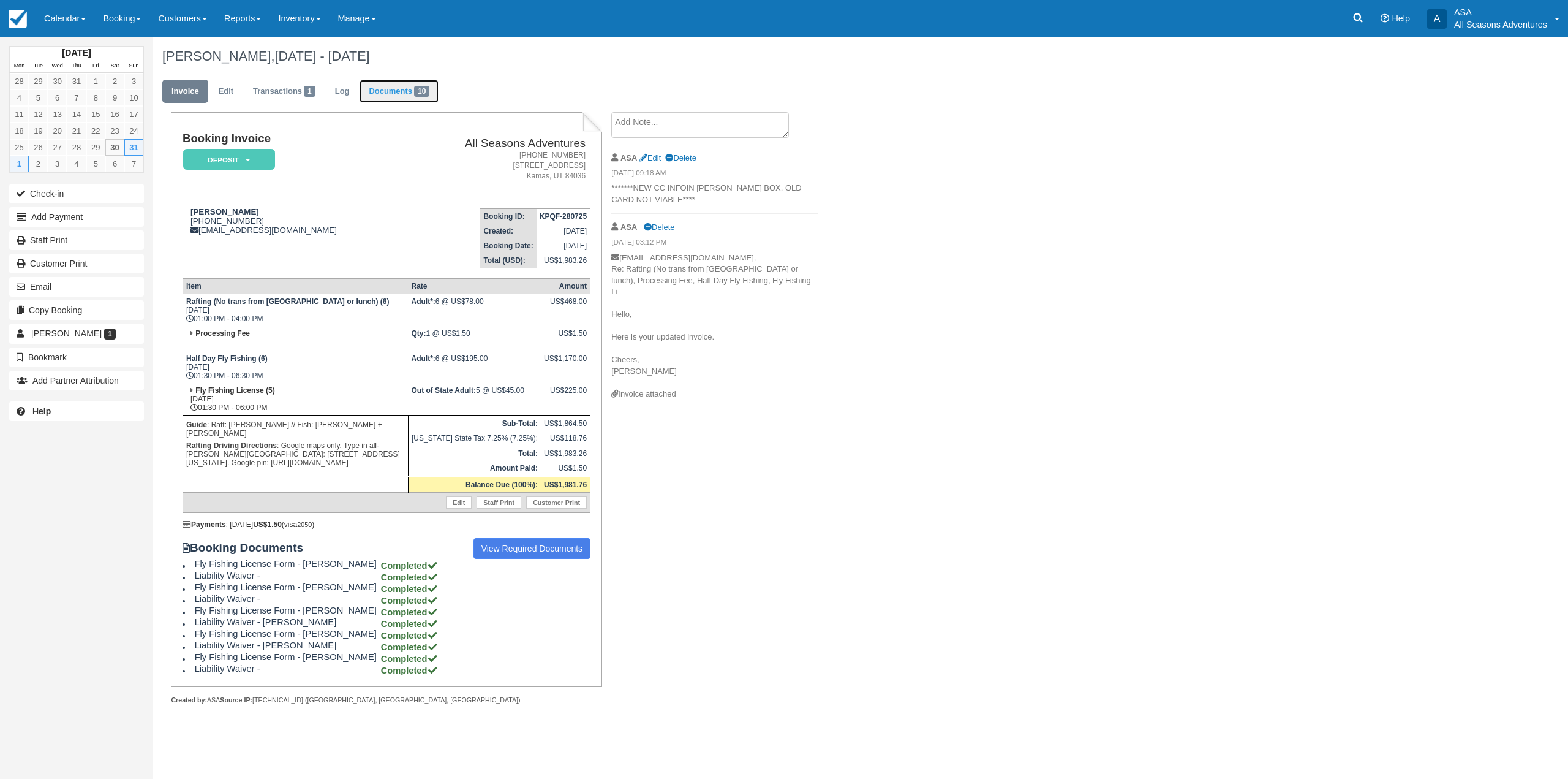
click at [403, 103] on link "Documents 10" at bounding box center [399, 92] width 79 height 24
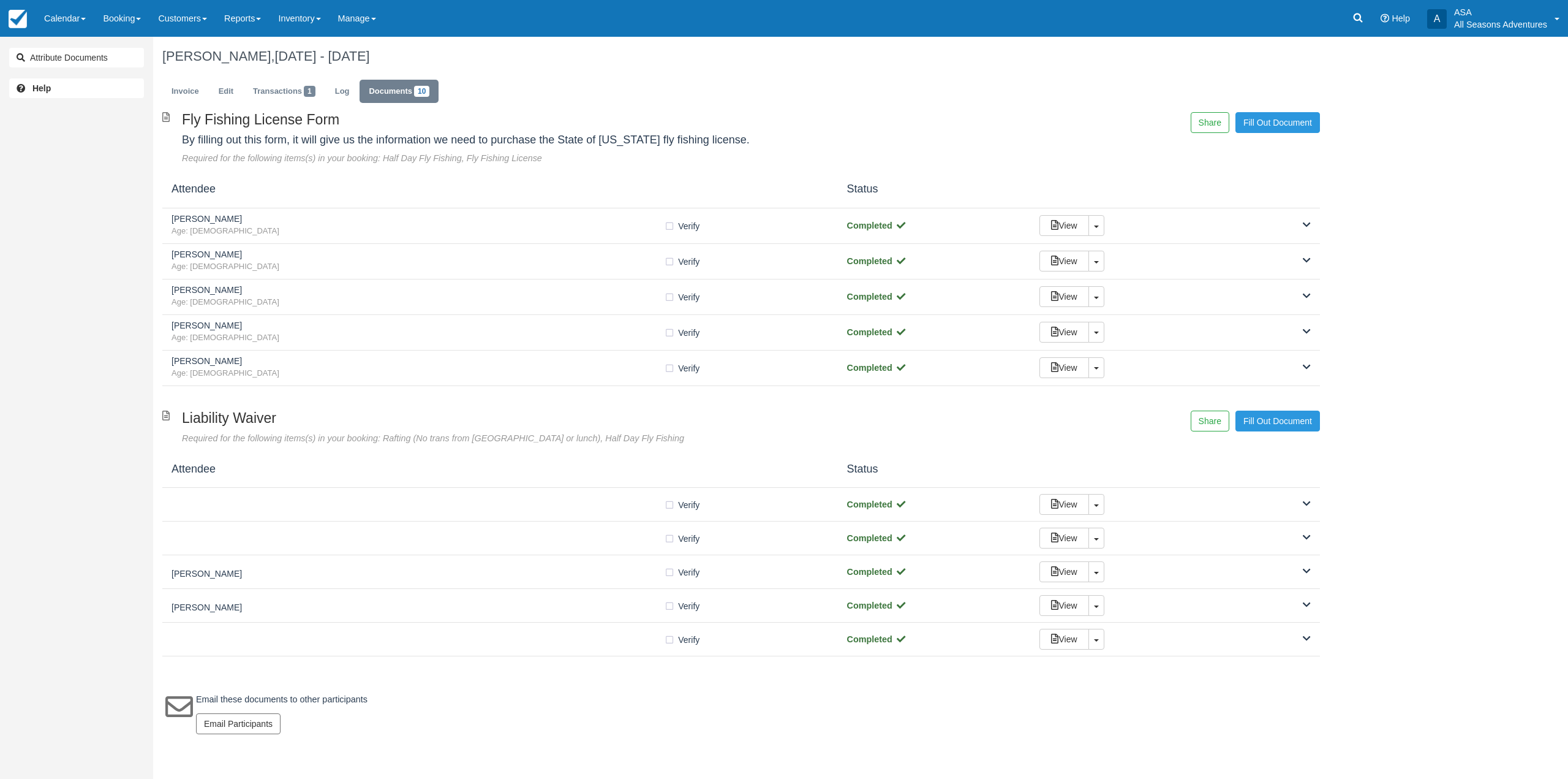
click at [180, 78] on ul "Invoice Edit Transactions 1 Log Documents 10" at bounding box center [742, 94] width 1158 height 36
click at [184, 83] on link "Invoice" at bounding box center [185, 92] width 46 height 24
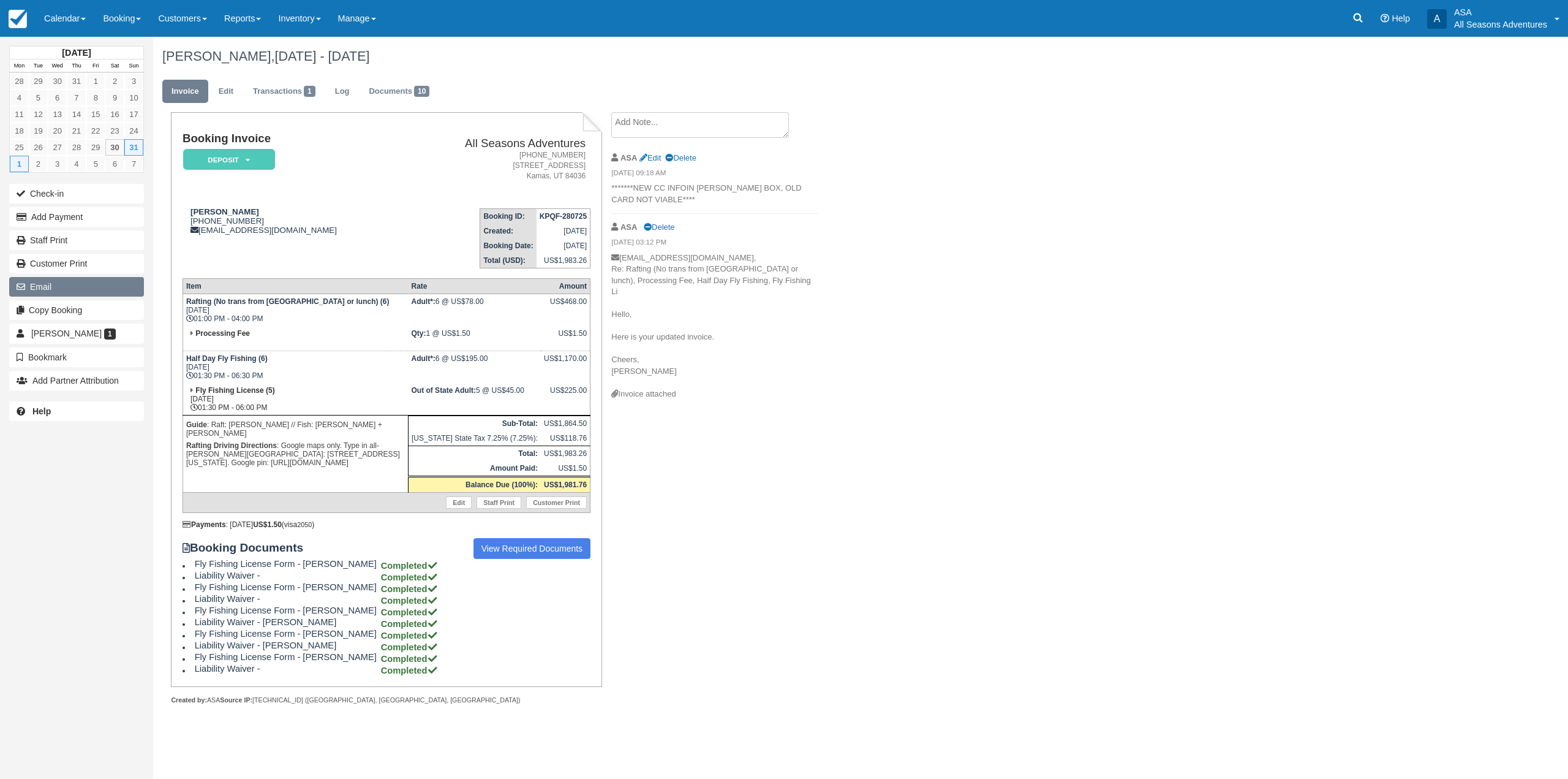
click at [112, 292] on button "Email" at bounding box center [76, 287] width 135 height 20
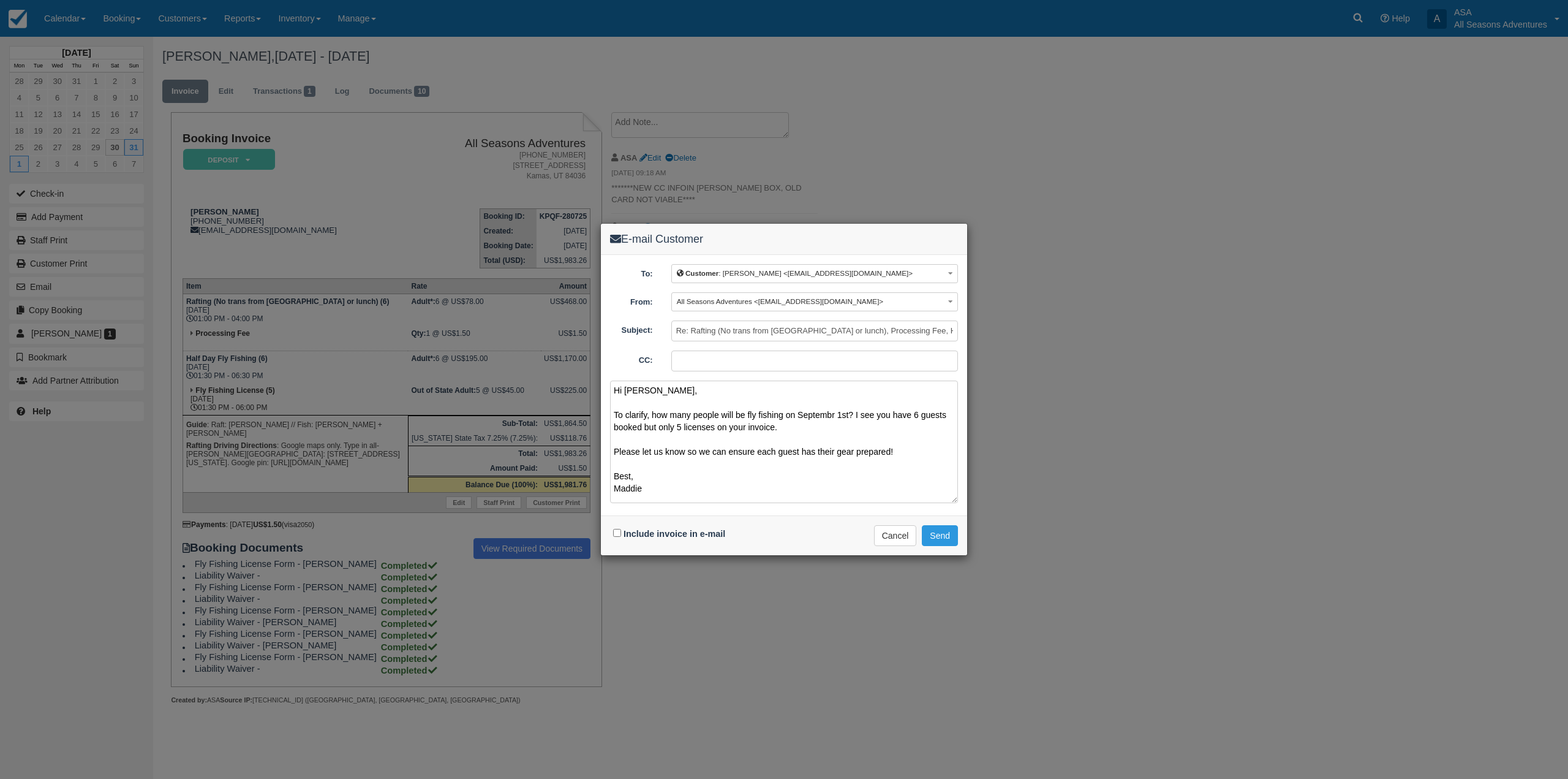
click at [827, 421] on textarea "Hi Kylen, To clarify, how many people will be fly fishing on Septembr 1st? I se…" at bounding box center [784, 442] width 348 height 122
click at [828, 415] on textarea "Hi Kylen, To clarify, how many people will be fly fishing on Septembr 1st? I se…" at bounding box center [784, 442] width 348 height 122
click at [830, 415] on textarea "Hi Kylen, To clarify, how many people will be fly fishing on Septembr 1st? I se…" at bounding box center [784, 442] width 348 height 122
click at [827, 431] on textarea "Hi Kylen, To clarify, how many people will be fly fishing on September 1st? I s…" at bounding box center [784, 442] width 348 height 122
click at [800, 426] on textarea "Hi Kylen, To clarify, how many people will be fly fishing on September 1st? I s…" at bounding box center [784, 442] width 348 height 122
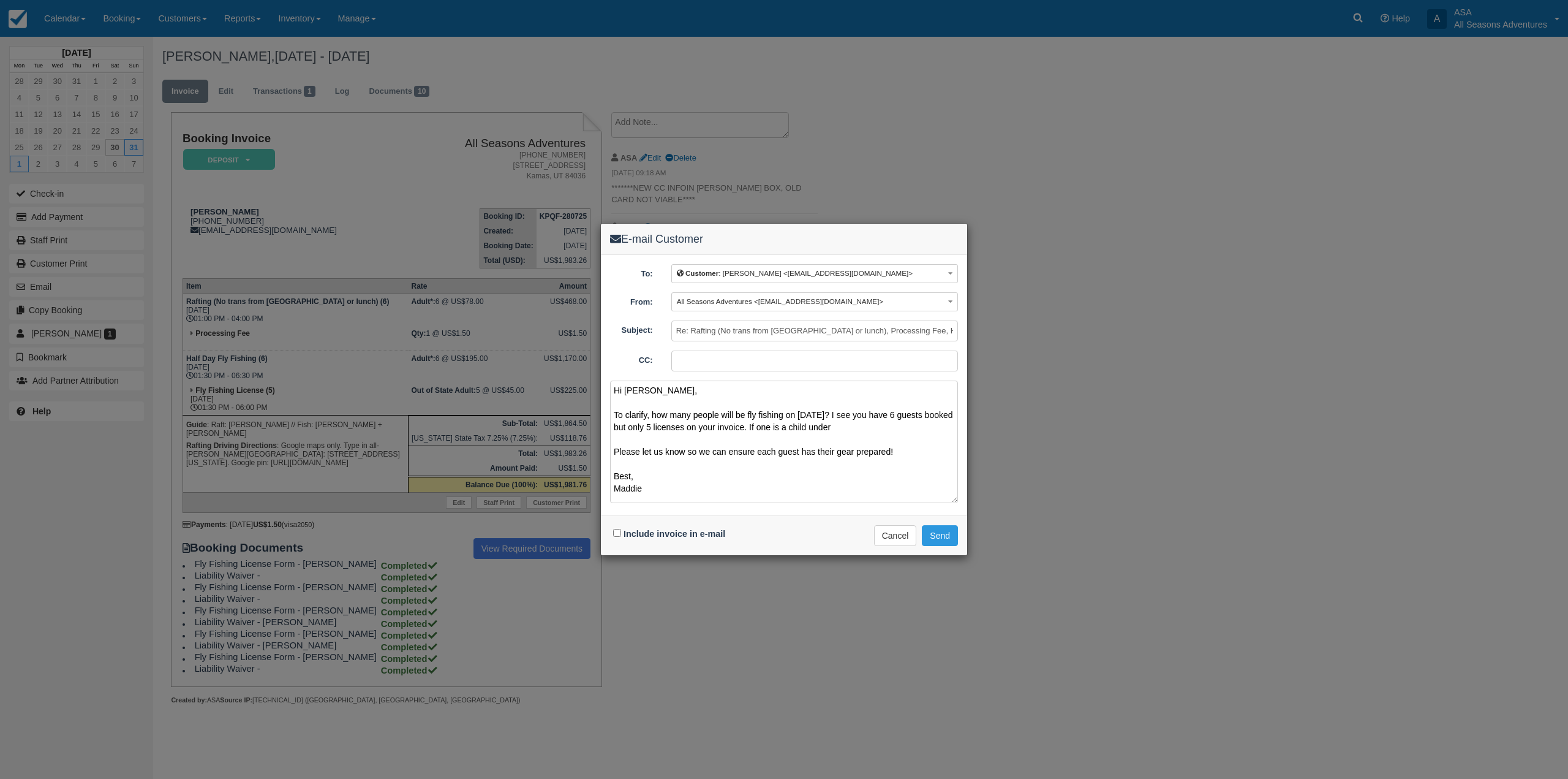
click at [908, 434] on textarea "Hi Kylen, To clarify, how many people will be fly fishing on September 1st? I s…" at bounding box center [784, 442] width 348 height 122
click at [908, 422] on textarea "Hi Kylen, To clarify, how many people will be fly fishing on September 1st? I s…" at bounding box center [784, 442] width 348 height 122
type textarea "Hi Kylen, To clarify, how many people will be fly fishing on September 1st? I s…"
click at [947, 537] on button "Send" at bounding box center [940, 534] width 36 height 21
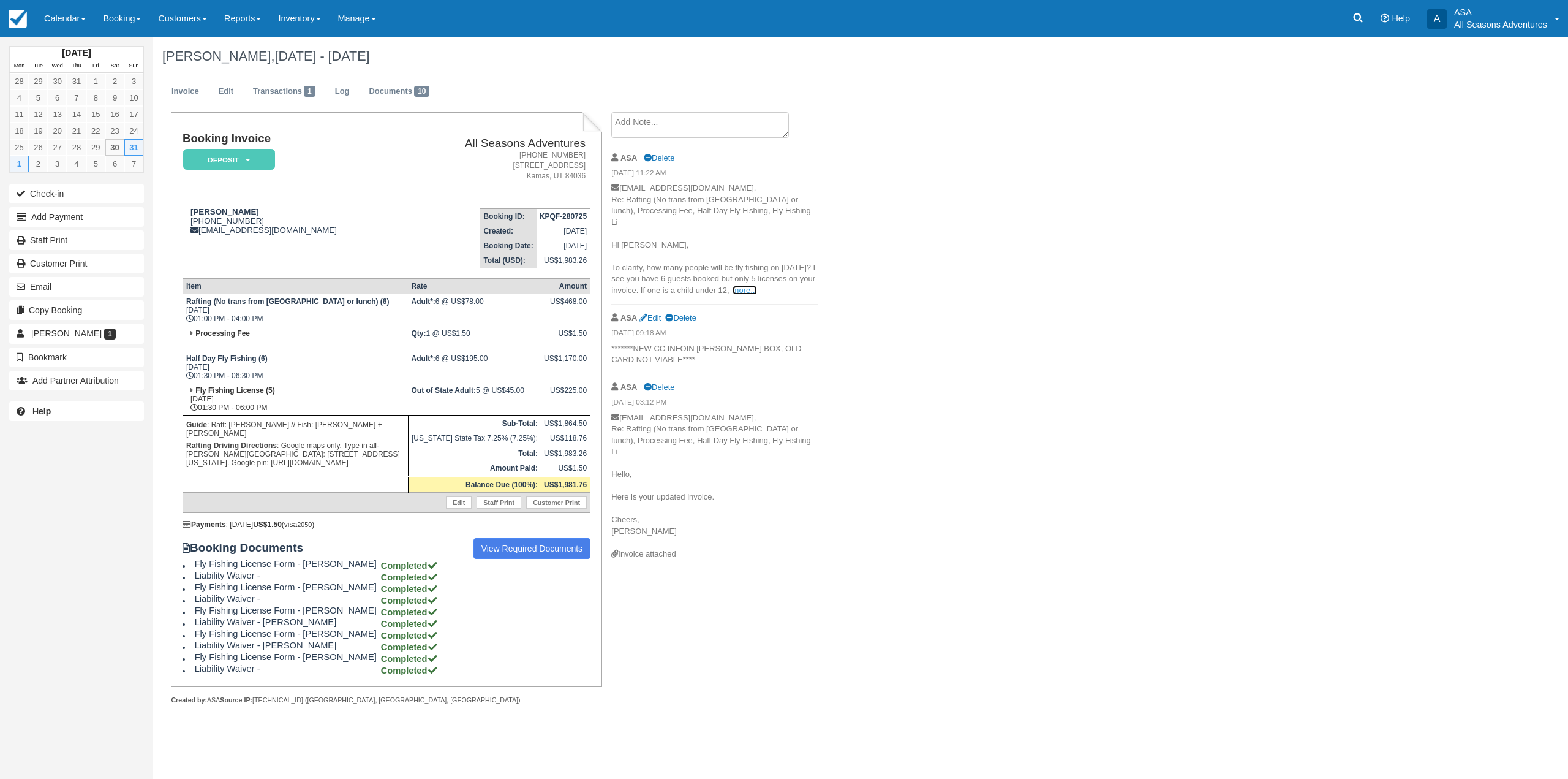
click at [733, 289] on link "more..." at bounding box center [745, 289] width 25 height 9
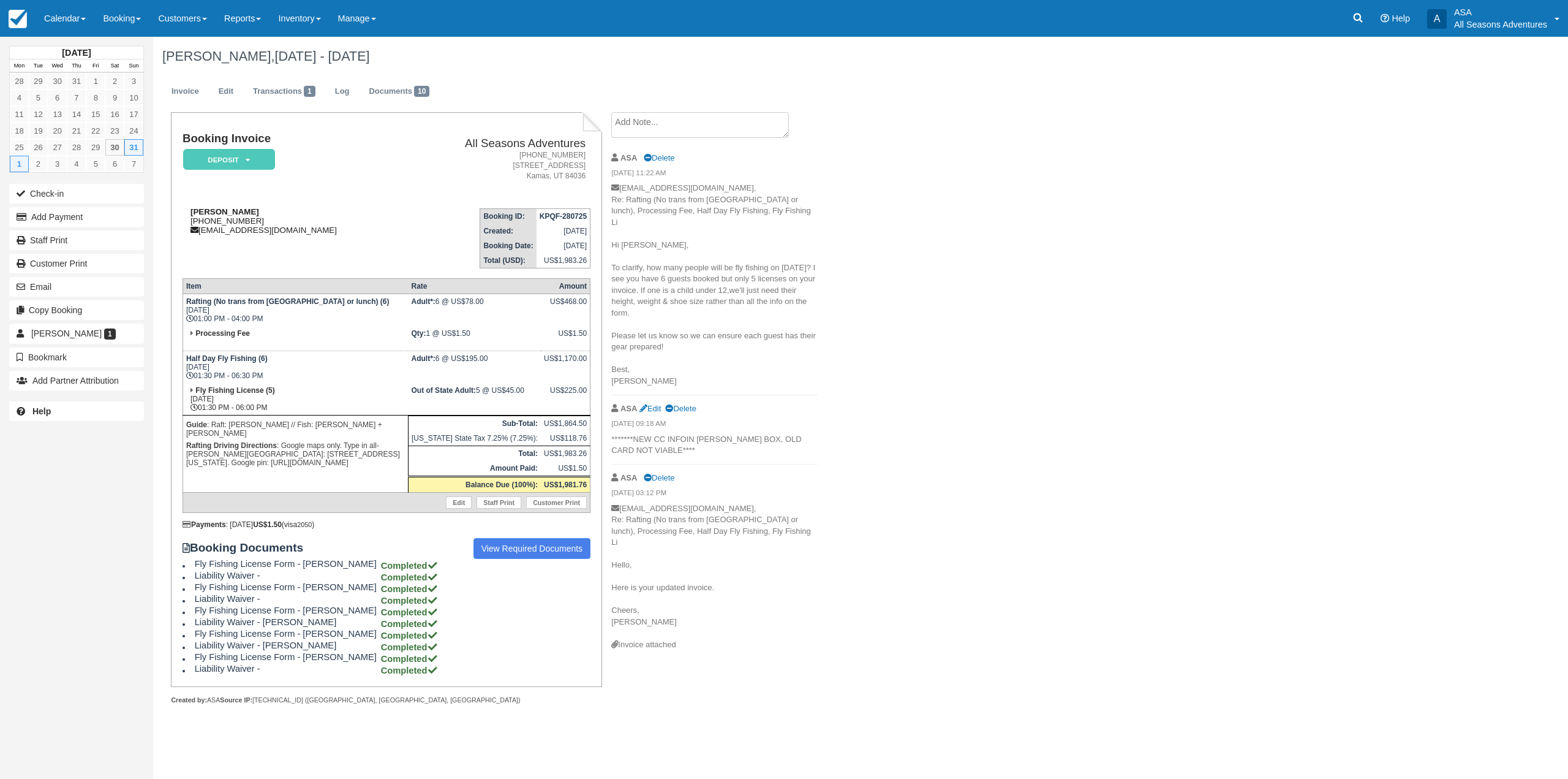
drag, startPoint x: 252, startPoint y: 224, endPoint x: 201, endPoint y: 221, distance: 51.1
click at [201, 221] on div "Kylen Sharpe 1 (949) 933-9586 kylensharpe@yahoo.com" at bounding box center [293, 221] width 221 height 28
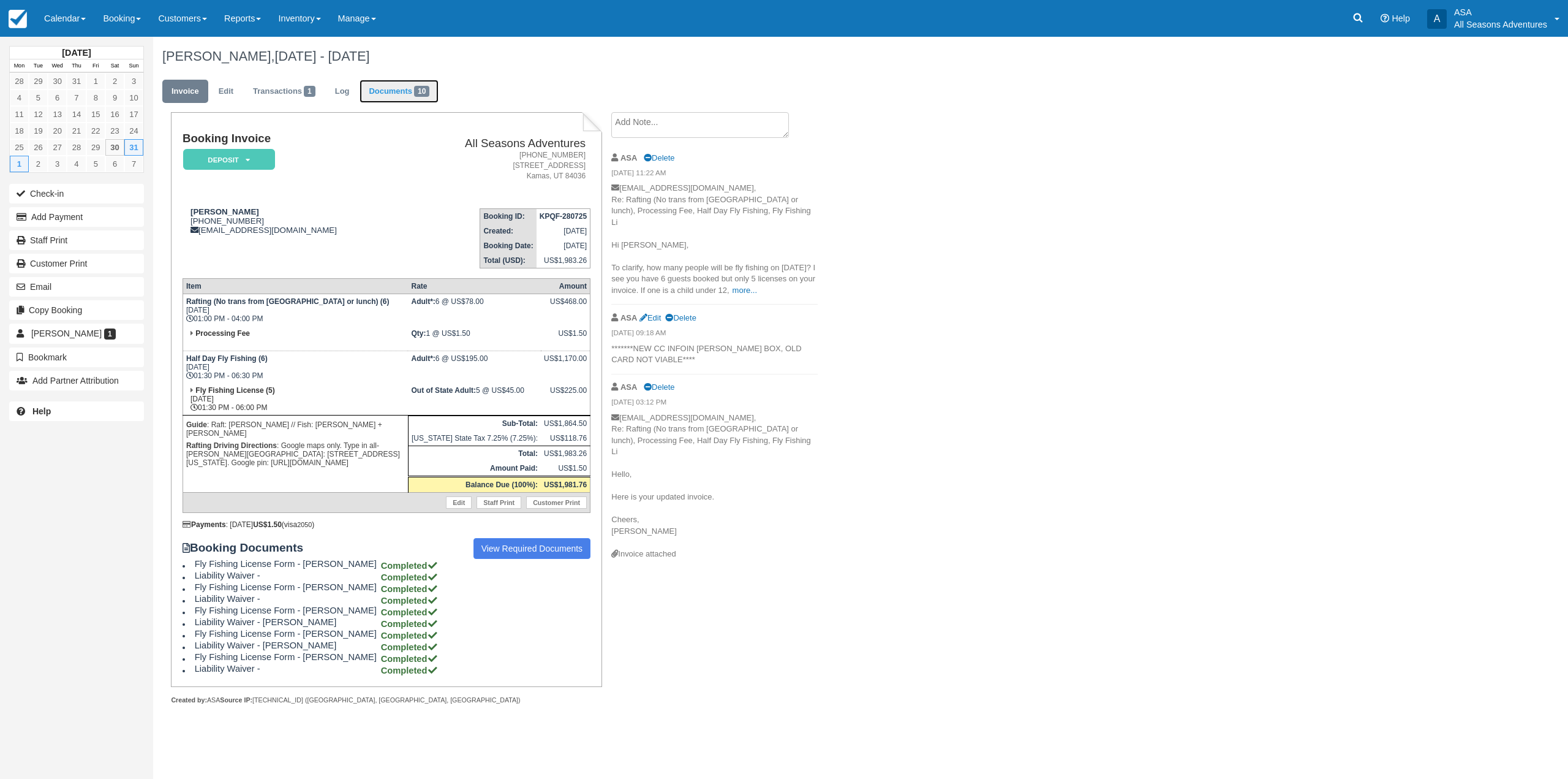
click at [398, 92] on link "Documents 10" at bounding box center [399, 92] width 79 height 24
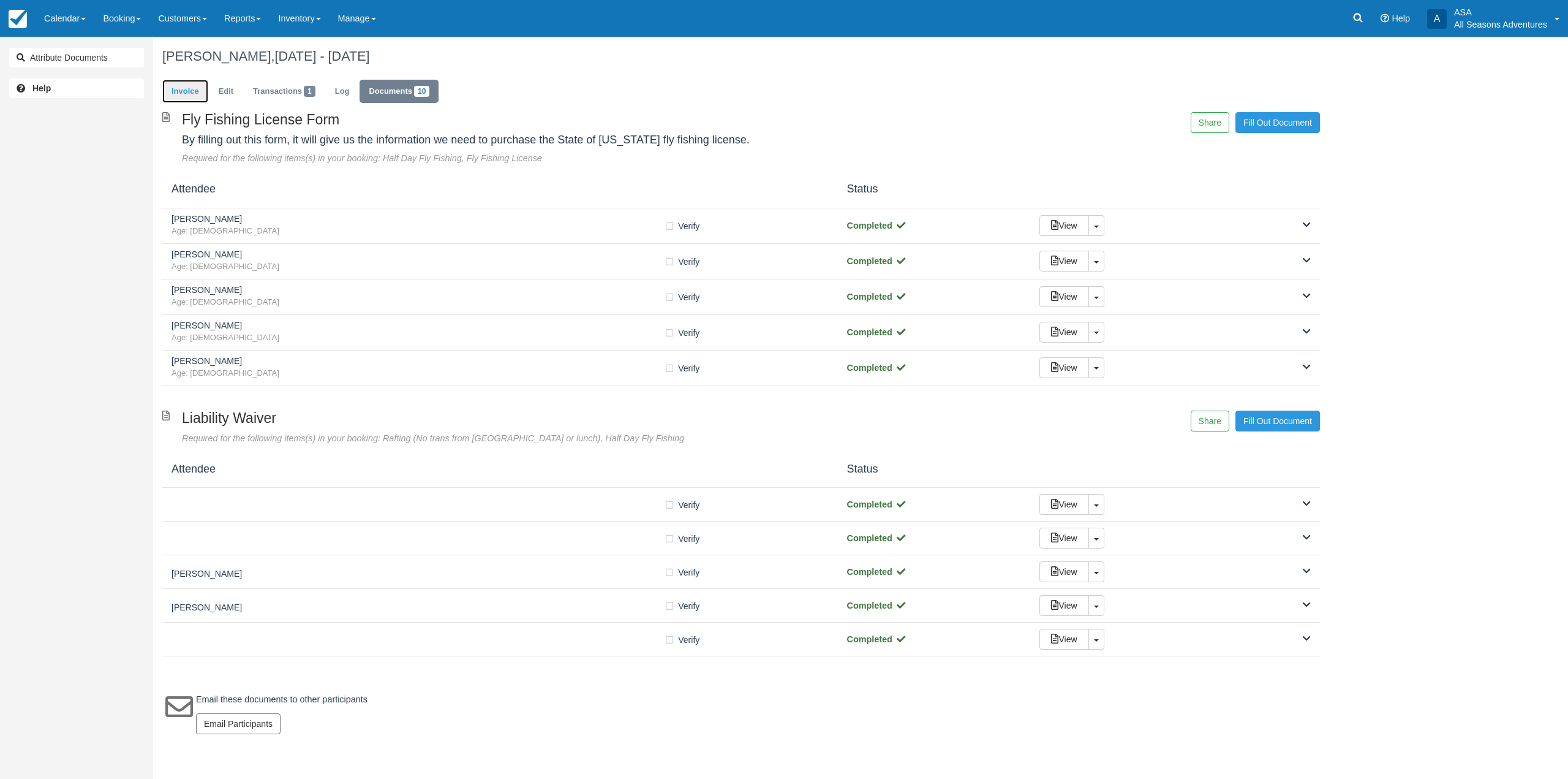
click at [201, 90] on link "Invoice" at bounding box center [185, 92] width 46 height 24
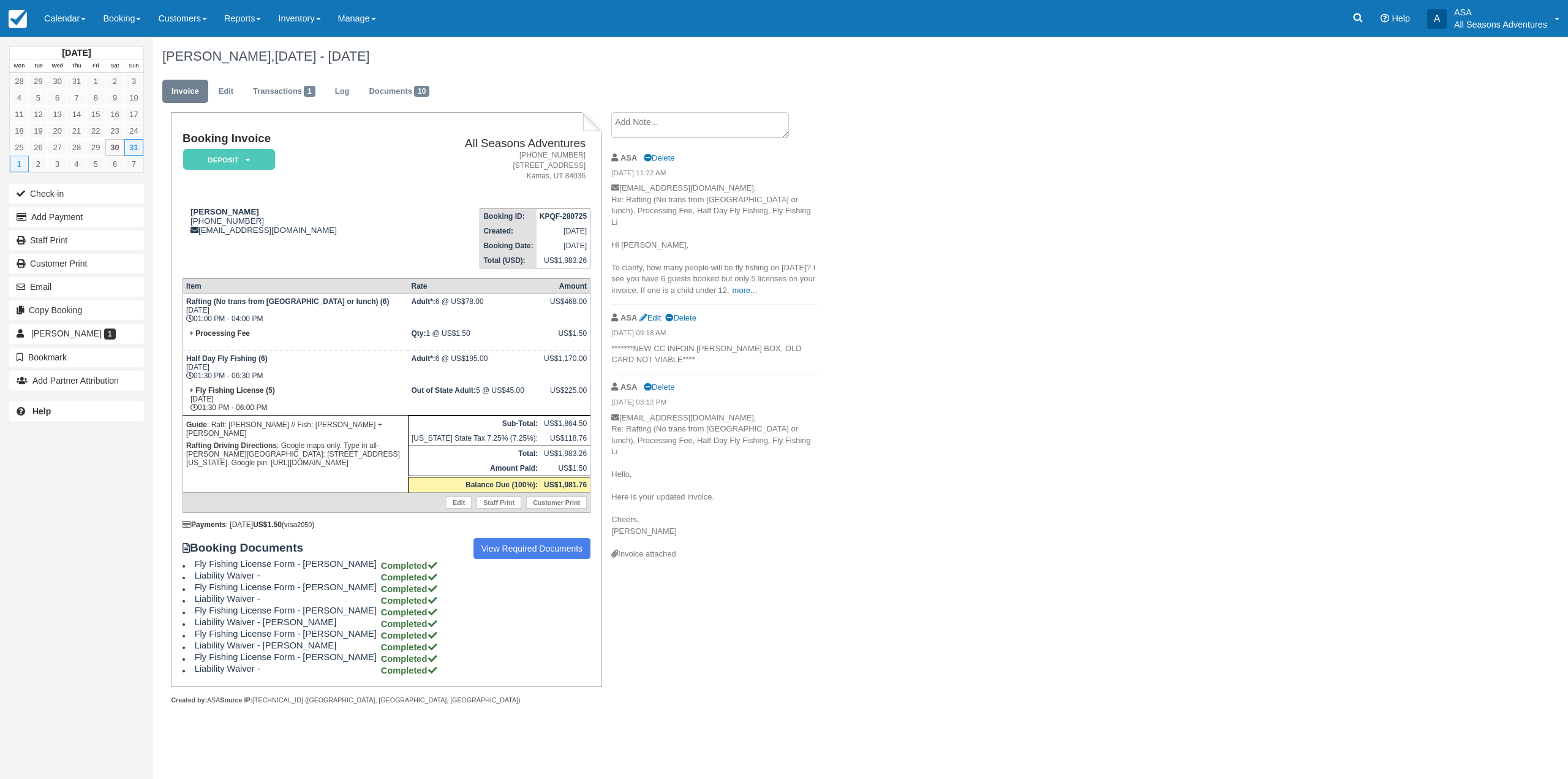
click at [449, 71] on div "[PERSON_NAME], [DATE] - [DATE]" at bounding box center [741, 56] width 1176 height 39
click at [439, 93] on link "Documents 10" at bounding box center [399, 92] width 79 height 24
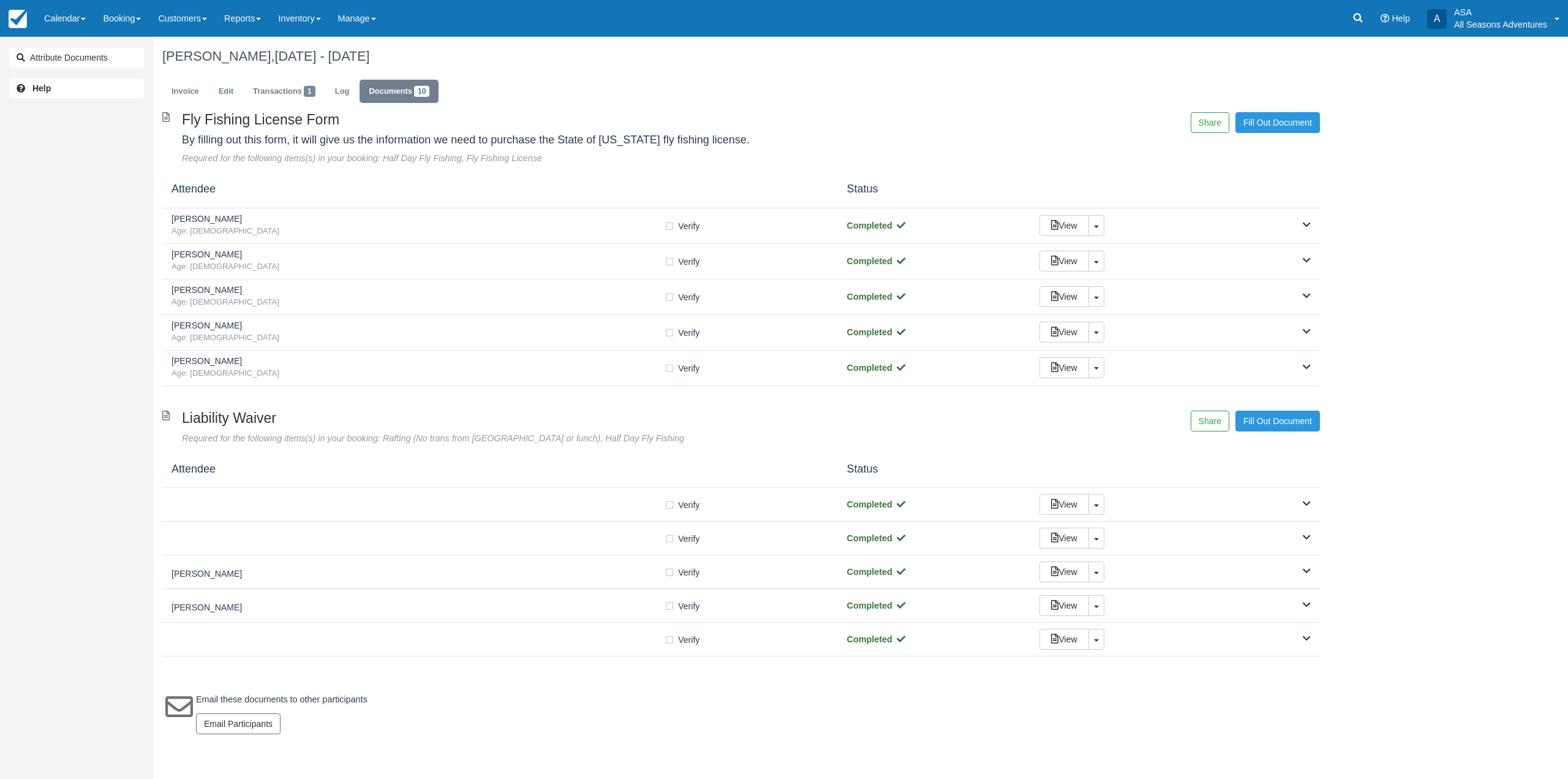
click at [674, 95] on ul "Invoice Edit Transactions 1 Log Documents 10" at bounding box center [742, 94] width 1158 height 36
click at [191, 87] on link "Invoice" at bounding box center [185, 92] width 46 height 24
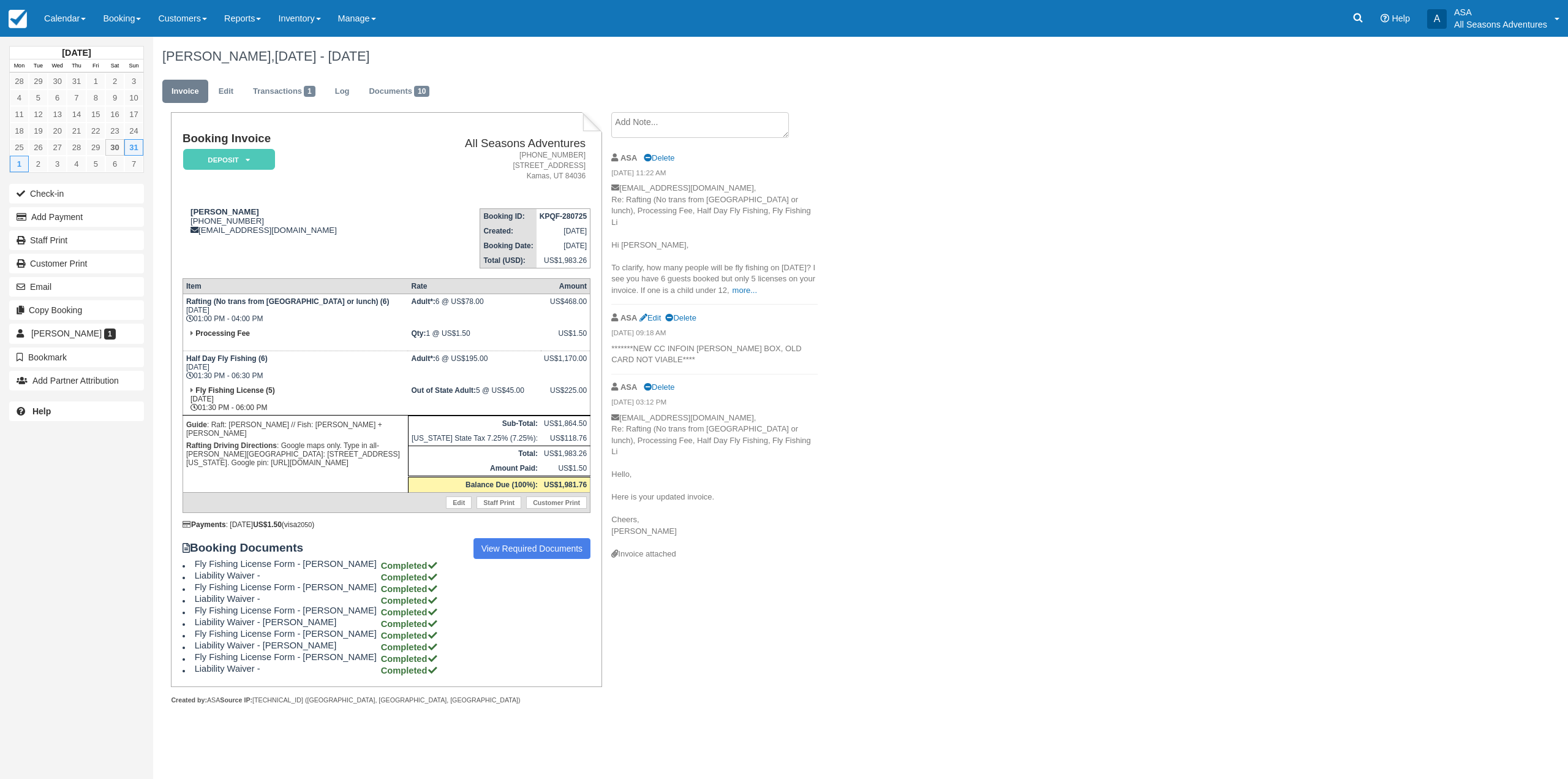
click at [952, 471] on div "[PERSON_NAME], [DATE] - [DATE] Invoice Edit Transactions 1 Log Documents 10 Boo…" at bounding box center [741, 384] width 1176 height 694
click at [1118, 364] on div "Kylen Sharpe, Aug 31 - Sept 01 2025 Invoice Edit Transactions 1 Log Documents 1…" at bounding box center [741, 384] width 1176 height 694
click at [27, 285] on icon "button" at bounding box center [24, 286] width 14 height 9
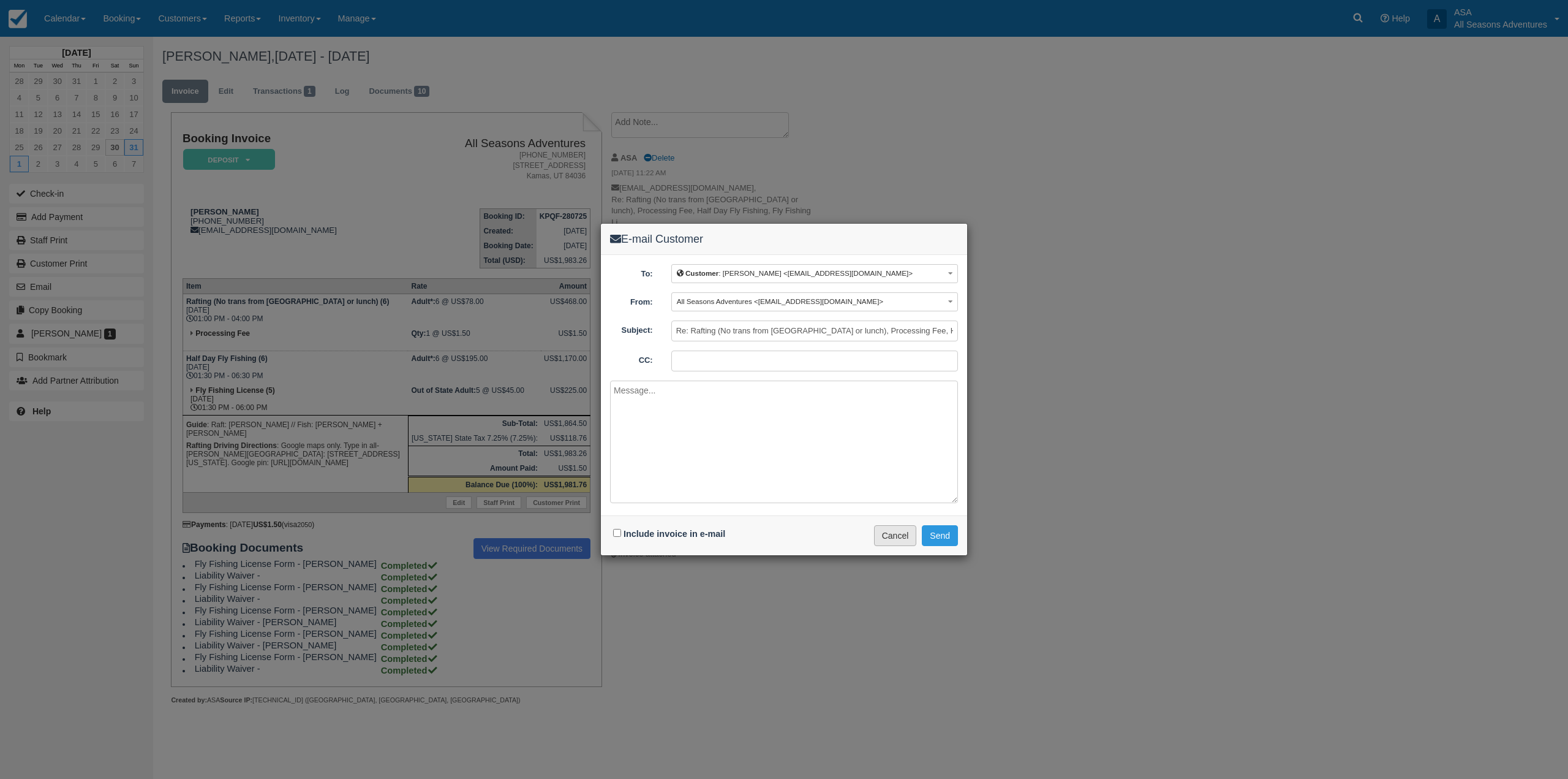
click at [904, 531] on button "Cancel" at bounding box center [894, 534] width 42 height 21
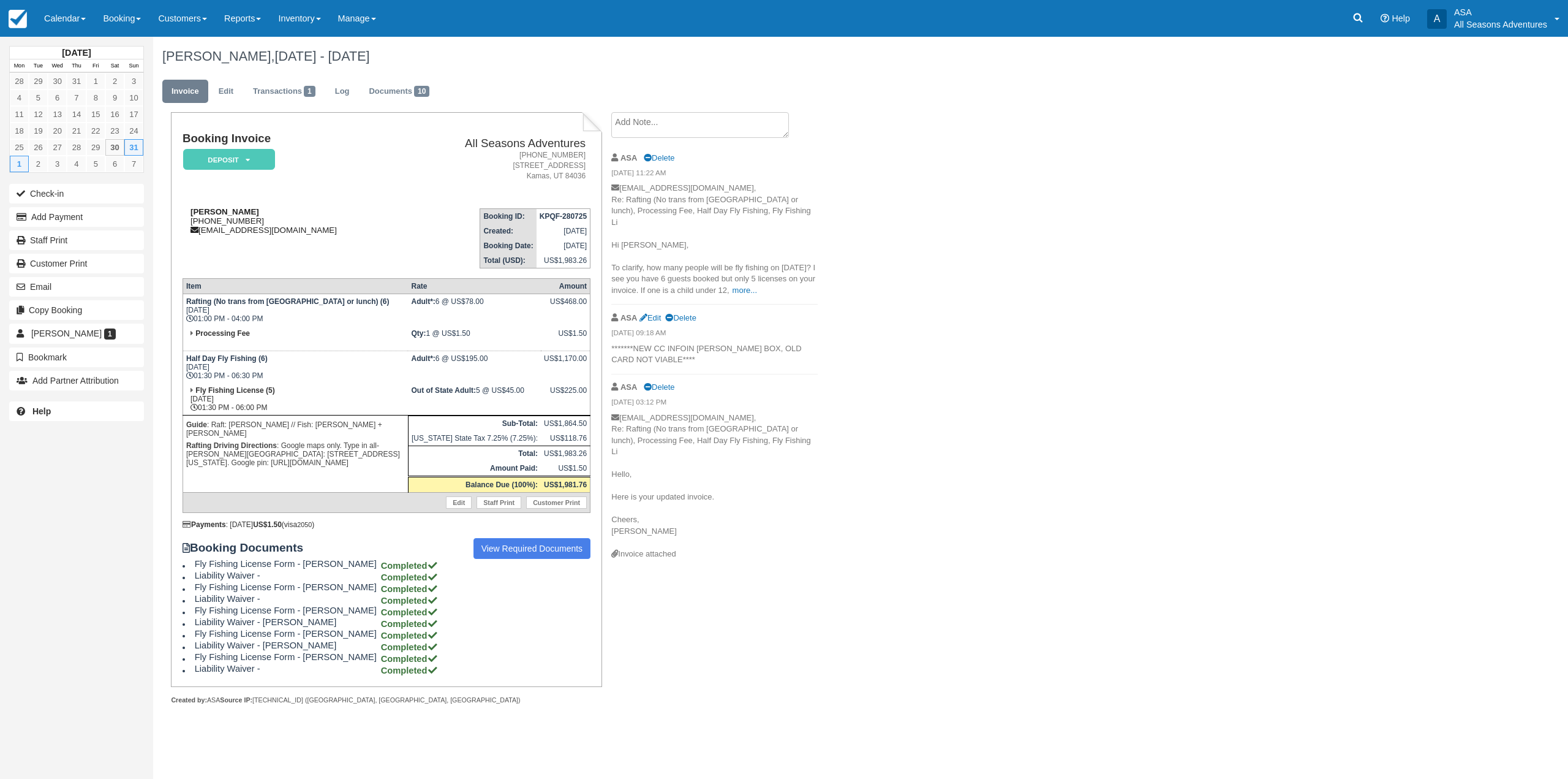
drag, startPoint x: 258, startPoint y: 219, endPoint x: 200, endPoint y: 222, distance: 58.1
click at [200, 222] on div "Kylen Sharpe 1 (949) 933-9586 kylensharpe@yahoo.com" at bounding box center [293, 221] width 221 height 28
copy div "949) 933-9586"
drag, startPoint x: 339, startPoint y: 457, endPoint x: 282, endPoint y: 438, distance: 60.1
click at [282, 439] on p "Rafting Driving Directions : Google maps only. Type in all-Weber Crossing Campg…" at bounding box center [296, 454] width 219 height 30
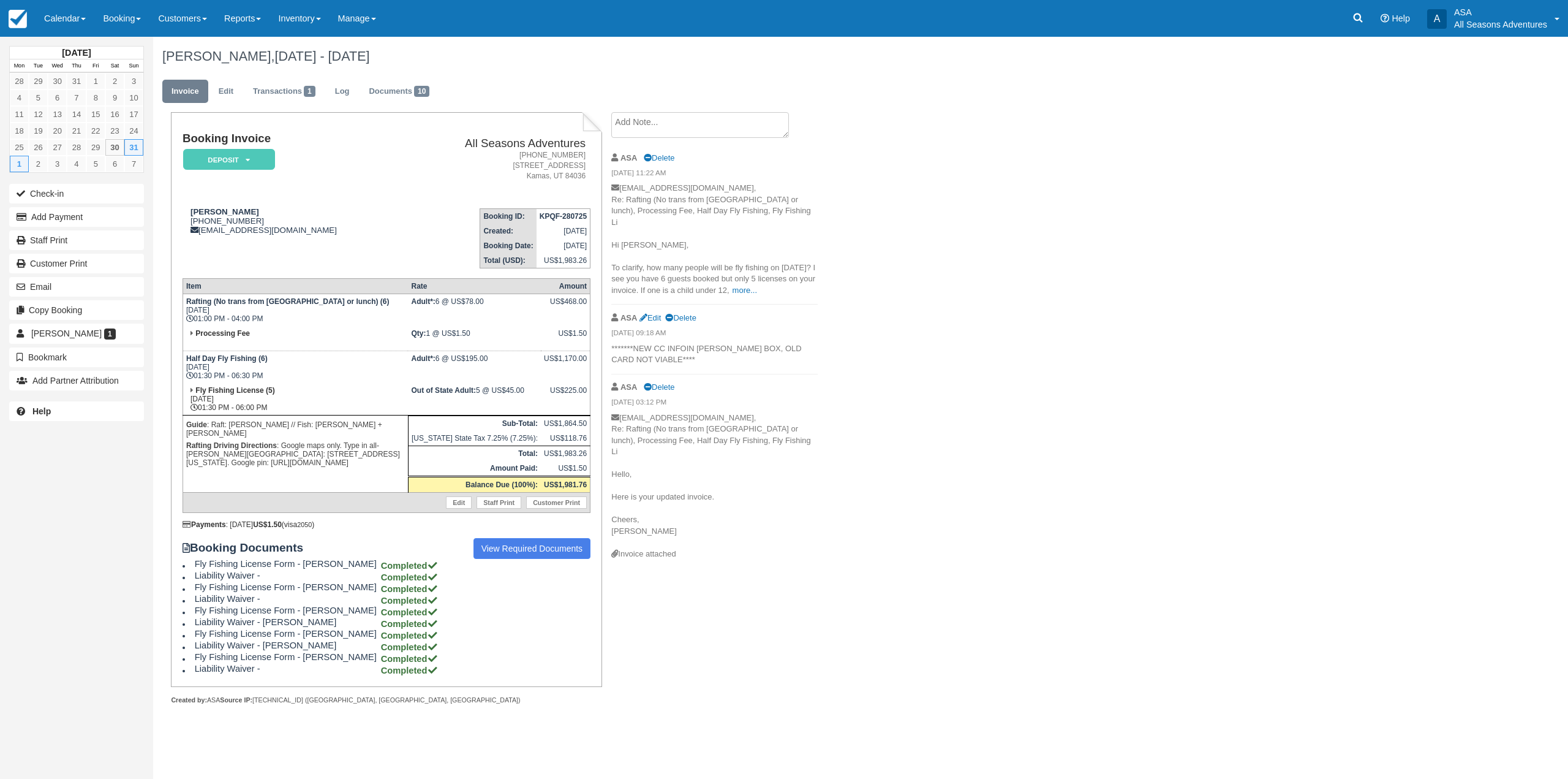
copy p "Google maps only. Type in all-[PERSON_NAME][GEOGRAPHIC_DATA]: [STREET_ADDRESS][…"
click at [391, 81] on link "Documents 10" at bounding box center [399, 92] width 79 height 24
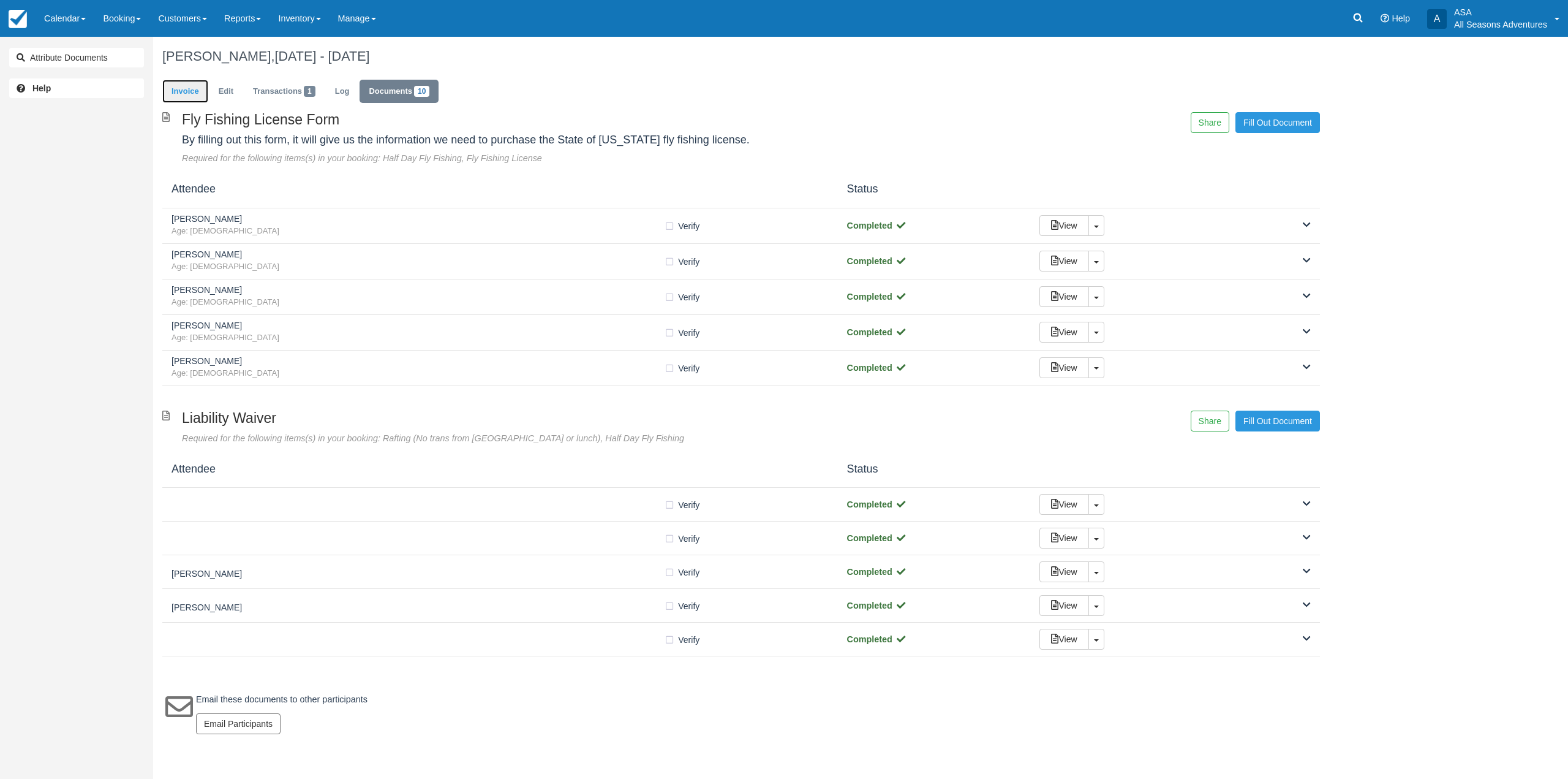
click at [187, 85] on link "Invoice" at bounding box center [185, 92] width 46 height 24
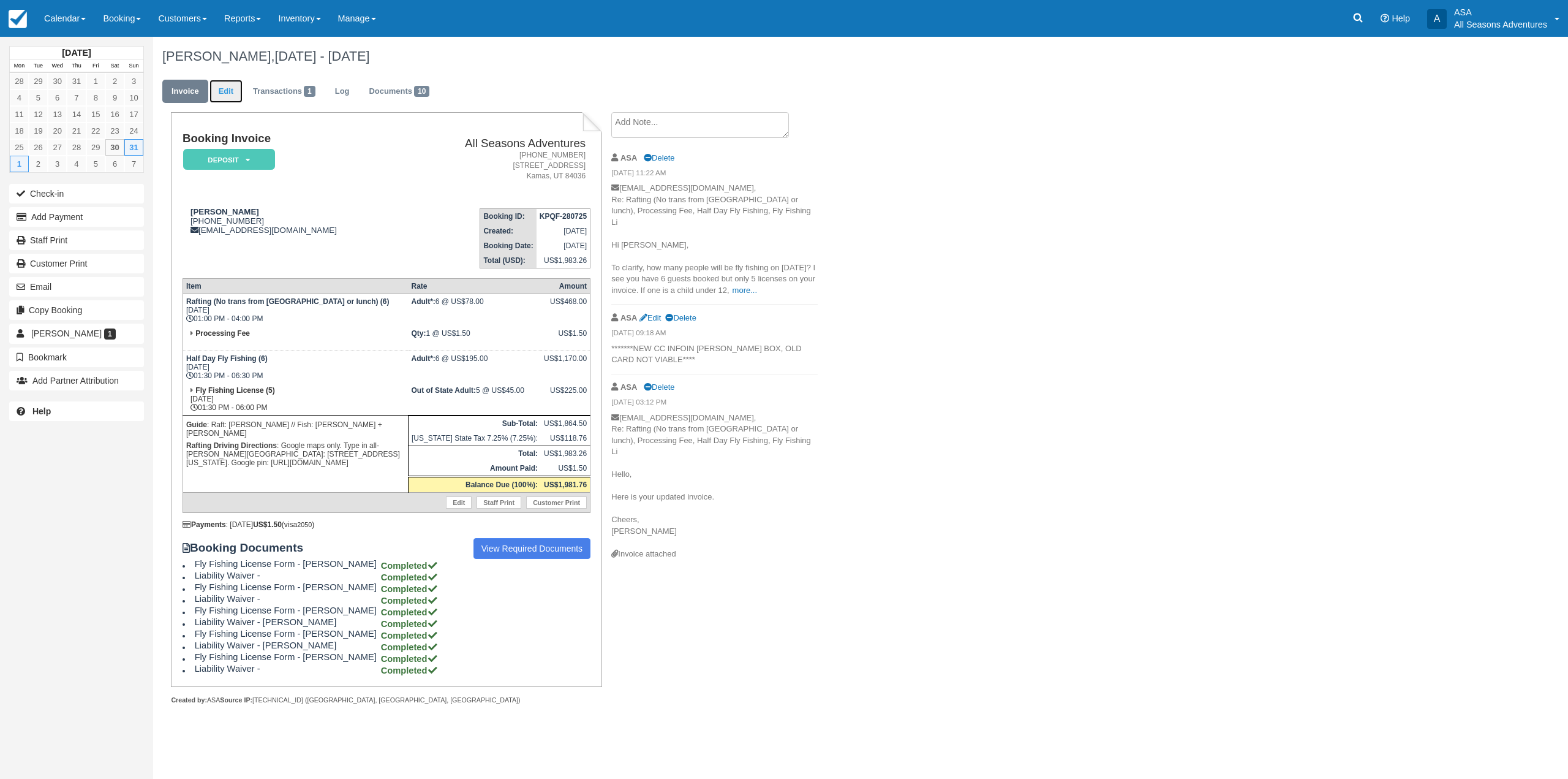
click at [231, 92] on link "Edit" at bounding box center [226, 92] width 34 height 24
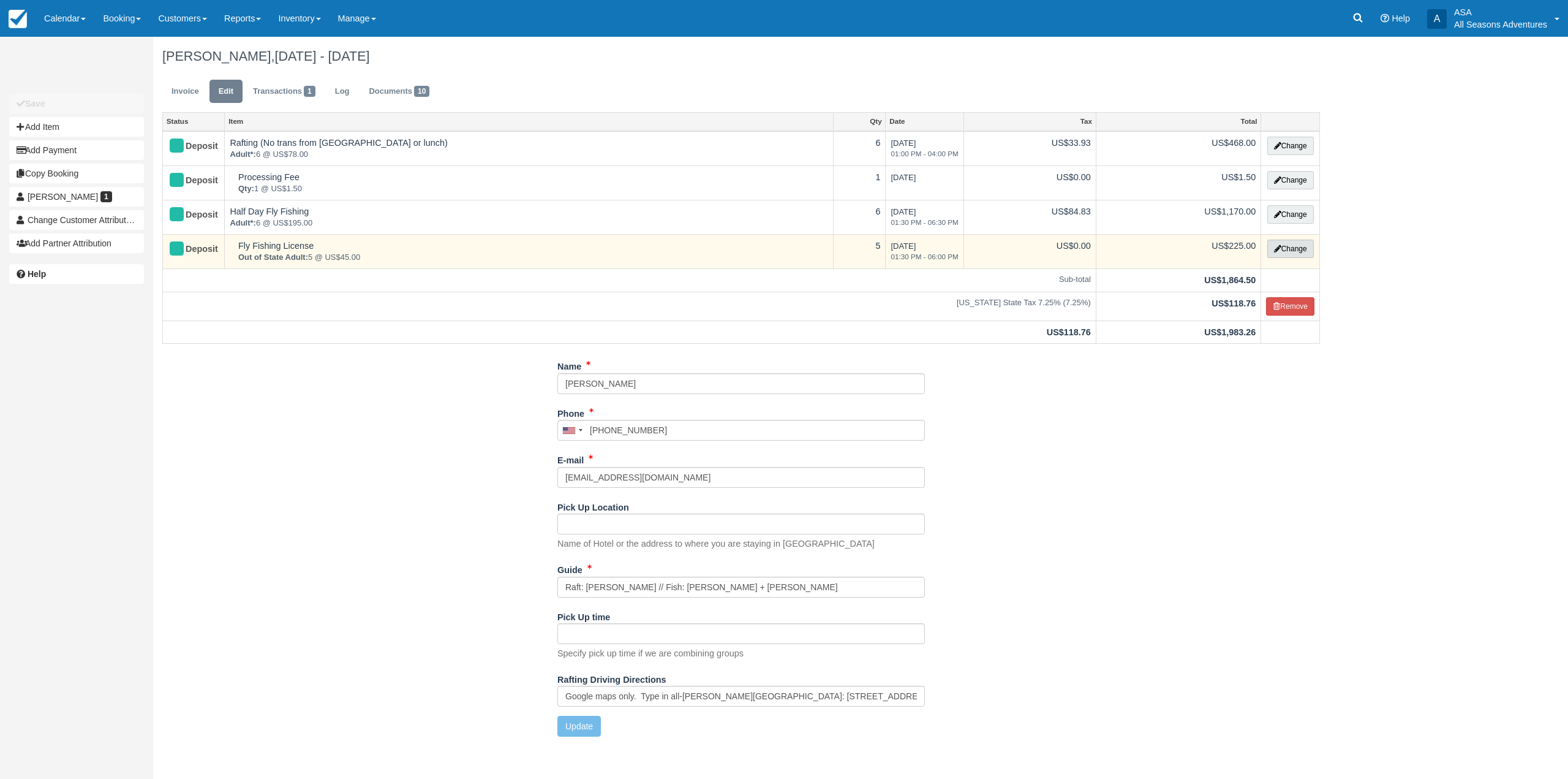
click at [1303, 247] on button "Change" at bounding box center [1290, 248] width 46 height 19
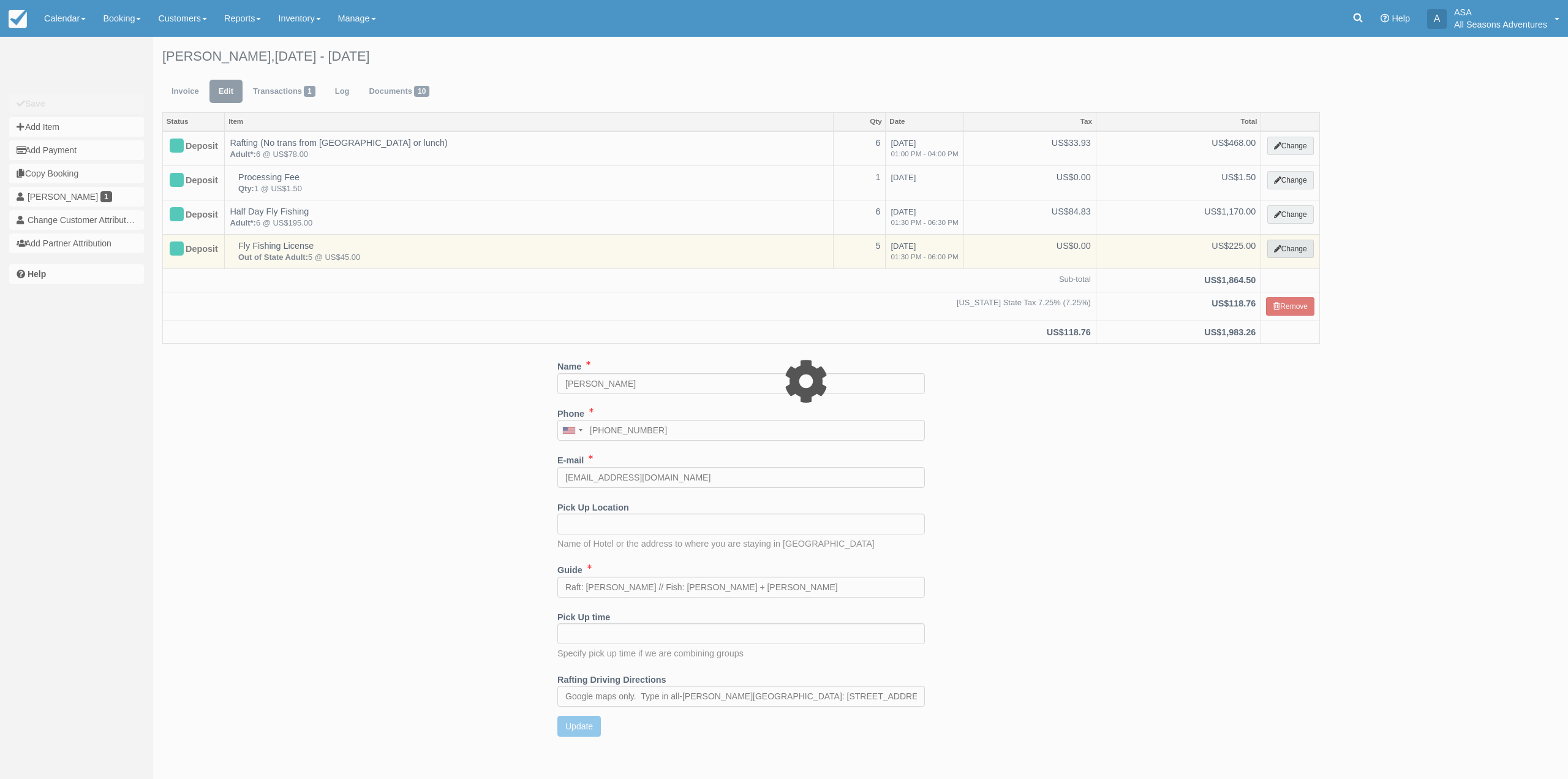
select select "8"
type input "225.00"
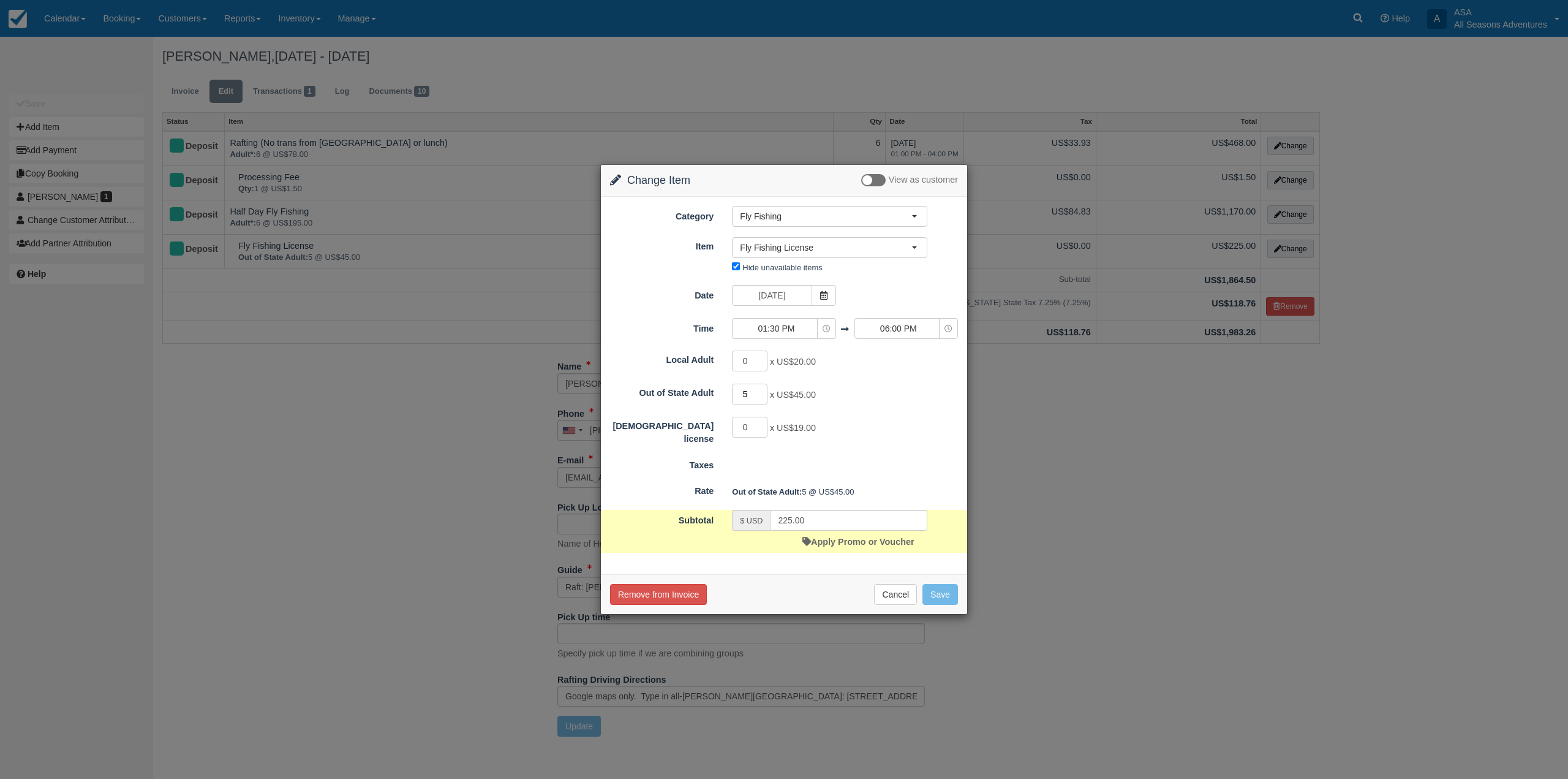
click at [761, 388] on input "5" at bounding box center [749, 393] width 36 height 21
type input "6"
click at [762, 389] on input "6" at bounding box center [749, 393] width 36 height 21
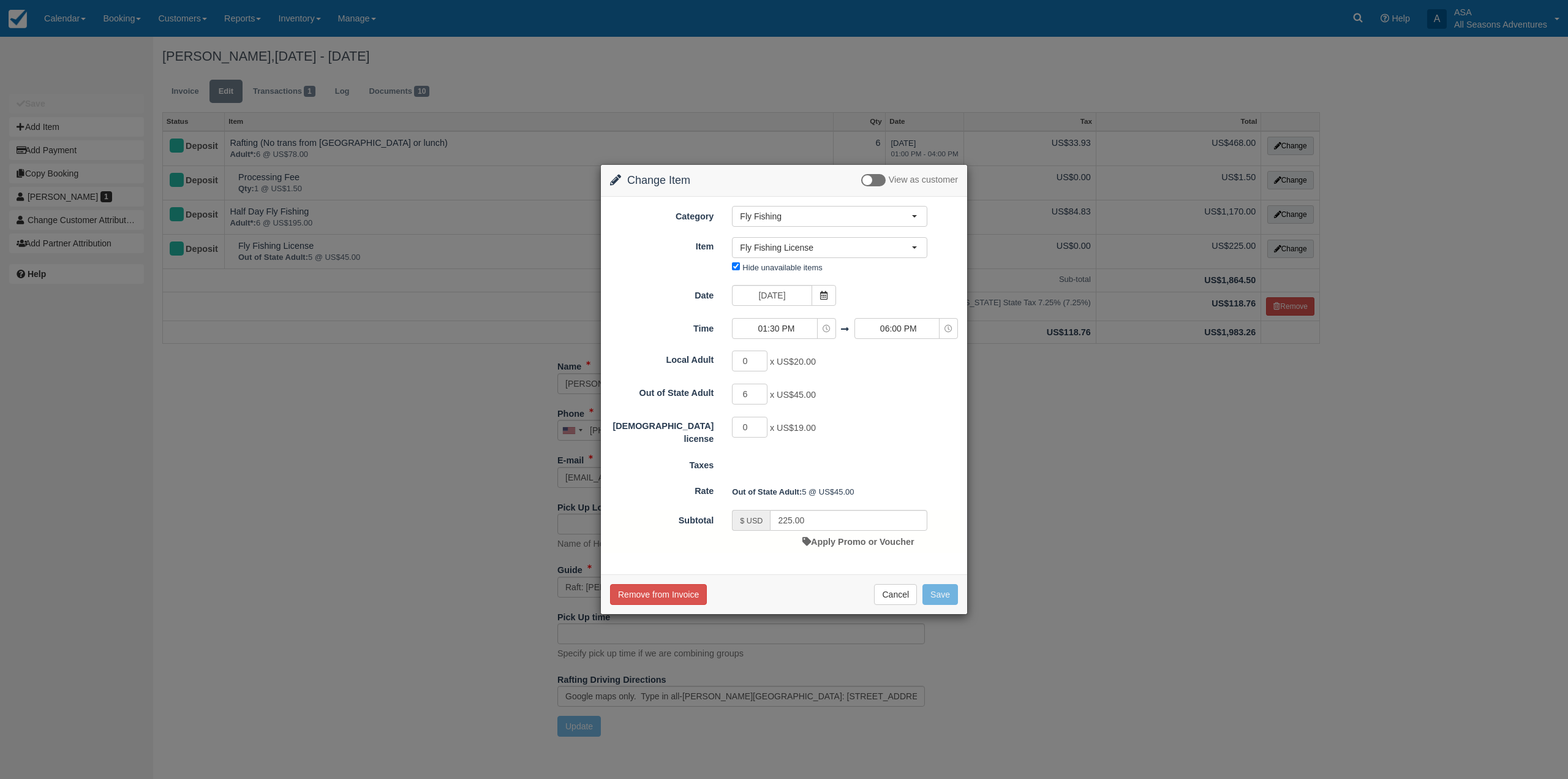
type input "270.00"
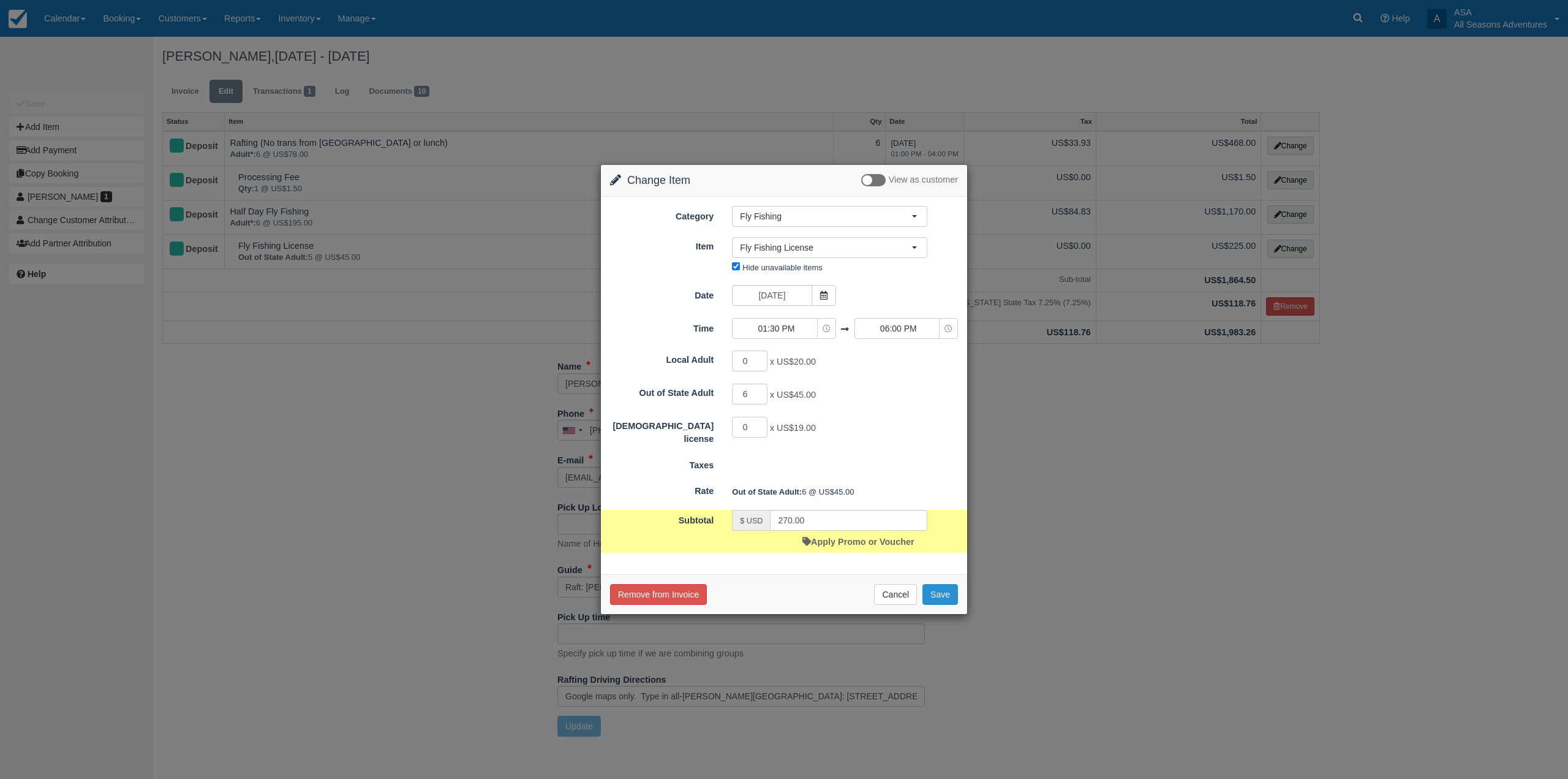
click at [934, 595] on button "Save" at bounding box center [941, 594] width 36 height 21
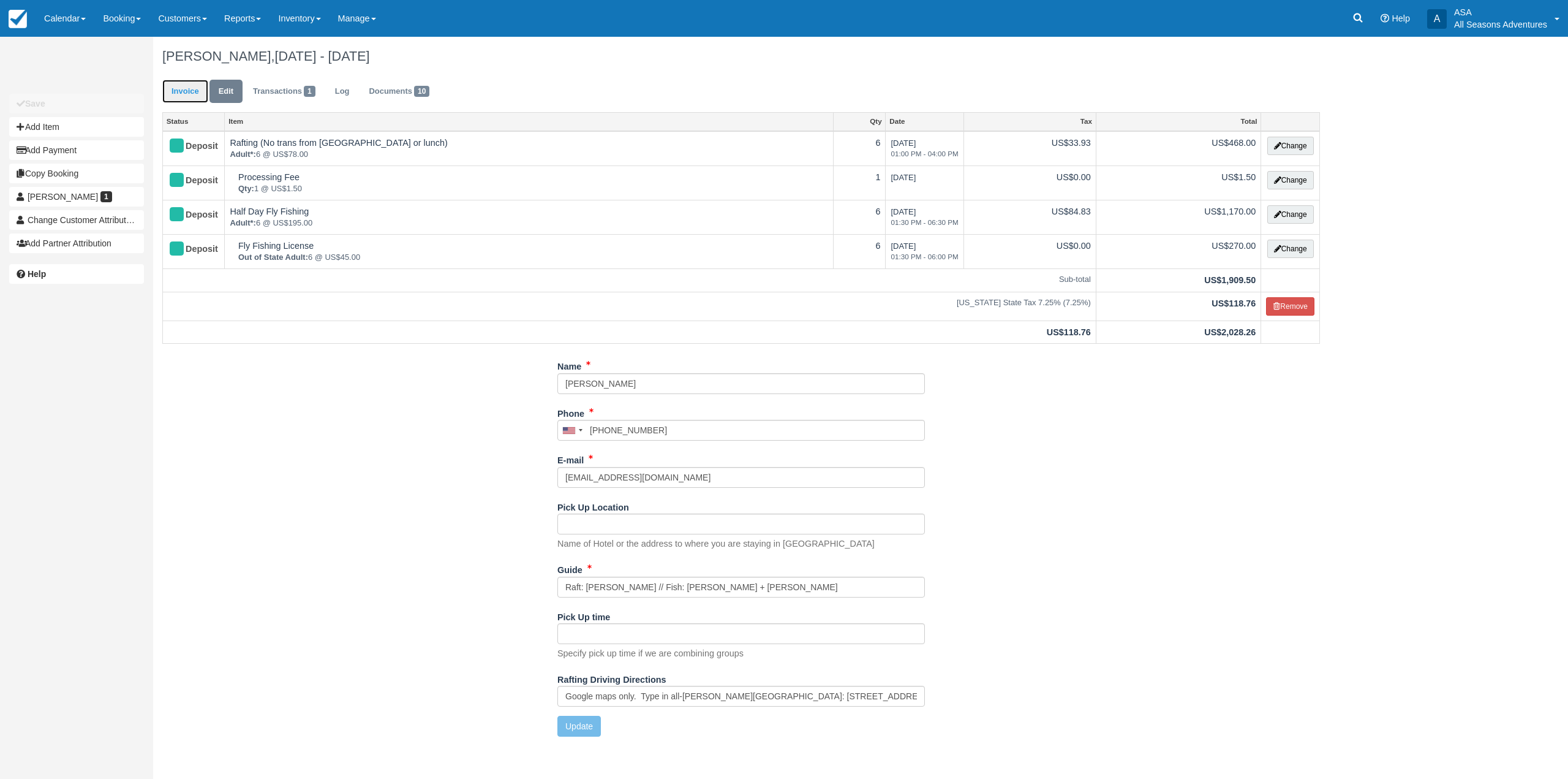
click at [204, 90] on link "Invoice" at bounding box center [185, 92] width 46 height 24
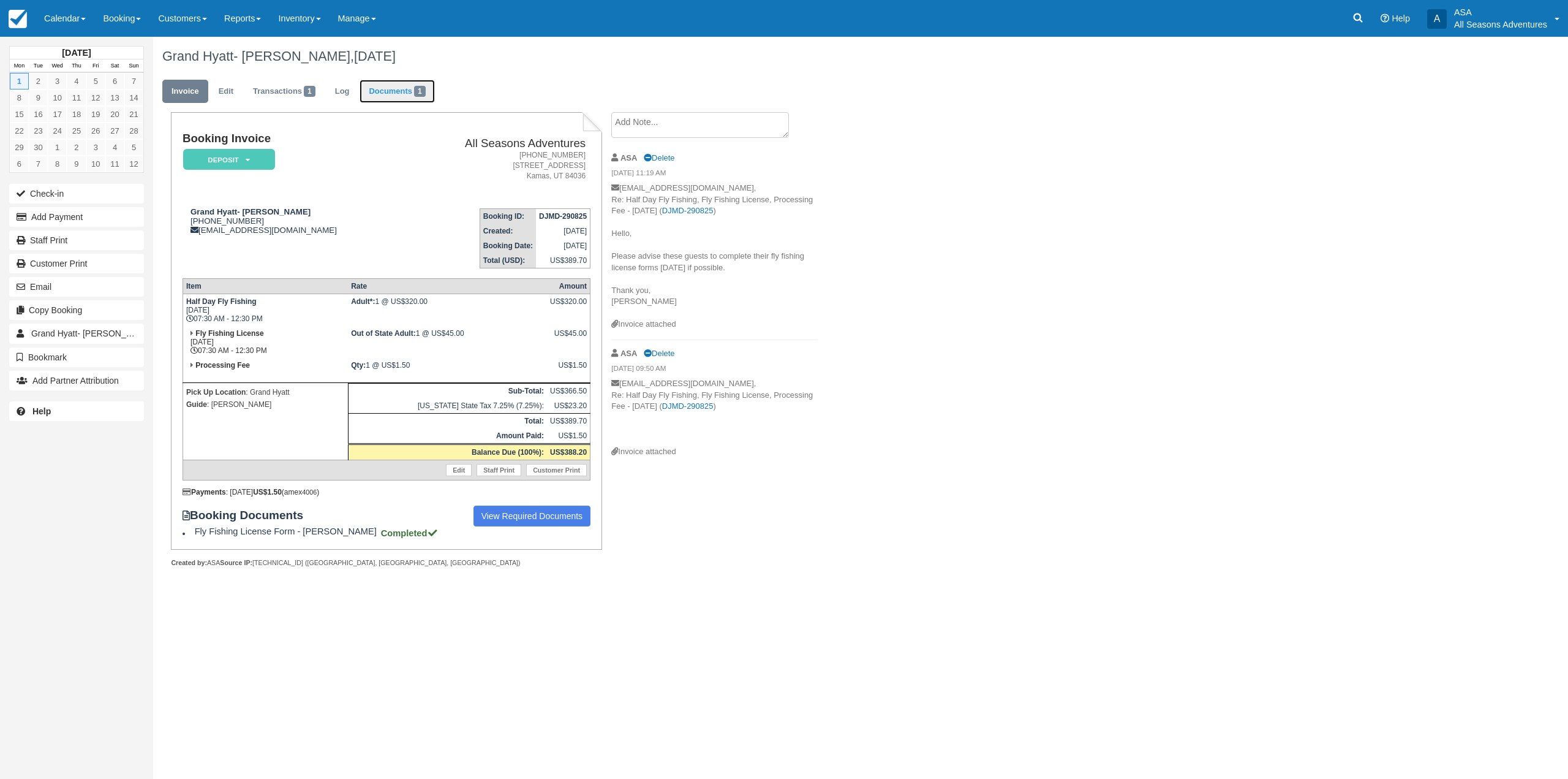
click at [385, 87] on link "Documents 1" at bounding box center [397, 92] width 75 height 24
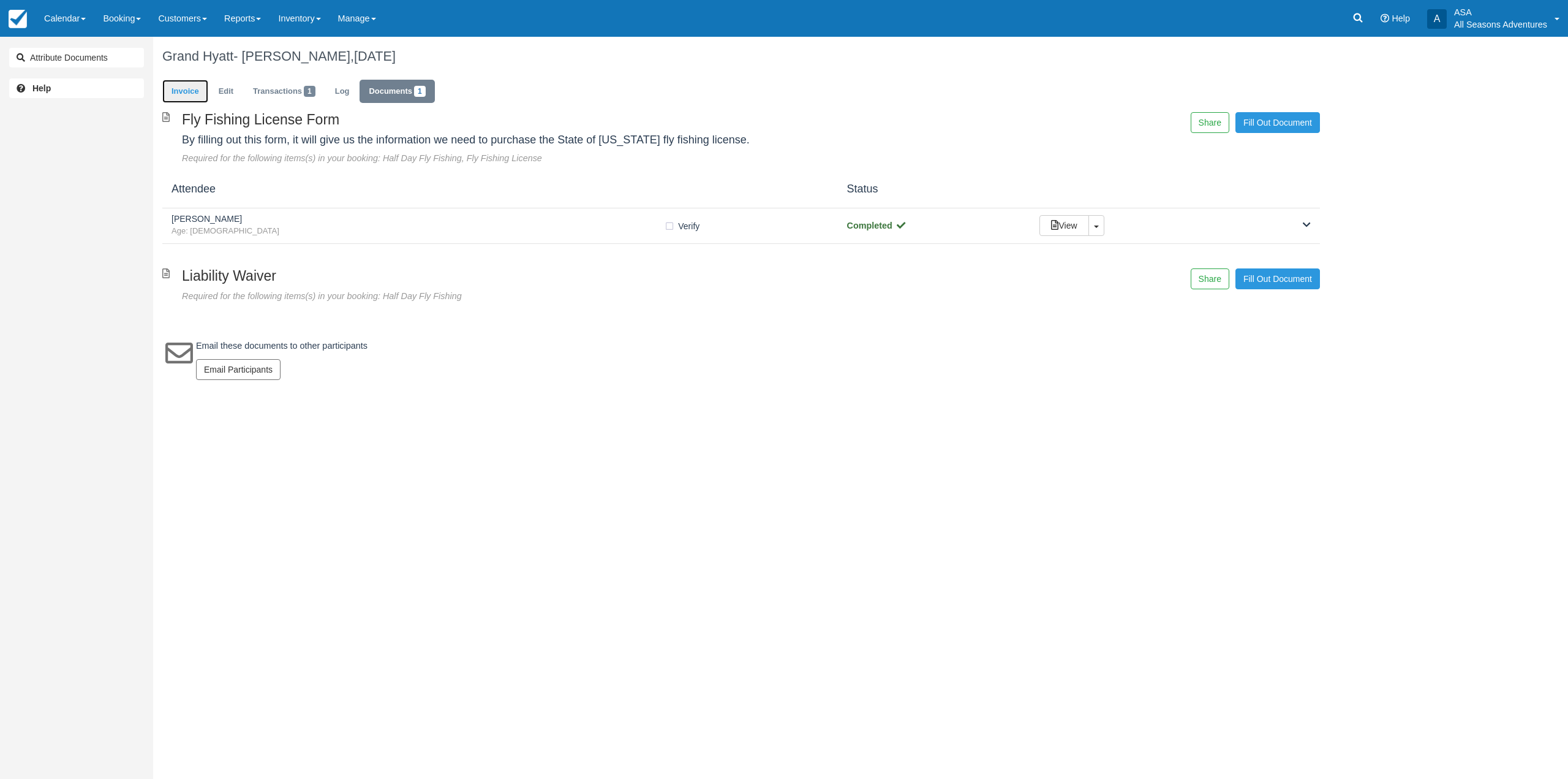
click at [190, 87] on link "Invoice" at bounding box center [185, 92] width 46 height 24
